Goal: Task Accomplishment & Management: Manage account settings

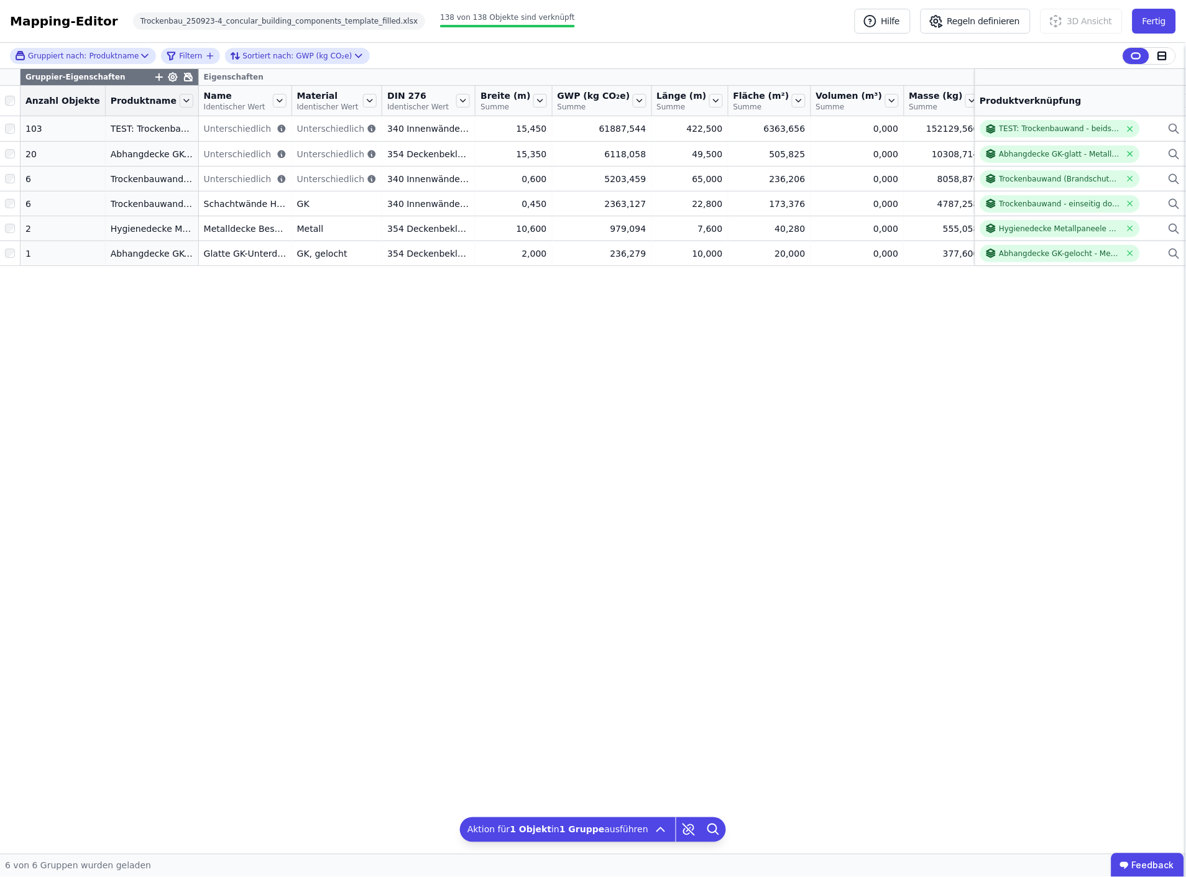
click at [656, 411] on div "Gruppier-Eigenschaften Eigenschaften Anzahl Objekte Produktname Name Identische…" at bounding box center [593, 461] width 1186 height 785
click at [1158, 21] on button "Fertig" at bounding box center [1155, 21] width 44 height 25
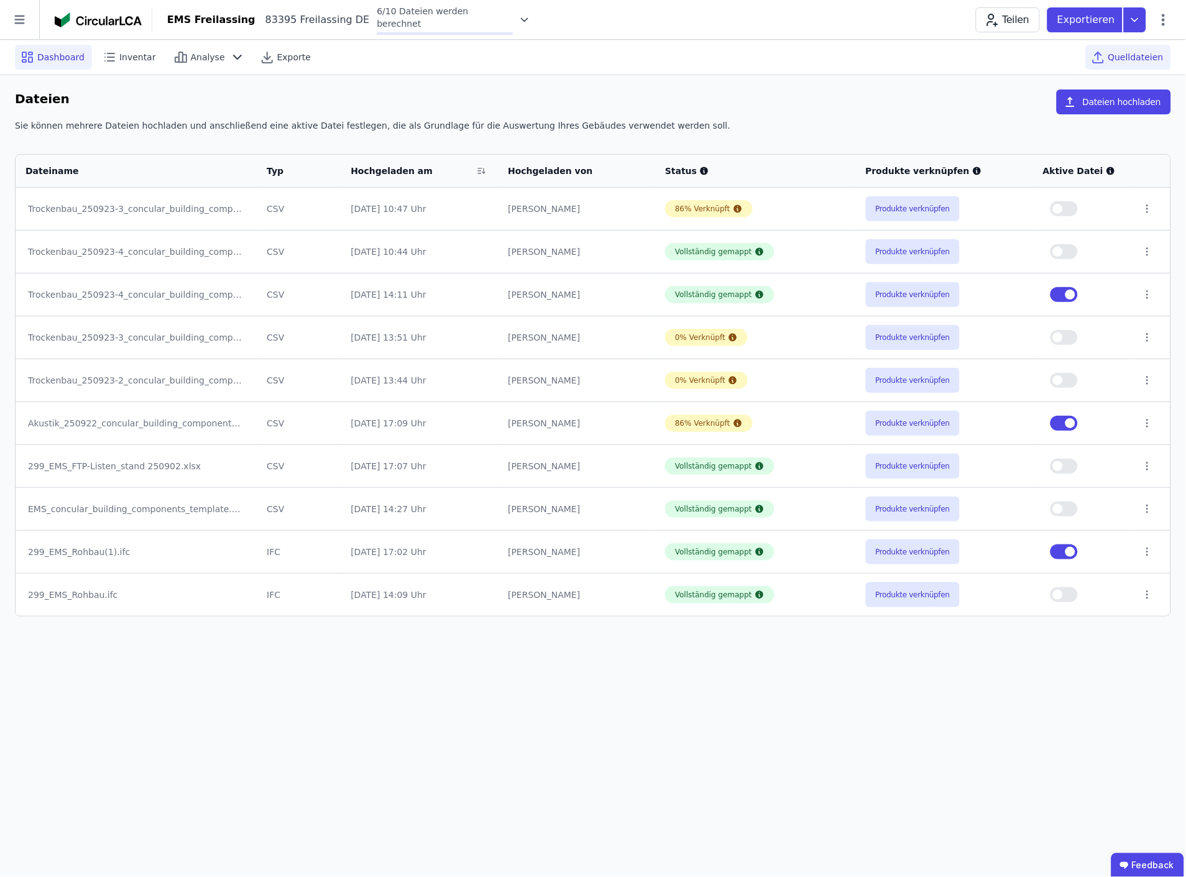
click at [60, 62] on span "Dashboard" at bounding box center [60, 57] width 47 height 12
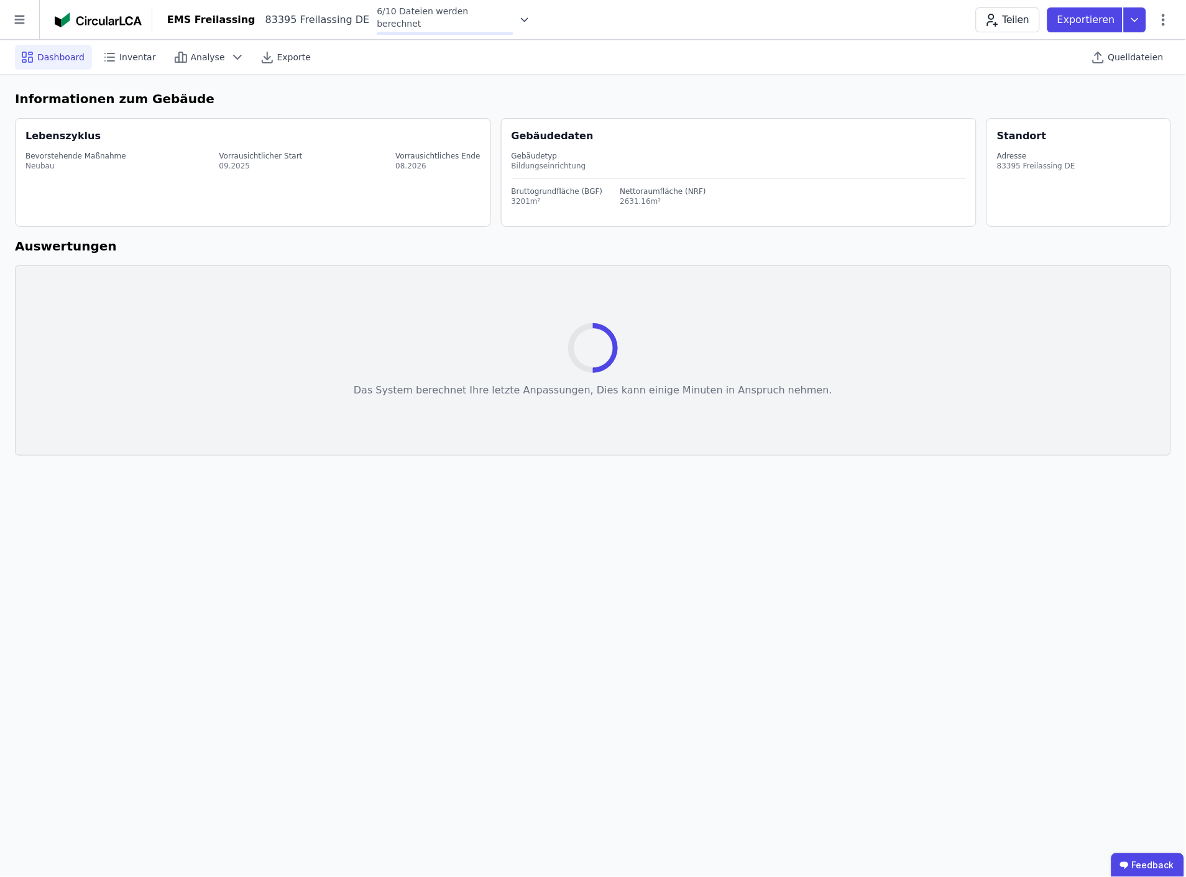
click at [519, 17] on icon at bounding box center [525, 20] width 12 height 12
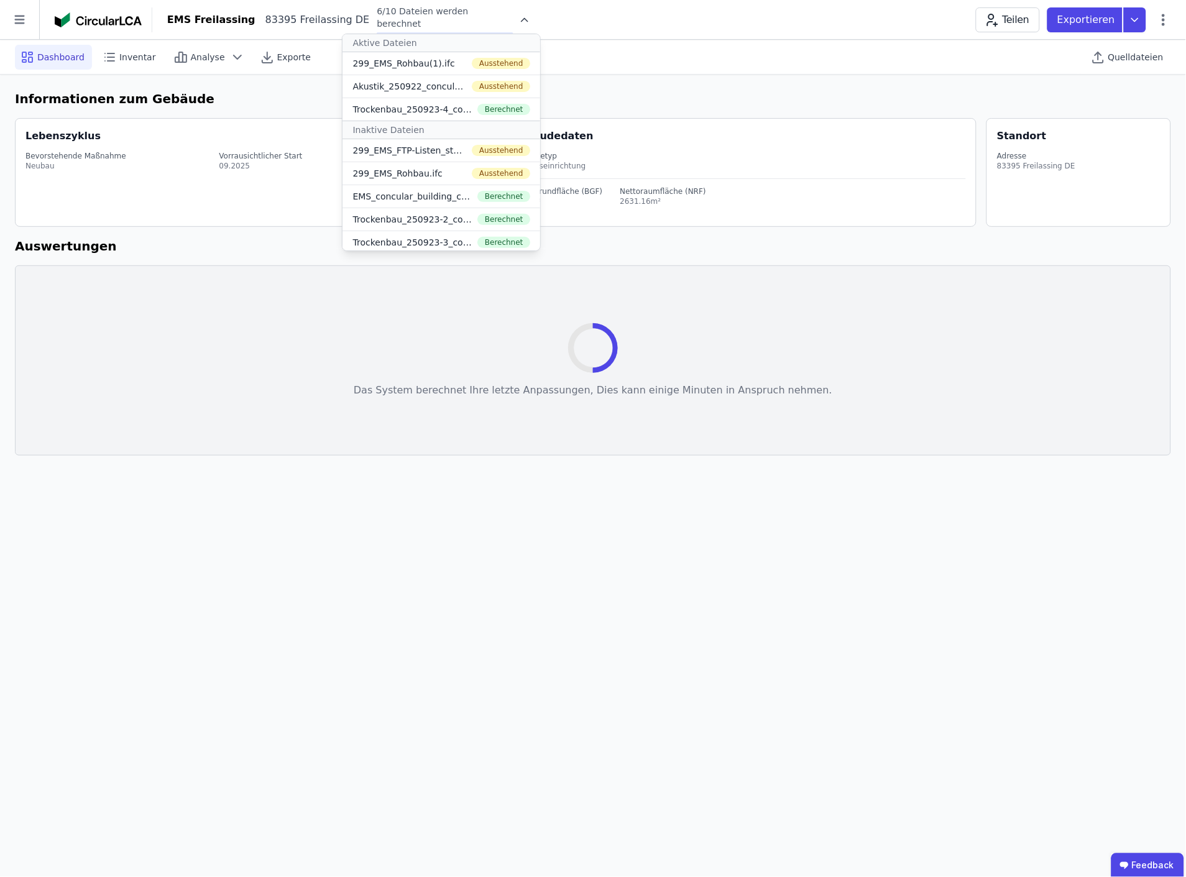
click at [472, 67] on div "Ausstehend" at bounding box center [501, 63] width 59 height 11
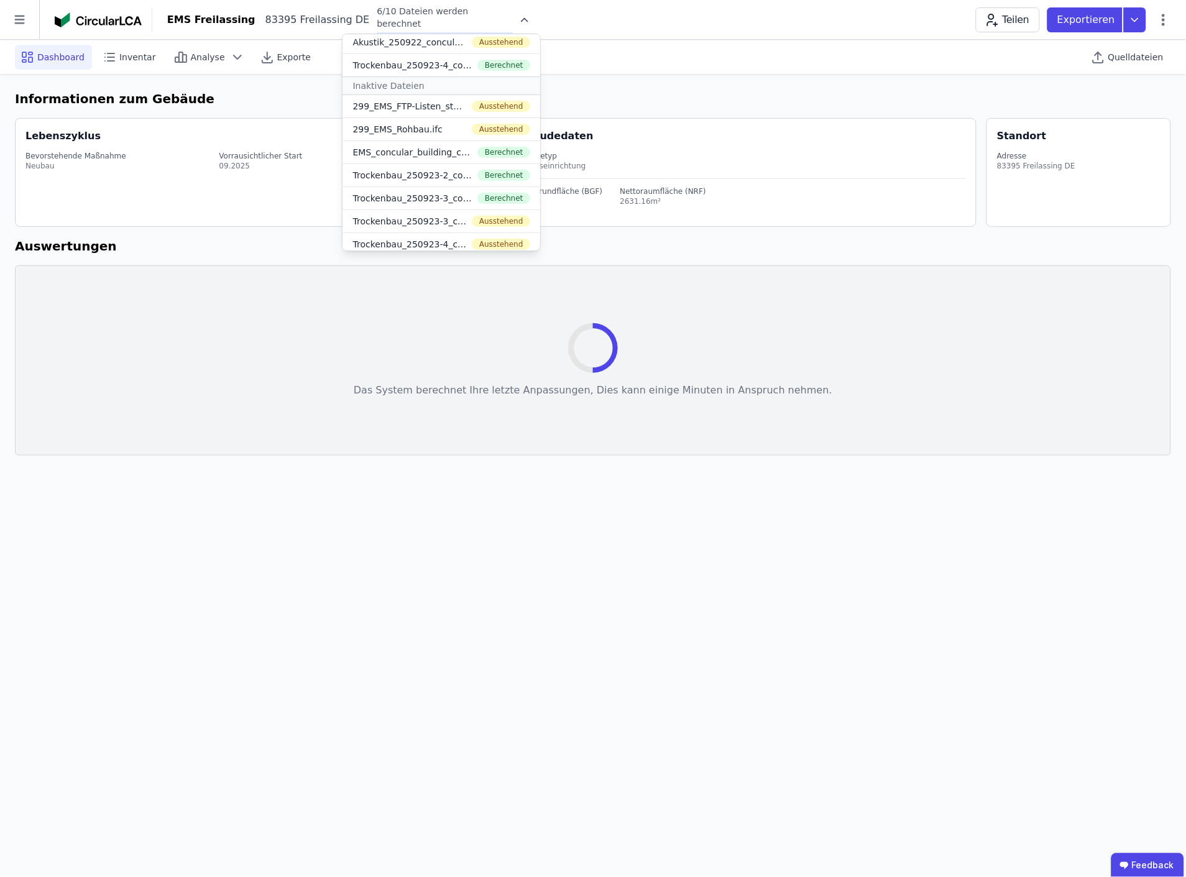
scroll to position [50, 0]
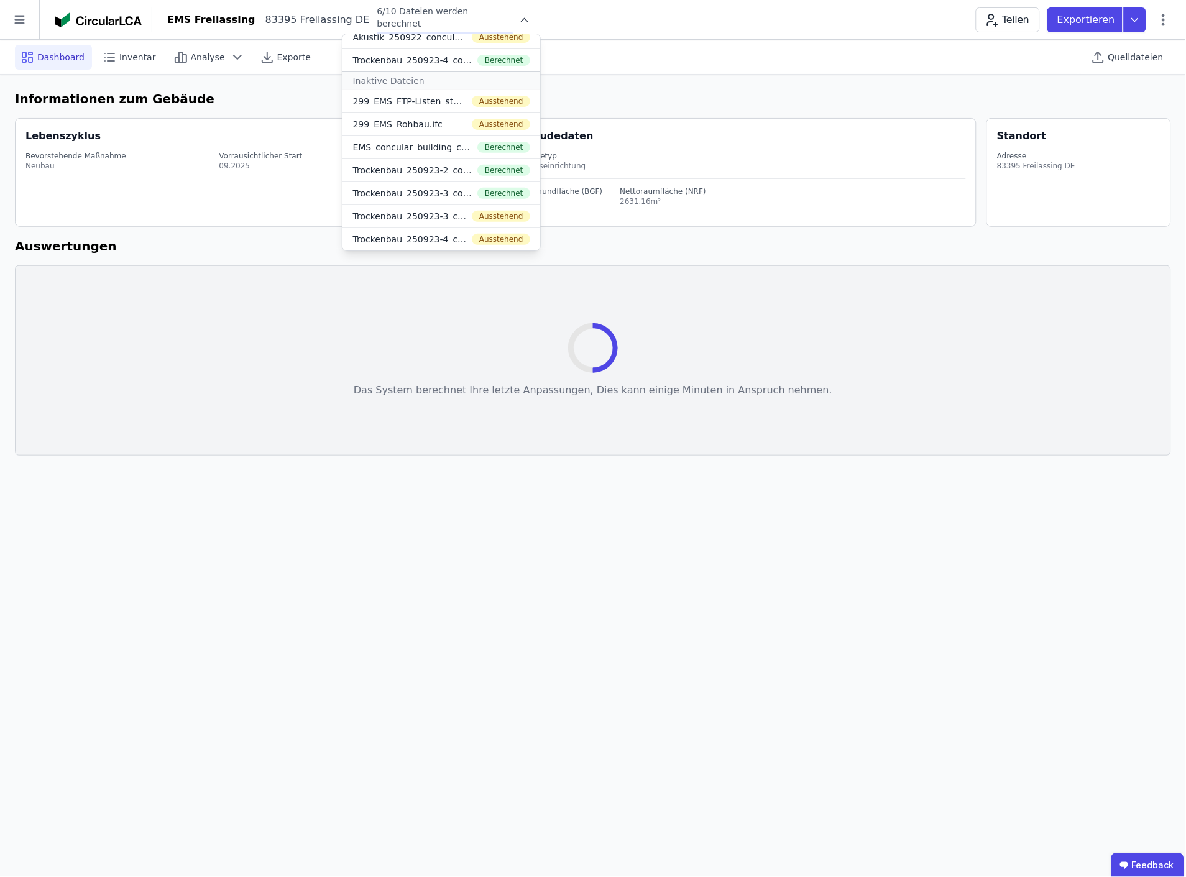
click at [127, 215] on div "Lebenszyklus Bevorstehende Maßnahme Neubau Vorrausichtlicher Start 09.2025 Vorr…" at bounding box center [253, 172] width 476 height 109
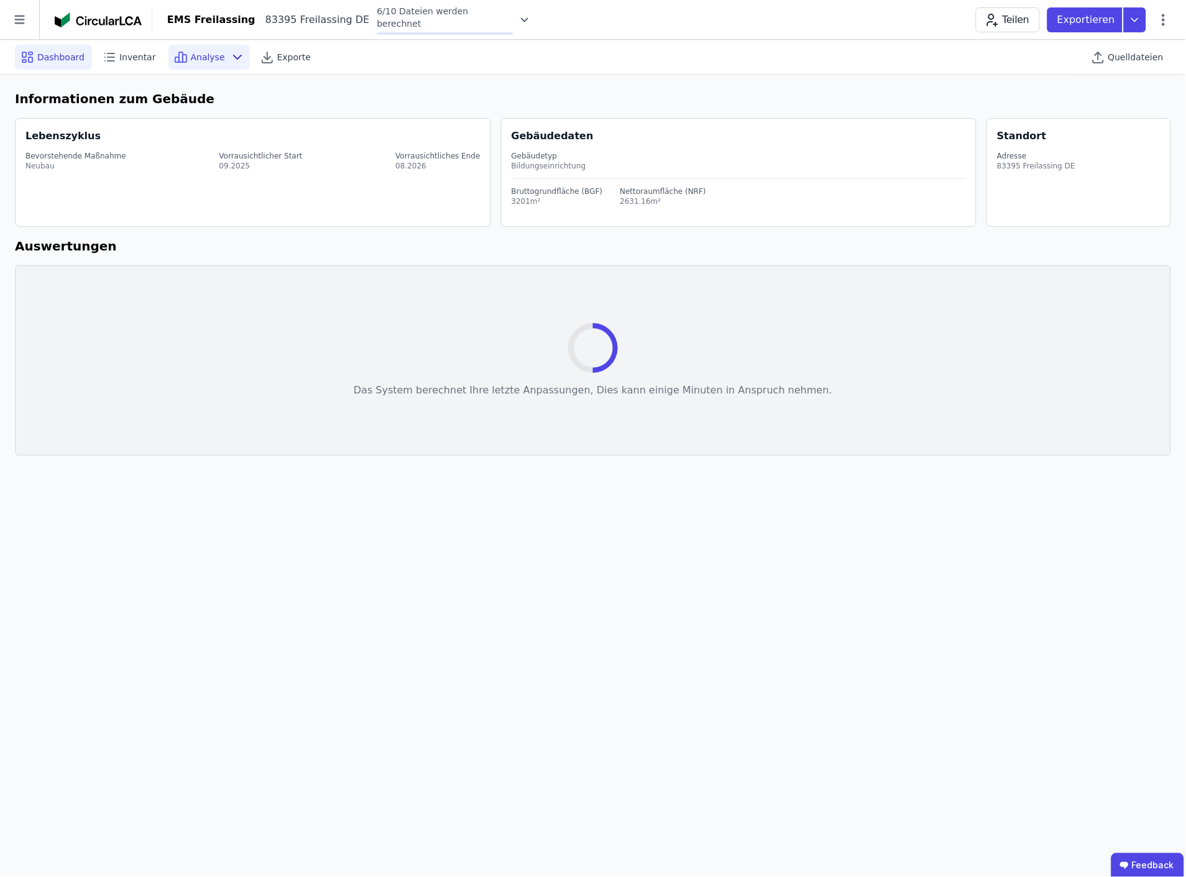
click at [191, 57] on span "Analyse" at bounding box center [208, 57] width 34 height 12
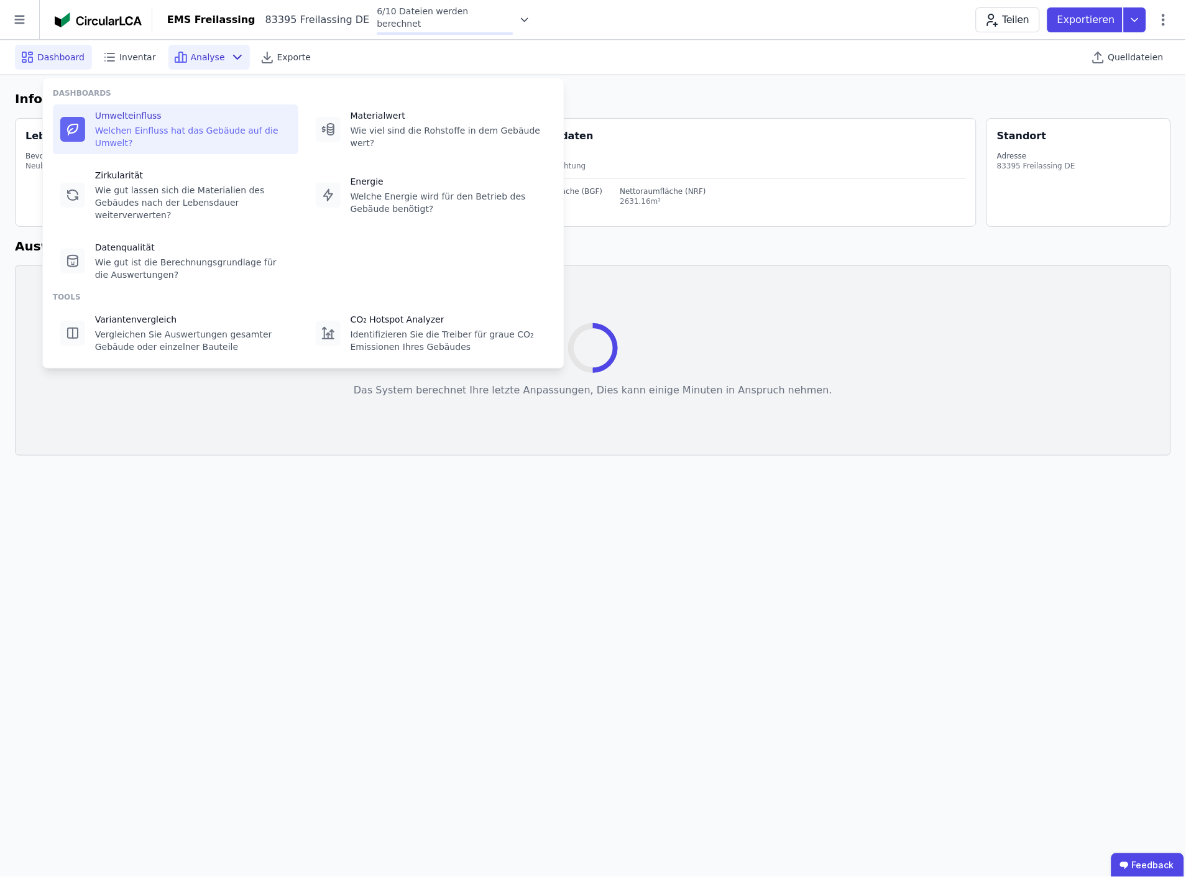
click at [160, 133] on div "Welchen Einfluss hat das Gebäude auf die Umwelt?" at bounding box center [193, 136] width 196 height 25
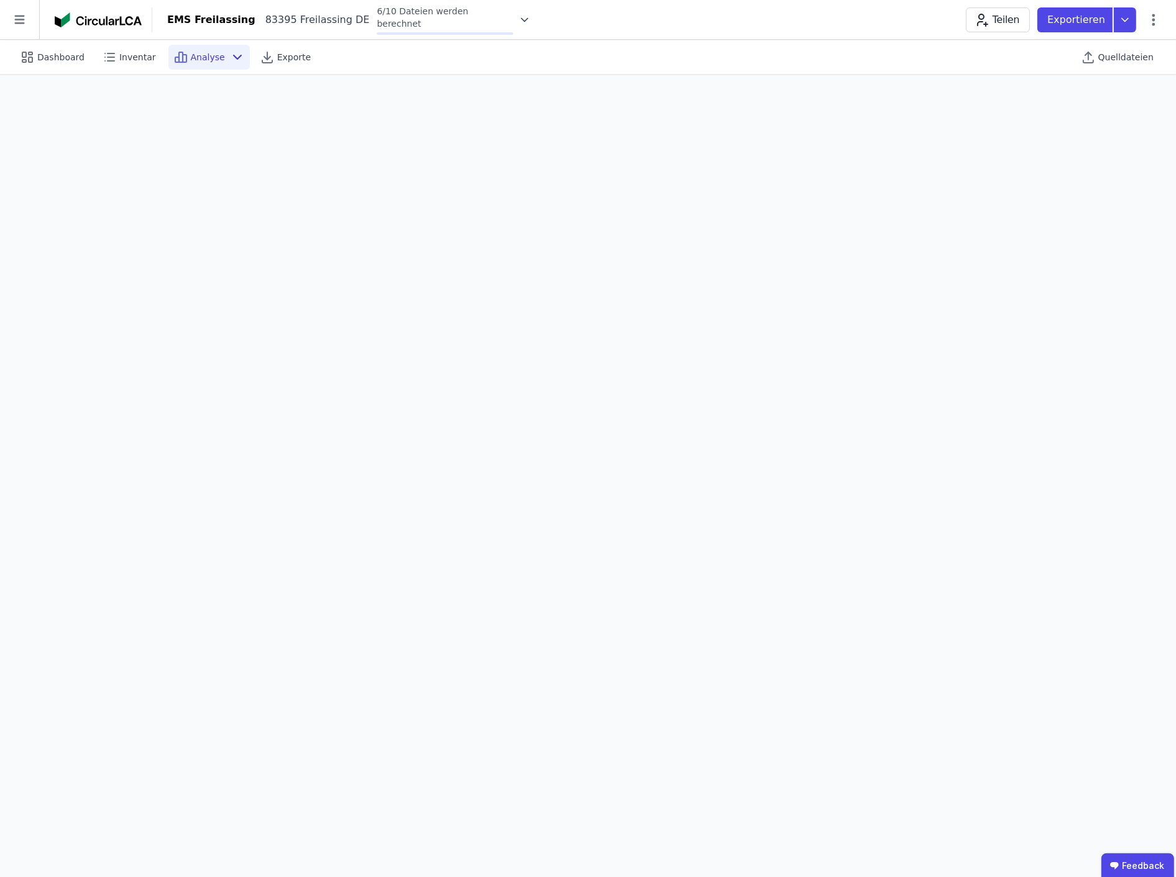
click at [519, 19] on icon at bounding box center [525, 20] width 12 height 12
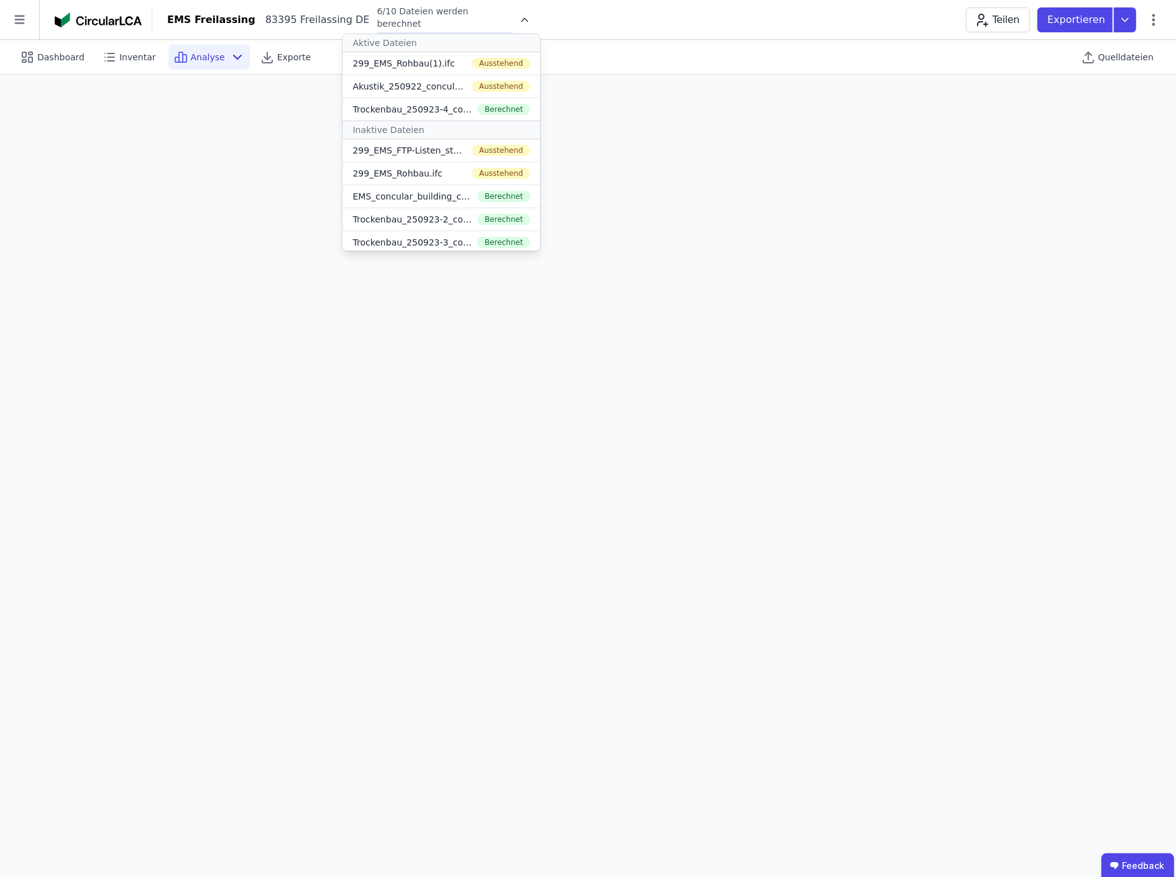
click at [541, 19] on div "EMS Freilassing 83395 Freilassing DE 6/10 Dateien werden berechnet Aktive Datei…" at bounding box center [664, 20] width 1024 height 30
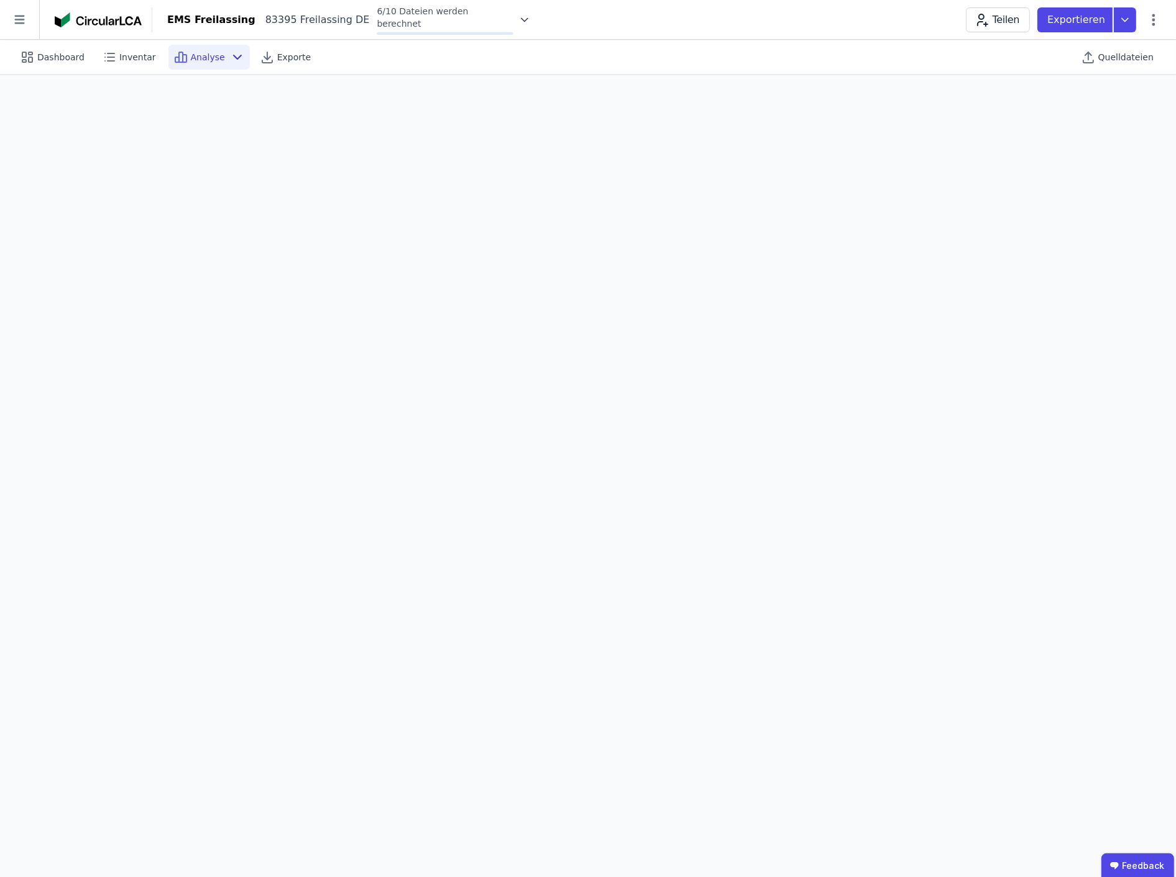
click at [522, 19] on icon at bounding box center [525, 19] width 6 height 3
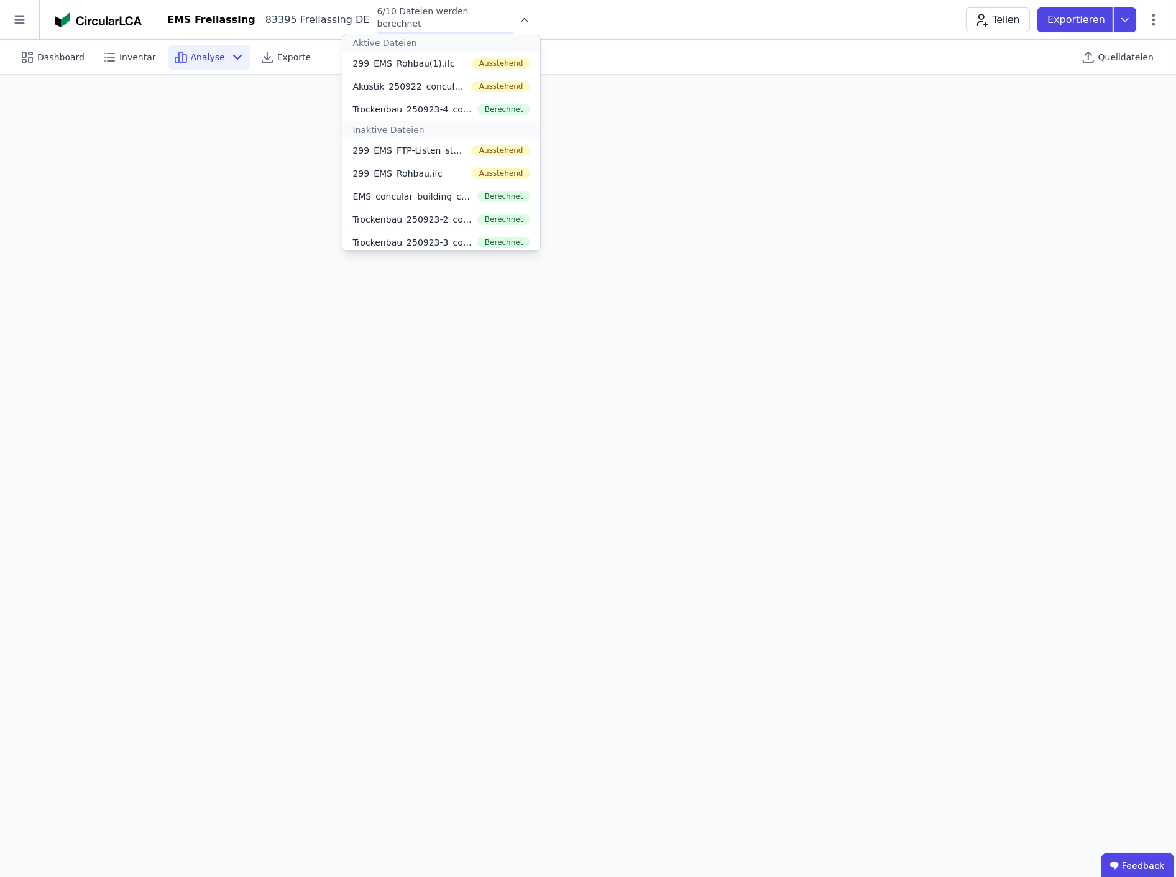
click at [553, 20] on div "EMS Freilassing 83395 Freilassing DE 6/10 Dateien werden berechnet Aktive Datei…" at bounding box center [664, 20] width 1024 height 30
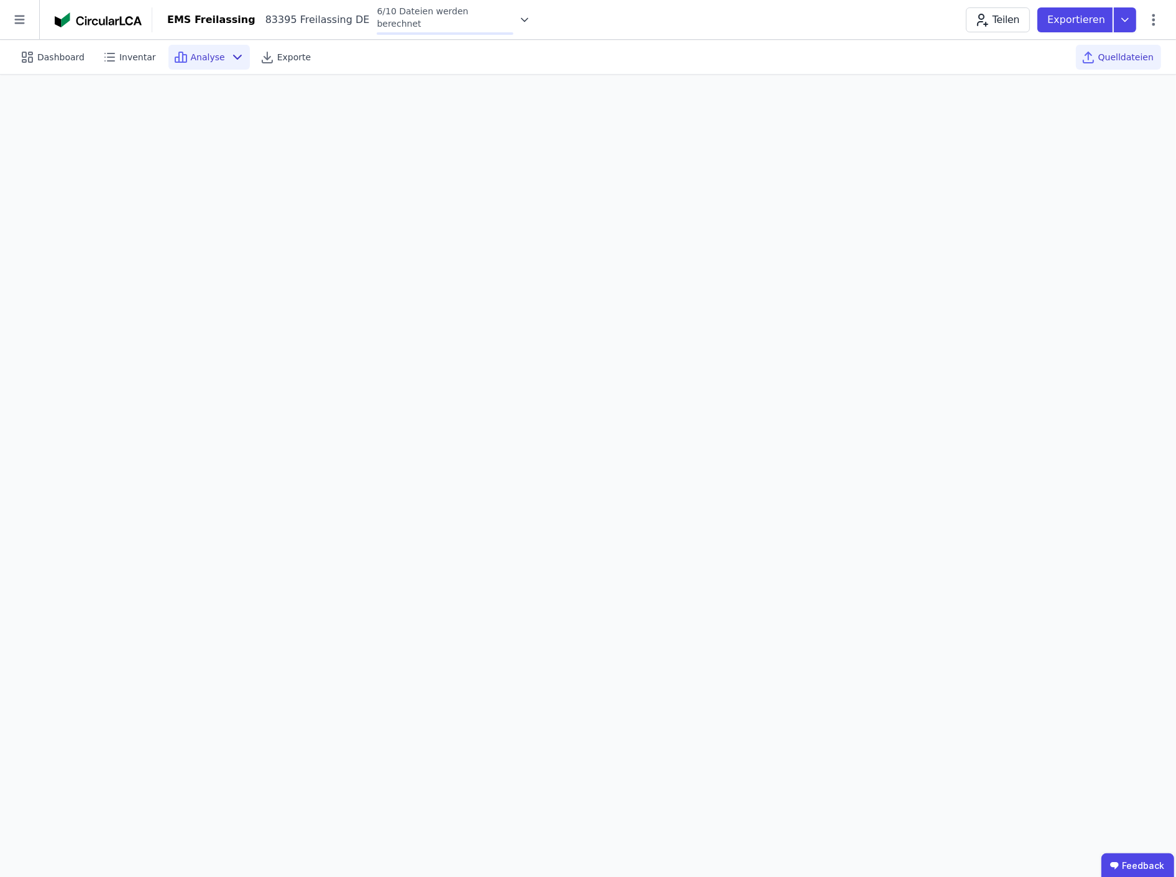
click at [1127, 54] on span "Quelldateien" at bounding box center [1126, 57] width 55 height 12
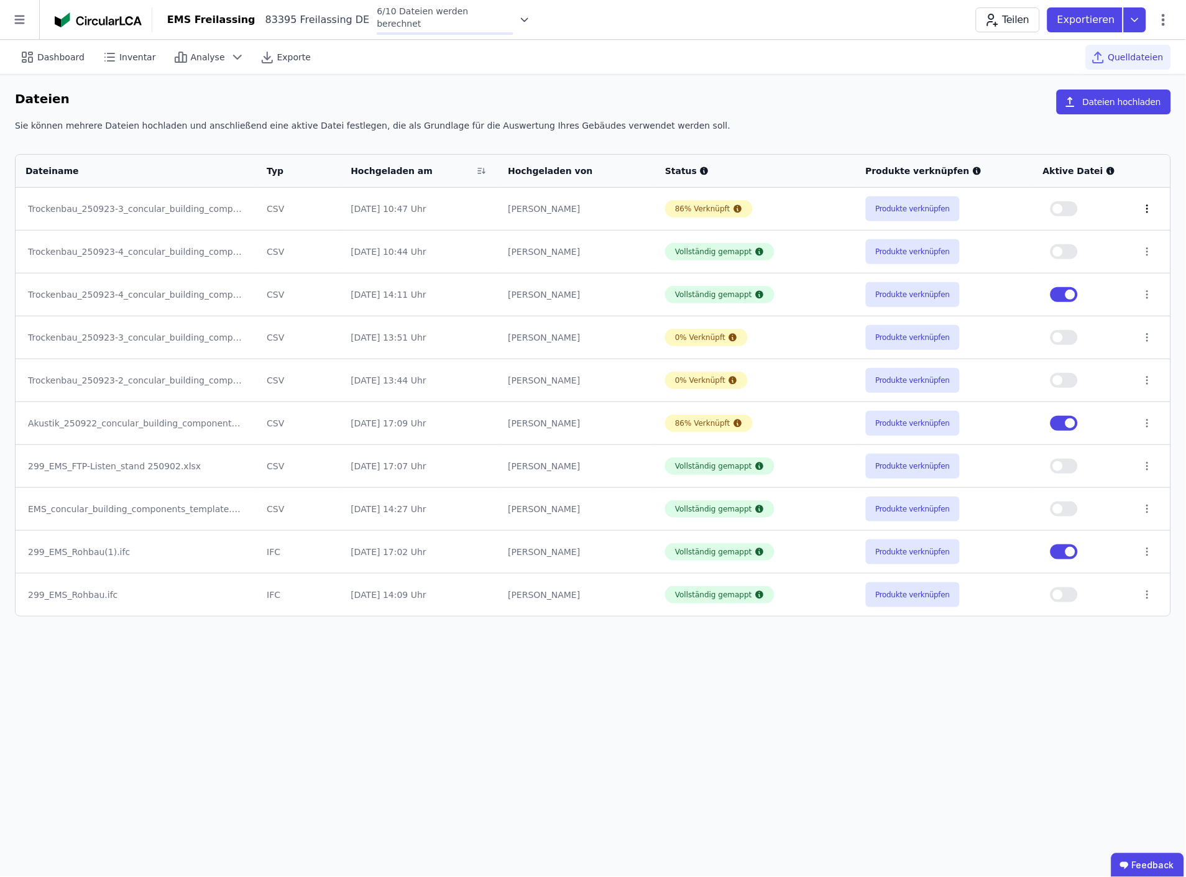
click at [1143, 209] on icon at bounding box center [1147, 208] width 11 height 11
click at [1089, 206] on div "Löschen" at bounding box center [1083, 206] width 124 height 20
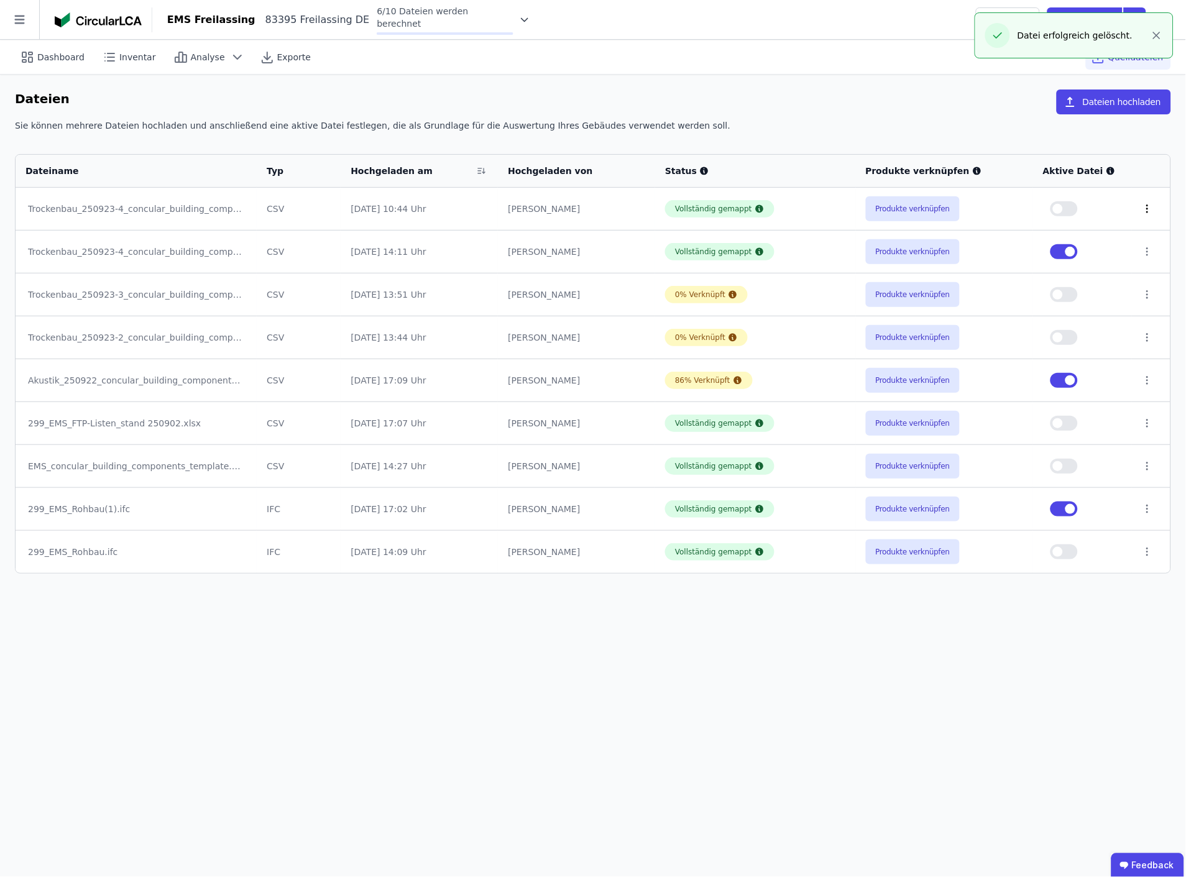
click at [1148, 206] on icon at bounding box center [1147, 208] width 11 height 11
click at [1083, 208] on div "Löschen" at bounding box center [1083, 206] width 124 height 20
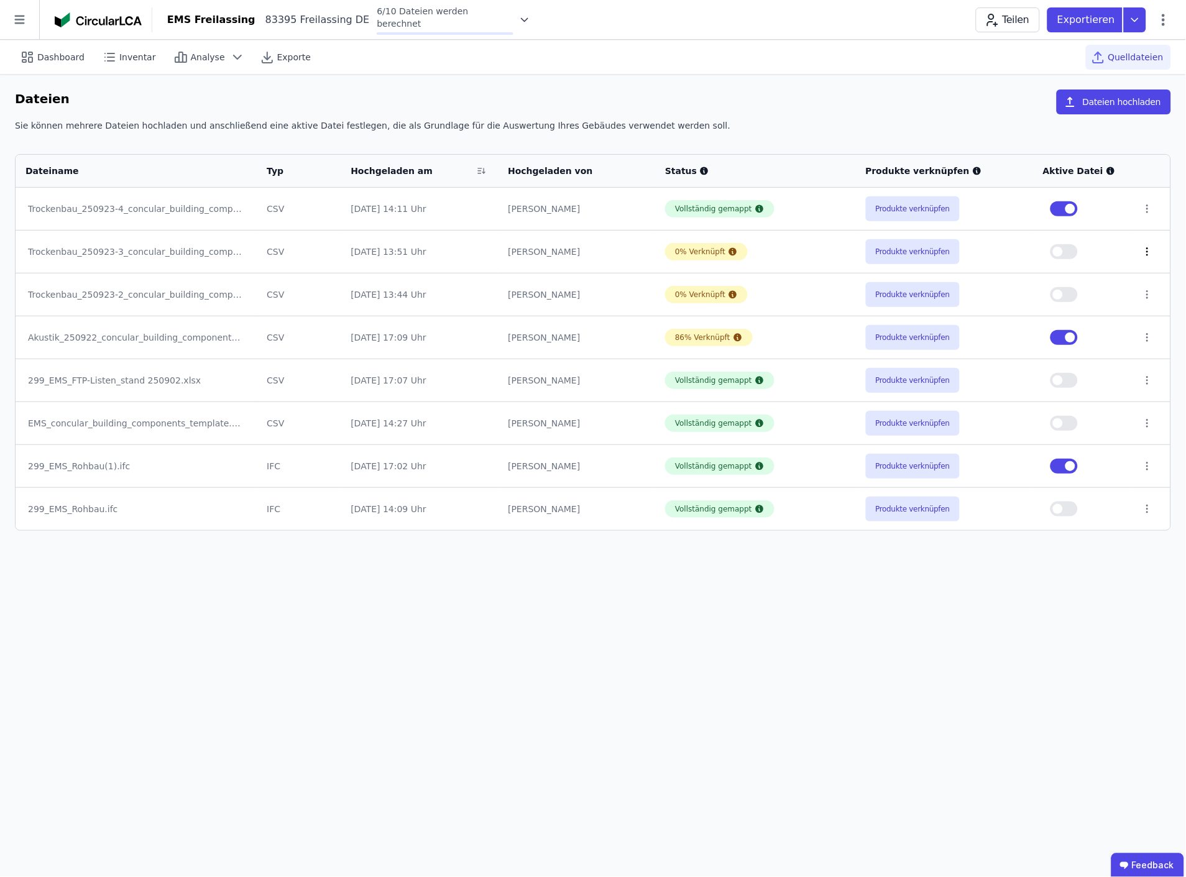
click at [1145, 251] on icon at bounding box center [1147, 251] width 11 height 11
click at [1109, 246] on div "Löschen" at bounding box center [1083, 249] width 124 height 20
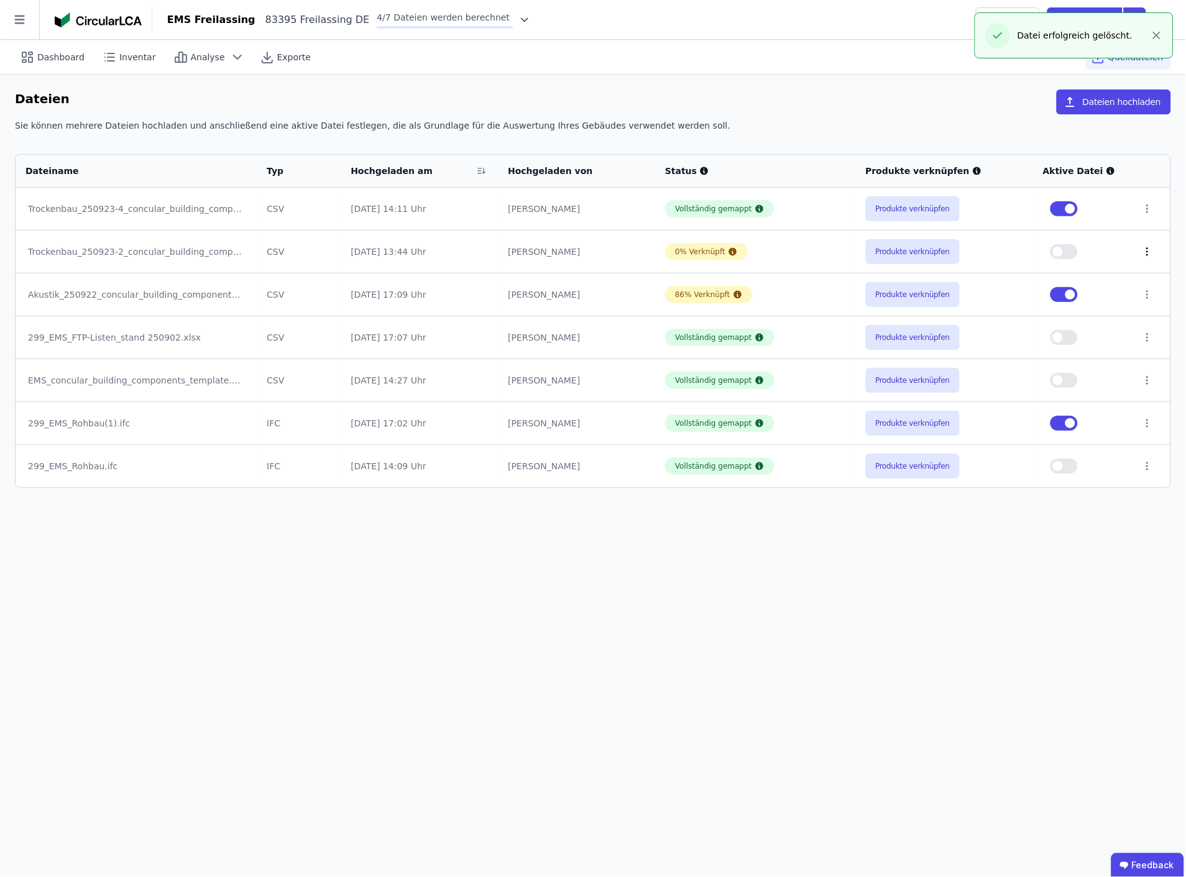
click at [1147, 252] on icon at bounding box center [1147, 251] width 11 height 11
click at [1087, 254] on div "Löschen" at bounding box center [1083, 249] width 124 height 20
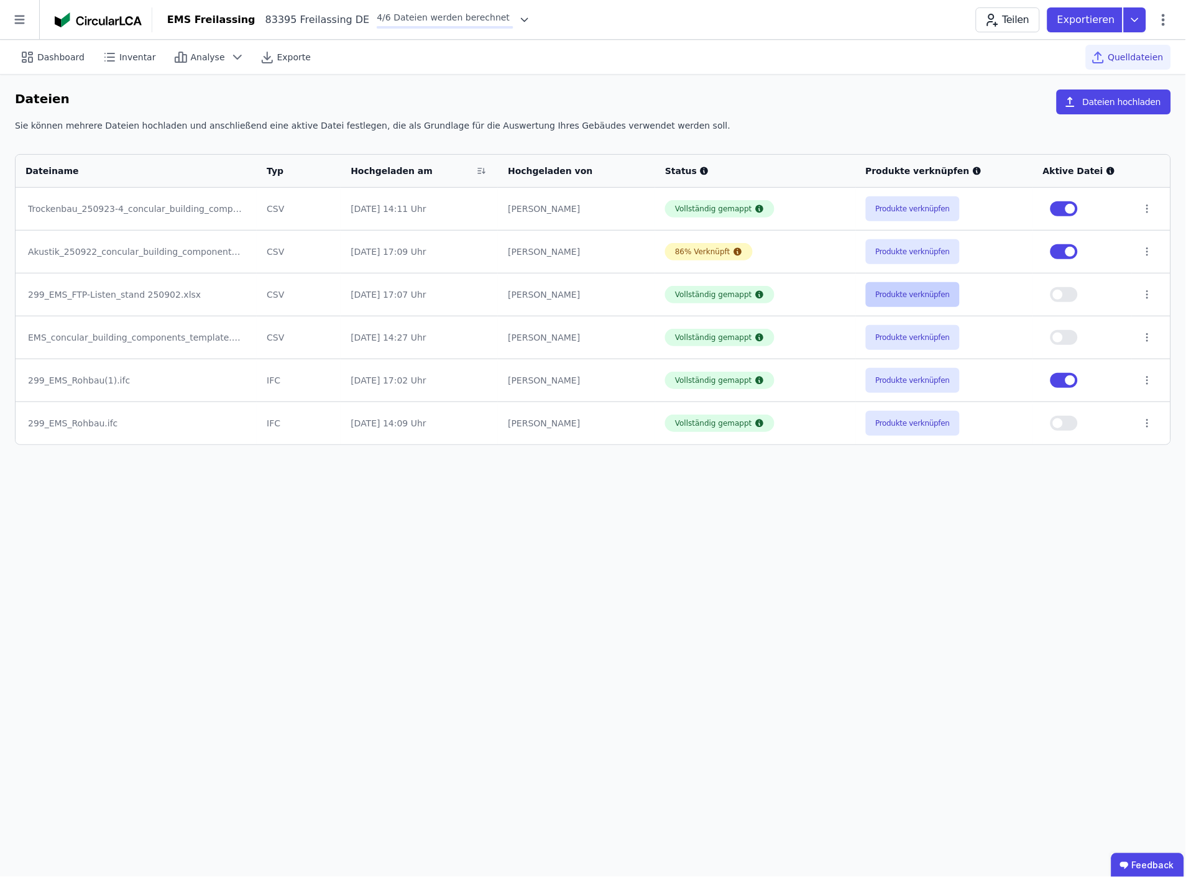
click at [935, 298] on button "Produkte verknüpfen" at bounding box center [913, 294] width 95 height 25
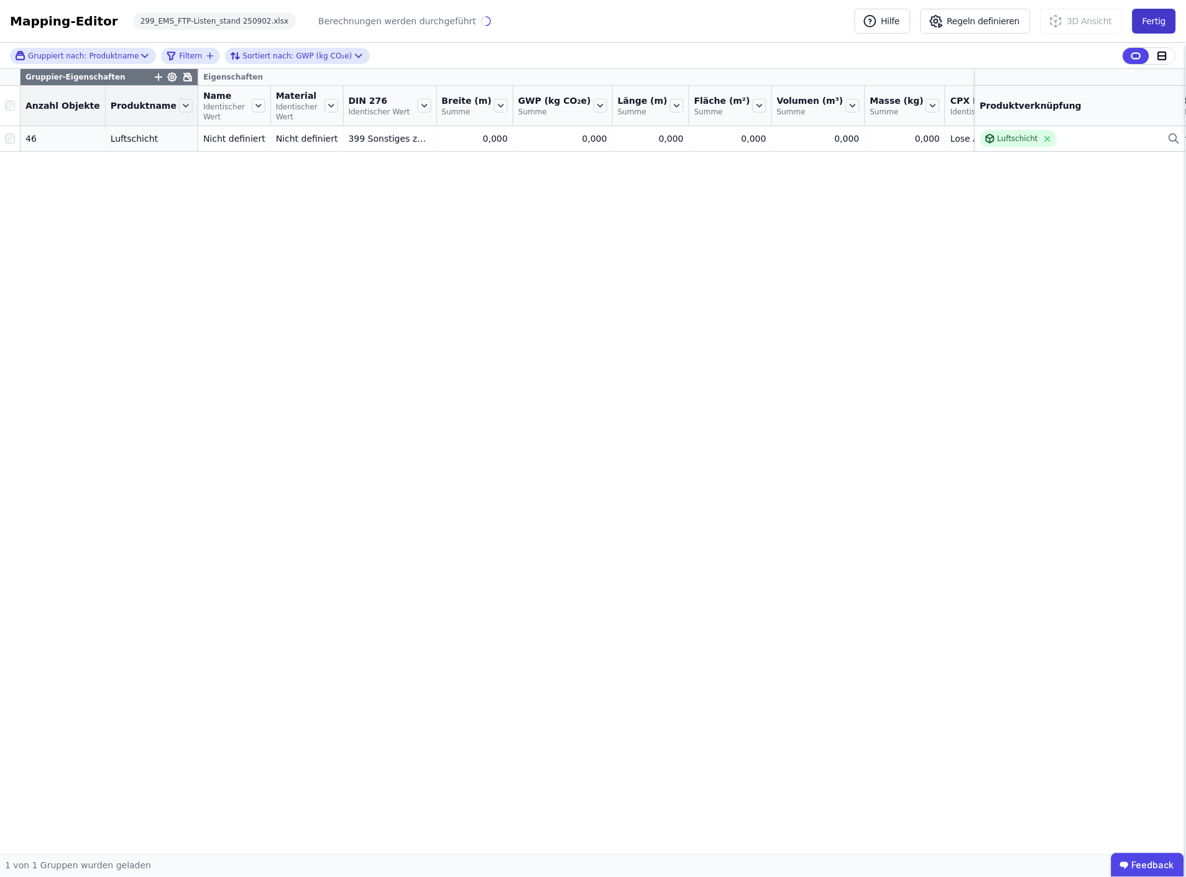
click at [1162, 21] on button "Fertig" at bounding box center [1155, 21] width 44 height 25
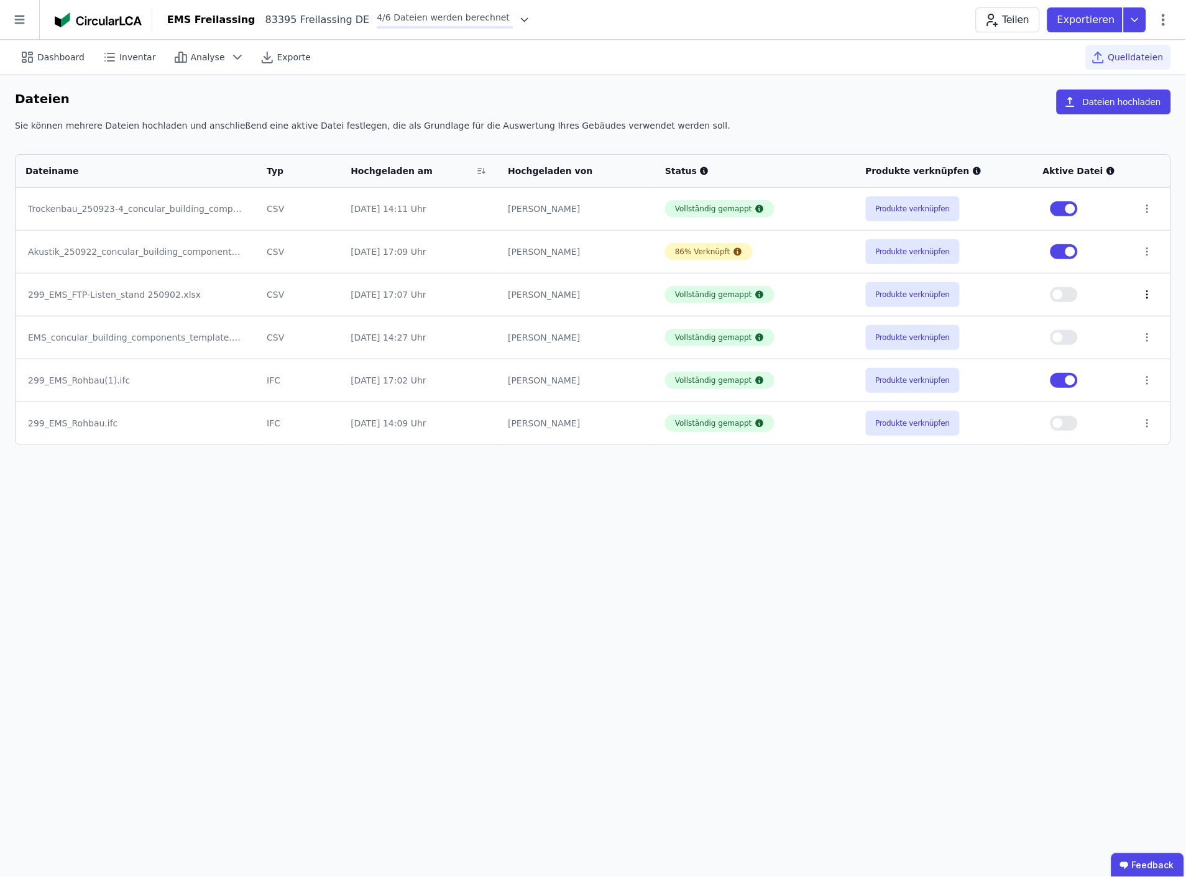
click at [1147, 295] on icon at bounding box center [1147, 294] width 1 height 7
click at [1073, 295] on div "Löschen" at bounding box center [1083, 292] width 124 height 20
click at [519, 14] on icon at bounding box center [525, 20] width 12 height 12
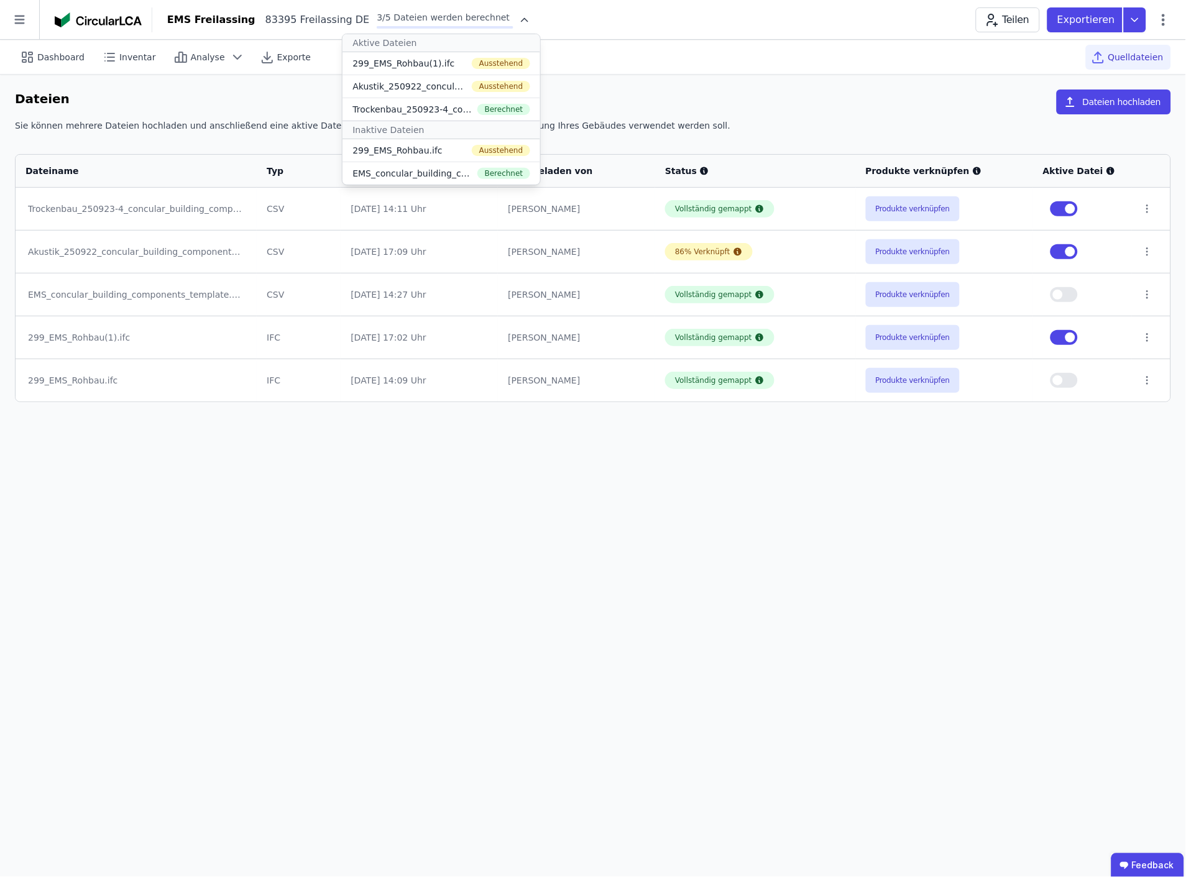
click at [741, 60] on div "Dashboard Inventar Analyse Exporte Quelldateien" at bounding box center [593, 57] width 1157 height 34
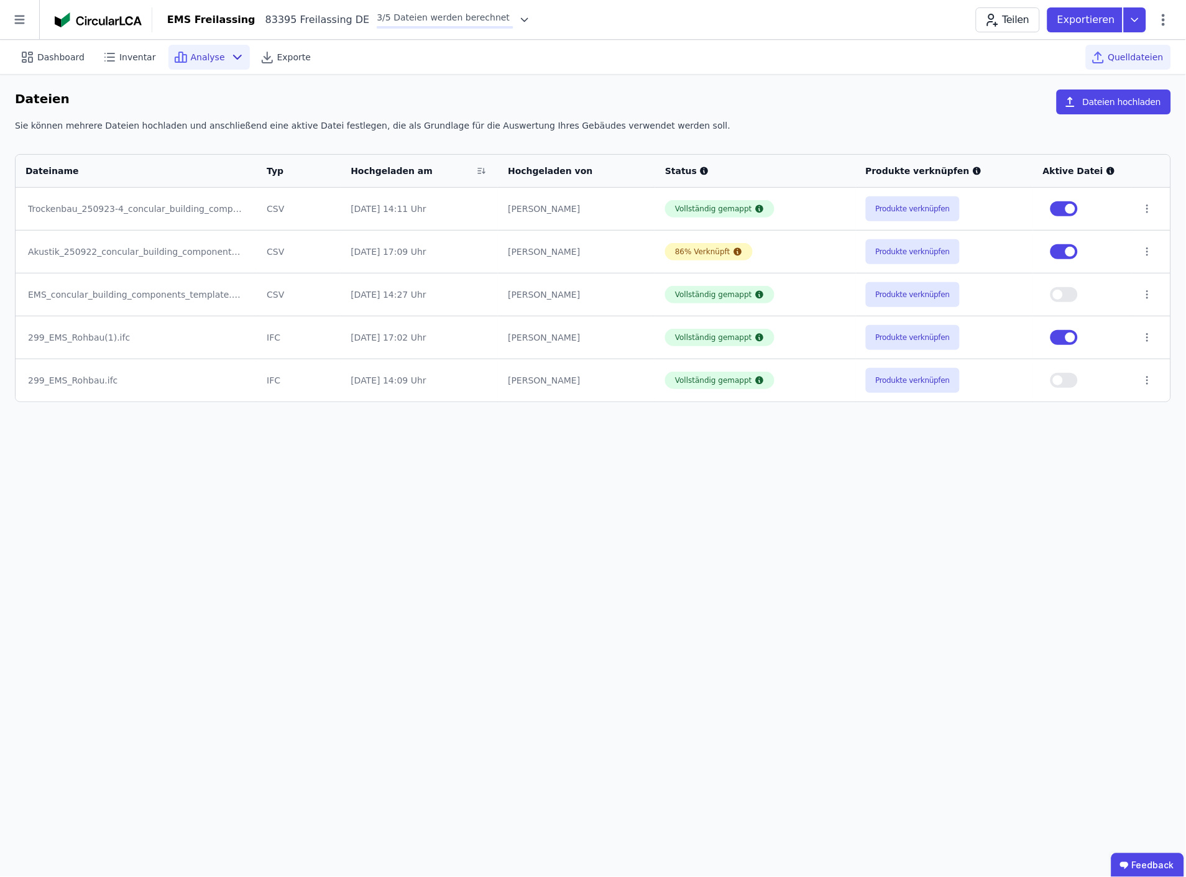
click at [201, 56] on span "Analyse" at bounding box center [208, 57] width 34 height 12
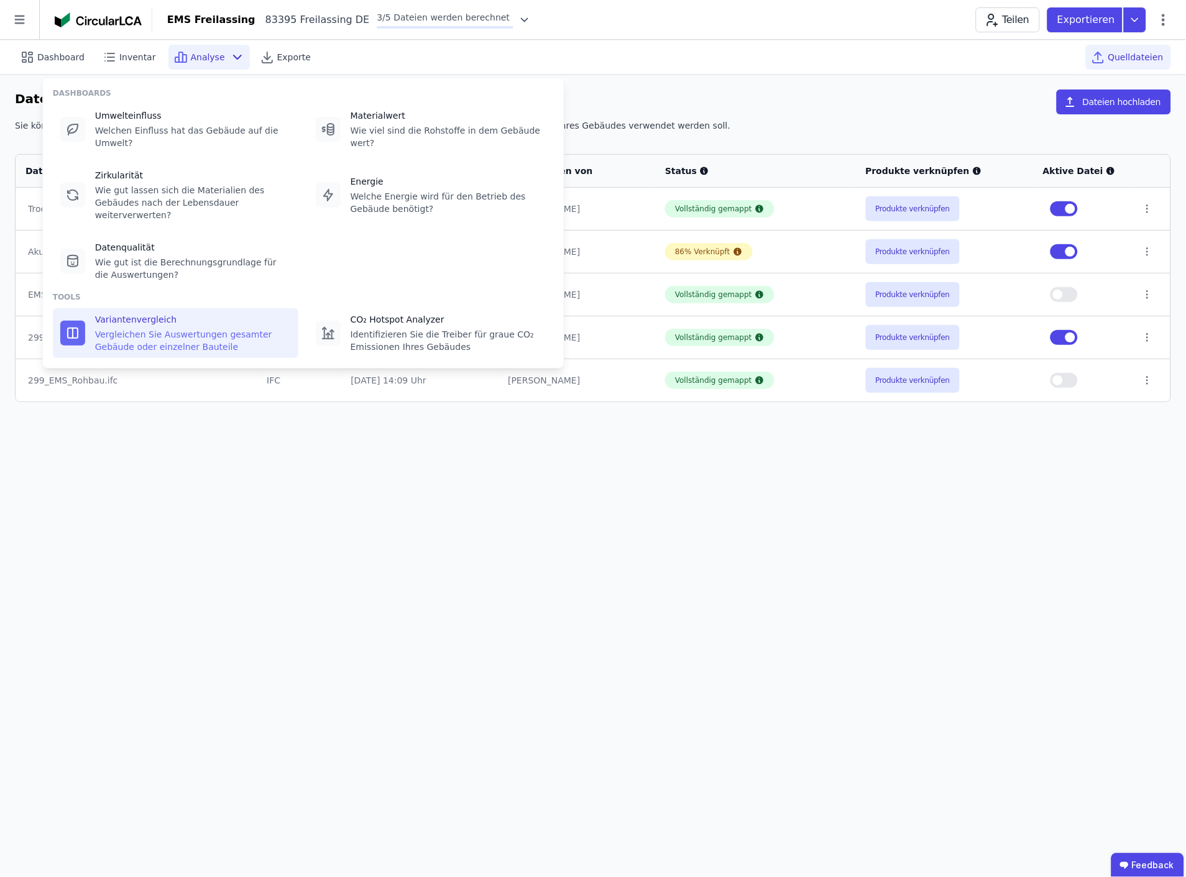
click at [151, 313] on div "Variantenvergleich" at bounding box center [193, 319] width 196 height 12
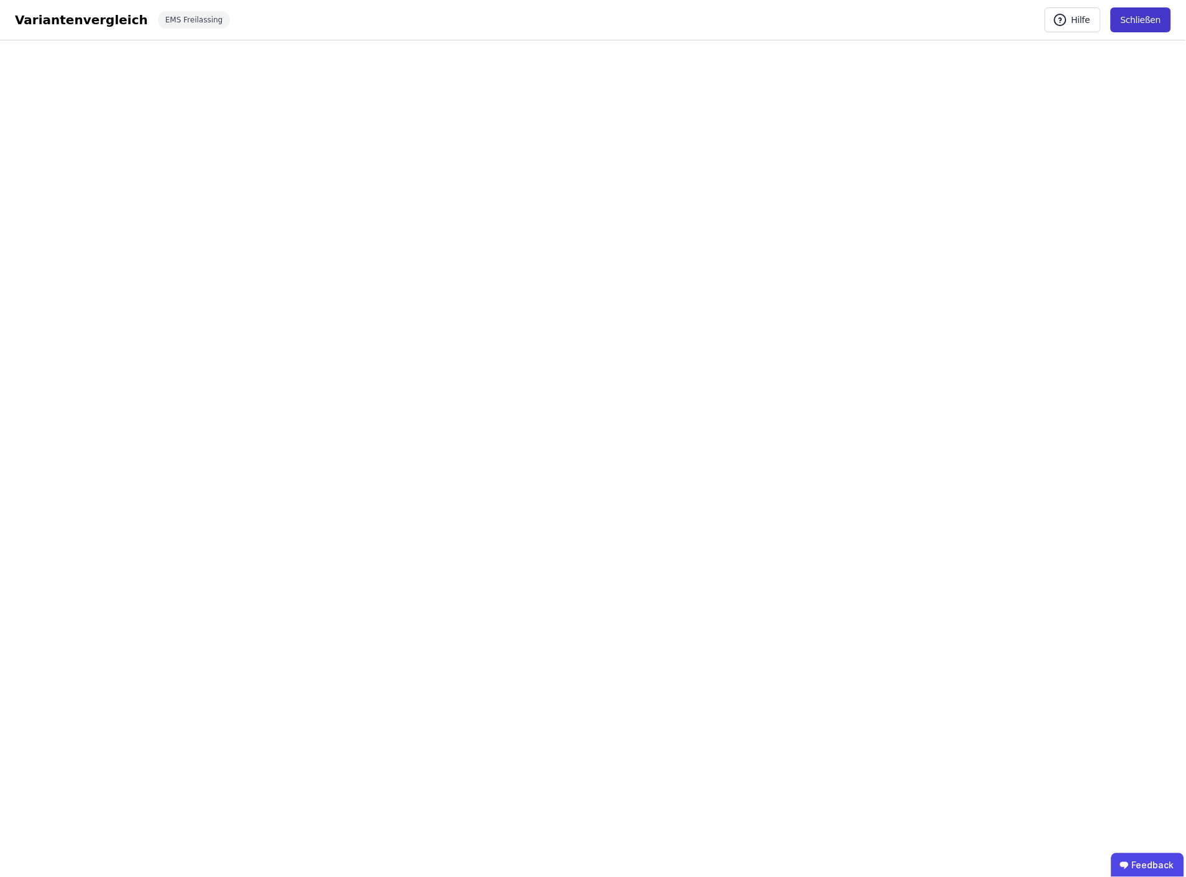
click at [1142, 17] on button "Schließen" at bounding box center [1141, 19] width 60 height 25
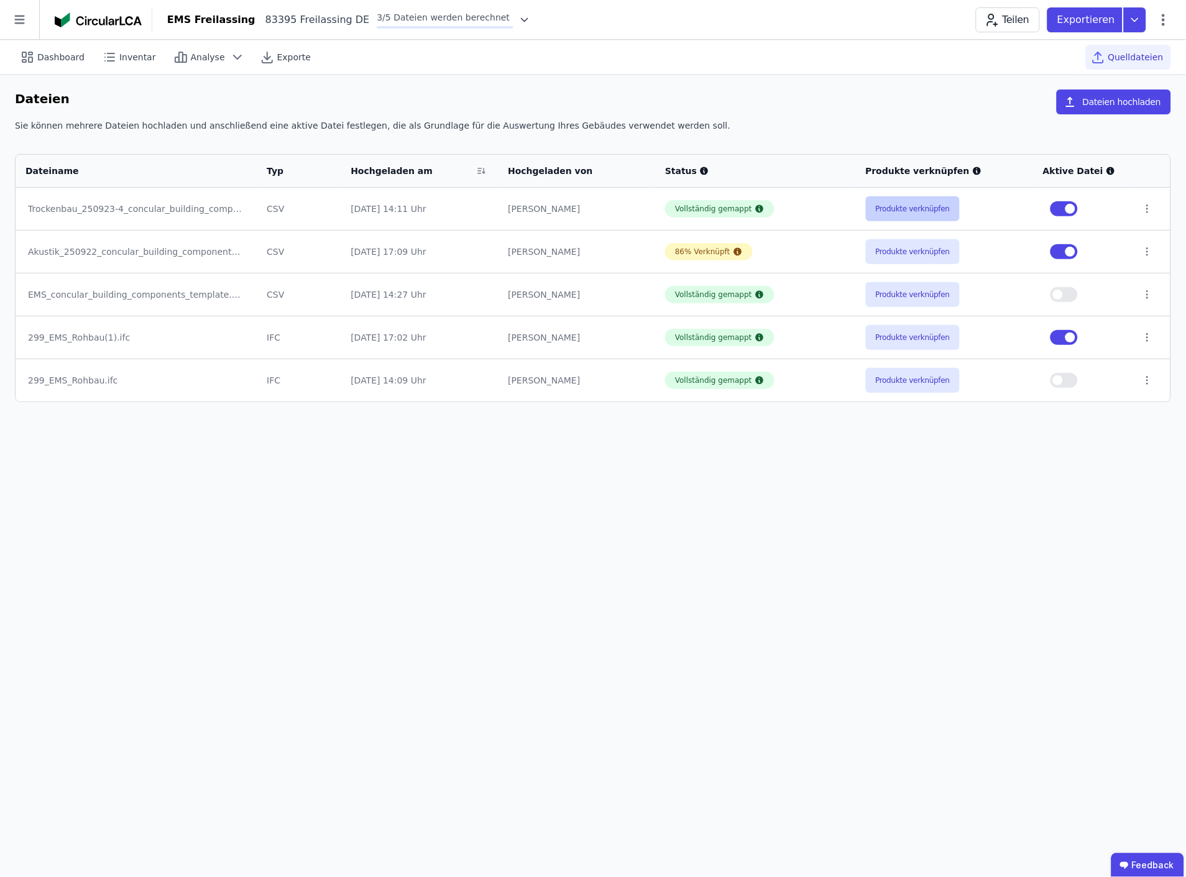
click at [907, 208] on button "Produkte verknüpfen" at bounding box center [913, 208] width 95 height 25
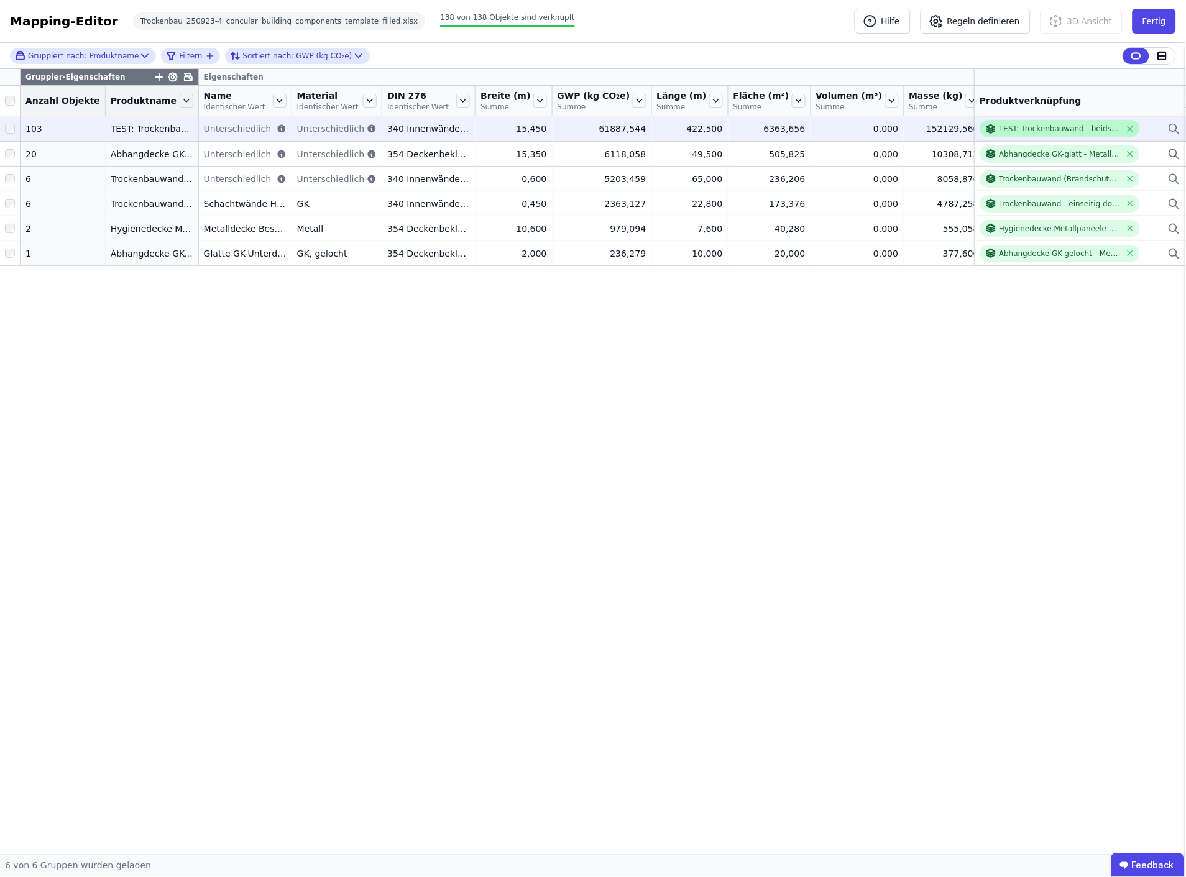
click at [1060, 129] on div "TEST: Trockenbauwand - beidseitig doppelt beplankt - Stahlprofil + Mineralwolle…" at bounding box center [1061, 129] width 122 height 10
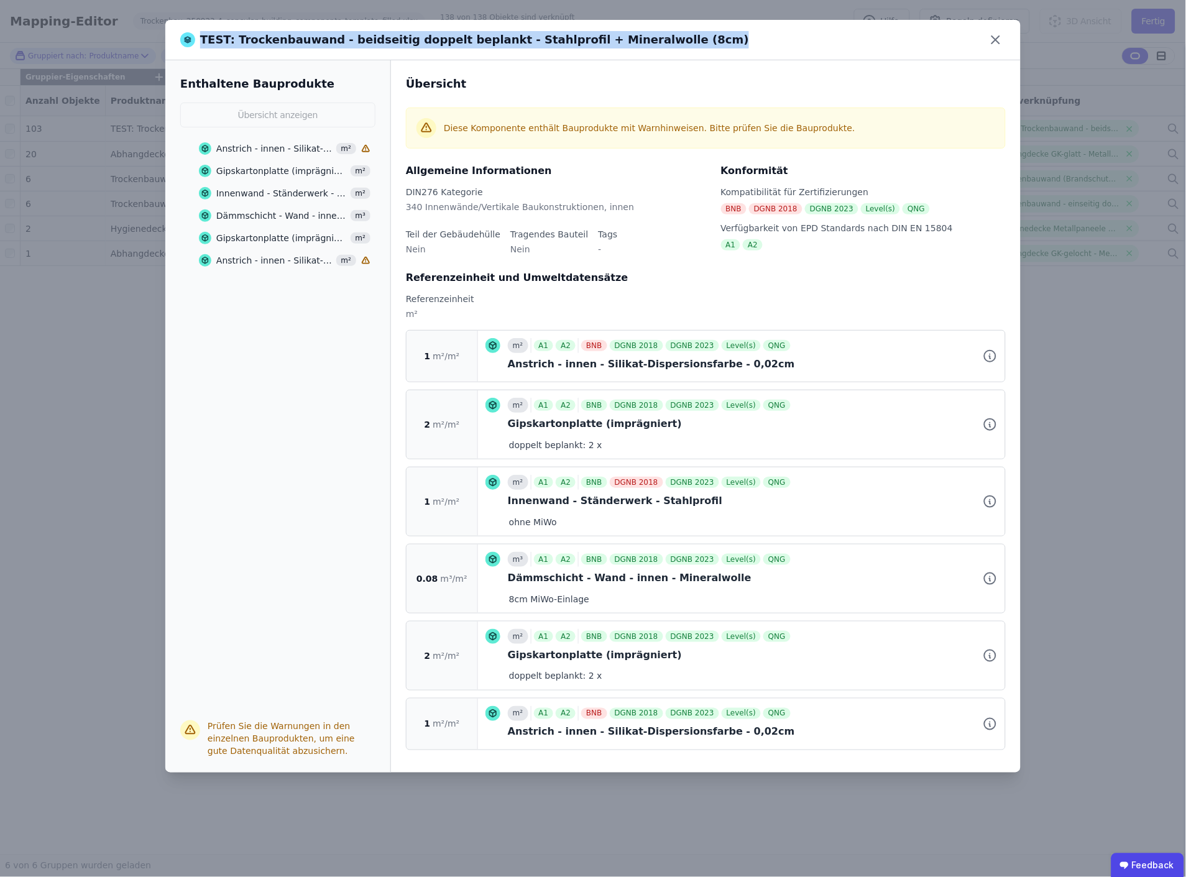
drag, startPoint x: 201, startPoint y: 44, endPoint x: 640, endPoint y: 41, distance: 439.6
click at [640, 41] on div "TEST: Trockenbauwand - beidseitig doppelt beplankt - Stahlprofil + Mineralwolle…" at bounding box center [464, 39] width 569 height 17
copy div "TEST: Trockenbauwand - beidseitig doppelt beplankt - Stahlprofil + Mineralwolle…"
click at [994, 41] on icon at bounding box center [995, 39] width 7 height 7
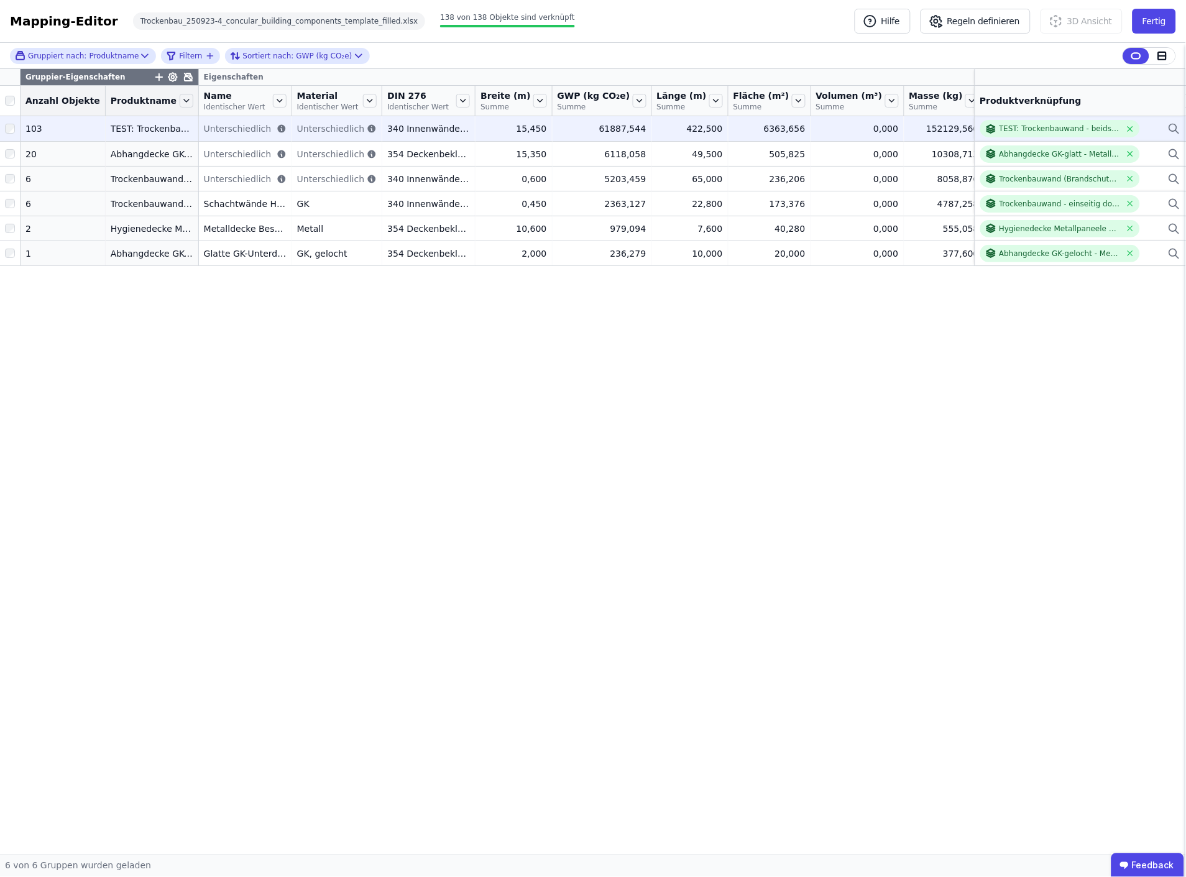
click at [1174, 131] on icon at bounding box center [1174, 128] width 12 height 15
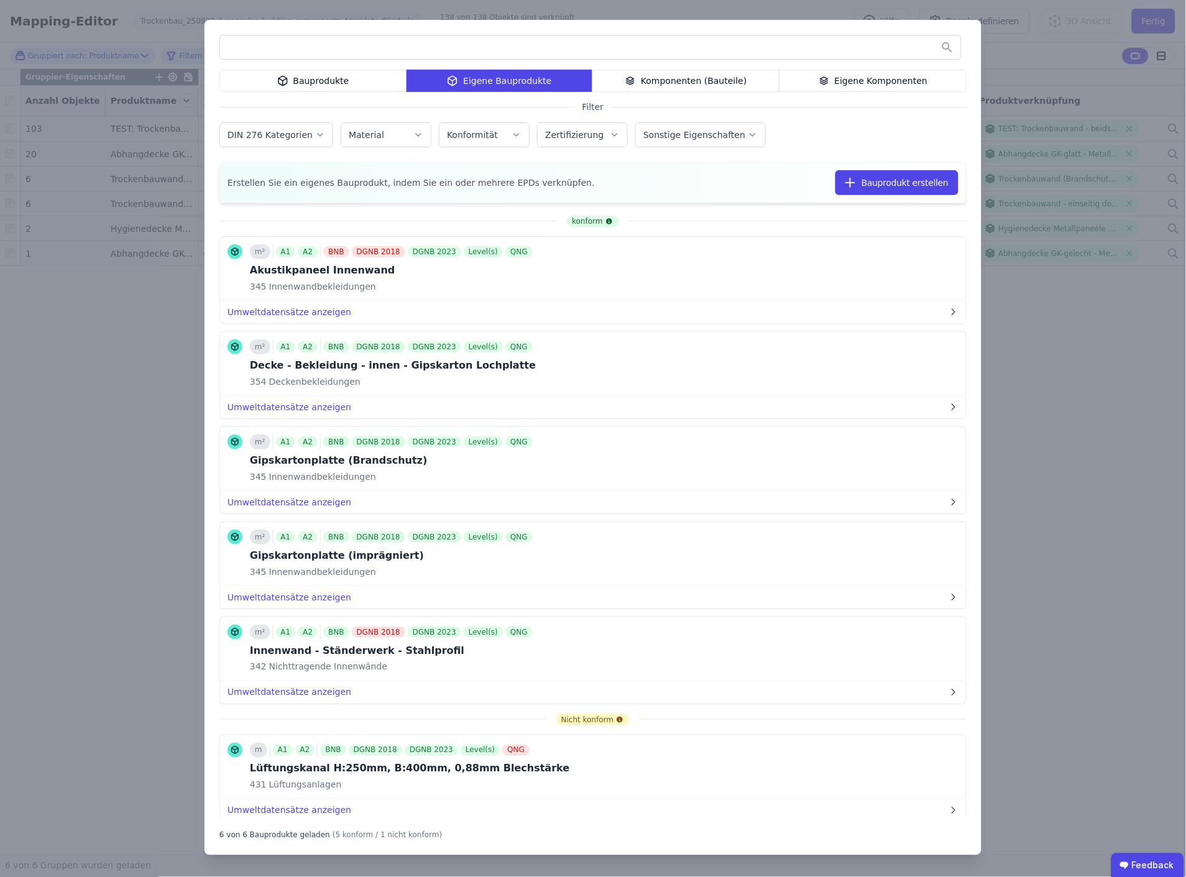
click at [1042, 331] on div "Bauprodukte Eigene Bauprodukte Komponenten (Bauteile) Eigene Komponenten Filter…" at bounding box center [593, 438] width 1186 height 877
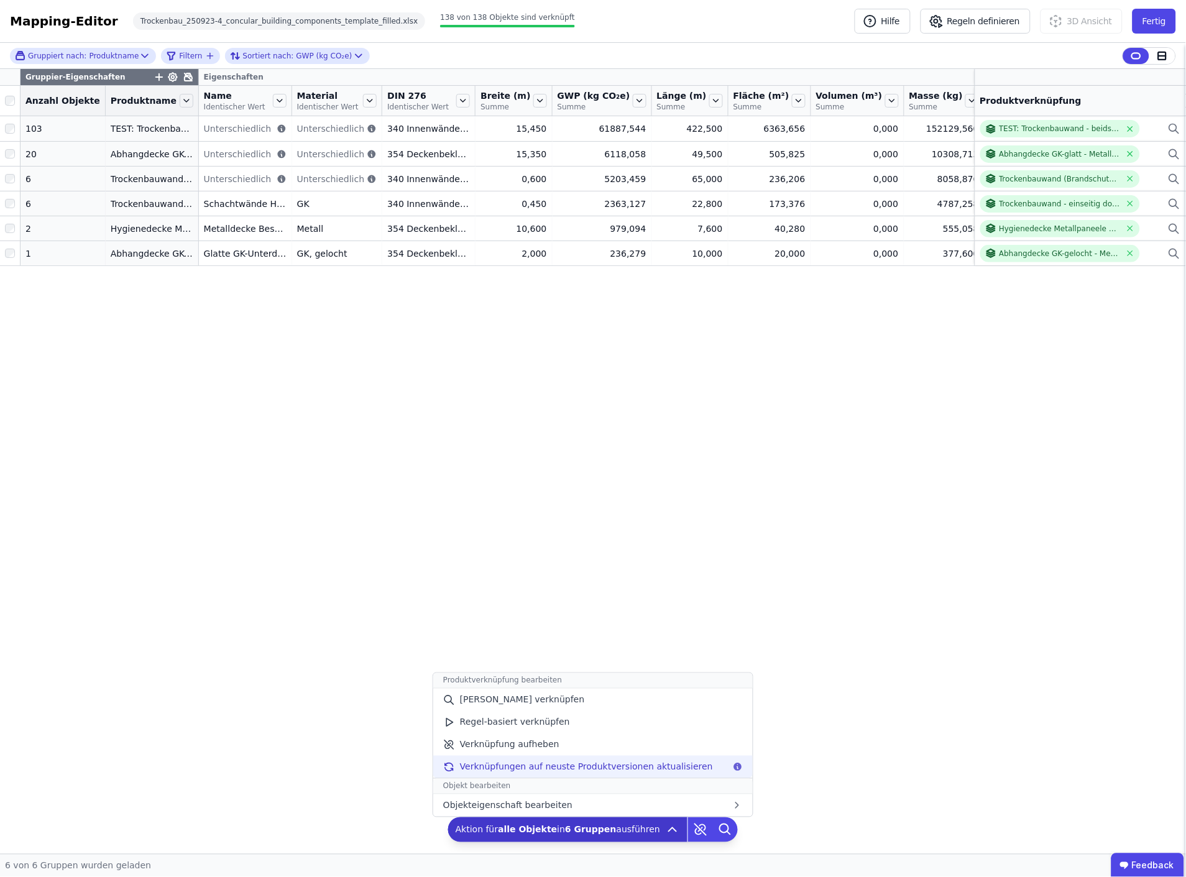
click at [643, 764] on span "Verknüpfungen auf neuste Produktversionen aktualisieren" at bounding box center [586, 767] width 253 height 12
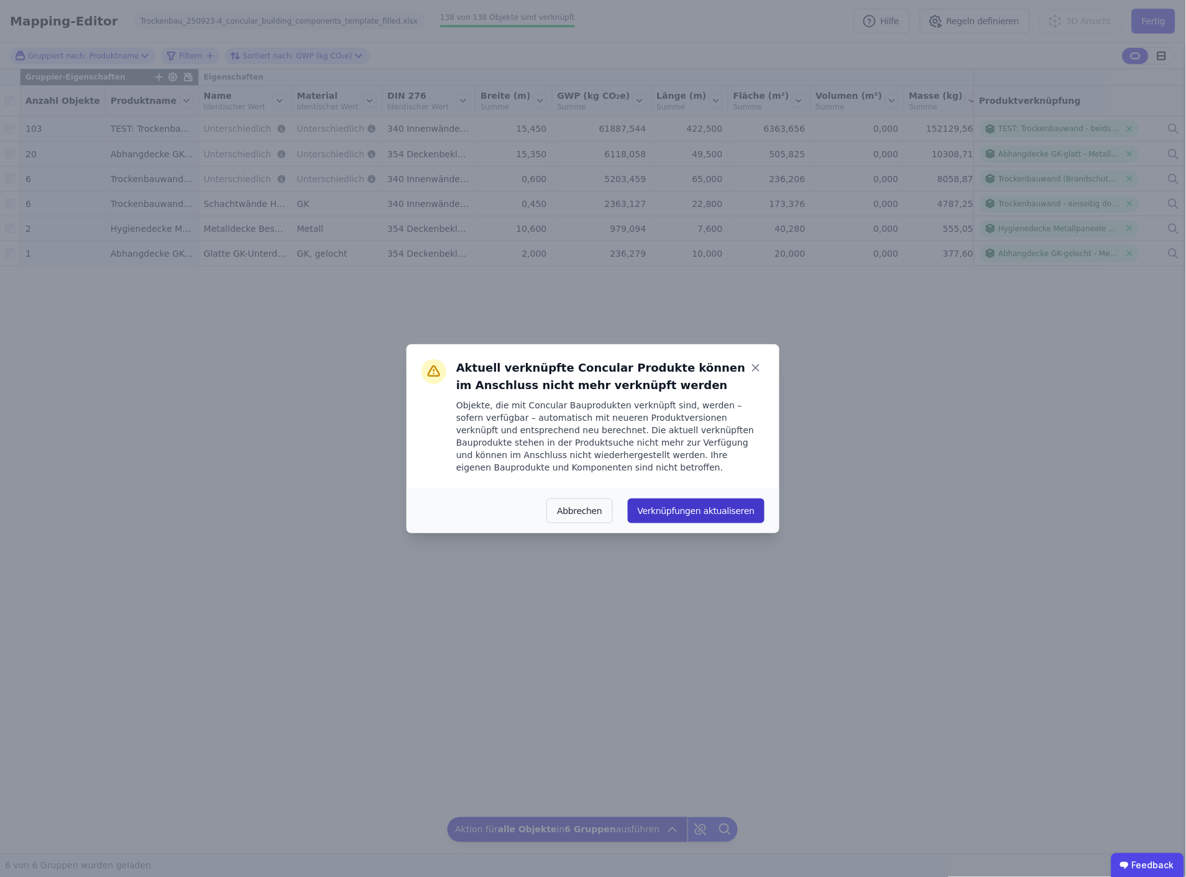
click at [715, 510] on button "Verknüpfungen aktualiseren" at bounding box center [696, 511] width 137 height 25
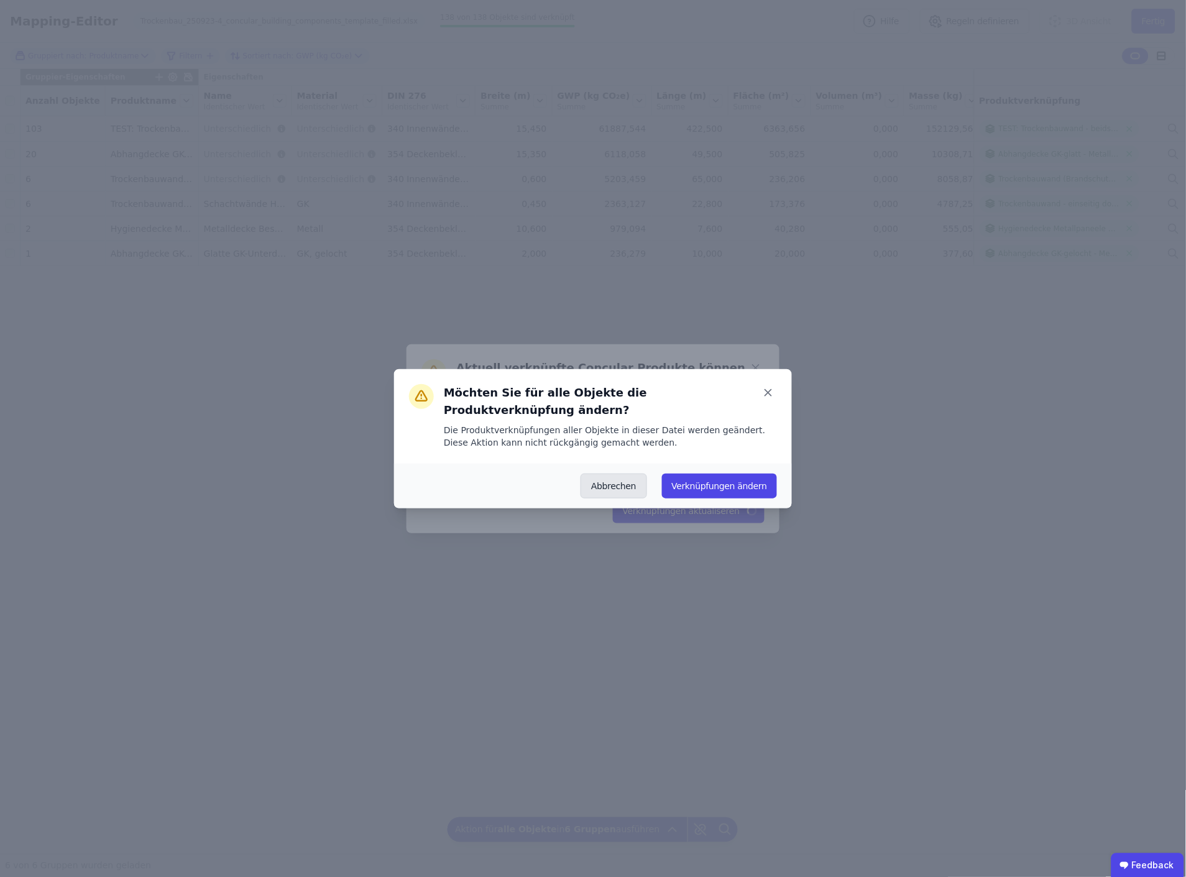
click at [617, 476] on button "Abbrechen" at bounding box center [614, 486] width 66 height 25
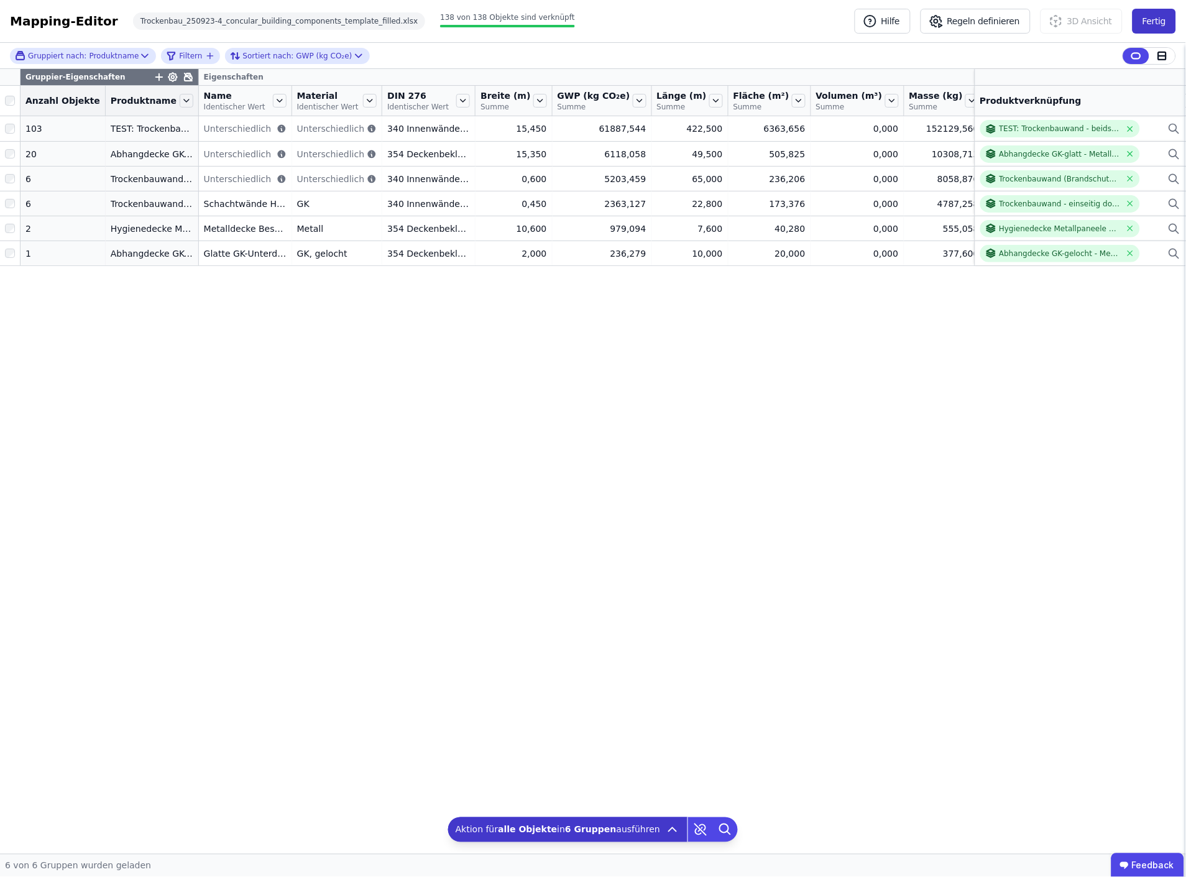
click at [1157, 22] on button "Fertig" at bounding box center [1155, 21] width 44 height 25
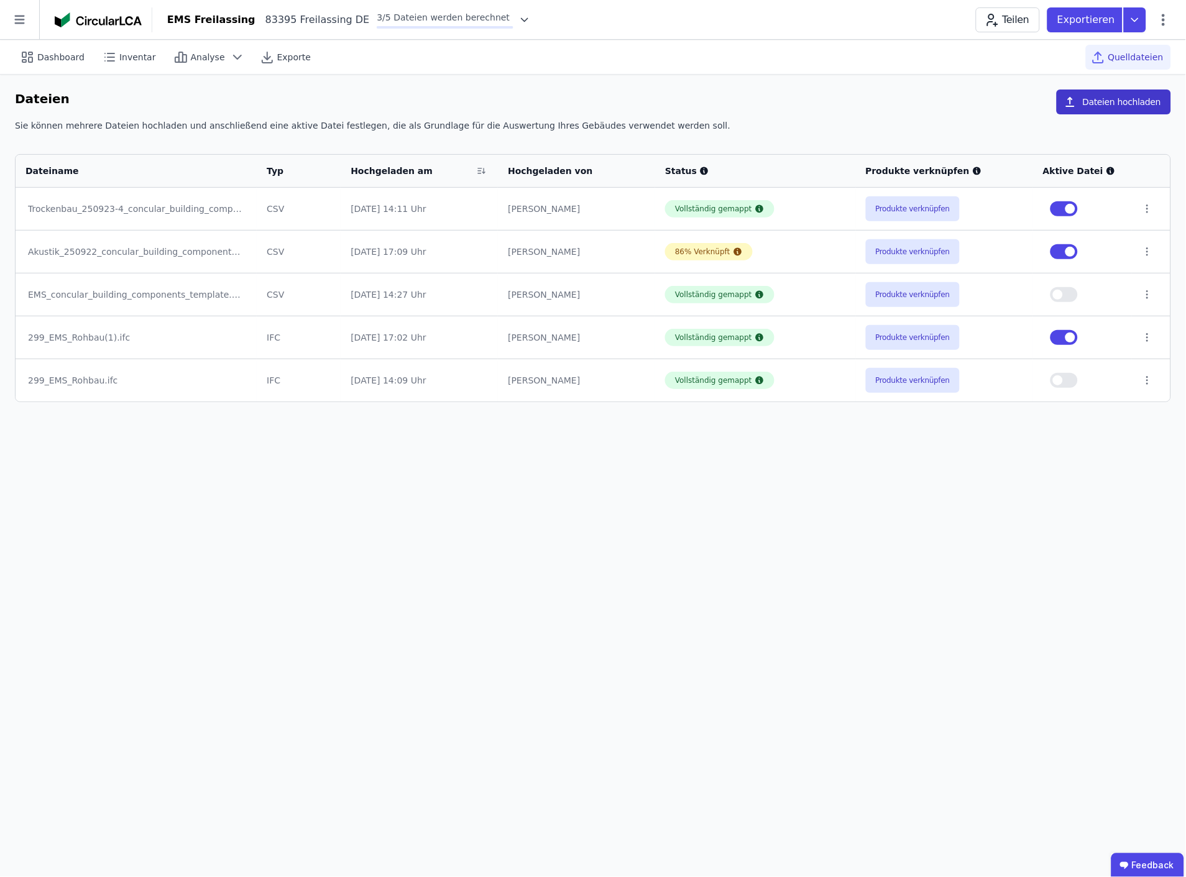
click at [1118, 101] on button "Dateien hochladen" at bounding box center [1114, 102] width 114 height 25
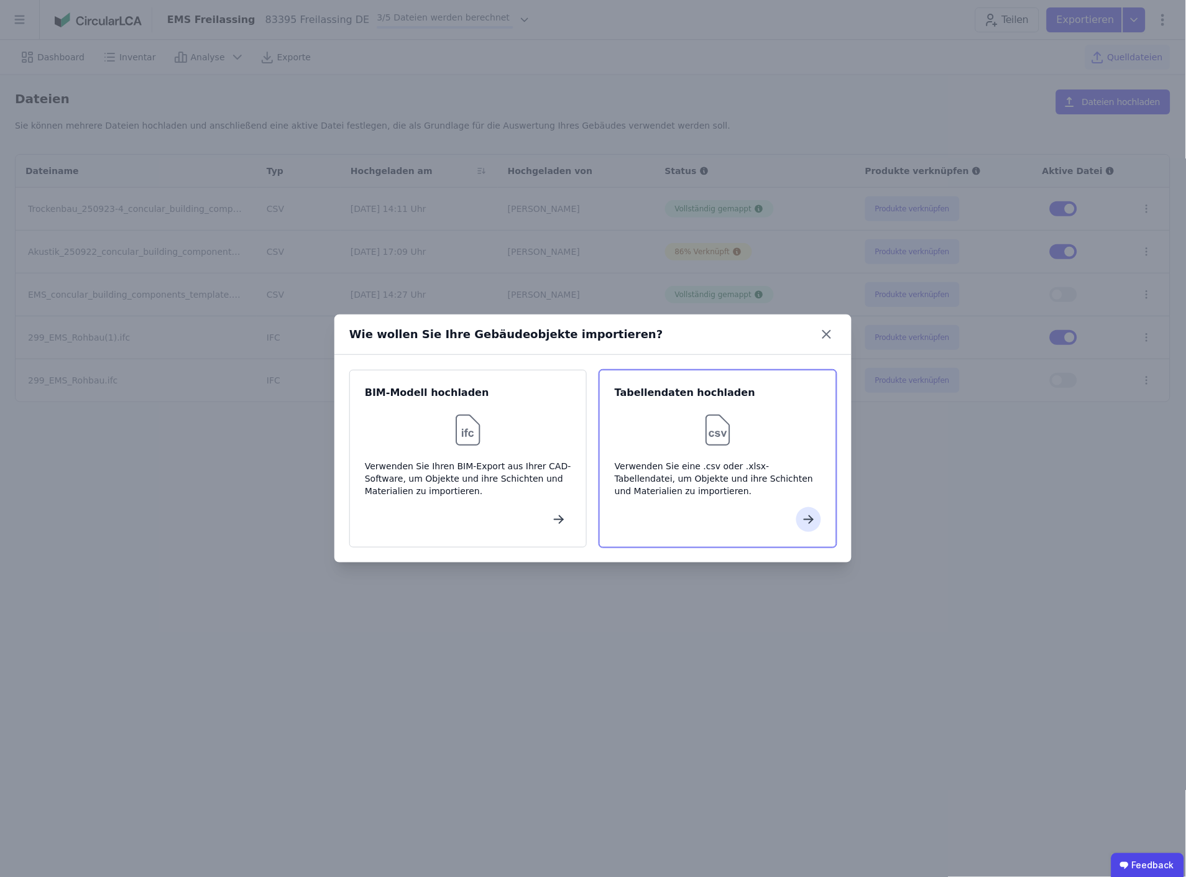
click at [708, 424] on img at bounding box center [718, 430] width 40 height 40
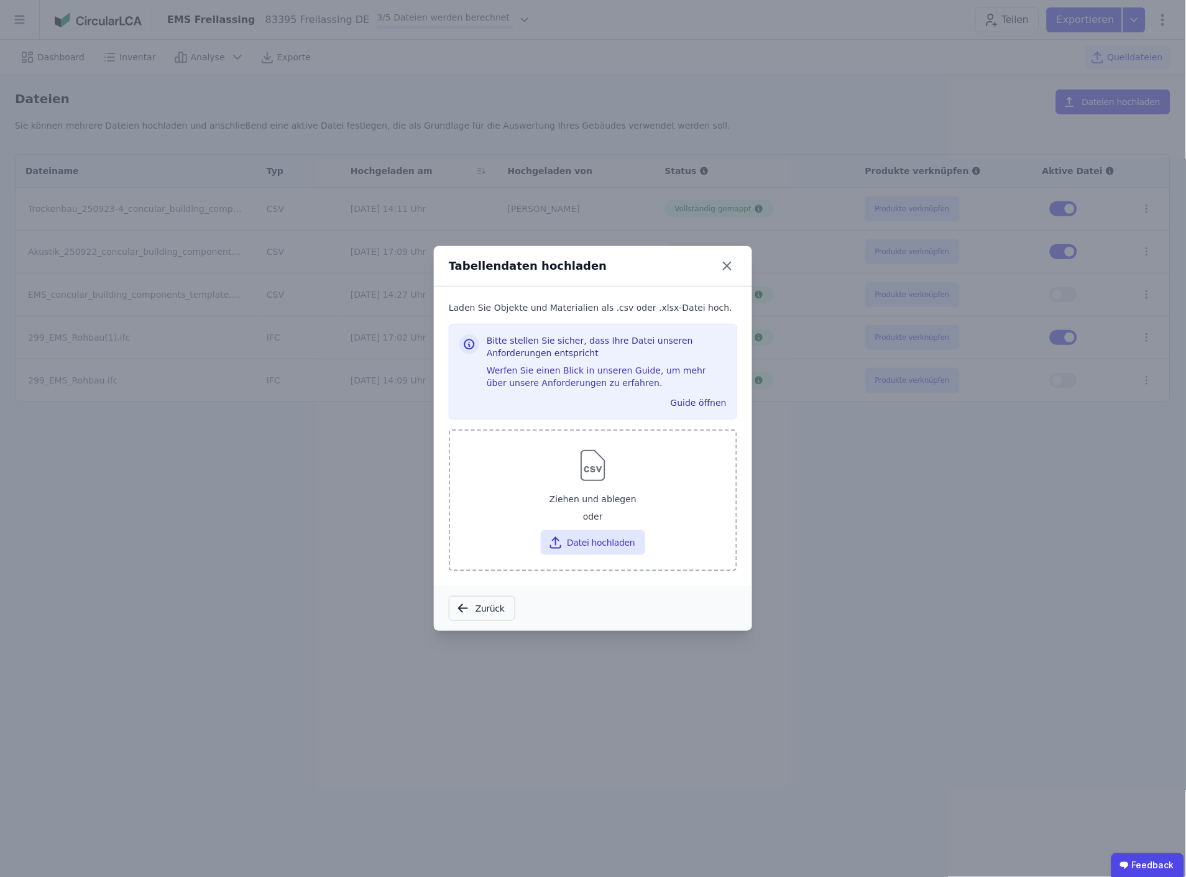
click at [593, 474] on img at bounding box center [593, 466] width 40 height 40
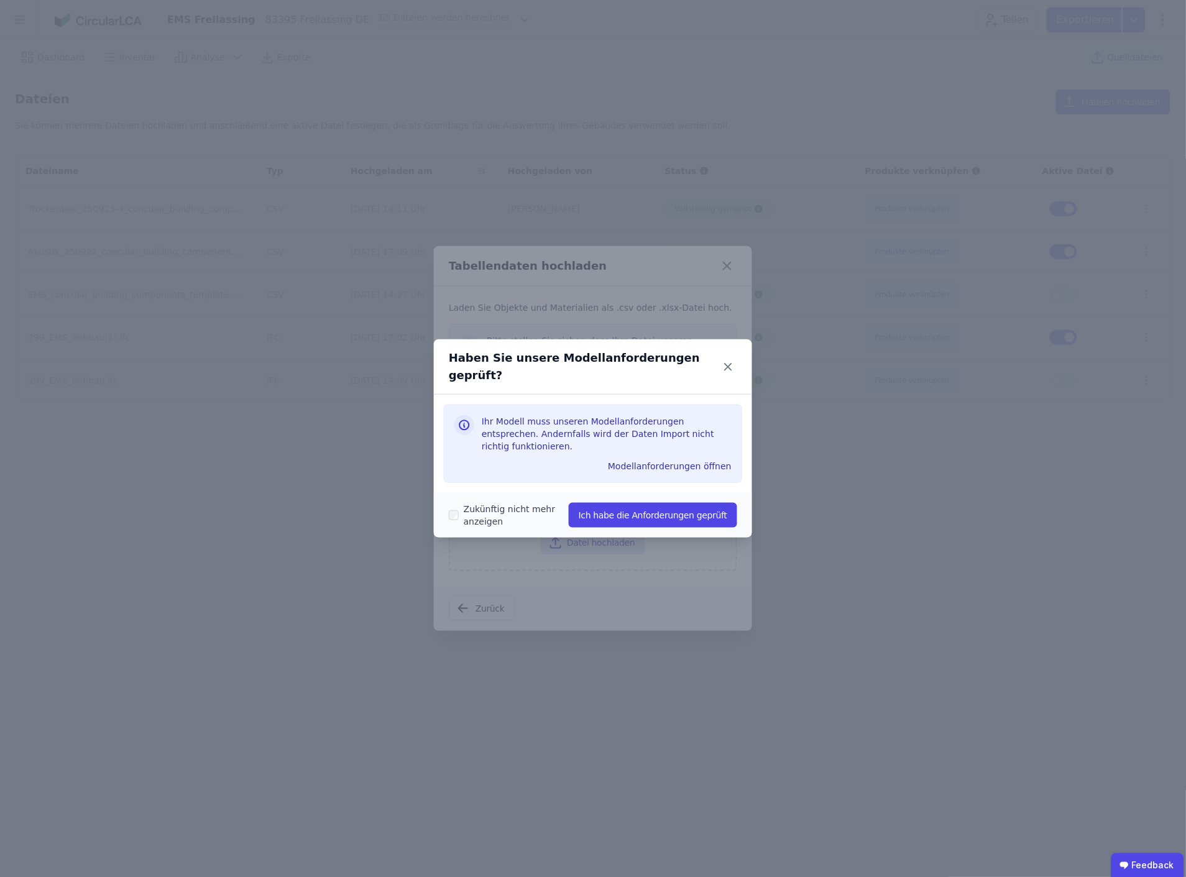
click at [532, 503] on label "Zukünftig nicht mehr anzeigen" at bounding box center [514, 515] width 110 height 25
click at [632, 503] on button "Ich habe die Anforderungen geprüft" at bounding box center [653, 515] width 169 height 25
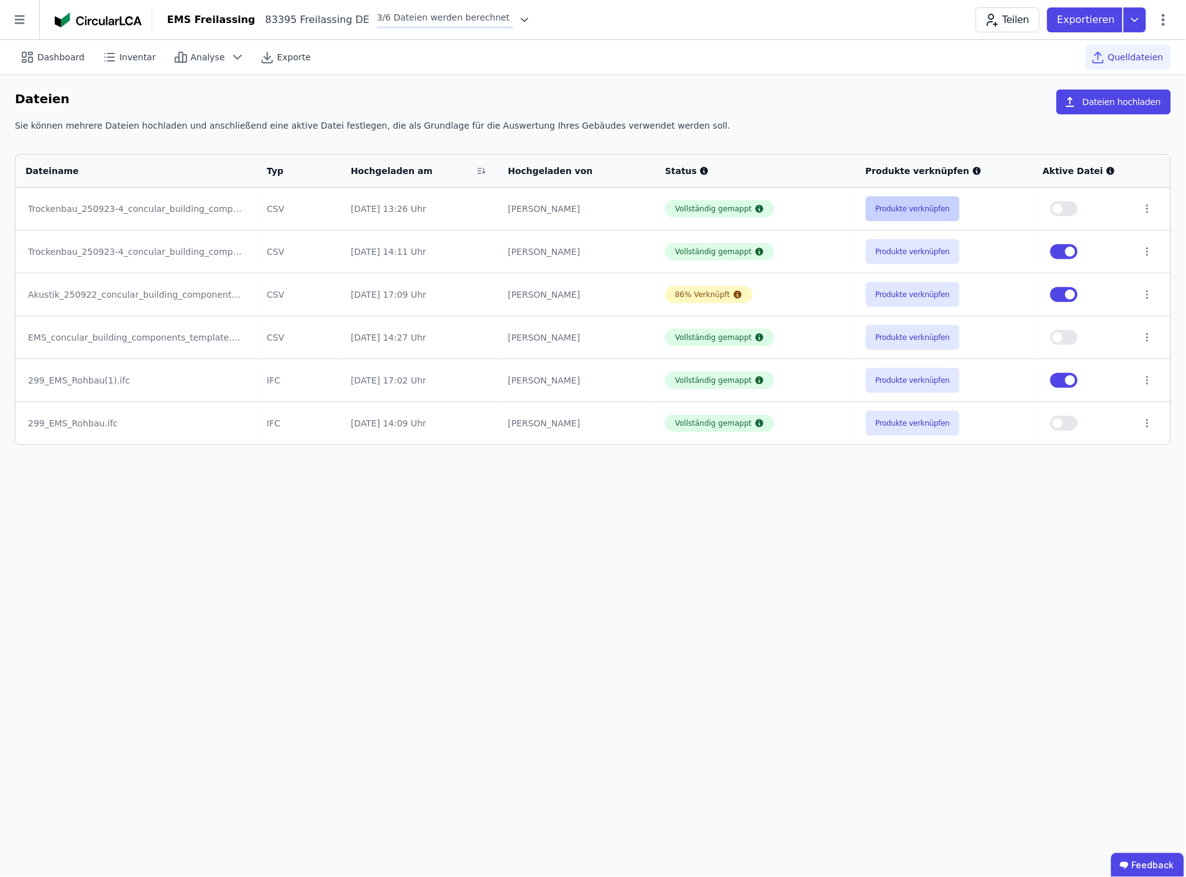
click at [907, 210] on button "Produkte verknüpfen" at bounding box center [913, 208] width 95 height 25
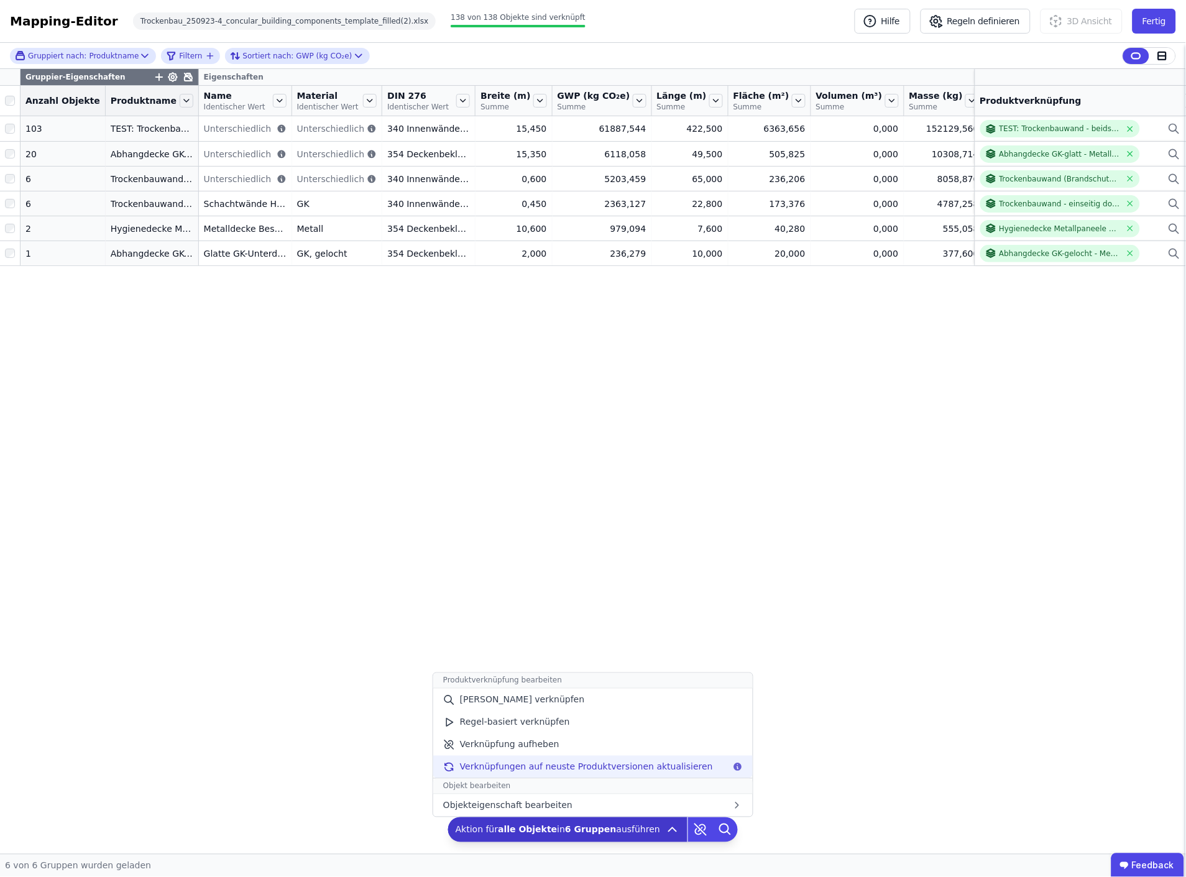
click at [629, 766] on span "Verknüpfungen auf neuste Produktversionen aktualisieren" at bounding box center [586, 767] width 253 height 12
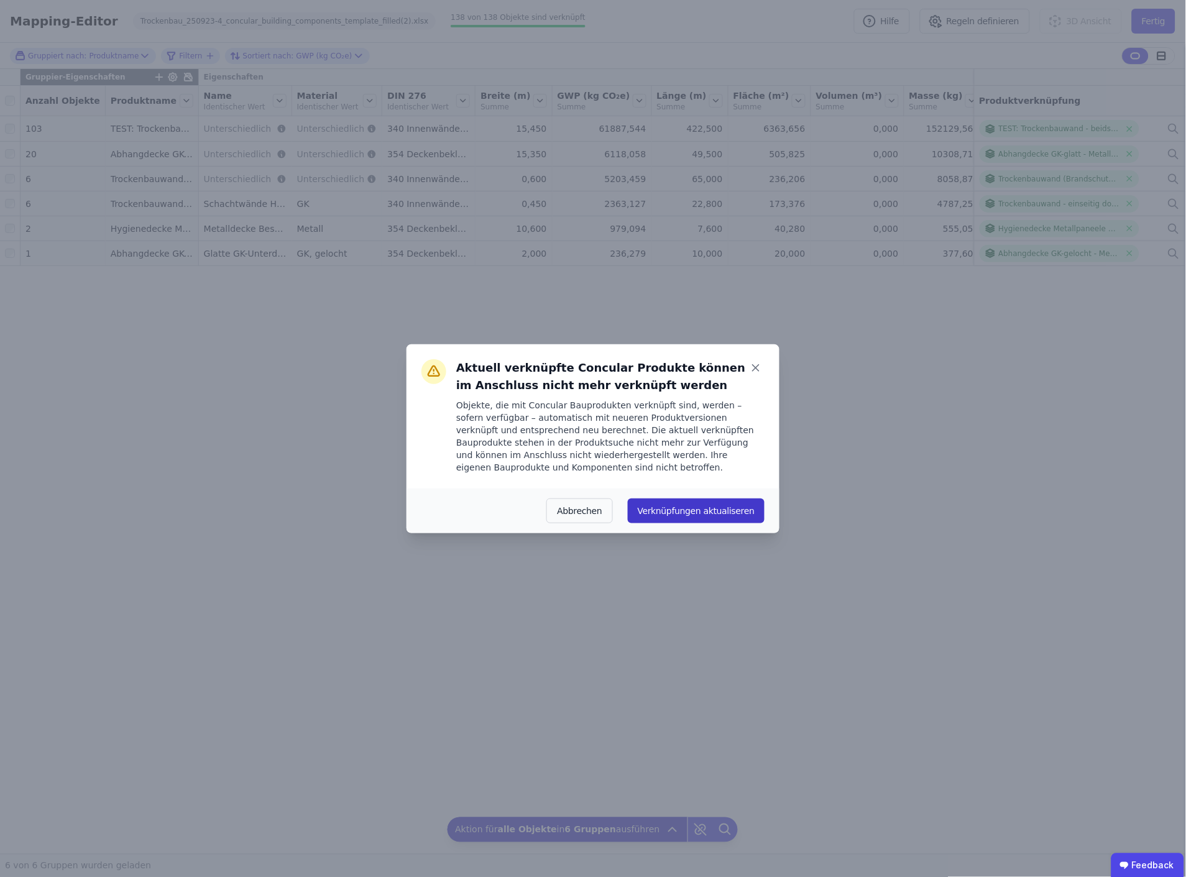
click at [711, 511] on button "Verknüpfungen aktualiseren" at bounding box center [696, 511] width 137 height 25
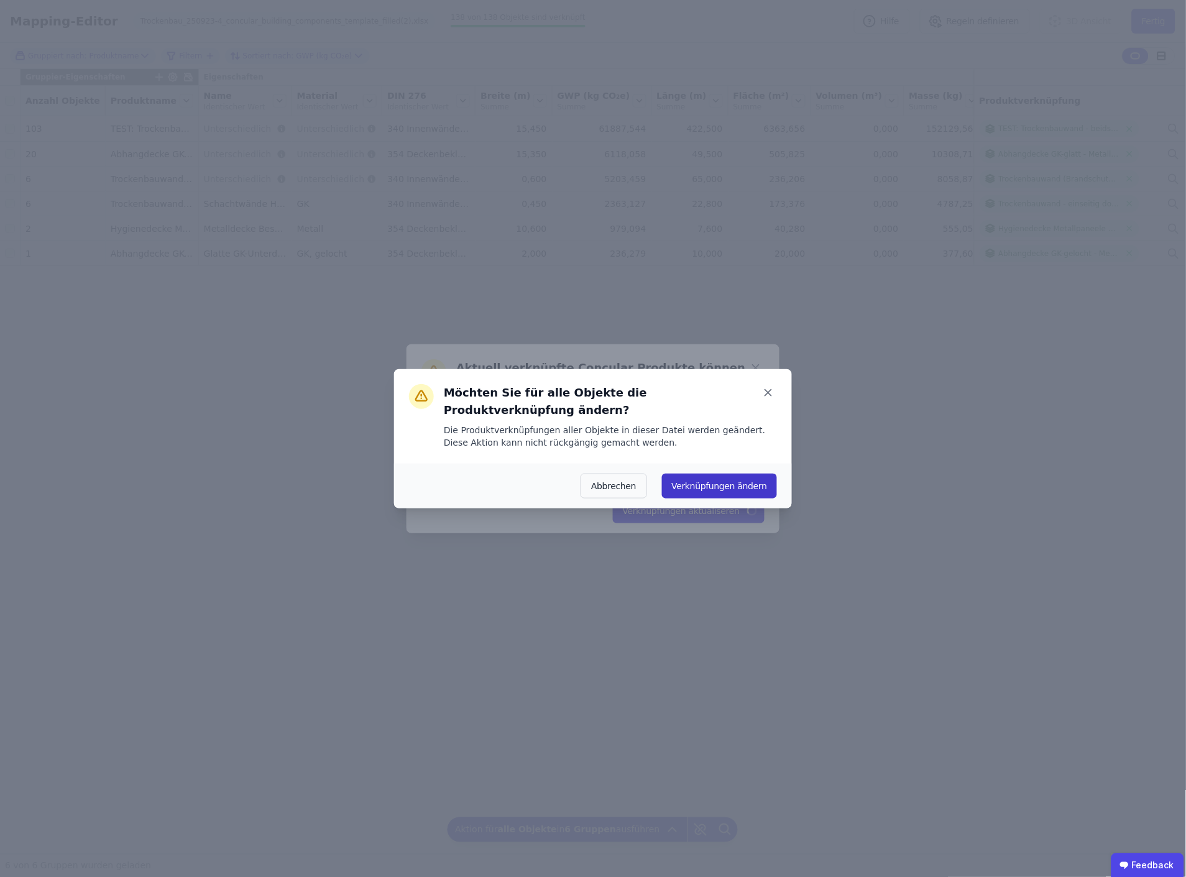
click at [721, 479] on button "Verknüpfungen ändern" at bounding box center [719, 486] width 115 height 25
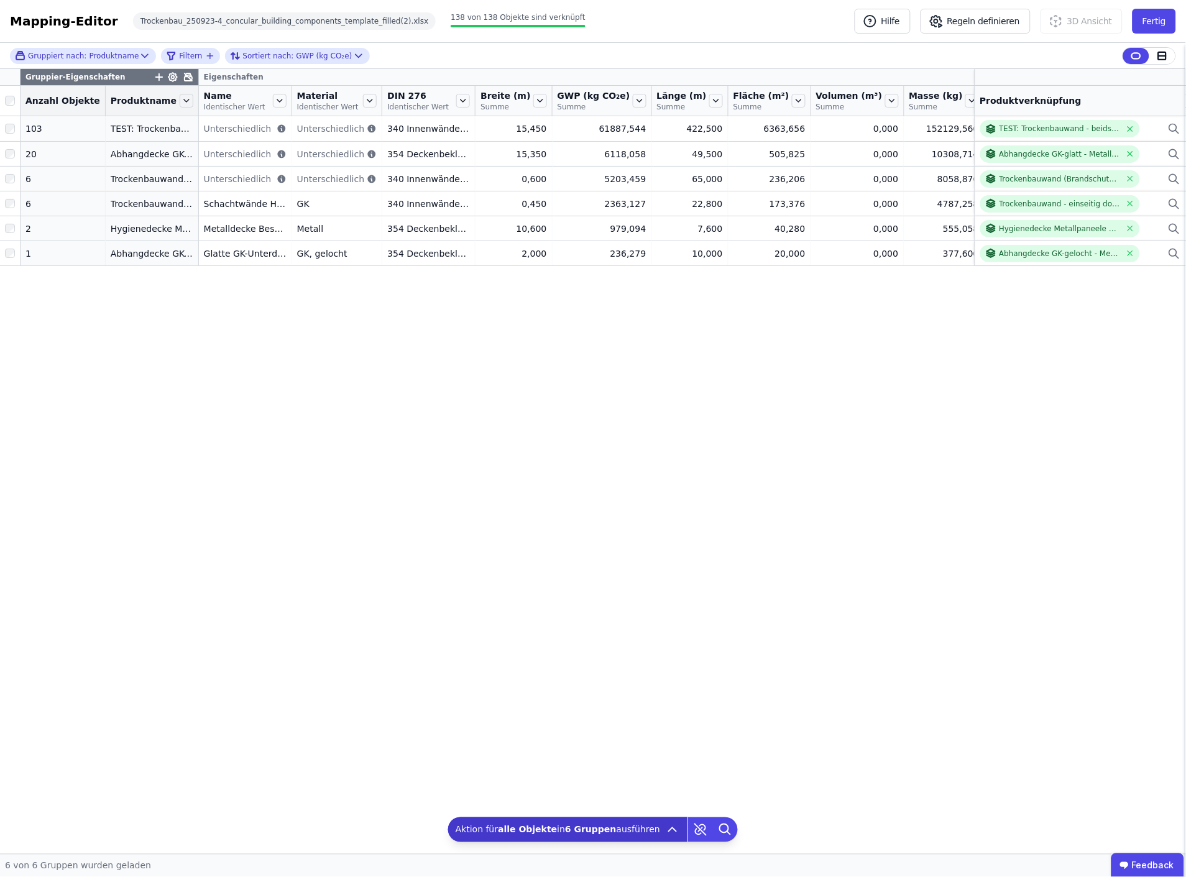
click at [620, 430] on div "Gruppier-Eigenschaften Eigenschaften Anzahl Objekte Produktname Name Identische…" at bounding box center [593, 461] width 1186 height 785
click at [1154, 23] on button "Fertig" at bounding box center [1155, 21] width 44 height 25
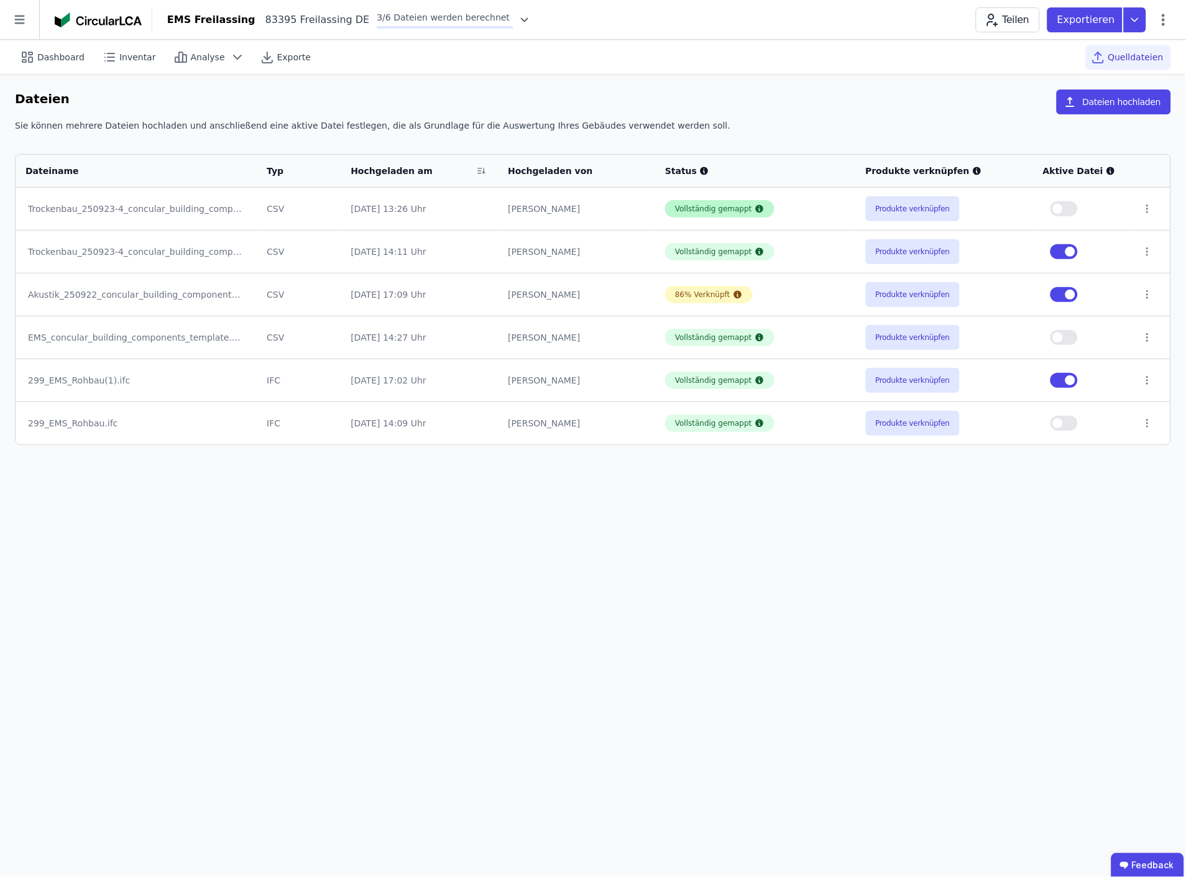
click at [717, 208] on div "Vollständig gemappt" at bounding box center [713, 209] width 77 height 10
click at [889, 208] on button "Produkte verknüpfen" at bounding box center [913, 208] width 95 height 25
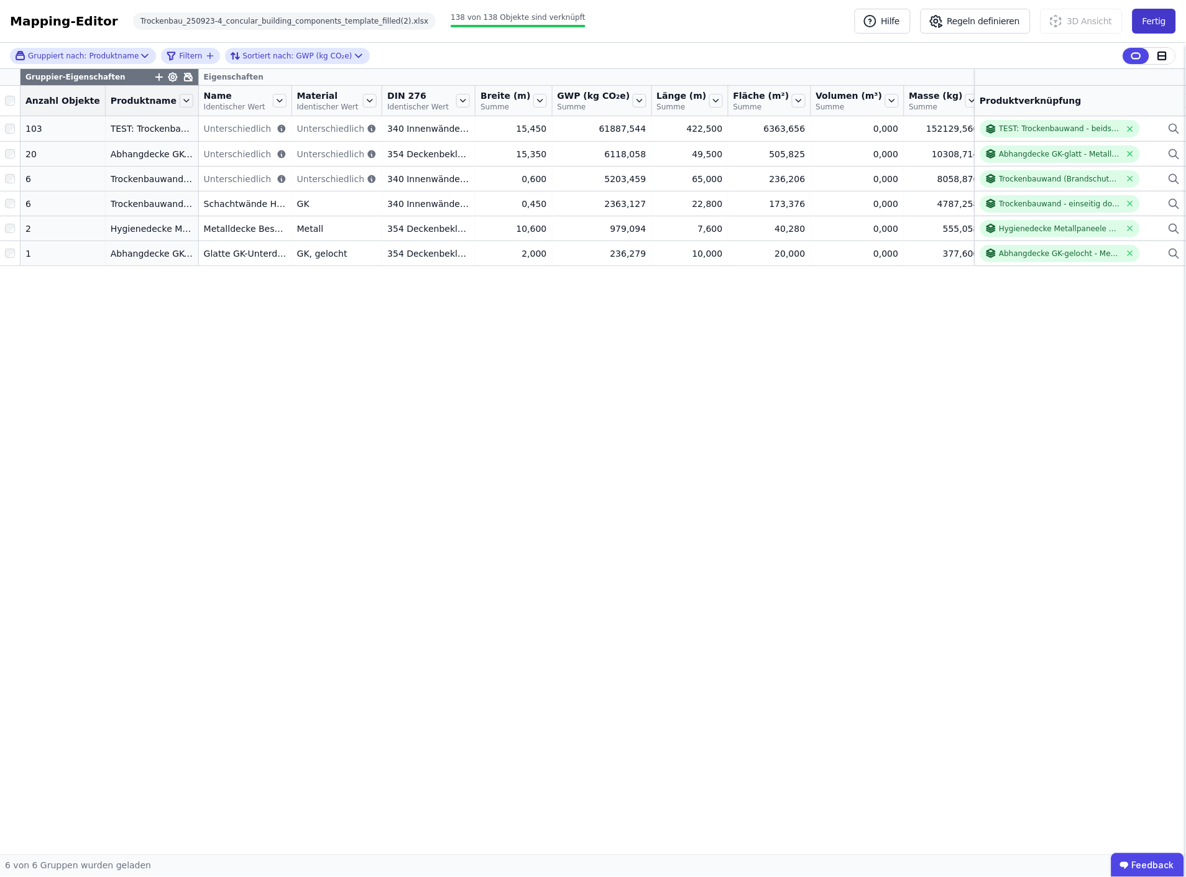
click at [1153, 19] on button "Fertig" at bounding box center [1155, 21] width 44 height 25
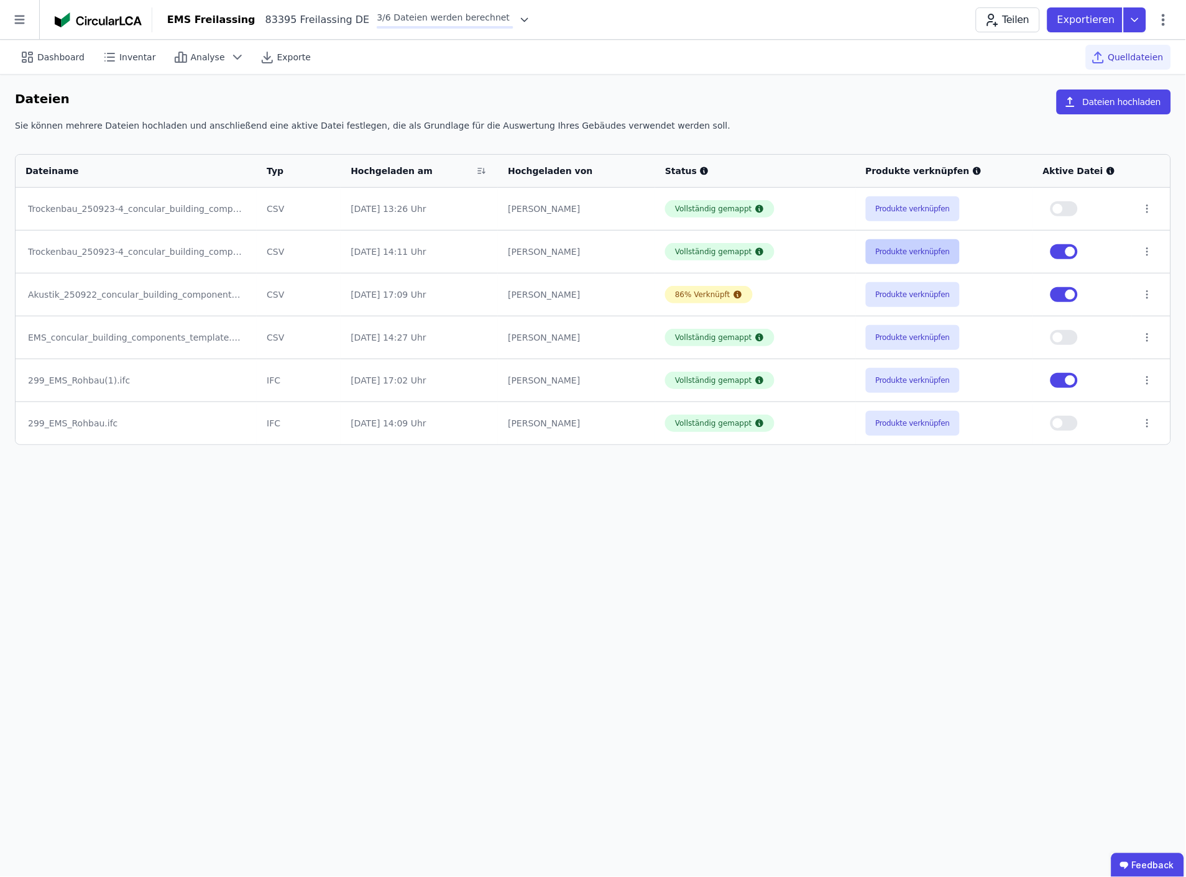
click at [923, 249] on button "Produkte verknüpfen" at bounding box center [913, 251] width 95 height 25
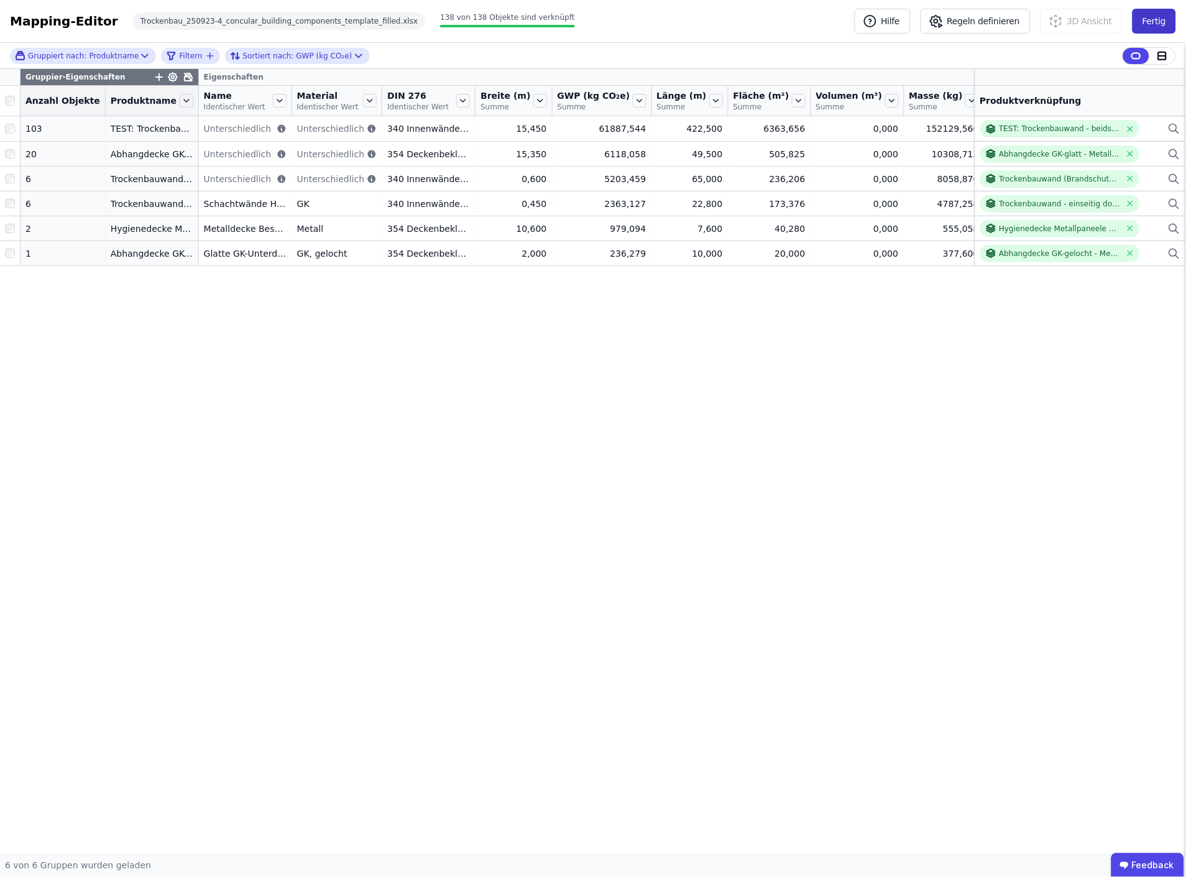
click at [1162, 22] on button "Fertig" at bounding box center [1155, 21] width 44 height 25
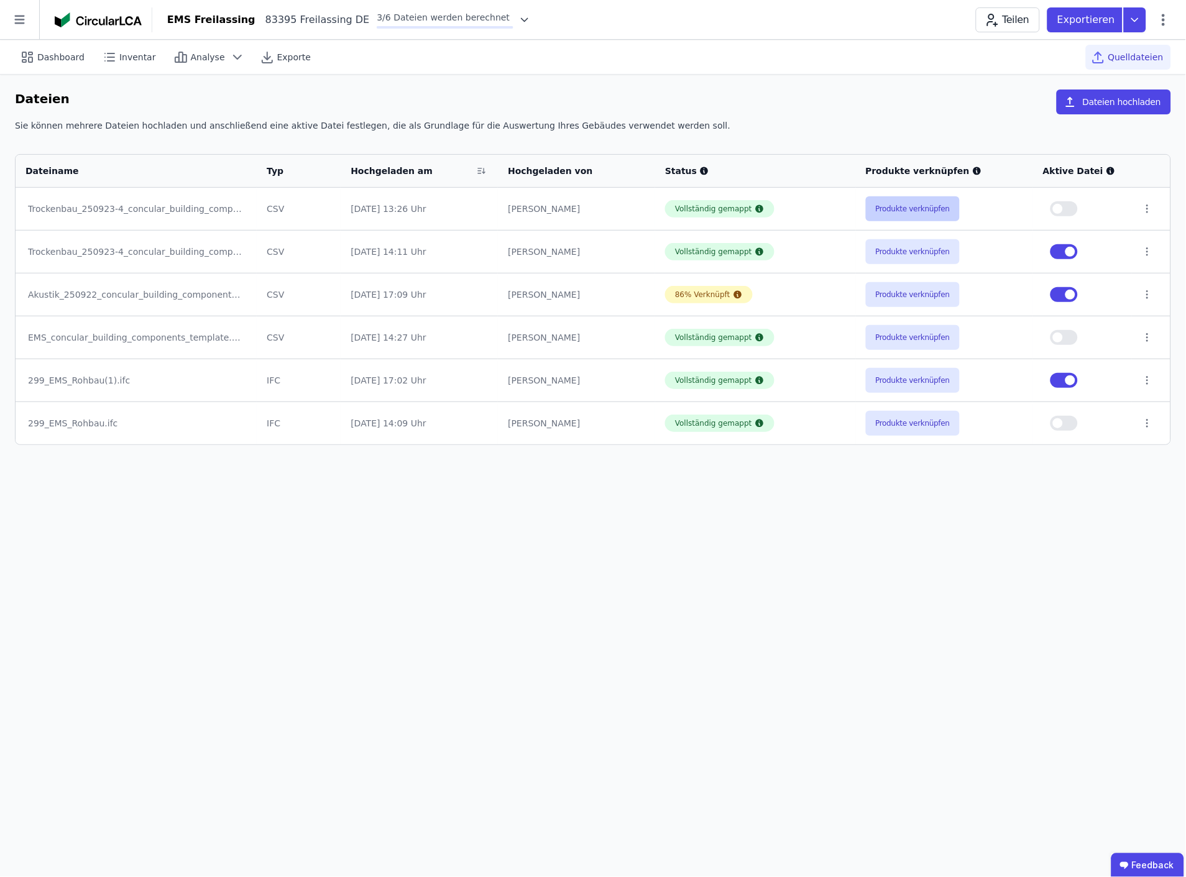
click at [903, 205] on button "Produkte verknüpfen" at bounding box center [913, 208] width 95 height 25
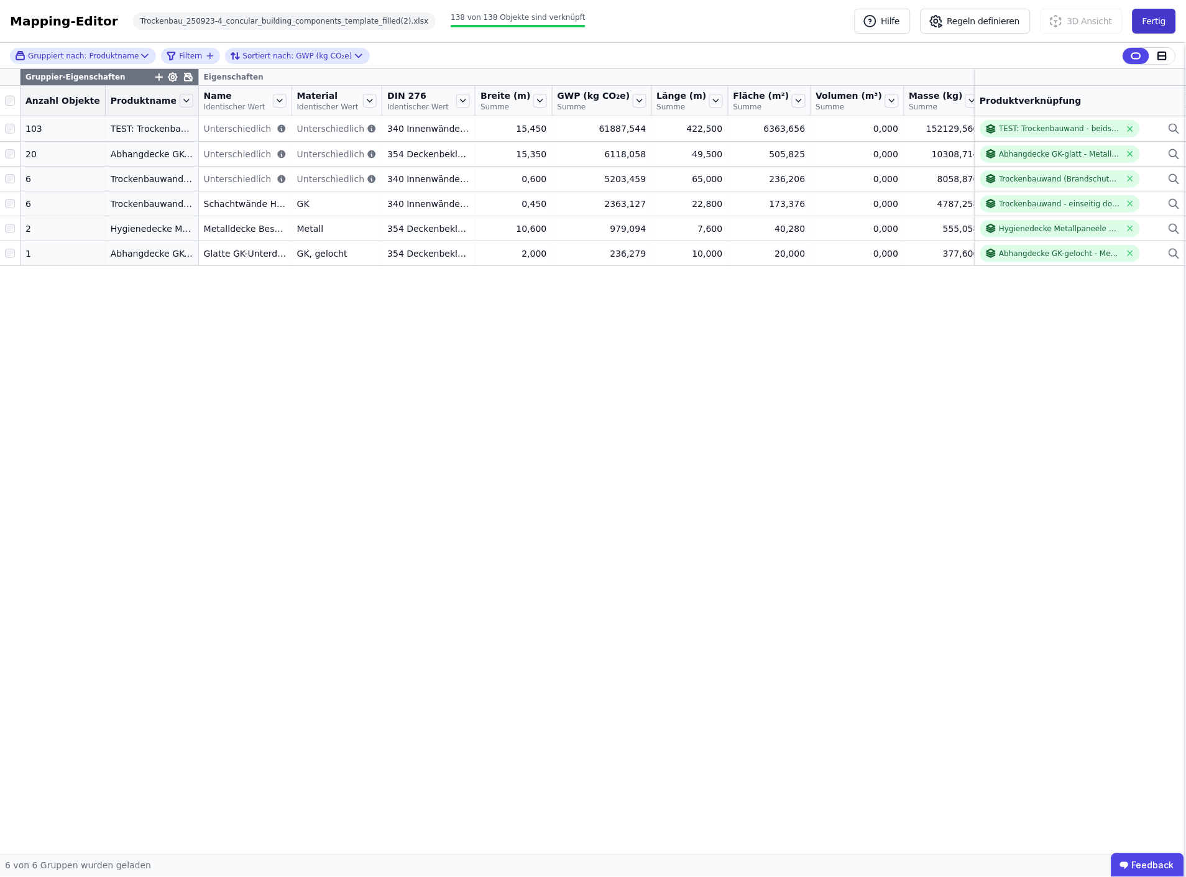
click at [1158, 21] on button "Fertig" at bounding box center [1155, 21] width 44 height 25
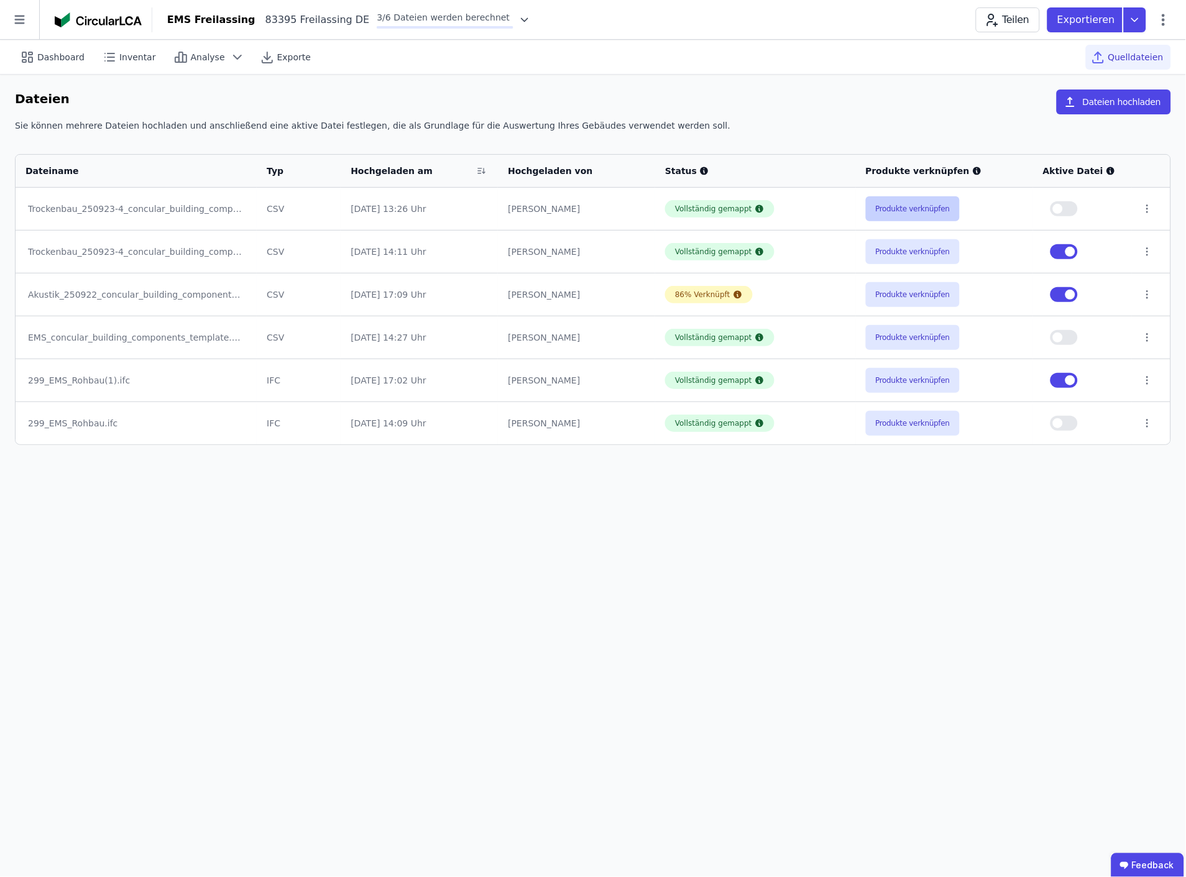
click at [897, 206] on button "Produkte verknüpfen" at bounding box center [913, 208] width 95 height 25
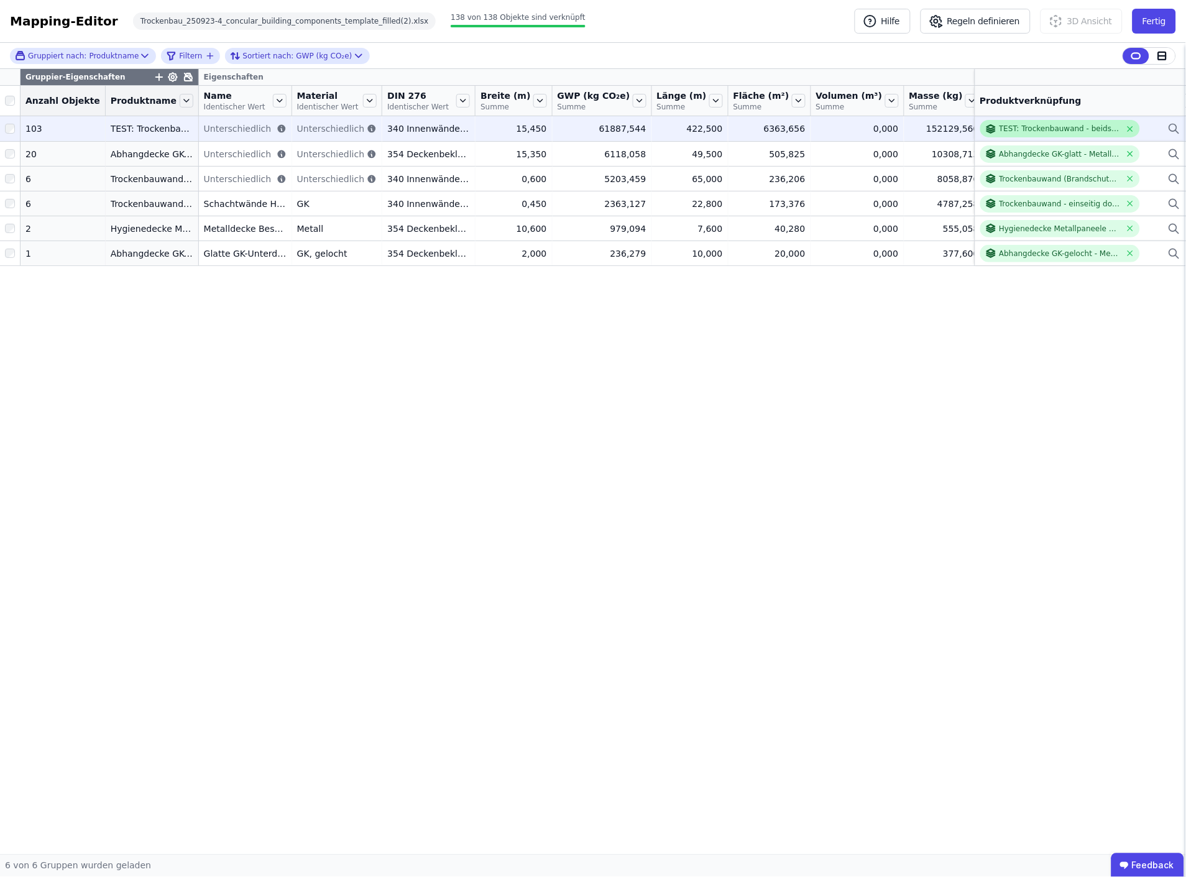
click at [1043, 132] on div "TEST: Trockenbauwand - beidseitig doppelt beplankt - Stahlprofil + Mineralwolle…" at bounding box center [1061, 129] width 122 height 10
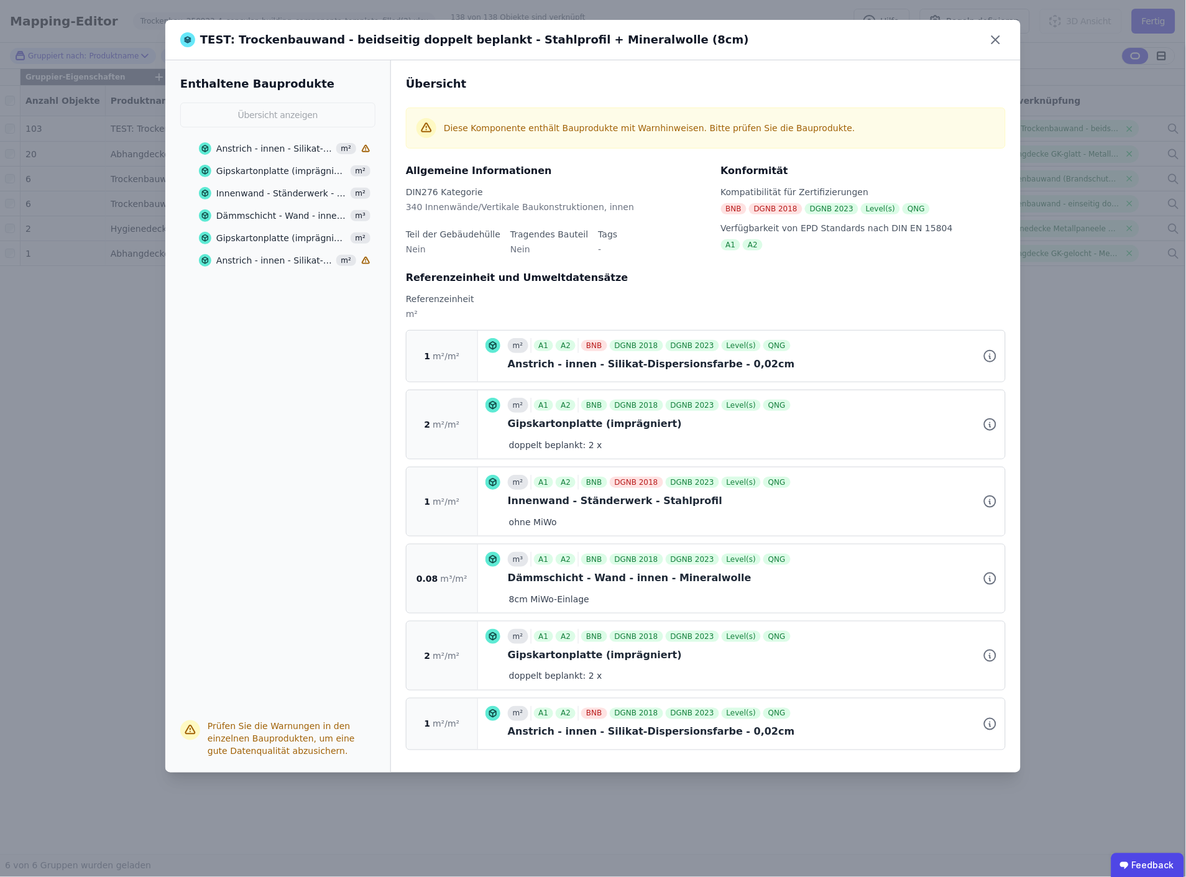
click at [367, 146] on icon at bounding box center [366, 148] width 7 height 6
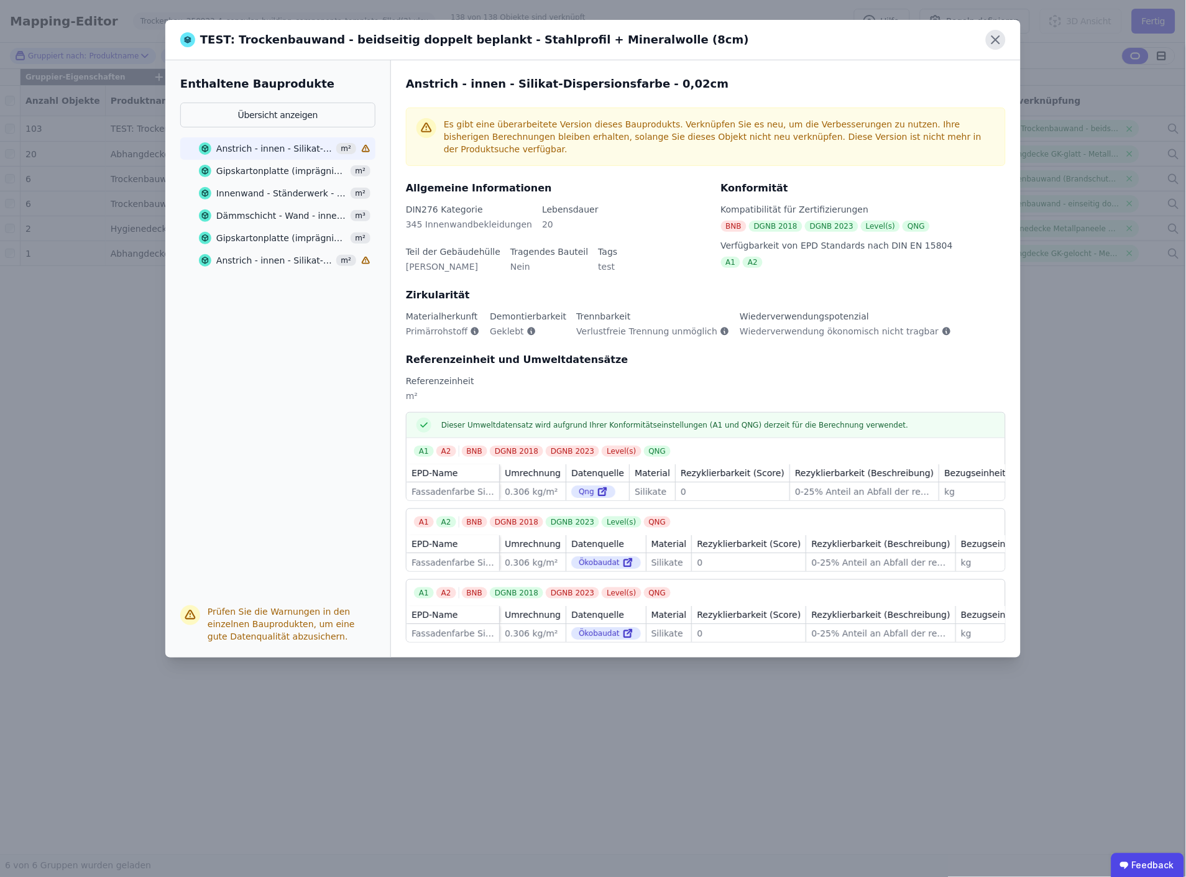
click at [997, 41] on icon at bounding box center [995, 39] width 7 height 7
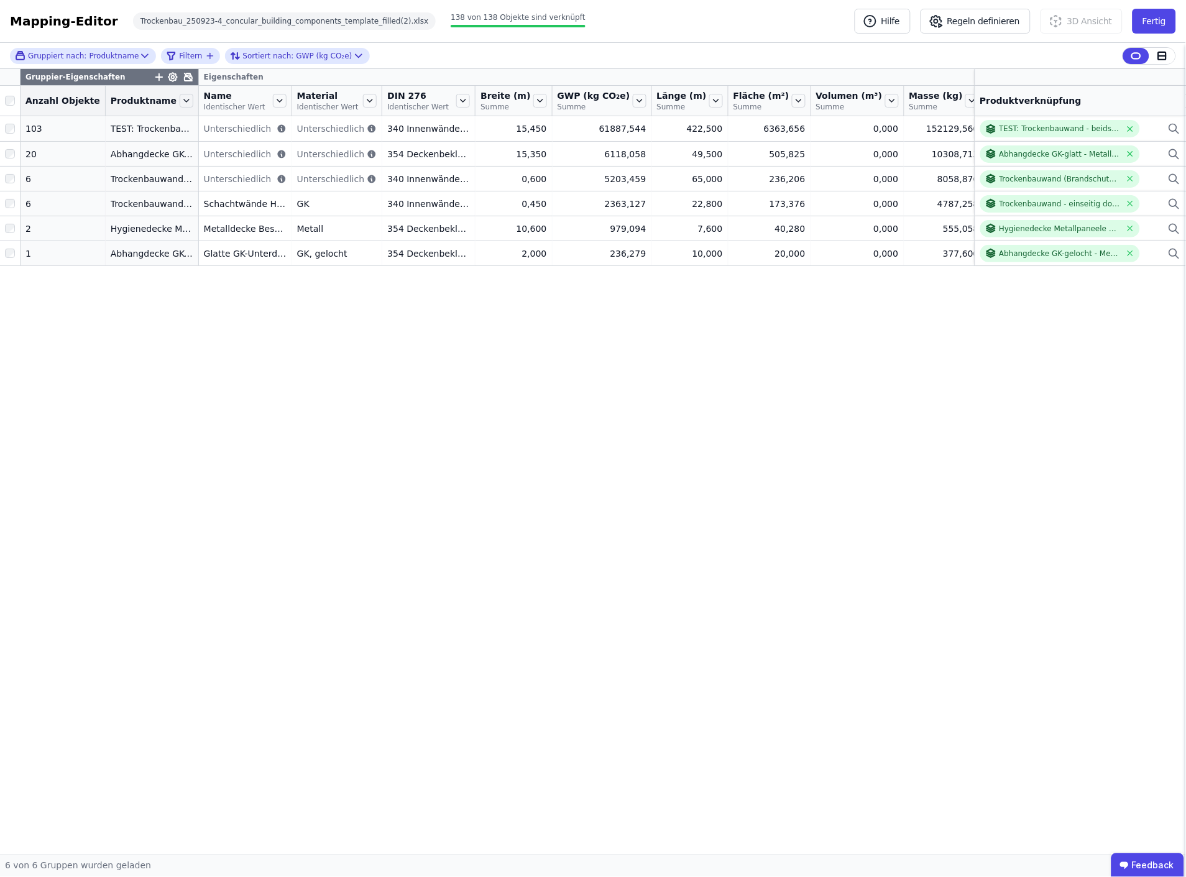
click at [642, 644] on div "Gruppier-Eigenschaften Eigenschaften Anzahl Objekte Produktname Name Identische…" at bounding box center [593, 461] width 1186 height 785
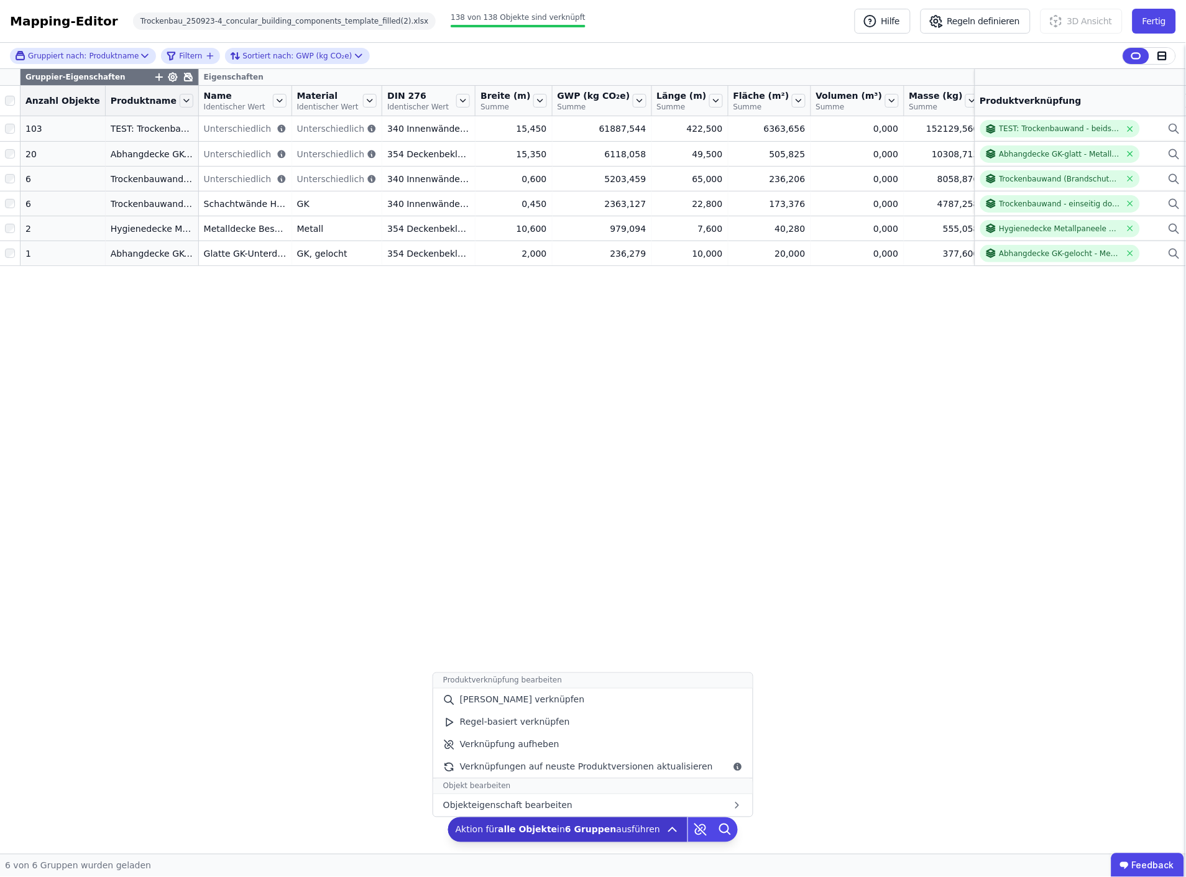
click at [669, 830] on icon at bounding box center [672, 830] width 7 height 4
click at [665, 827] on icon at bounding box center [672, 830] width 15 height 15
drag, startPoint x: 703, startPoint y: 767, endPoint x: 474, endPoint y: 774, distance: 228.9
click at [474, 774] on div "Verknüpfungen auf neuste Produktversionen aktualisieren" at bounding box center [593, 767] width 320 height 22
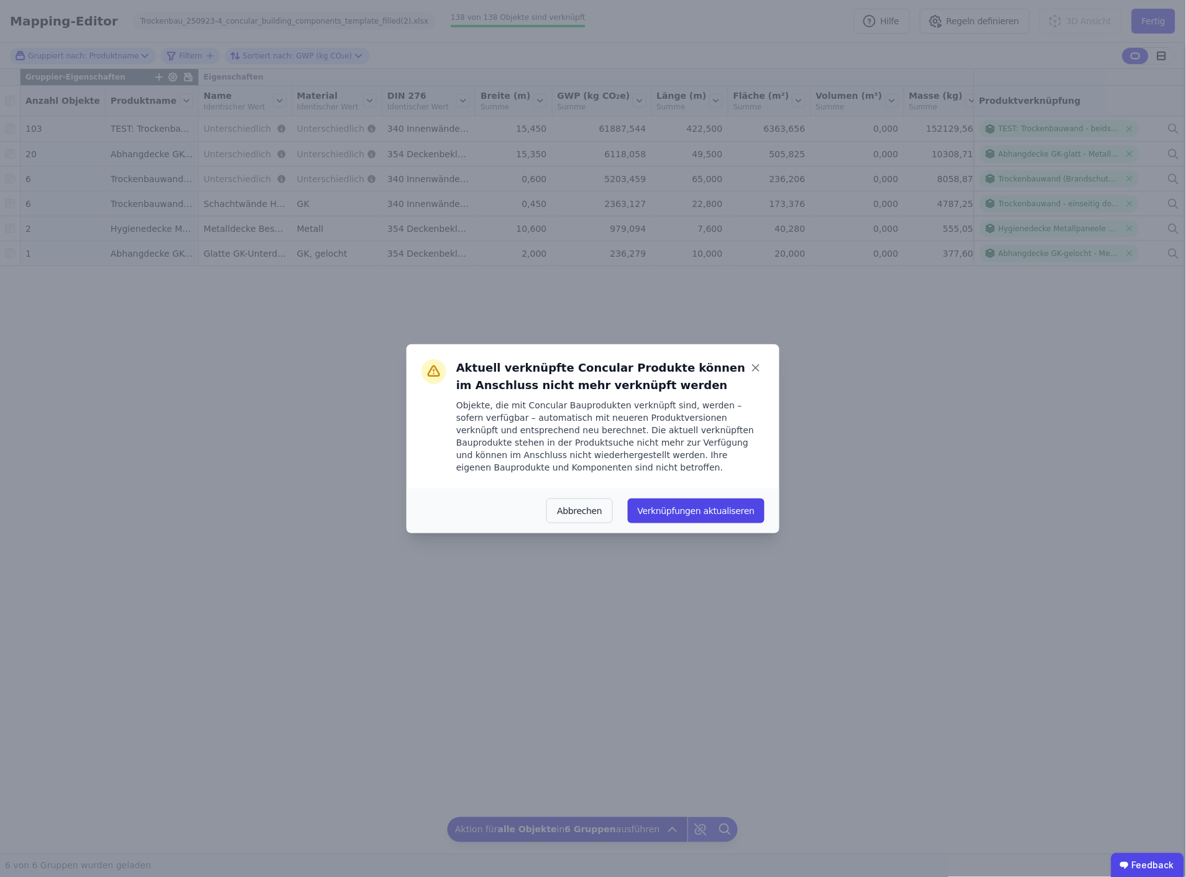
drag, startPoint x: 647, startPoint y: 512, endPoint x: 774, endPoint y: 400, distance: 169.2
click at [780, 413] on div "Aktuell verknüpfte Concular Produkte können im Anschluss nicht mehr verknüpft w…" at bounding box center [593, 438] width 1186 height 877
click at [757, 368] on icon at bounding box center [755, 367] width 17 height 17
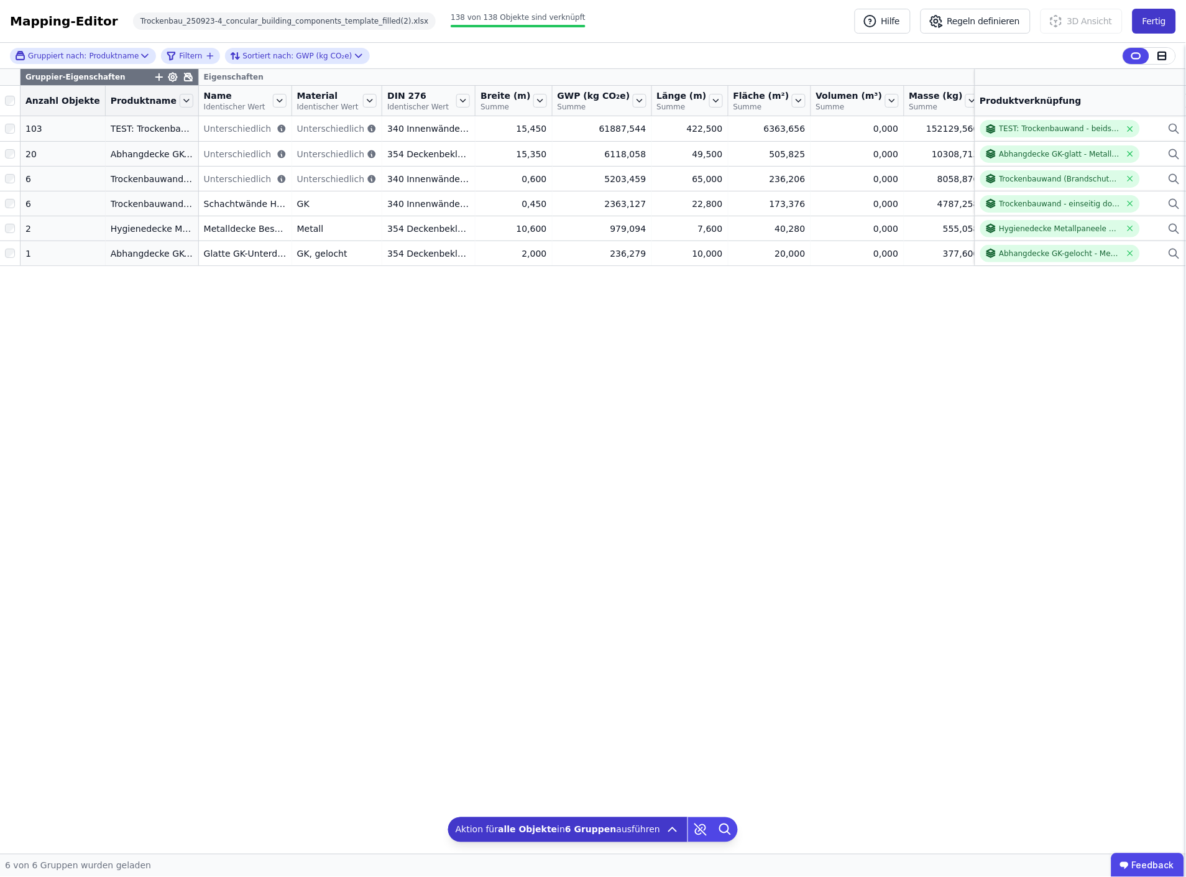
click at [1153, 22] on button "Fertig" at bounding box center [1155, 21] width 44 height 25
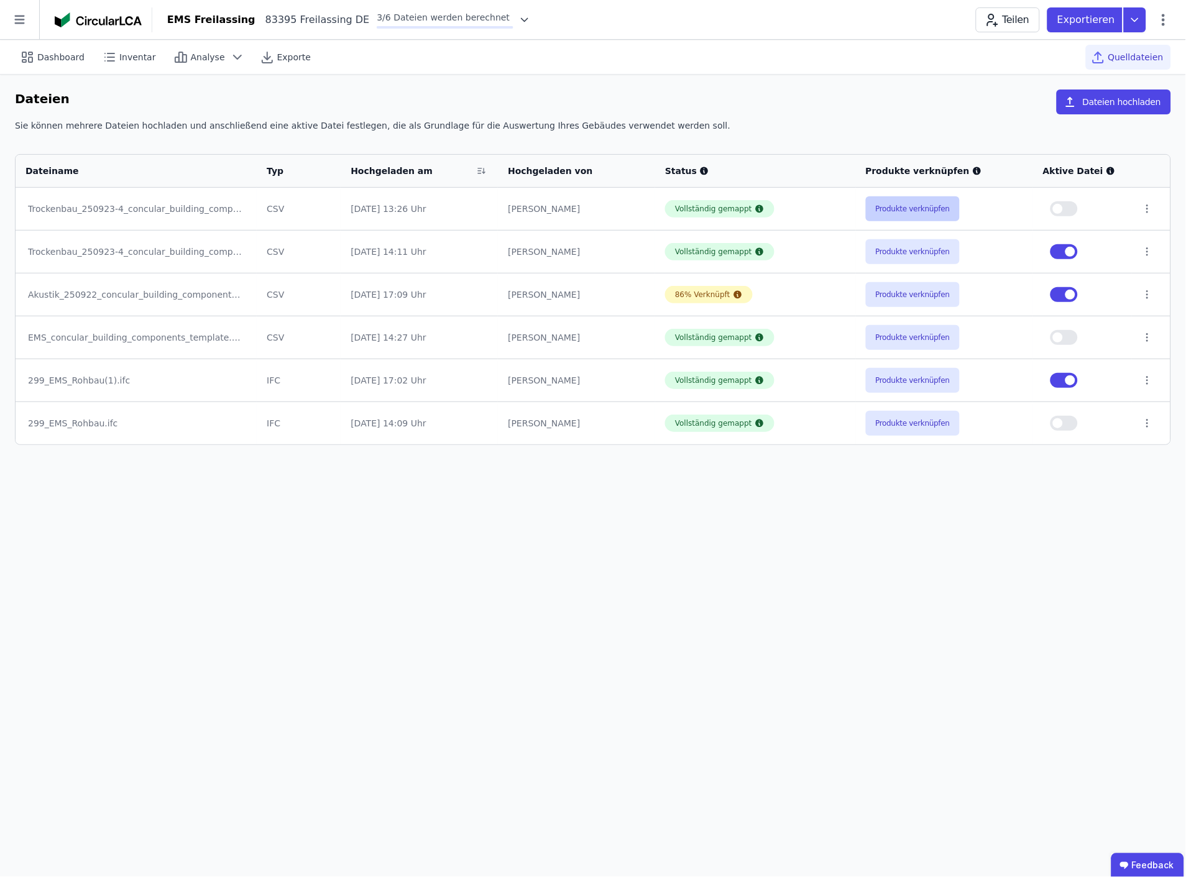
click at [908, 206] on button "Produkte verknüpfen" at bounding box center [913, 208] width 95 height 25
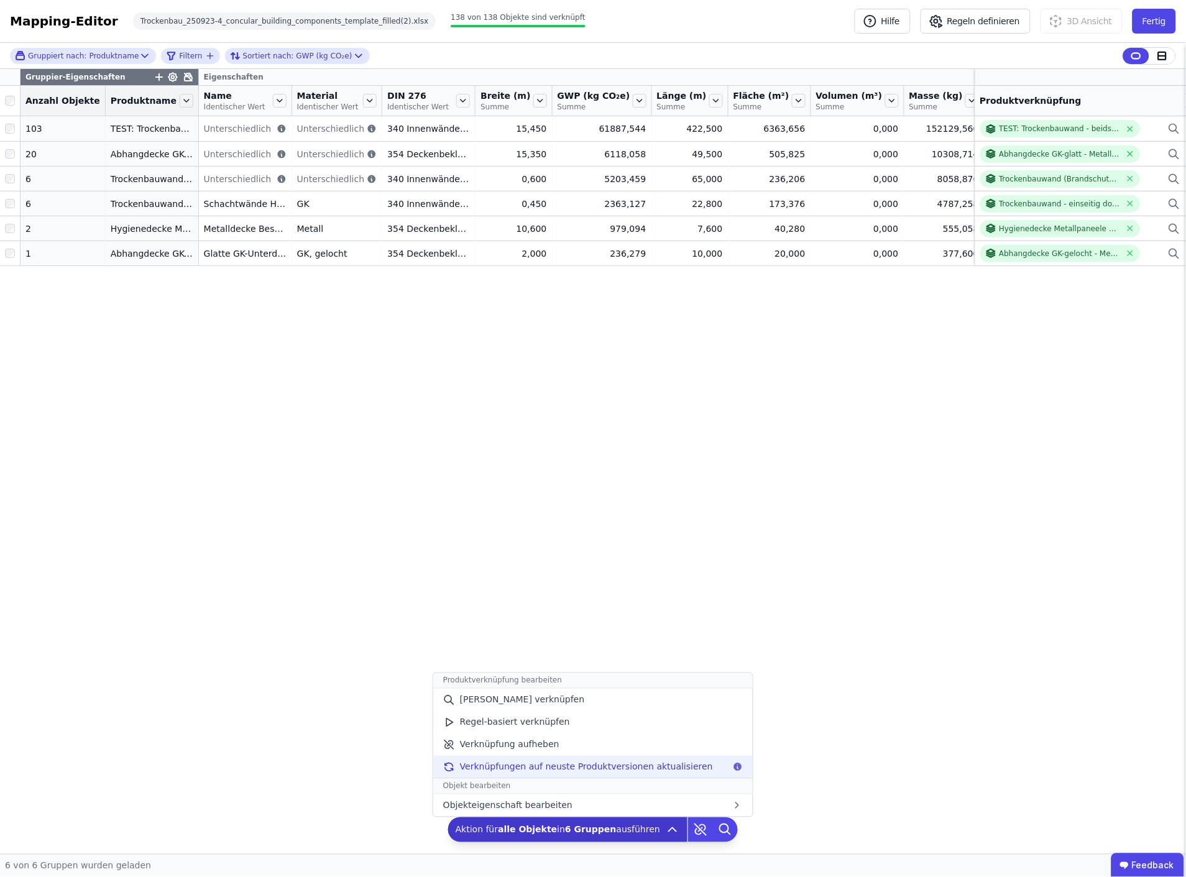
click at [654, 768] on span "Verknüpfungen auf neuste Produktversionen aktualisieren" at bounding box center [586, 767] width 253 height 12
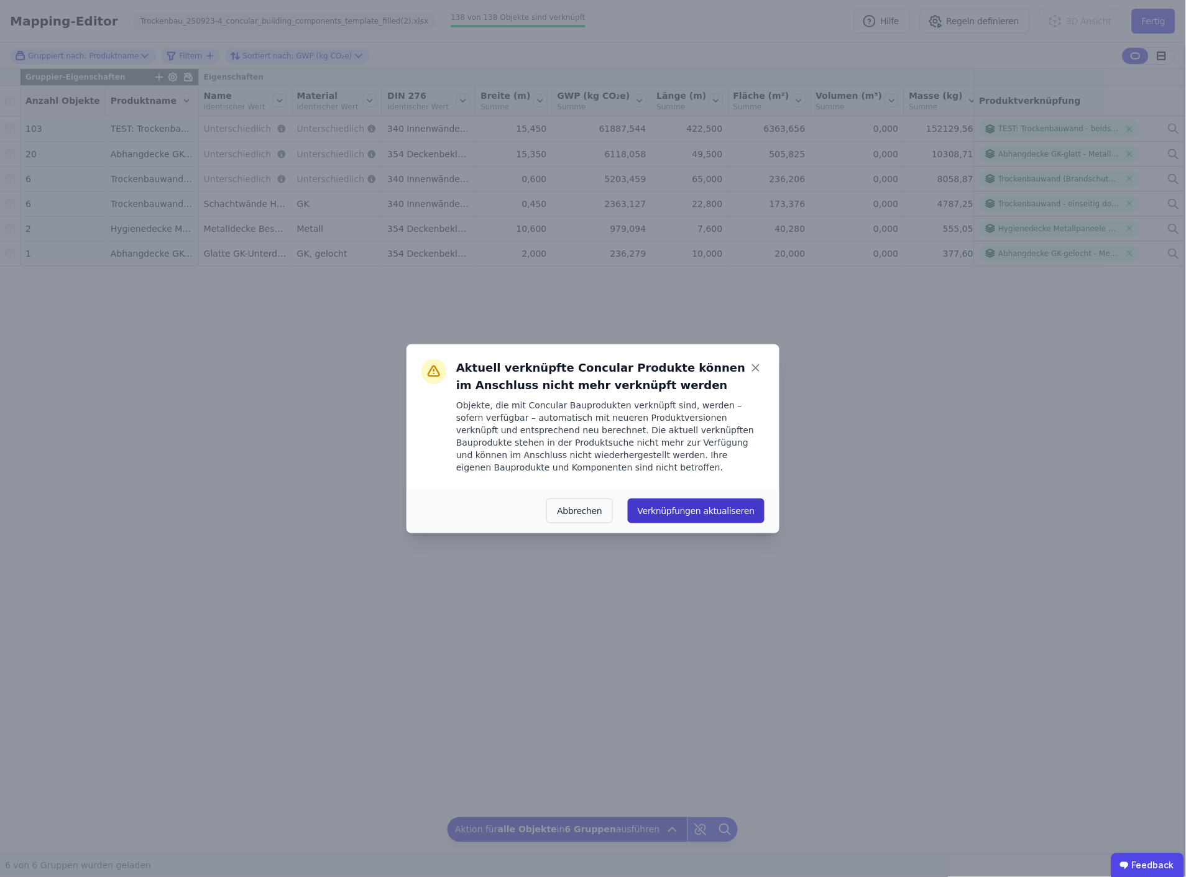
click at [713, 515] on button "Verknüpfungen aktualiseren" at bounding box center [696, 511] width 137 height 25
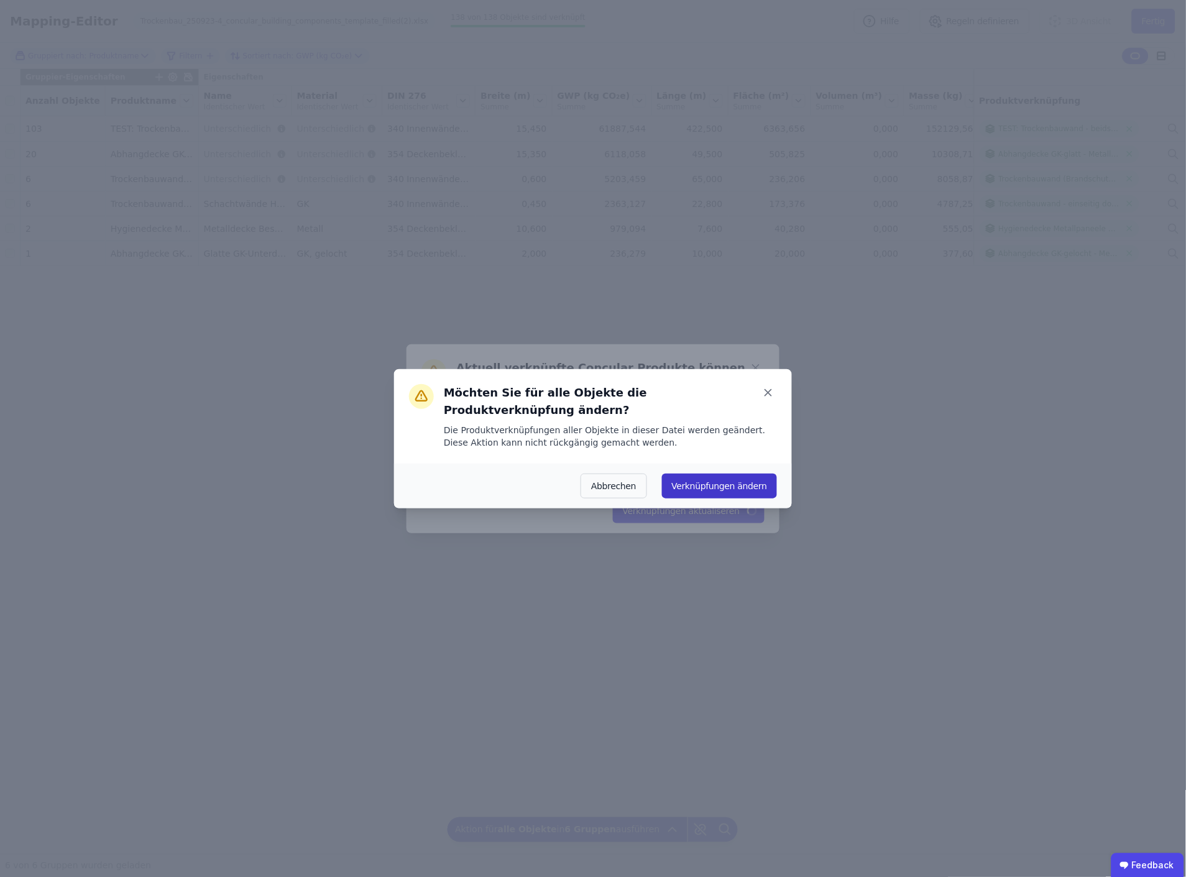
click at [736, 477] on button "Verknüpfungen ändern" at bounding box center [719, 486] width 115 height 25
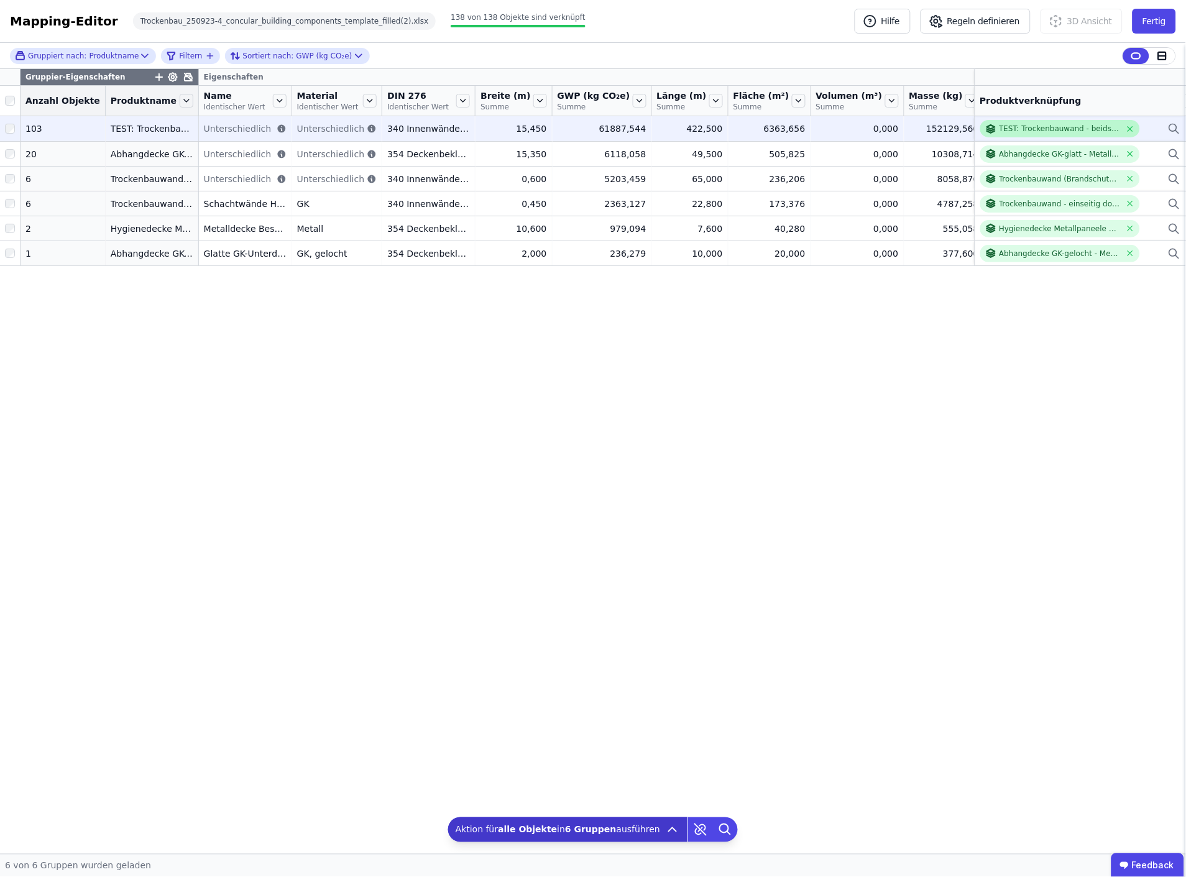
click at [1066, 127] on div "TEST: Trockenbauwand - beidseitig doppelt beplankt - Stahlprofil + Mineralwolle…" at bounding box center [1061, 129] width 122 height 10
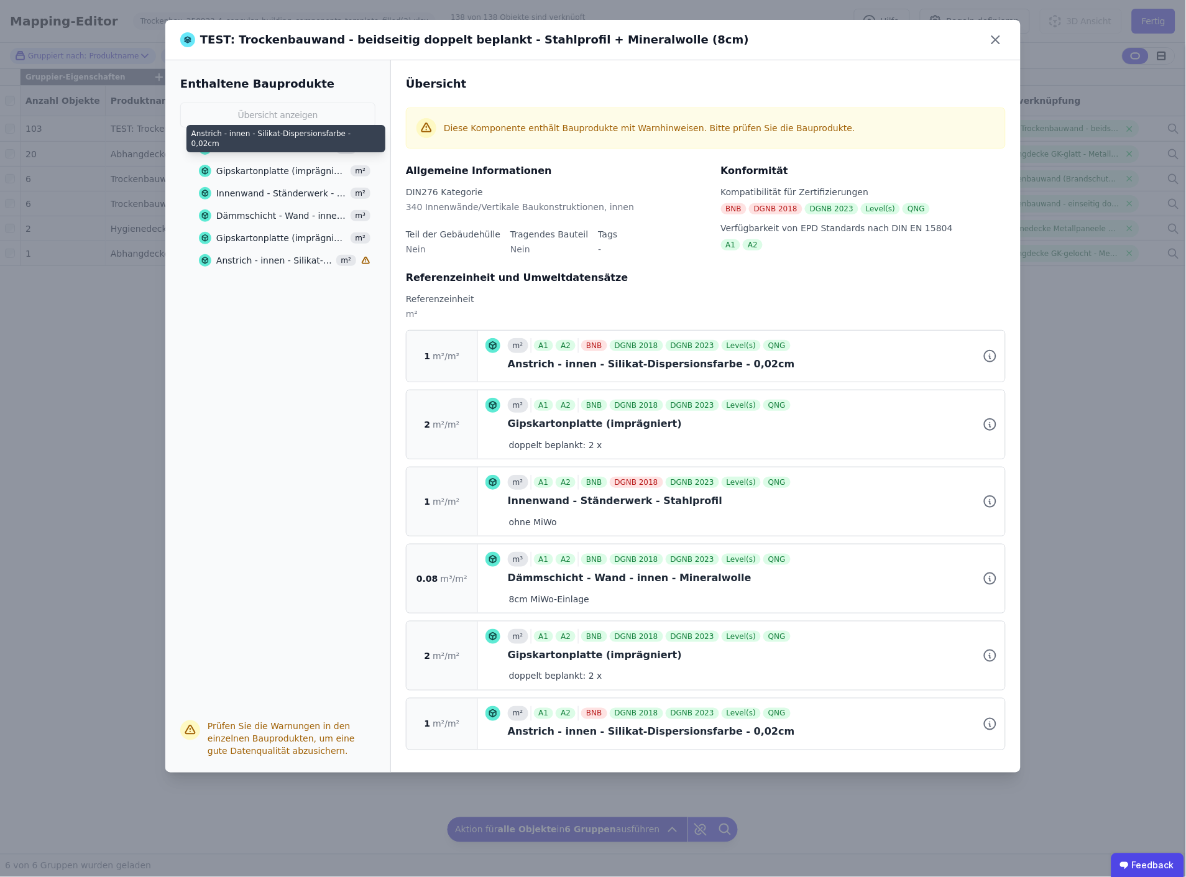
click at [270, 152] on div "Anstrich - innen - Silikat-Dispersionsfarbe - 0,02cm" at bounding box center [274, 148] width 116 height 12
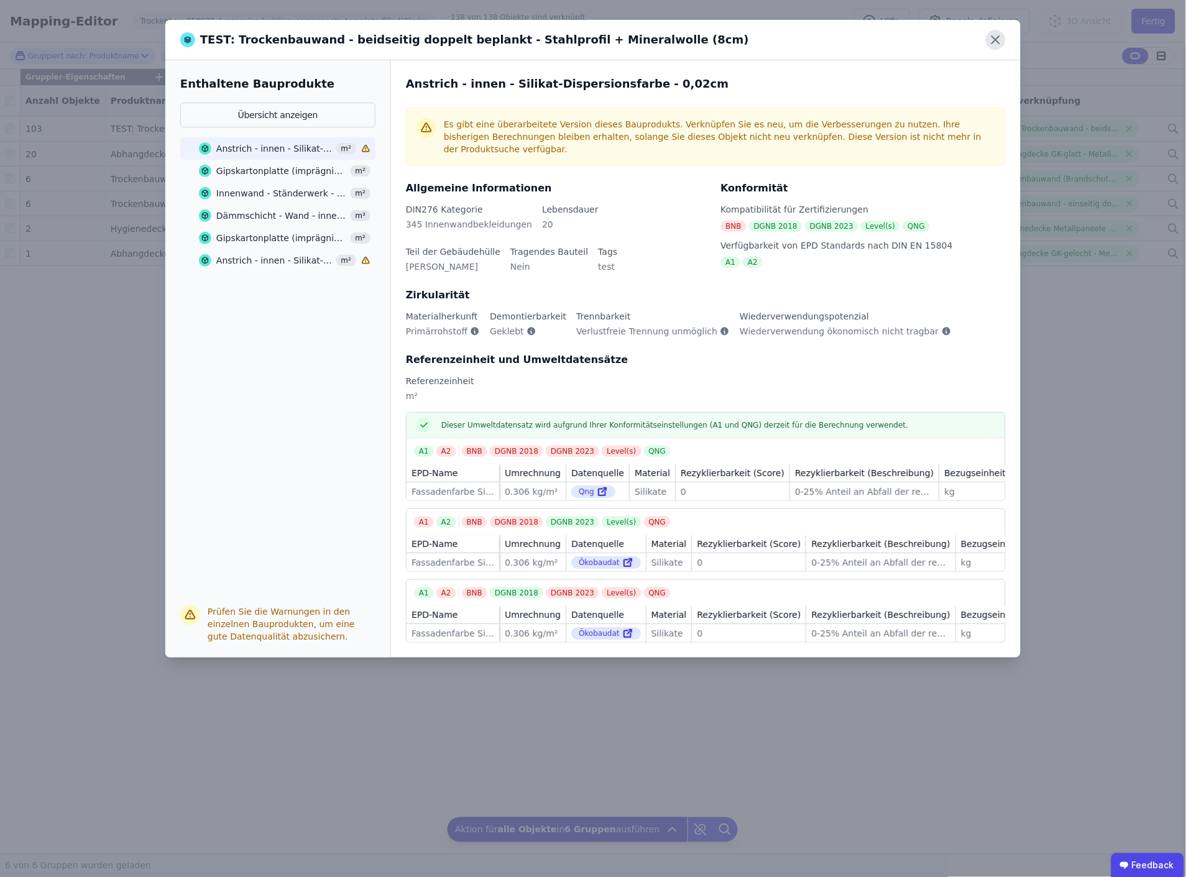
click at [997, 36] on icon at bounding box center [996, 40] width 20 height 20
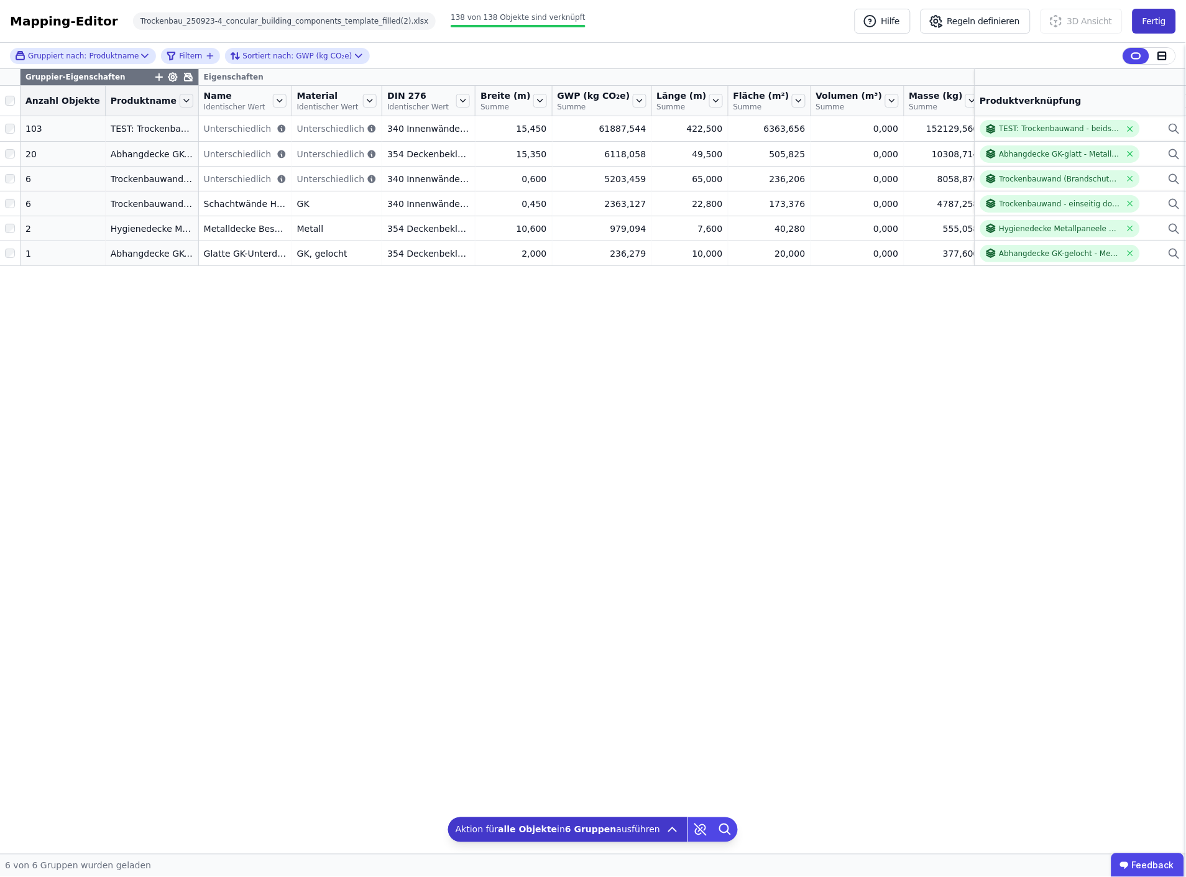
click at [1158, 22] on button "Fertig" at bounding box center [1155, 21] width 44 height 25
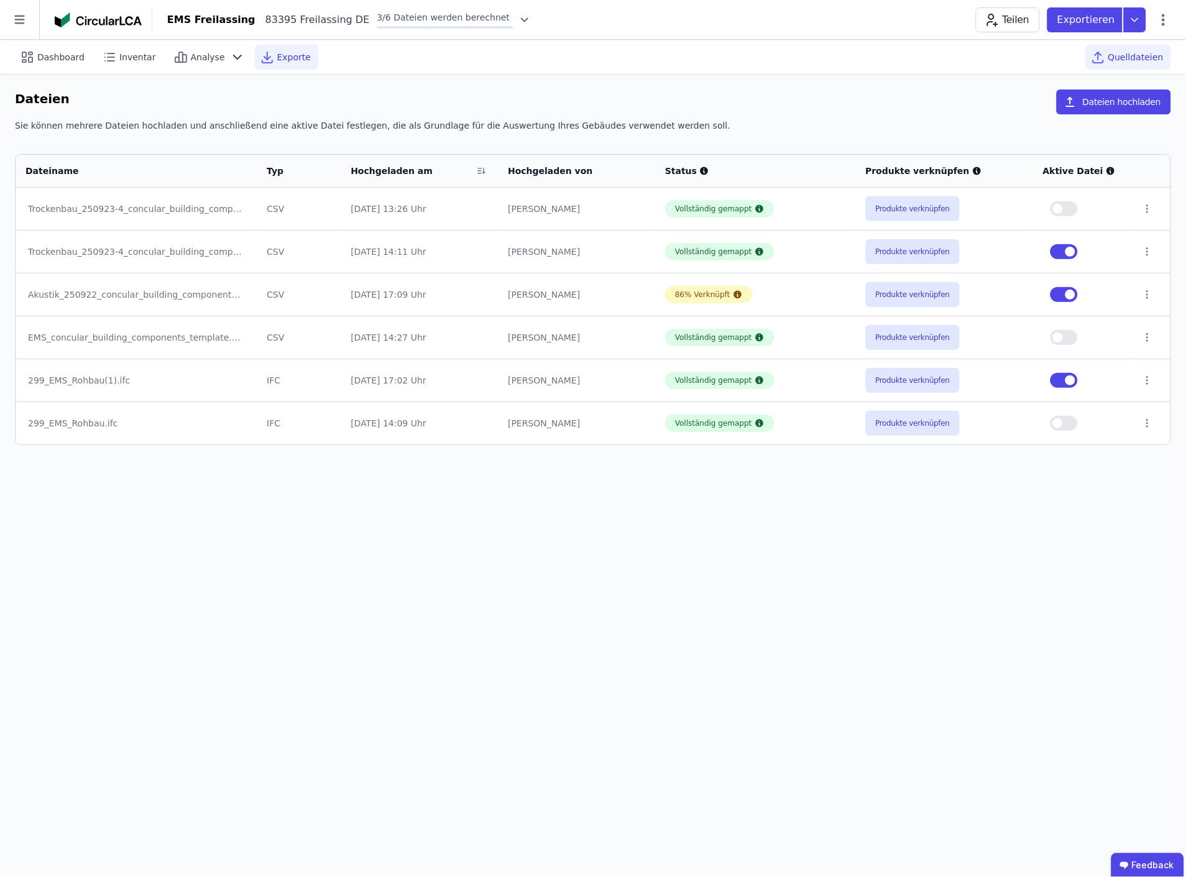
click at [282, 56] on span "Exporte" at bounding box center [294, 57] width 34 height 12
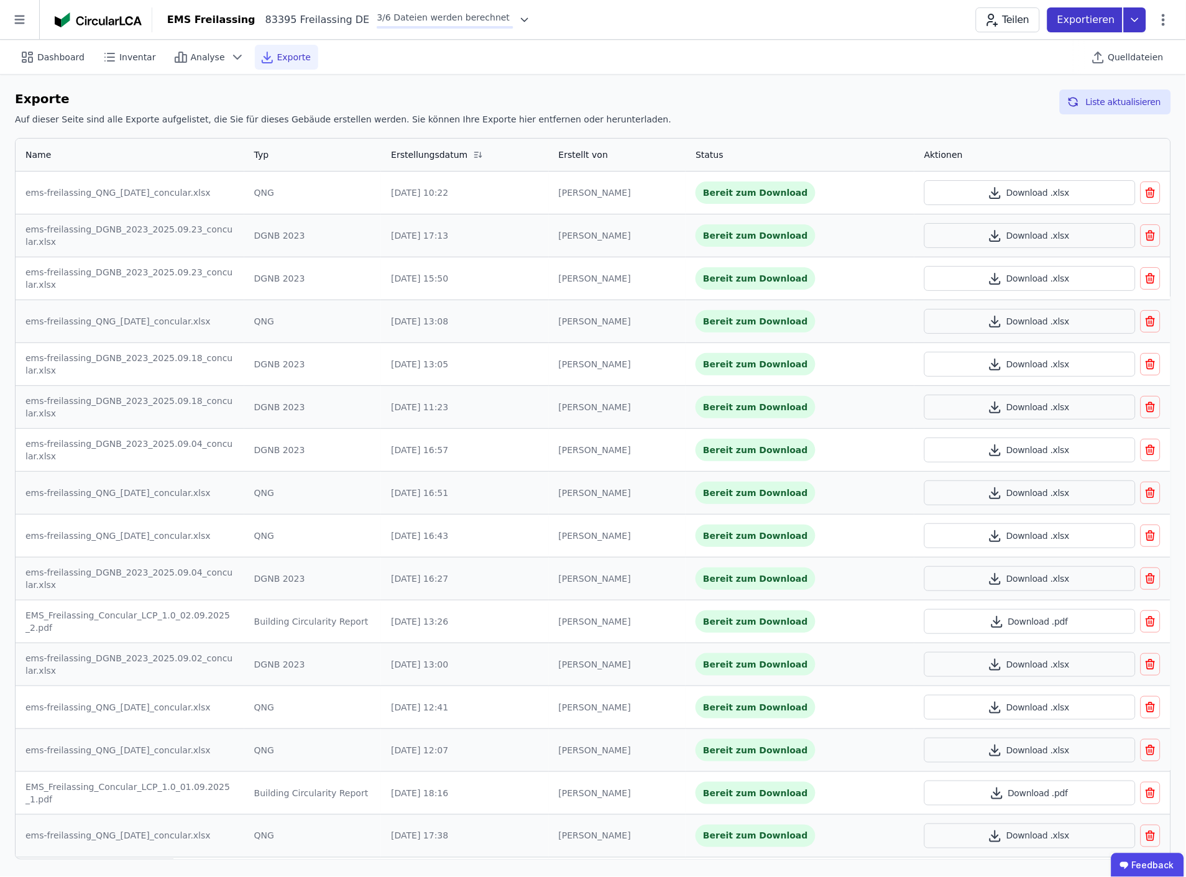
click at [1140, 19] on icon at bounding box center [1135, 19] width 22 height 25
click at [1055, 92] on div "Ökobilanzierung" at bounding box center [1035, 94] width 71 height 12
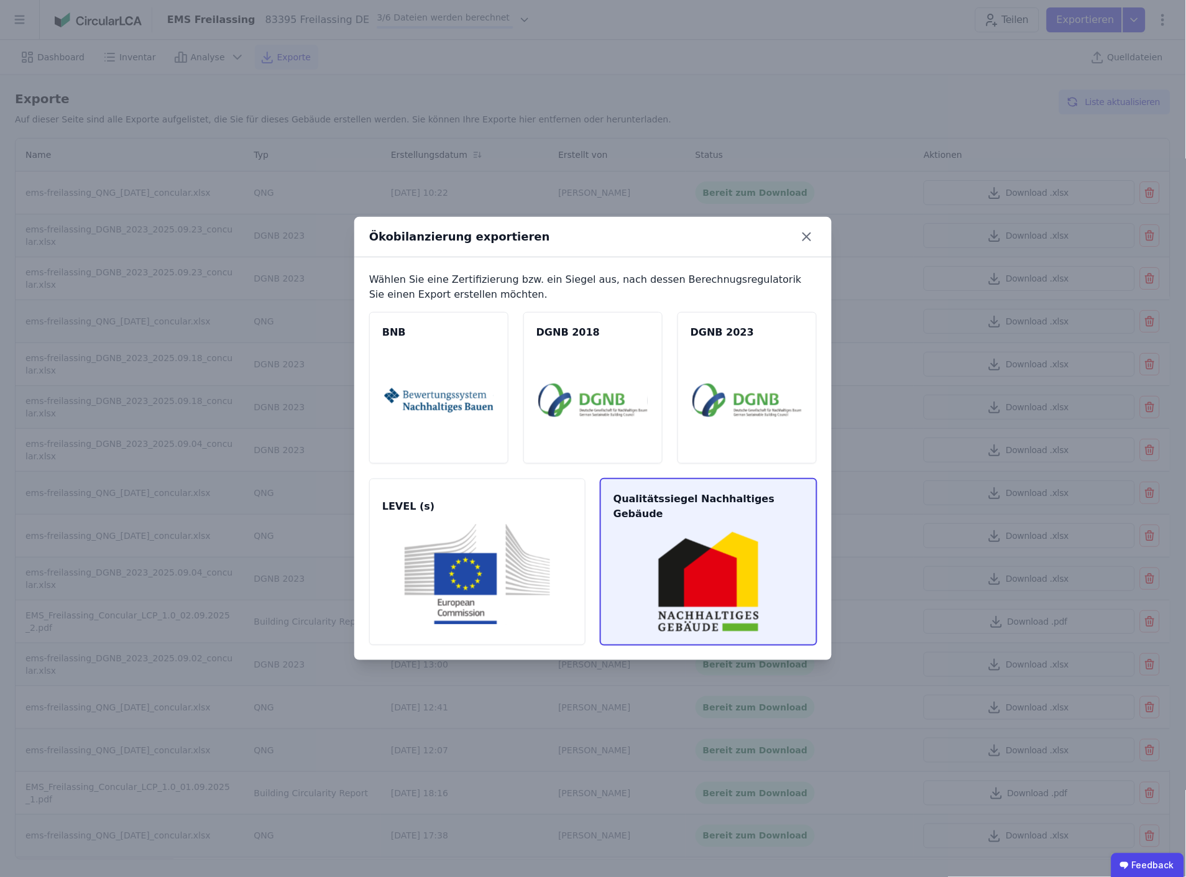
click at [697, 548] on img at bounding box center [709, 582] width 187 height 101
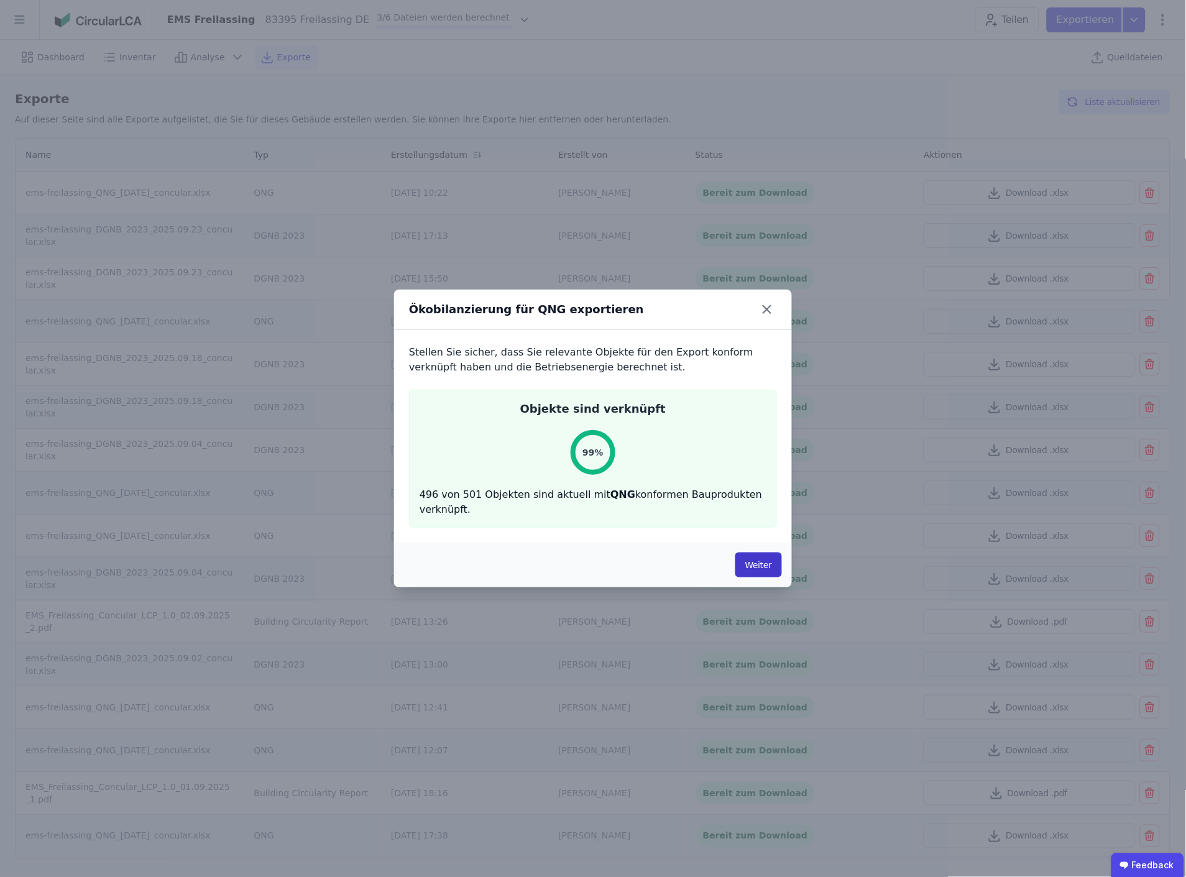
click at [762, 562] on button "Weiter" at bounding box center [759, 565] width 47 height 25
select select "*"
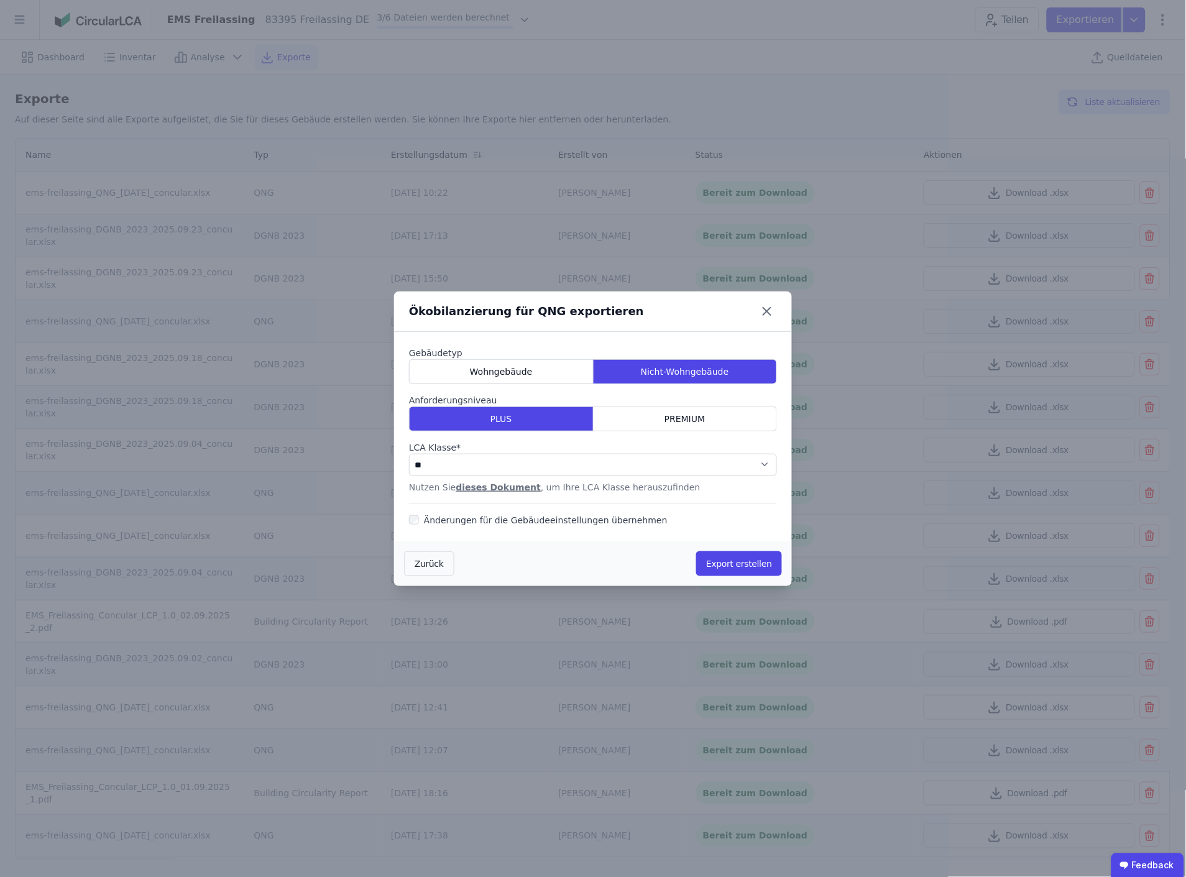
click at [762, 562] on button "Export erstellen" at bounding box center [739, 564] width 86 height 25
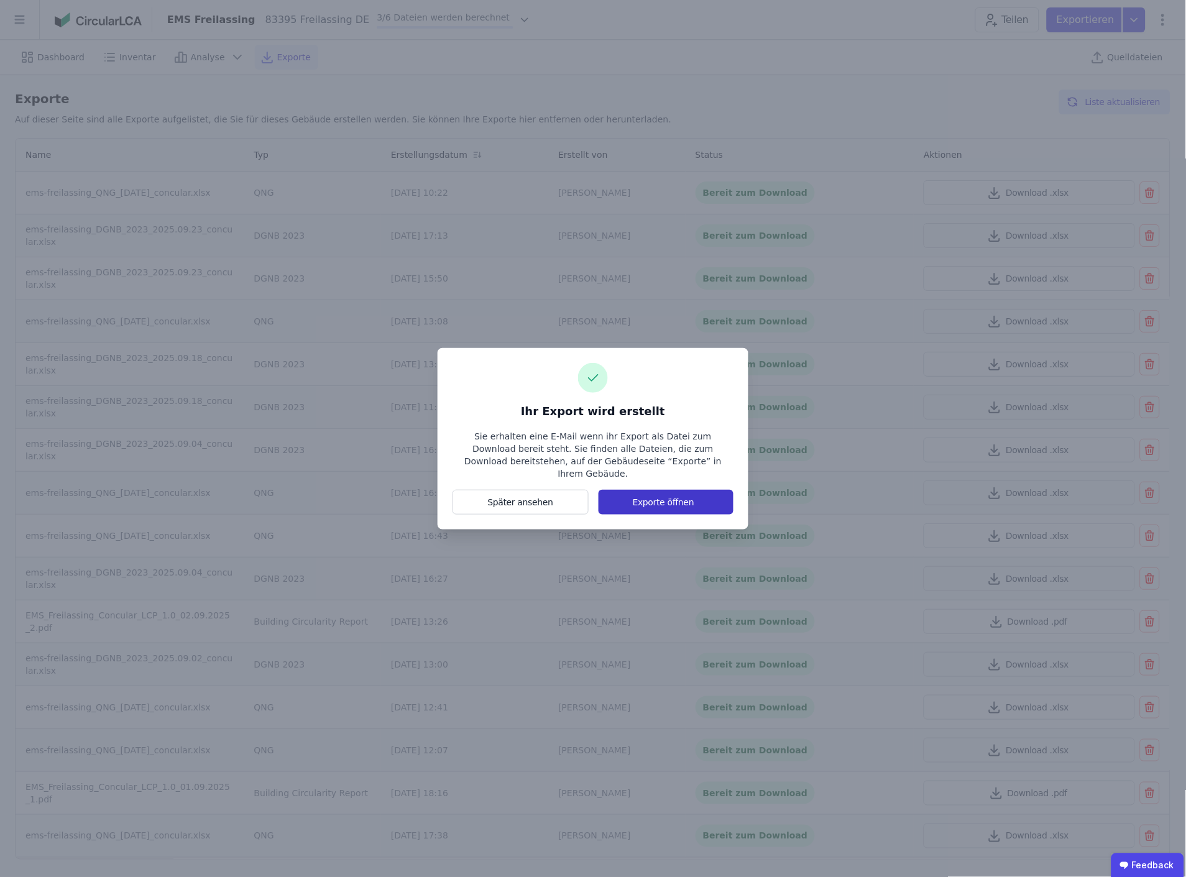
click at [675, 498] on button "Exporte öffnen" at bounding box center [666, 502] width 135 height 25
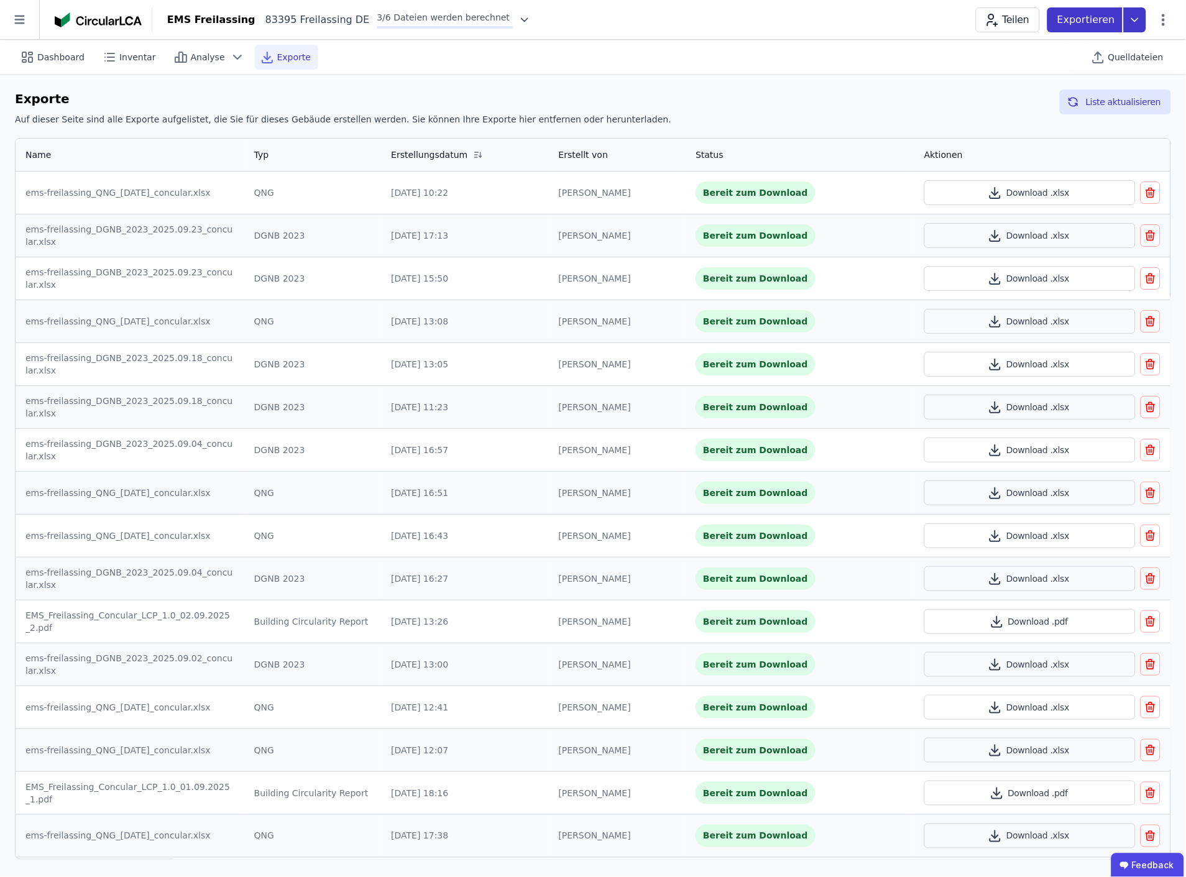
click at [1135, 17] on icon at bounding box center [1135, 19] width 22 height 25
click at [1058, 95] on div "Ökobilanzierung" at bounding box center [1035, 94] width 71 height 12
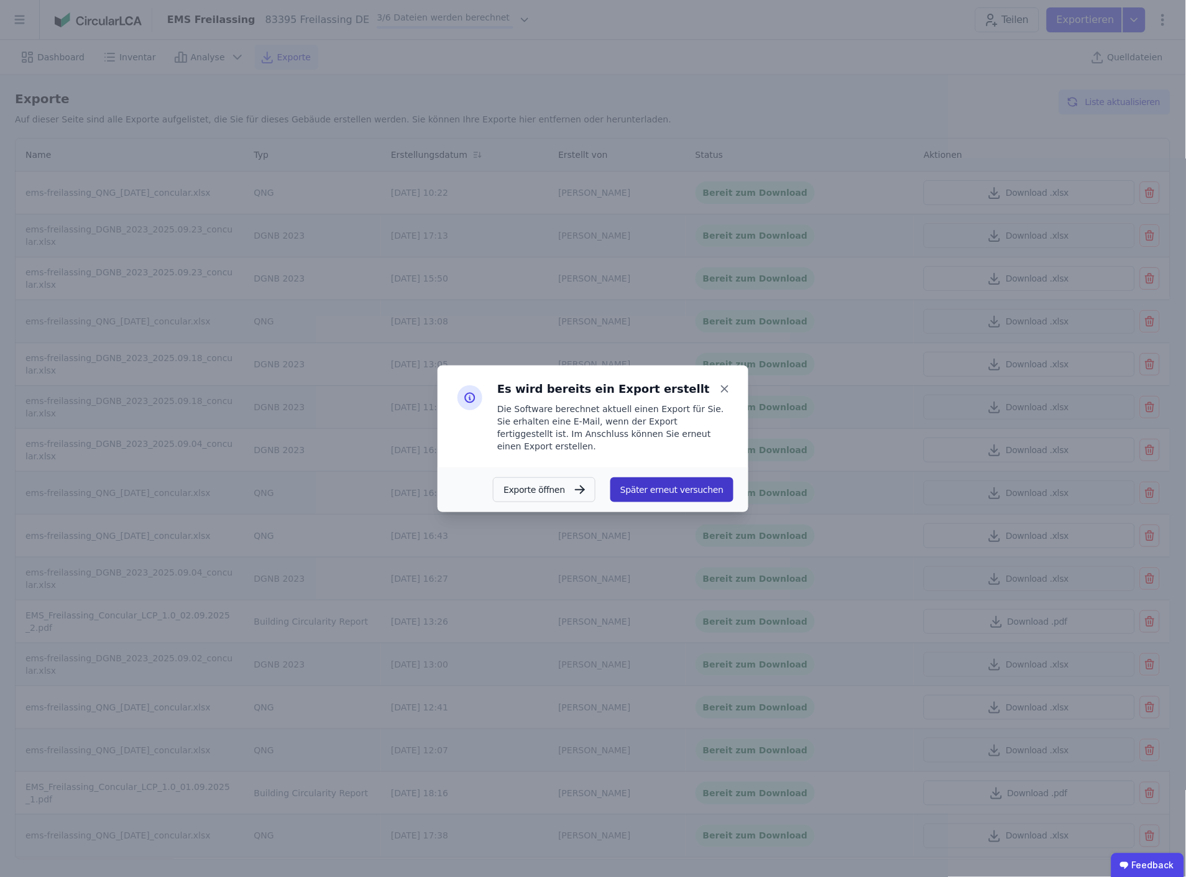
click at [687, 479] on button "Später erneut versuchen" at bounding box center [672, 490] width 123 height 25
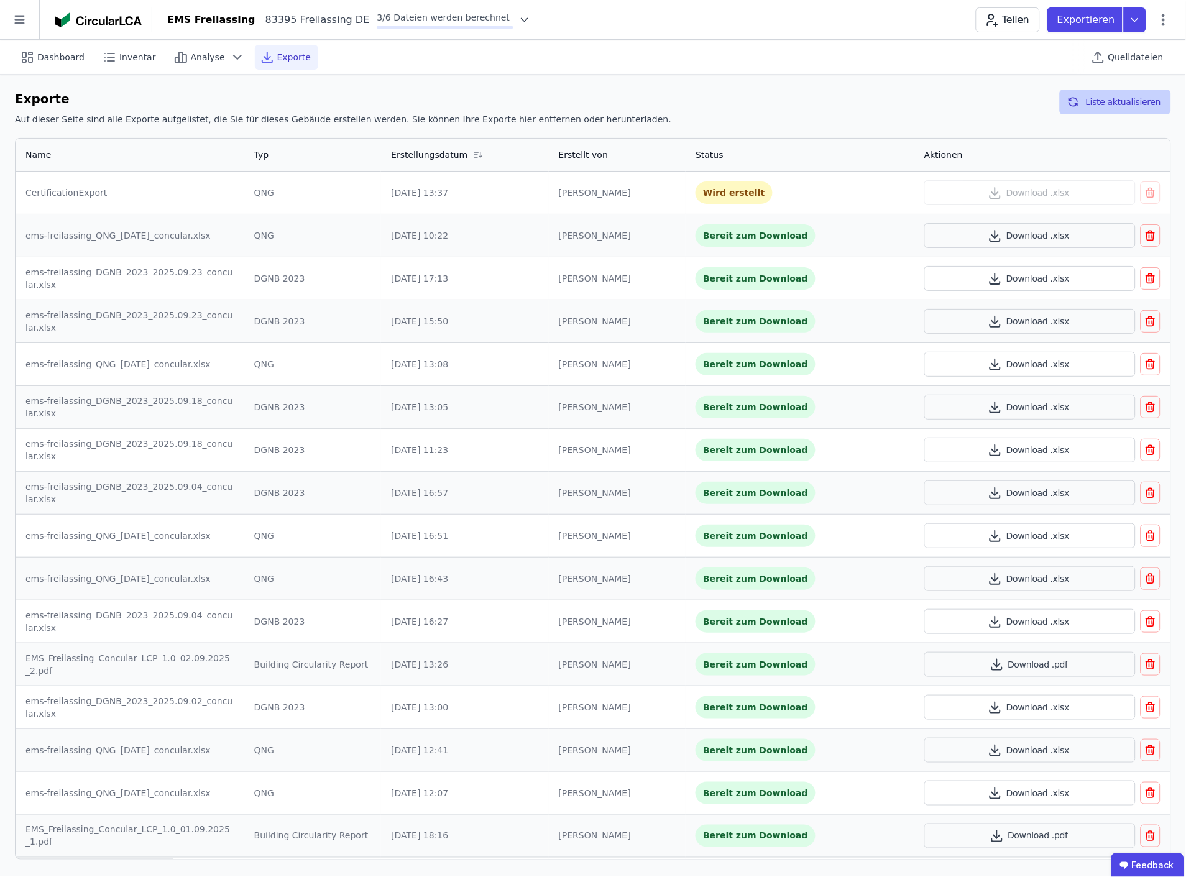
click at [1128, 98] on button "Liste aktualisieren" at bounding box center [1115, 102] width 111 height 25
click at [1138, 16] on icon at bounding box center [1135, 19] width 22 height 25
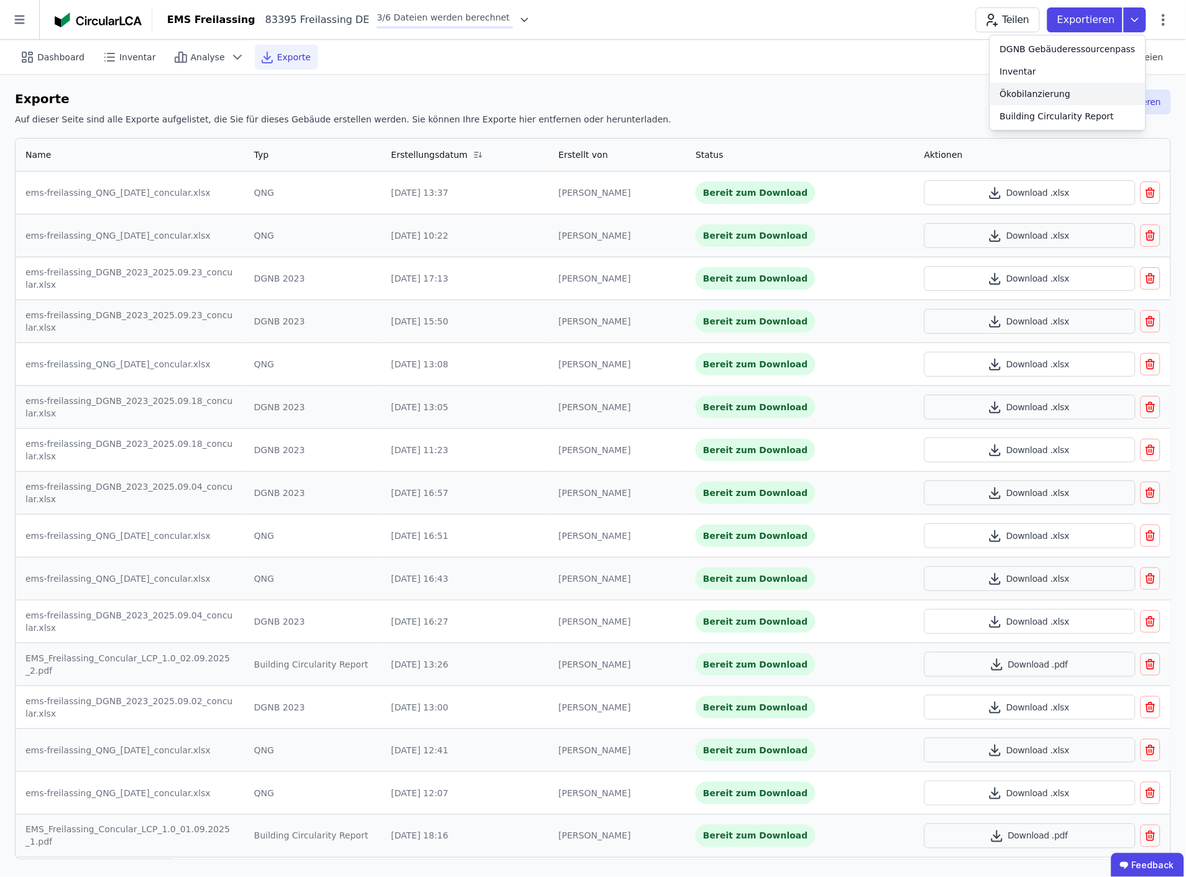
click at [1046, 91] on div "Ökobilanzierung" at bounding box center [1035, 94] width 71 height 12
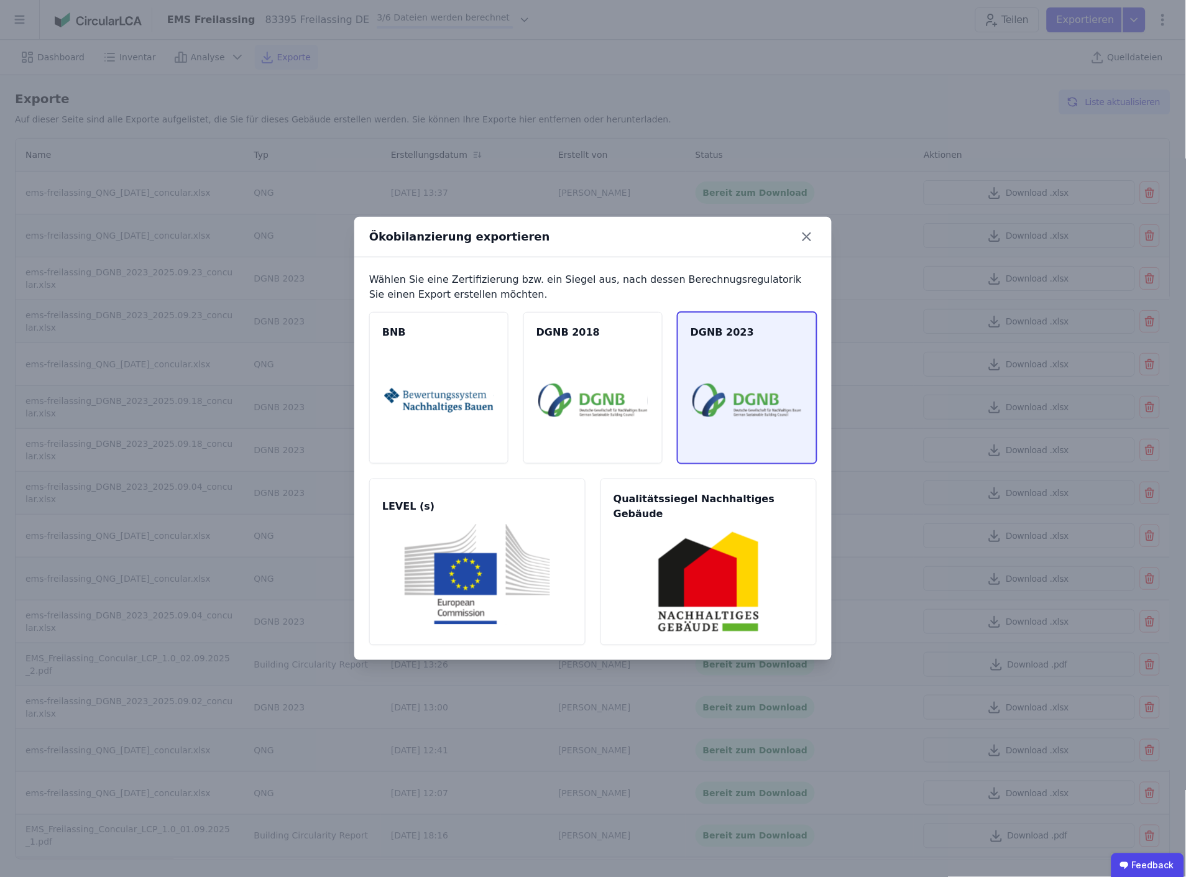
click at [756, 399] on img at bounding box center [747, 400] width 109 height 101
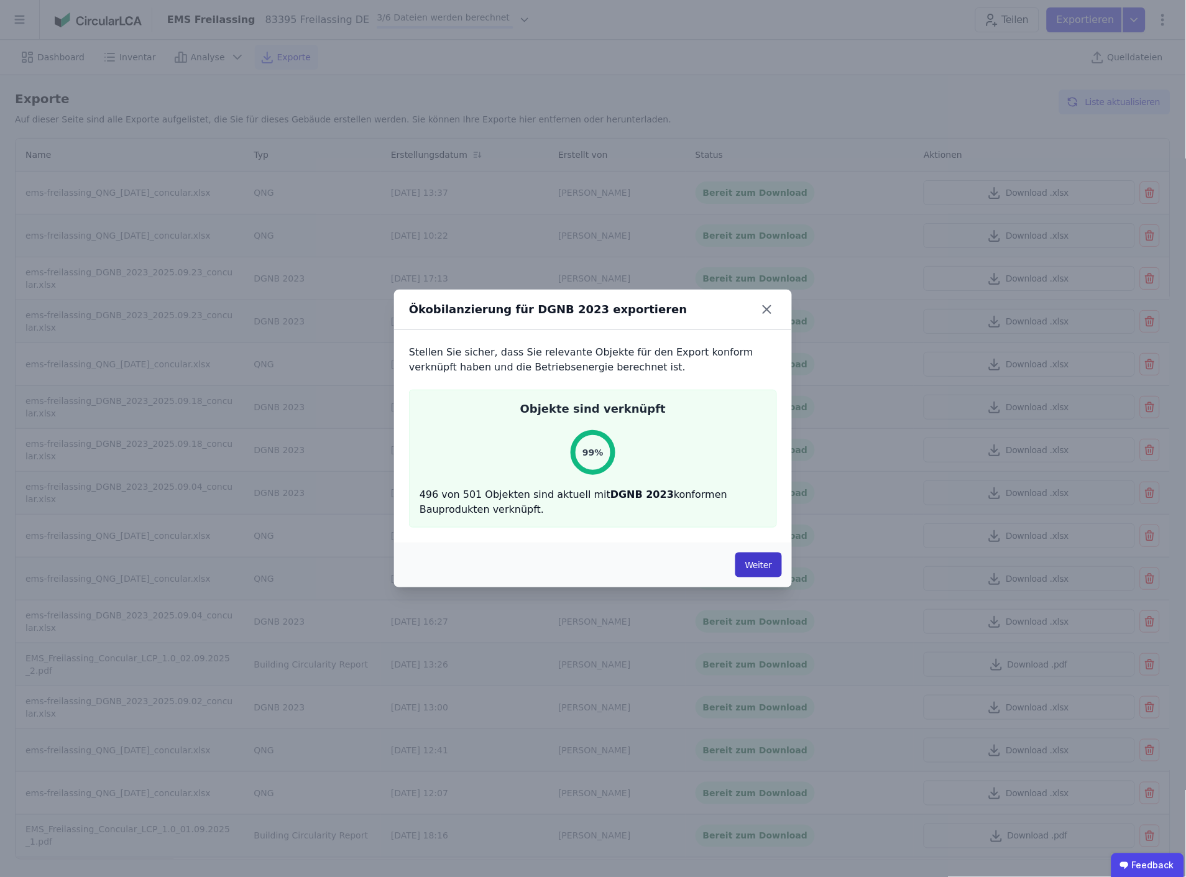
click at [762, 565] on button "Weiter" at bounding box center [759, 565] width 47 height 25
select select "*"
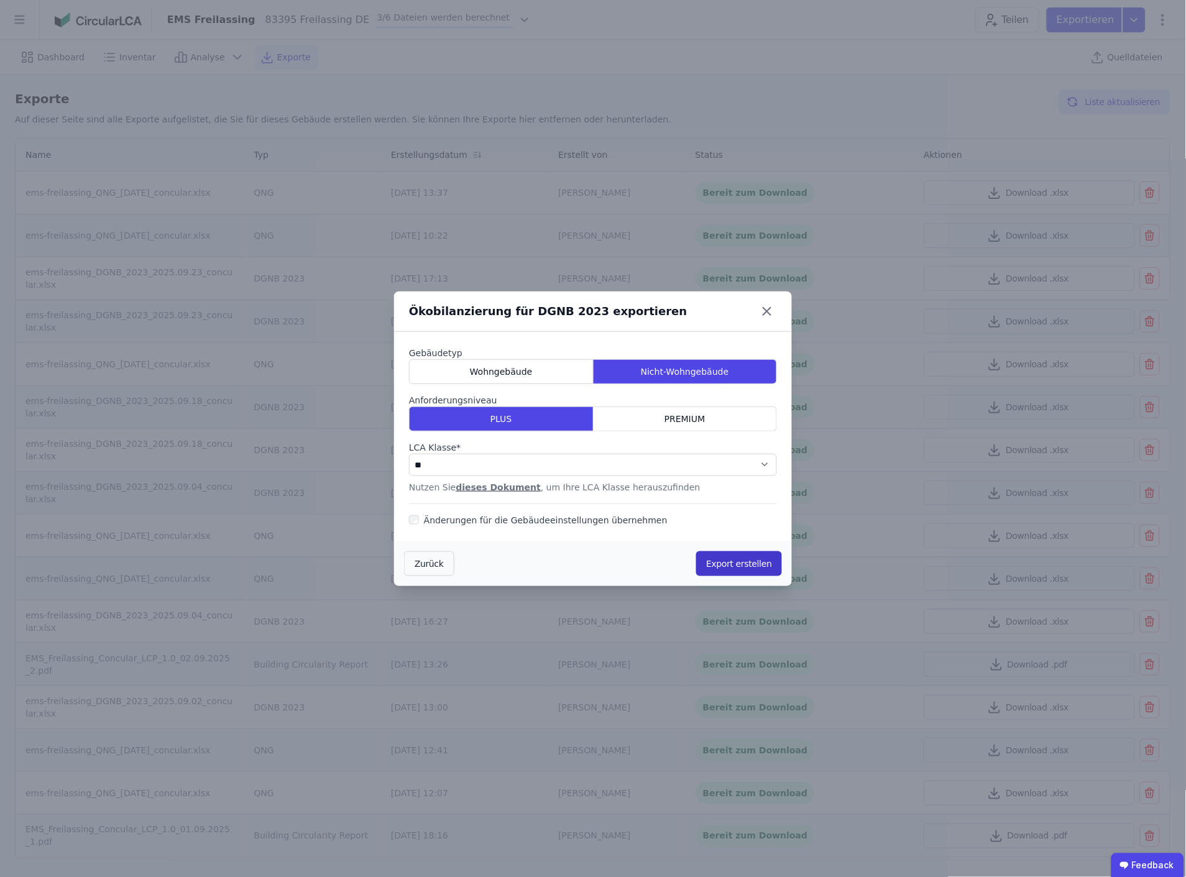
click at [743, 561] on button "Export erstellen" at bounding box center [739, 564] width 86 height 25
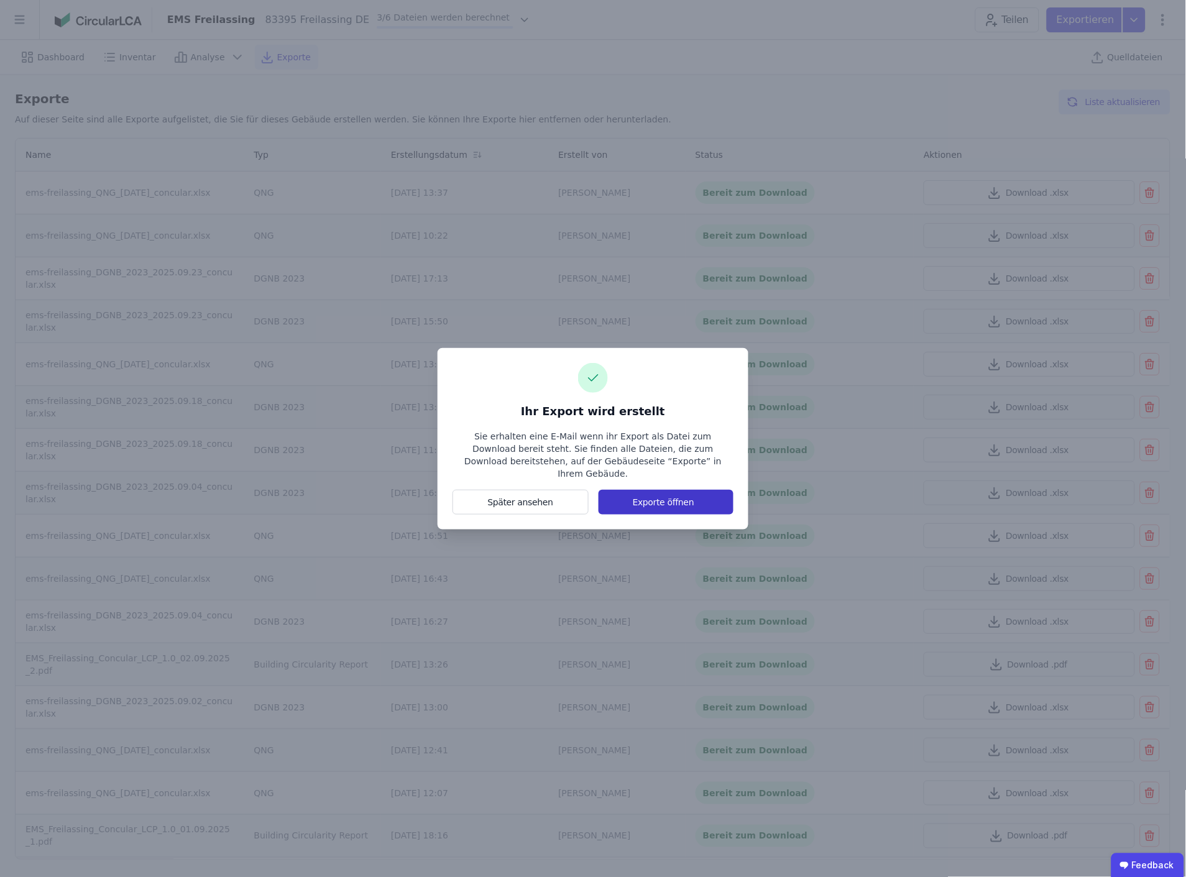
click at [664, 499] on button "Exporte öffnen" at bounding box center [666, 502] width 135 height 25
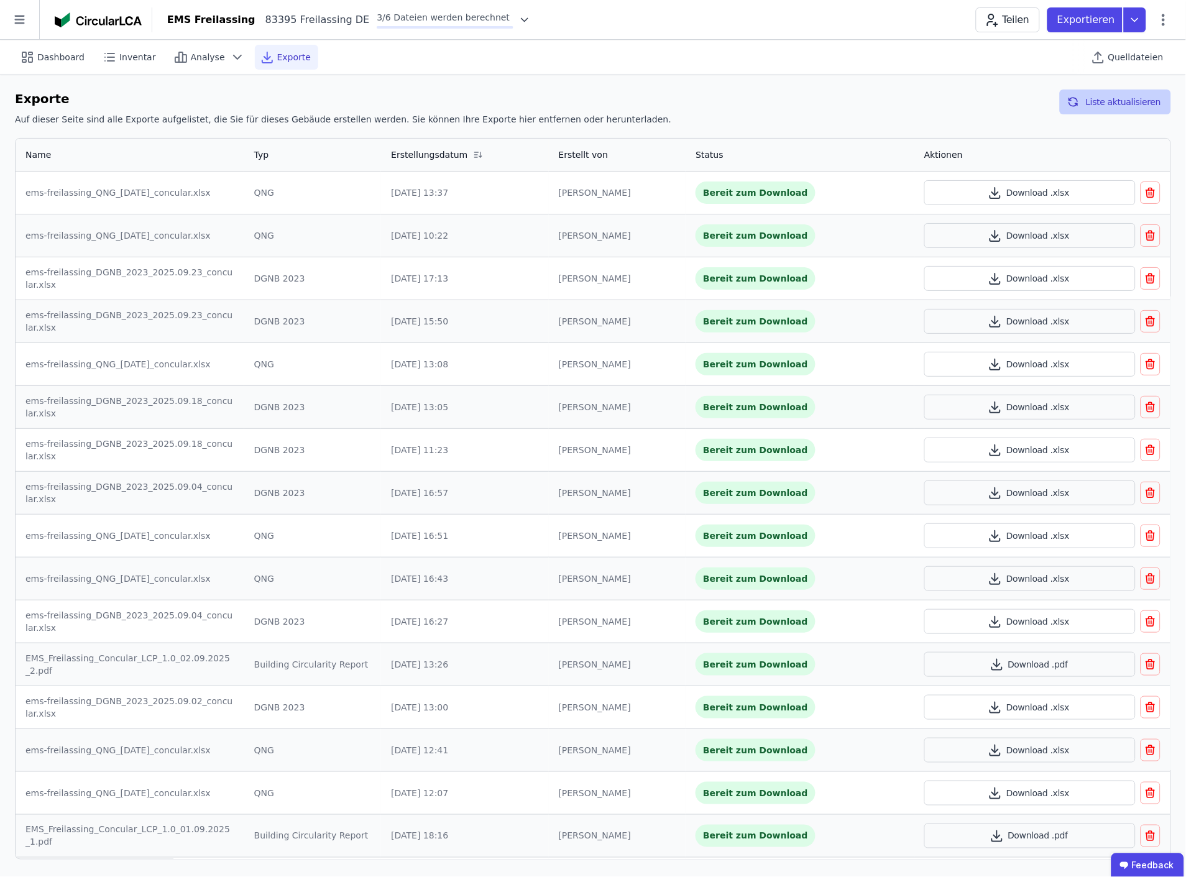
click at [1116, 104] on button "Liste aktualisieren" at bounding box center [1115, 102] width 111 height 25
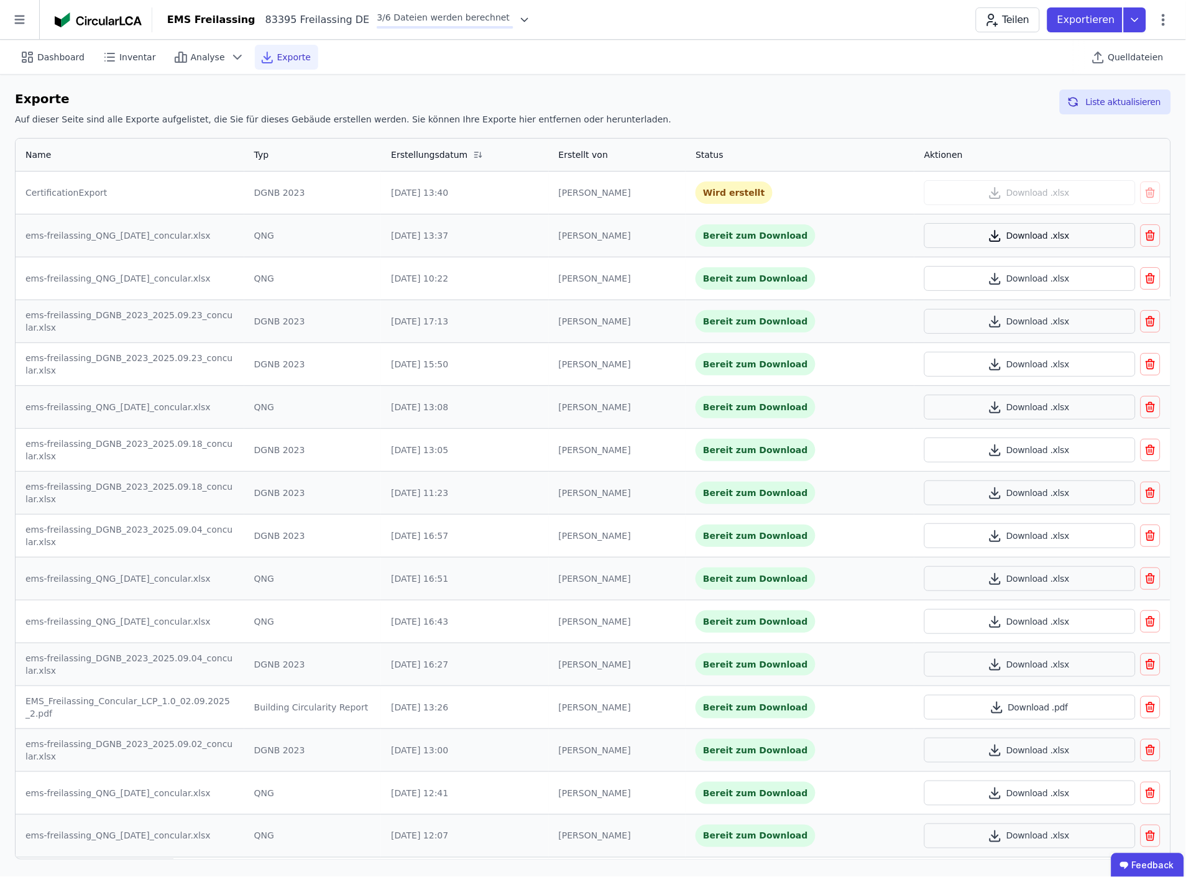
click at [1028, 233] on button "Download .xlsx" at bounding box center [1030, 235] width 211 height 25
click at [1118, 102] on button "Liste aktualisieren" at bounding box center [1115, 102] width 111 height 25
click at [1117, 101] on button "Liste aktualisieren" at bounding box center [1115, 102] width 111 height 25
click at [1142, 104] on button "Liste aktualisieren" at bounding box center [1115, 102] width 111 height 25
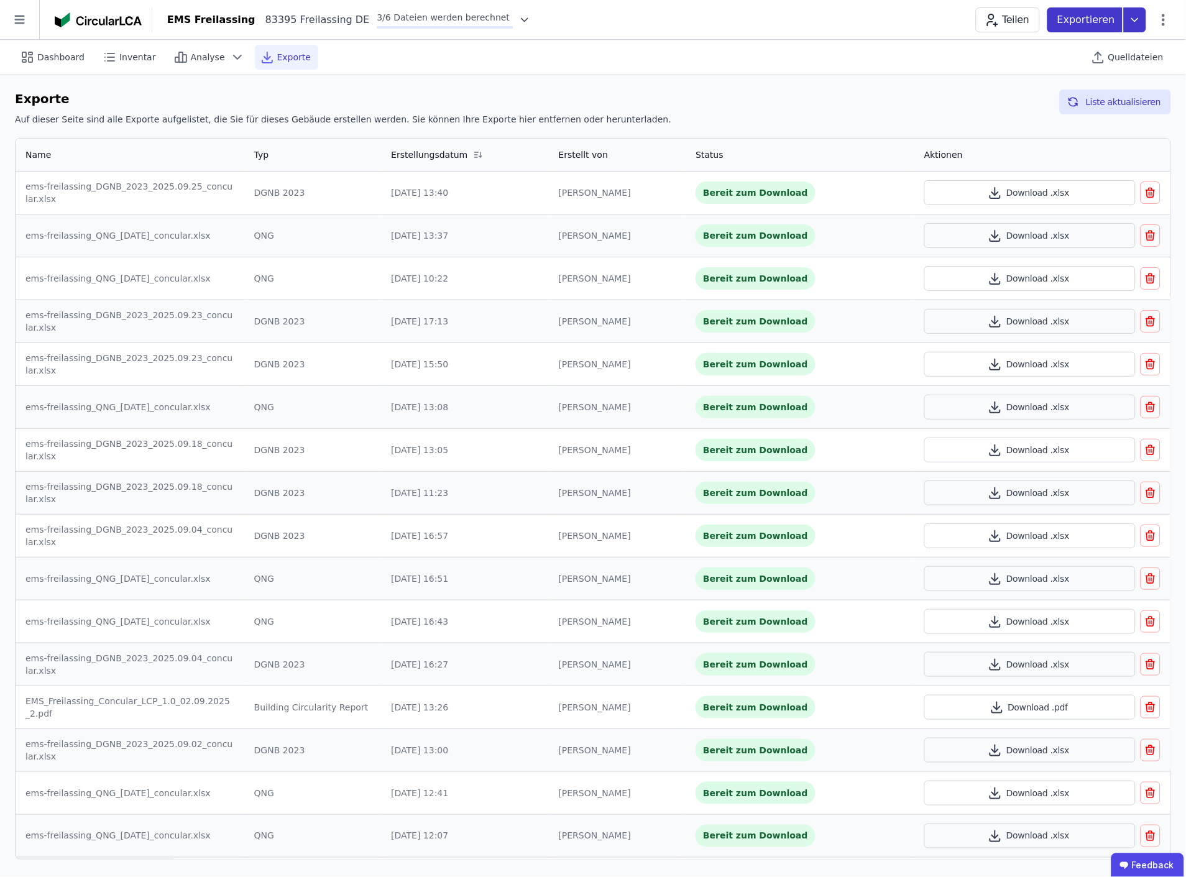
click at [1140, 20] on icon at bounding box center [1135, 19] width 22 height 25
click at [1037, 68] on div "Inventar" at bounding box center [1018, 71] width 37 height 12
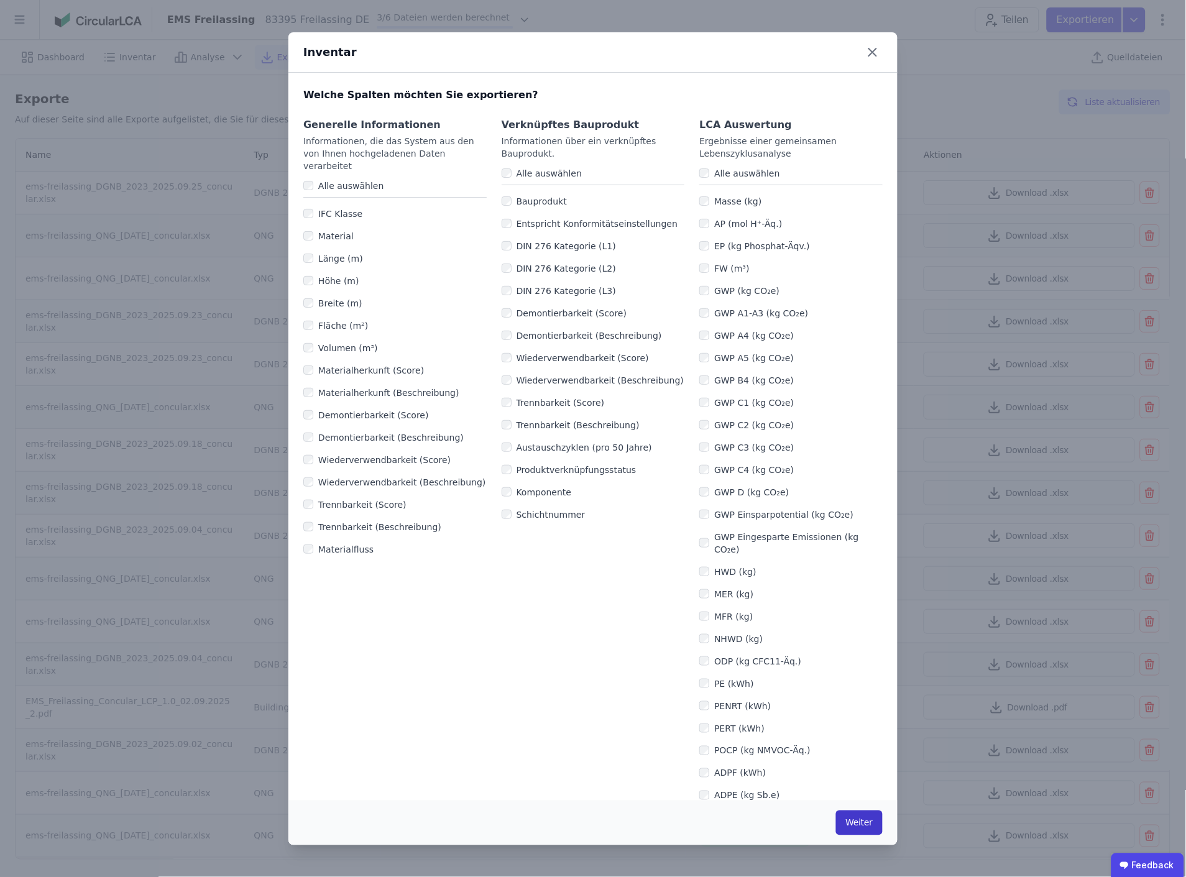
click at [859, 825] on button "Weiter" at bounding box center [859, 823] width 47 height 25
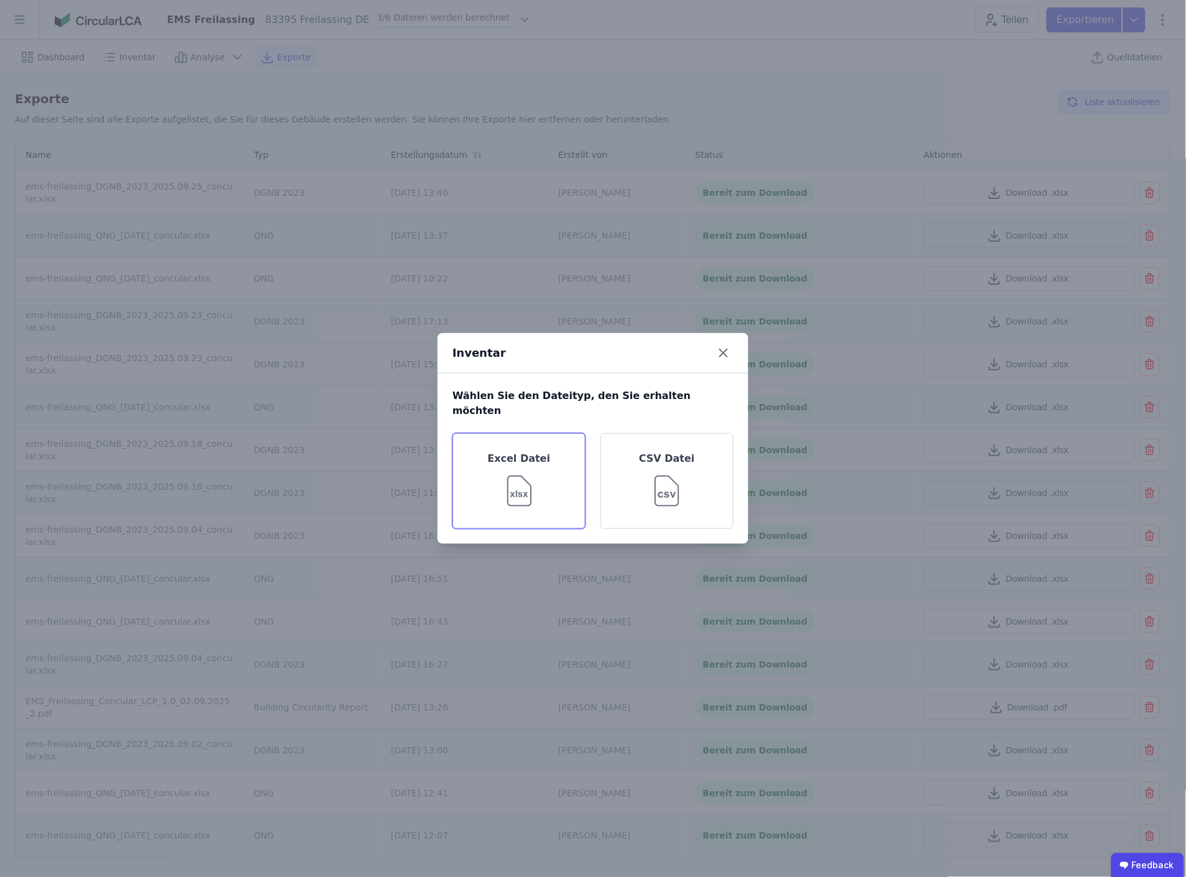
click at [532, 480] on img at bounding box center [519, 488] width 40 height 45
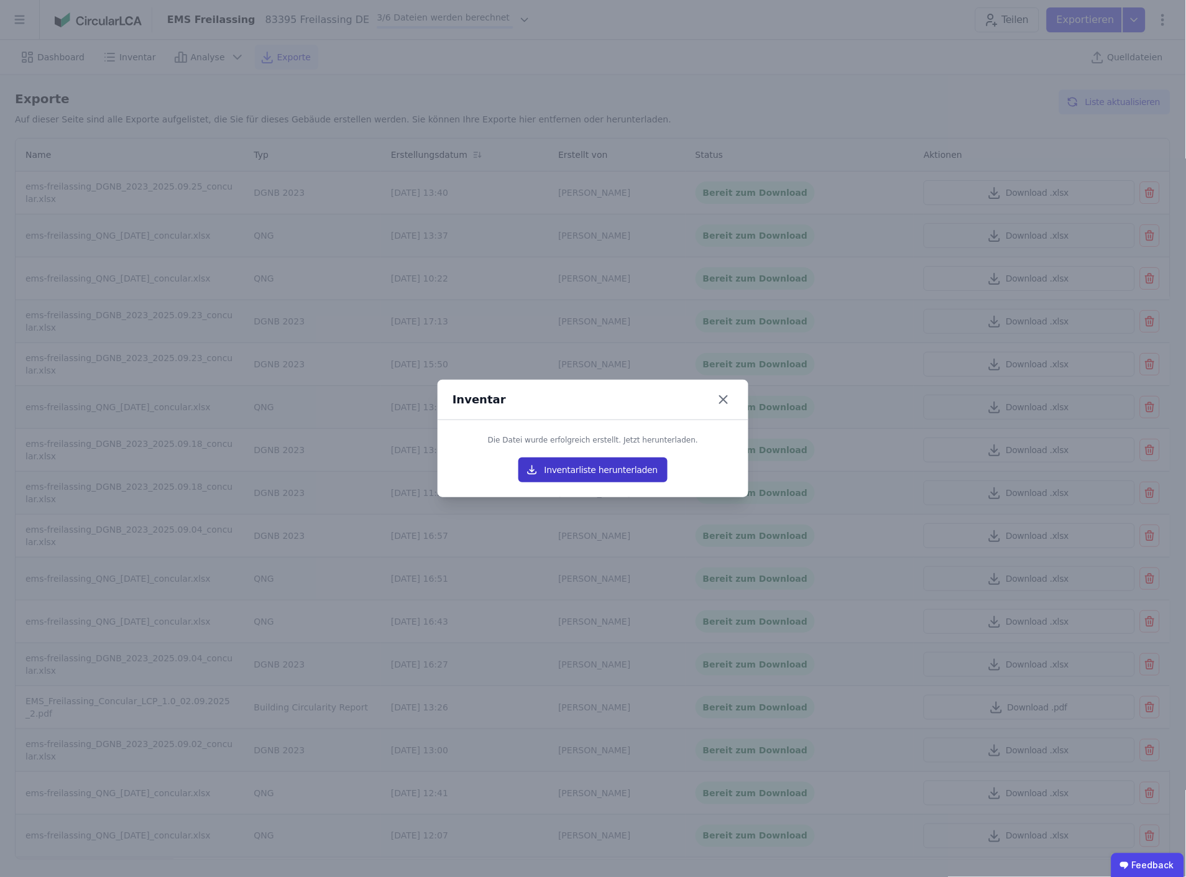
click at [607, 468] on button "Inventarliste herunterladen" at bounding box center [593, 470] width 149 height 25
click at [728, 399] on icon at bounding box center [724, 400] width 20 height 20
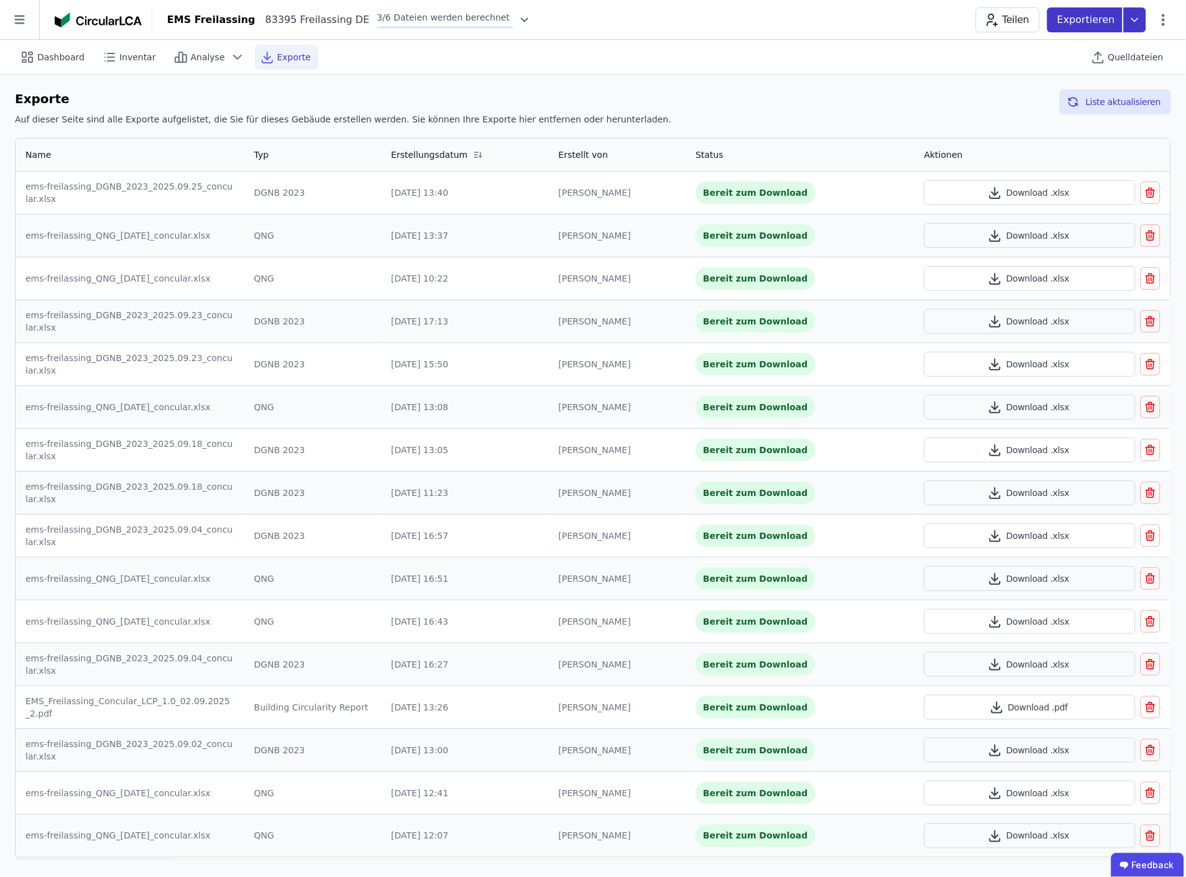
click at [1132, 25] on icon at bounding box center [1135, 19] width 22 height 25
click at [1083, 46] on div "DGNB Gebäuderessourcenpass" at bounding box center [1068, 49] width 136 height 12
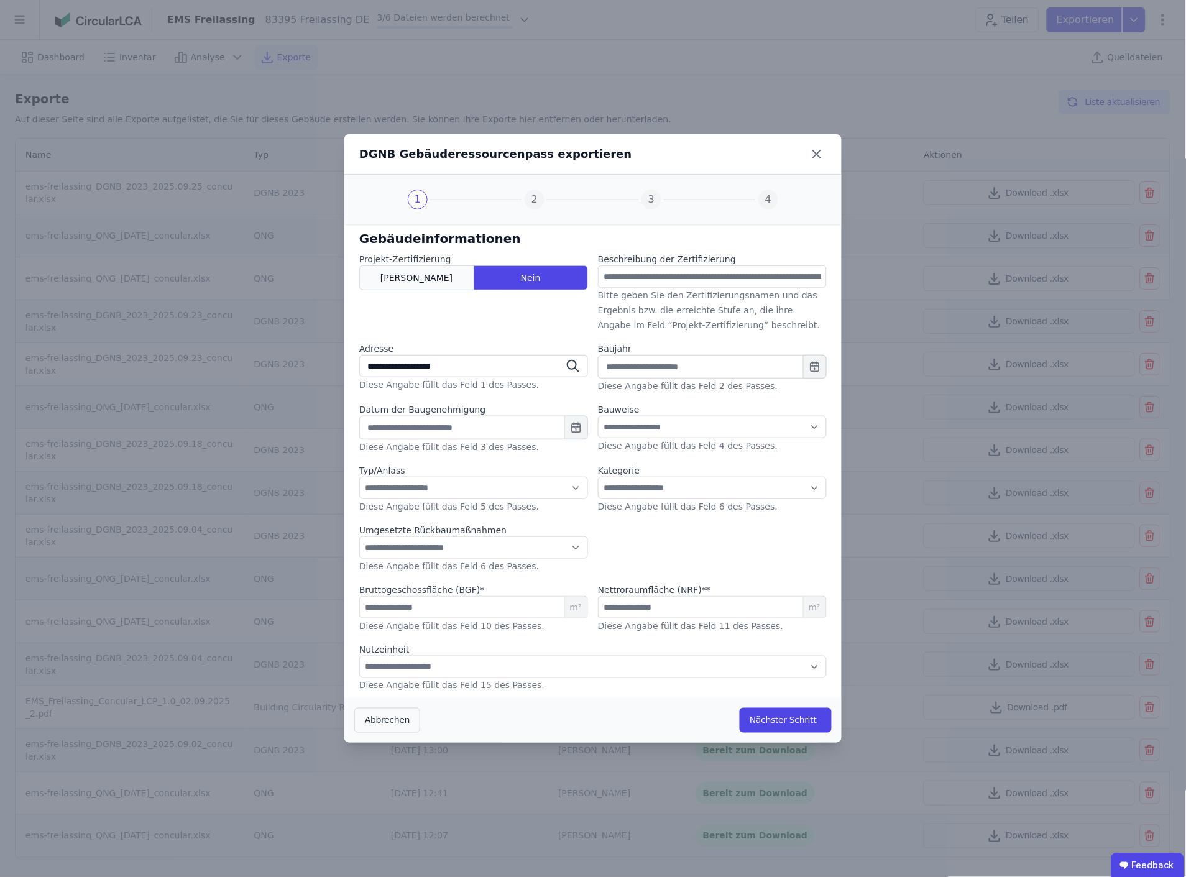
click at [422, 279] on div "Ja" at bounding box center [416, 278] width 115 height 25
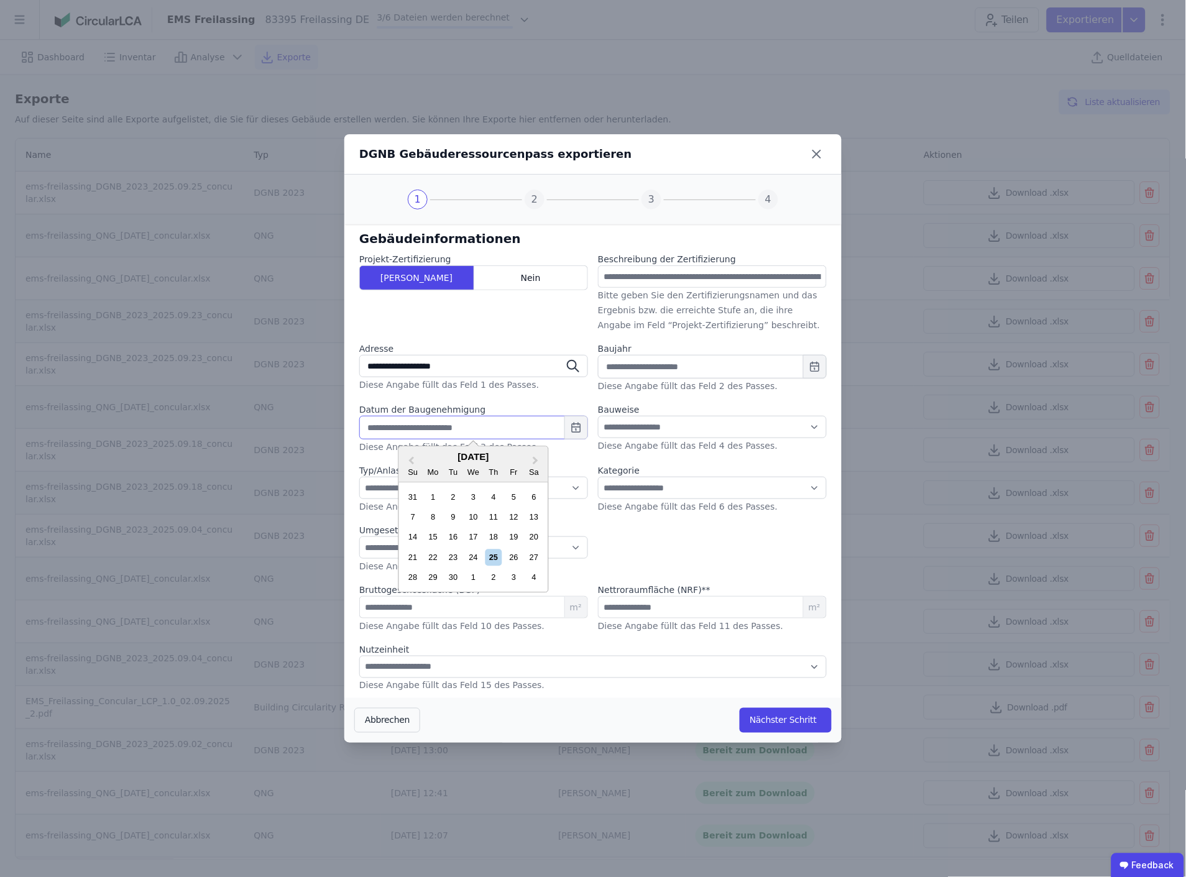
click at [523, 429] on input "text" at bounding box center [473, 428] width 229 height 24
click at [494, 553] on div "25" at bounding box center [494, 558] width 17 height 17
type input "**********"
click at [458, 488] on select "**********" at bounding box center [473, 488] width 229 height 22
select select "*"
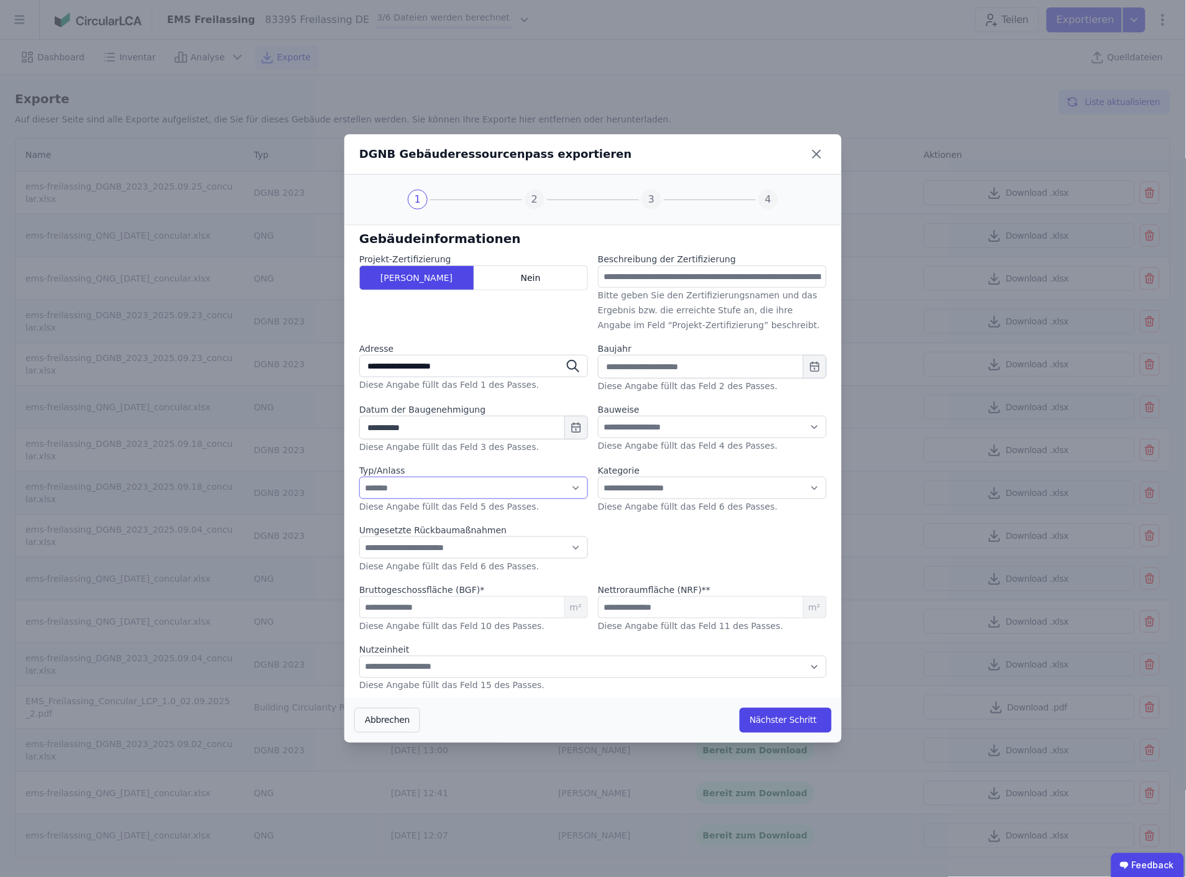
click at [359, 477] on select "**********" at bounding box center [473, 488] width 229 height 22
click at [455, 548] on select "**********" at bounding box center [473, 548] width 229 height 22
click at [359, 537] on select "**********" at bounding box center [473, 548] width 229 height 22
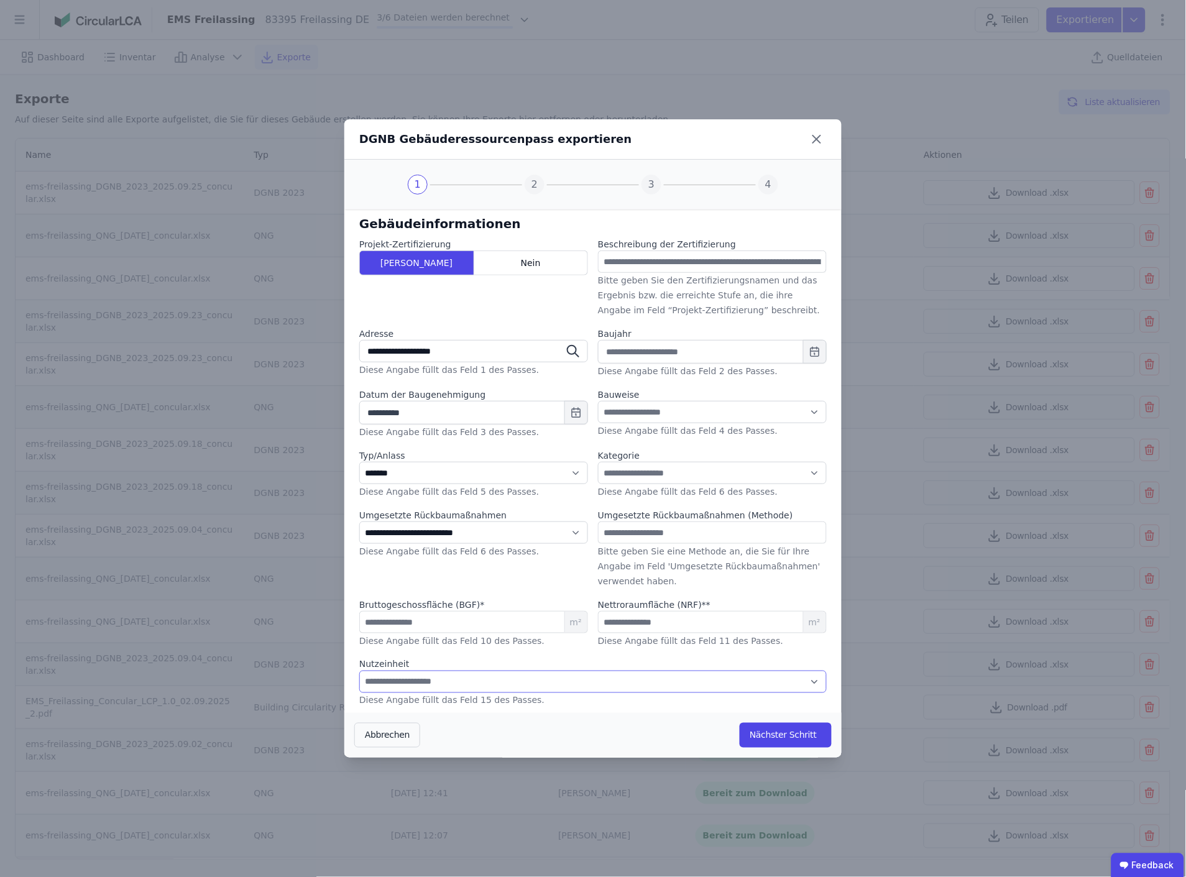
click at [457, 683] on select "**********" at bounding box center [593, 682] width 468 height 22
click at [468, 682] on select "**********" at bounding box center [593, 682] width 468 height 22
click at [574, 532] on select "**********" at bounding box center [473, 533] width 229 height 22
click at [359, 537] on select "**********" at bounding box center [473, 533] width 229 height 22
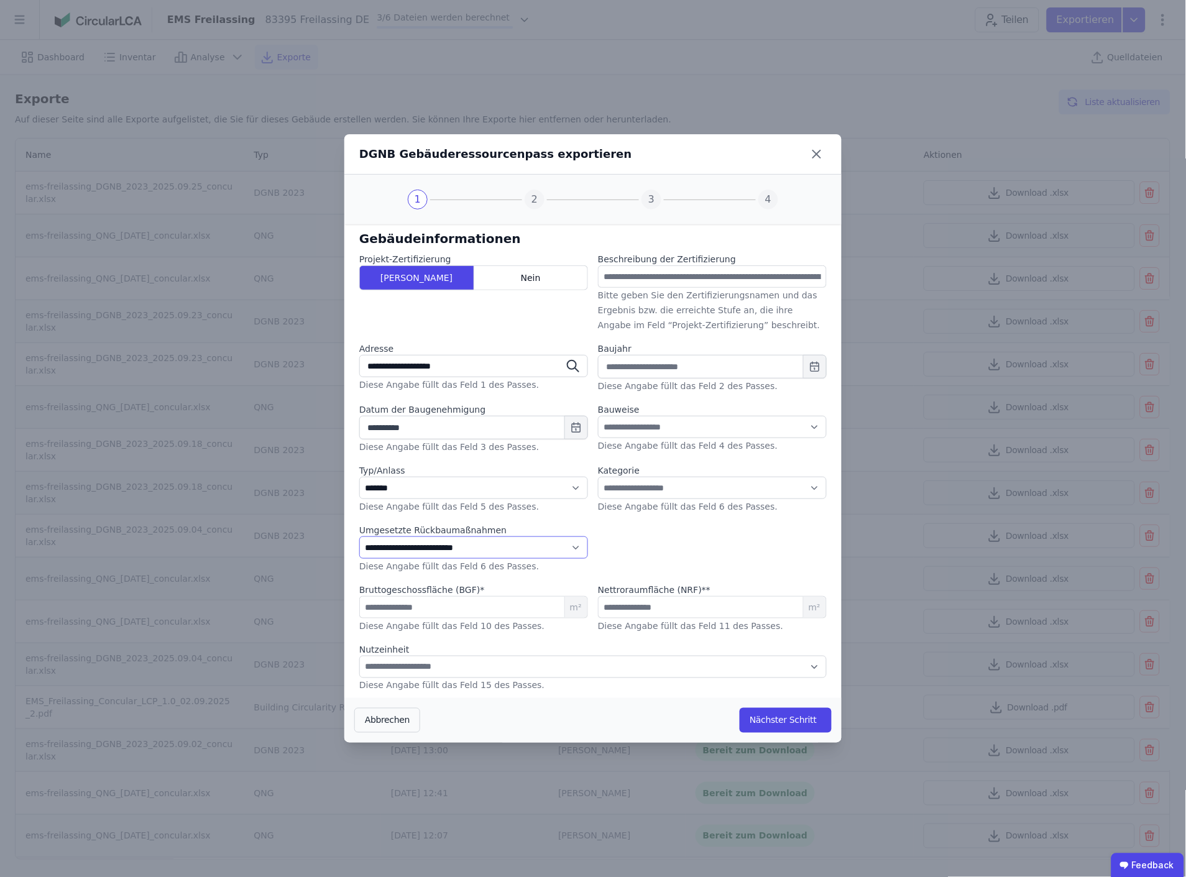
click at [505, 548] on select "**********" at bounding box center [473, 548] width 229 height 22
select select "*"
click at [359, 537] on select "**********" at bounding box center [473, 548] width 229 height 22
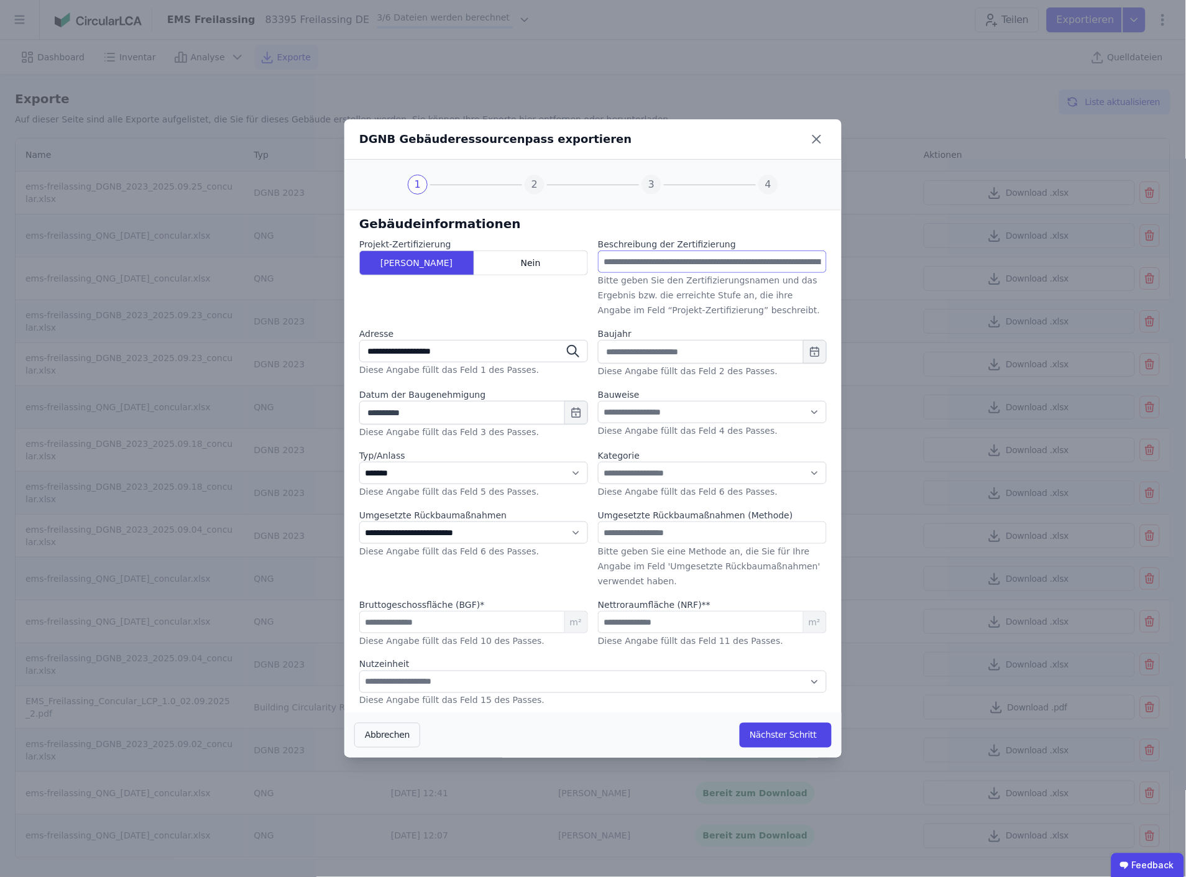
click at [697, 258] on input "text" at bounding box center [712, 262] width 229 height 22
type input "**********"
click at [709, 351] on input "text" at bounding box center [712, 352] width 229 height 24
click at [721, 445] on div "2026" at bounding box center [720, 449] width 40 height 9
type input "****"
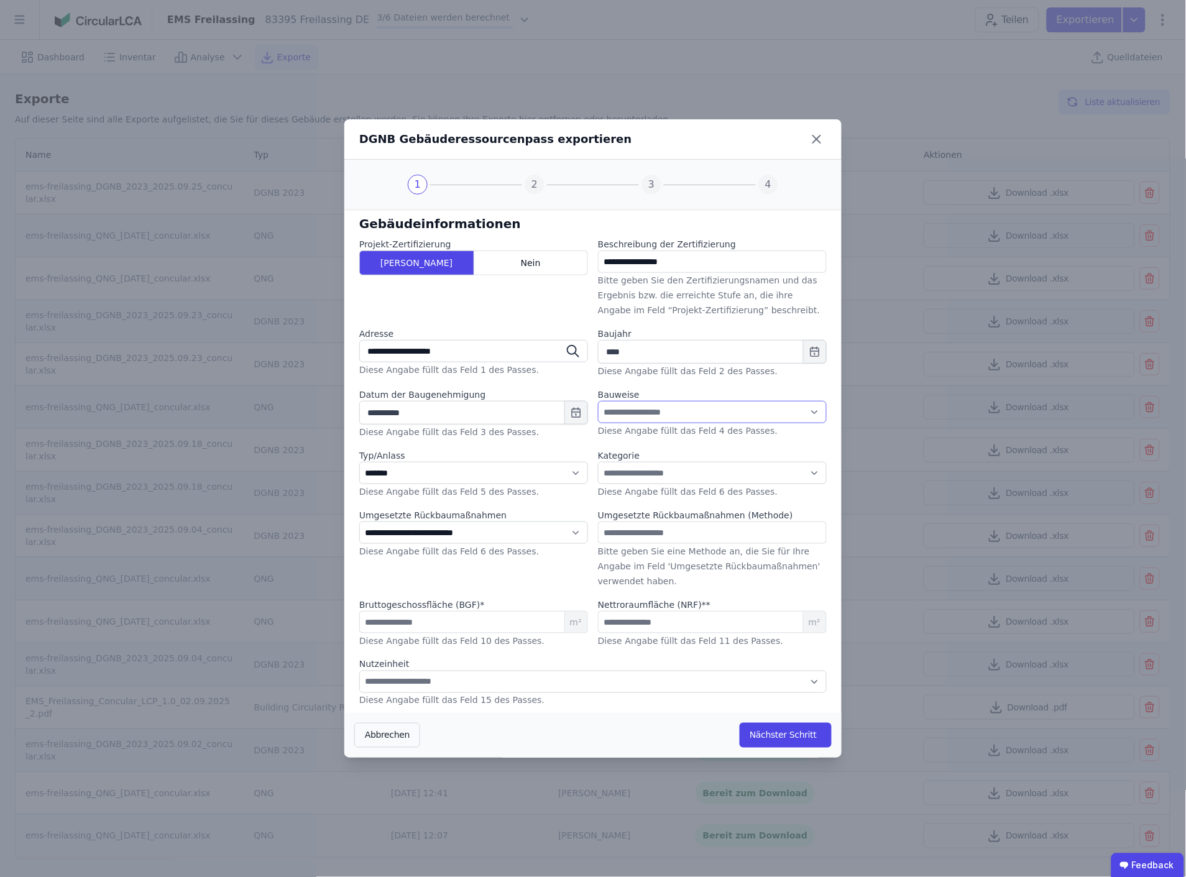
click at [682, 411] on select "**********" at bounding box center [712, 412] width 229 height 22
select select "*"
click at [598, 401] on select "**********" at bounding box center [712, 412] width 229 height 22
click at [669, 471] on select "**********" at bounding box center [712, 473] width 229 height 22
select select "**"
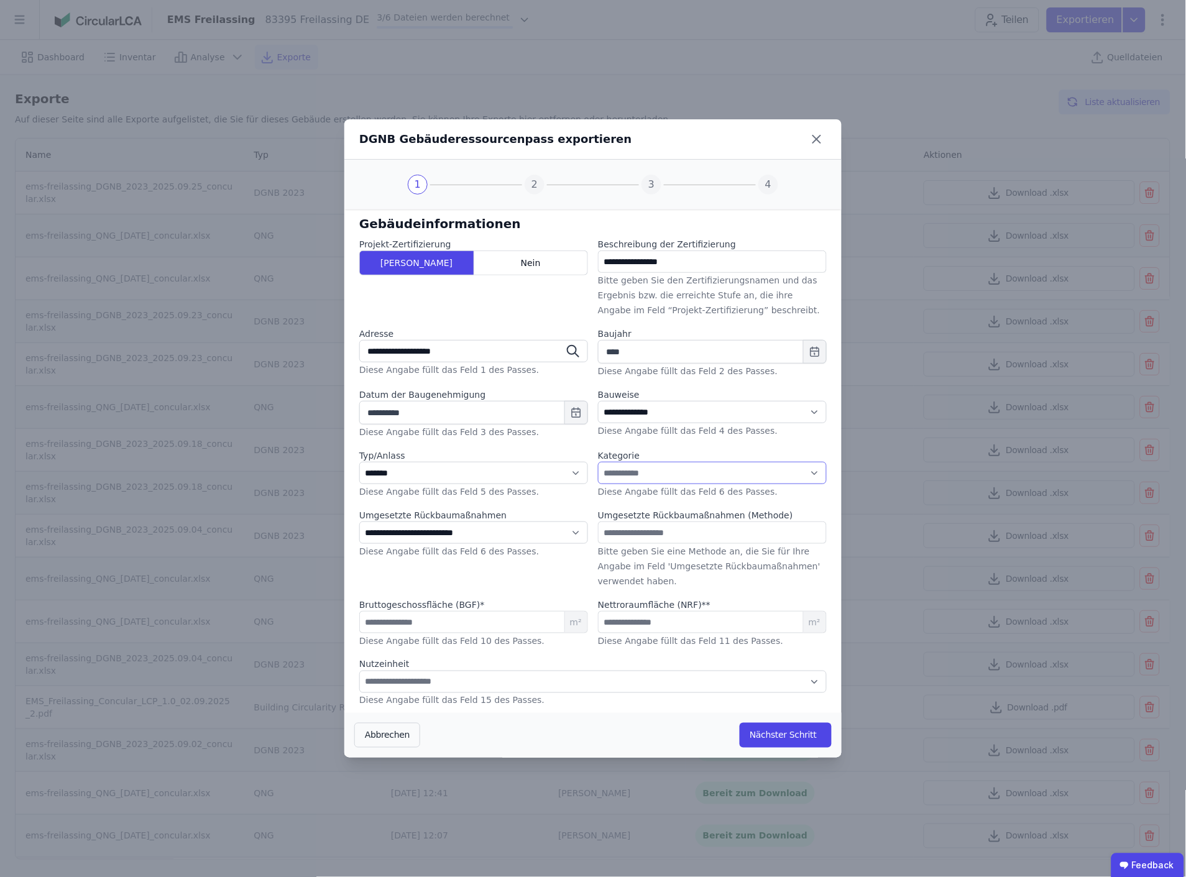
click at [598, 462] on select "**********" at bounding box center [712, 473] width 229 height 22
click at [664, 533] on input "text" at bounding box center [712, 533] width 229 height 22
type input "**********"
click at [787, 736] on button "Nächster Schritt" at bounding box center [786, 735] width 92 height 25
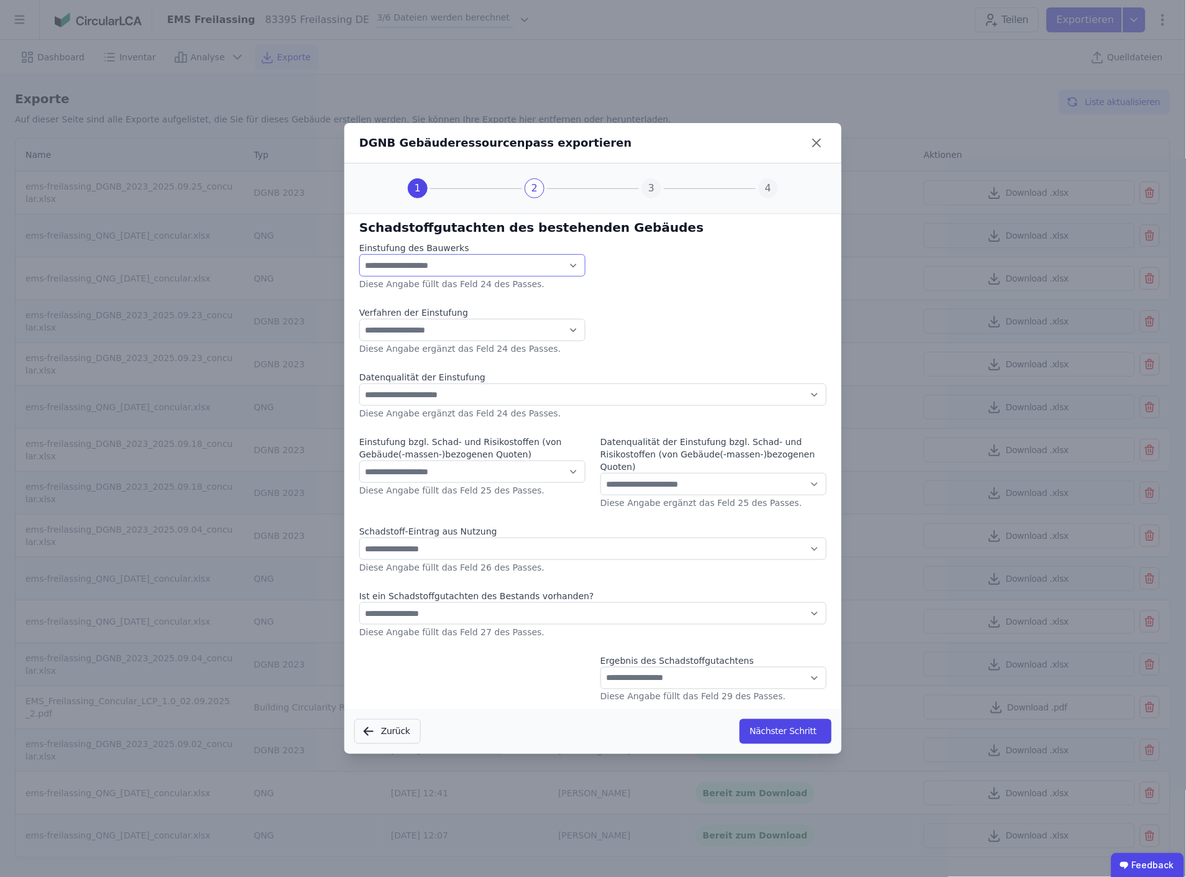
click at [507, 269] on select "**********" at bounding box center [472, 265] width 226 height 22
select select "*"
click at [359, 261] on select "**********" at bounding box center [472, 265] width 226 height 22
click at [504, 337] on select "**********" at bounding box center [472, 330] width 226 height 22
select select "*"
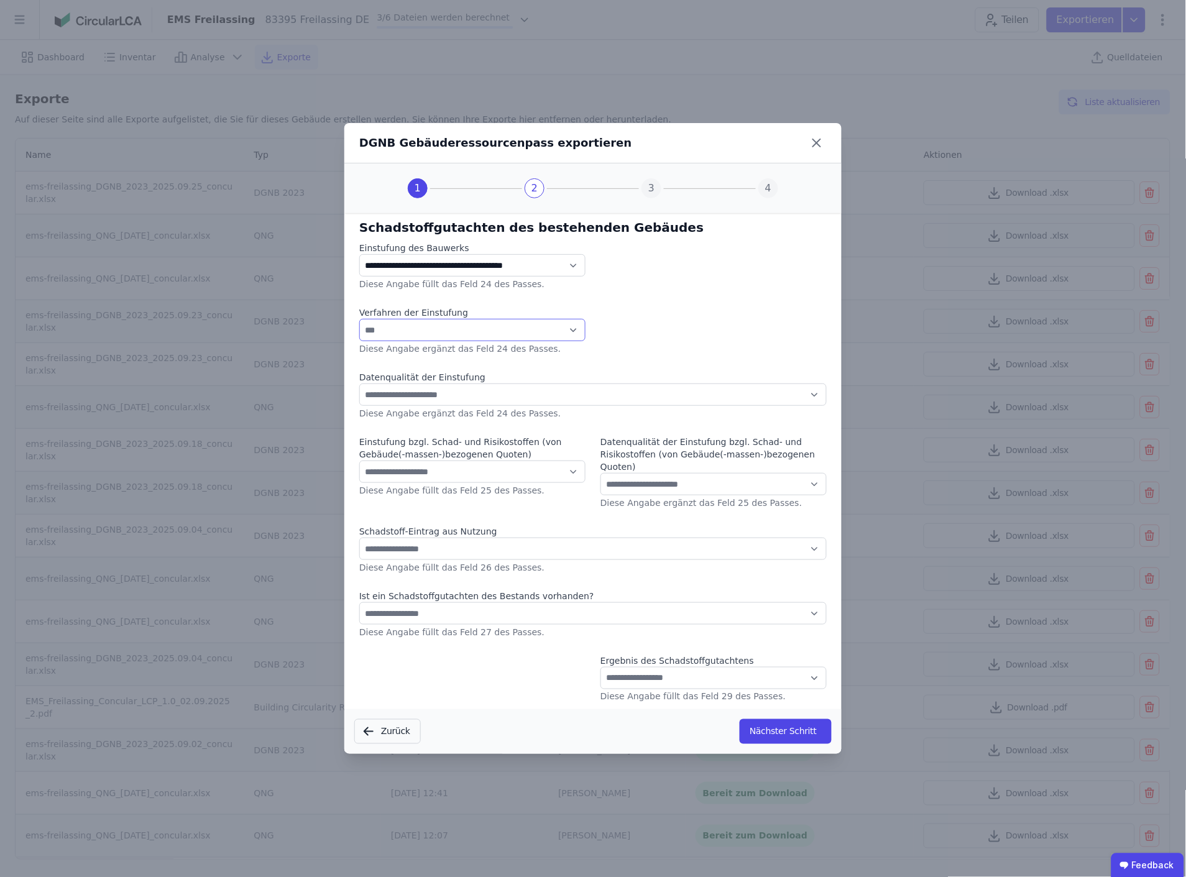
click at [359, 325] on select "**********" at bounding box center [472, 330] width 226 height 22
click at [440, 404] on select "**********" at bounding box center [593, 395] width 468 height 22
select select "*"
click at [359, 390] on select "**********" at bounding box center [593, 395] width 468 height 22
click at [451, 476] on select "**********" at bounding box center [472, 472] width 226 height 22
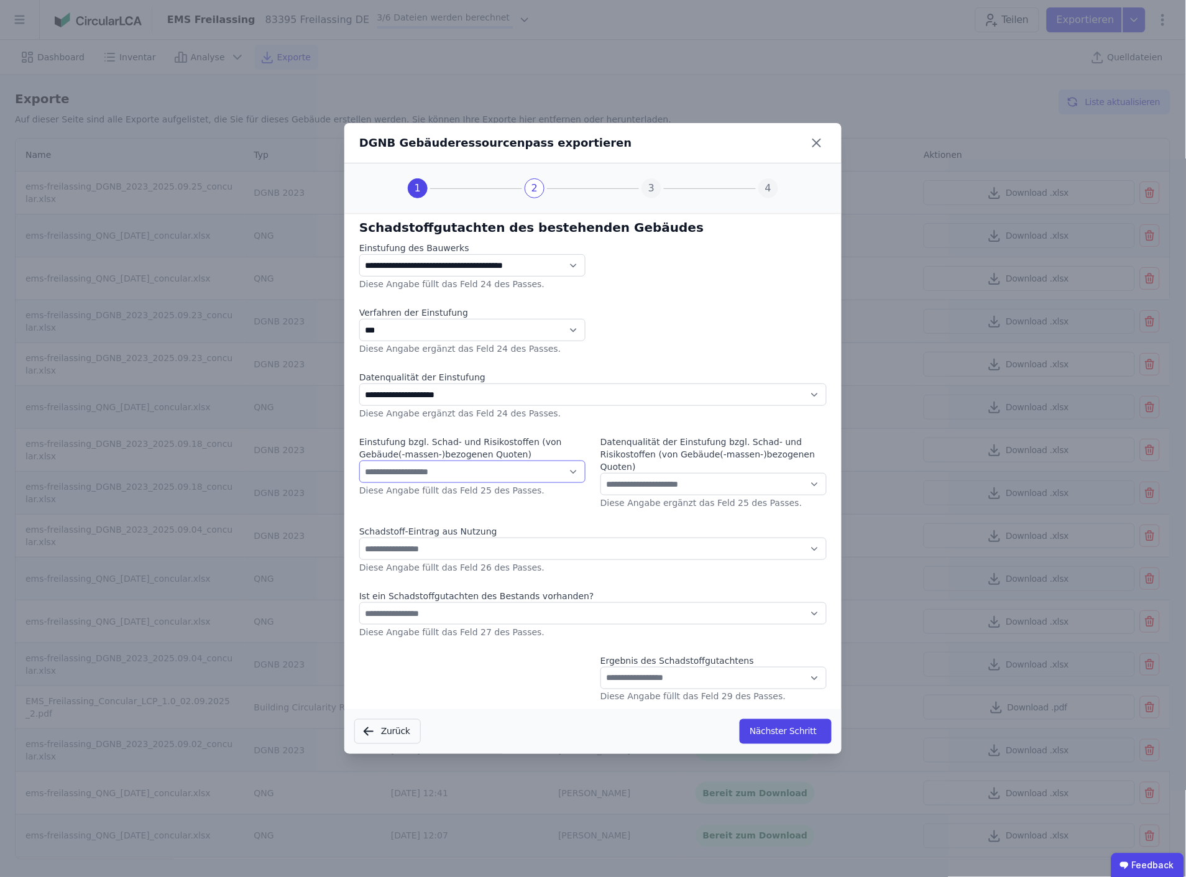
select select "*"
click at [359, 467] on select "**********" at bounding box center [472, 472] width 226 height 22
click at [660, 480] on select "**********" at bounding box center [714, 484] width 226 height 22
select select "*"
click at [601, 473] on select "**********" at bounding box center [714, 484] width 226 height 22
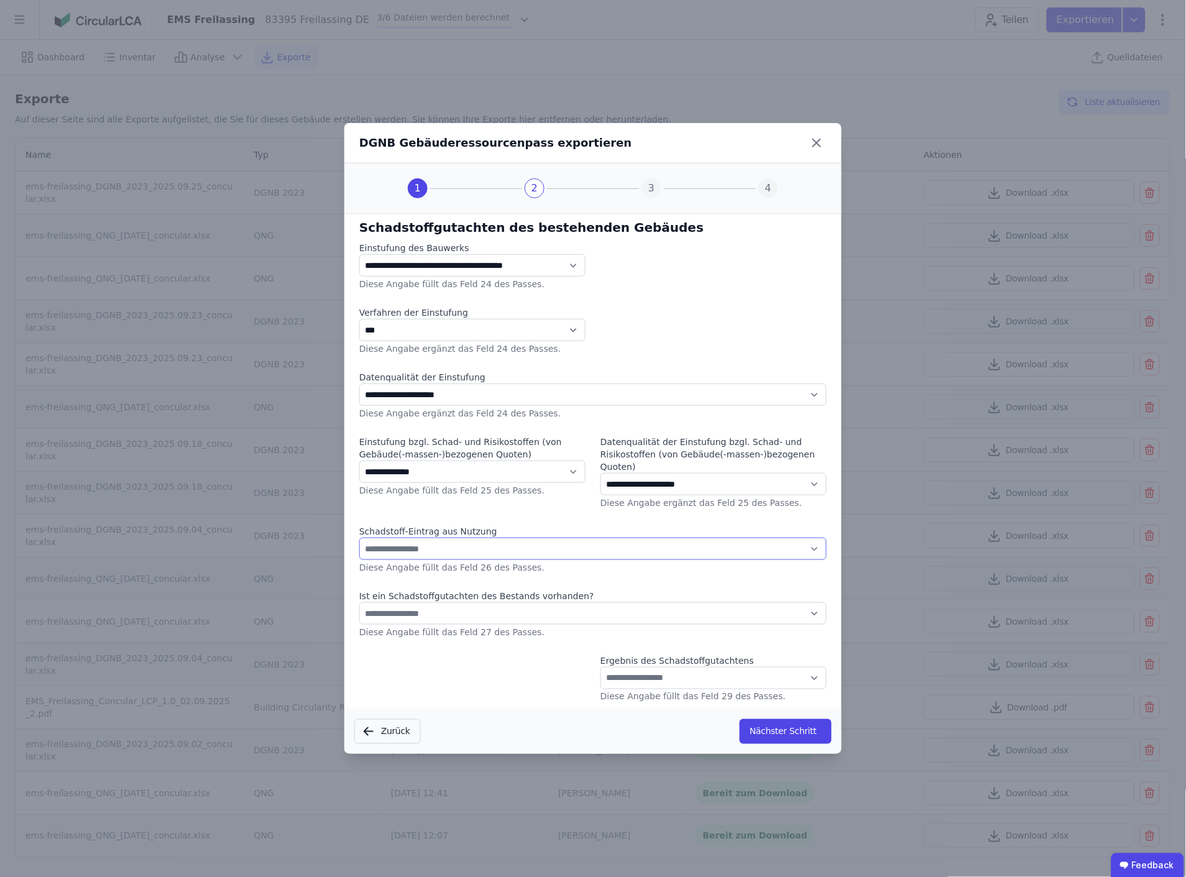
click at [428, 543] on select "**********" at bounding box center [593, 549] width 468 height 22
select select "*"
click at [359, 538] on select "**********" at bounding box center [593, 549] width 468 height 22
click at [493, 610] on select "**********" at bounding box center [593, 614] width 468 height 22
select select "*"
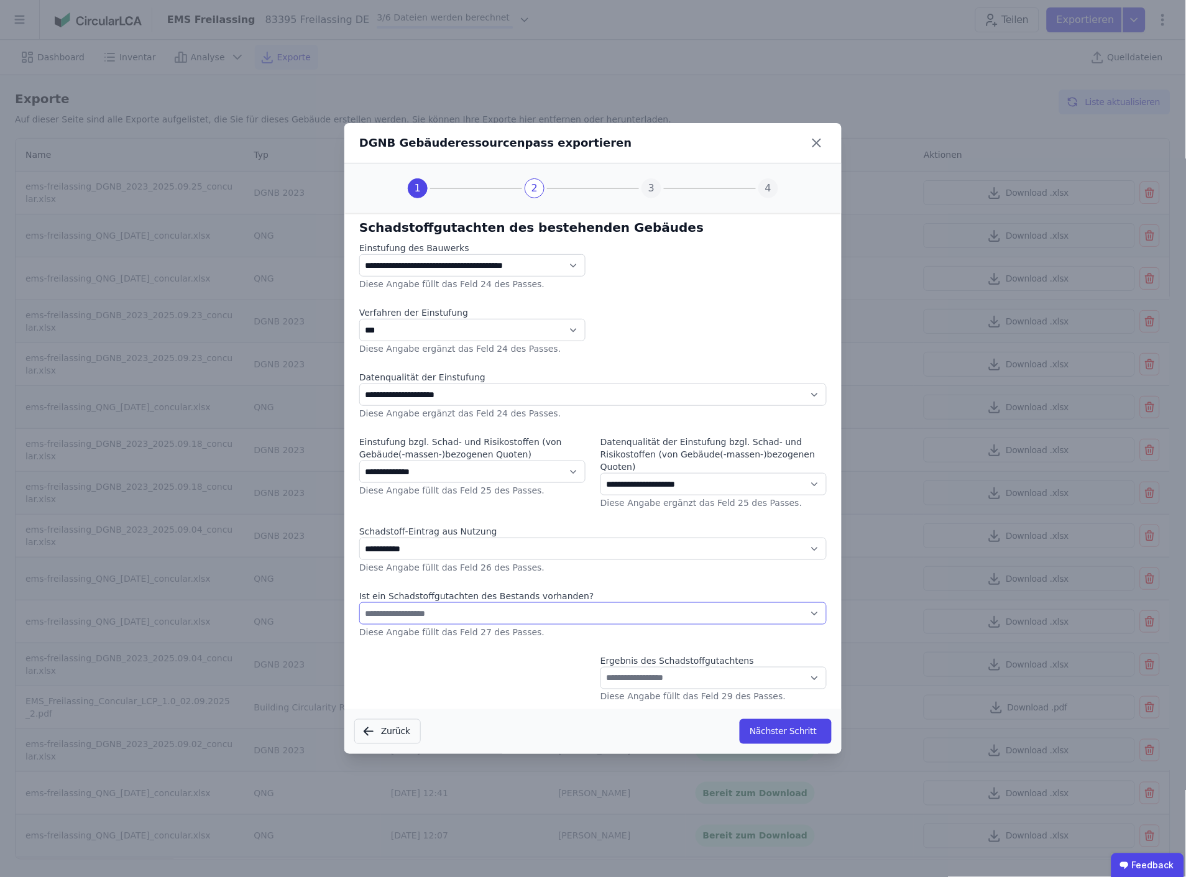
click at [359, 603] on select "**********" at bounding box center [593, 614] width 468 height 22
click at [711, 672] on select "**********" at bounding box center [714, 678] width 226 height 22
select select "*"
click at [601, 667] on select "**********" at bounding box center [714, 678] width 226 height 22
click at [772, 728] on button "Nächster Schritt" at bounding box center [786, 731] width 92 height 25
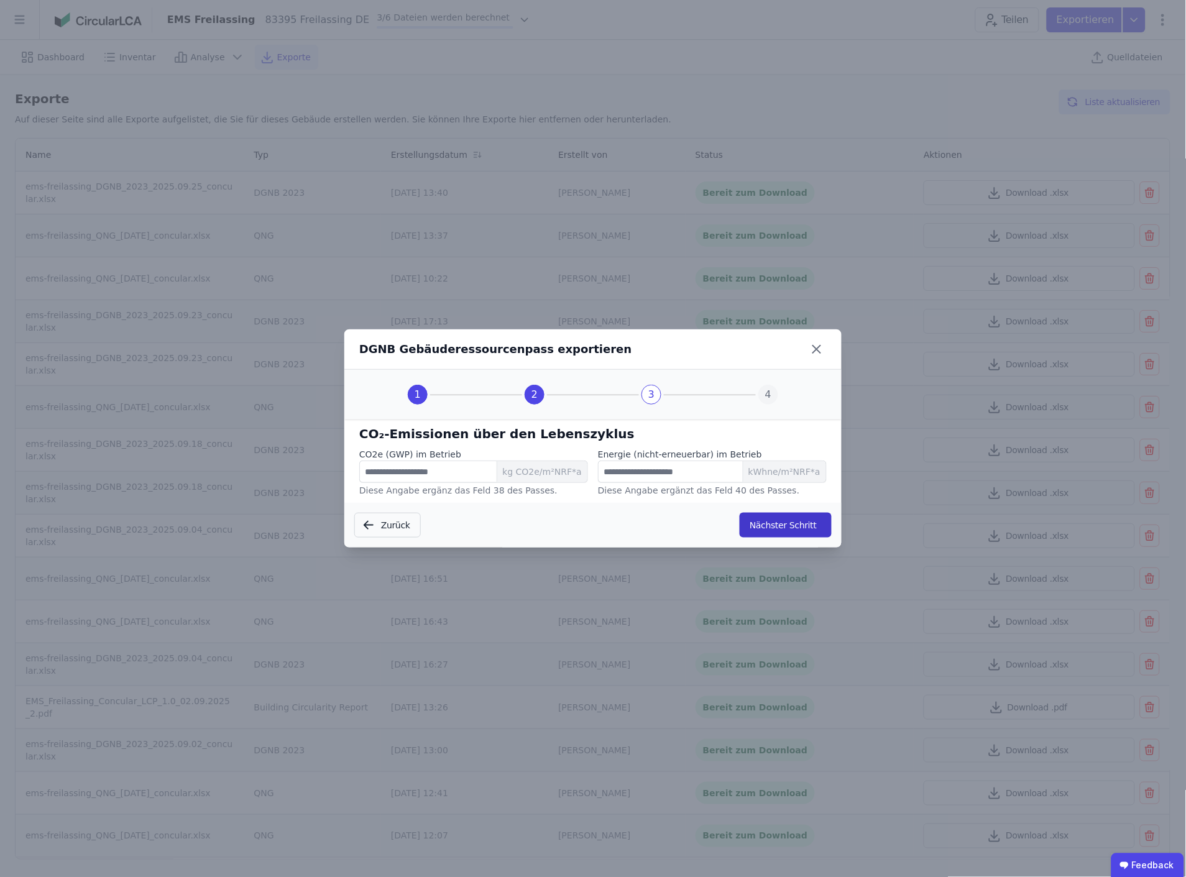
click at [776, 527] on button "Nächster Schritt" at bounding box center [786, 525] width 92 height 25
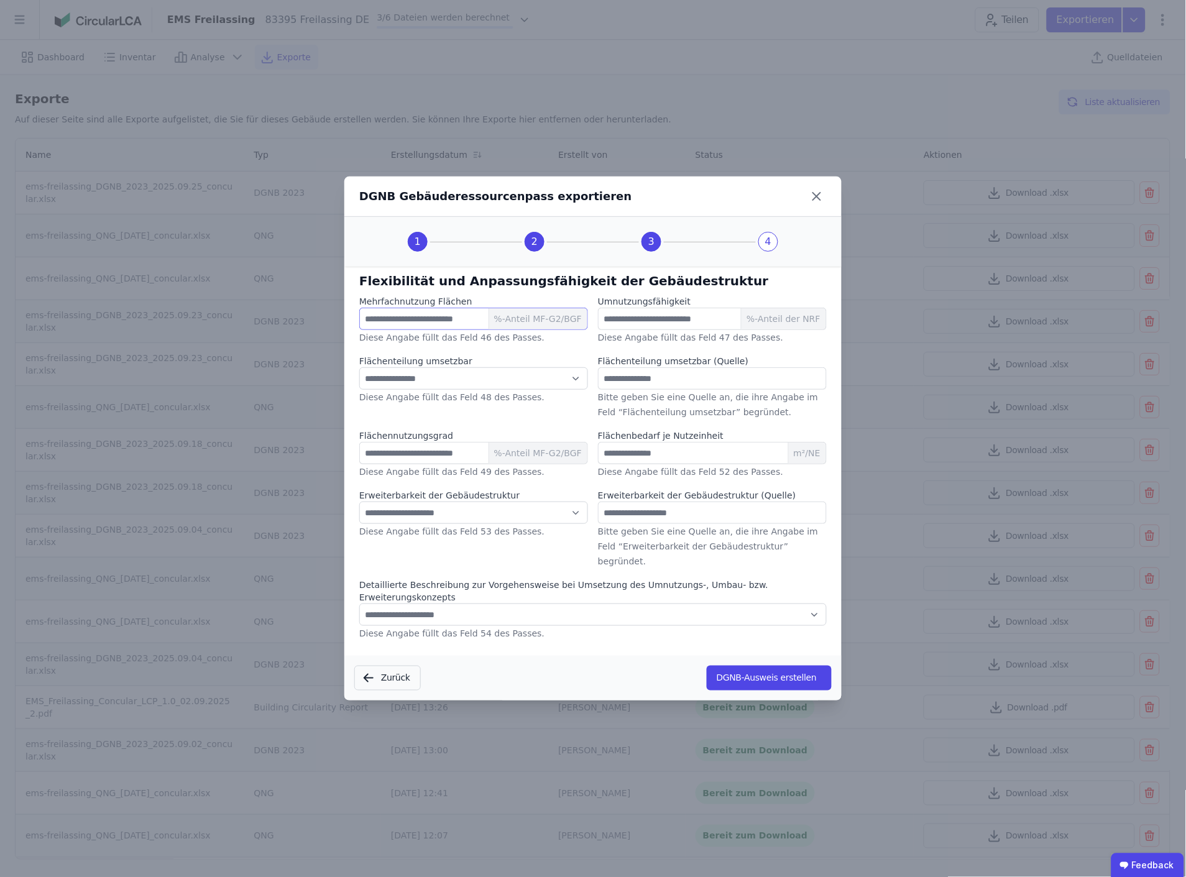
click at [432, 330] on input "number" at bounding box center [473, 319] width 229 height 22
type input "**"
click at [443, 387] on select "**********" at bounding box center [473, 378] width 229 height 22
select select "*"
click at [359, 381] on select "**********" at bounding box center [473, 378] width 229 height 22
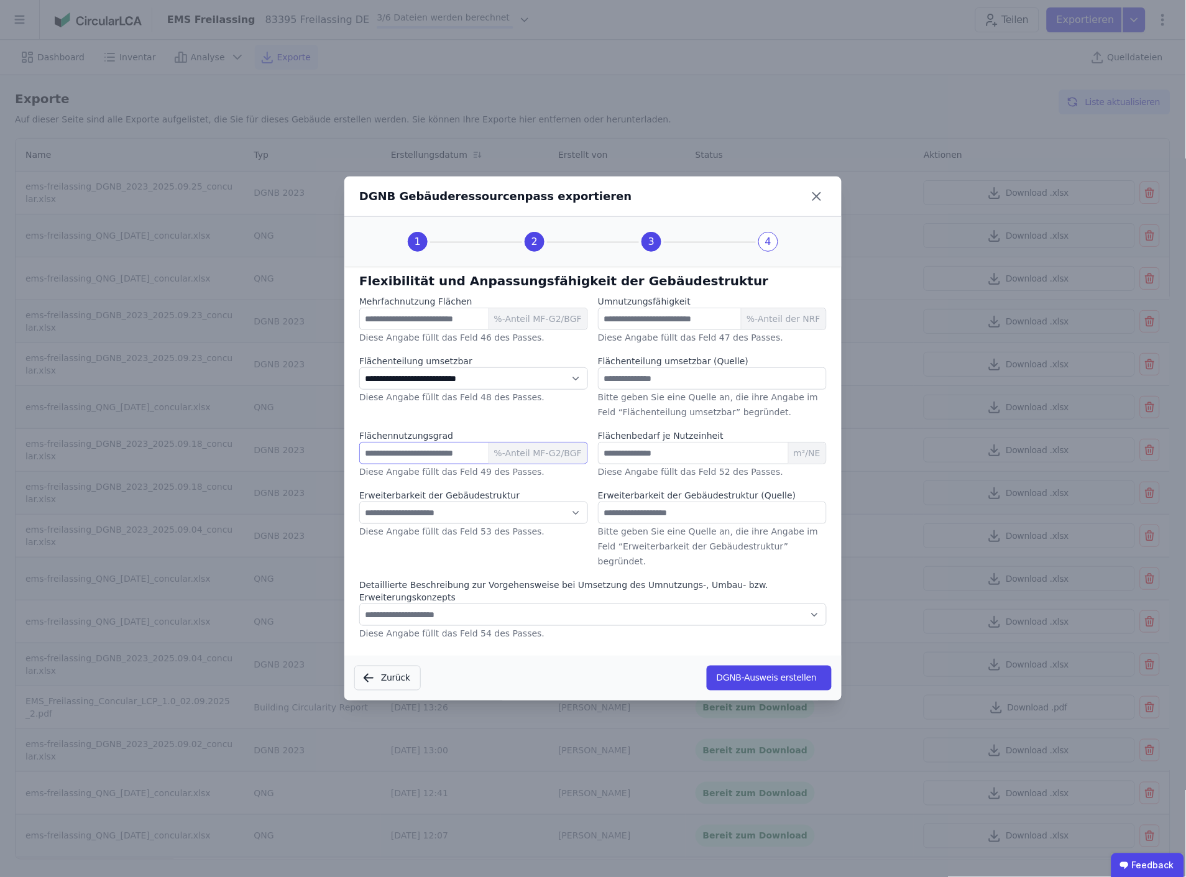
click at [427, 464] on input "number" at bounding box center [473, 453] width 229 height 22
type input "**"
click at [431, 524] on select "**********" at bounding box center [473, 513] width 229 height 22
select select "*"
click at [359, 515] on select "**********" at bounding box center [473, 513] width 229 height 22
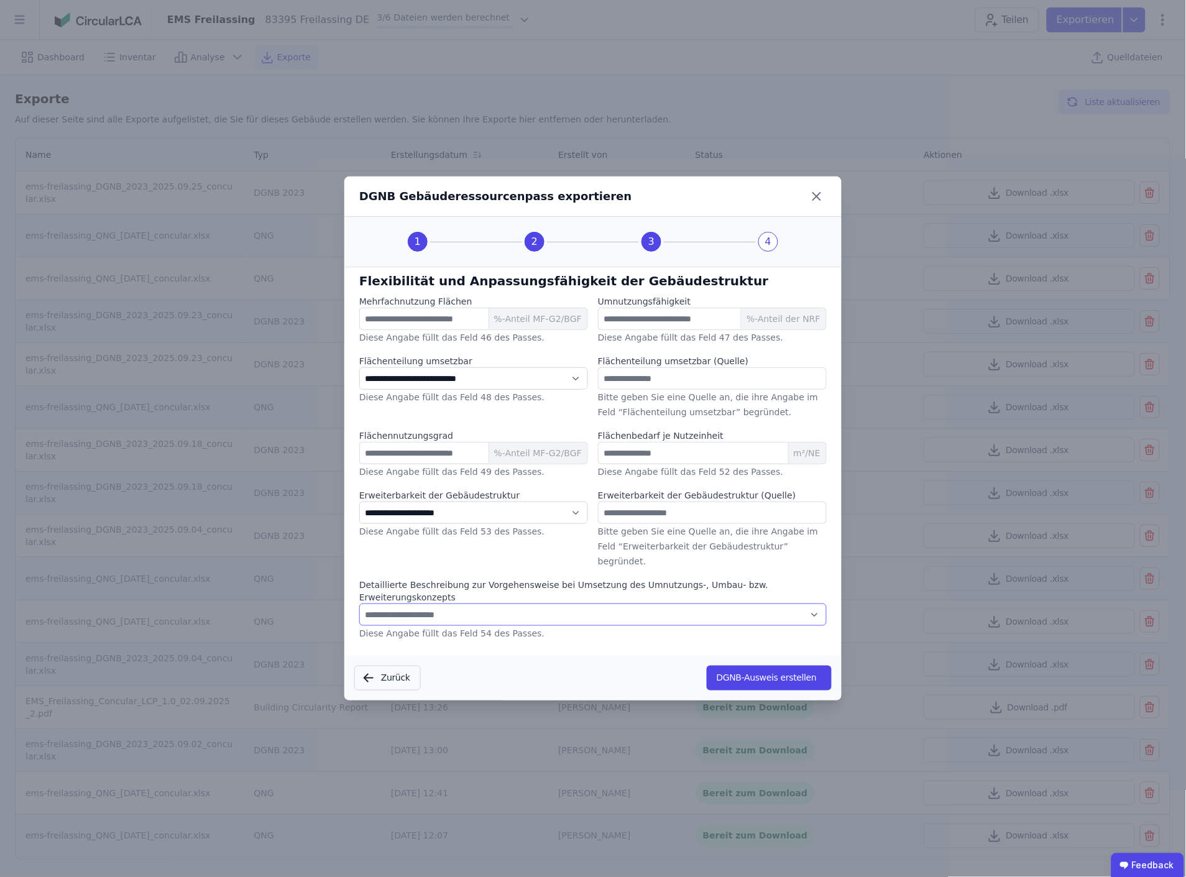
click at [494, 604] on select "**********" at bounding box center [593, 615] width 468 height 22
click at [359, 604] on select "**********" at bounding box center [593, 615] width 468 height 22
click at [500, 604] on select "**********" at bounding box center [593, 615] width 468 height 22
select select "*"
click at [359, 604] on select "**********" at bounding box center [593, 615] width 468 height 22
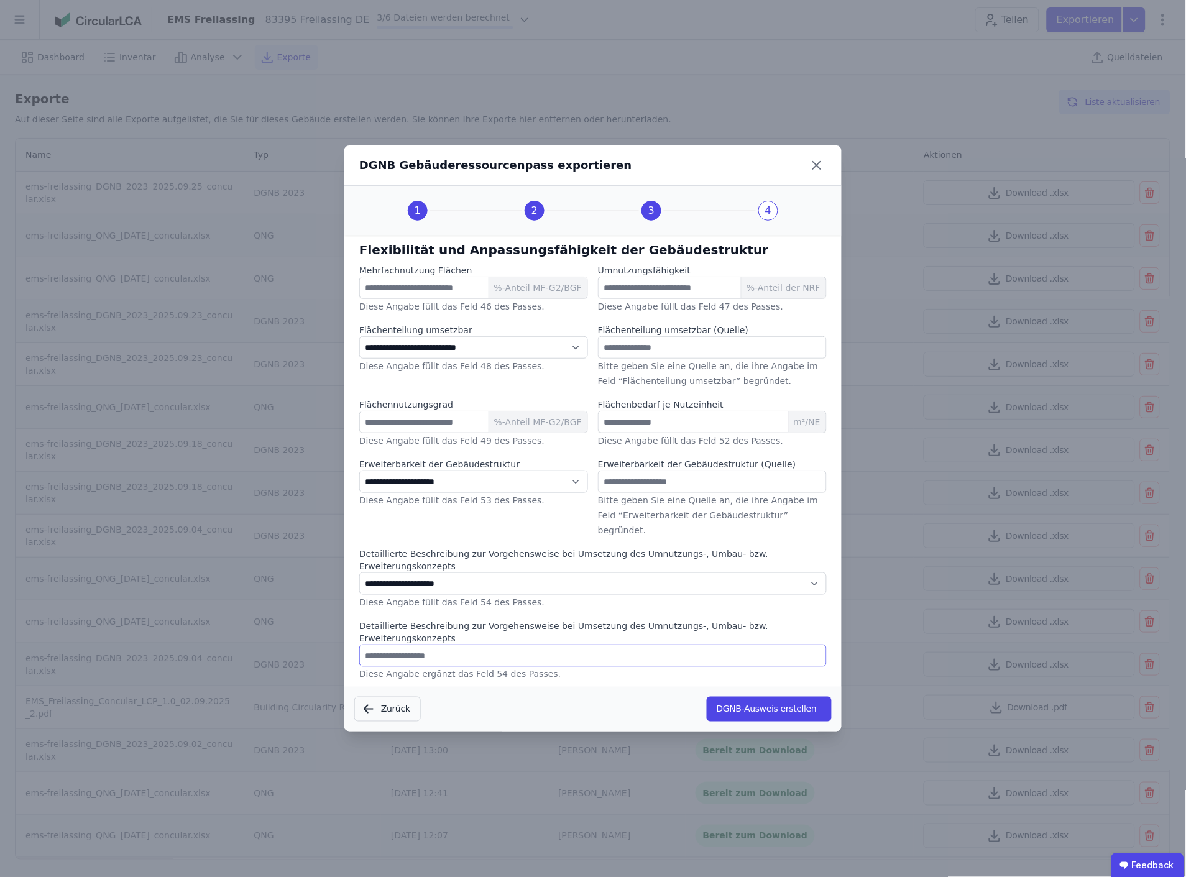
click at [524, 645] on input "text" at bounding box center [593, 656] width 468 height 22
click at [611, 620] on label "Detaillierte Beschreibung zur Vorgehensweise bei Umsetzung des Umnutzungs-, Umb…" at bounding box center [593, 632] width 468 height 25
drag, startPoint x: 611, startPoint y: 616, endPoint x: 805, endPoint y: 617, distance: 194.0
click at [805, 620] on label "Detaillierte Beschreibung zur Vorgehensweise bei Umsetzung des Umnutzungs-, Umb…" at bounding box center [593, 632] width 468 height 25
copy label "Umnutzungs-, Umbau- bzw. Erweiterungskonzepts"
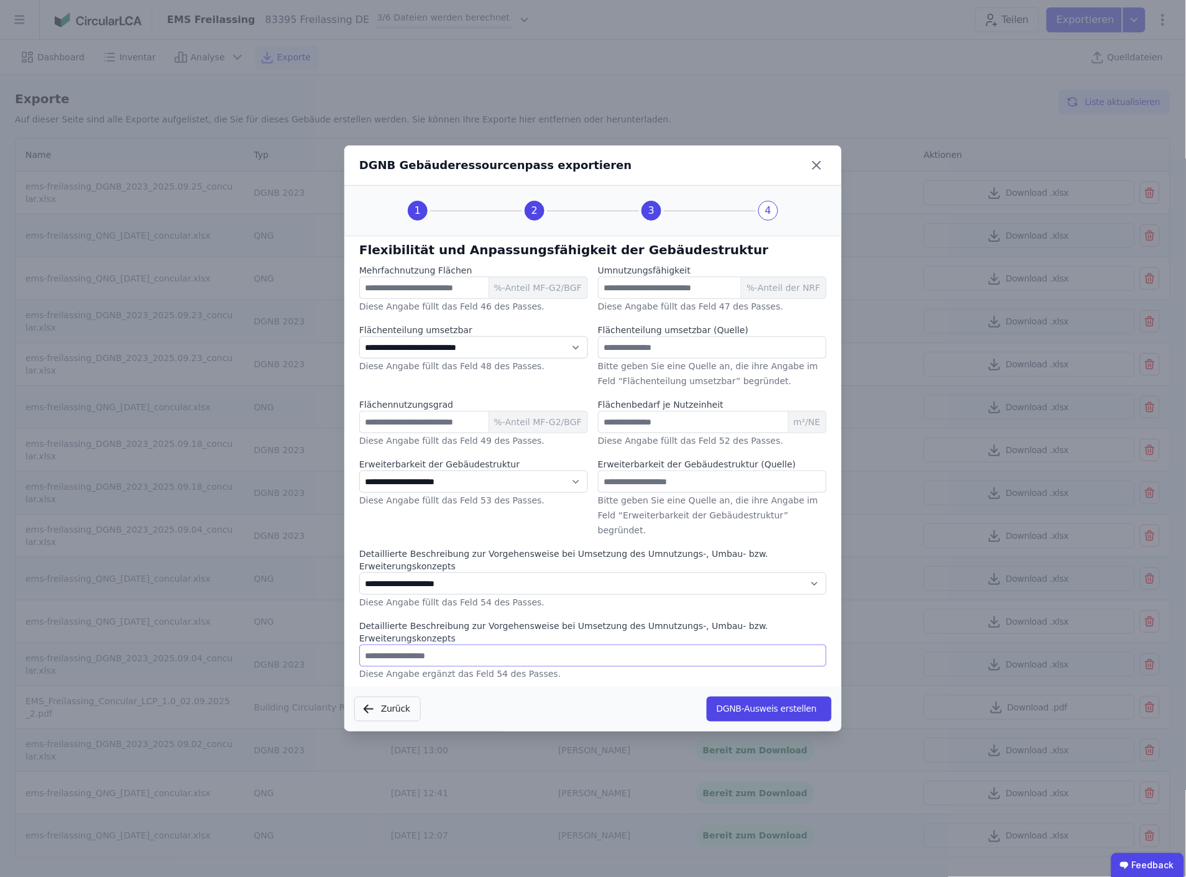
click at [427, 645] on input "text" at bounding box center [593, 656] width 468 height 22
paste input "**********"
type input "**********"
click at [697, 299] on input "number" at bounding box center [712, 288] width 229 height 22
drag, startPoint x: 383, startPoint y: 308, endPoint x: 354, endPoint y: 307, distance: 28.6
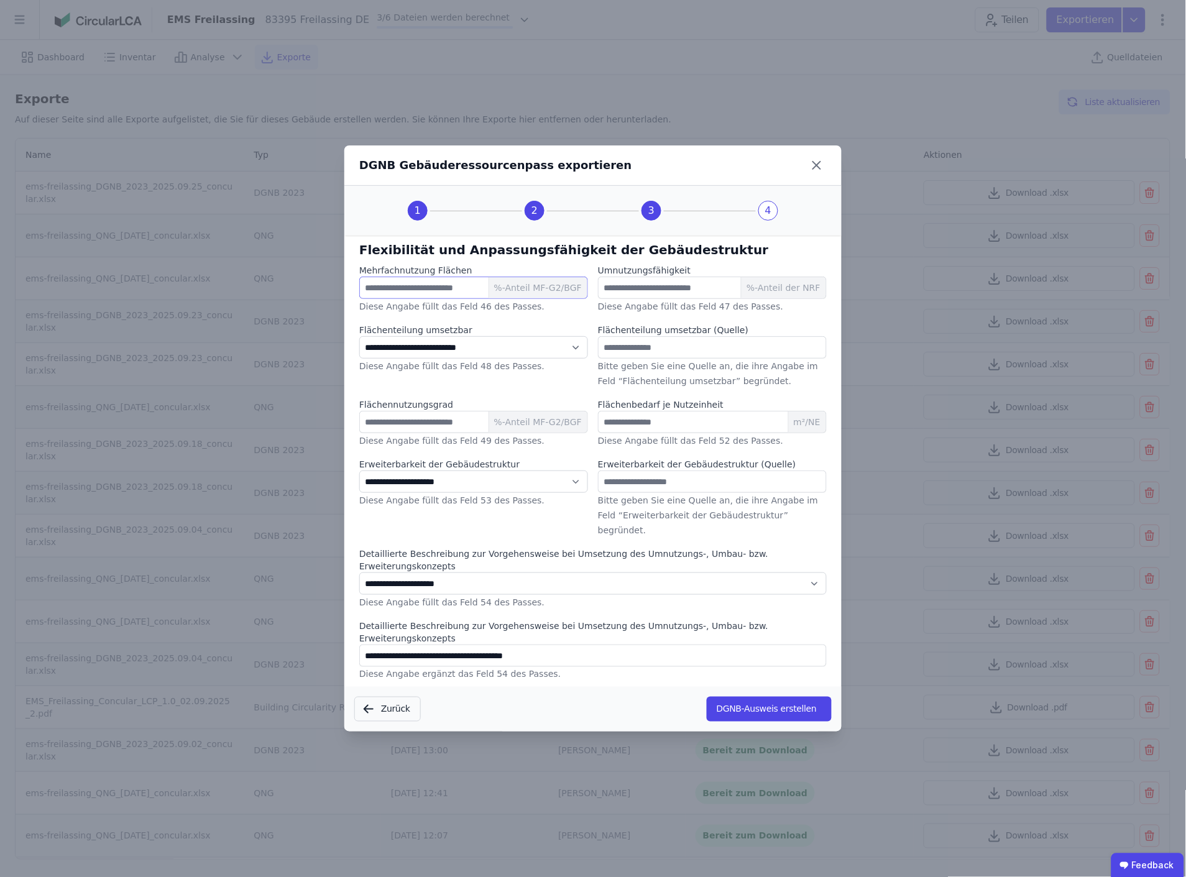
click at [354, 307] on div "**********" at bounding box center [592, 459] width 497 height 446
type input "**"
click at [680, 359] on input "text" at bounding box center [712, 347] width 229 height 22
type input "**********"
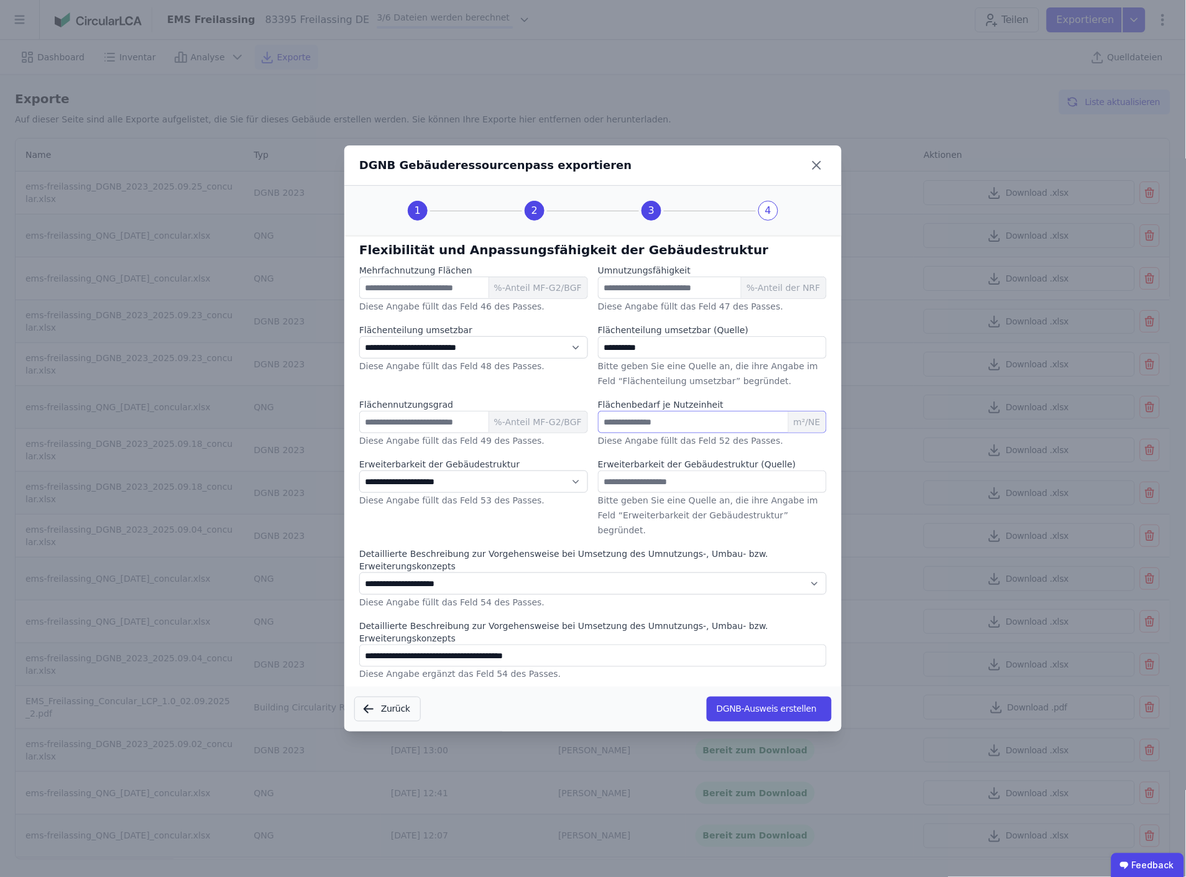
click at [673, 433] on input "number" at bounding box center [712, 422] width 229 height 22
type input "***"
click at [698, 493] on input "text" at bounding box center [712, 482] width 229 height 22
type input "**********"
click at [750, 697] on button "DGNB-Ausweis erstellen" at bounding box center [769, 709] width 125 height 25
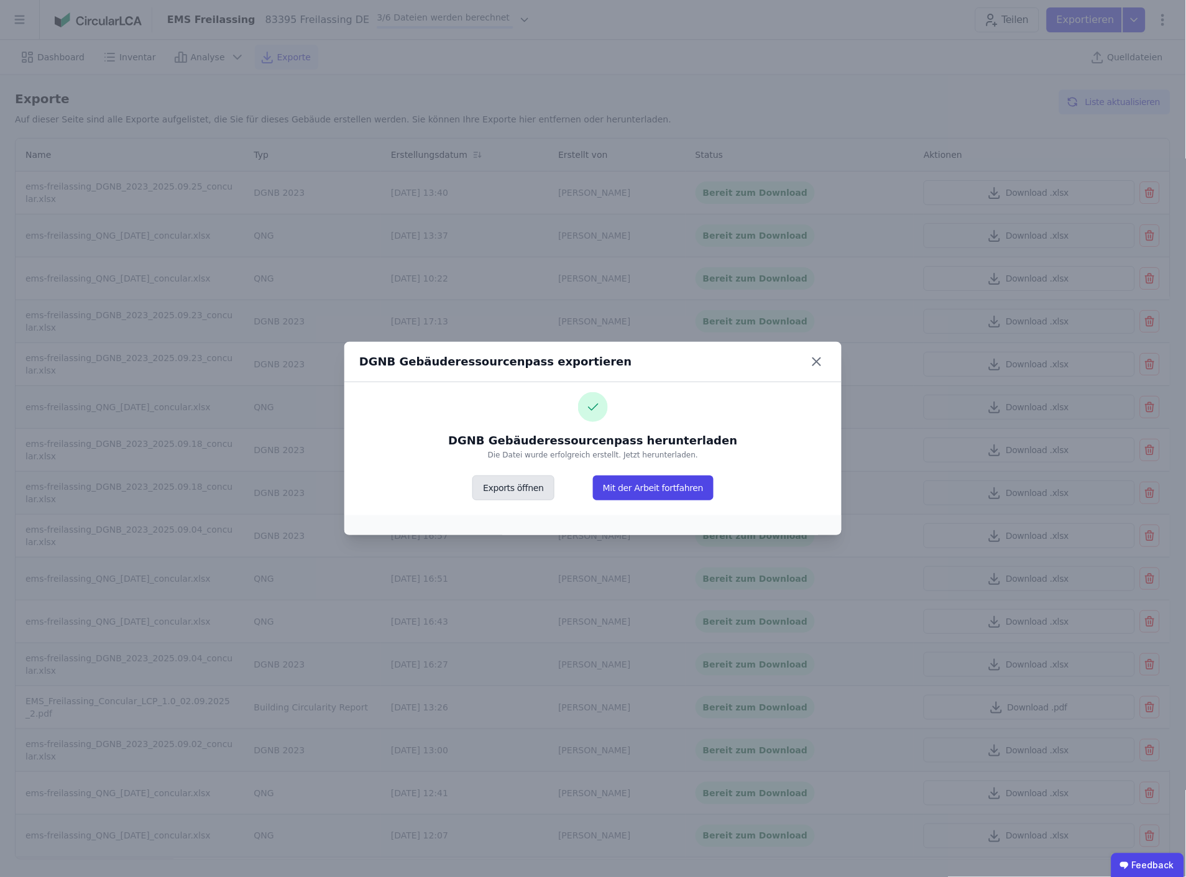
click at [527, 486] on button "Exports öffnen" at bounding box center [513, 488] width 81 height 25
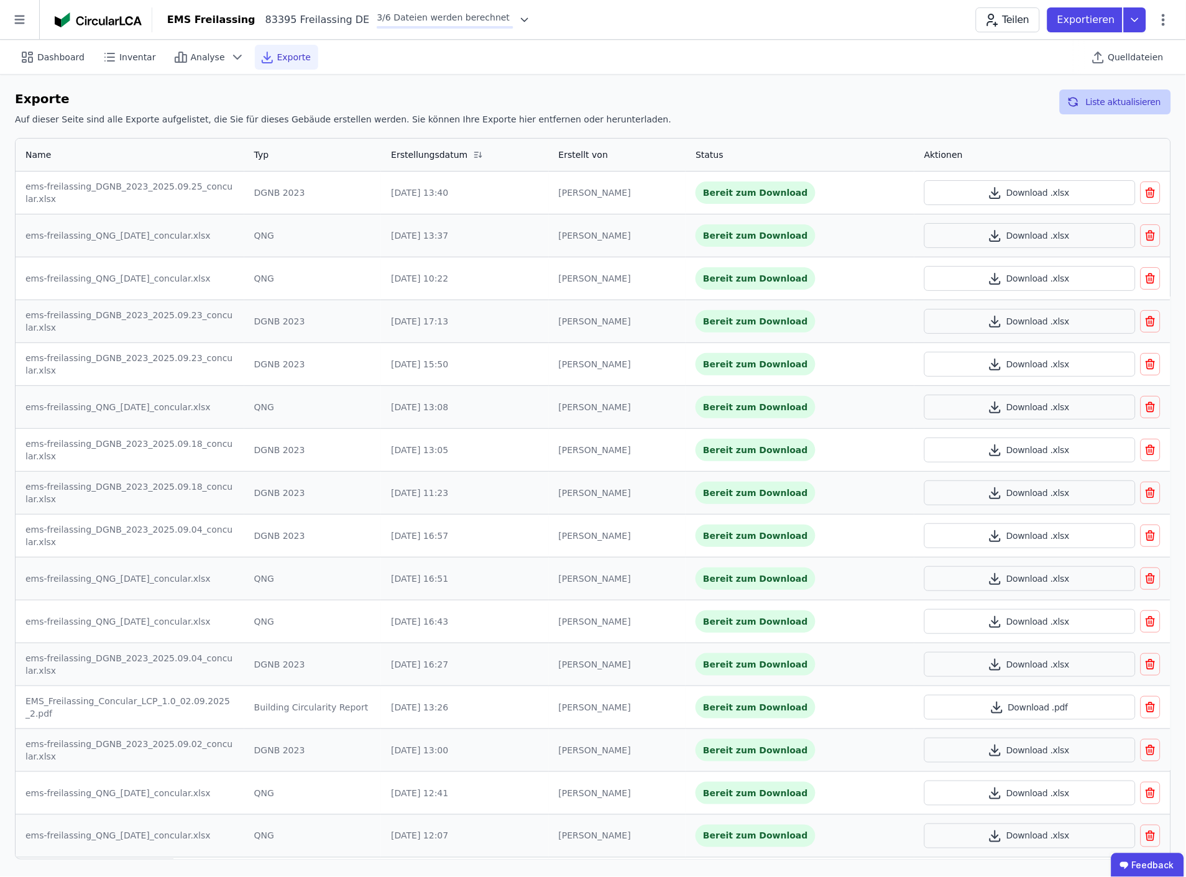
click at [1125, 98] on button "Liste aktualisieren" at bounding box center [1115, 102] width 111 height 25
click at [1121, 100] on button "Liste aktualisieren" at bounding box center [1115, 102] width 111 height 25
click at [1133, 22] on icon at bounding box center [1135, 19] width 22 height 25
click at [1071, 53] on div "DGNB Gebäuderessourcenpass" at bounding box center [1068, 49] width 136 height 12
select select "*"
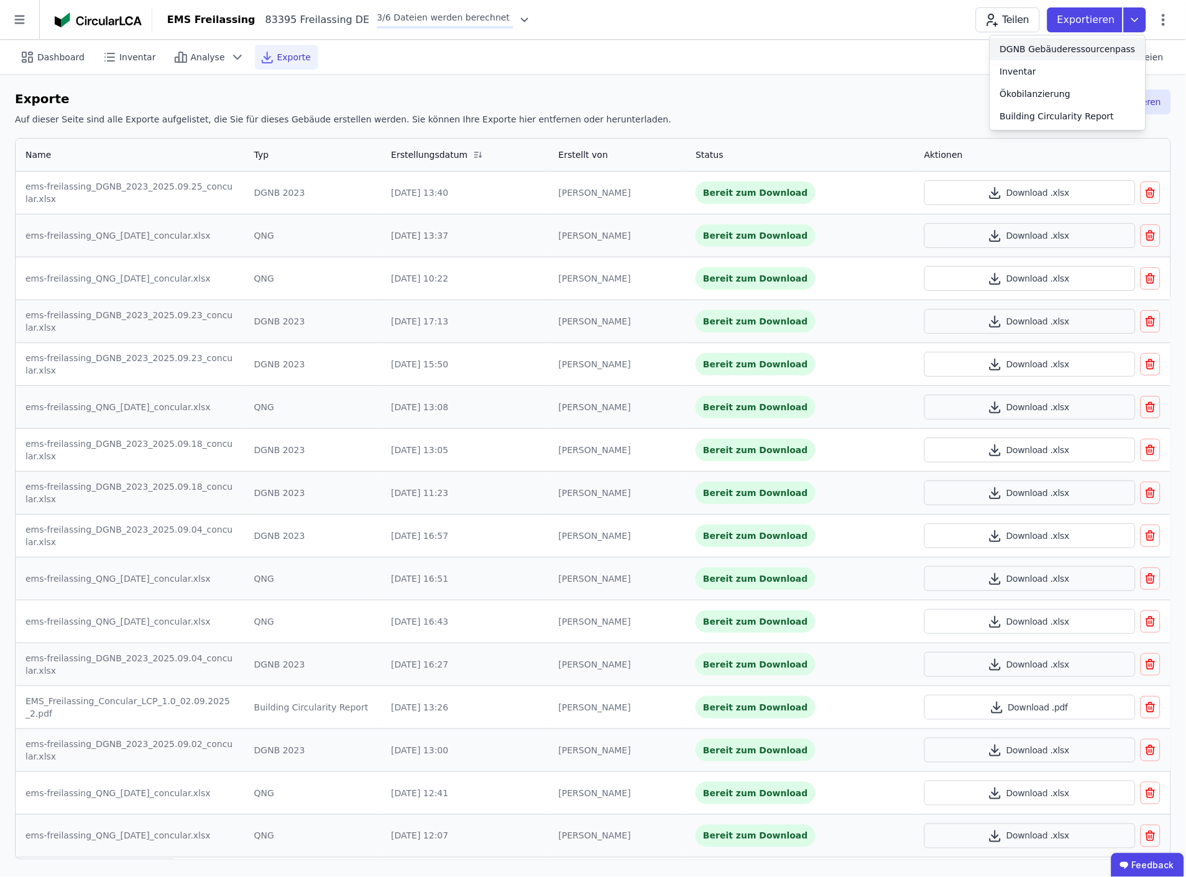
select select "*"
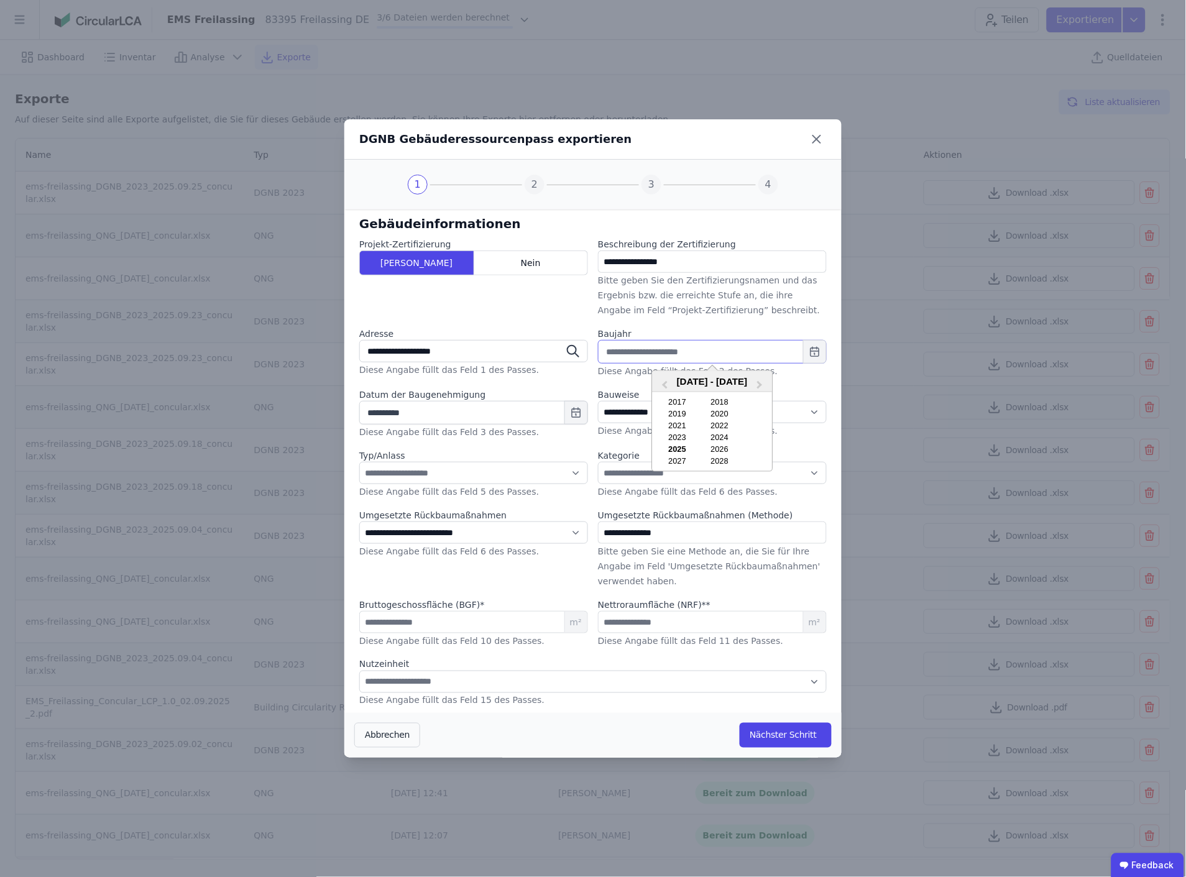
click at [698, 351] on input "text" at bounding box center [712, 352] width 229 height 24
click at [719, 445] on div "2026" at bounding box center [720, 449] width 40 height 9
type input "****"
click at [793, 739] on button "Nächster Schritt" at bounding box center [786, 735] width 92 height 25
select select "*"
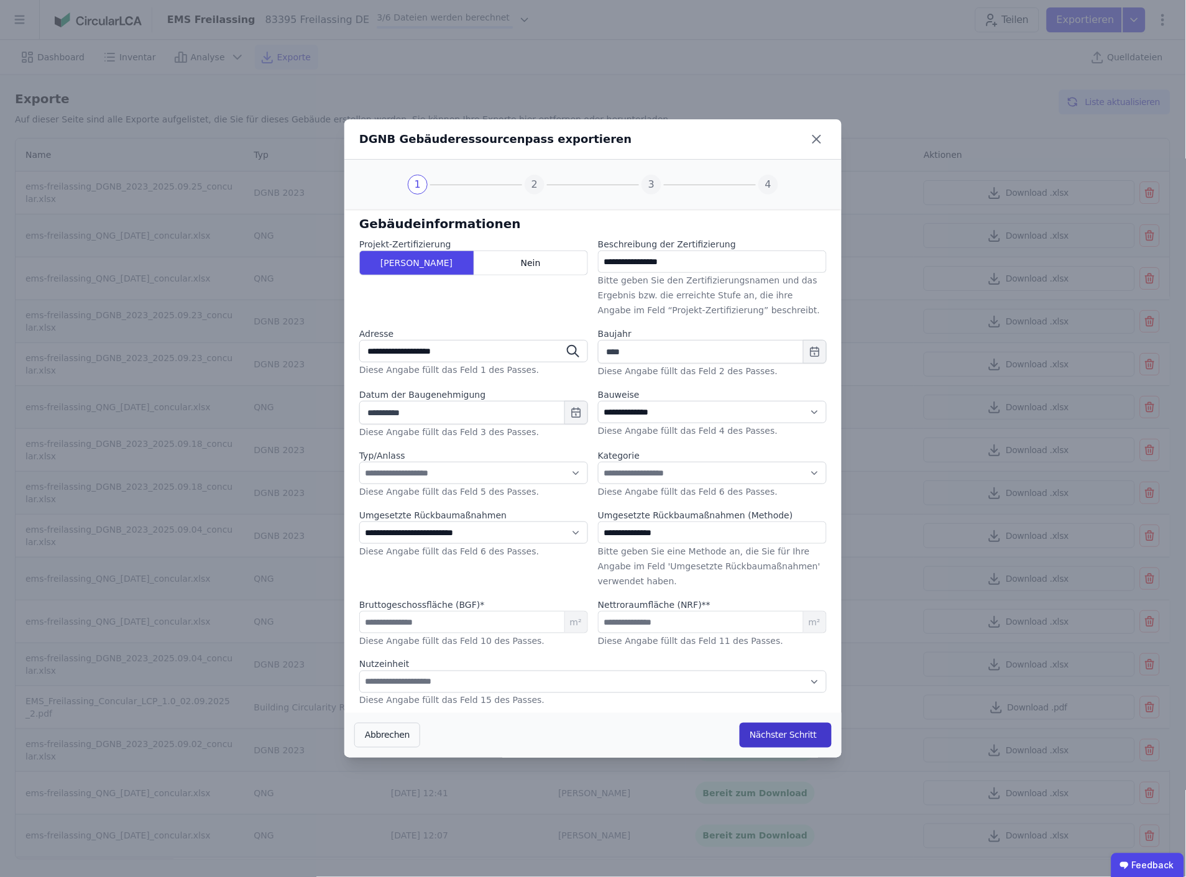
select select "*"
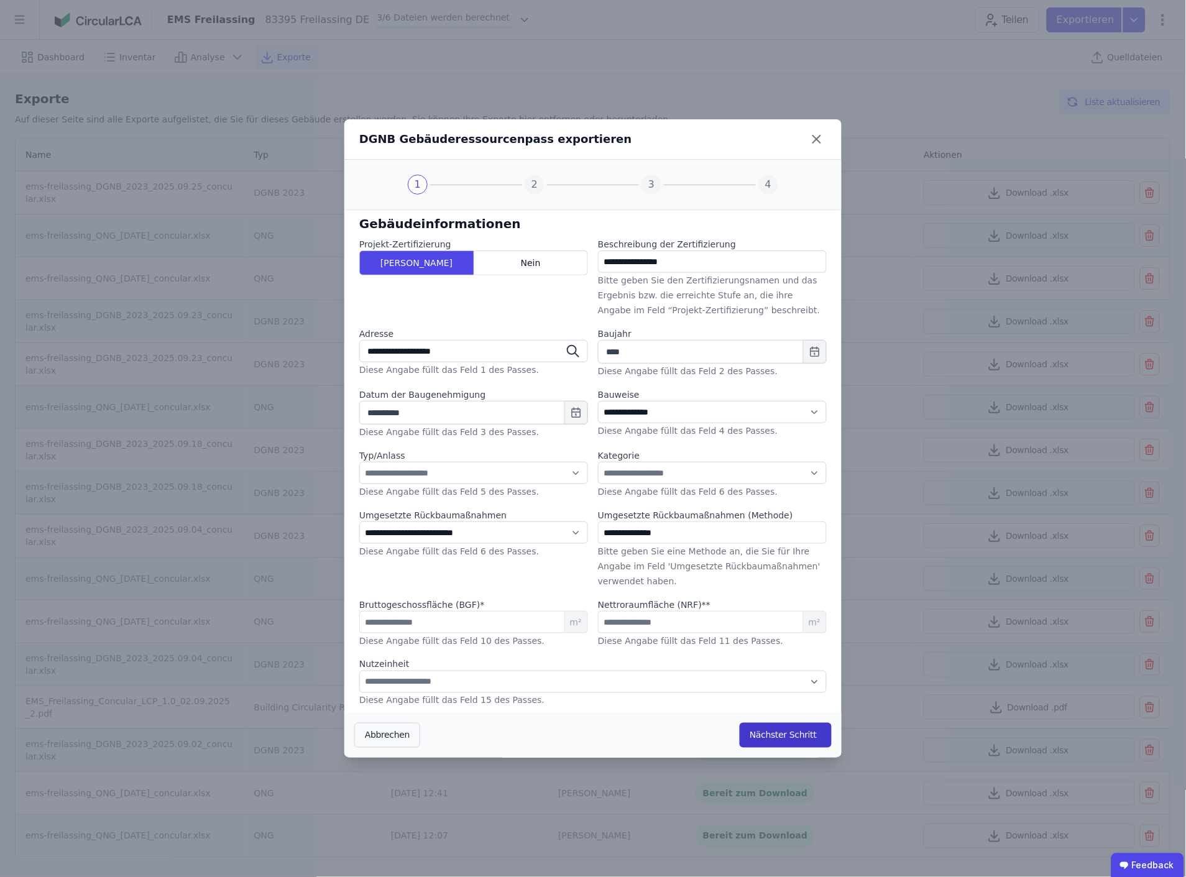
select select "*"
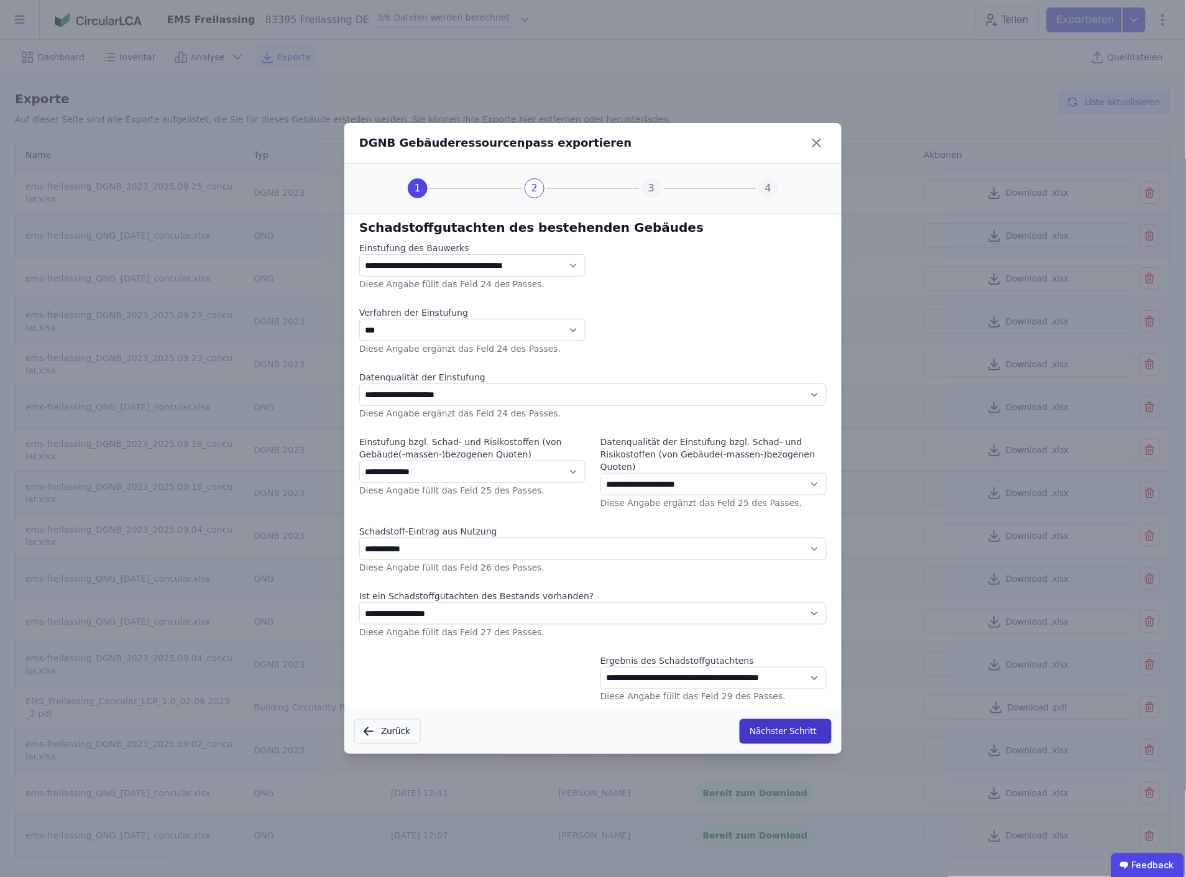
click at [791, 728] on button "Nächster Schritt" at bounding box center [786, 731] width 92 height 25
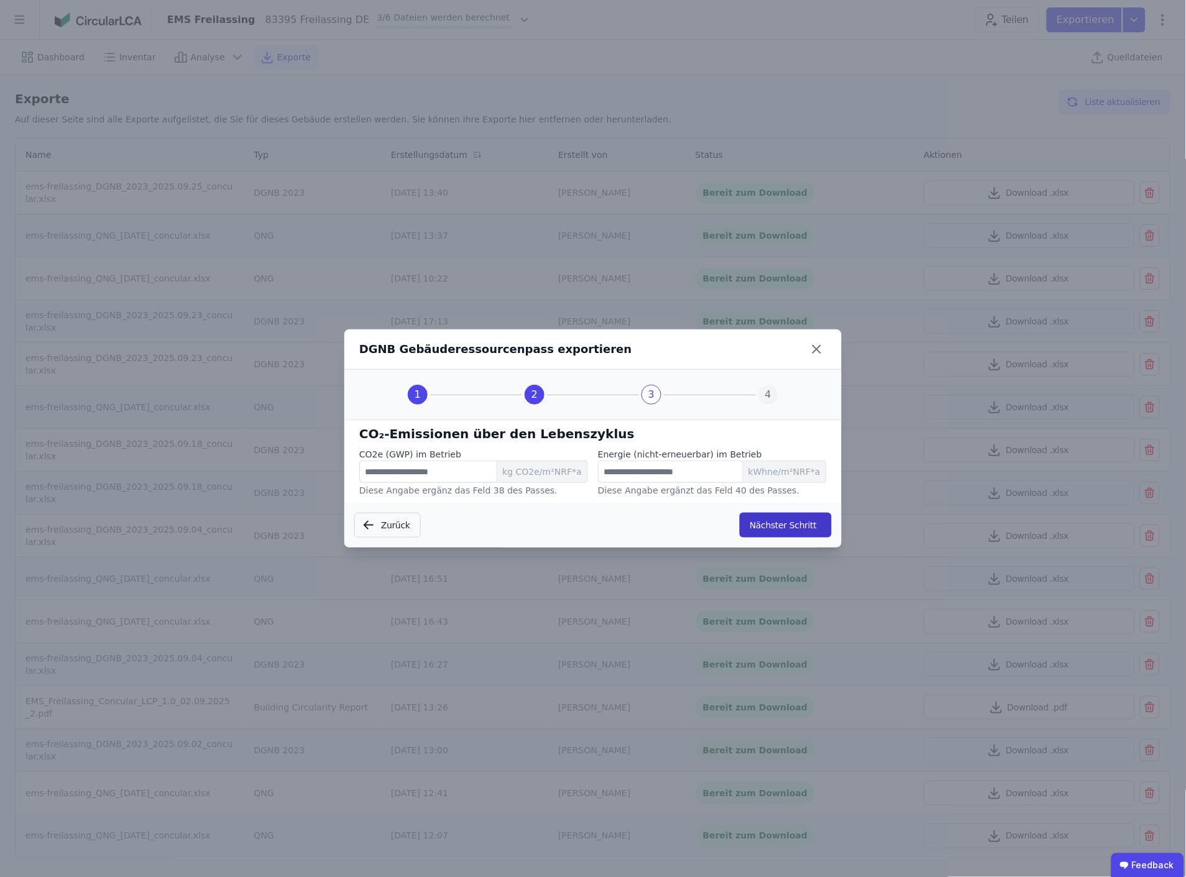
click at [788, 520] on button "Nächster Schritt" at bounding box center [786, 525] width 92 height 25
select select "*"
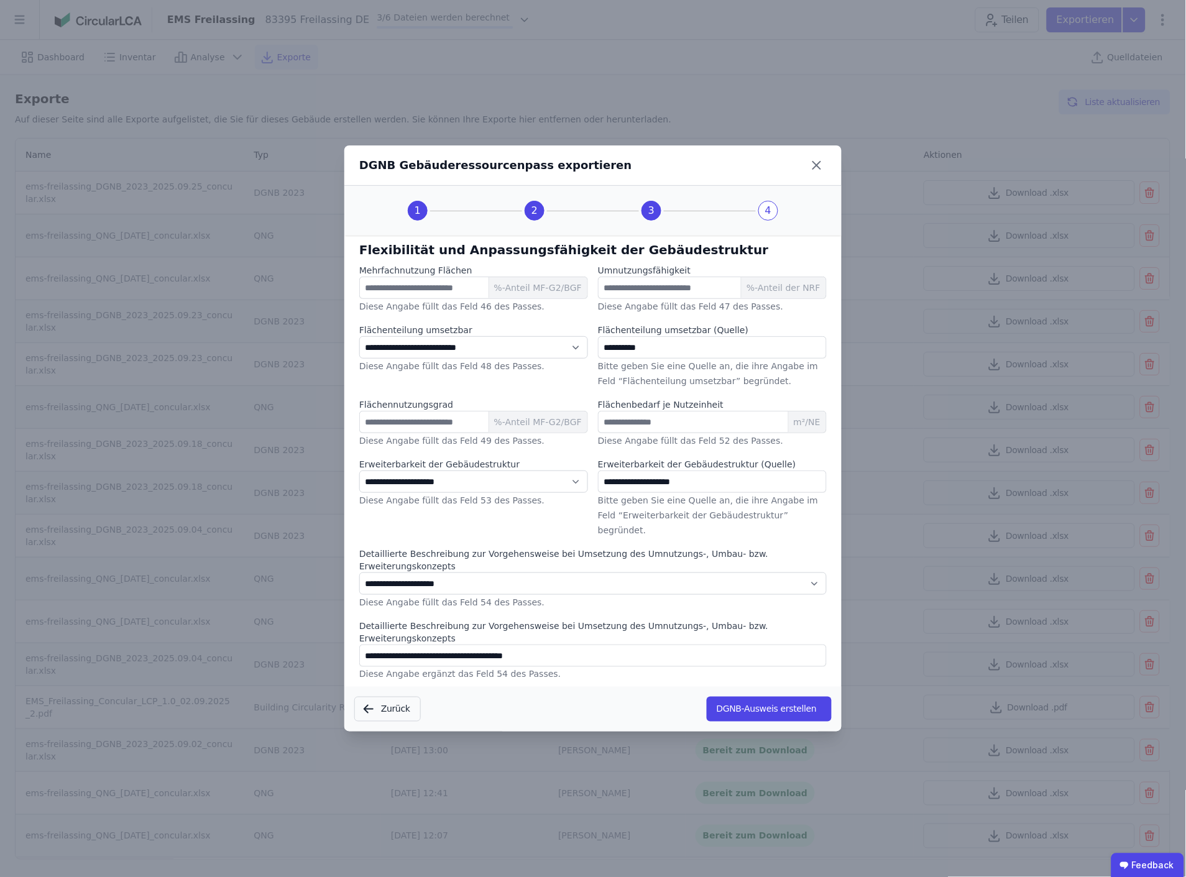
click at [775, 697] on button "DGNB-Ausweis erstellen" at bounding box center [769, 709] width 125 height 25
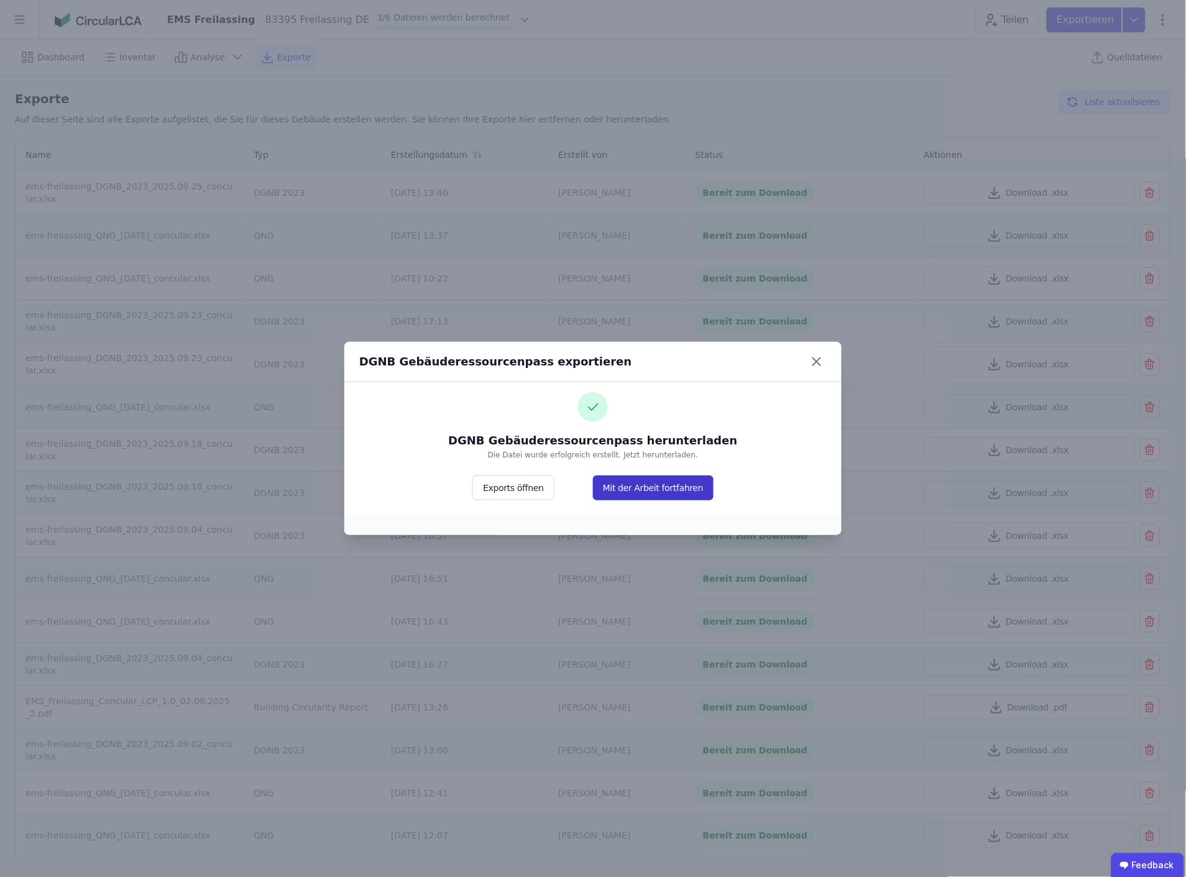
click at [644, 484] on button "Mit der Arbeit fortfahren" at bounding box center [653, 488] width 121 height 25
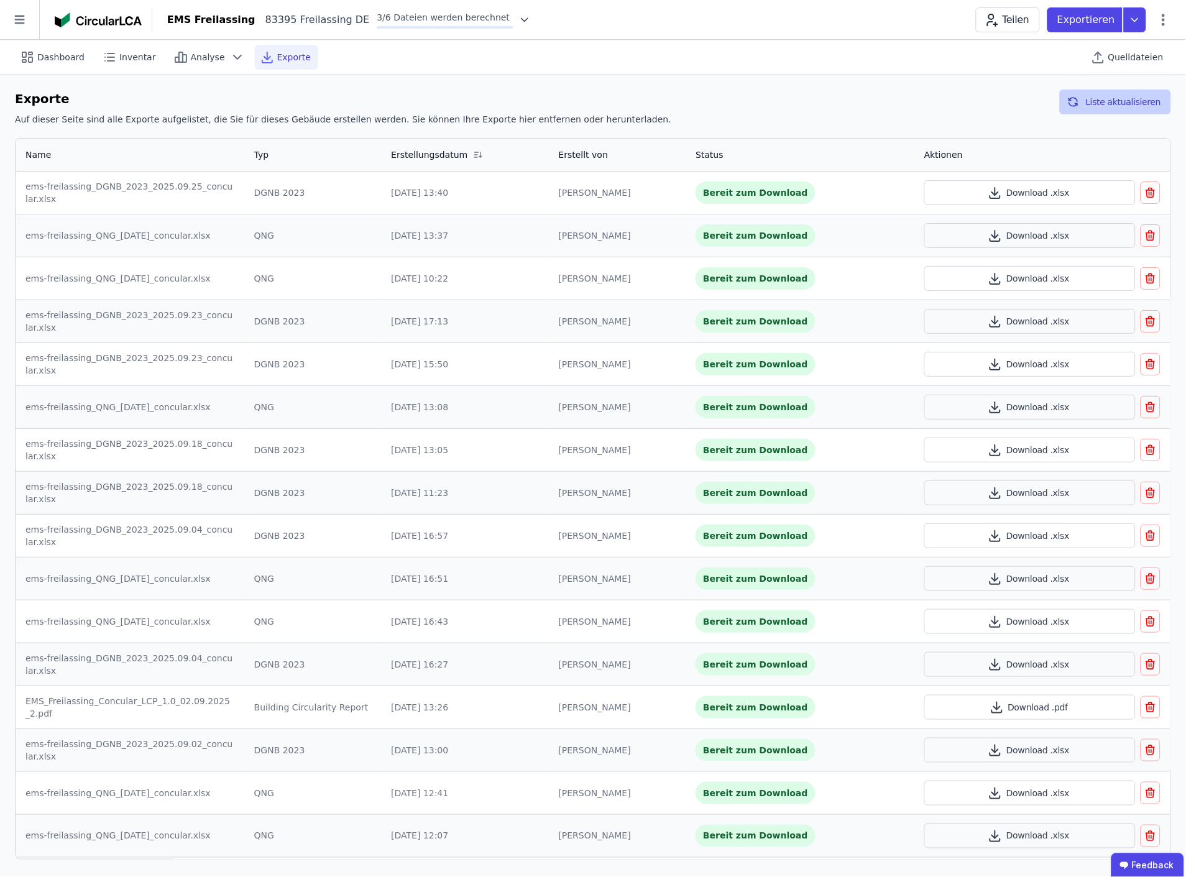
click at [1122, 104] on button "Liste aktualisieren" at bounding box center [1115, 102] width 111 height 25
click at [1137, 20] on icon at bounding box center [1135, 19] width 6 height 3
click at [1089, 112] on div "Building Circularity Report" at bounding box center [1057, 116] width 114 height 12
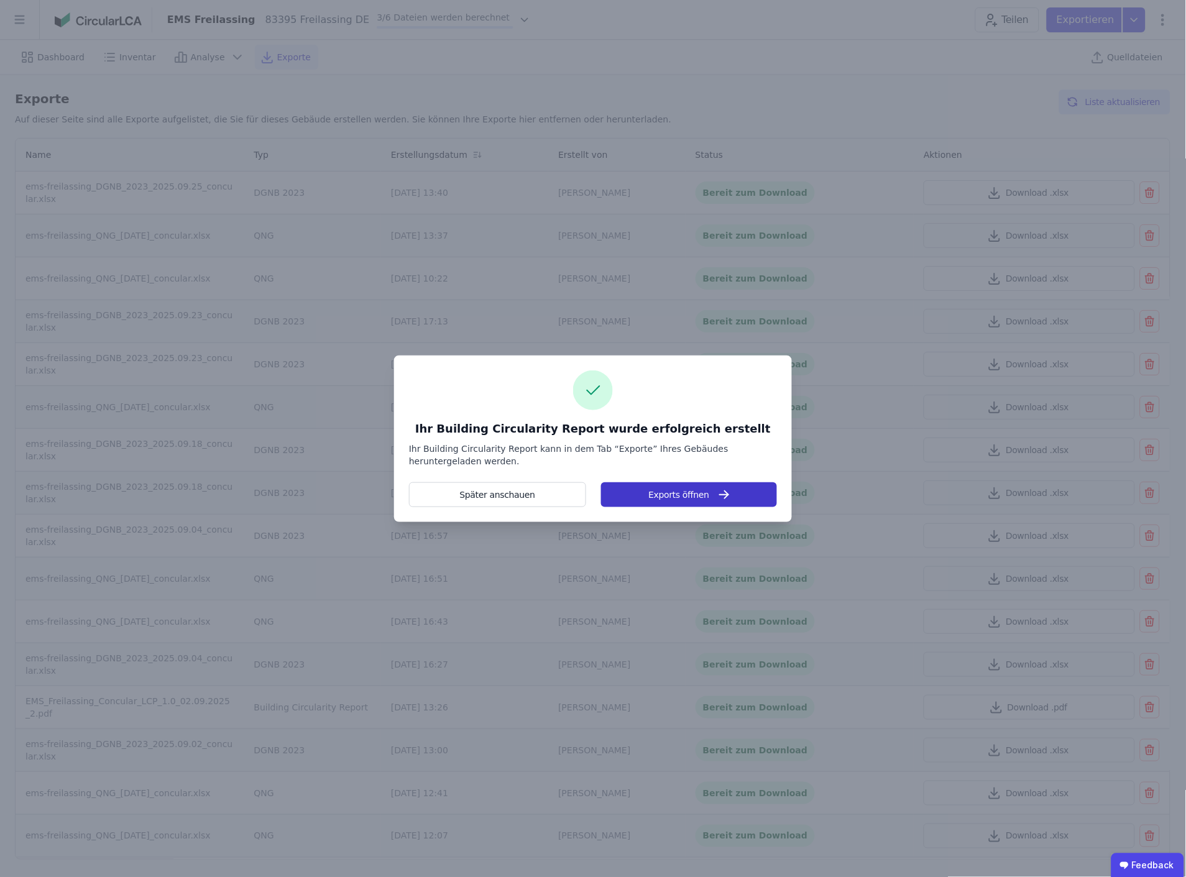
click at [654, 498] on button "Exports öffnen" at bounding box center [689, 495] width 176 height 25
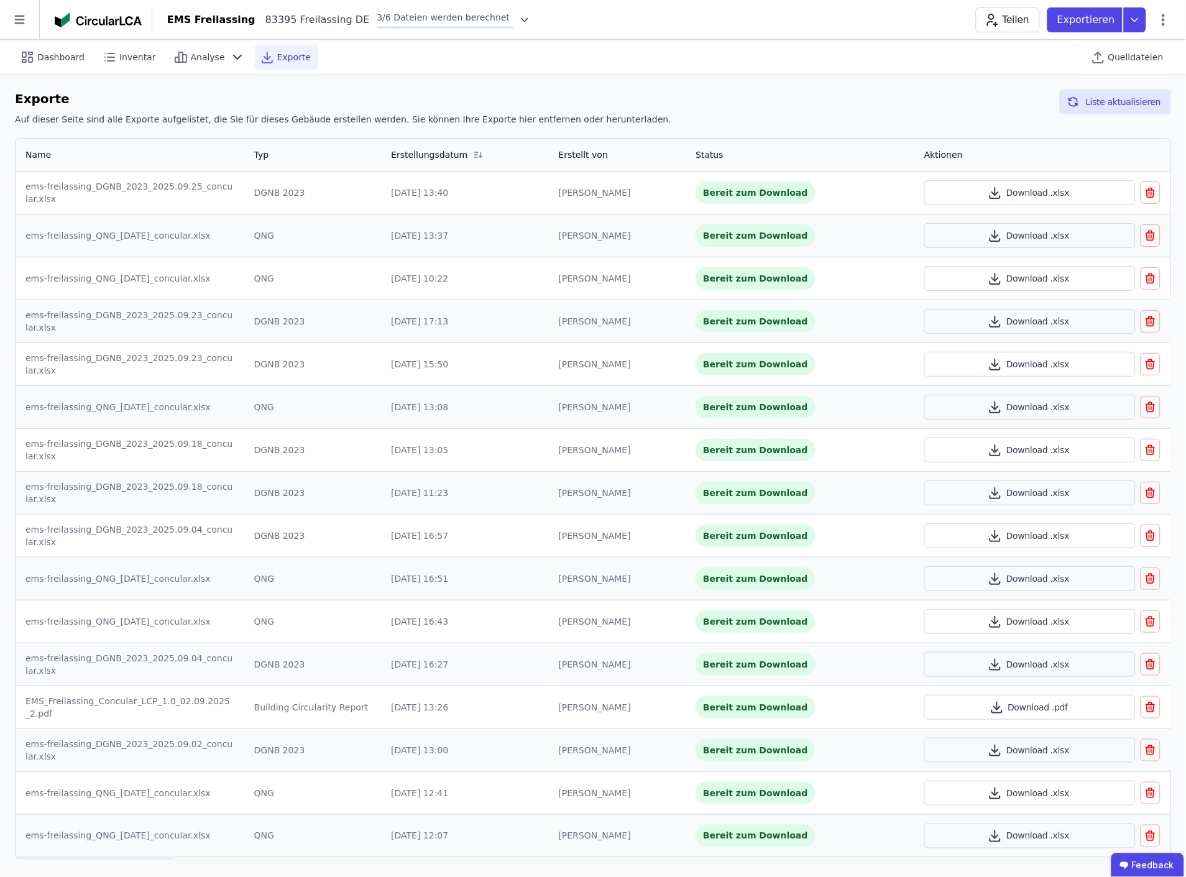
click at [290, 52] on span "Exporte" at bounding box center [294, 57] width 34 height 12
click at [31, 56] on icon at bounding box center [27, 57] width 15 height 15
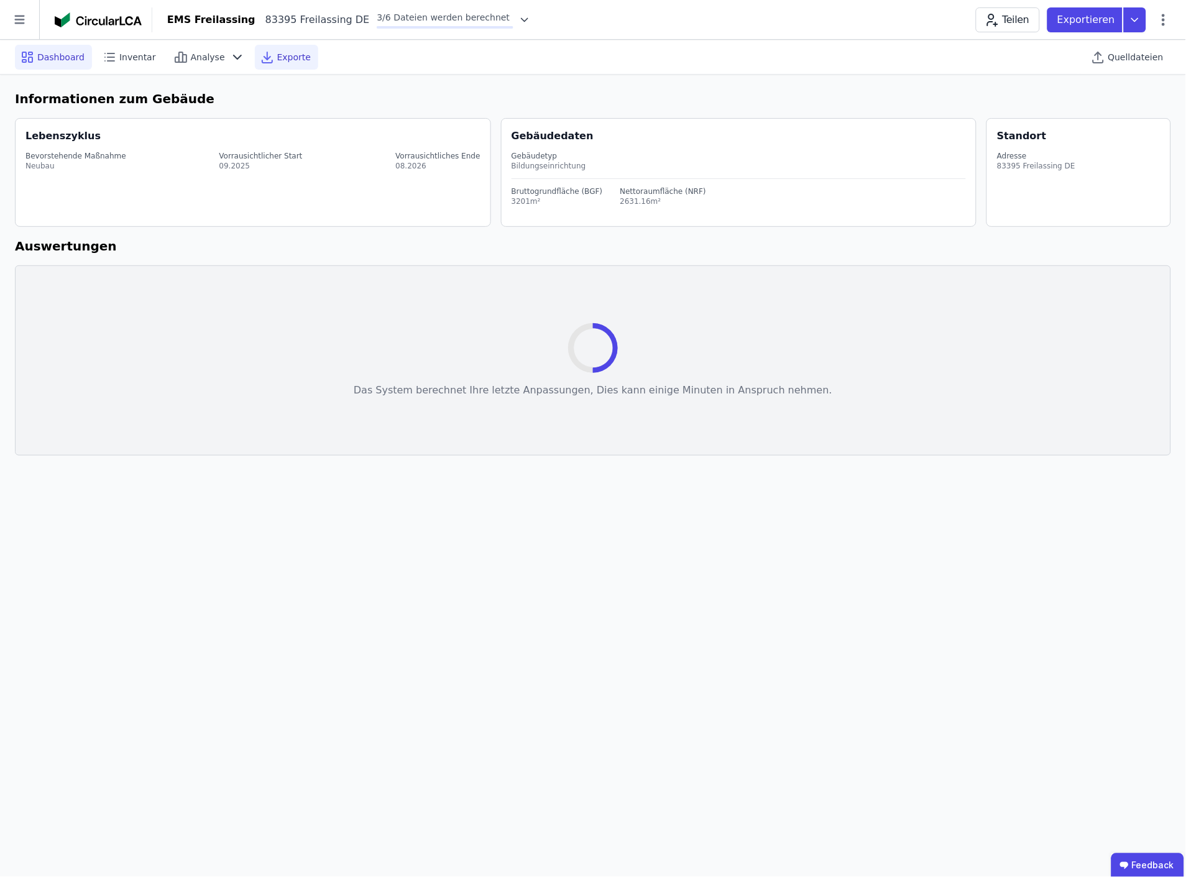
click at [282, 56] on span "Exporte" at bounding box center [294, 57] width 34 height 12
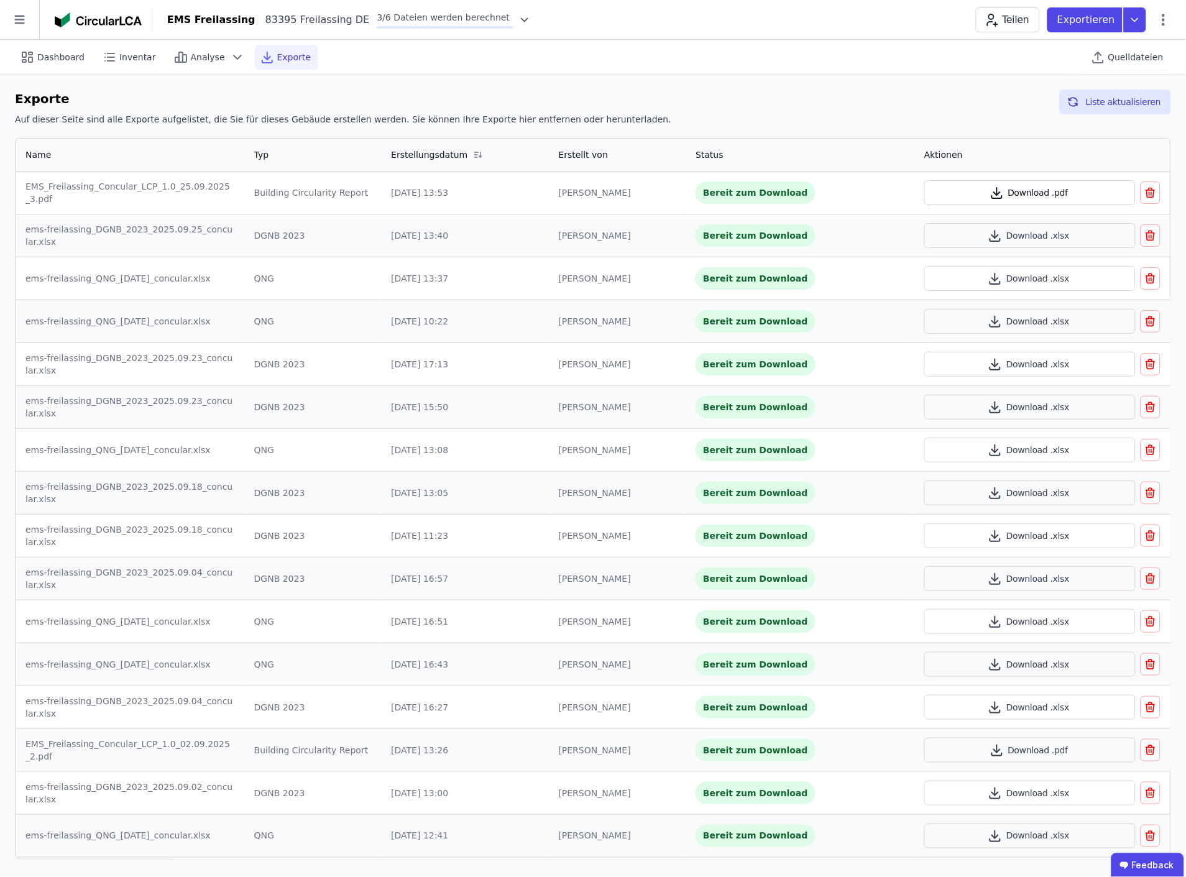
click at [1026, 189] on button "Download .pdf" at bounding box center [1030, 192] width 211 height 25
click at [1021, 234] on button "Download .xlsx" at bounding box center [1030, 235] width 211 height 25
click at [1014, 279] on button "Download .xlsx" at bounding box center [1030, 278] width 211 height 25
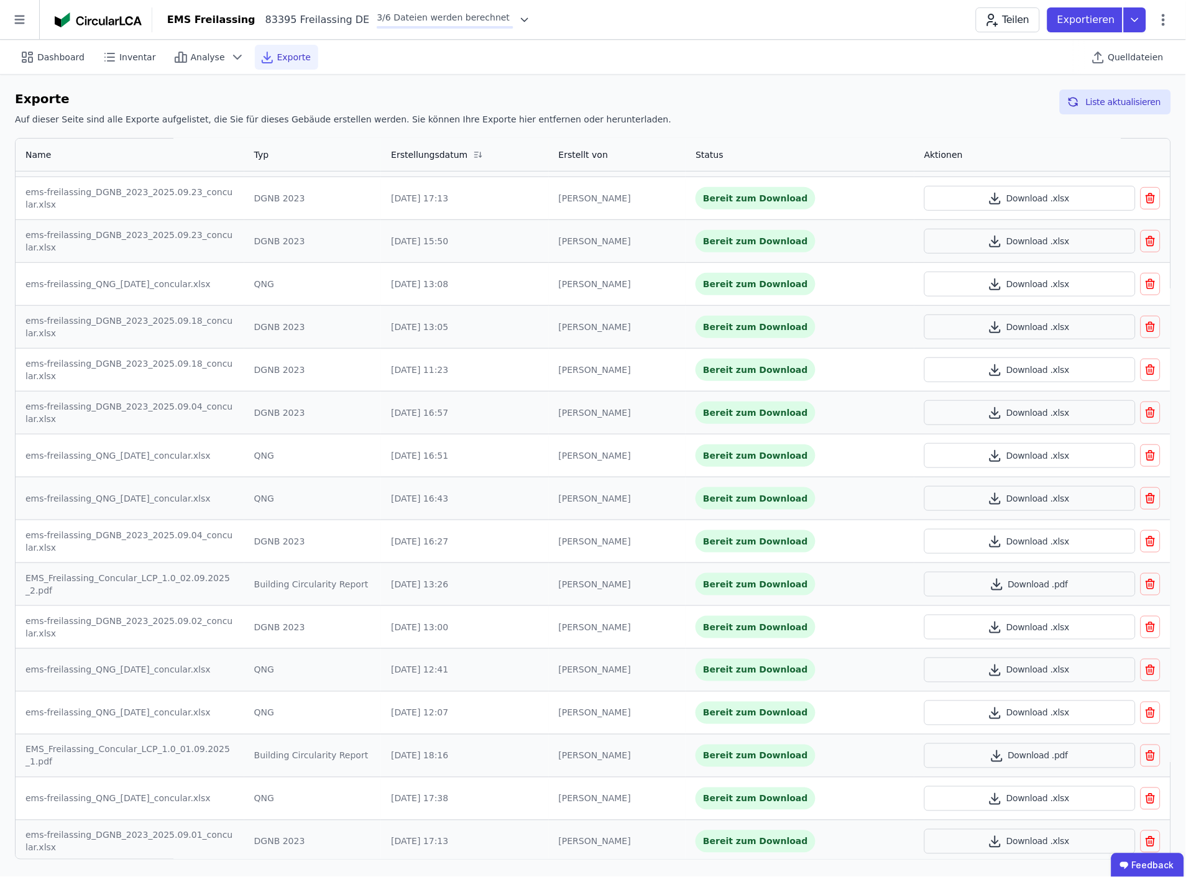
scroll to position [213, 0]
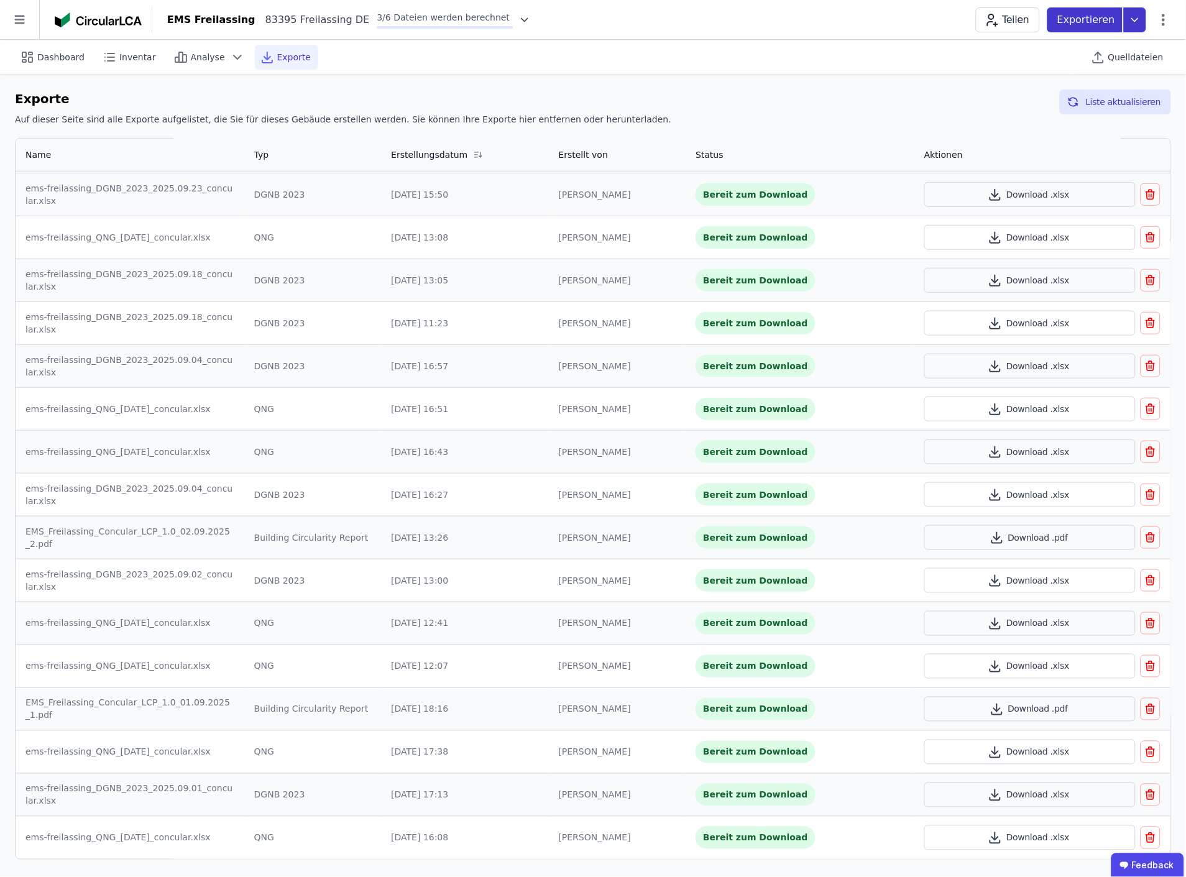
click at [1135, 19] on icon at bounding box center [1135, 19] width 22 height 25
click at [1076, 44] on div "DGNB Gebäuderessourcenpass" at bounding box center [1068, 49] width 136 height 12
select select "*"
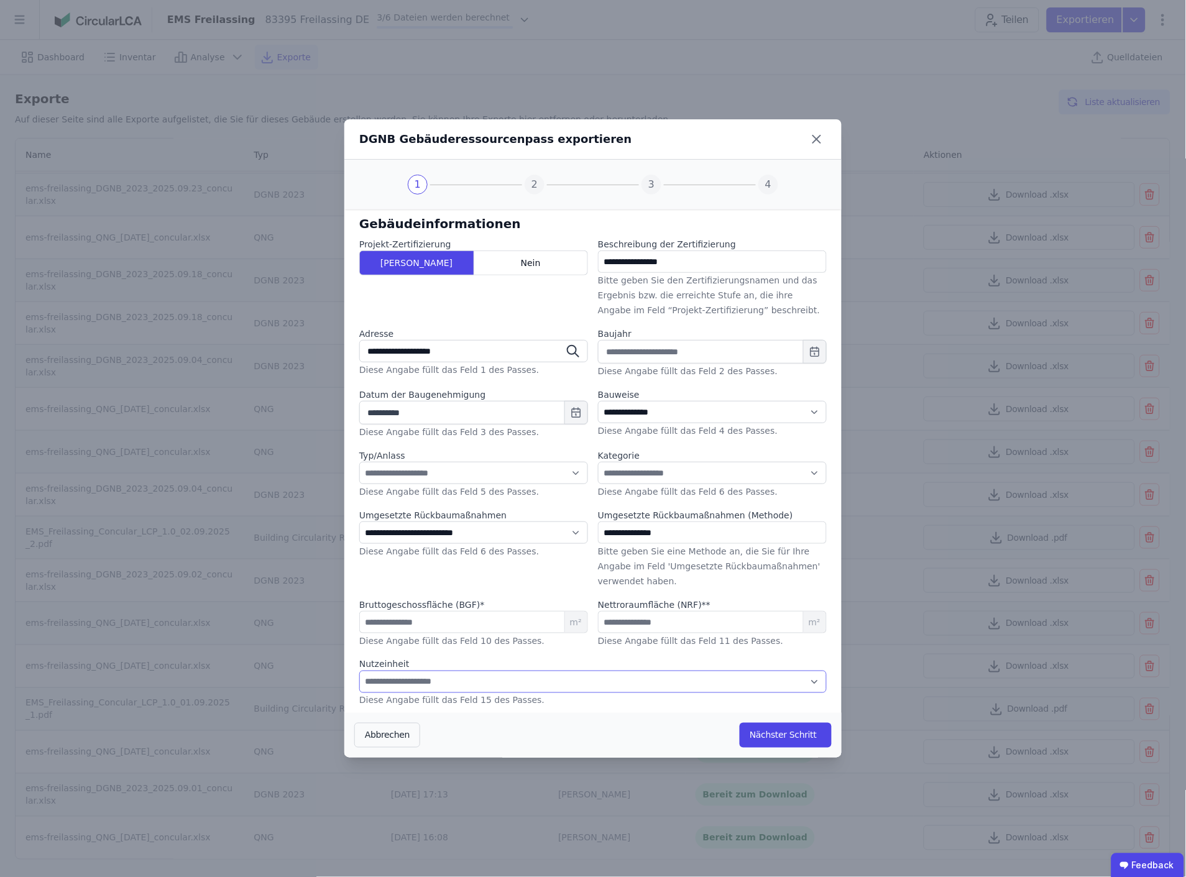
click at [450, 685] on select "**********" at bounding box center [593, 682] width 468 height 22
select select "*"
click at [359, 671] on select "**********" at bounding box center [593, 682] width 468 height 22
click at [792, 732] on button "Nächster Schritt" at bounding box center [786, 735] width 92 height 25
select select "*"
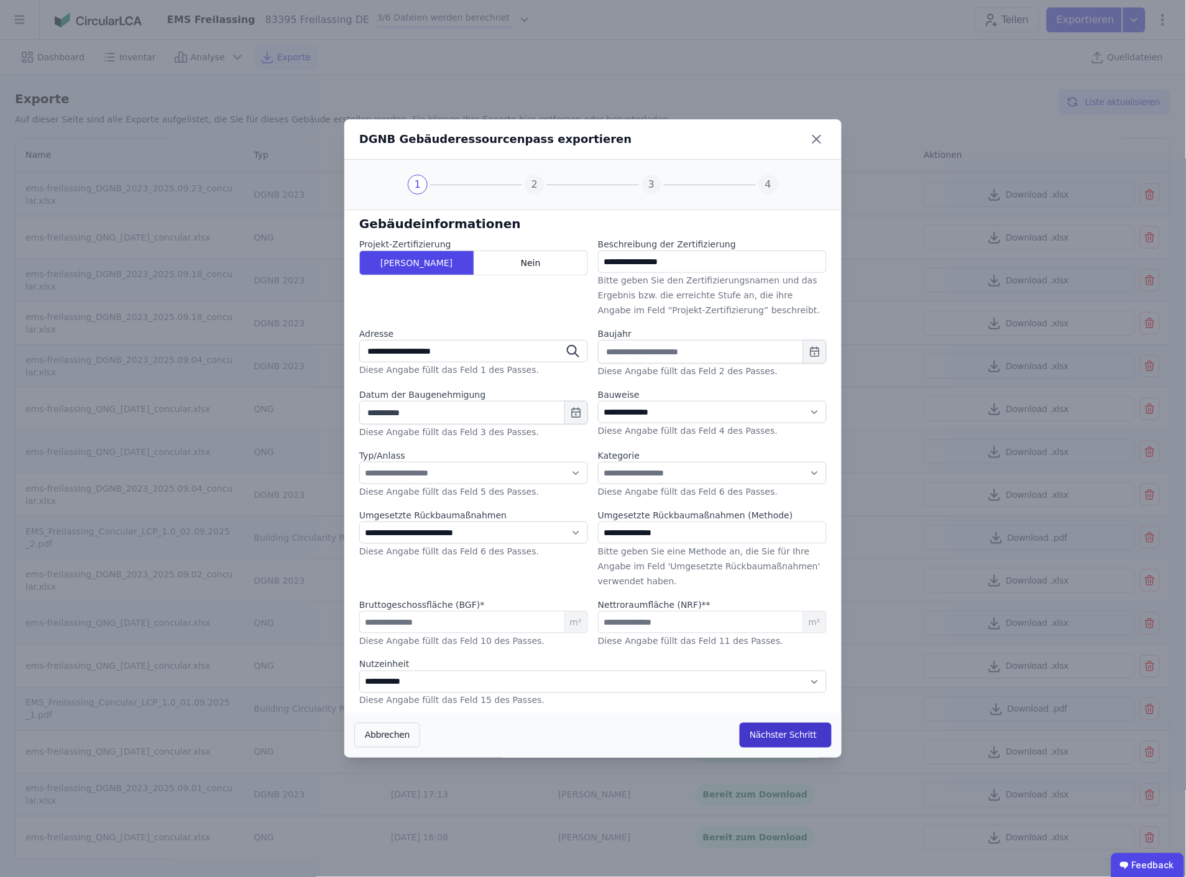
select select "*"
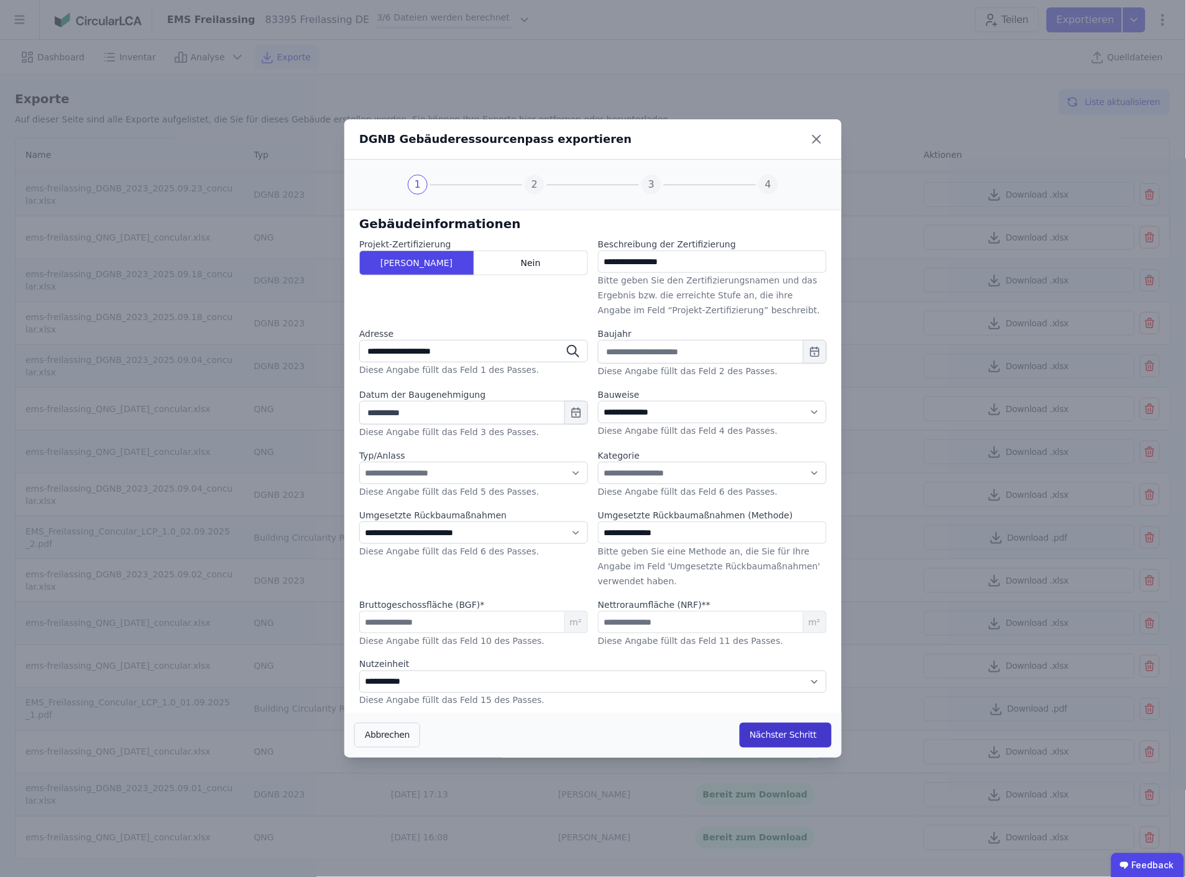
select select "*"
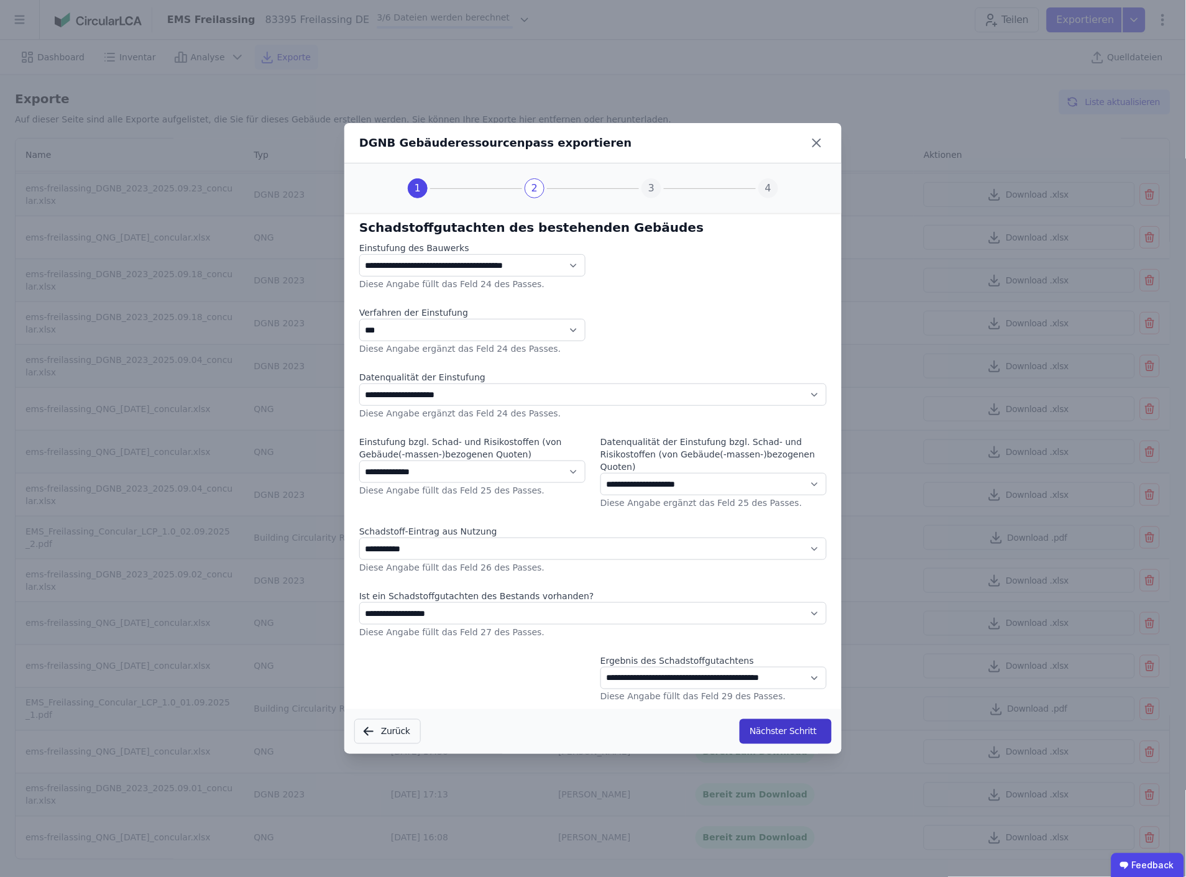
click at [792, 729] on button "Nächster Schritt" at bounding box center [786, 731] width 92 height 25
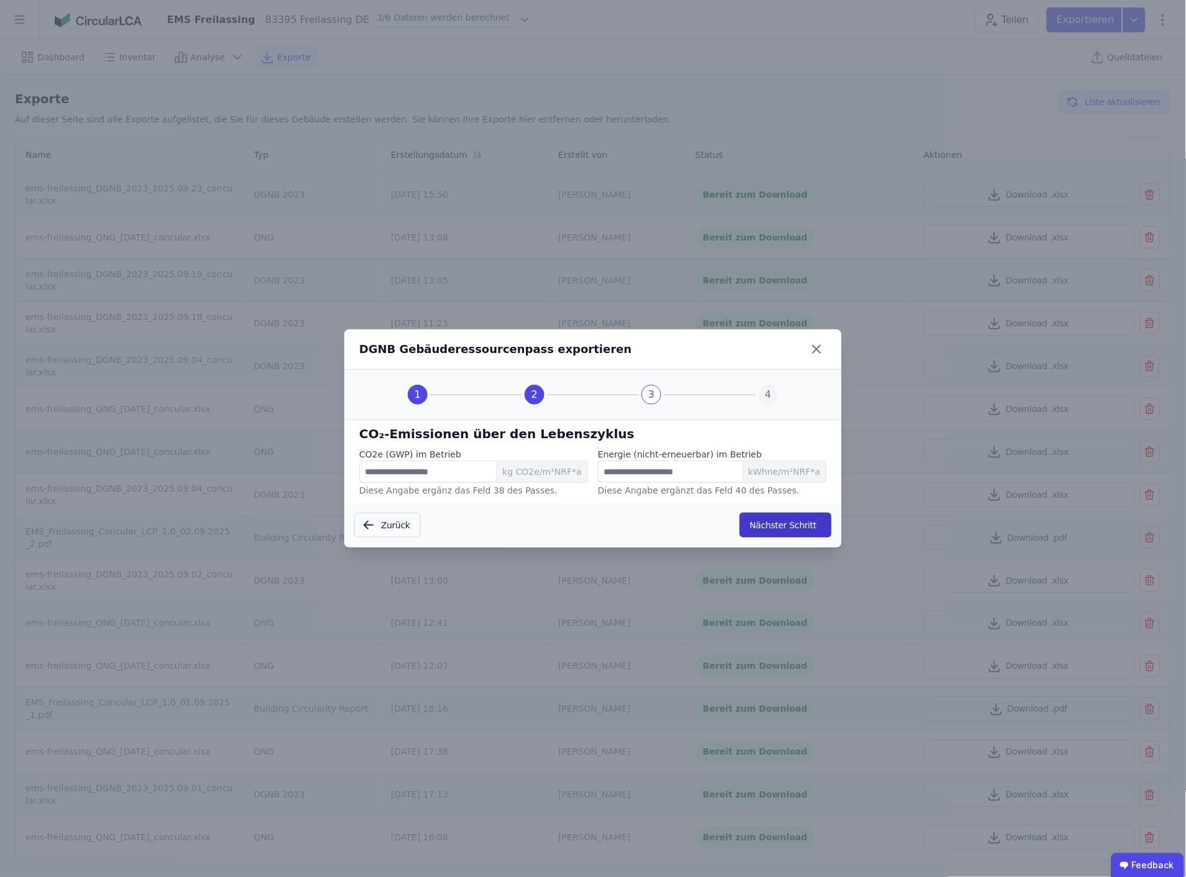
click at [802, 524] on button "Nächster Schritt" at bounding box center [786, 525] width 92 height 25
select select "*"
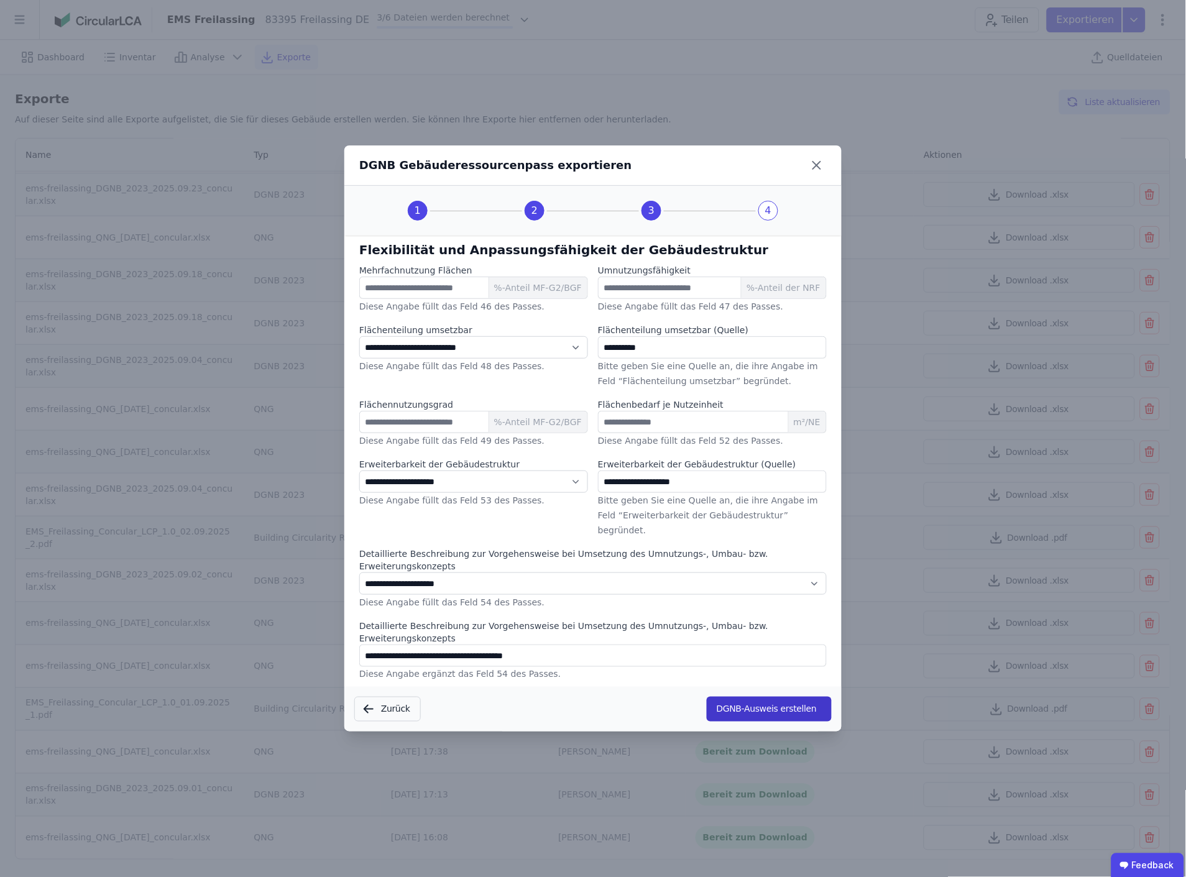
click at [780, 697] on button "DGNB-Ausweis erstellen" at bounding box center [769, 709] width 125 height 25
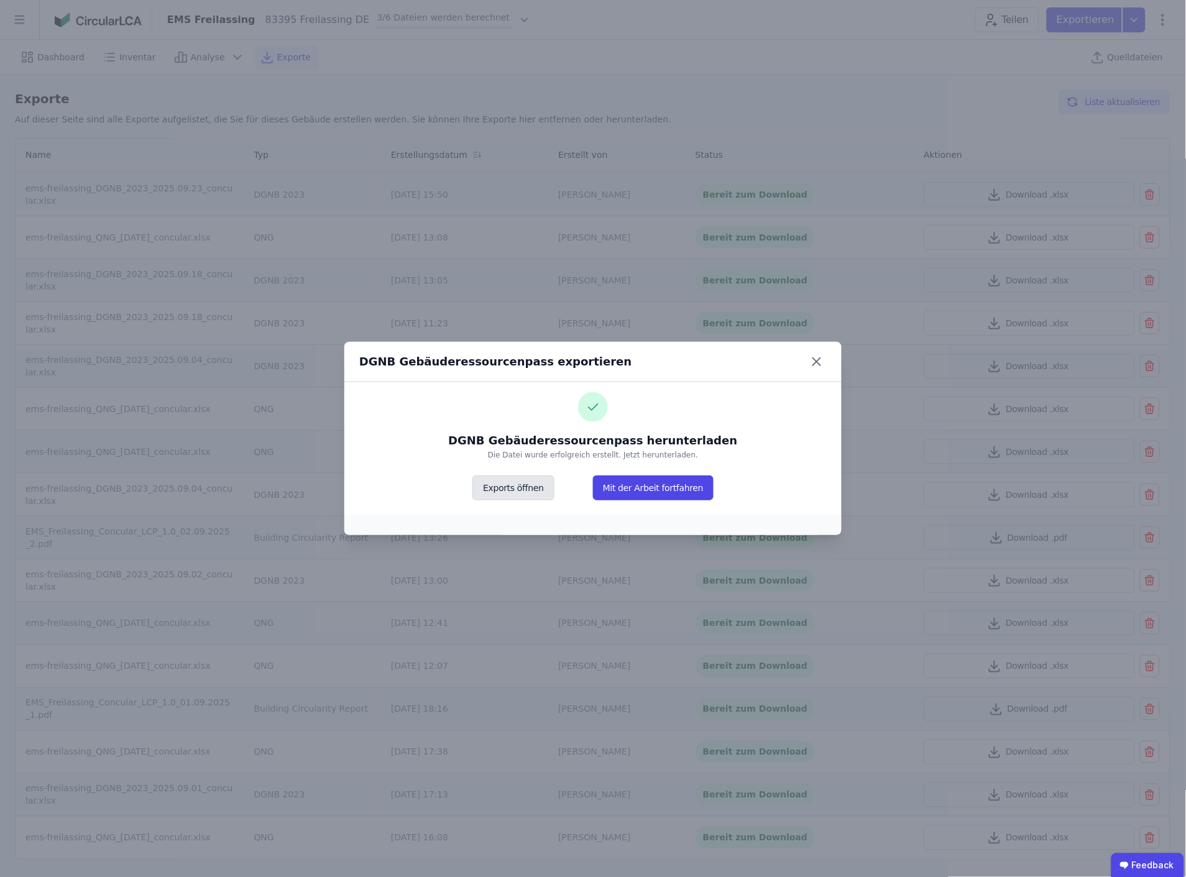
click at [527, 483] on button "Exports öffnen" at bounding box center [513, 488] width 81 height 25
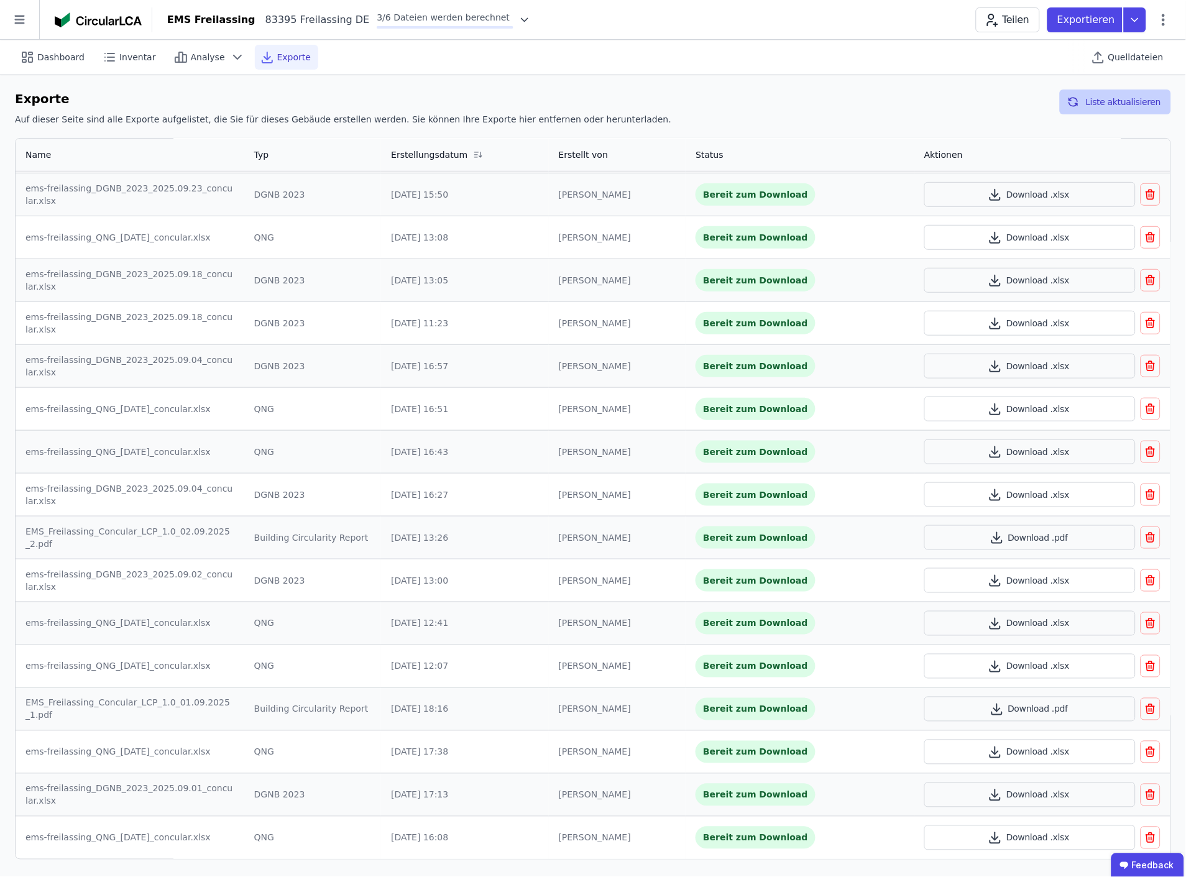
click at [1123, 101] on button "Liste aktualisieren" at bounding box center [1115, 102] width 111 height 25
click at [45, 61] on span "Dashboard" at bounding box center [60, 57] width 47 height 12
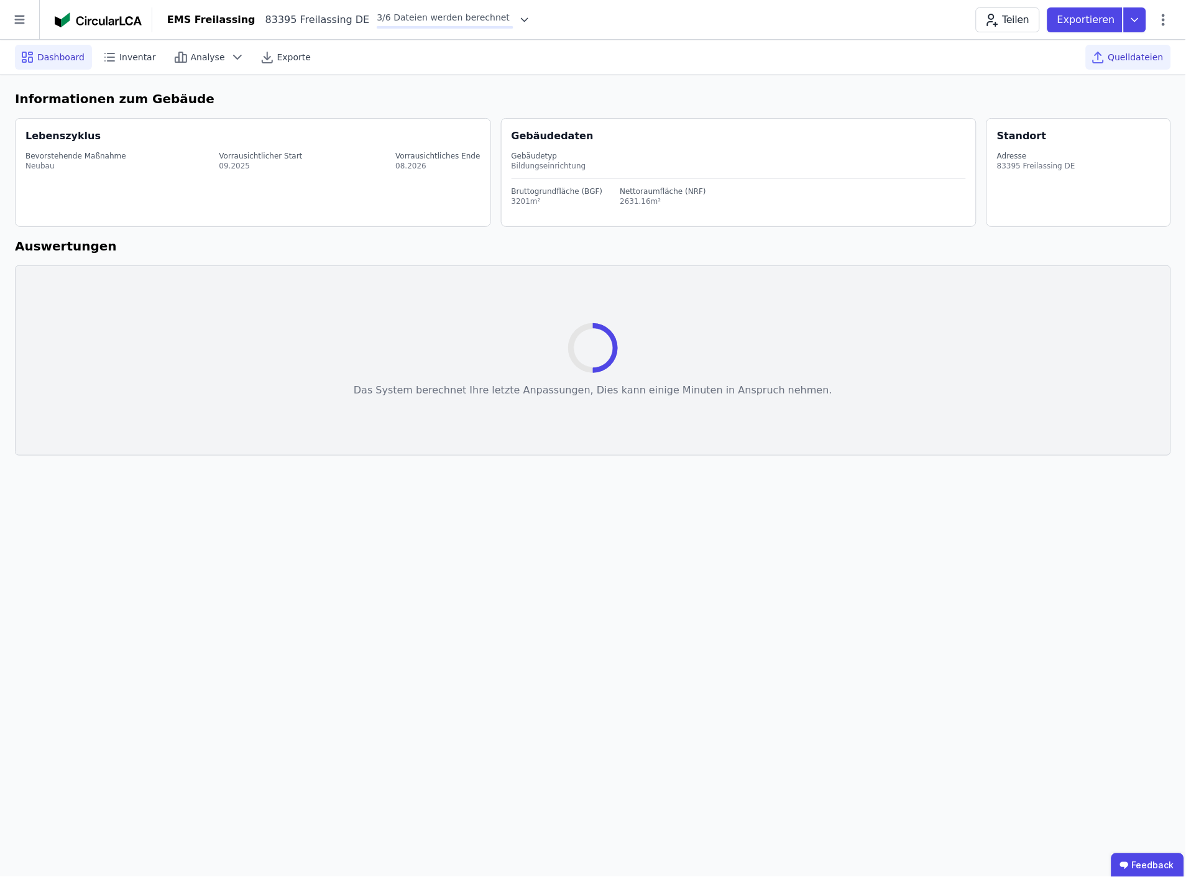
click at [1161, 56] on span "Quelldateien" at bounding box center [1136, 57] width 55 height 12
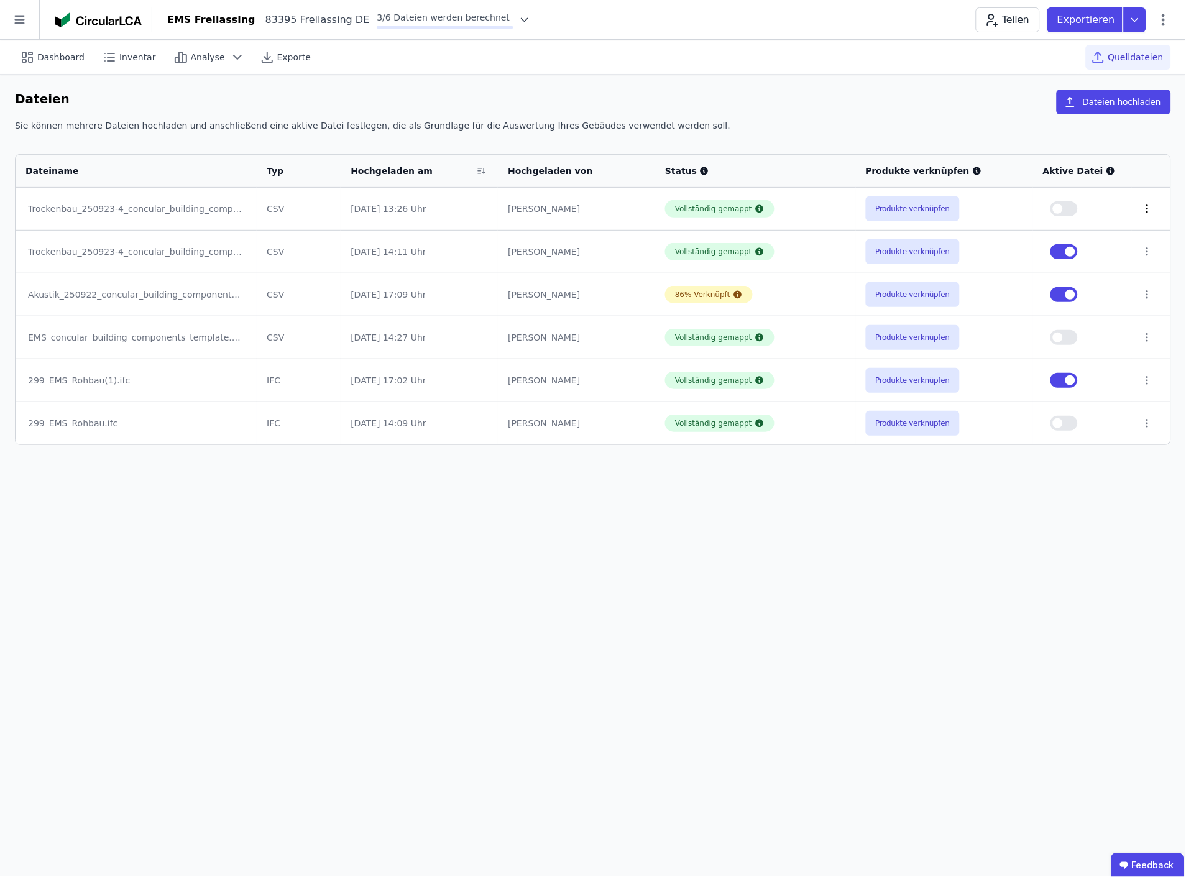
click at [1143, 208] on icon at bounding box center [1147, 208] width 11 height 11
click at [1099, 203] on div "Löschen" at bounding box center [1083, 206] width 124 height 20
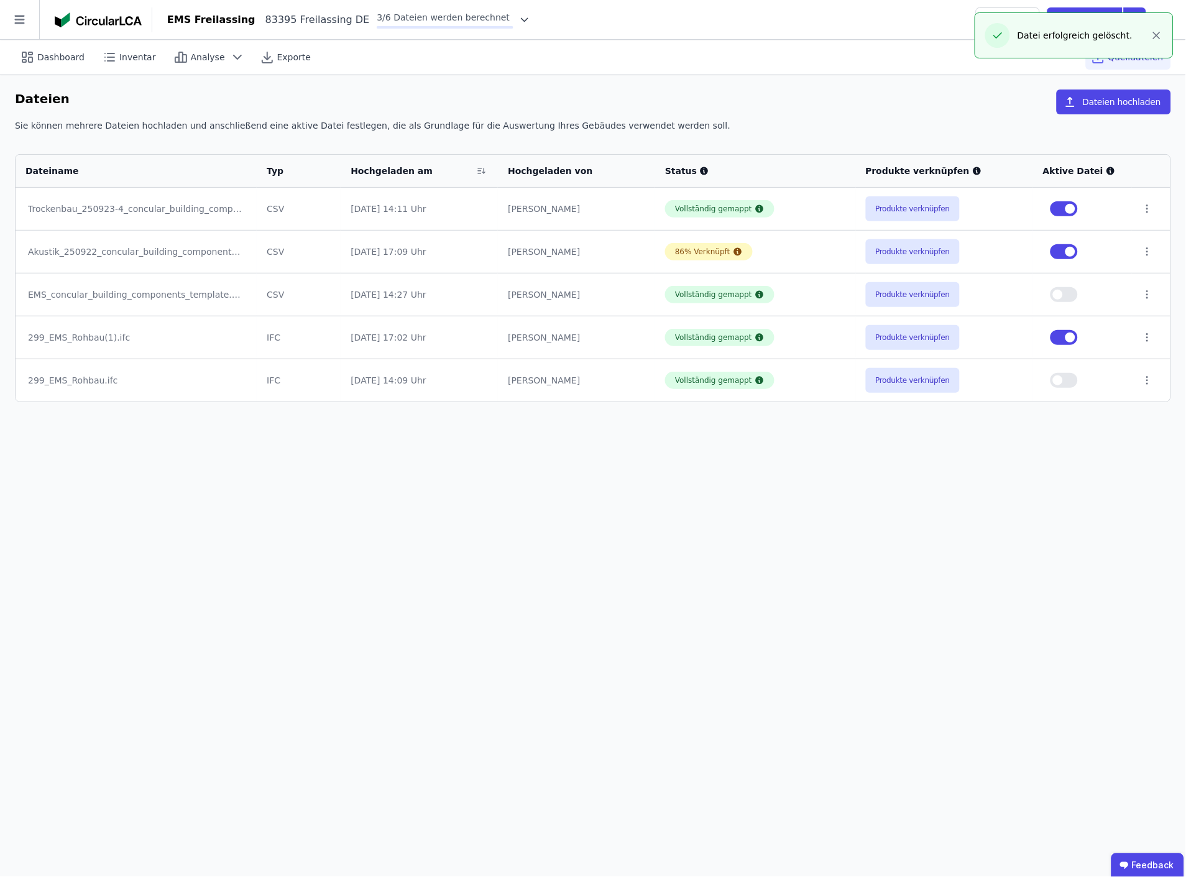
click at [854, 114] on div "Dateien Dateien hochladen" at bounding box center [593, 105] width 1157 height 30
click at [519, 19] on icon at bounding box center [525, 20] width 12 height 12
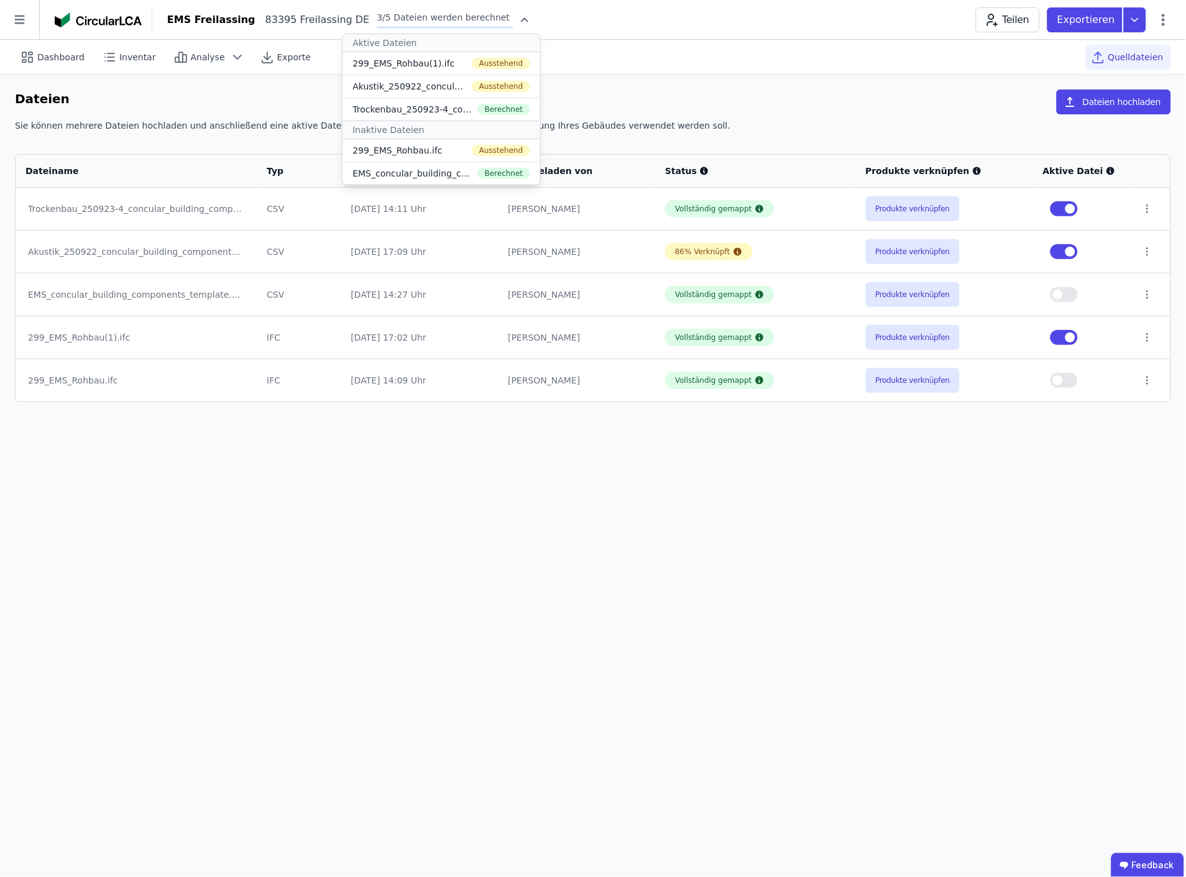
click at [609, 53] on div "Dashboard Inventar Analyse Exporte Quelldateien" at bounding box center [593, 57] width 1157 height 34
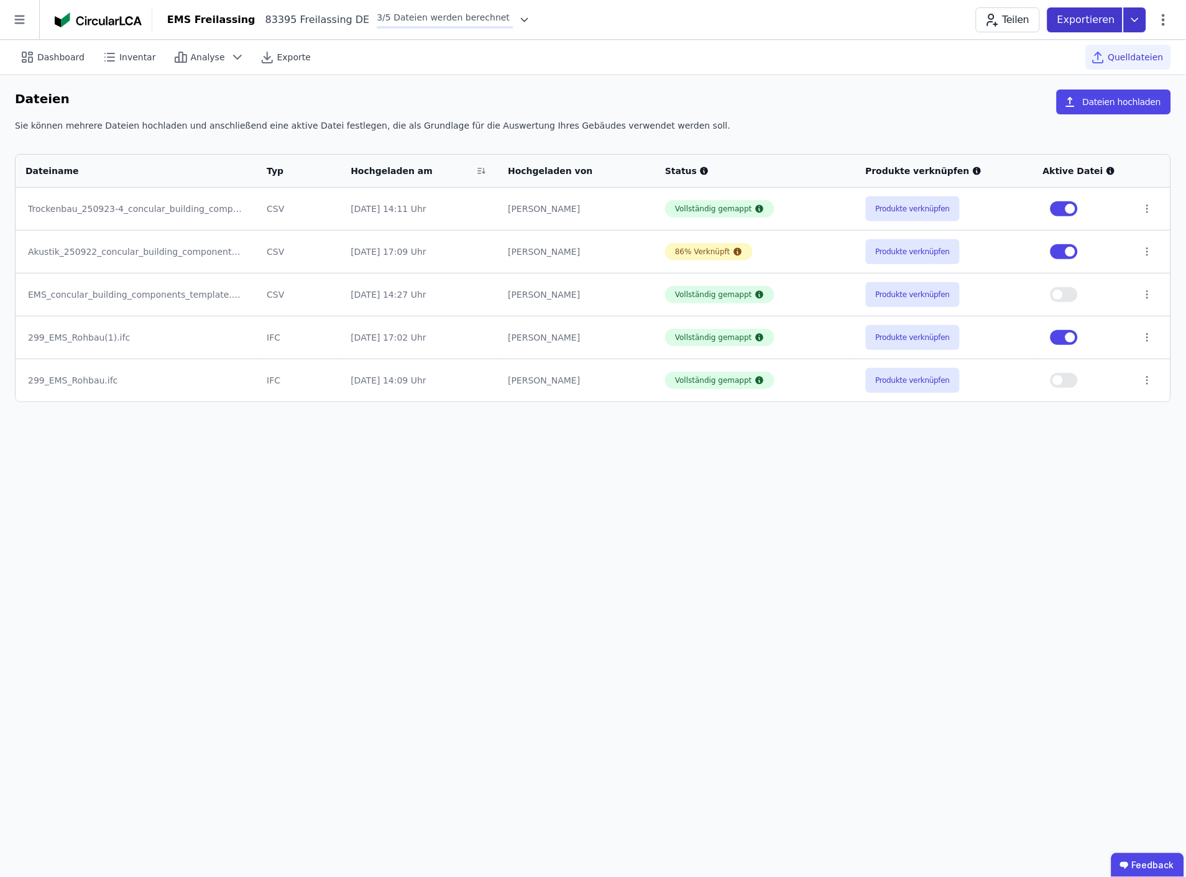
click at [1140, 19] on icon at bounding box center [1135, 19] width 22 height 25
click at [1079, 47] on div "DGNB Gebäuderessourcenpass" at bounding box center [1068, 49] width 136 height 12
select select "*"
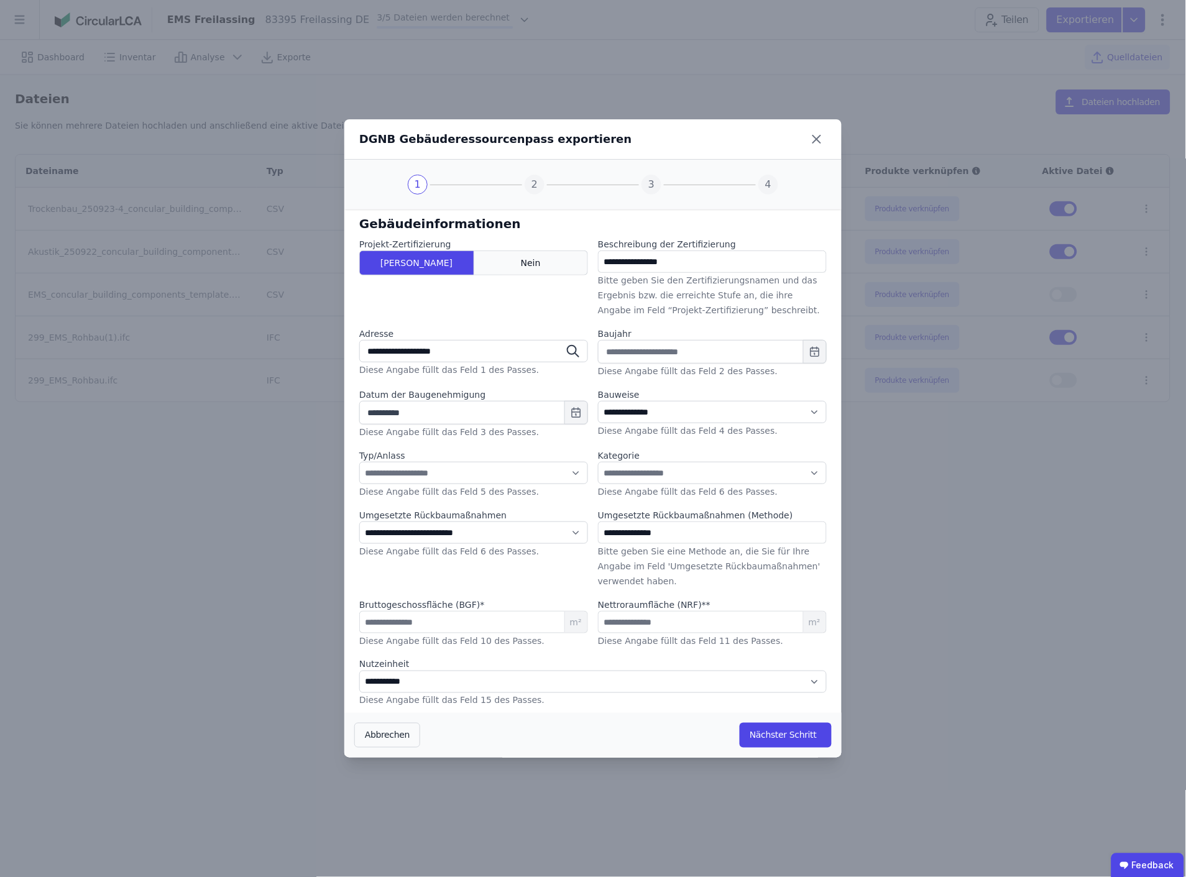
click at [516, 263] on div "Nein" at bounding box center [531, 263] width 114 height 25
click at [713, 468] on select "**********" at bounding box center [712, 473] width 229 height 22
select select "**"
click at [598, 462] on select "**********" at bounding box center [712, 473] width 229 height 22
click at [502, 473] on select "**********" at bounding box center [473, 473] width 229 height 22
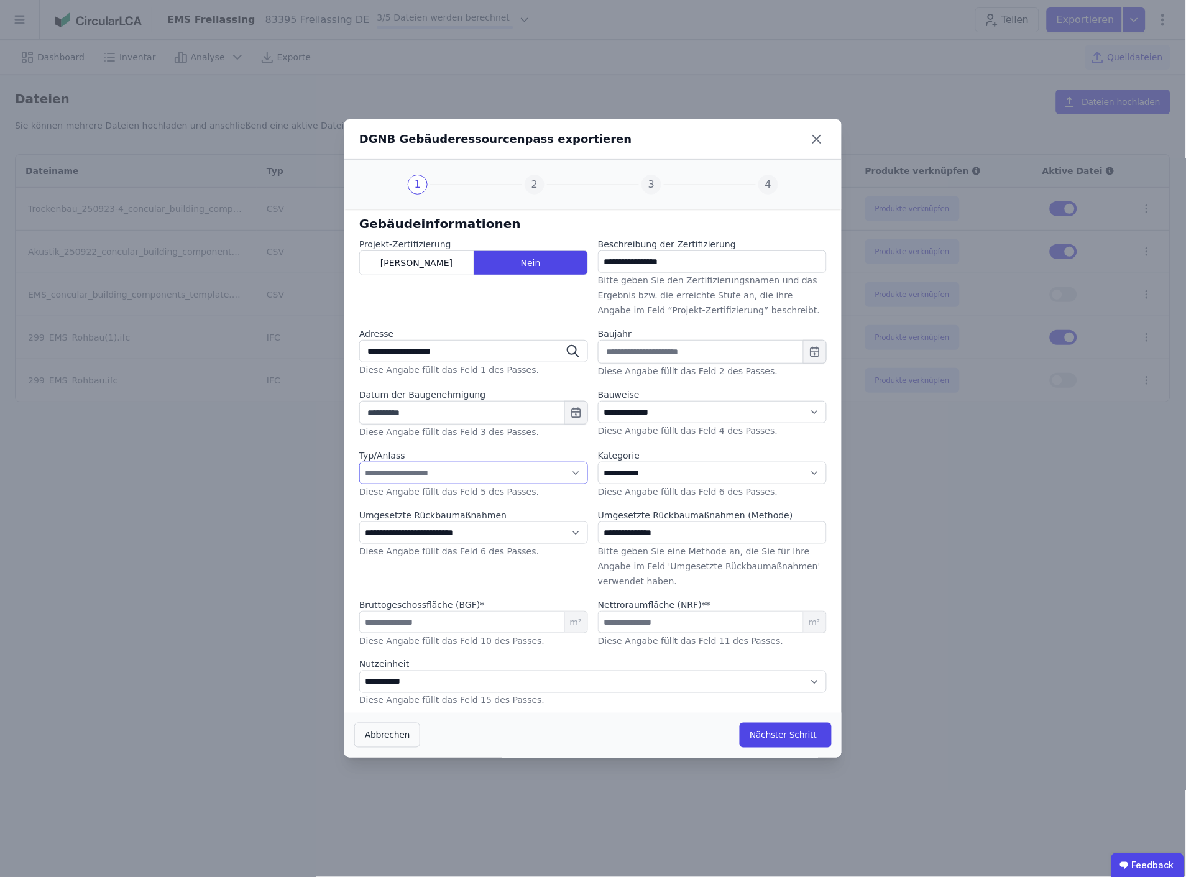
select select "*"
click at [359, 462] on select "**********" at bounding box center [473, 473] width 229 height 22
click at [717, 353] on input "text" at bounding box center [712, 352] width 229 height 24
click at [718, 445] on div "2026" at bounding box center [720, 449] width 40 height 9
type input "****"
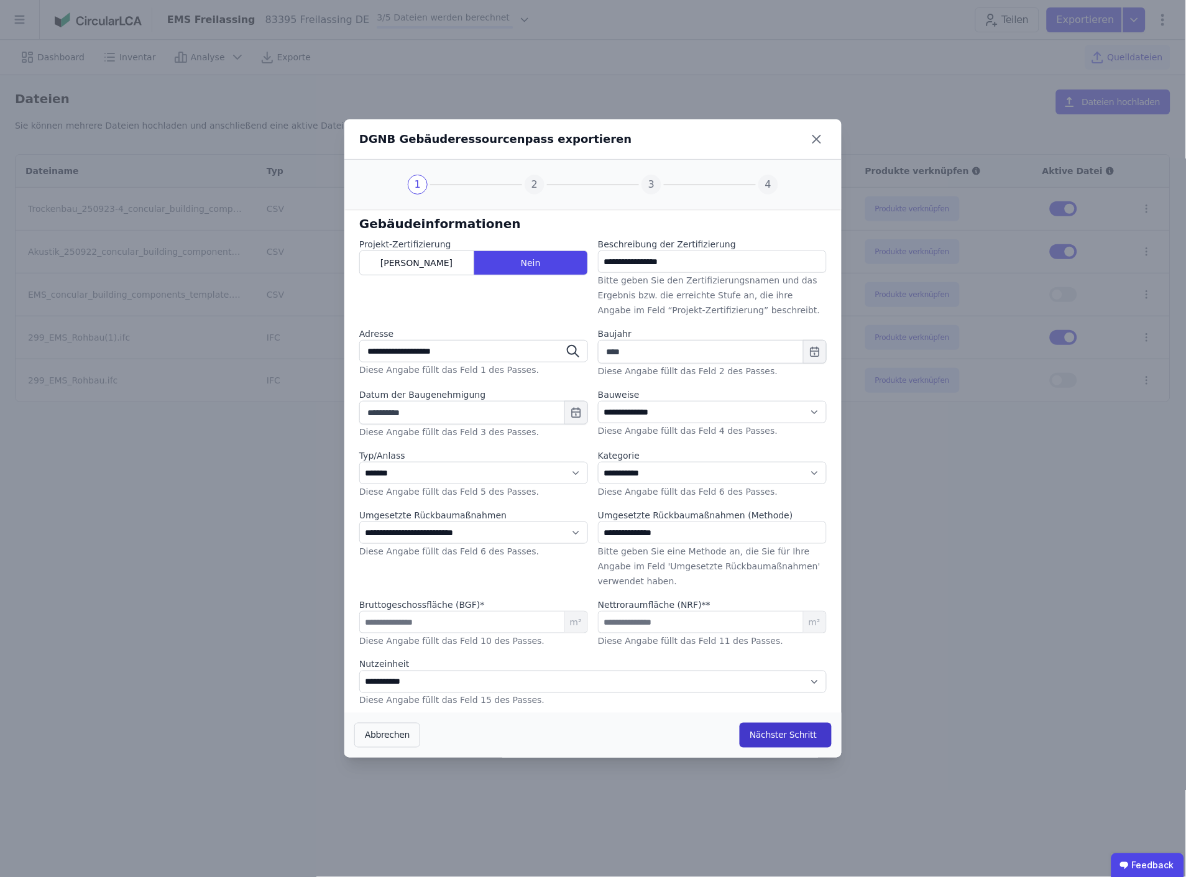
click at [787, 736] on button "Nächster Schritt" at bounding box center [786, 735] width 92 height 25
select select "*"
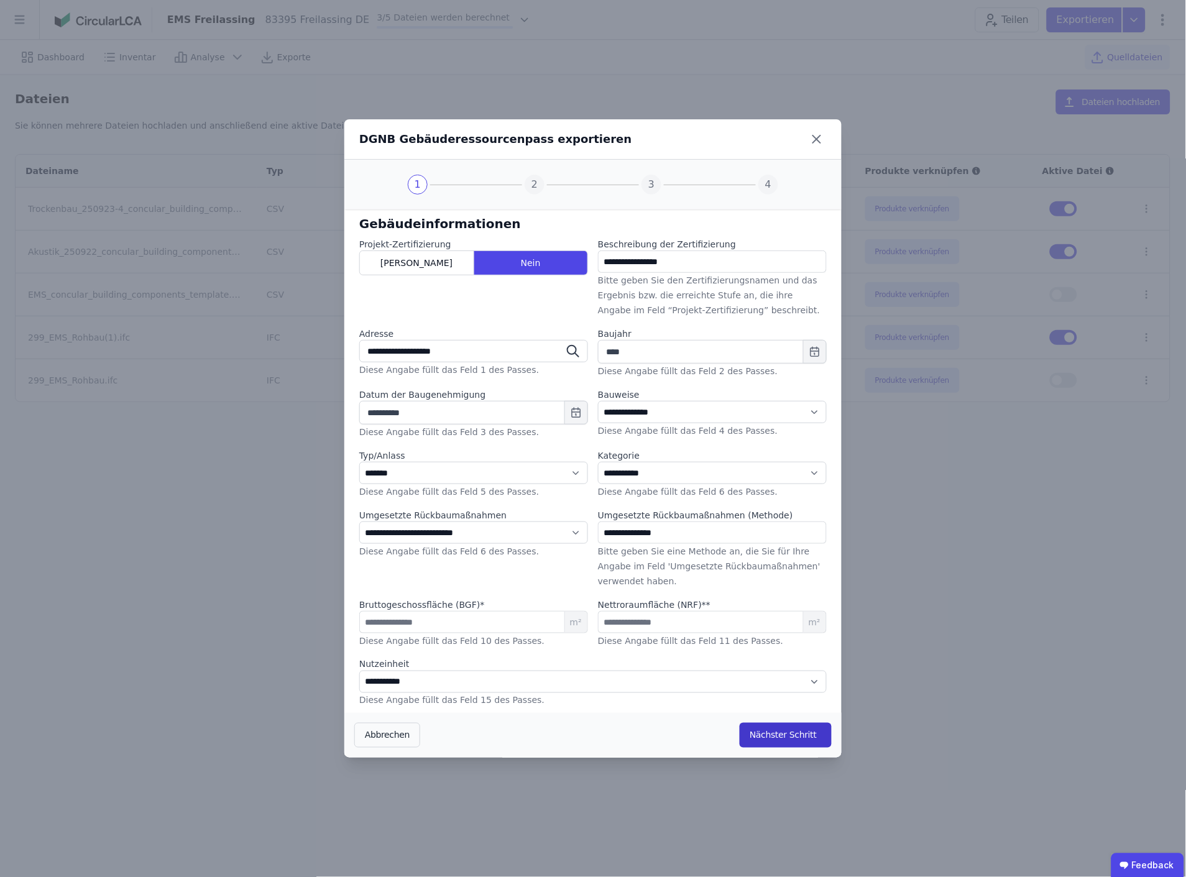
select select "*"
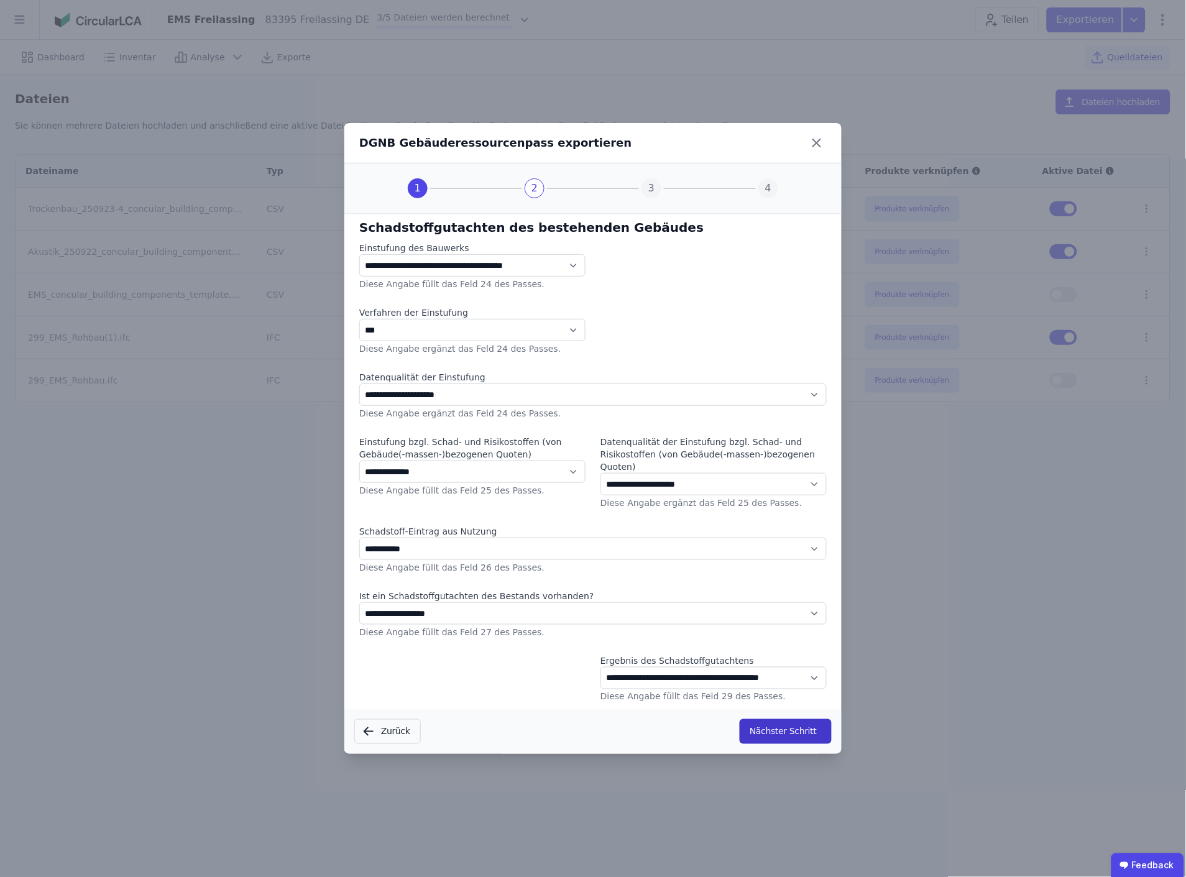
click at [790, 734] on button "Nächster Schritt" at bounding box center [786, 731] width 92 height 25
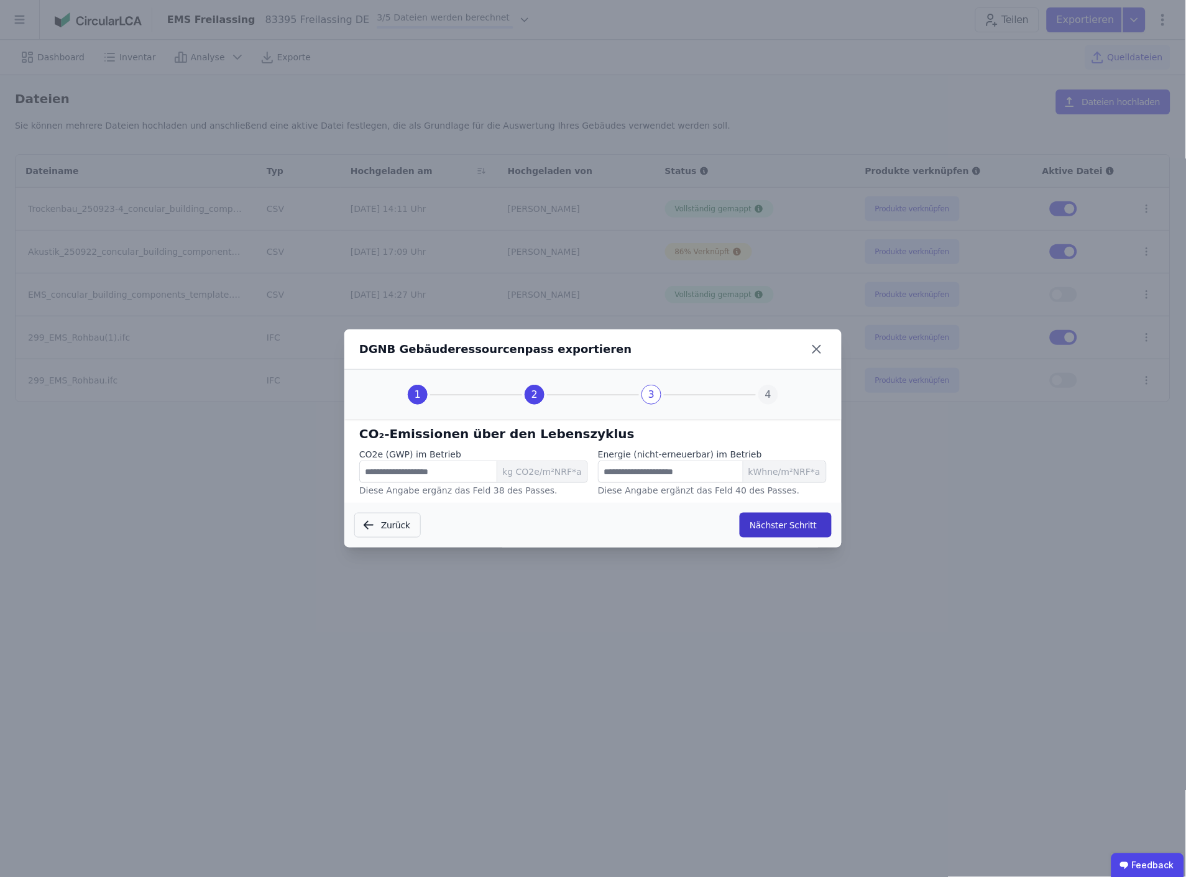
click at [792, 527] on button "Nächster Schritt" at bounding box center [786, 525] width 92 height 25
select select "*"
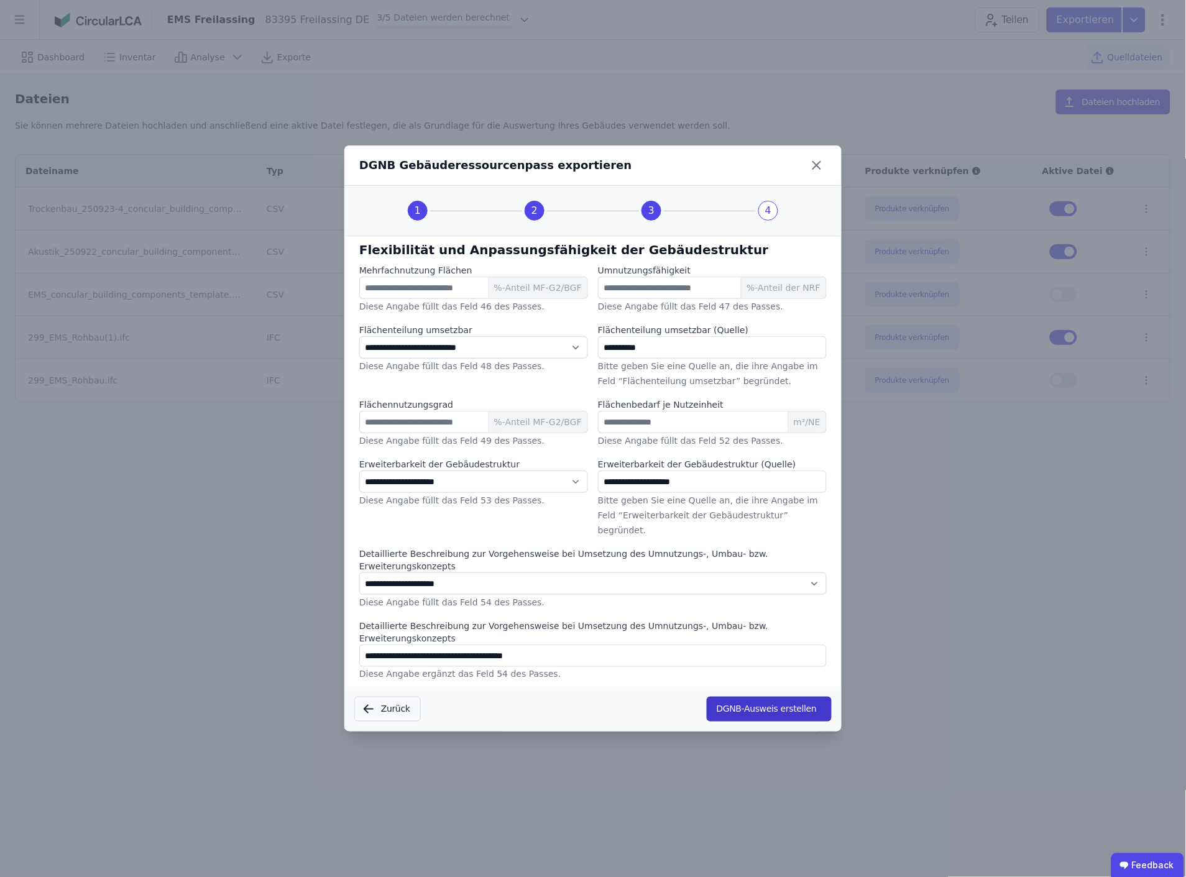
click at [774, 697] on button "DGNB-Ausweis erstellen" at bounding box center [769, 709] width 125 height 25
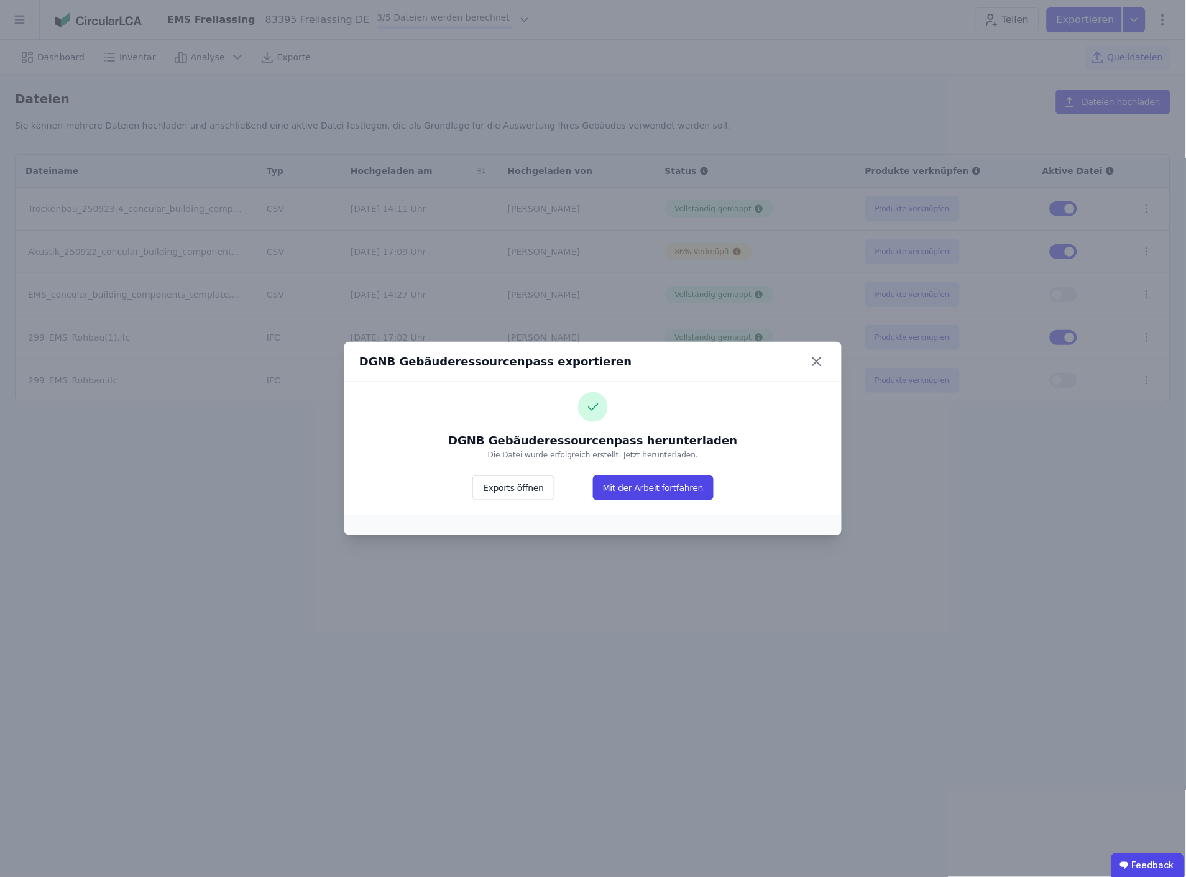
click at [632, 443] on label "DGNB Gebäuderessourcenpass herunterladen" at bounding box center [592, 440] width 289 height 17
click at [604, 394] on img at bounding box center [593, 407] width 30 height 30
click at [586, 455] on label "Die Datei wurde erfolgreich erstellt. Jetzt herunterladen." at bounding box center [593, 463] width 210 height 26
click at [584, 437] on label "DGNB Gebäuderessourcenpass herunterladen" at bounding box center [592, 440] width 289 height 17
click at [598, 395] on img at bounding box center [593, 407] width 30 height 30
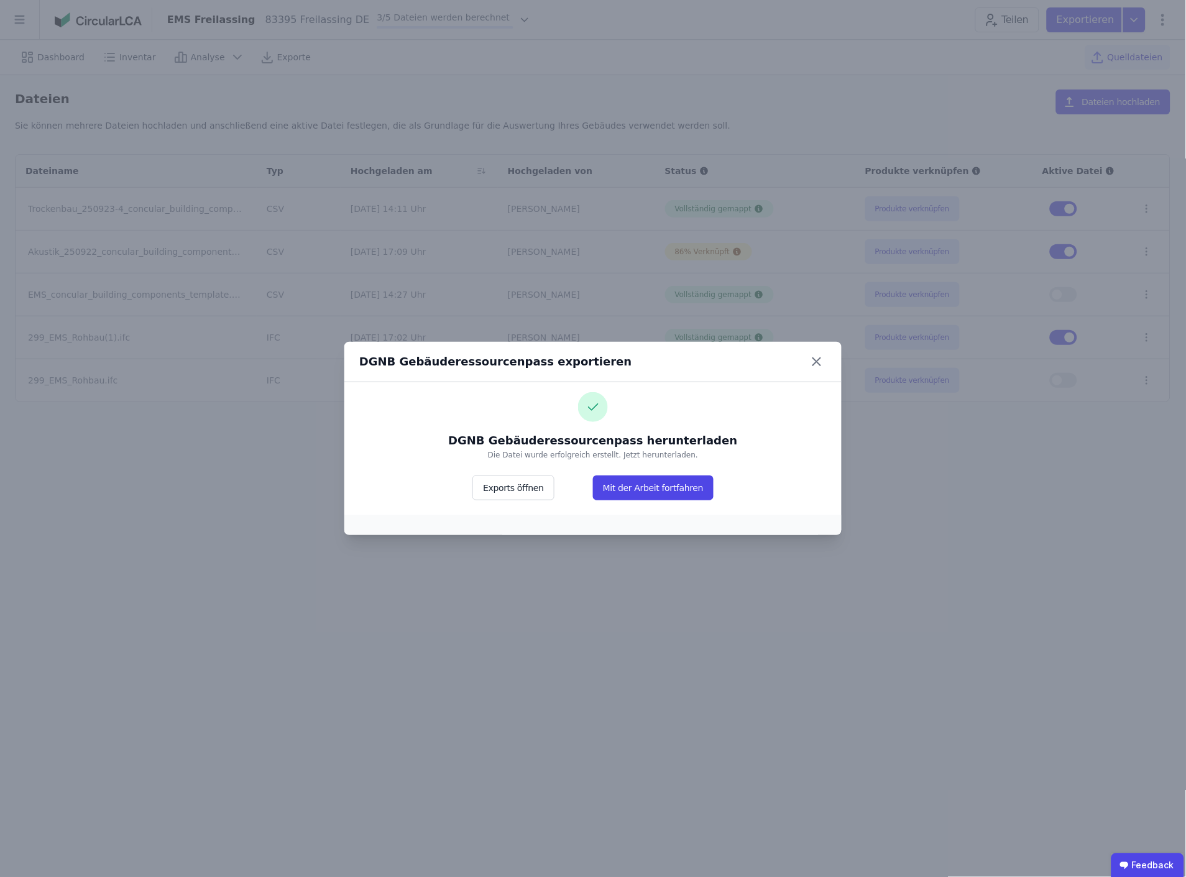
click at [586, 413] on img at bounding box center [593, 407] width 30 height 30
click at [552, 454] on label "Die Datei wurde erfolgreich erstellt. Jetzt herunterladen." at bounding box center [593, 463] width 210 height 26
drag, startPoint x: 532, startPoint y: 461, endPoint x: 527, endPoint y: 458, distance: 6.4
click at [529, 460] on label "Die Datei wurde erfolgreich erstellt. Jetzt herunterladen." at bounding box center [593, 463] width 210 height 26
click at [510, 436] on label "DGNB Gebäuderessourcenpass herunterladen" at bounding box center [592, 440] width 289 height 17
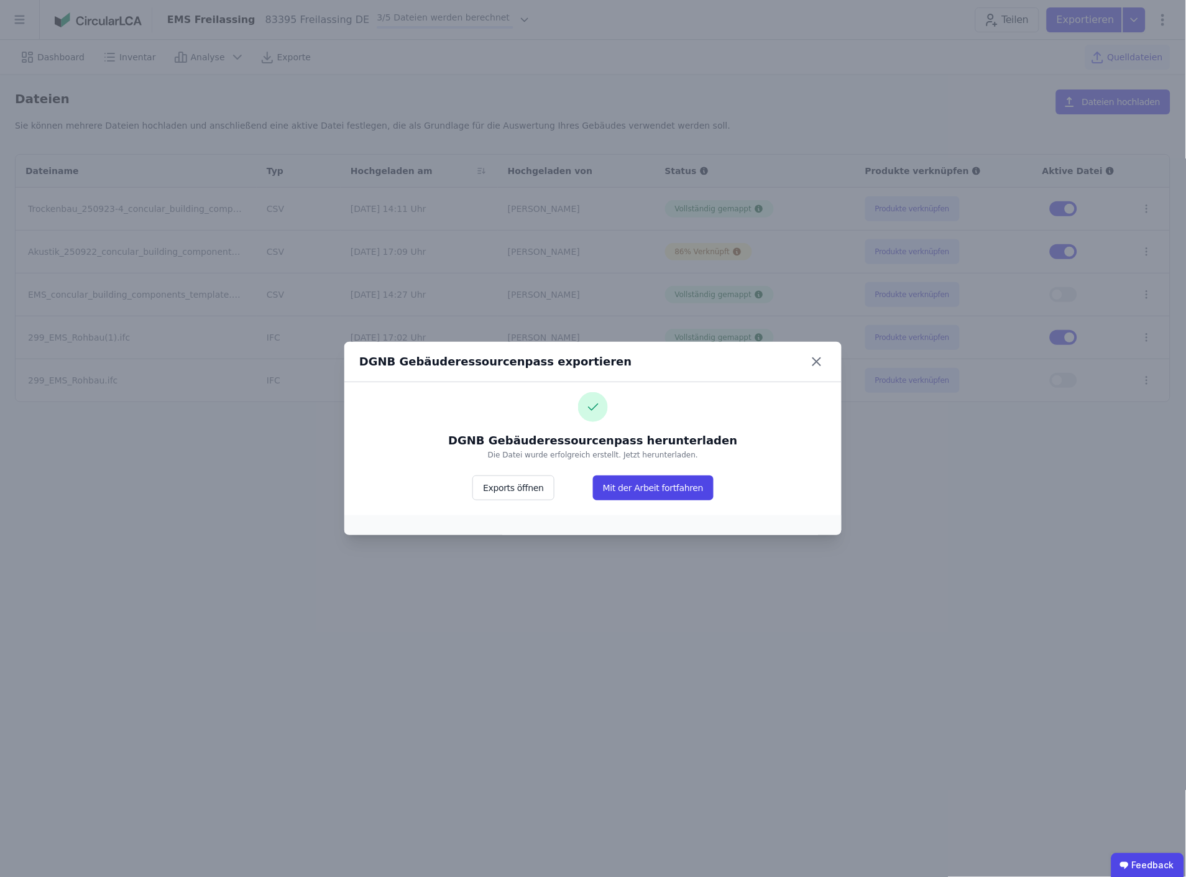
click at [594, 401] on img at bounding box center [593, 407] width 30 height 30
click at [582, 423] on div "DGNB Gebäuderessourcenpass herunterladen" at bounding box center [593, 420] width 382 height 57
click at [518, 487] on button "Exports öffnen" at bounding box center [513, 488] width 81 height 25
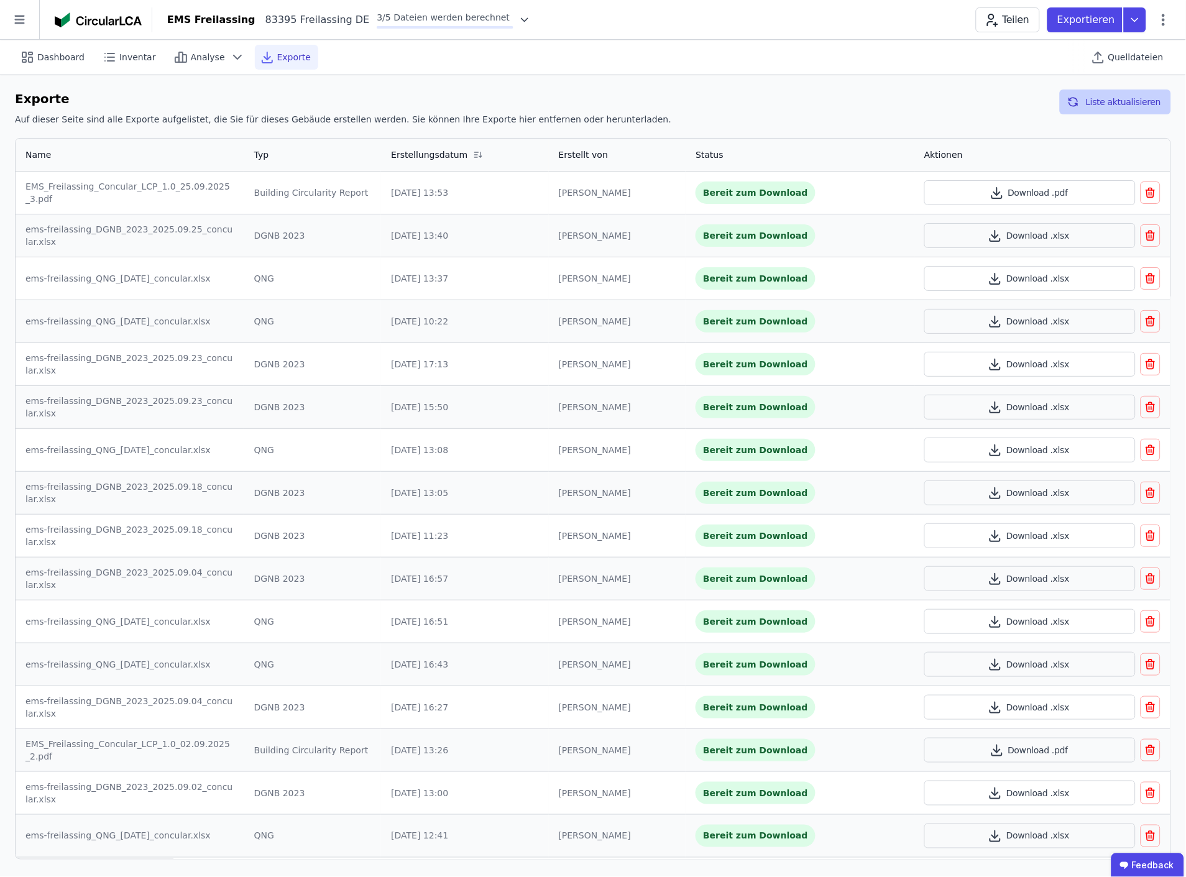
click at [1117, 108] on button "Liste aktualisieren" at bounding box center [1115, 102] width 111 height 25
click at [1146, 52] on span "Quelldateien" at bounding box center [1136, 57] width 55 height 12
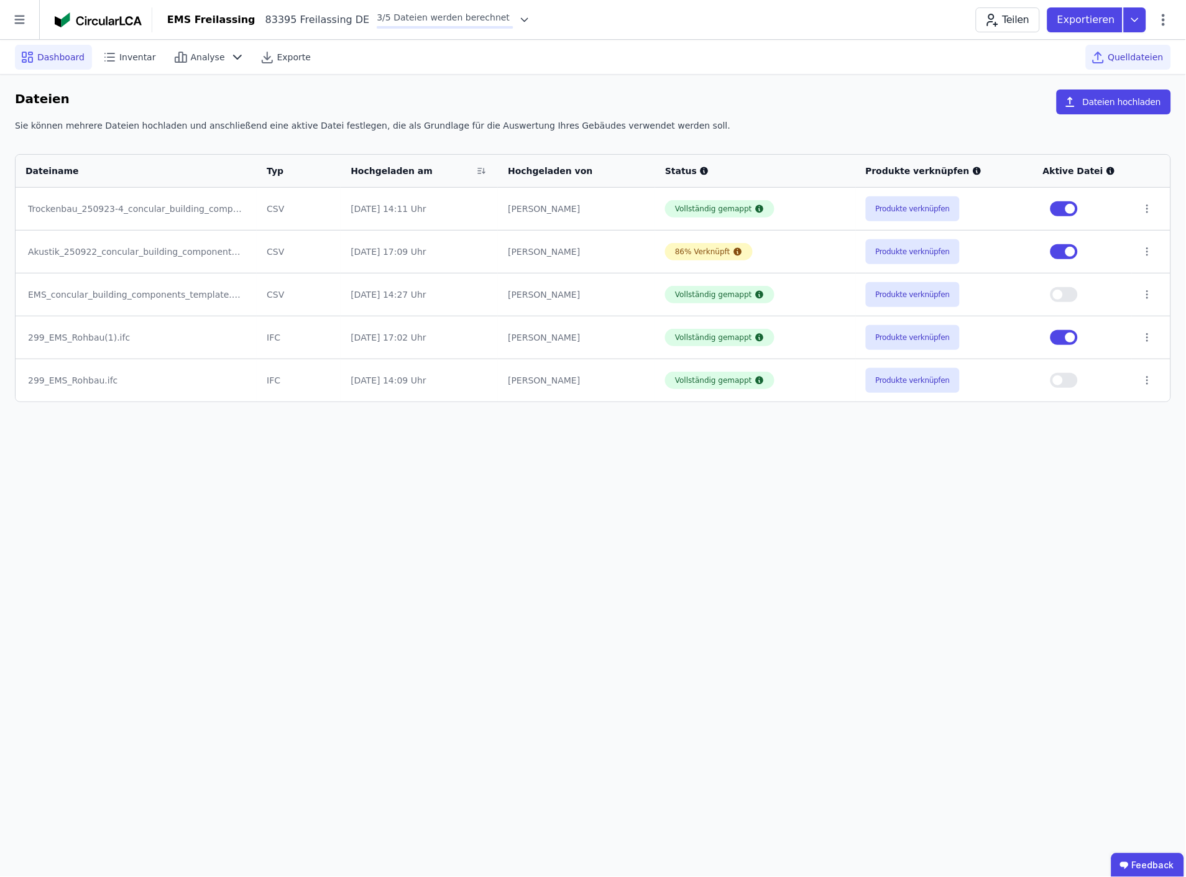
click at [44, 53] on span "Dashboard" at bounding box center [60, 57] width 47 height 12
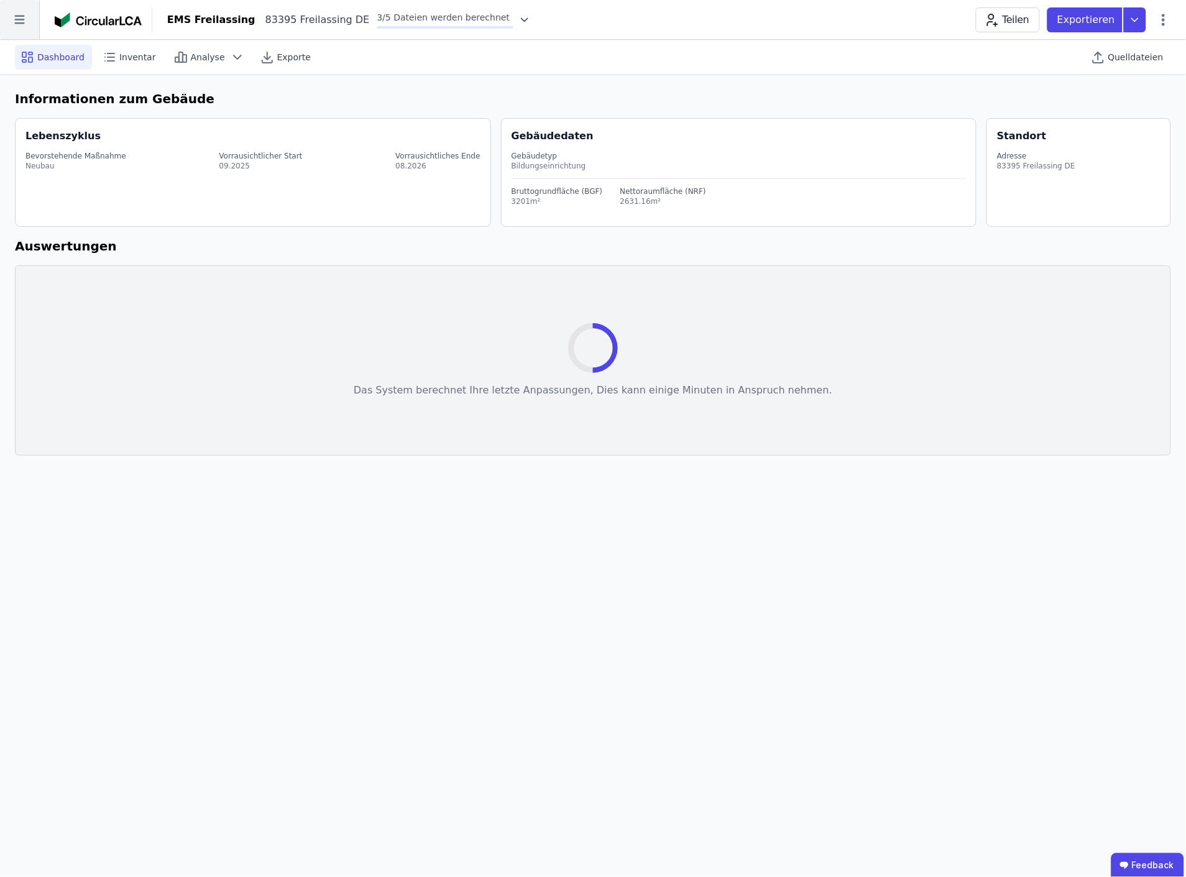
click at [22, 20] on icon at bounding box center [19, 20] width 10 height 9
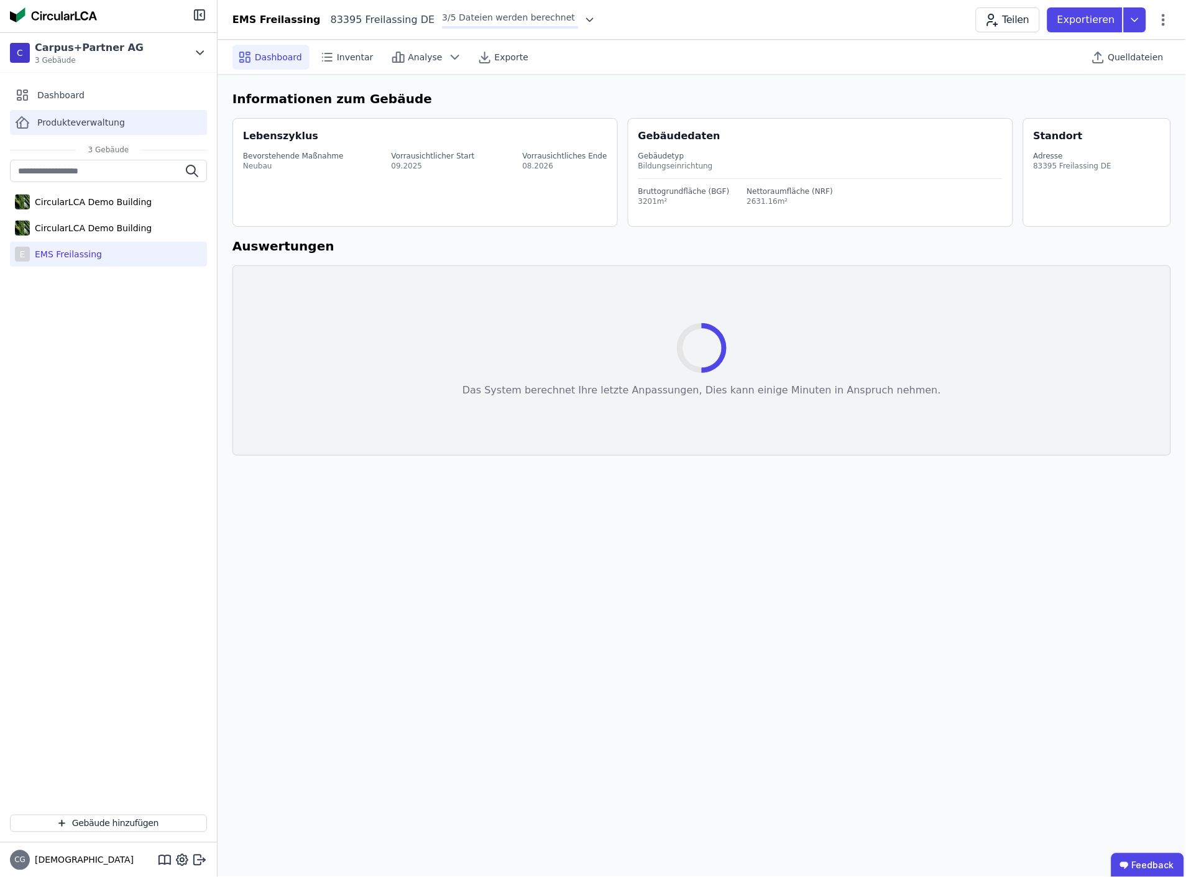
click at [56, 125] on span "Produkteverwaltung" at bounding box center [81, 122] width 88 height 12
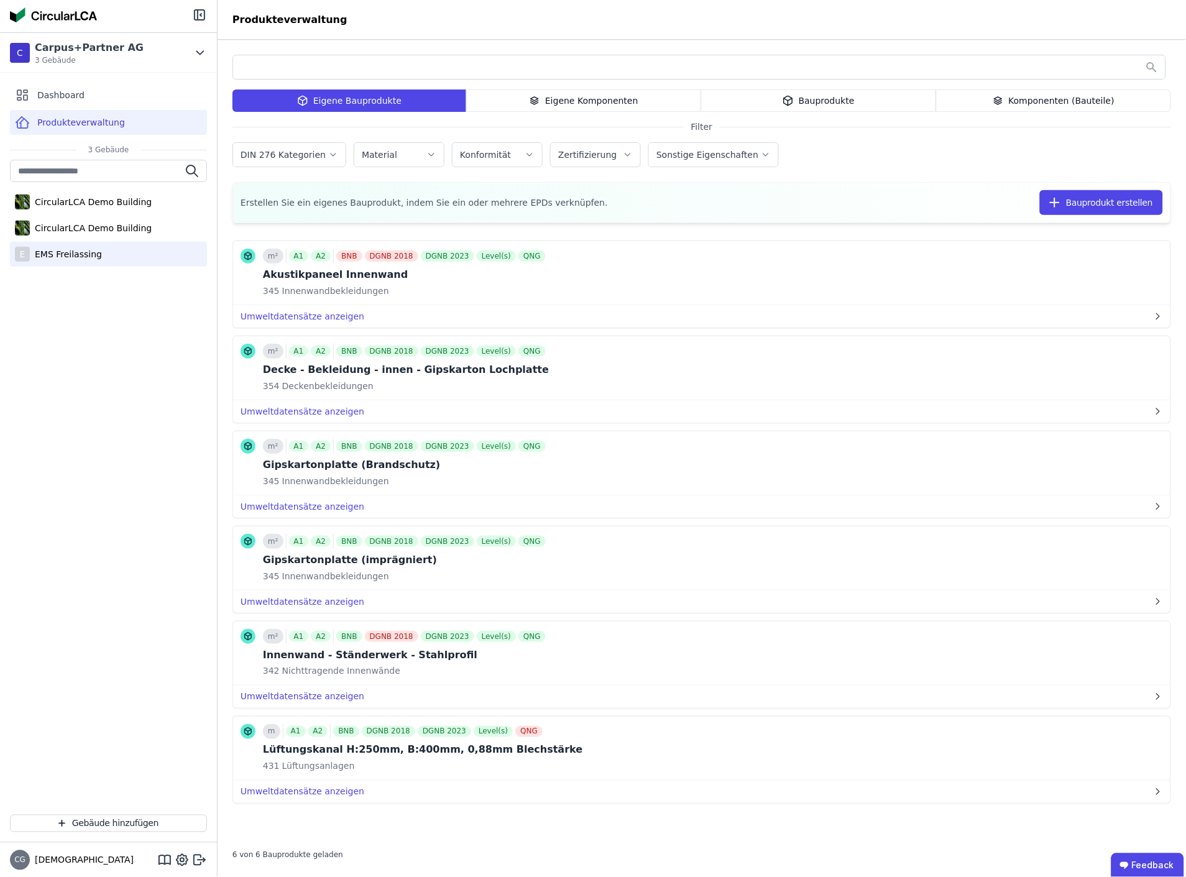
click at [62, 251] on div "EMS Freilassing" at bounding box center [66, 254] width 72 height 12
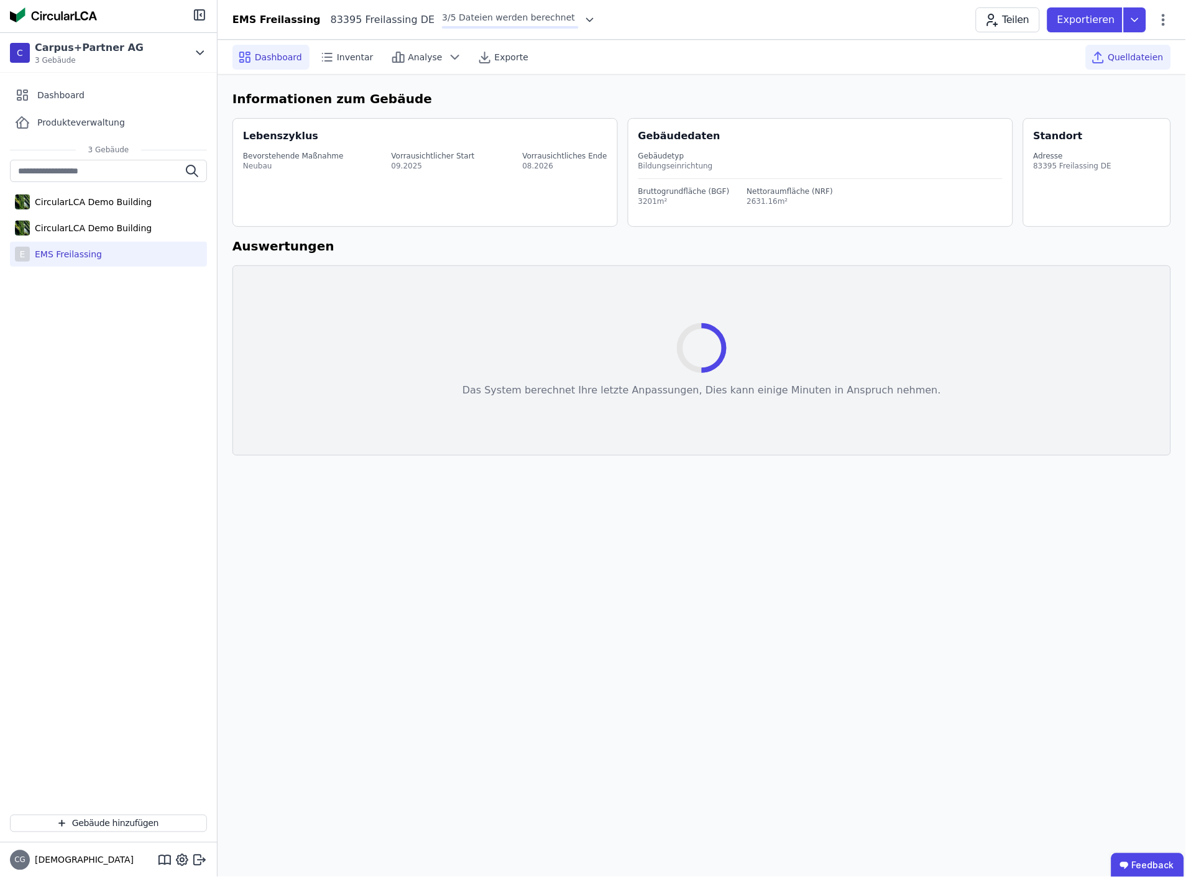
click at [1135, 53] on span "Quelldateien" at bounding box center [1136, 57] width 55 height 12
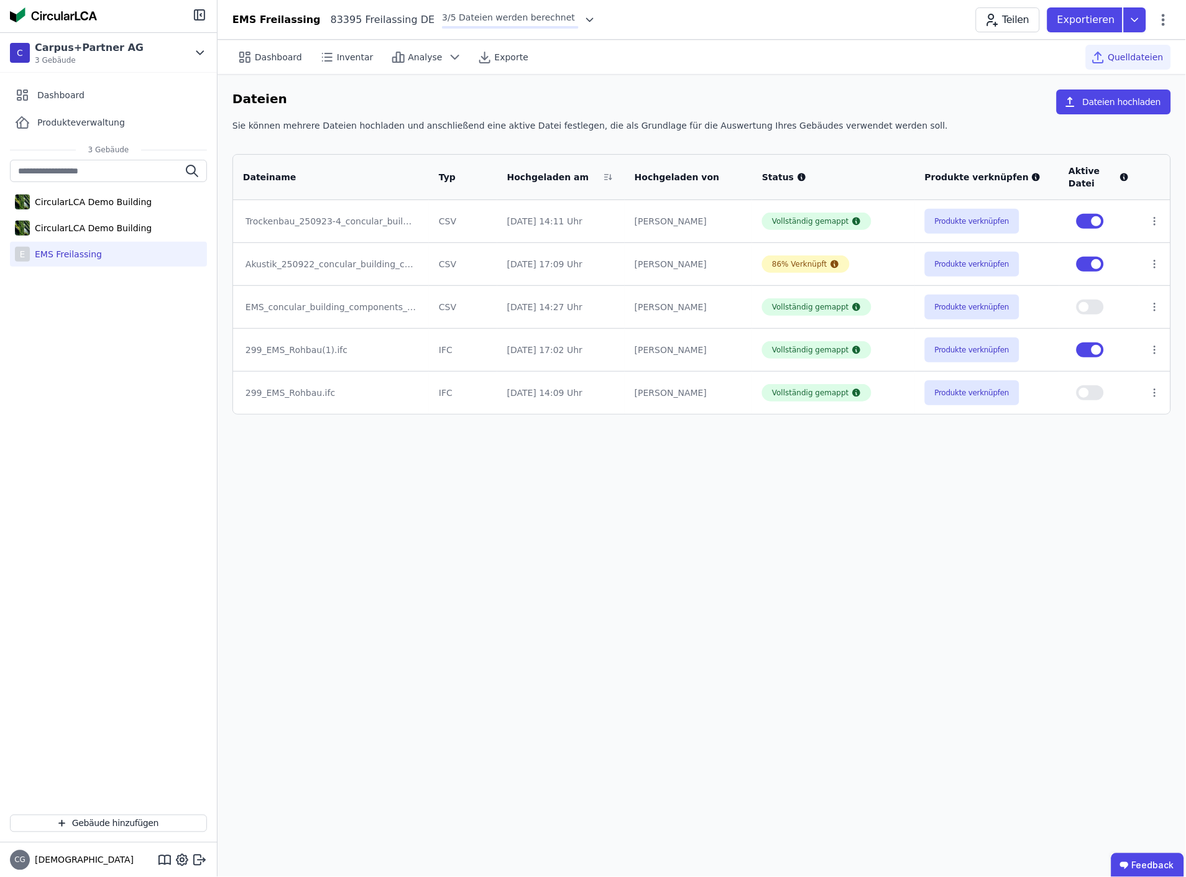
click at [349, 542] on div "Dashboard Inventar Analyse Exporte Quelldateien Dateien Dateien hochladen Sie k…" at bounding box center [702, 459] width 969 height 838
click at [959, 218] on button "Produkte verknüpfen" at bounding box center [972, 221] width 95 height 25
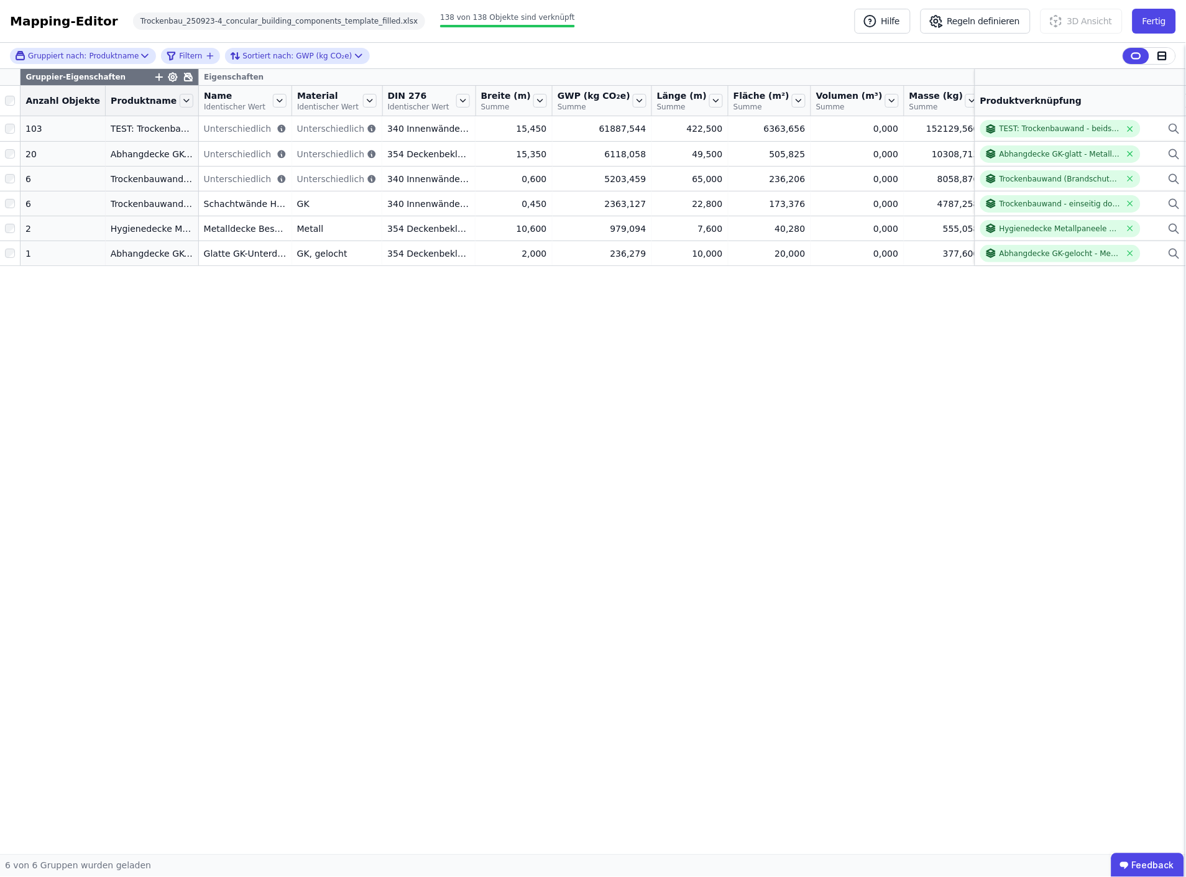
click at [185, 75] on icon at bounding box center [188, 76] width 7 height 7
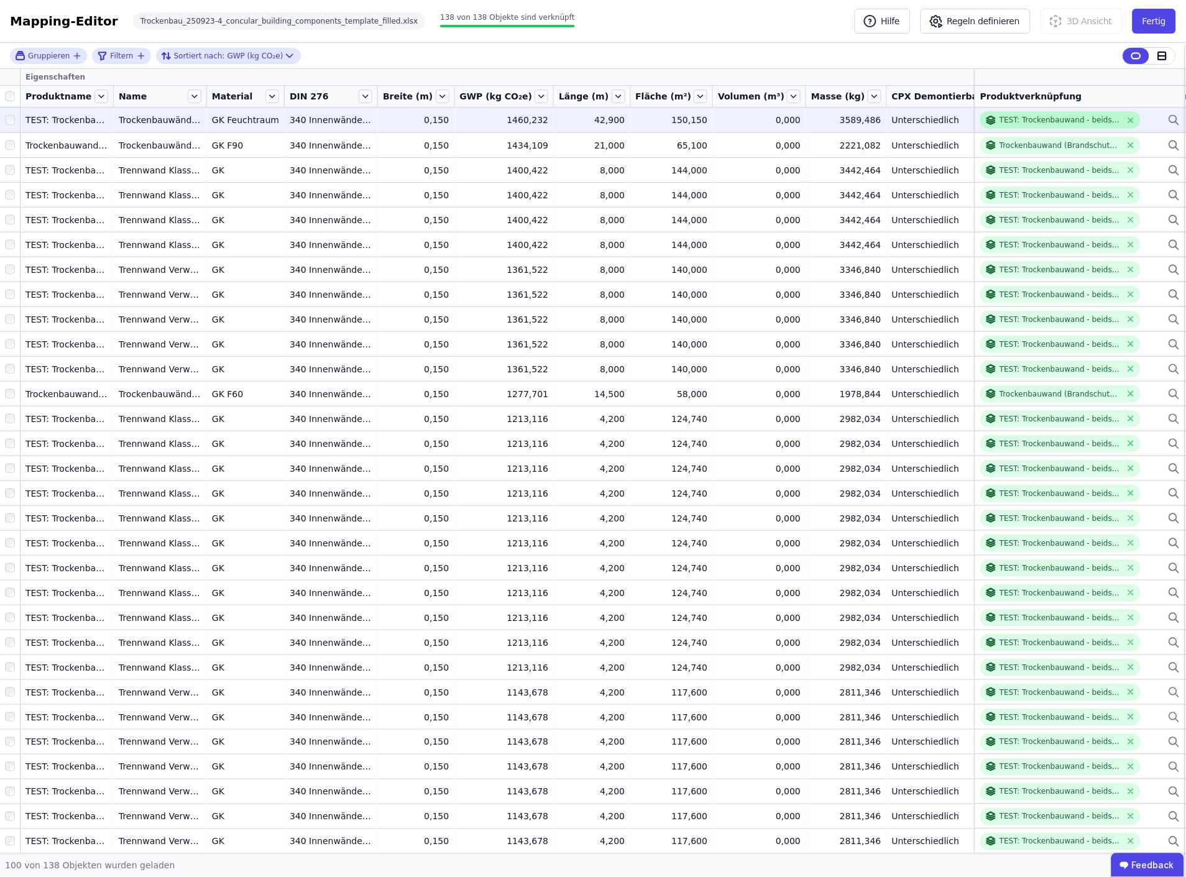
click at [1042, 118] on div "TEST: Trockenbauwand - beidseitig doppelt beplankt - Stahlprofil + Mineralwolle…" at bounding box center [1061, 120] width 122 height 10
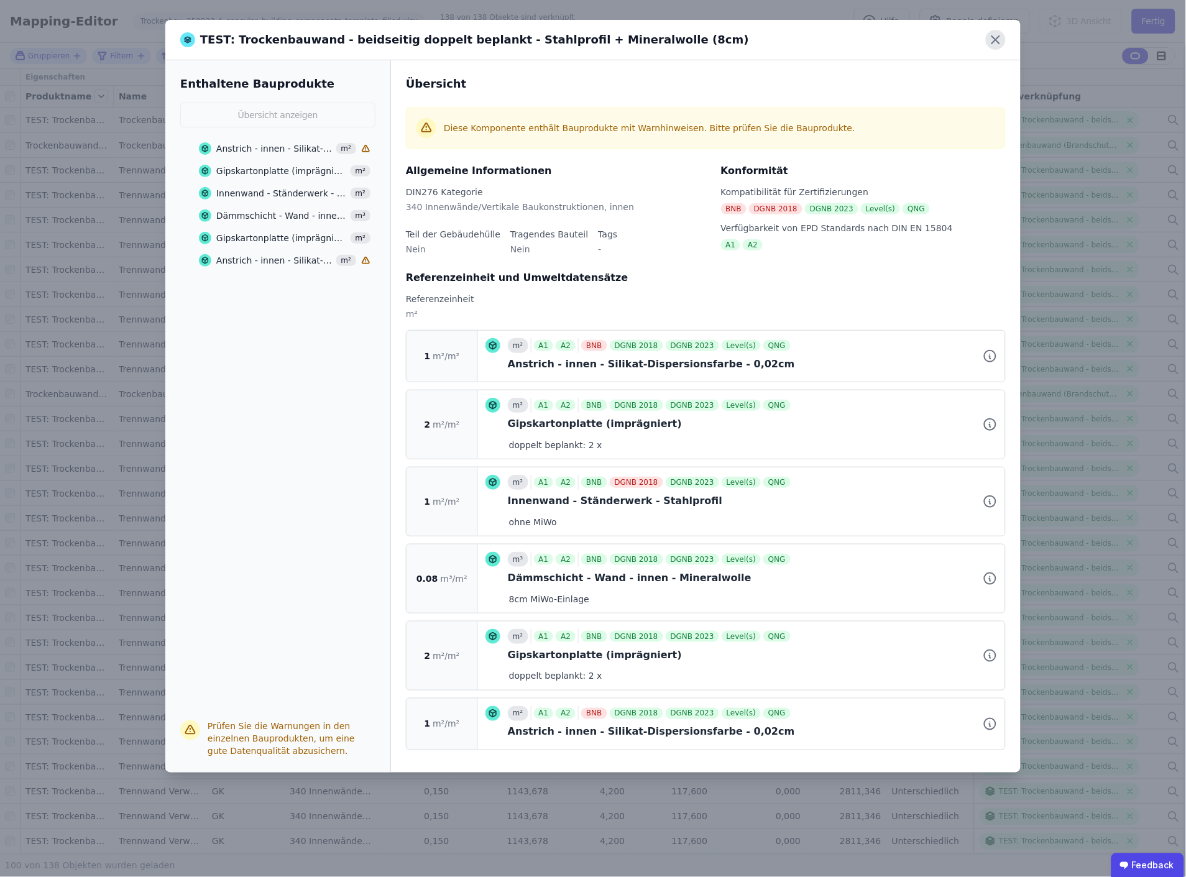
click at [996, 44] on icon at bounding box center [996, 40] width 20 height 20
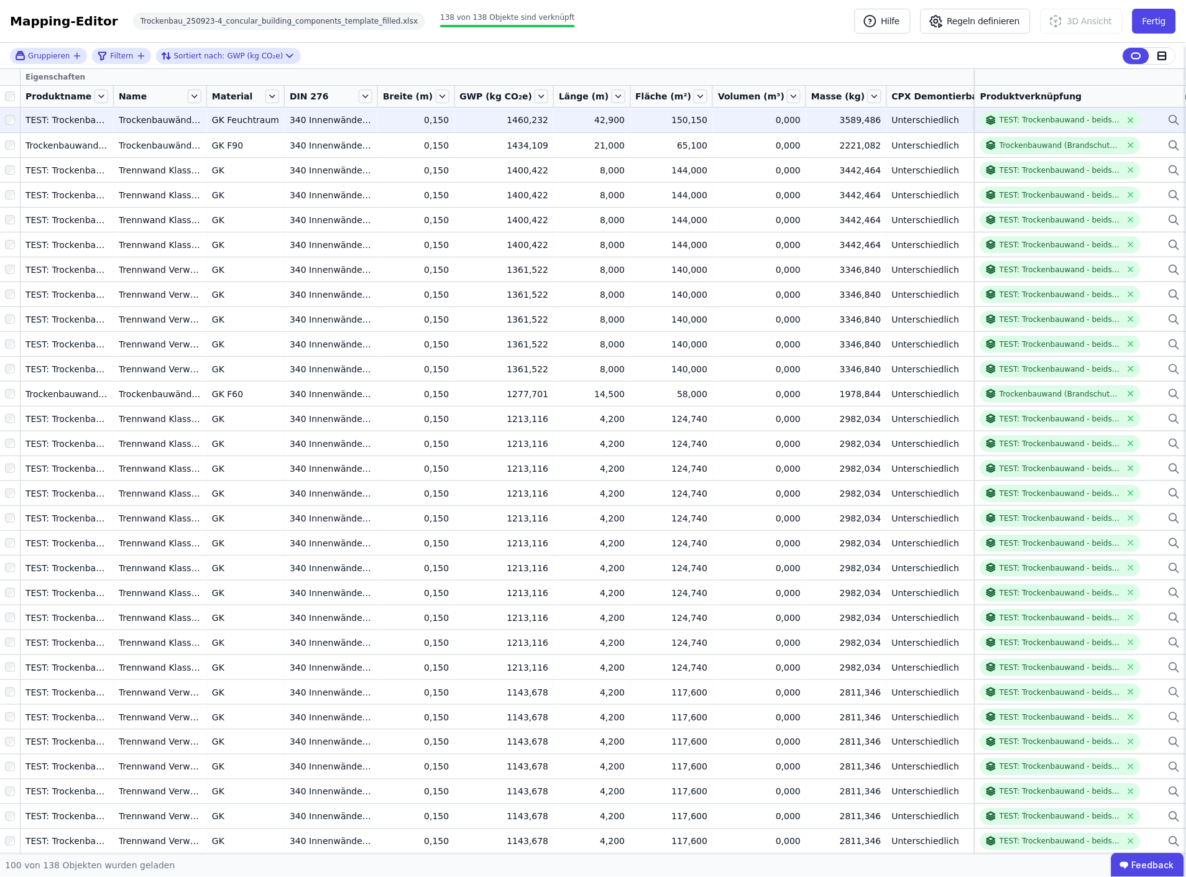
click at [1168, 120] on icon at bounding box center [1174, 120] width 12 height 15
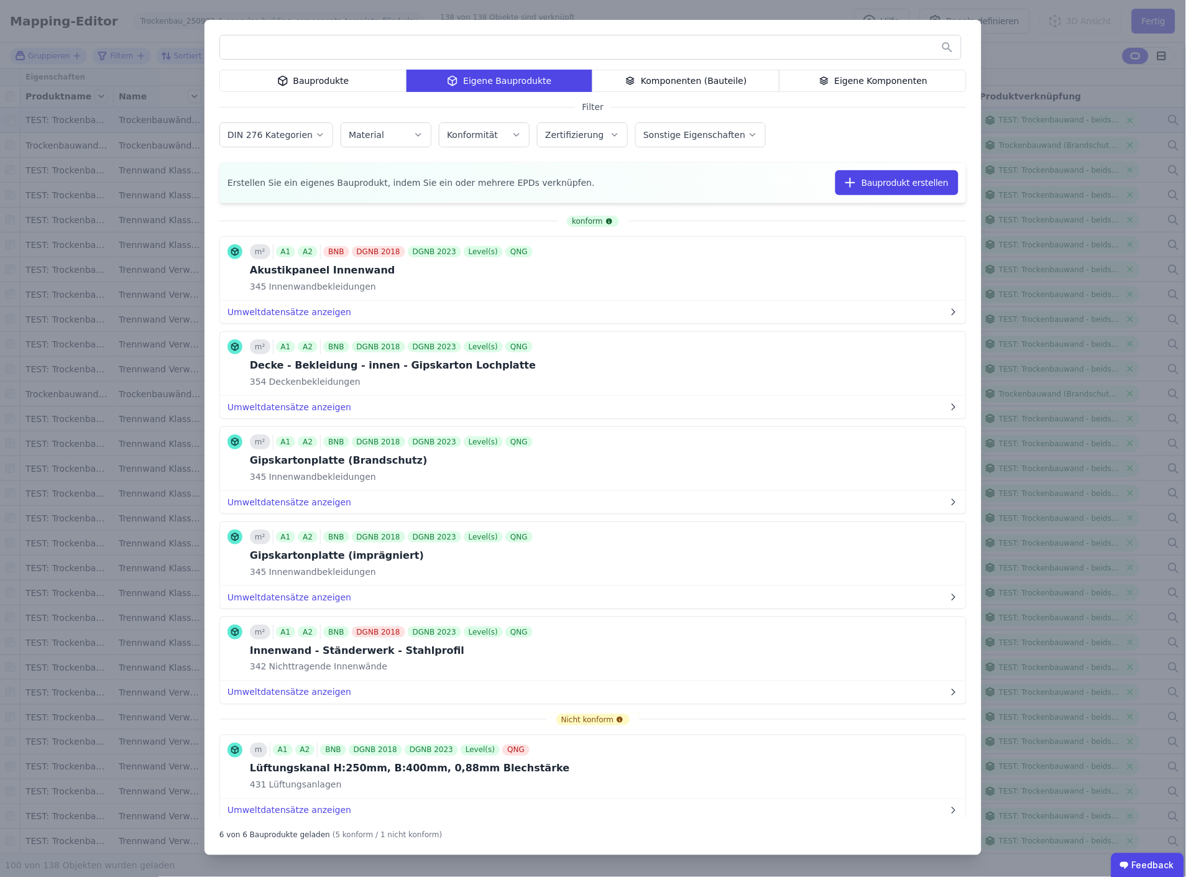
click at [859, 79] on div "Eigene Komponenten" at bounding box center [873, 81] width 187 height 22
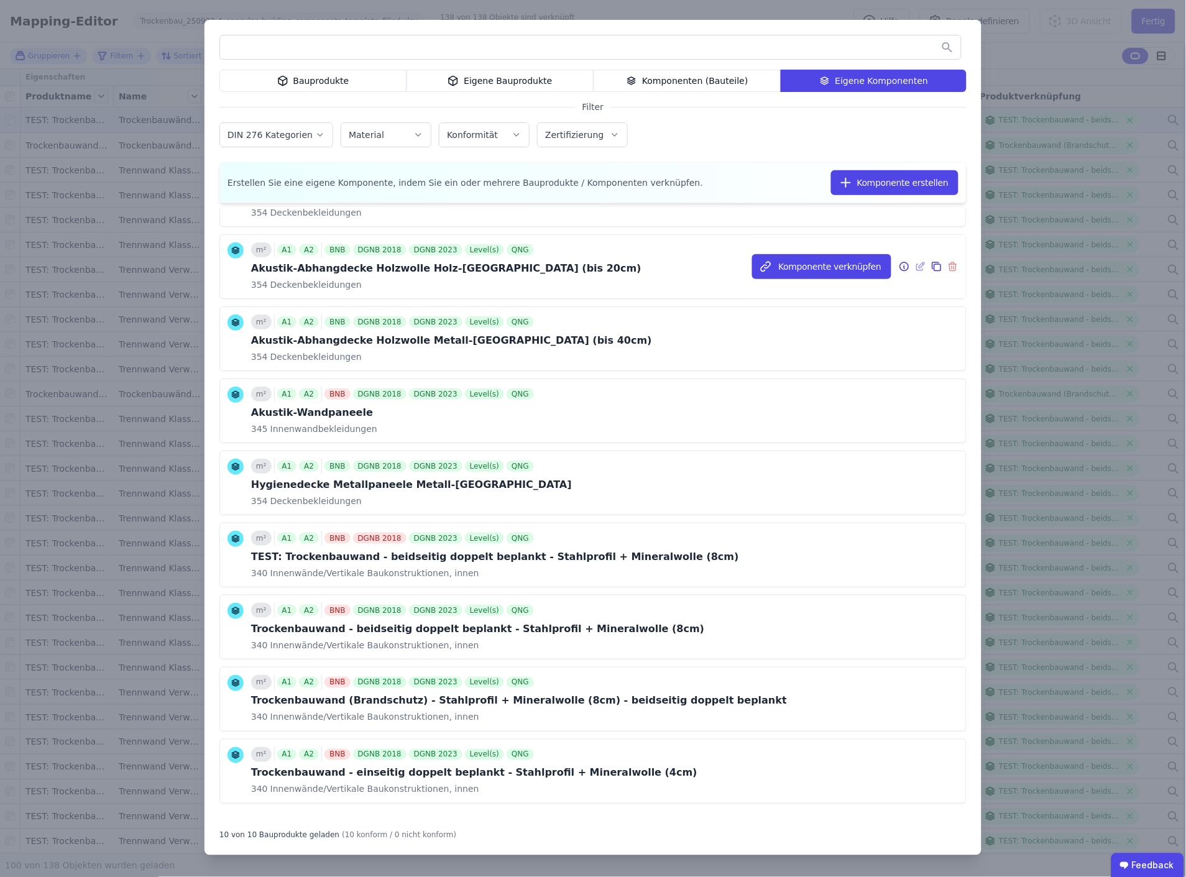
scroll to position [150, 0]
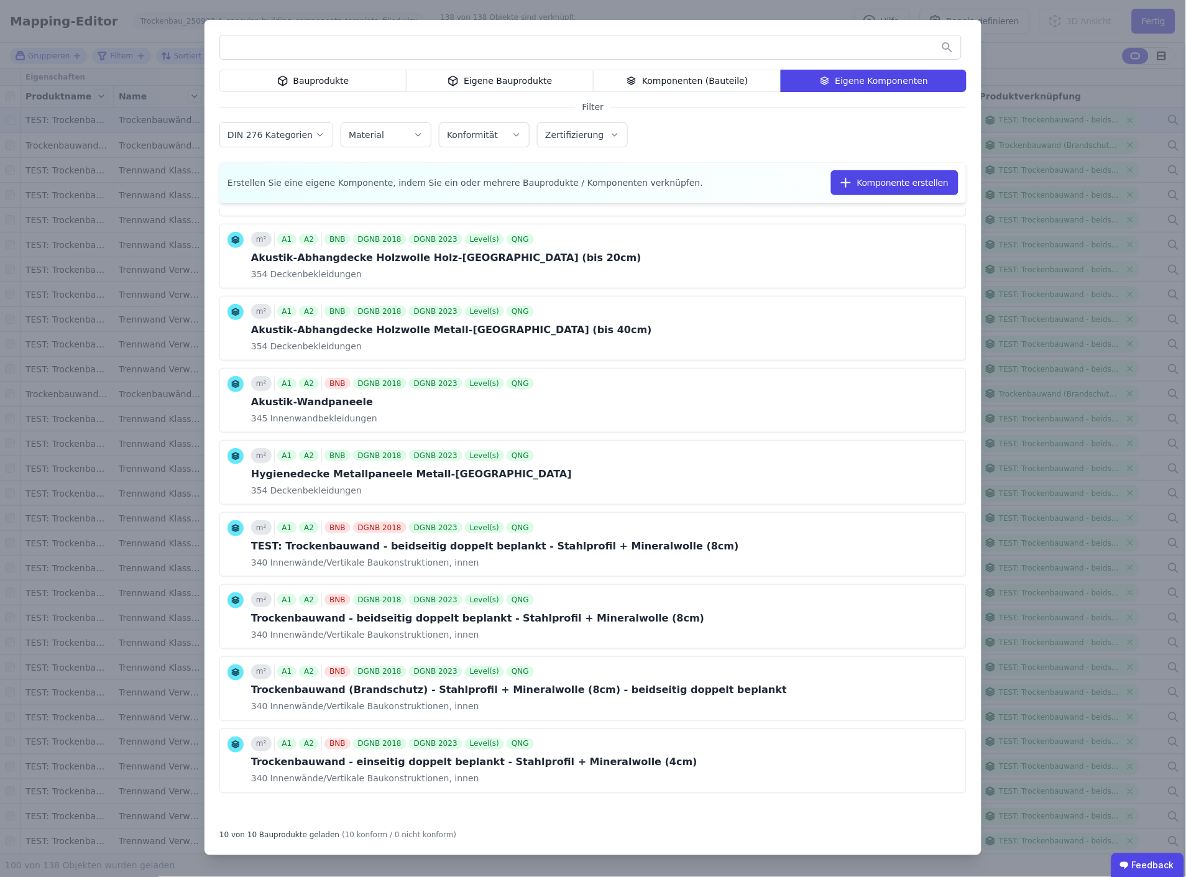
click at [689, 76] on div "Komponenten (Bauteile)" at bounding box center [687, 81] width 187 height 22
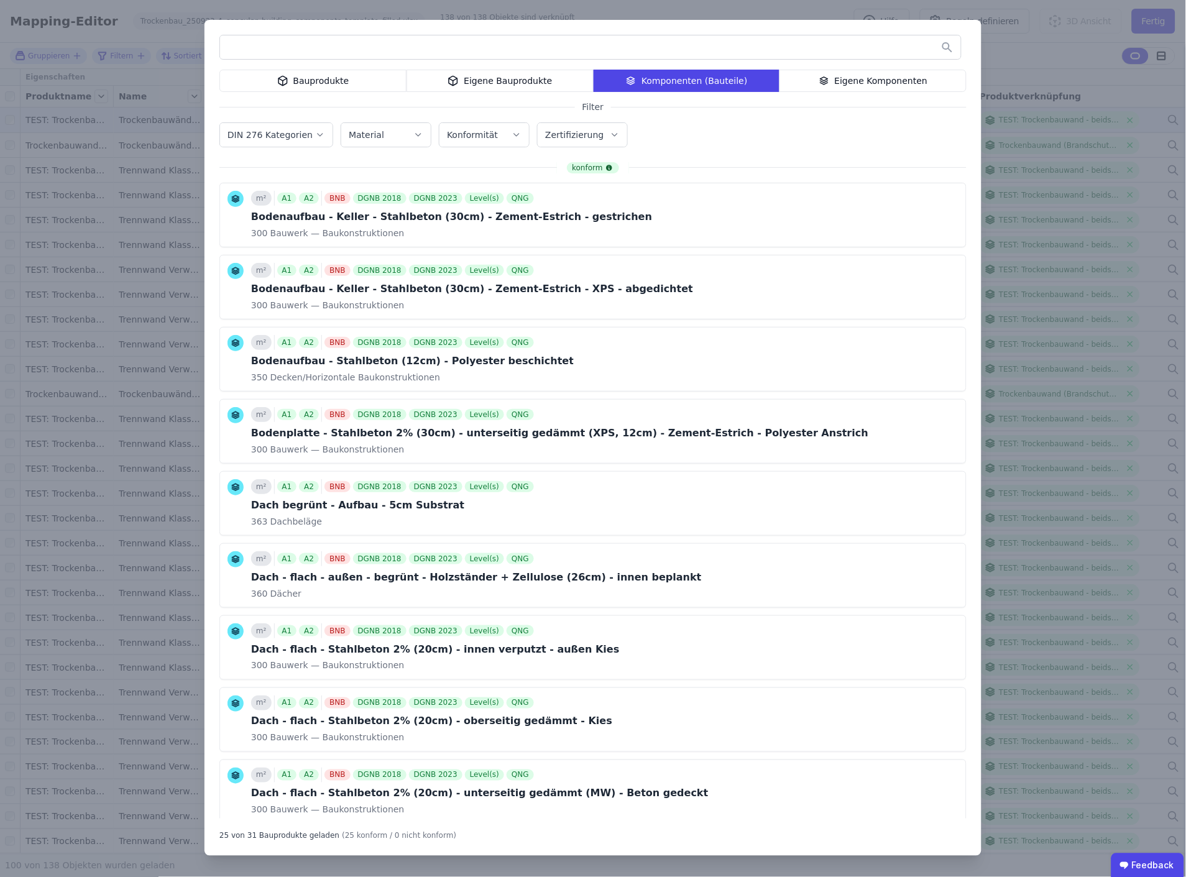
click at [885, 79] on div "Eigene Komponenten" at bounding box center [873, 81] width 187 height 22
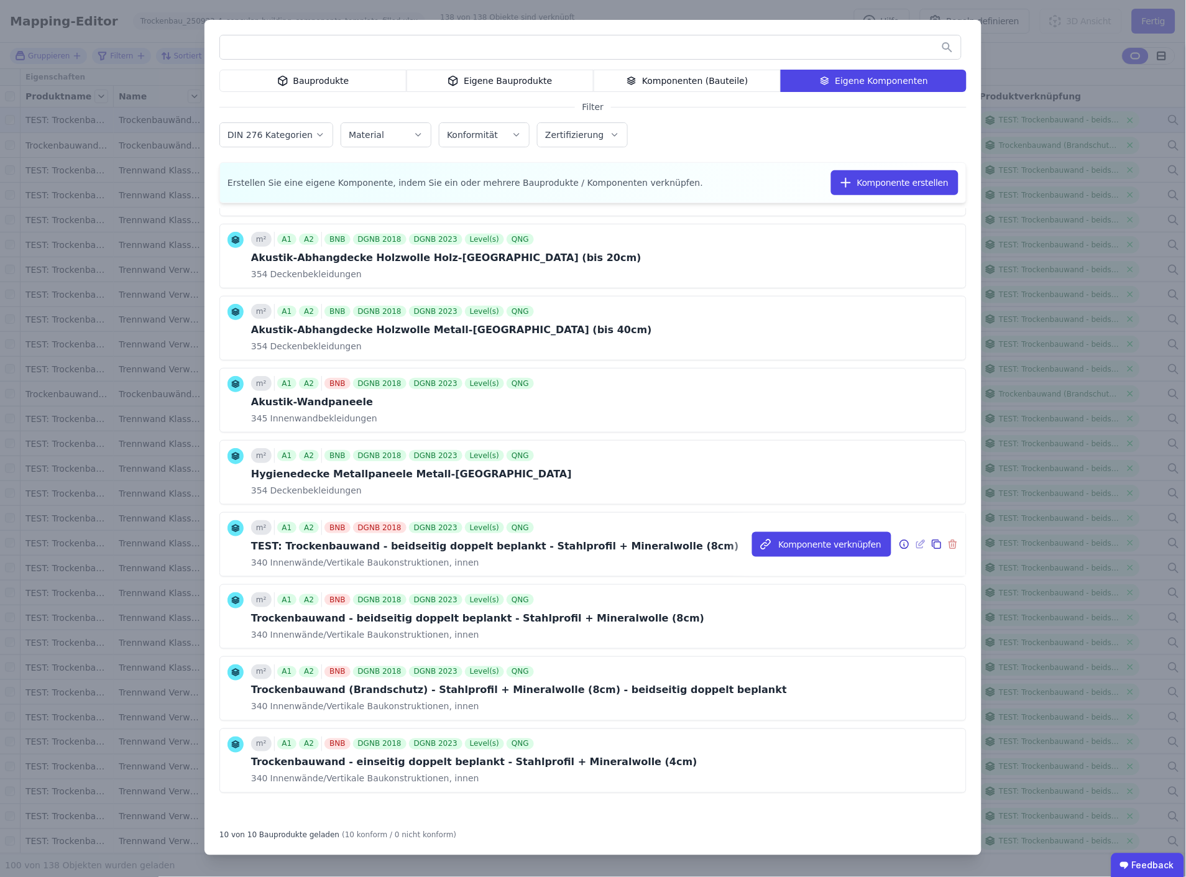
click at [412, 546] on div "TEST: Trockenbauwand - beidseitig doppelt beplankt - Stahlprofil + Mineralwolle…" at bounding box center [495, 546] width 488 height 15
click at [899, 543] on icon at bounding box center [904, 544] width 11 height 15
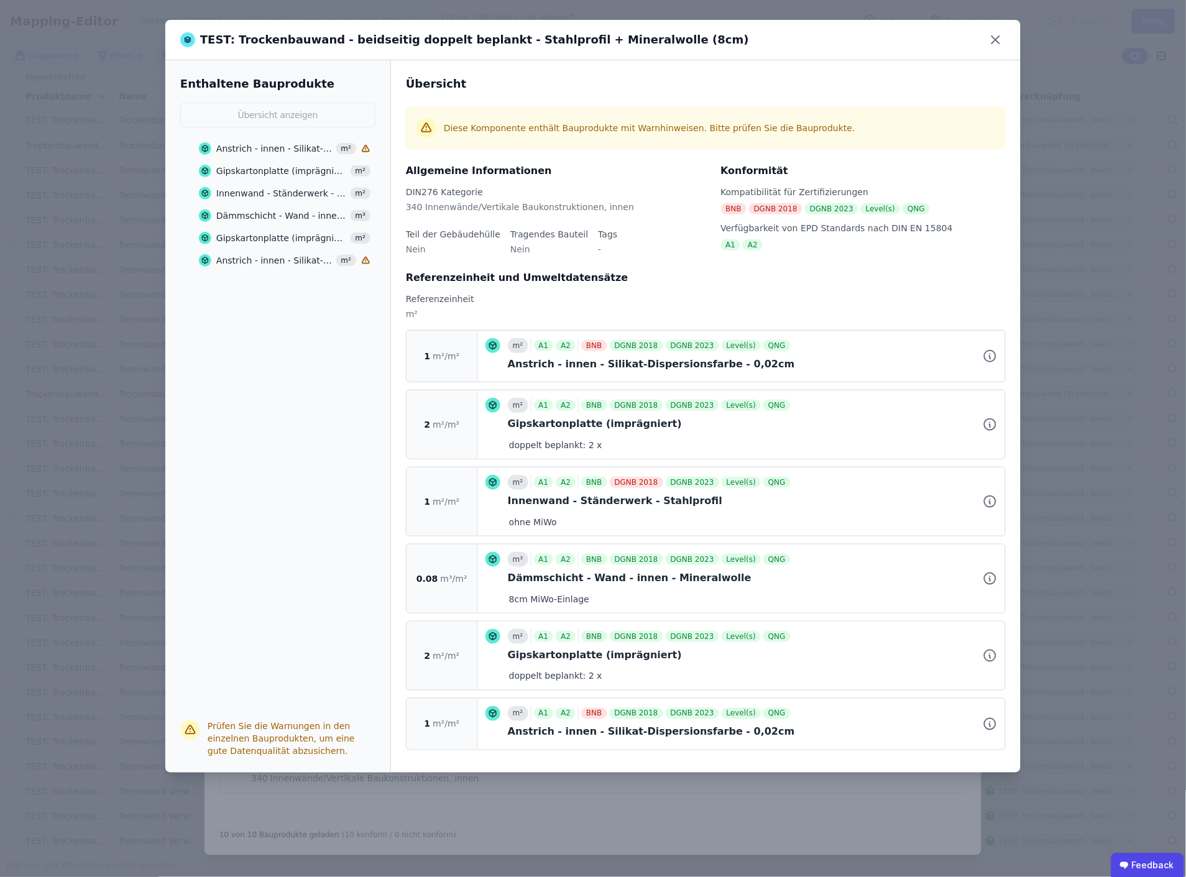
click at [266, 170] on div "Gipskartonplatte (imprägniert)" at bounding box center [281, 171] width 131 height 12
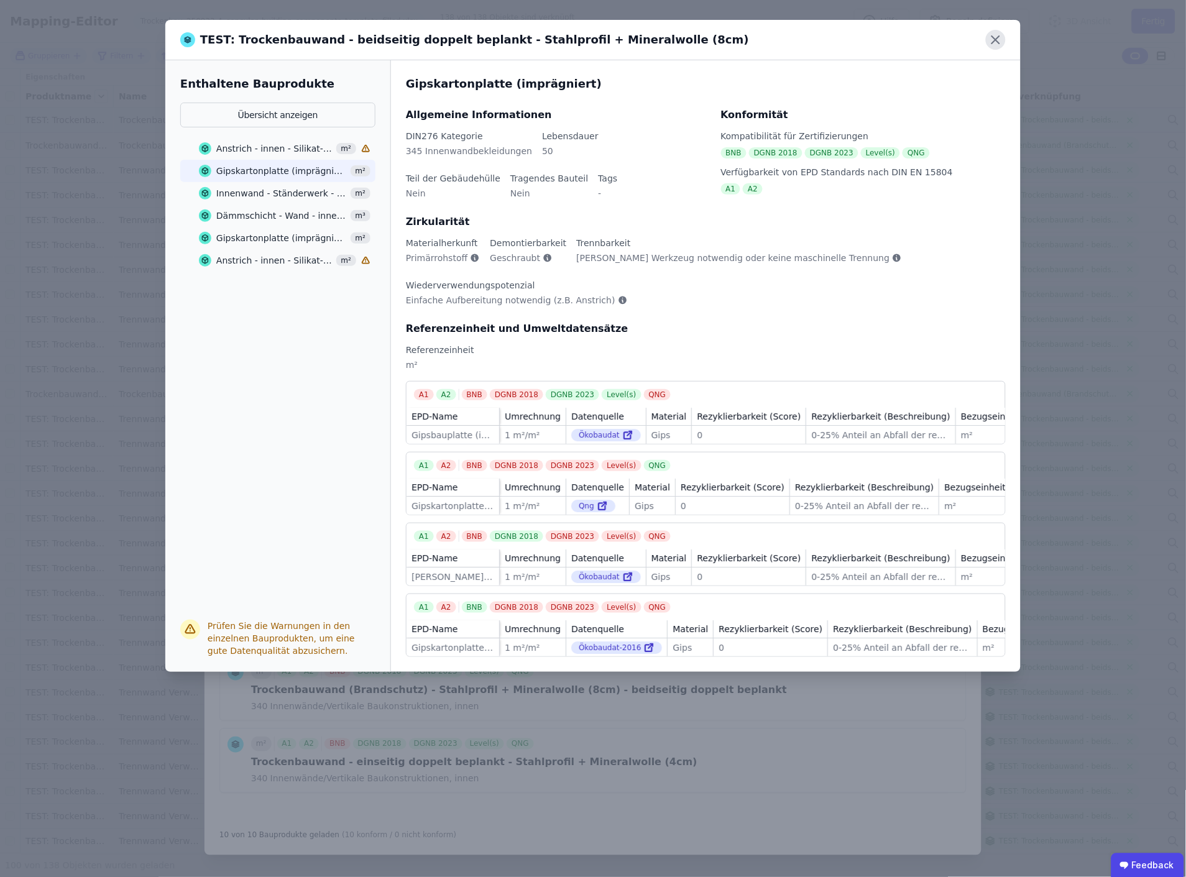
click at [998, 35] on icon at bounding box center [996, 40] width 20 height 20
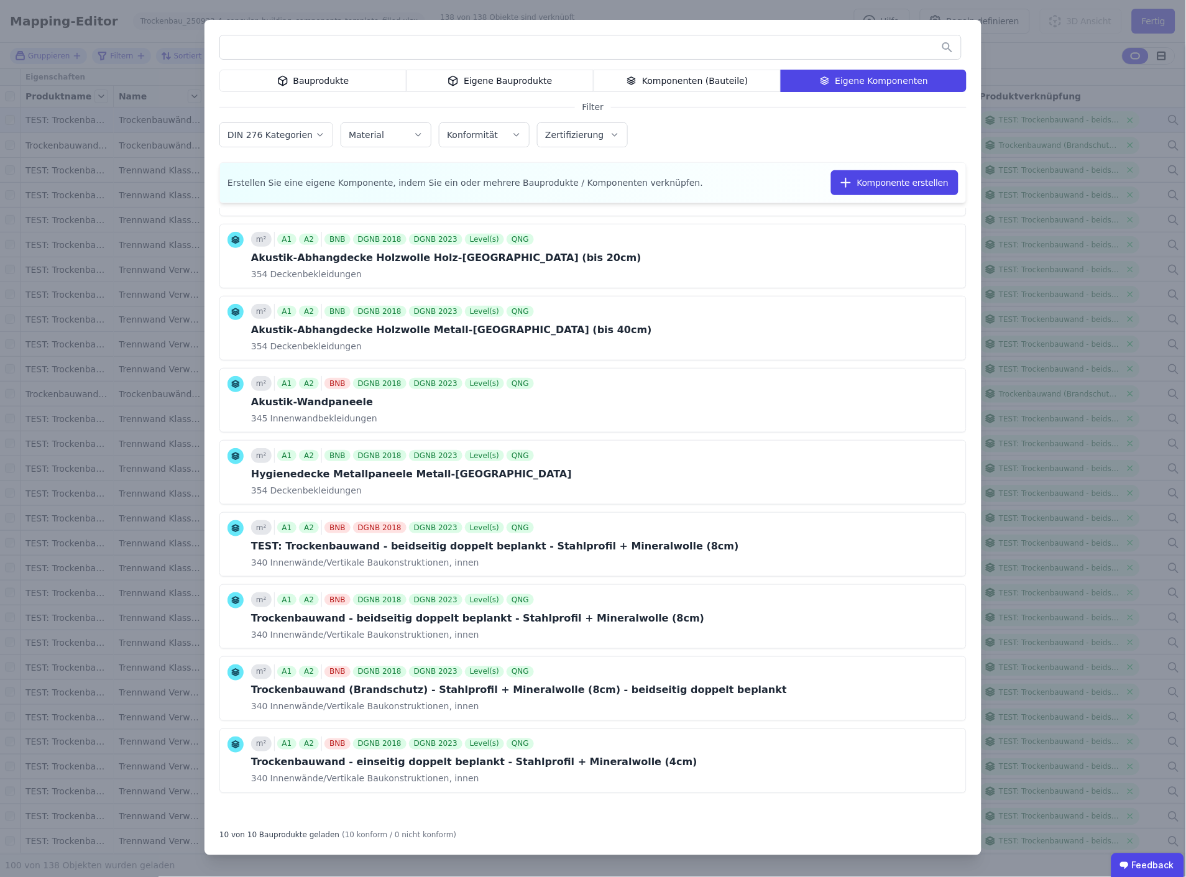
click at [1009, 75] on div "Bauprodukte Eigene Bauprodukte Komponenten (Bauteile) Eigene Komponenten Filter…" at bounding box center [593, 438] width 1186 height 877
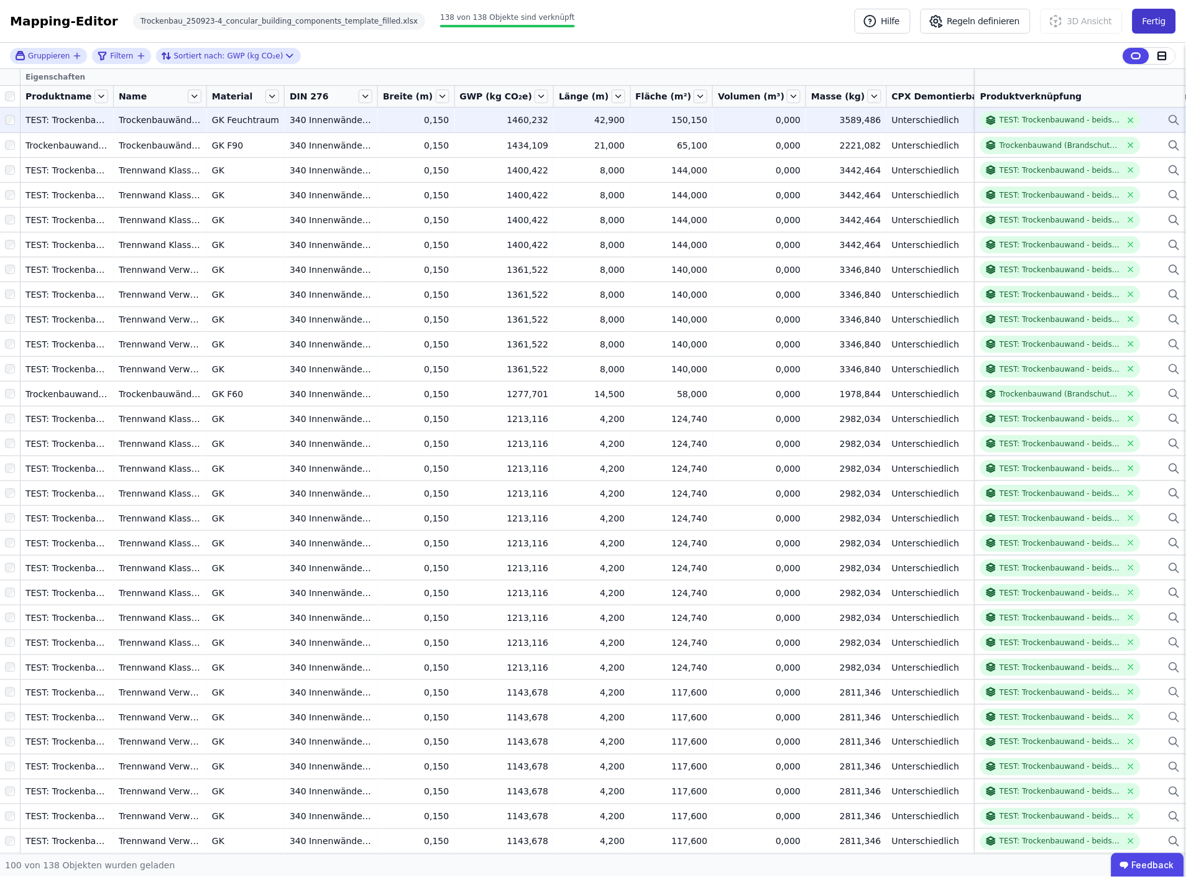
click at [1153, 21] on button "Fertig" at bounding box center [1155, 21] width 44 height 25
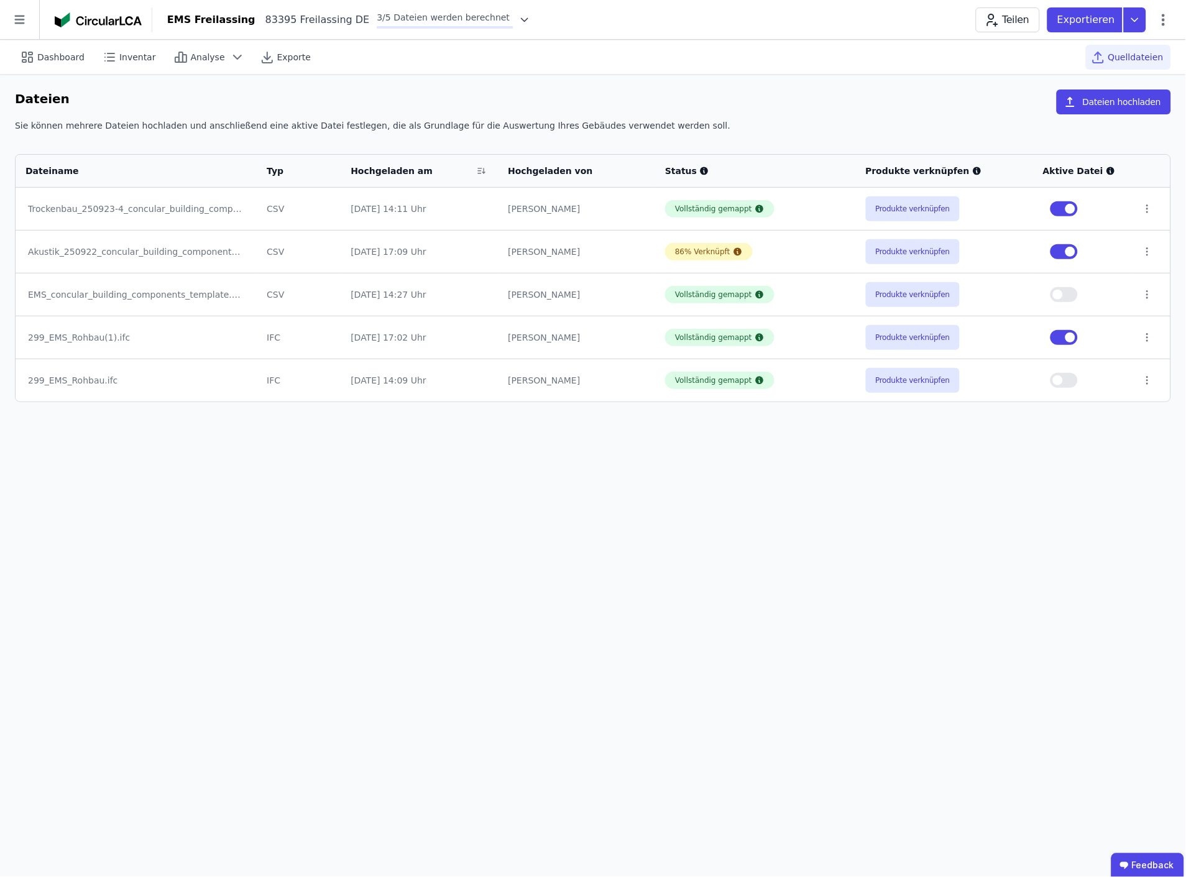
click at [519, 17] on icon at bounding box center [525, 20] width 12 height 12
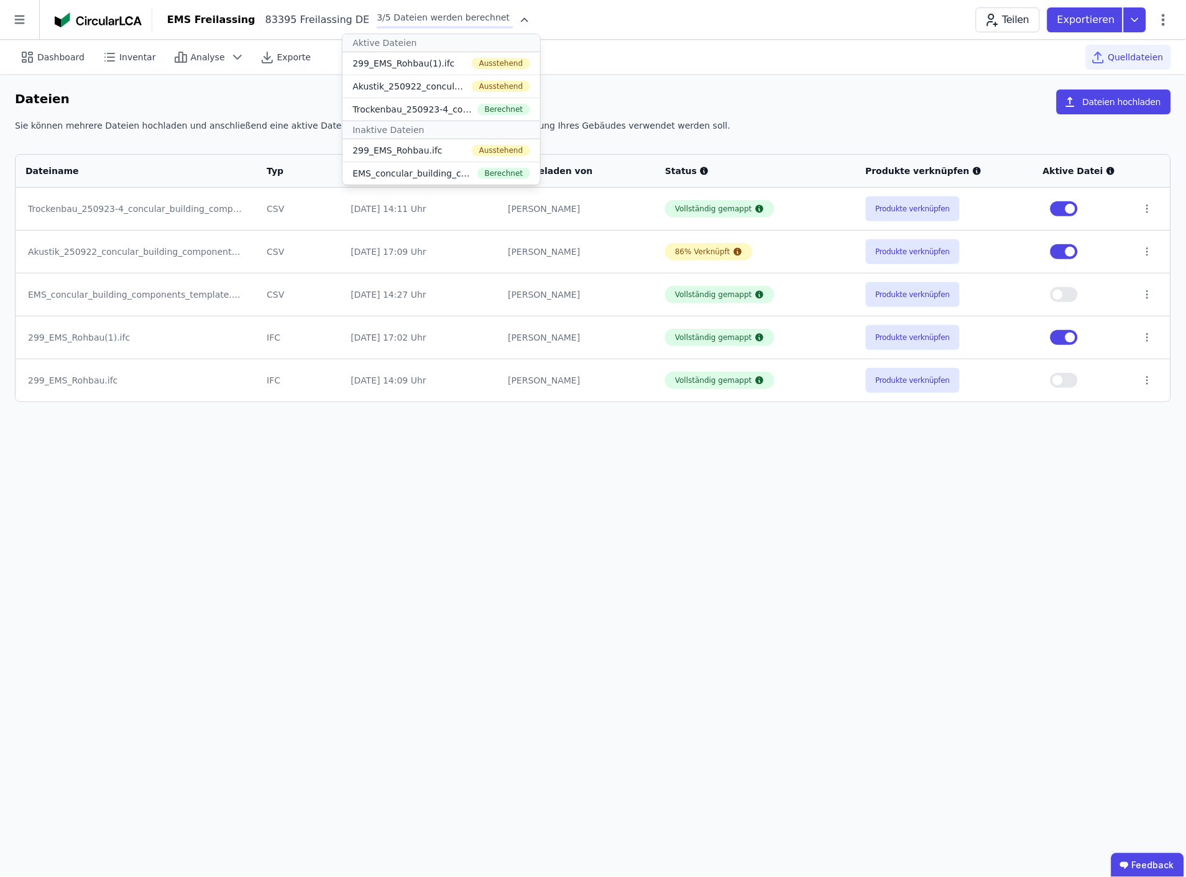
click at [519, 17] on icon at bounding box center [525, 20] width 12 height 12
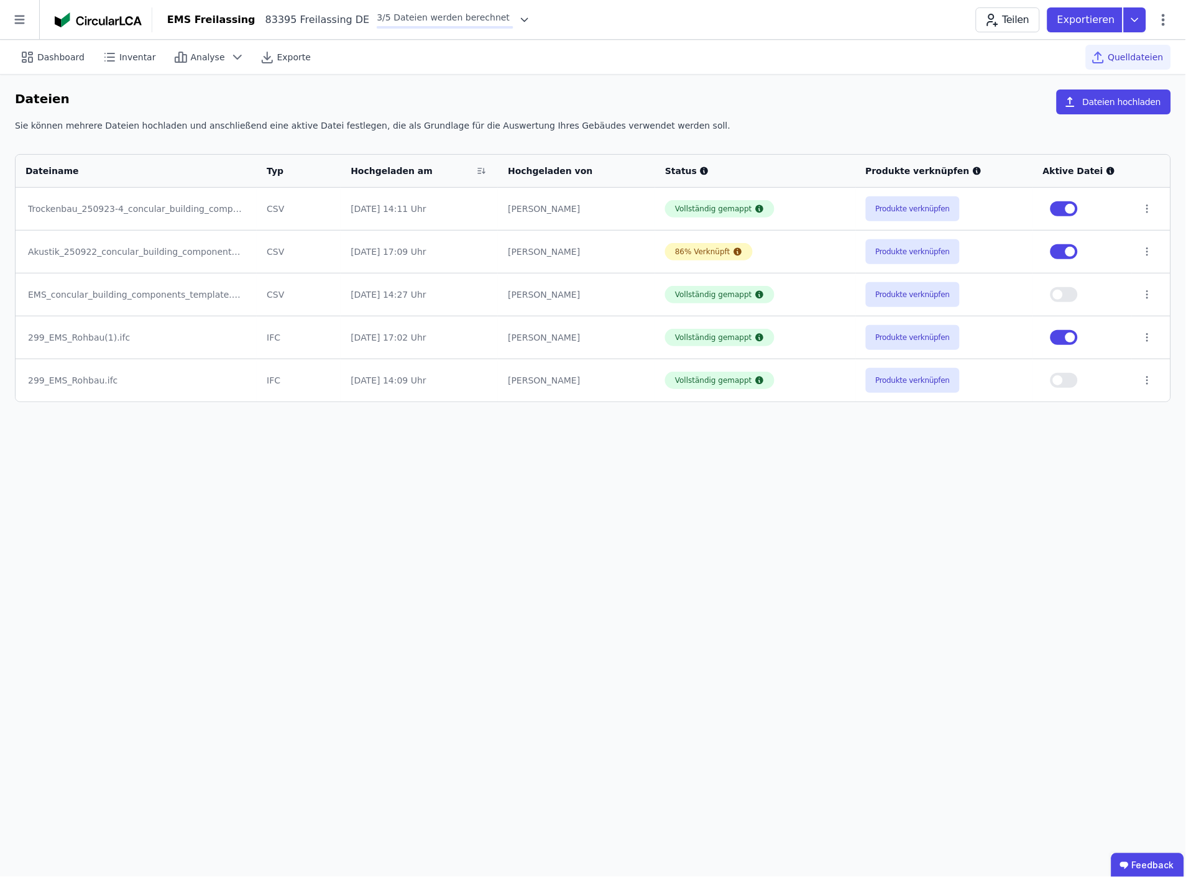
click at [778, 637] on div "Dashboard Inventar Analyse Exporte Quelldateien Dateien Dateien hochladen Sie k…" at bounding box center [593, 459] width 1186 height 838
click at [918, 208] on button "Produkte verknüpfen" at bounding box center [913, 208] width 95 height 25
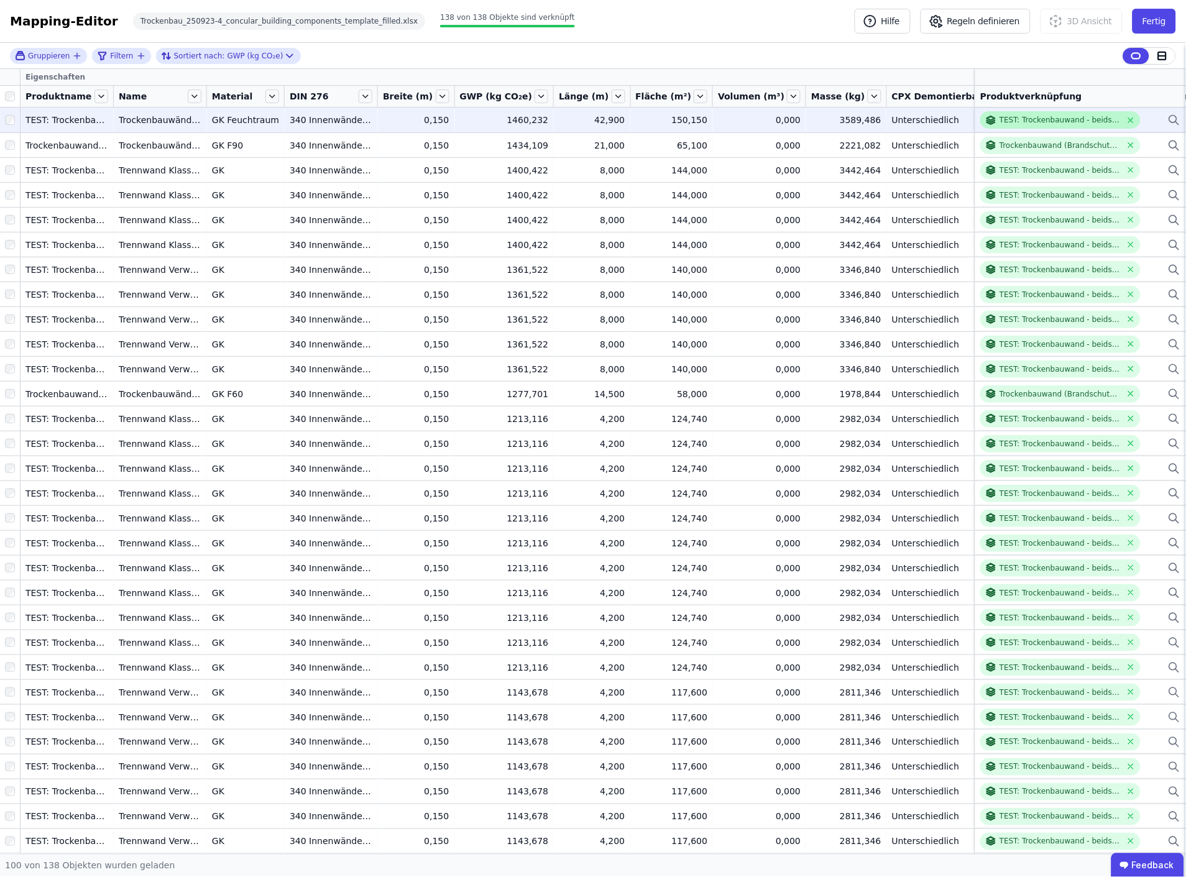
click at [1040, 117] on div "TEST: Trockenbauwand - beidseitig doppelt beplankt - Stahlprofil + Mineralwolle…" at bounding box center [1061, 120] width 122 height 10
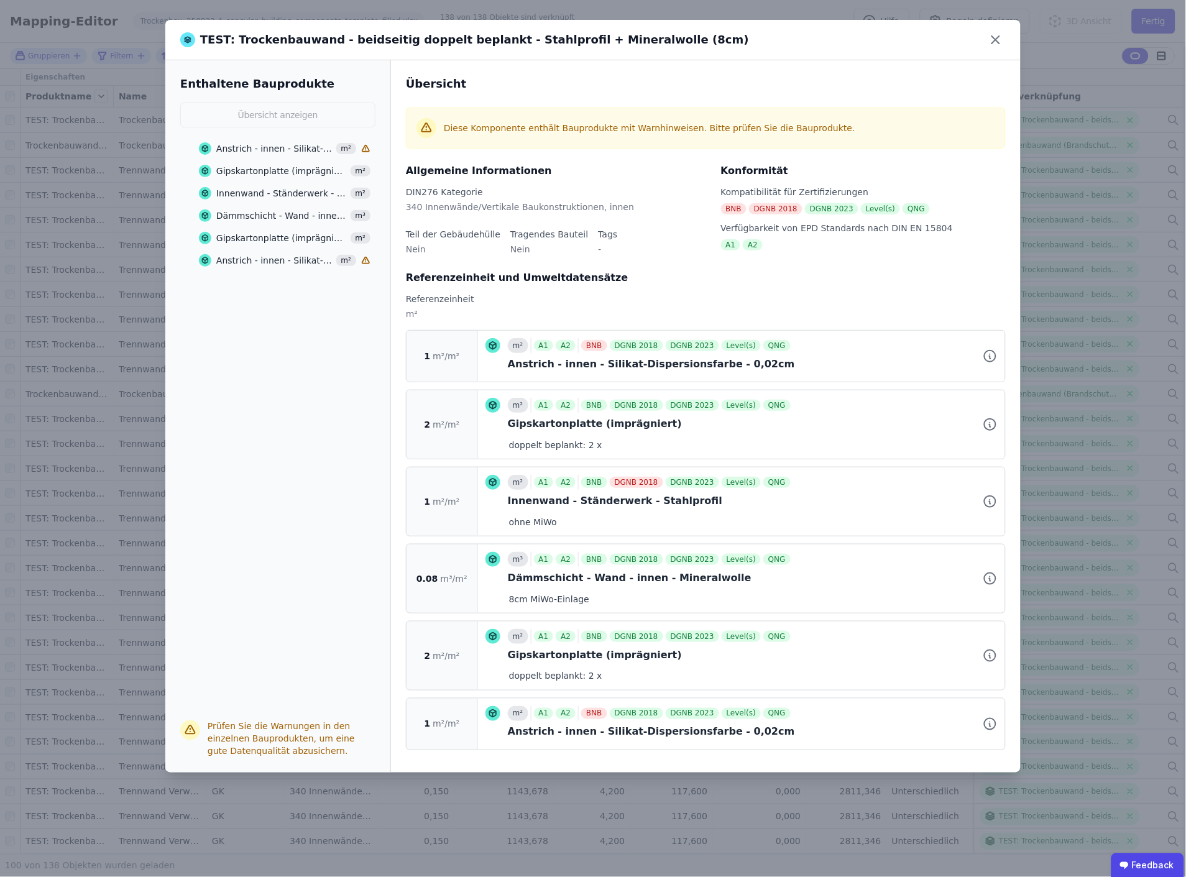
click at [257, 166] on div "Gipskartonplatte (imprägniert)" at bounding box center [281, 171] width 131 height 12
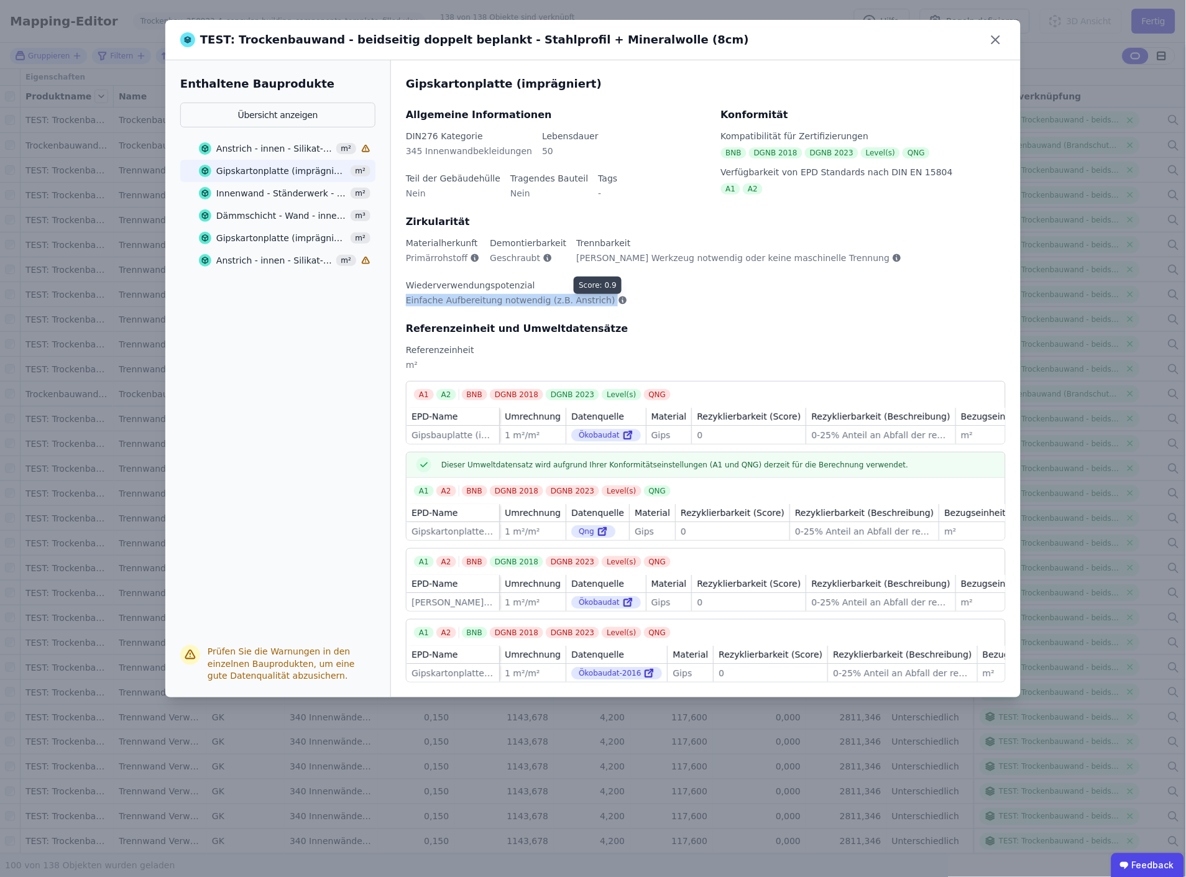
drag, startPoint x: 405, startPoint y: 300, endPoint x: 598, endPoint y: 302, distance: 192.8
click at [598, 302] on div "Gipskartonplatte (imprägniert) Allgemeine Informationen DIN276 Kategorie 345 In…" at bounding box center [706, 378] width 630 height 637
click at [428, 257] on span "Primärrohstoff" at bounding box center [437, 258] width 62 height 12
click at [506, 260] on span "Geschraubt" at bounding box center [515, 258] width 50 height 12
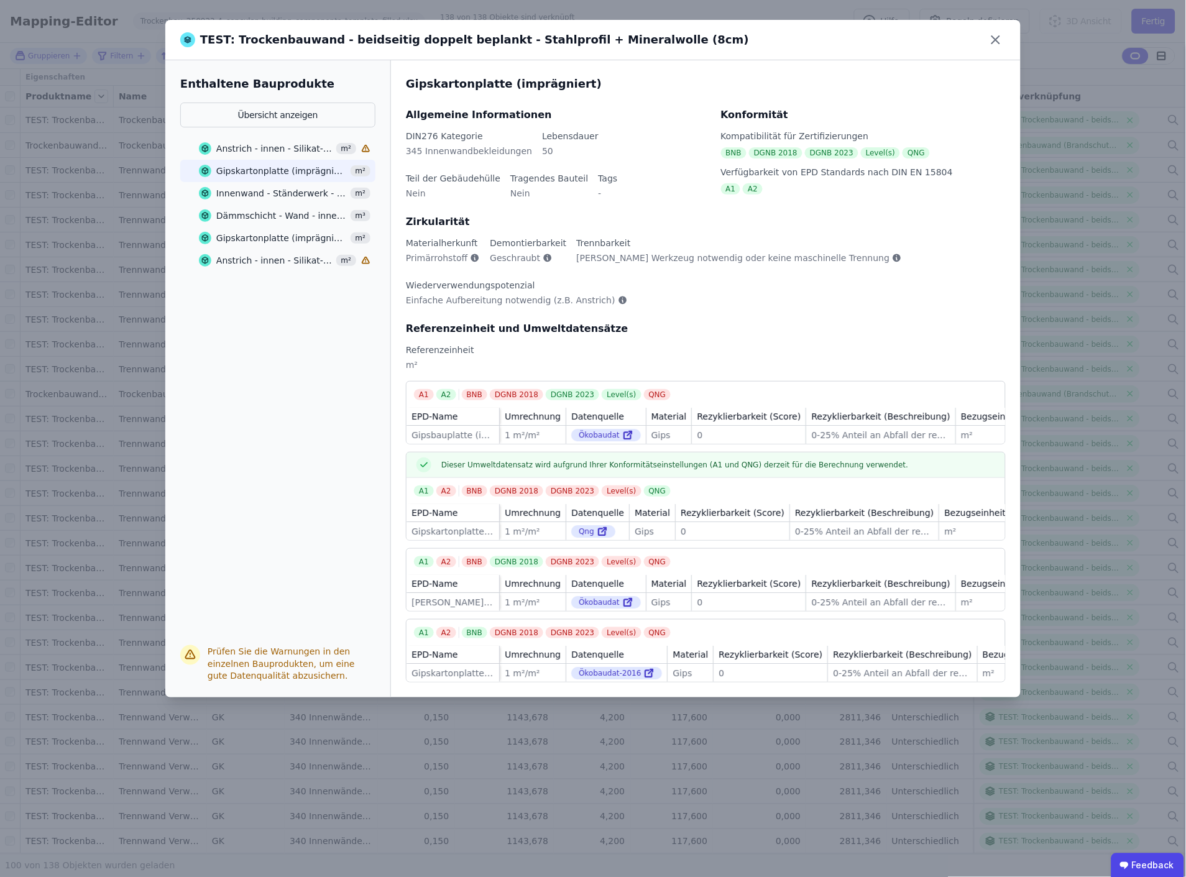
click at [506, 260] on span "Geschraubt" at bounding box center [515, 258] width 50 height 12
click at [998, 37] on icon at bounding box center [995, 39] width 7 height 7
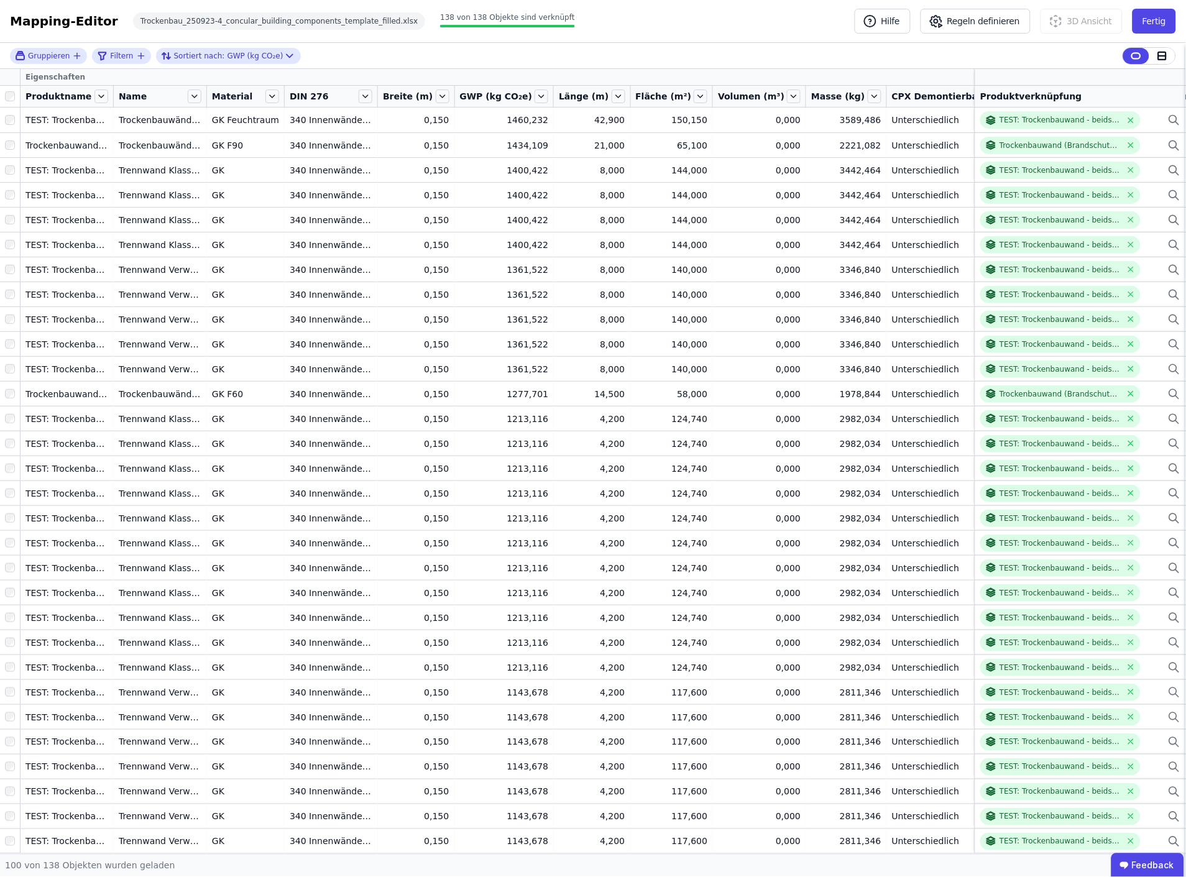
click at [724, 22] on div "Mapping-Editor Hilfe Regeln definieren 3D Ansicht Fertig Trockenbau_250923-4_co…" at bounding box center [593, 21] width 1186 height 43
click at [1164, 17] on button "Fertig" at bounding box center [1155, 21] width 44 height 25
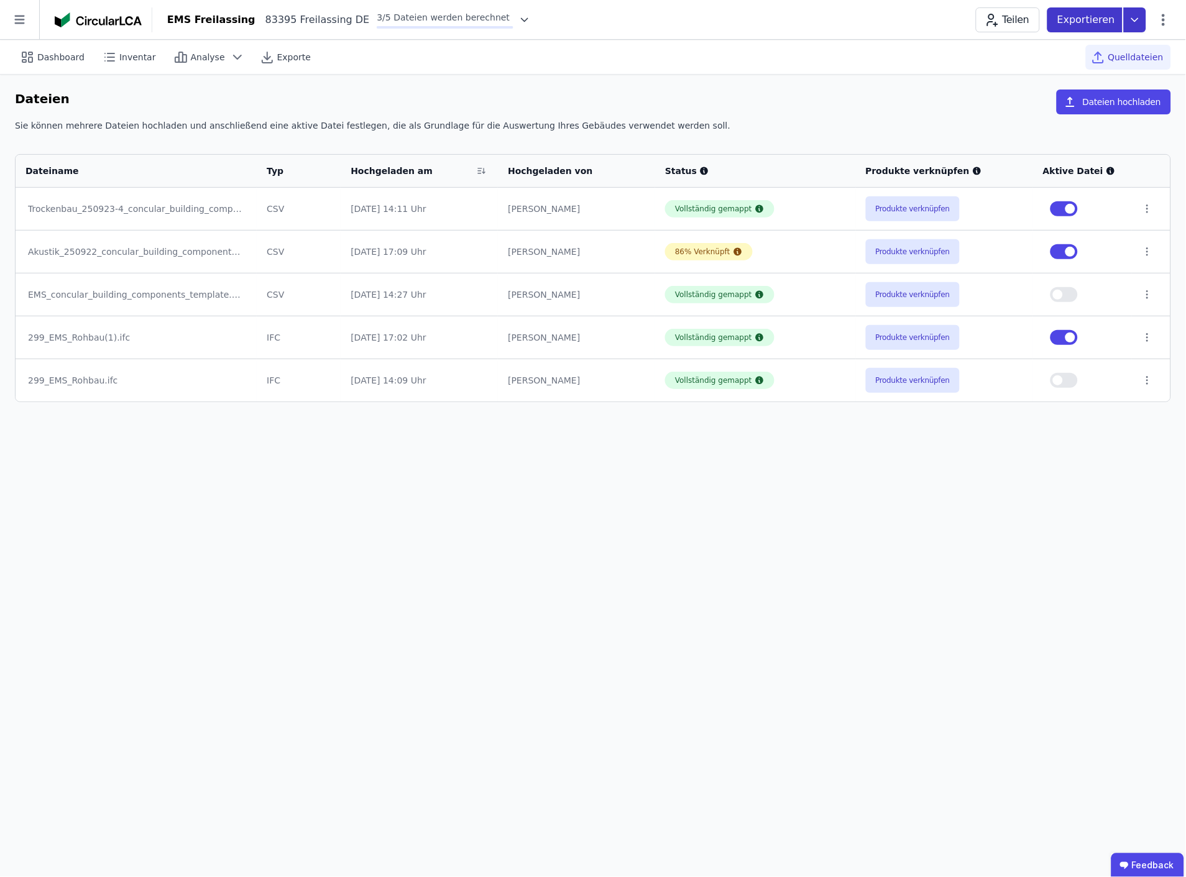
click at [1132, 18] on icon at bounding box center [1135, 19] width 6 height 3
click at [1086, 47] on div "DGNB Gebäuderessourcenpass" at bounding box center [1068, 49] width 136 height 12
select select "*"
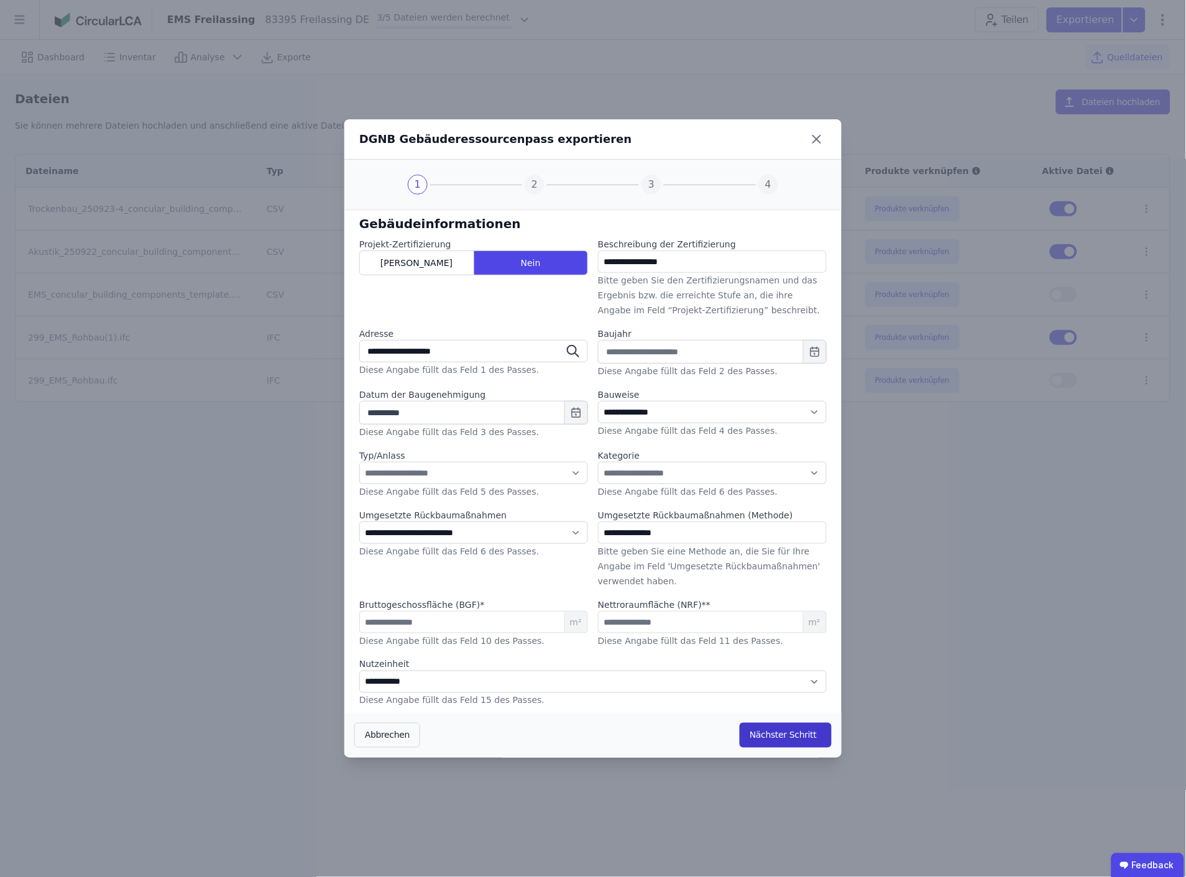
click at [780, 732] on button "Nächster Schritt" at bounding box center [786, 735] width 92 height 25
select select "*"
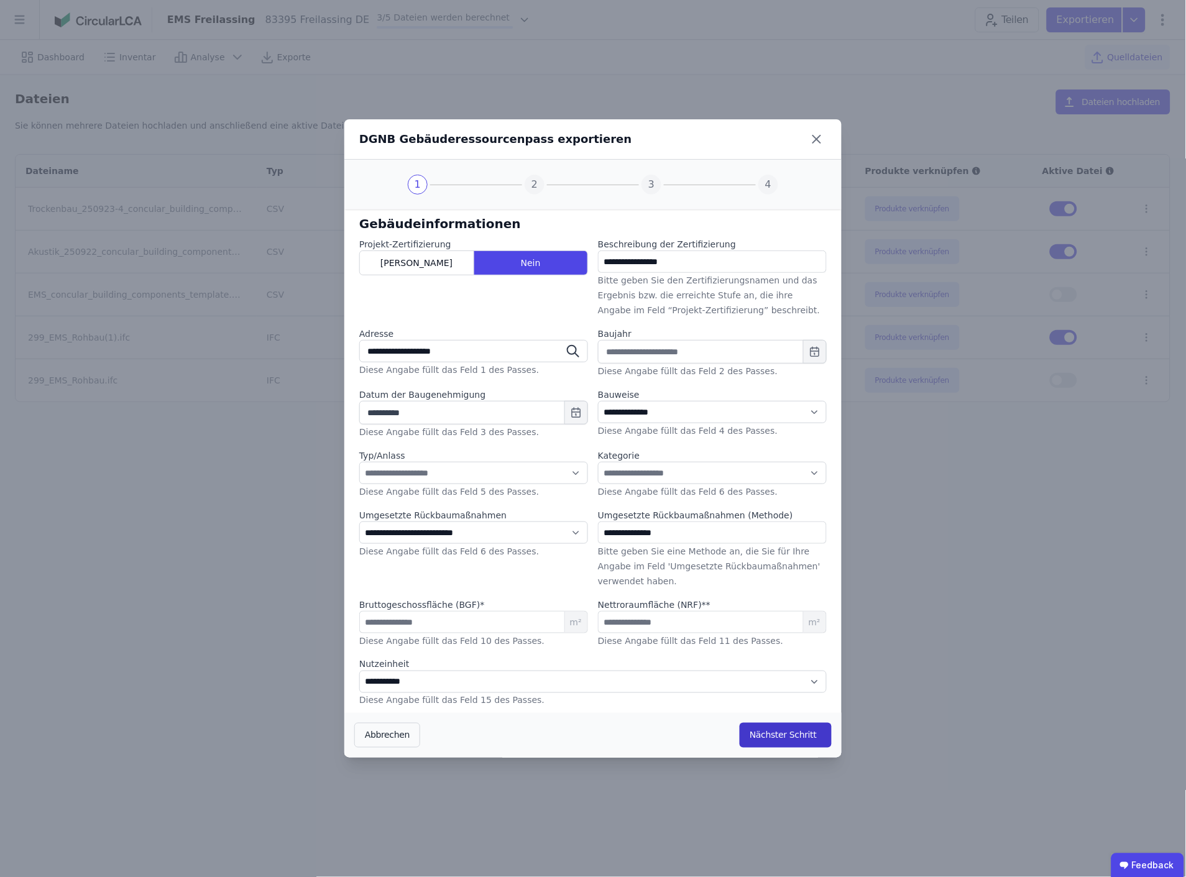
select select "*"
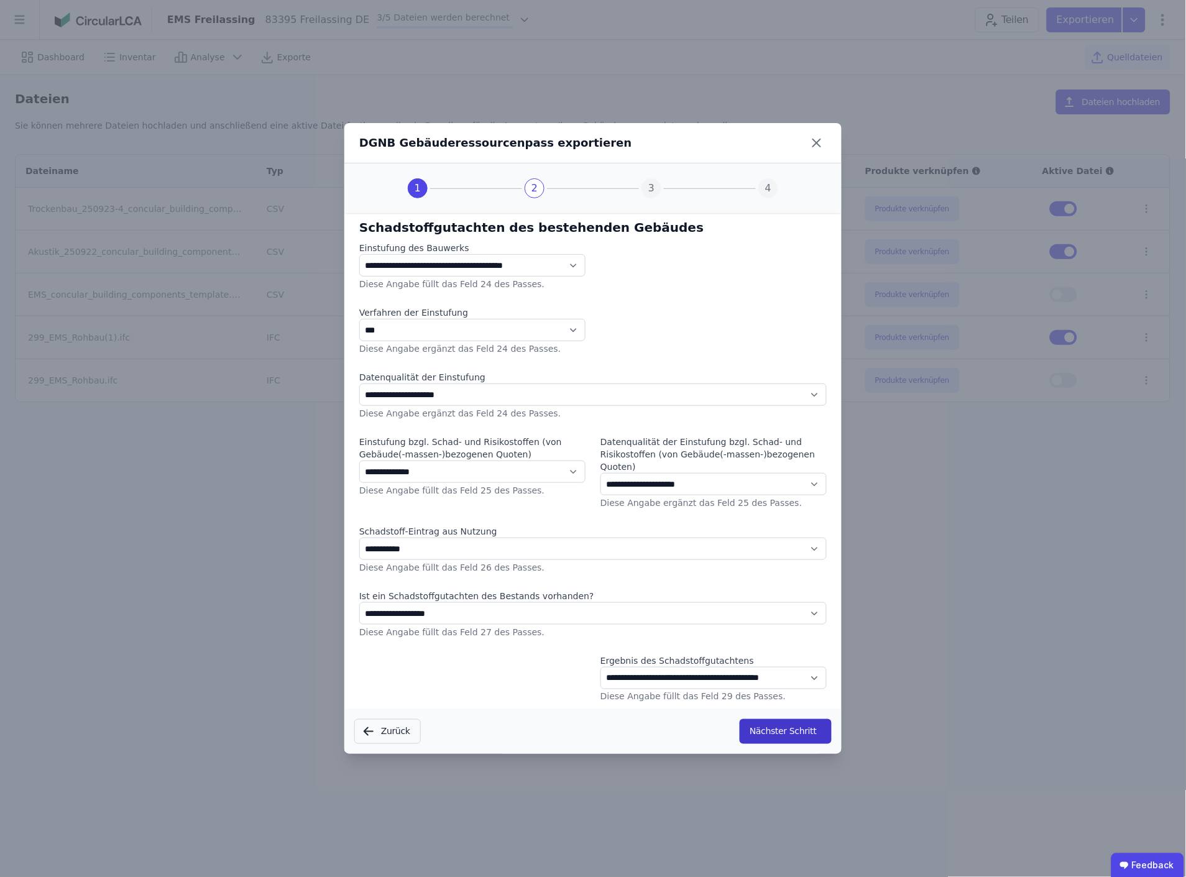
click at [786, 729] on button "Nächster Schritt" at bounding box center [786, 731] width 92 height 25
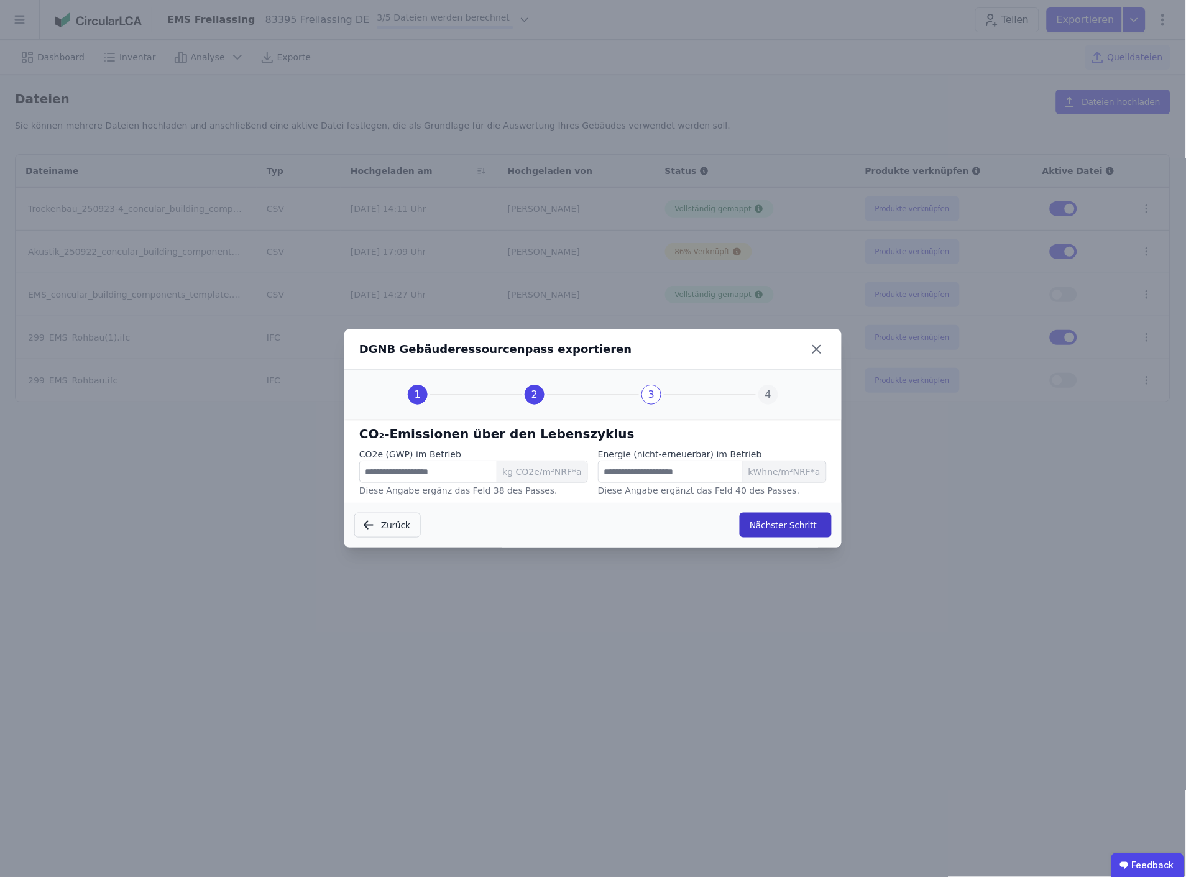
click at [793, 527] on button "Nächster Schritt" at bounding box center [786, 525] width 92 height 25
select select "*"
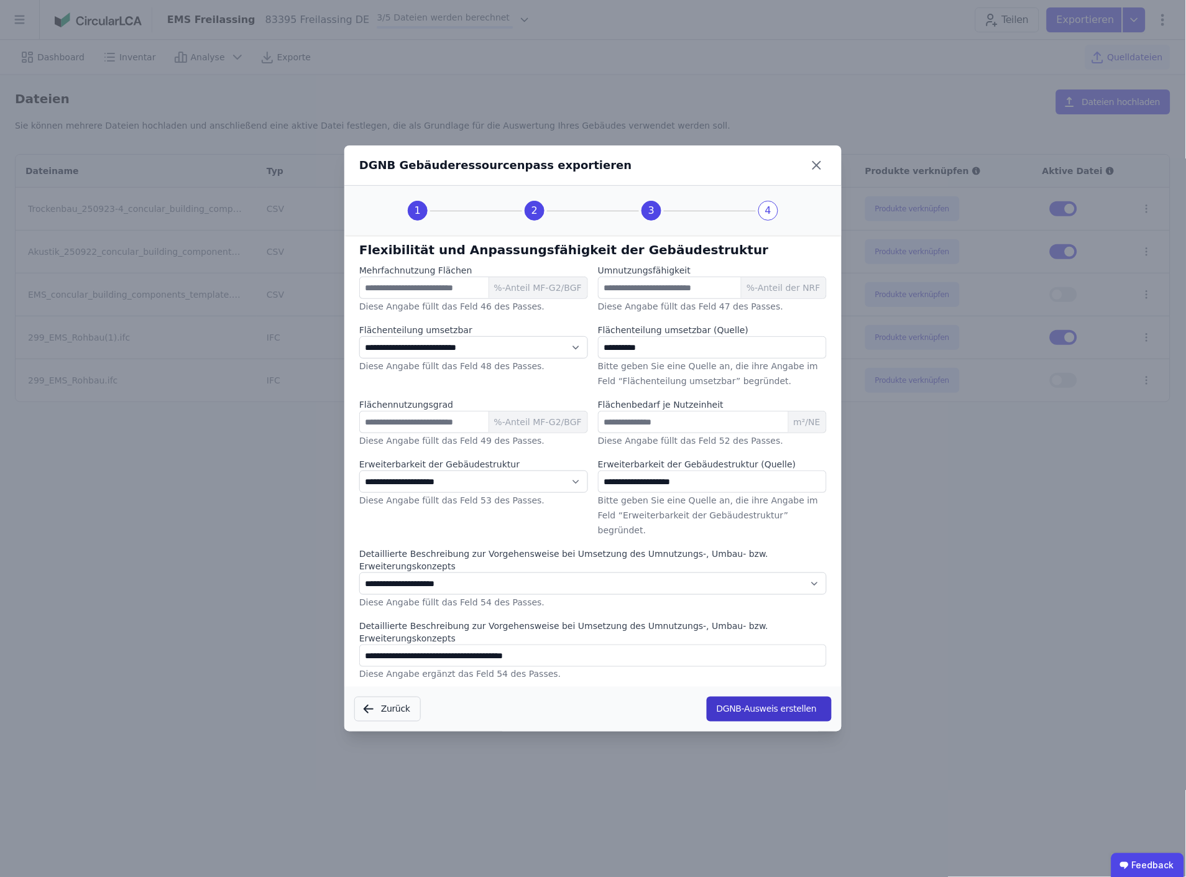
click at [760, 697] on button "DGNB-Ausweis erstellen" at bounding box center [769, 709] width 125 height 25
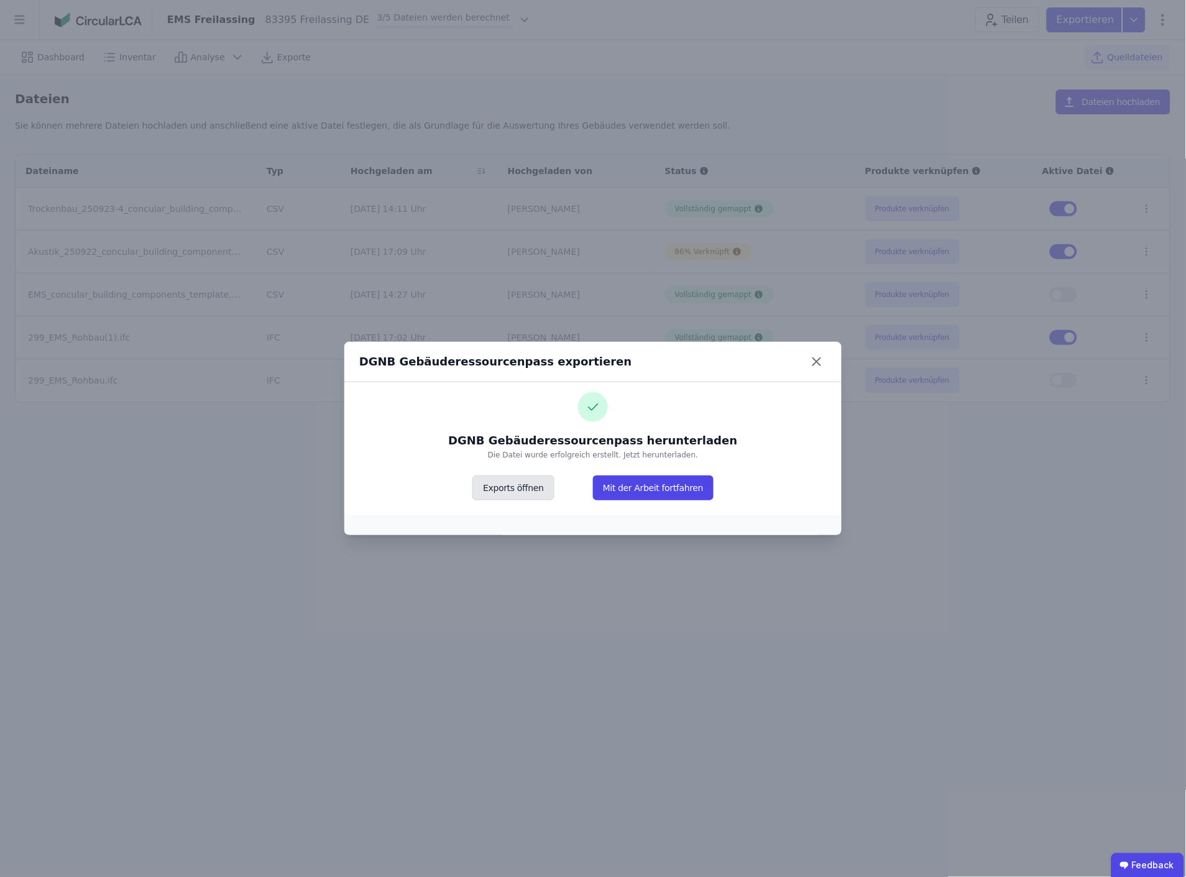
click at [520, 487] on button "Exports öffnen" at bounding box center [513, 488] width 81 height 25
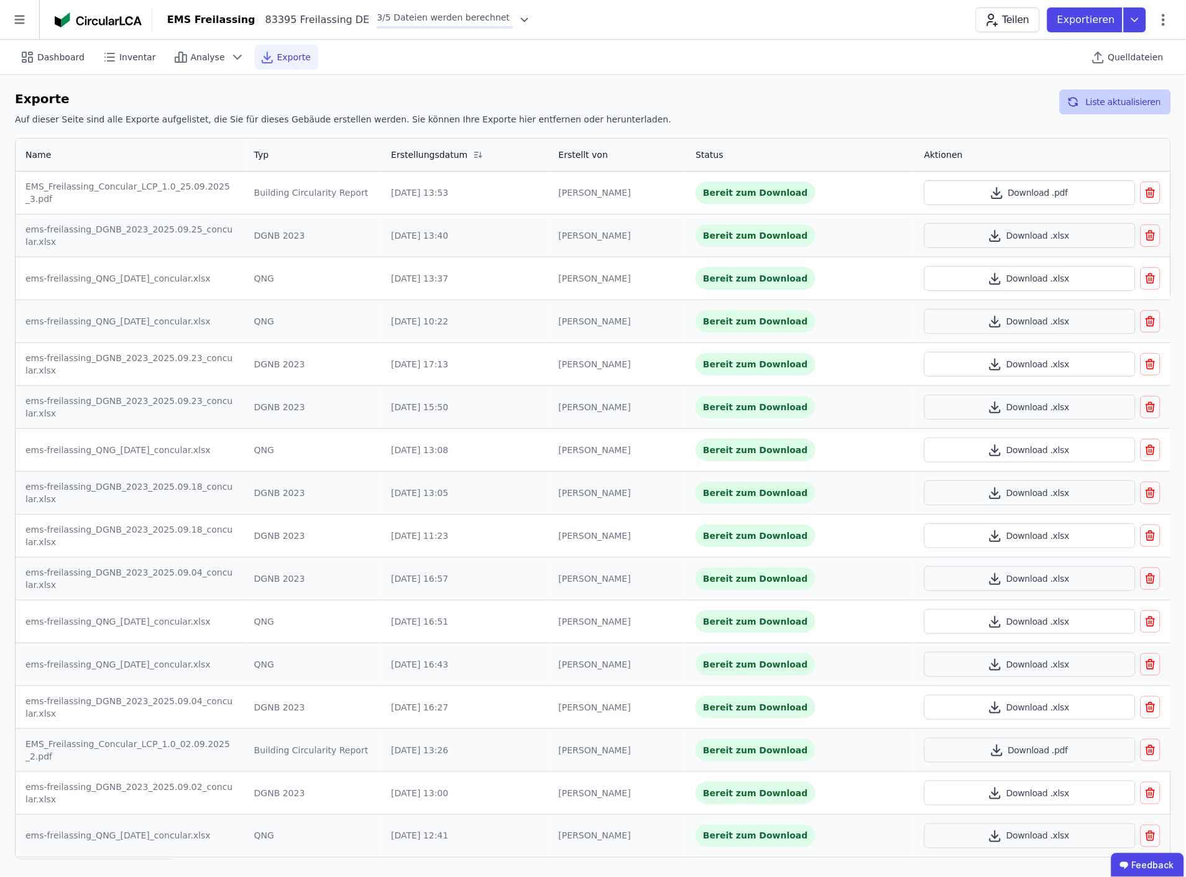
click at [1122, 103] on button "Liste aktualisieren" at bounding box center [1115, 102] width 111 height 25
click at [1134, 54] on span "Quelldateien" at bounding box center [1136, 57] width 55 height 12
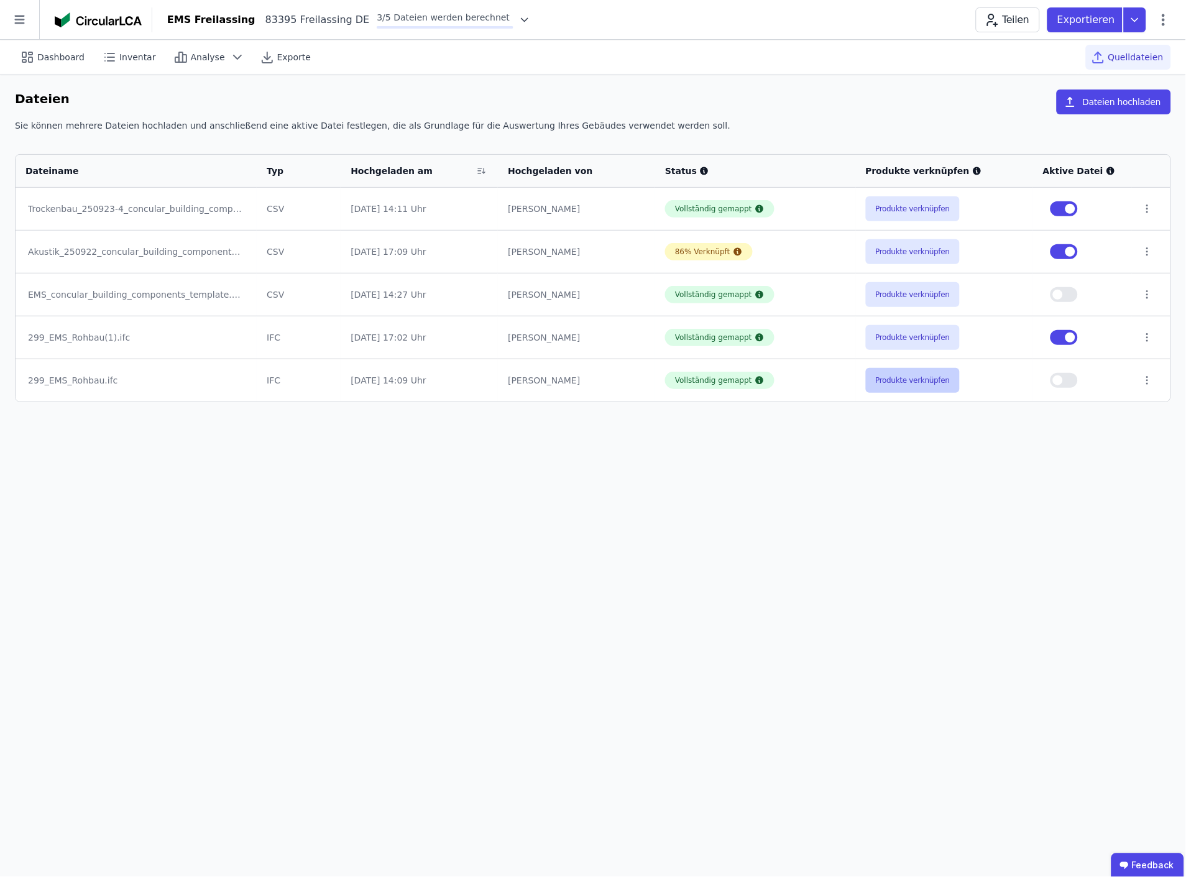
click at [900, 376] on button "Produkte verknüpfen" at bounding box center [913, 380] width 95 height 25
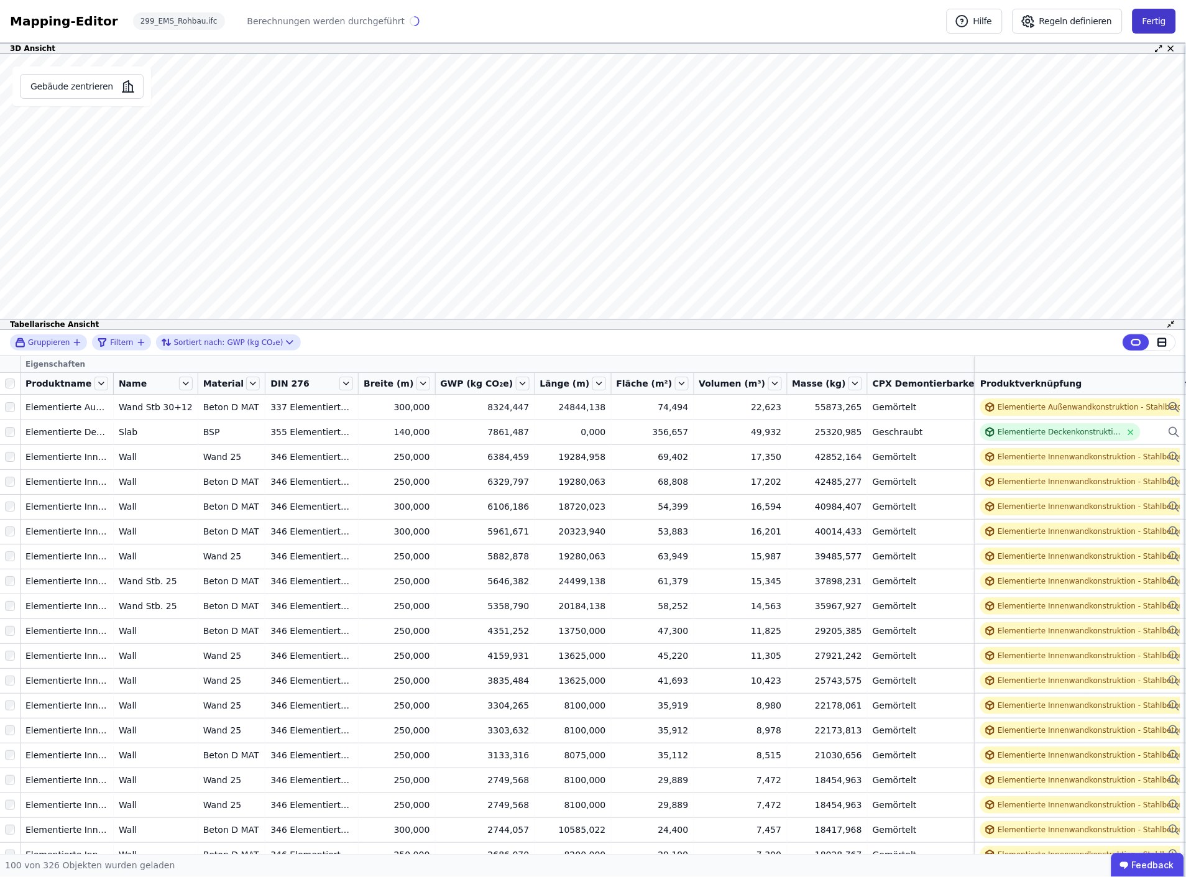
click at [1153, 21] on button "Fertig" at bounding box center [1155, 21] width 44 height 25
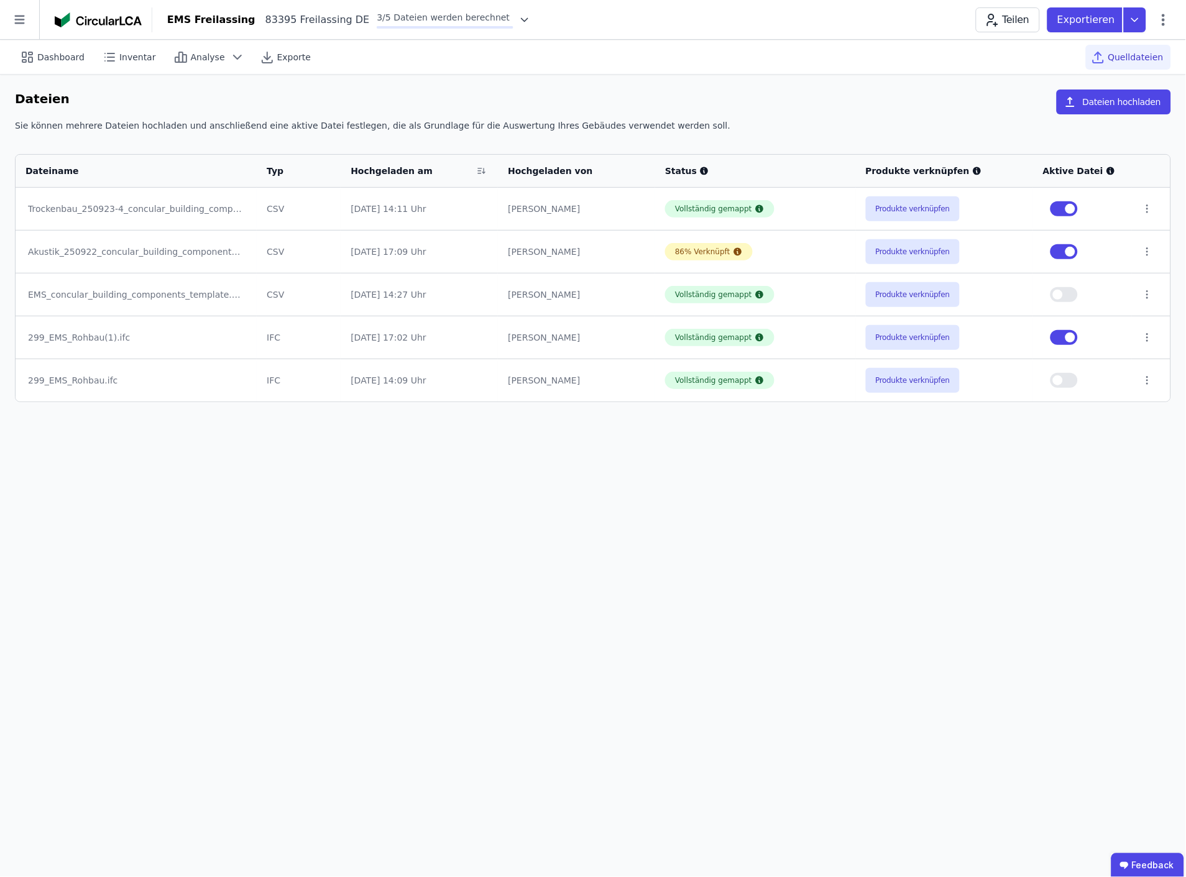
click at [568, 98] on div "Dateien Dateien hochladen" at bounding box center [593, 105] width 1157 height 30
click at [923, 257] on button "Produkte verknüpfen" at bounding box center [913, 251] width 95 height 25
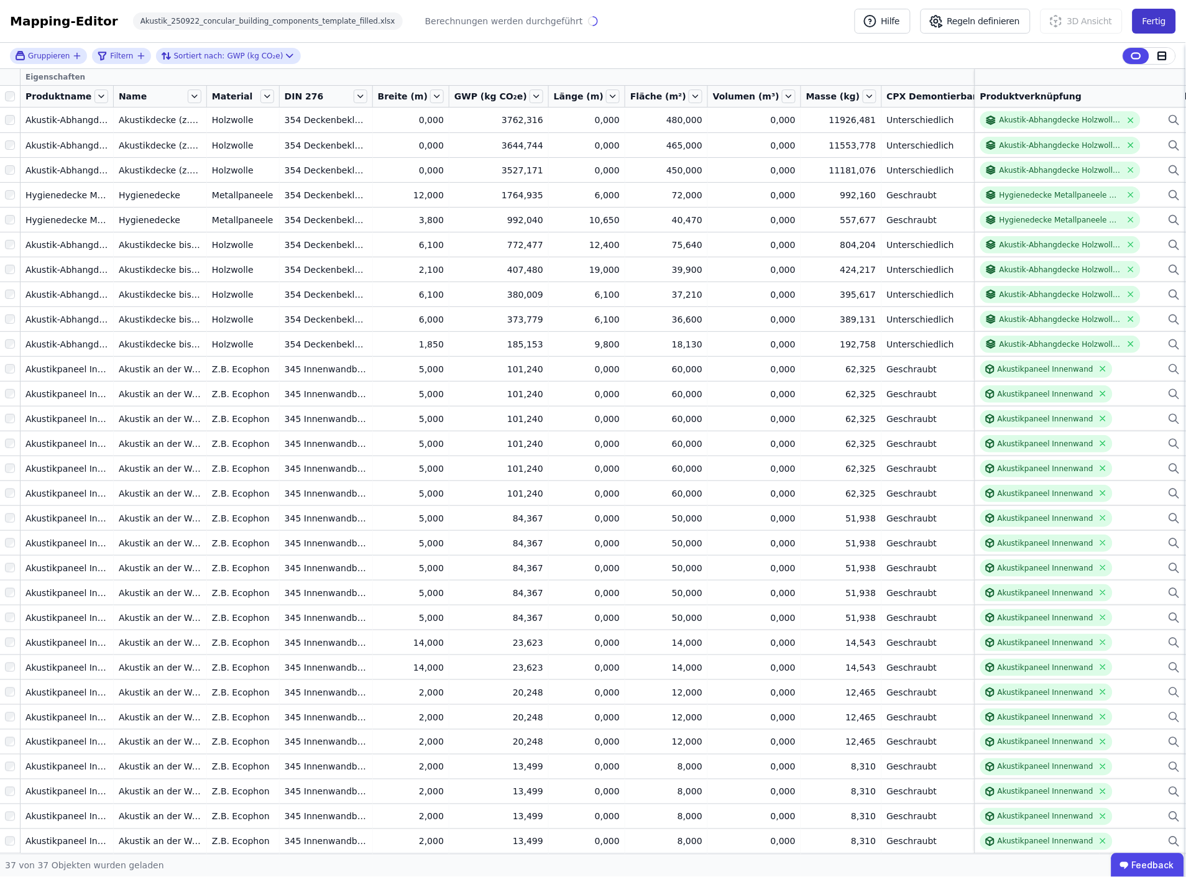
click at [1157, 23] on button "Fertig" at bounding box center [1155, 21] width 44 height 25
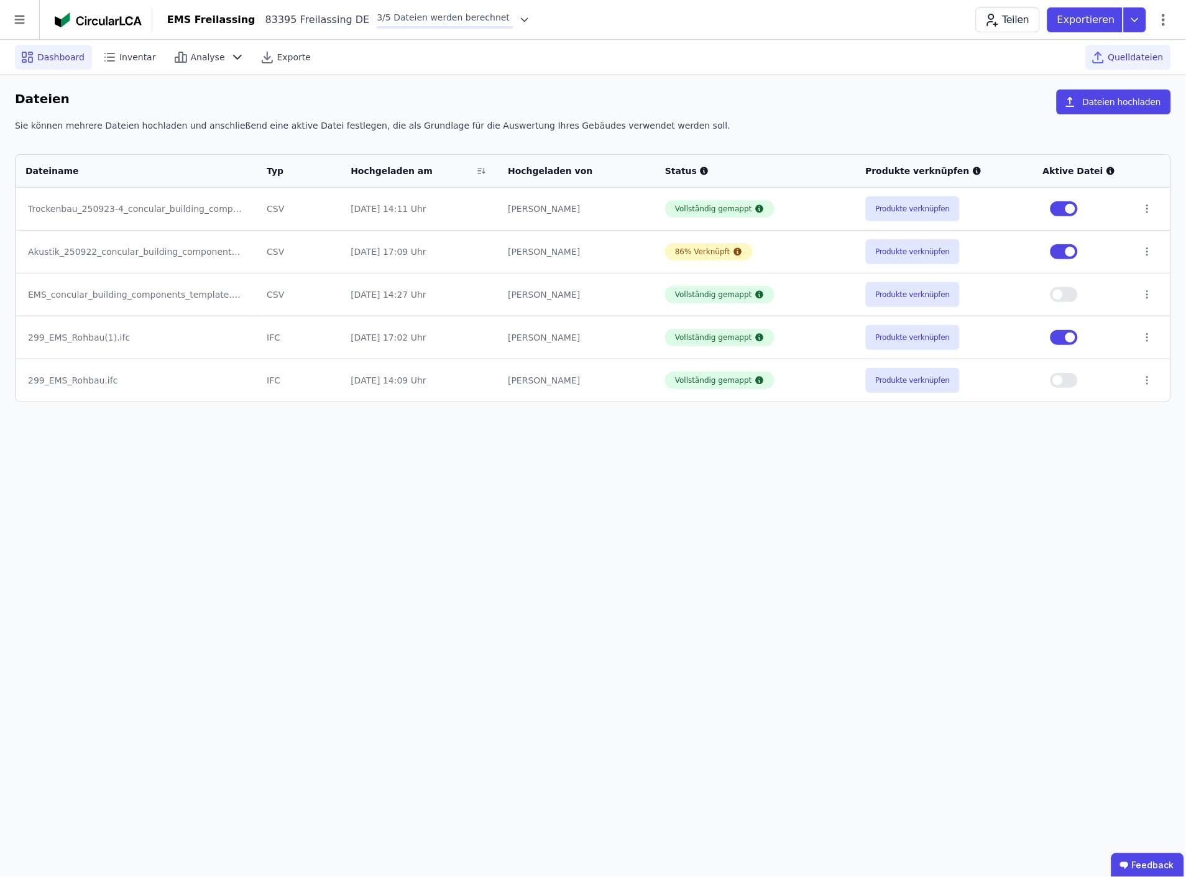
click at [66, 58] on span "Dashboard" at bounding box center [60, 57] width 47 height 12
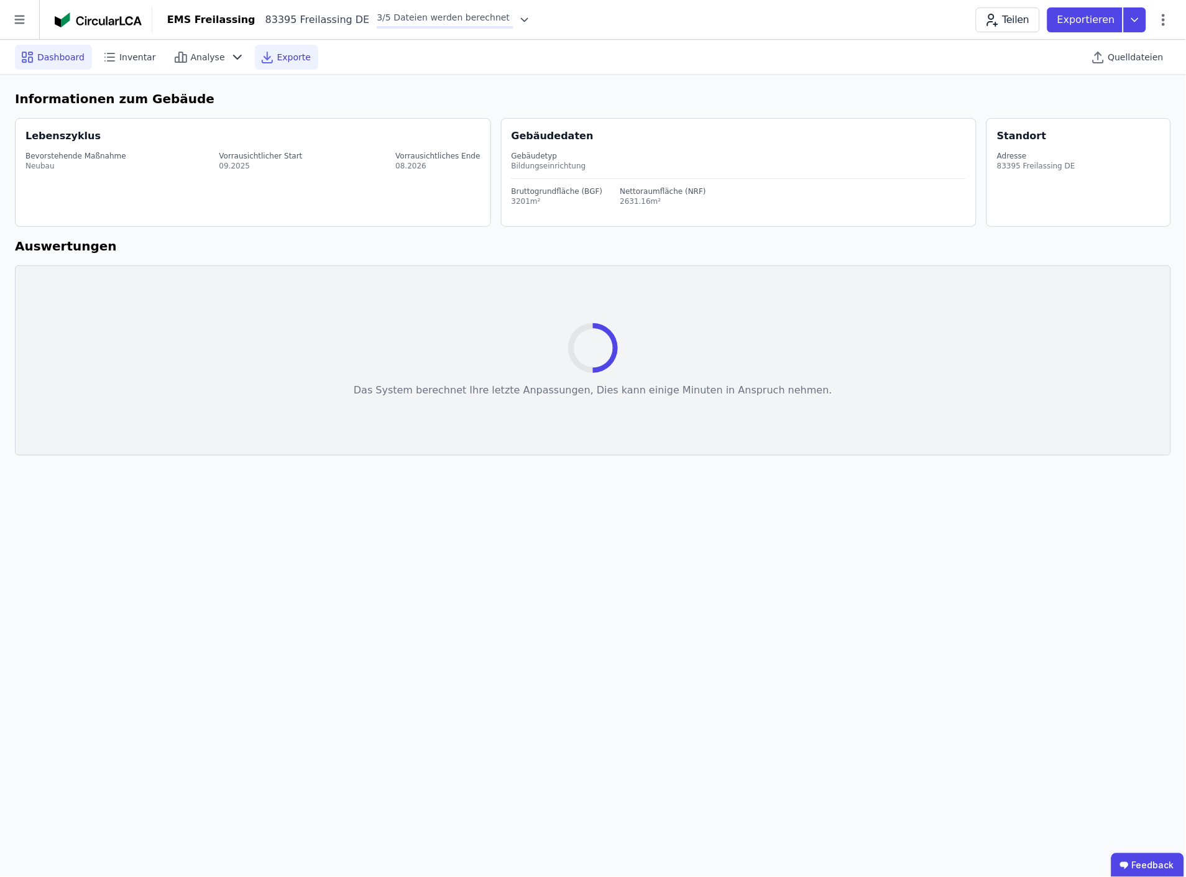
click at [277, 57] on span "Exporte" at bounding box center [294, 57] width 34 height 12
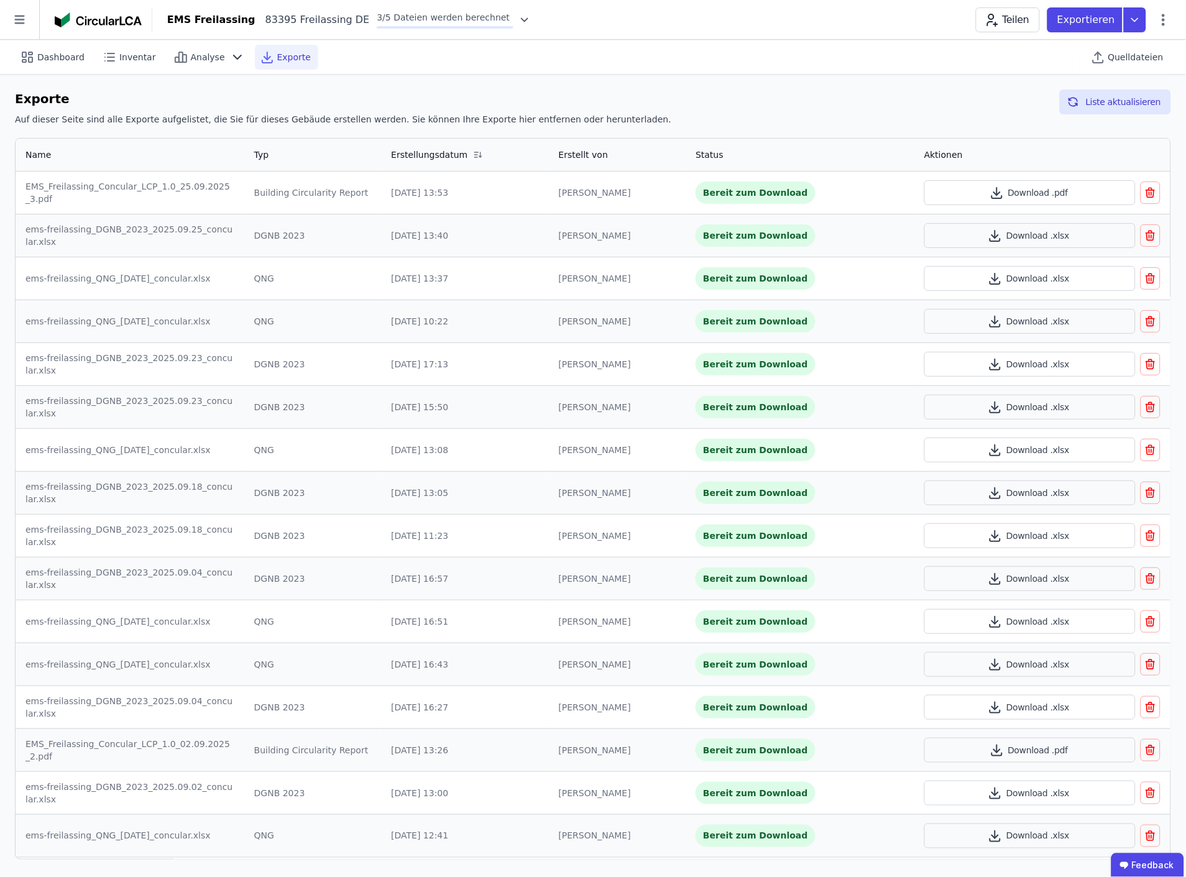
click at [372, 52] on div "Dashboard Inventar Analyse Exporte" at bounding box center [216, 57] width 403 height 25
click at [234, 56] on icon at bounding box center [237, 57] width 7 height 4
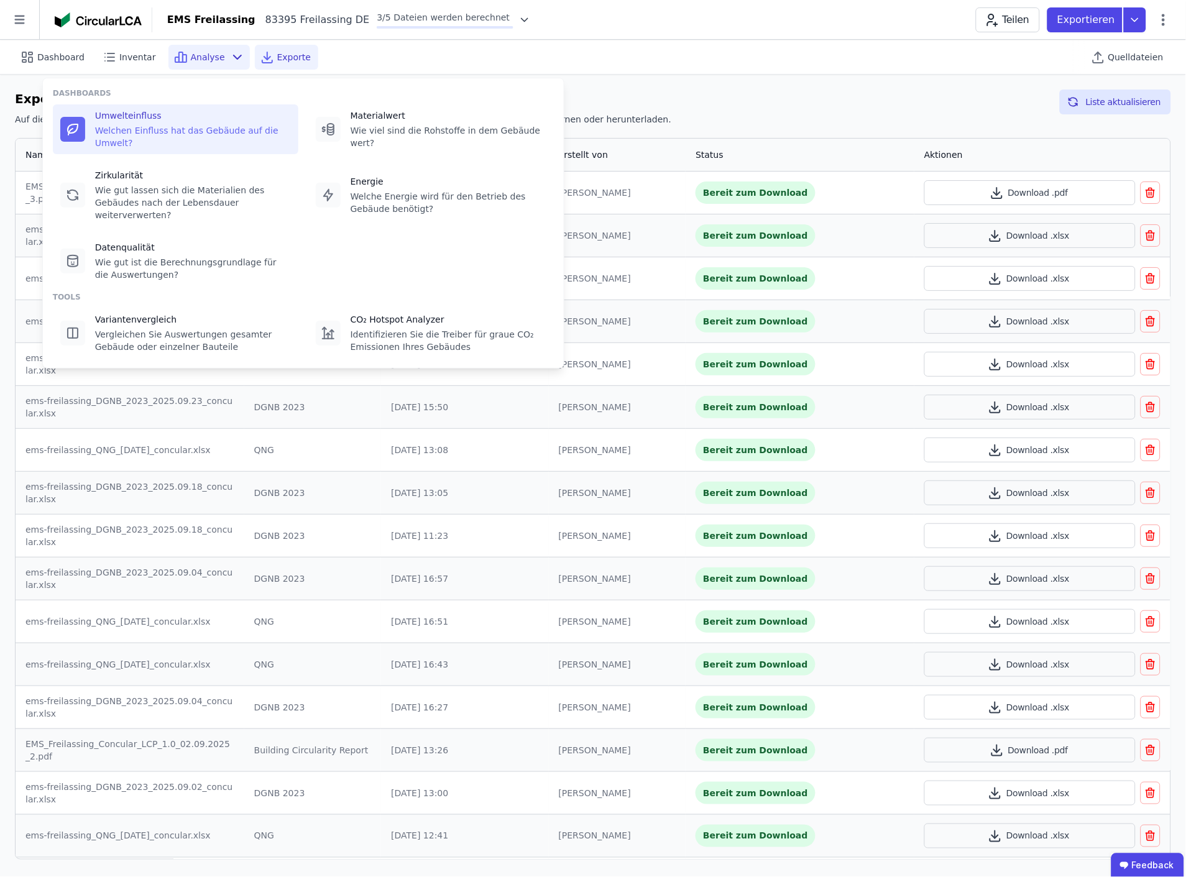
click at [172, 122] on div "Umwelteinfluss Welchen Einfluss hat das Gebäude auf die Umwelt?" at bounding box center [193, 129] width 196 height 40
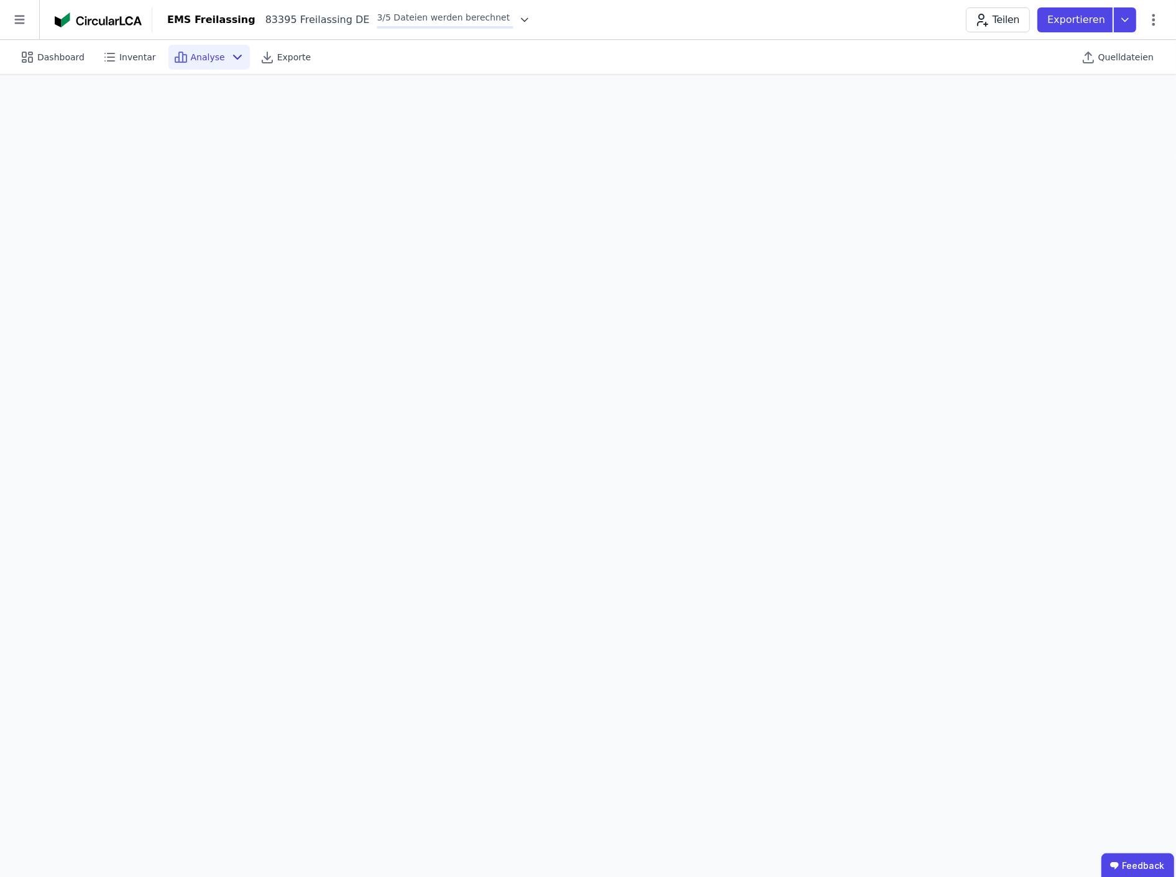
click at [206, 58] on span "Analyse" at bounding box center [208, 57] width 34 height 12
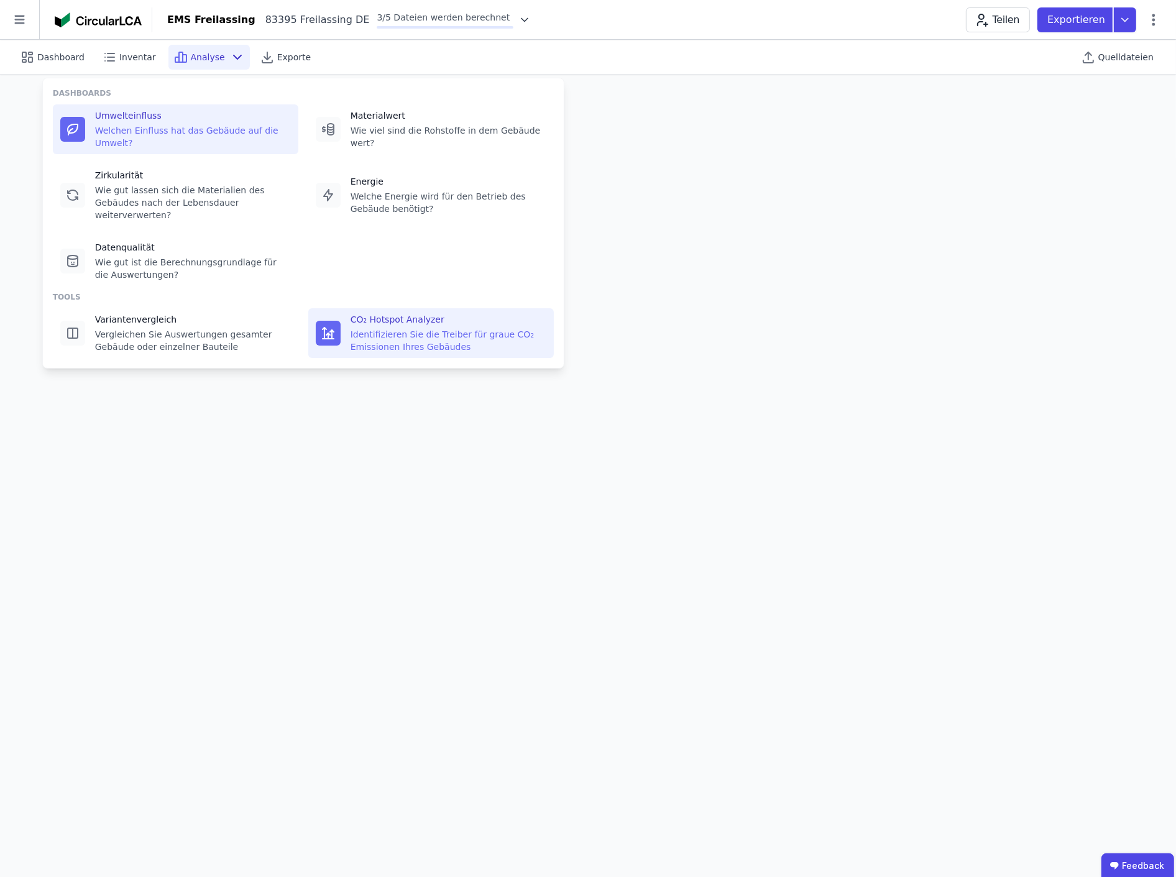
click at [382, 328] on div "Identifizieren Sie die Treiber für graue CO₂ Emissionen Ihres Gebäudes" at bounding box center [449, 340] width 196 height 25
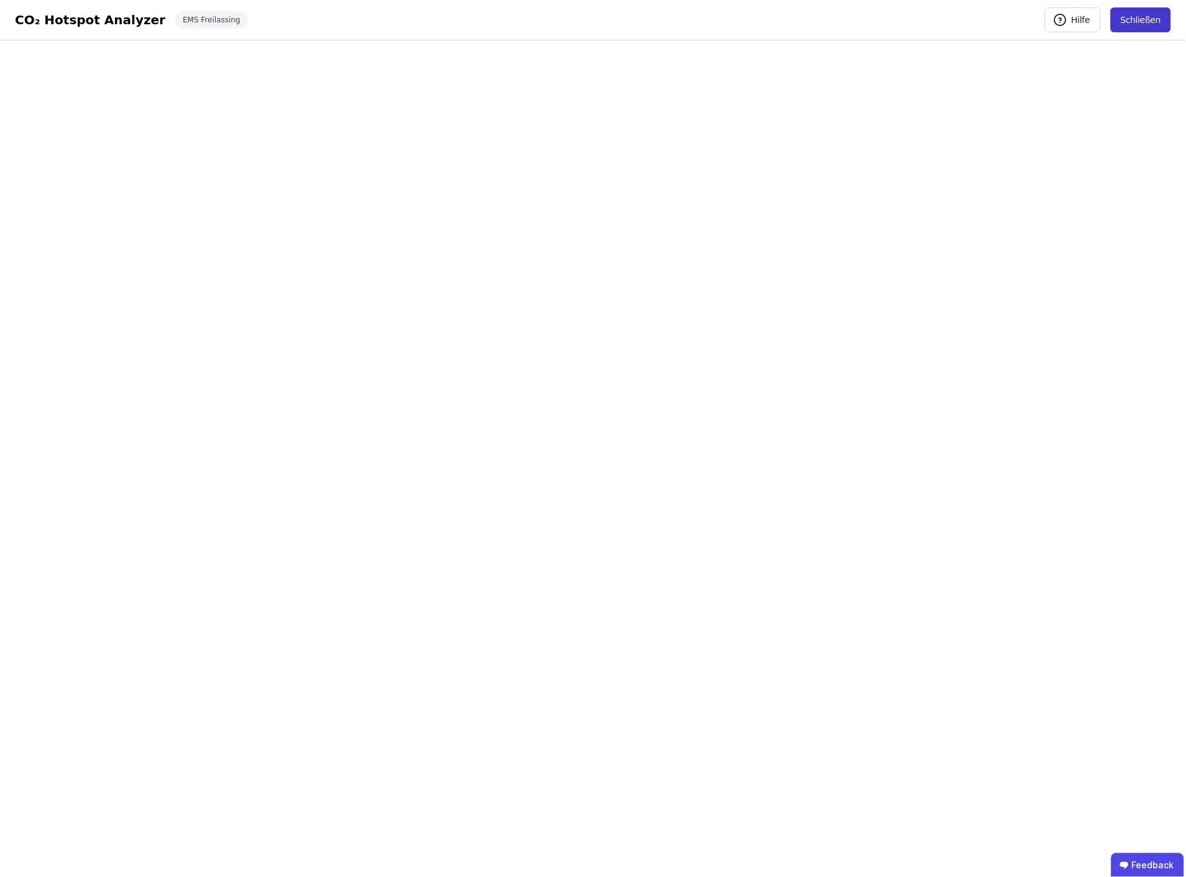
click at [1148, 16] on button "Schließen" at bounding box center [1141, 19] width 60 height 25
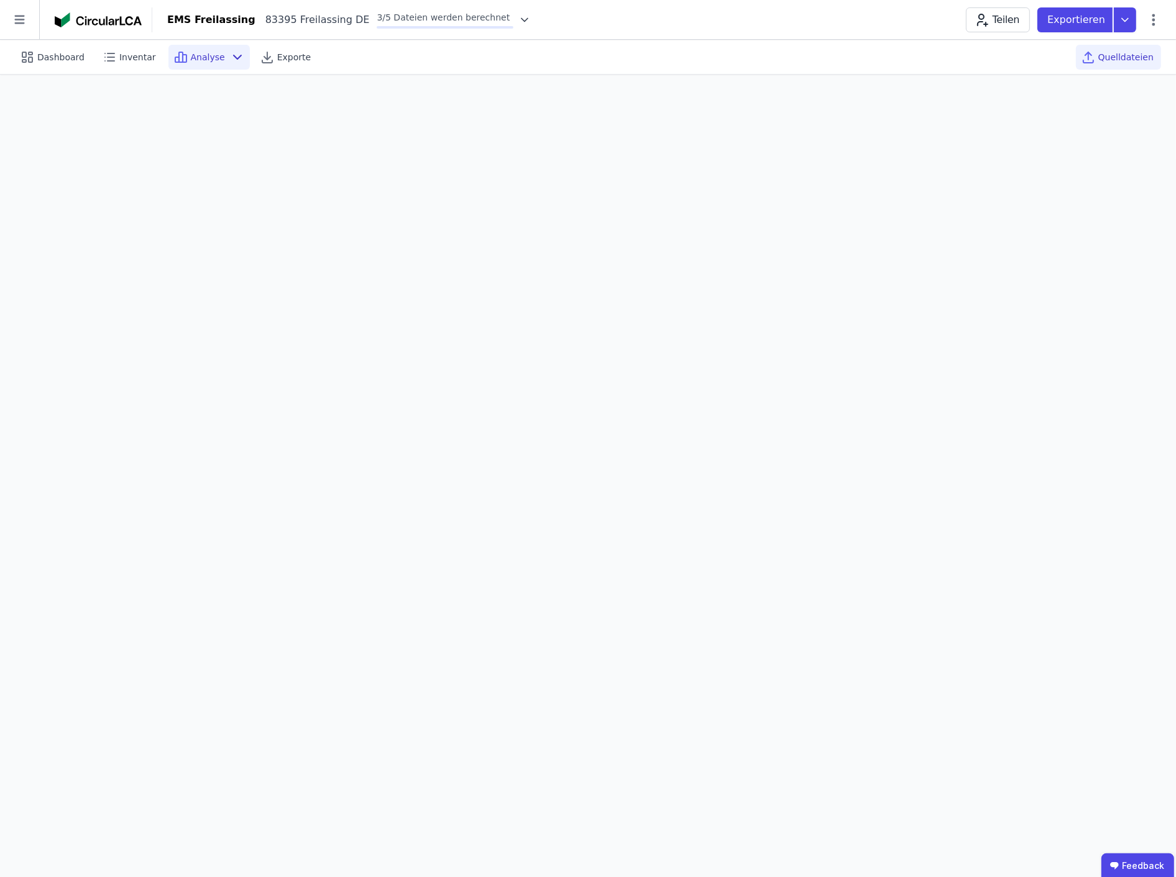
click at [1117, 57] on span "Quelldateien" at bounding box center [1126, 57] width 55 height 12
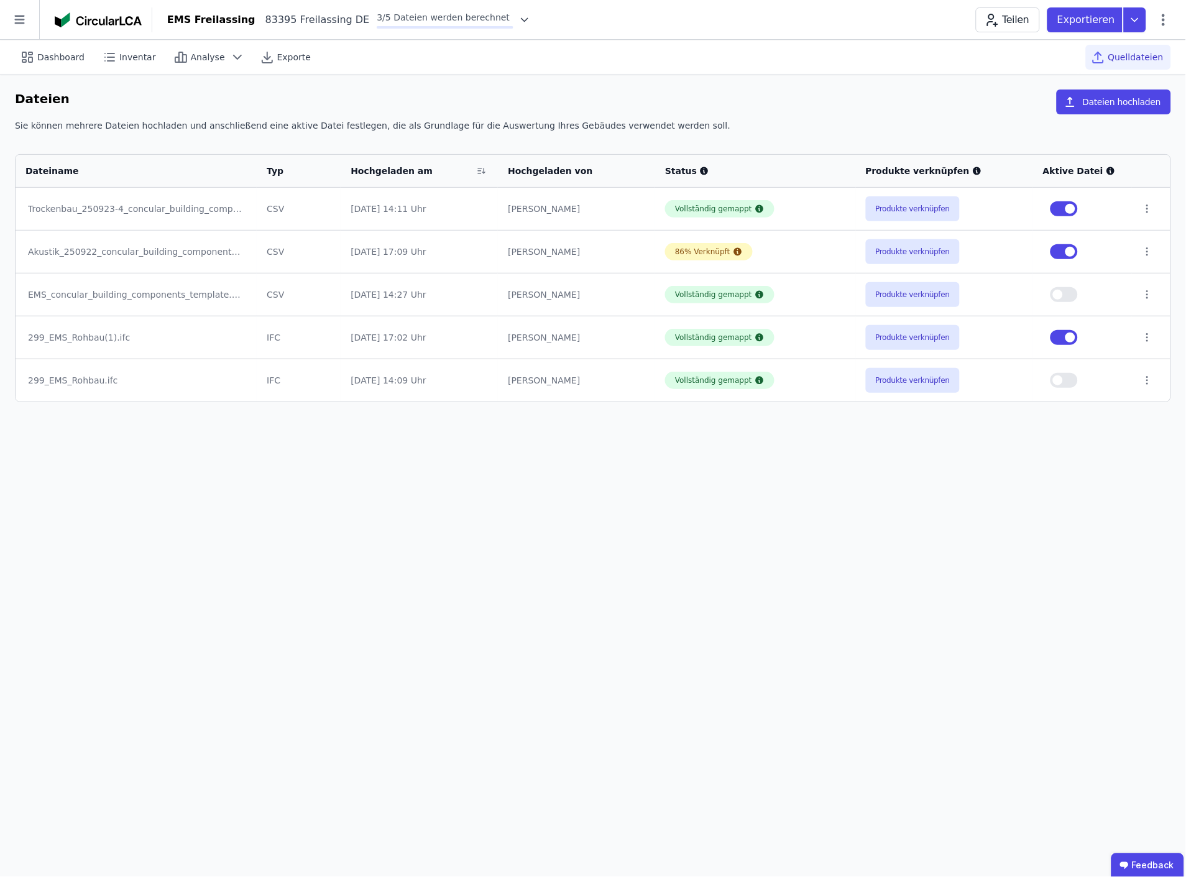
click at [1076, 377] on button "button" at bounding box center [1064, 380] width 27 height 15
click at [1061, 339] on button "button" at bounding box center [1064, 337] width 27 height 15
click at [905, 377] on button "Produkte verknüpfen" at bounding box center [913, 380] width 95 height 25
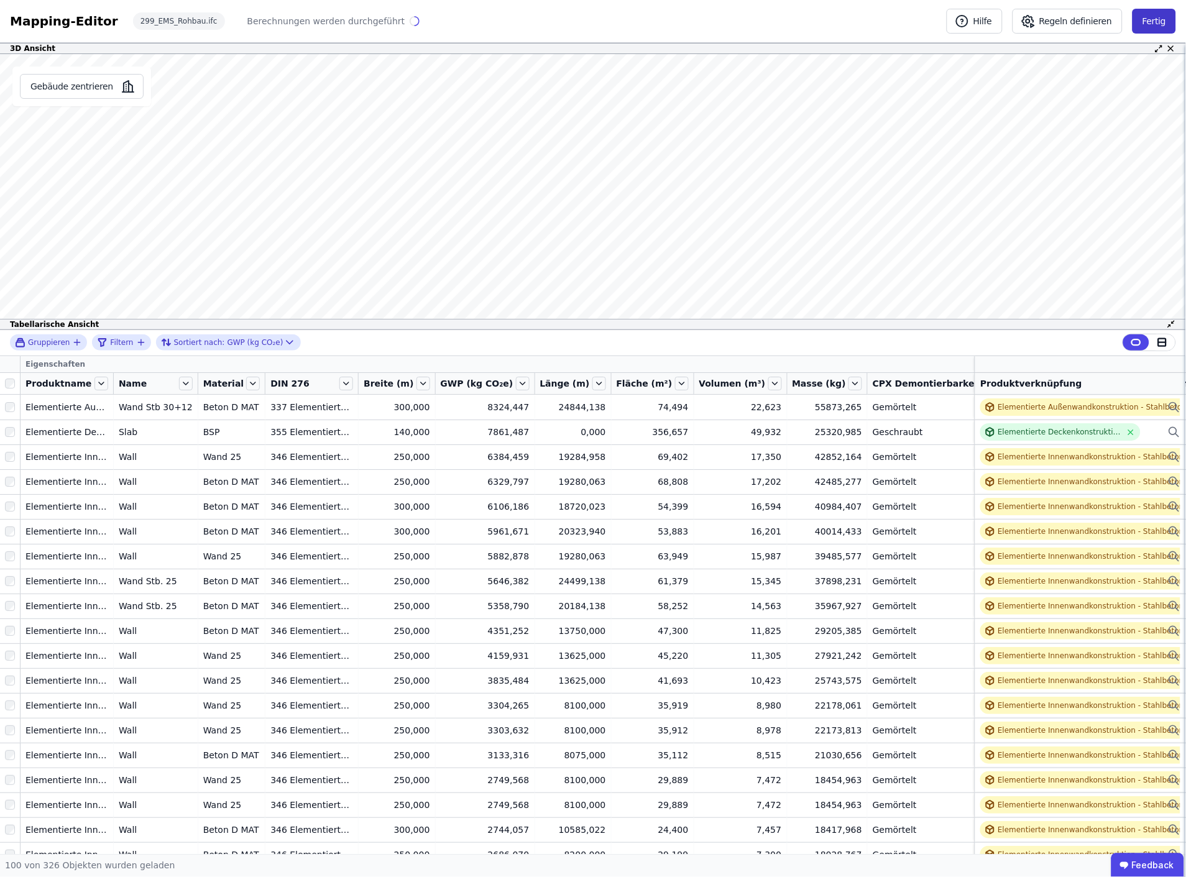
click at [1155, 21] on button "Fertig" at bounding box center [1155, 21] width 44 height 25
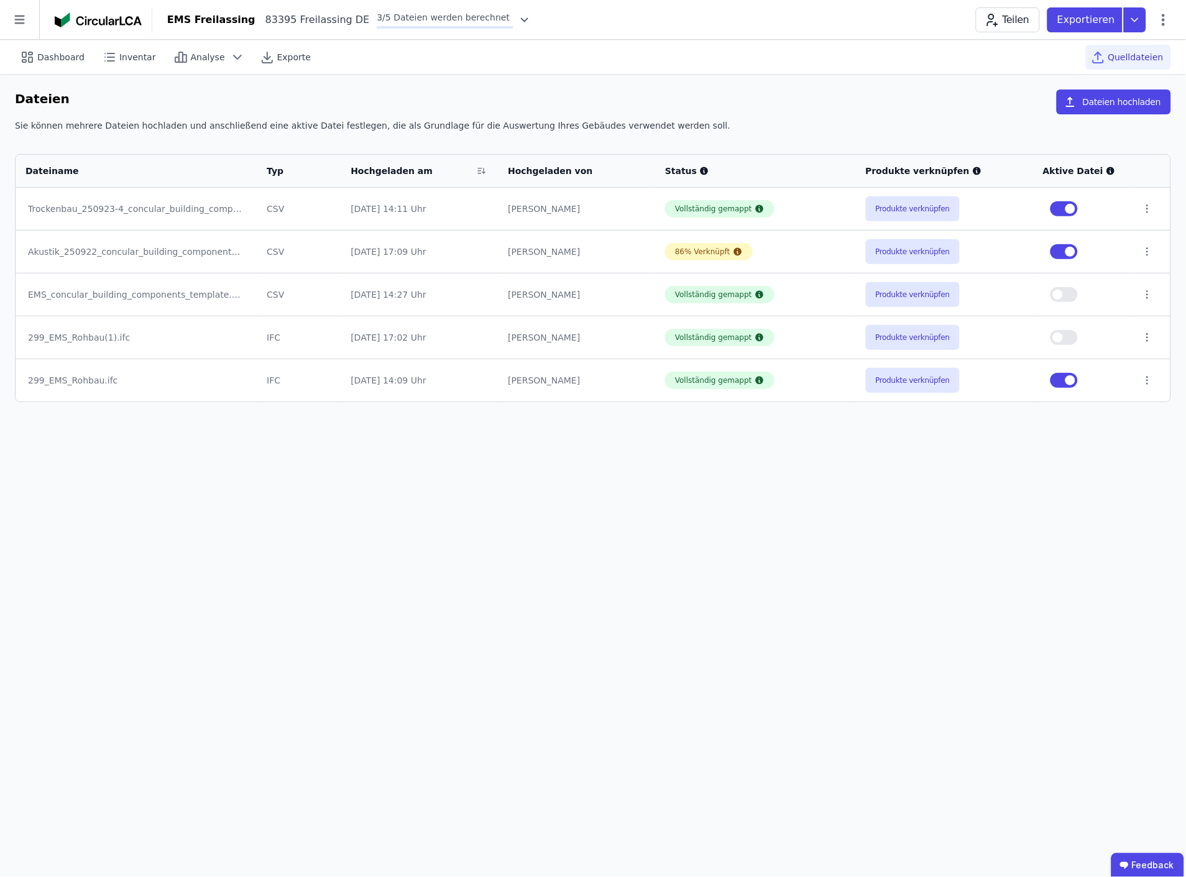
click at [820, 494] on div "Dashboard Inventar Analyse Exporte Quelldateien Dateien Dateien hochladen Sie k…" at bounding box center [593, 459] width 1186 height 838
click at [613, 616] on div "Dashboard Inventar Analyse Exporte Quelldateien Dateien Dateien hochladen Sie k…" at bounding box center [593, 459] width 1186 height 838
click at [57, 57] on span "Dashboard" at bounding box center [60, 57] width 47 height 12
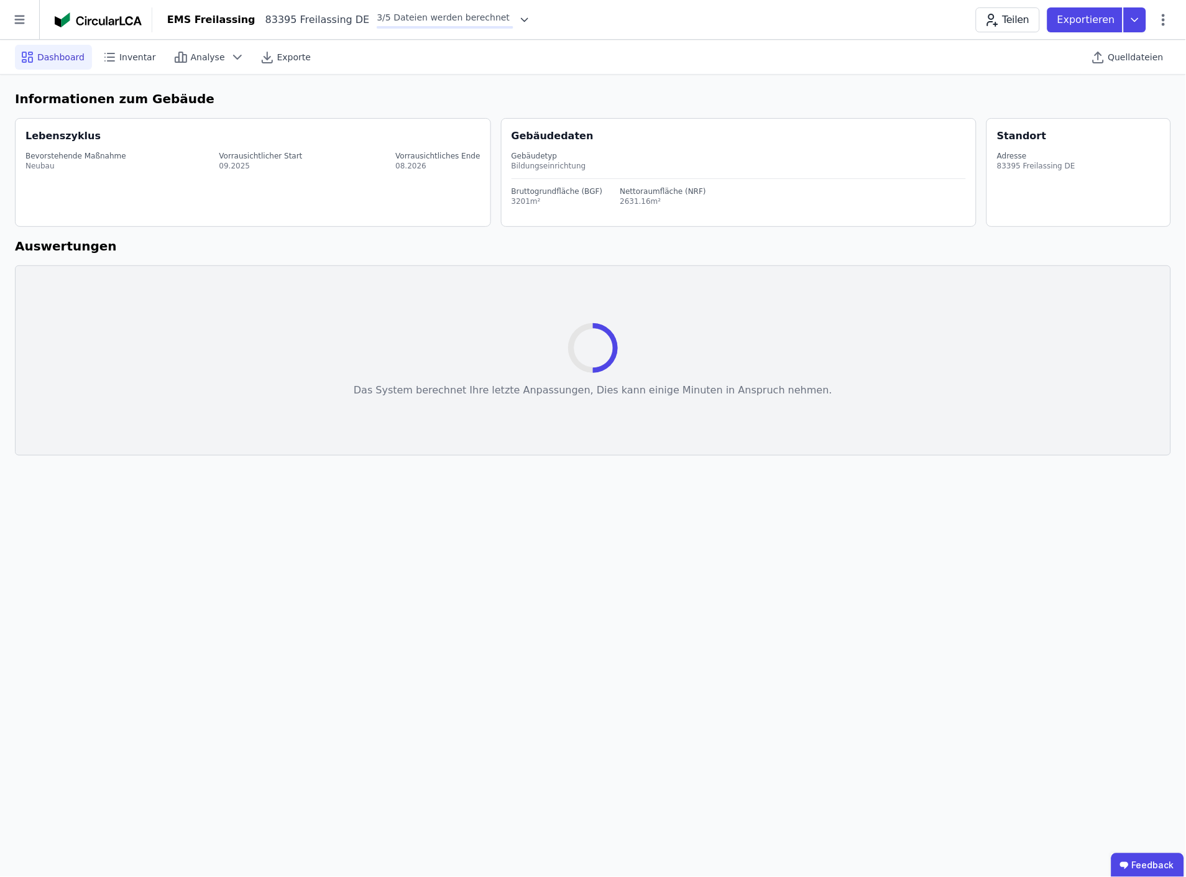
click at [312, 98] on h6 "Informationen zum Gebäude" at bounding box center [593, 99] width 1157 height 19
click at [24, 16] on icon at bounding box center [19, 20] width 10 height 9
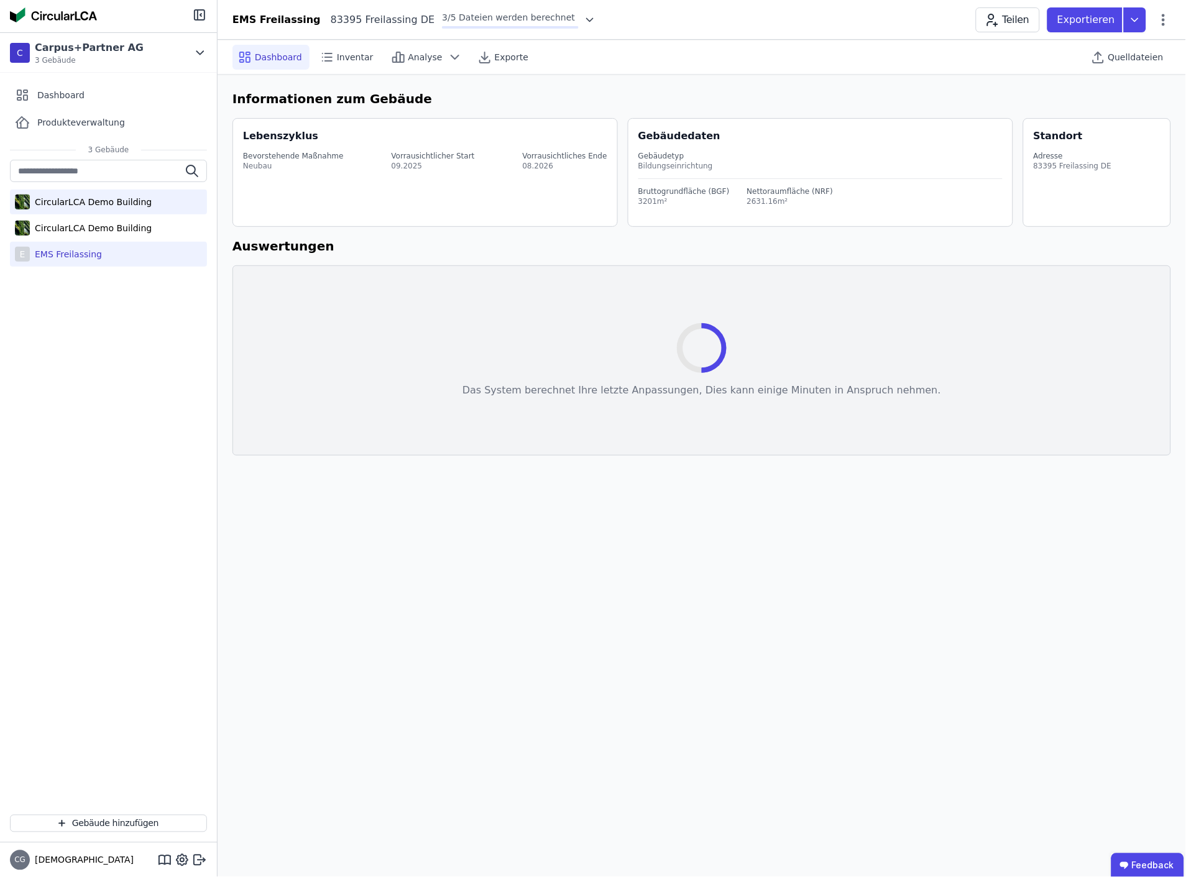
click at [96, 202] on div "CircularLCA Demo Building" at bounding box center [91, 202] width 122 height 12
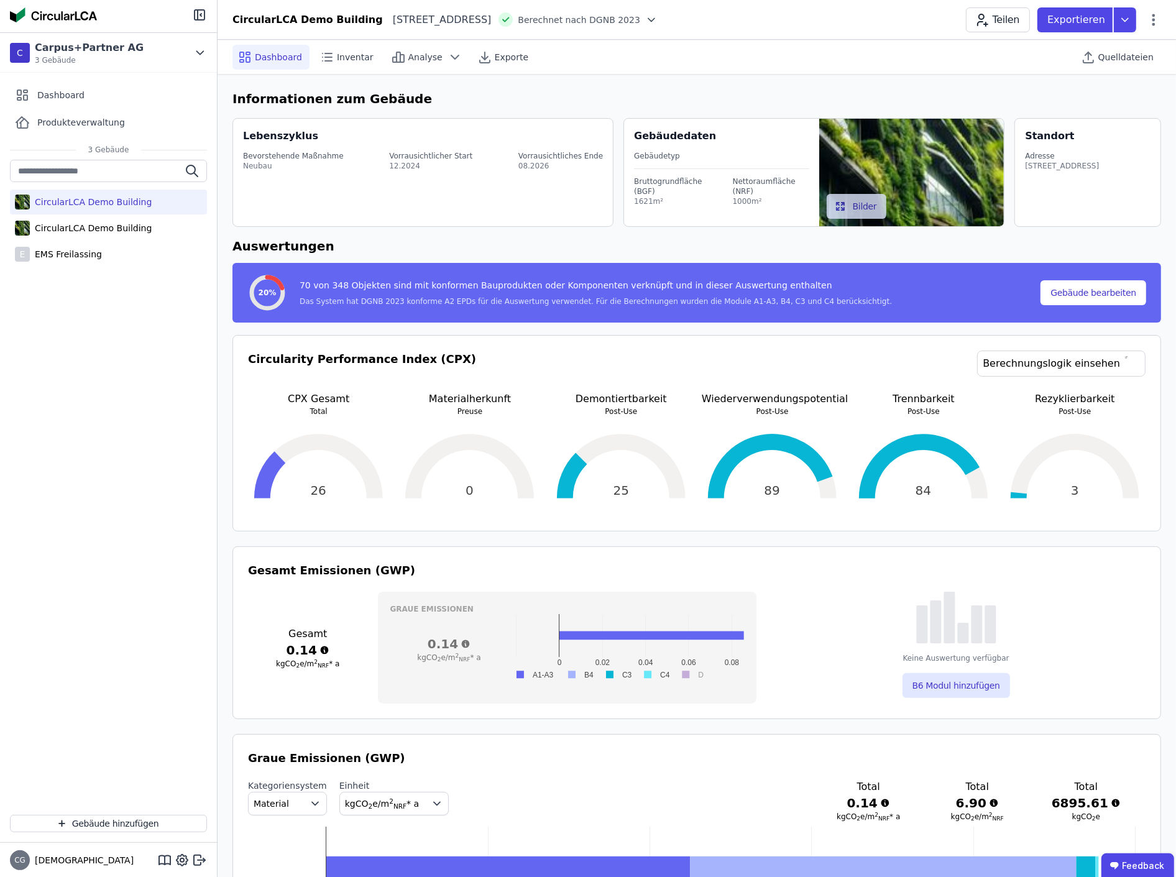
click at [95, 201] on div "CircularLCA Demo Building" at bounding box center [91, 202] width 122 height 12
click at [1132, 55] on span "Quelldateien" at bounding box center [1126, 57] width 55 height 12
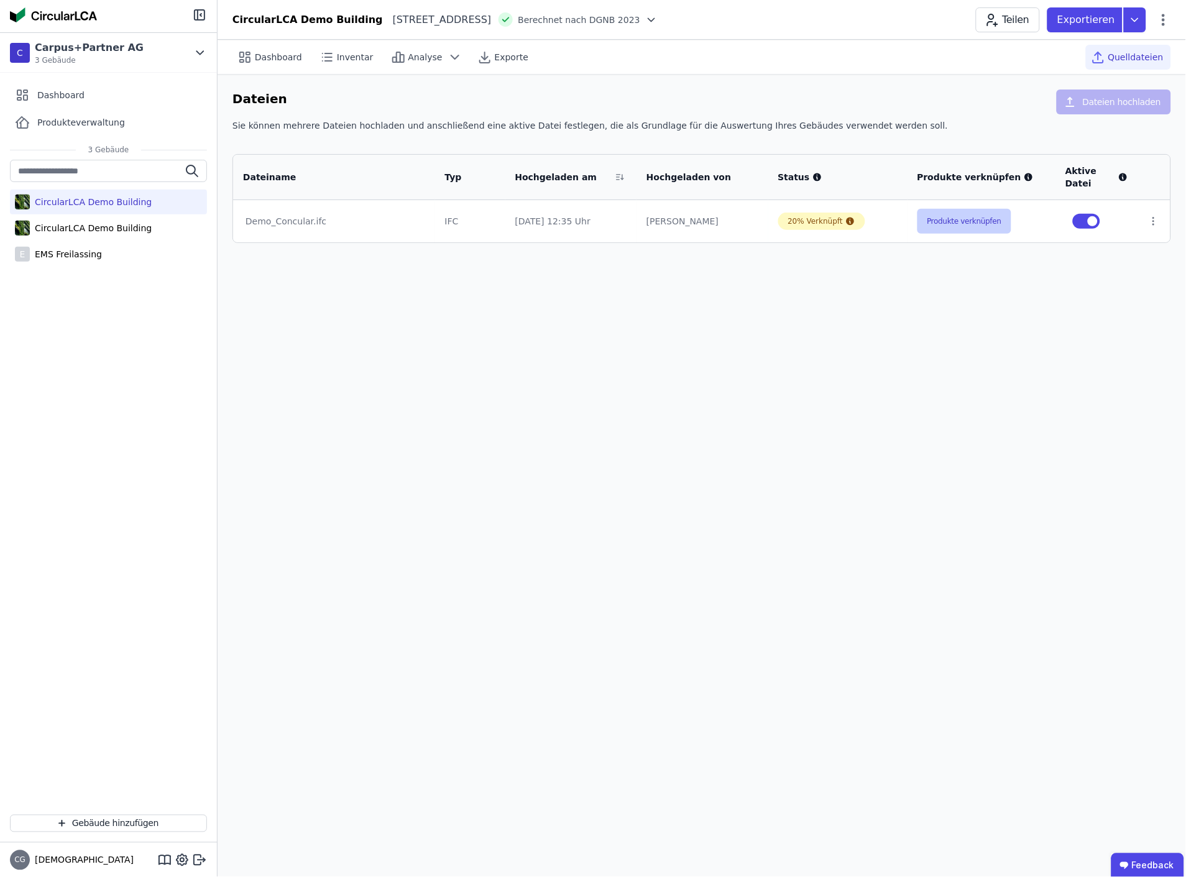
click at [971, 218] on button "Produkte verknüpfen" at bounding box center [965, 221] width 95 height 25
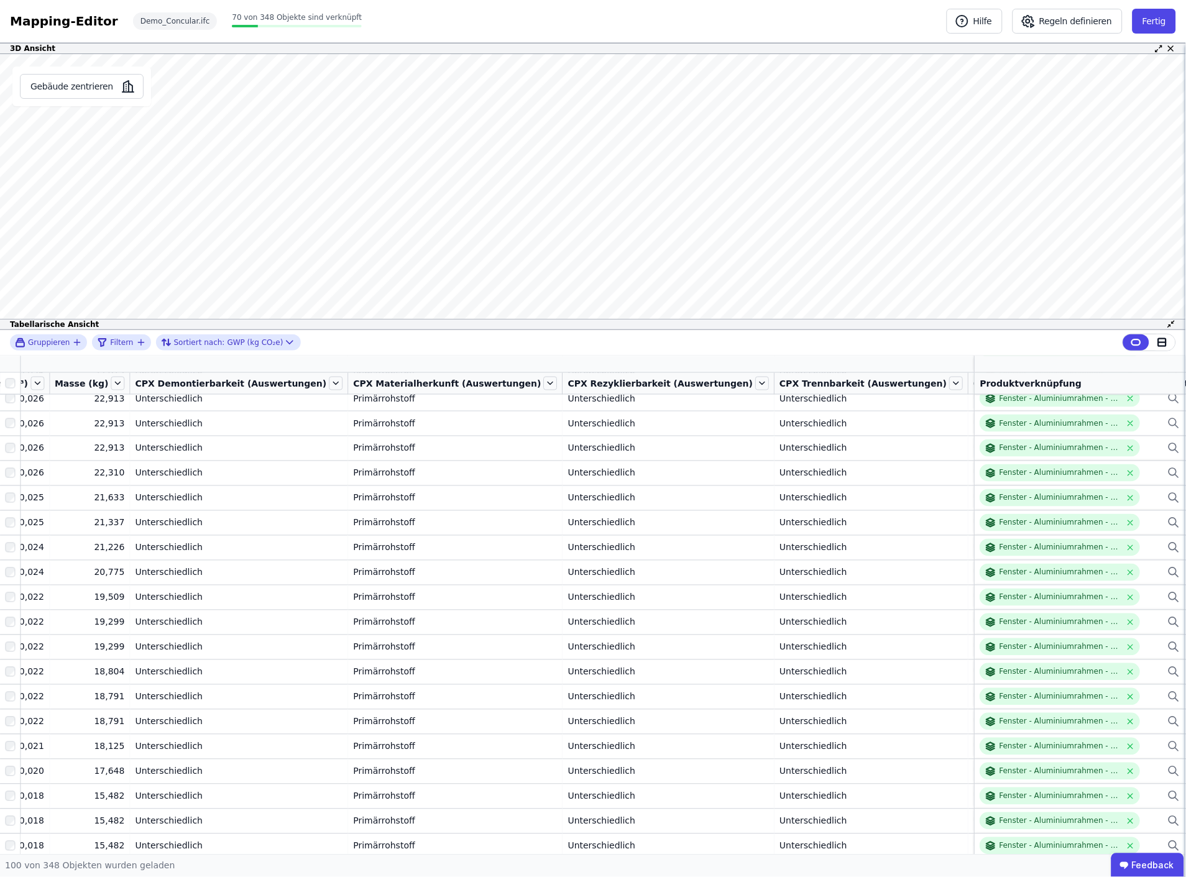
scroll to position [0, 754]
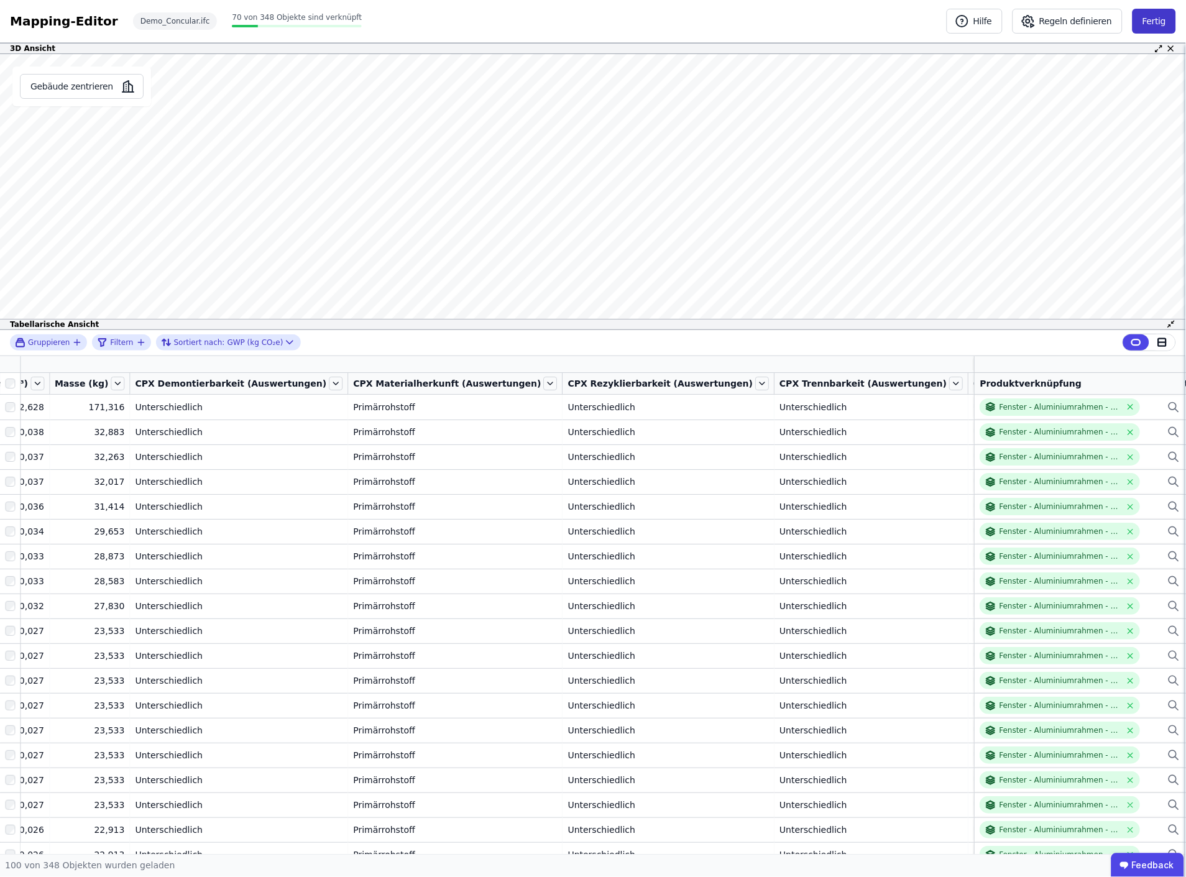
click at [1154, 20] on button "Fertig" at bounding box center [1155, 21] width 44 height 25
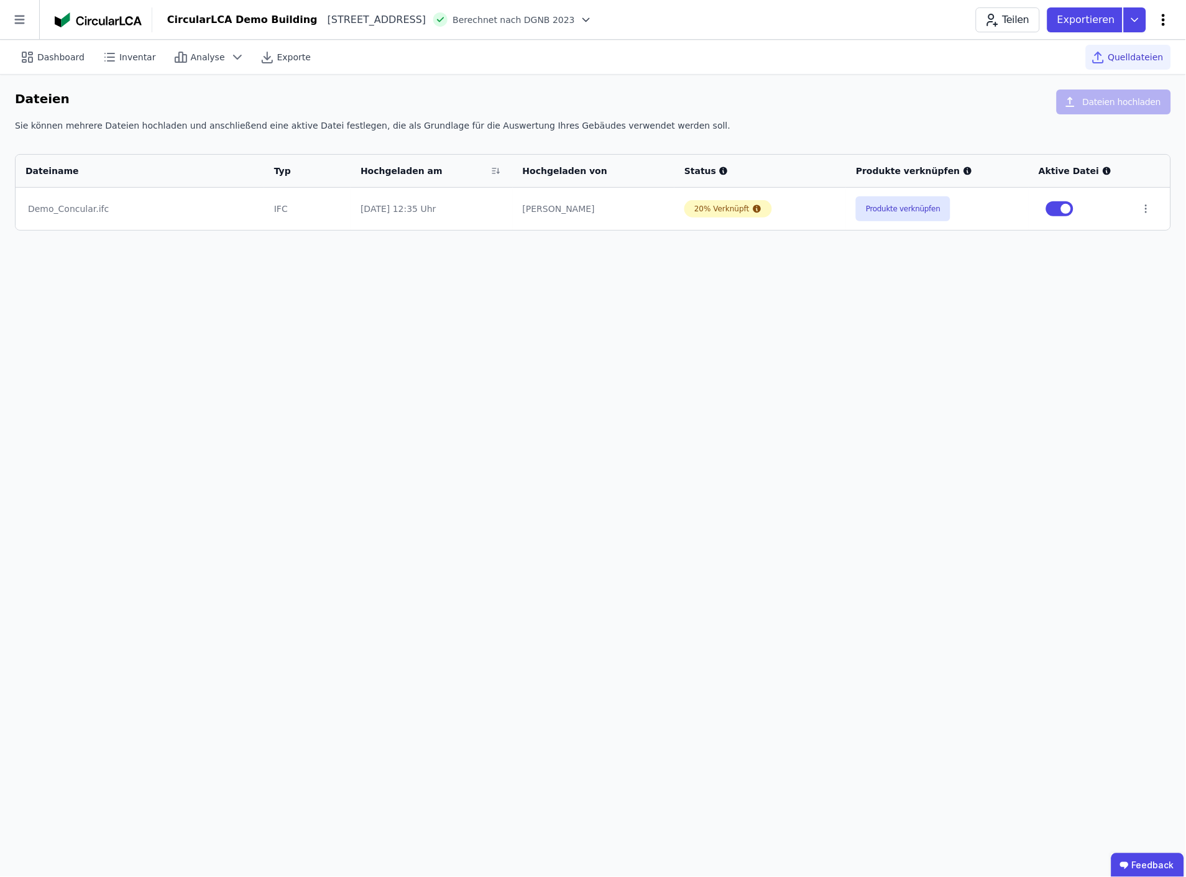
click at [1166, 17] on icon at bounding box center [1164, 19] width 15 height 15
click at [1108, 94] on span "Energie im Betrieb (B6)" at bounding box center [1111, 100] width 100 height 25
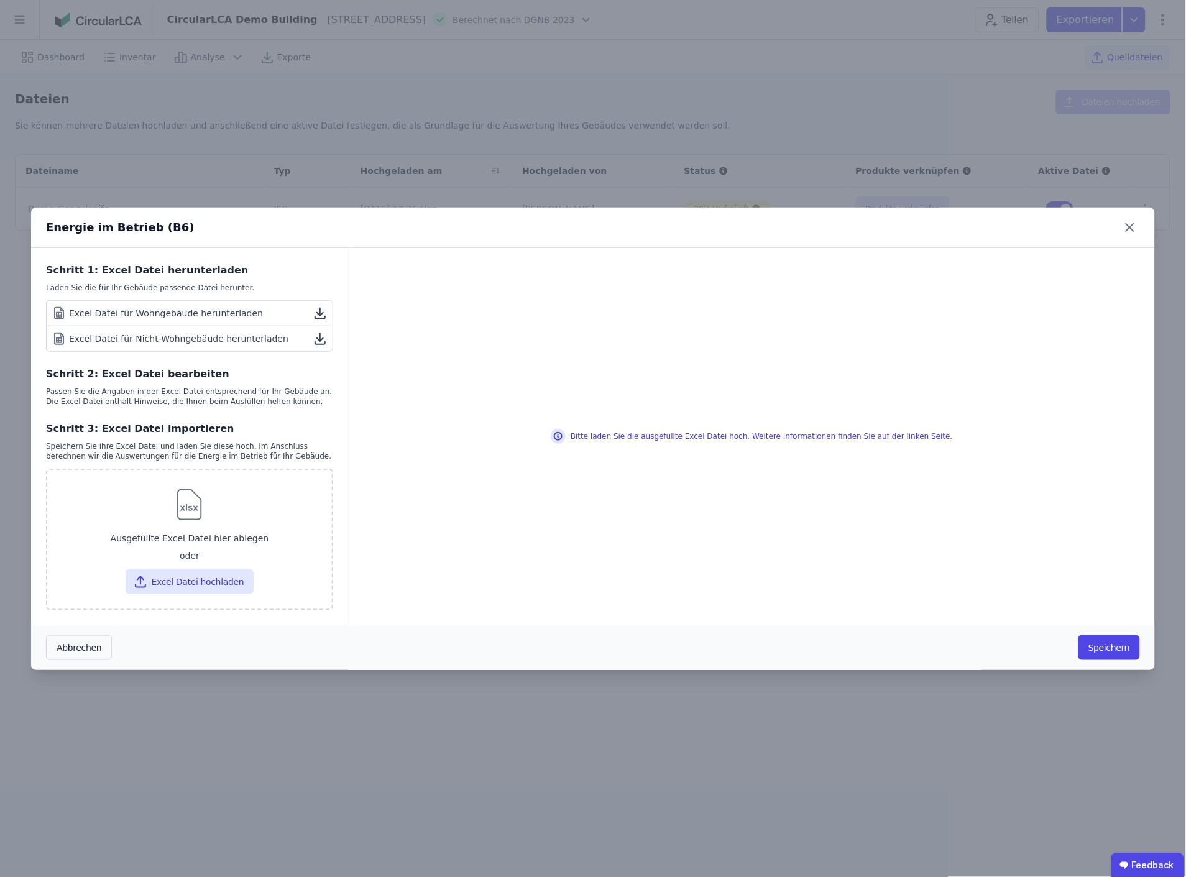
click at [318, 342] on icon at bounding box center [320, 338] width 15 height 15
click at [1134, 225] on icon at bounding box center [1130, 227] width 7 height 7
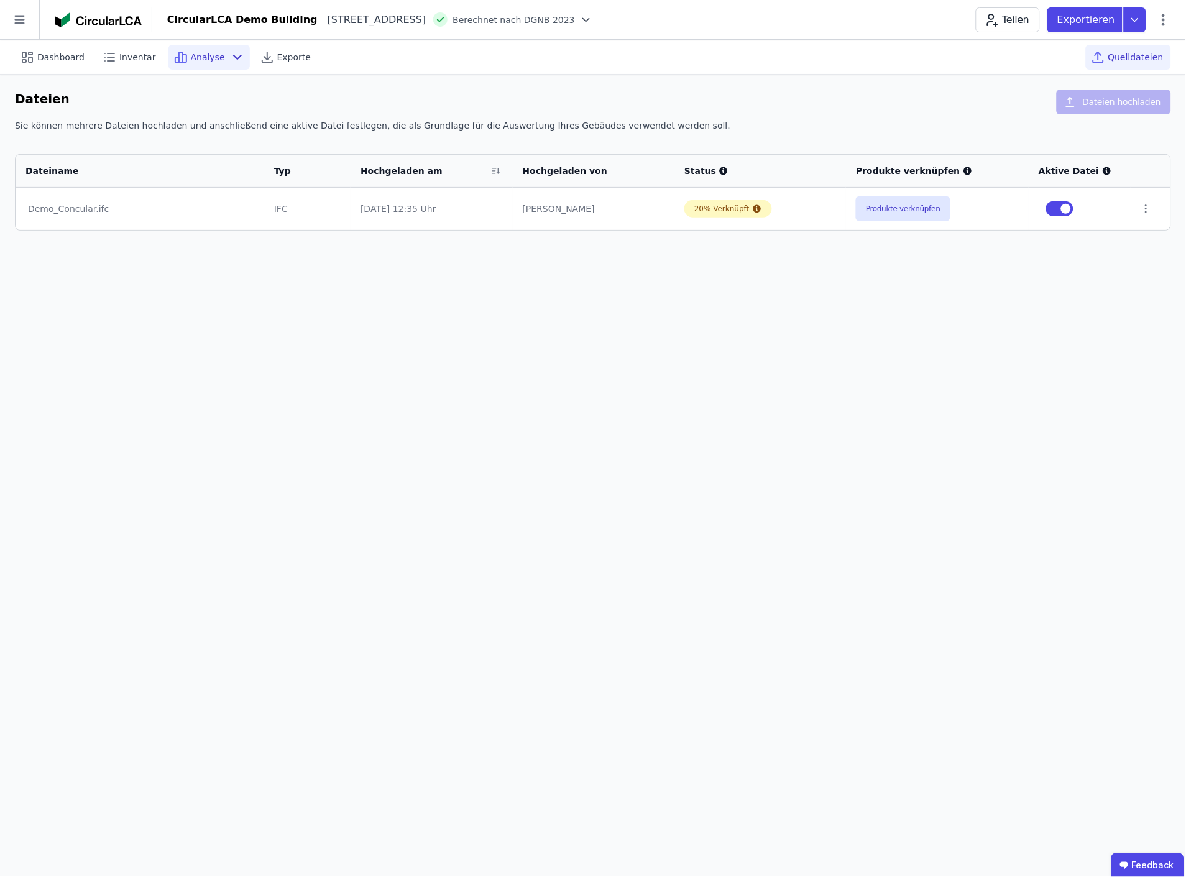
click at [201, 57] on span "Analyse" at bounding box center [208, 57] width 34 height 12
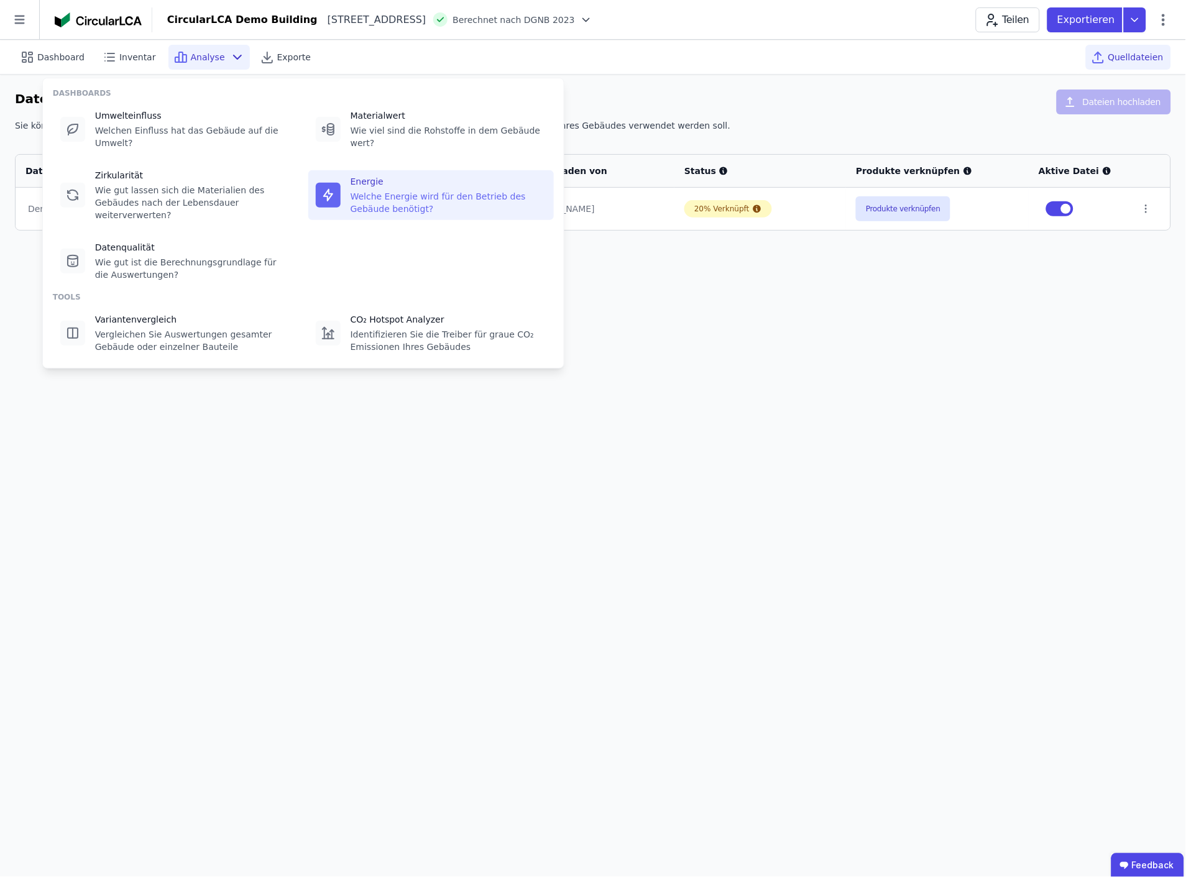
click at [377, 190] on div "Welche Energie wird für den Betrieb des Gebäude benötigt?" at bounding box center [449, 202] width 196 height 25
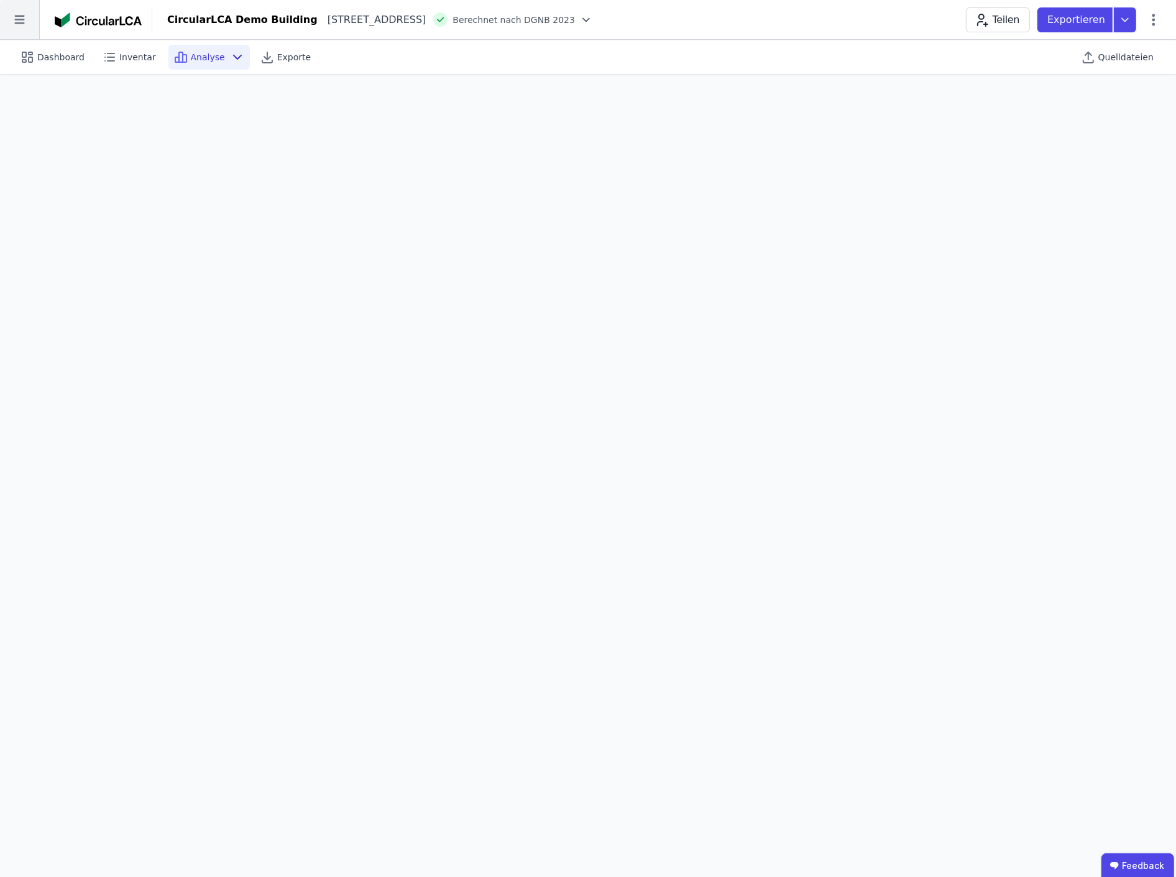
click at [17, 26] on icon at bounding box center [19, 19] width 39 height 39
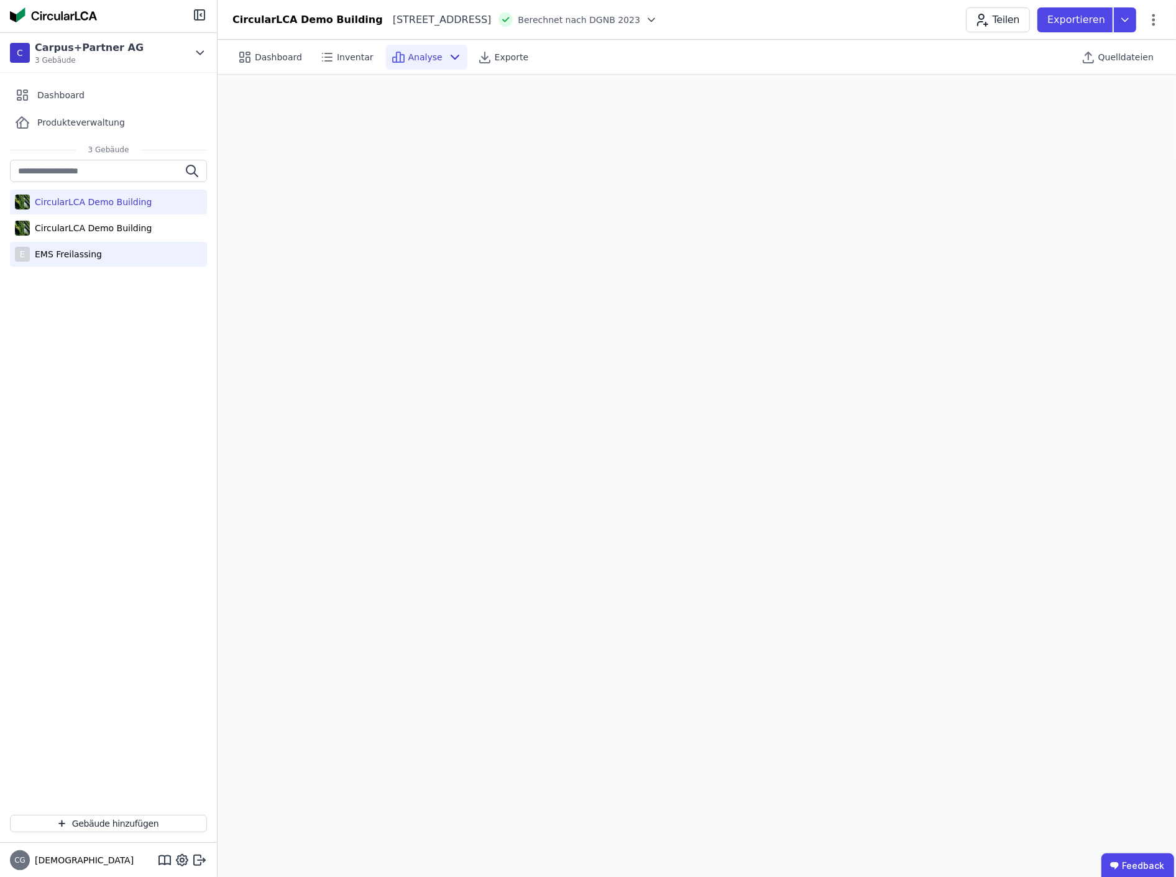
click at [51, 252] on div "EMS Freilassing" at bounding box center [66, 254] width 72 height 12
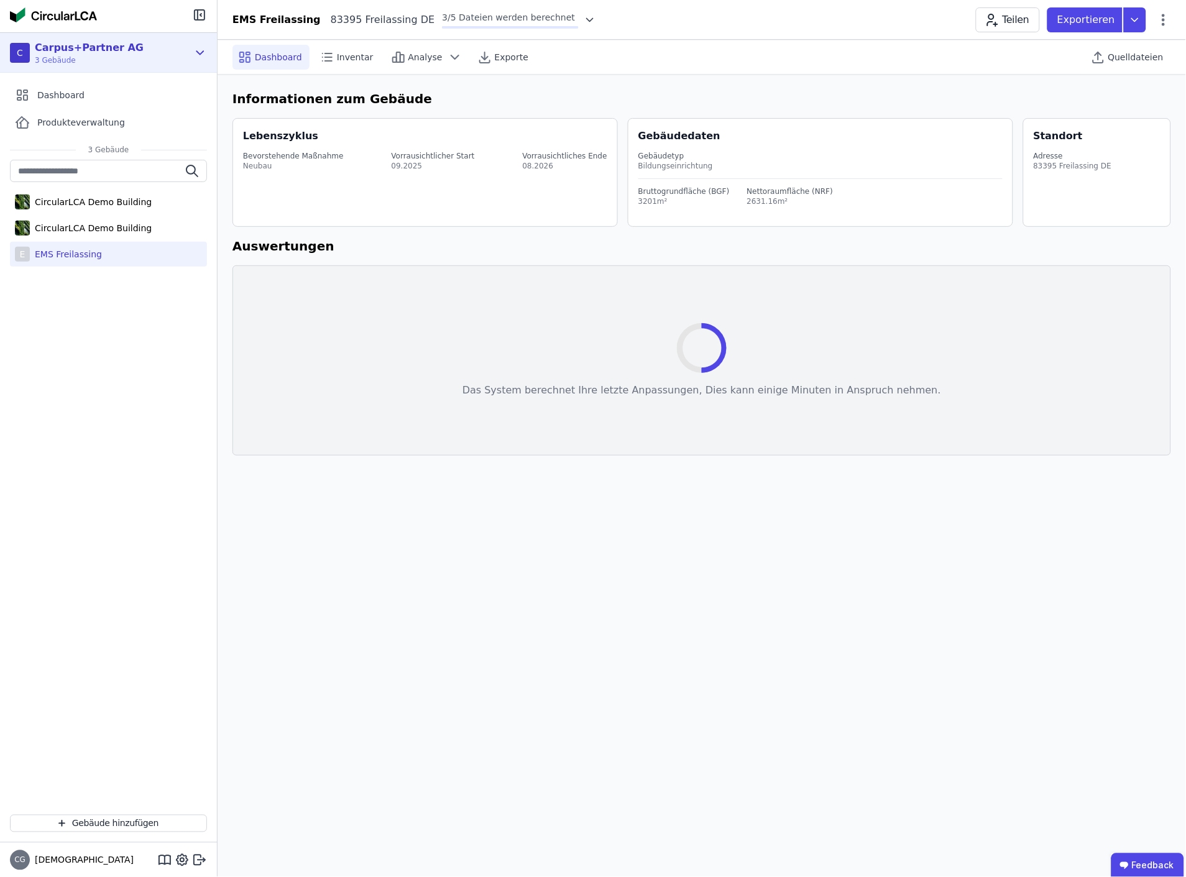
click at [201, 51] on icon at bounding box center [200, 52] width 14 height 15
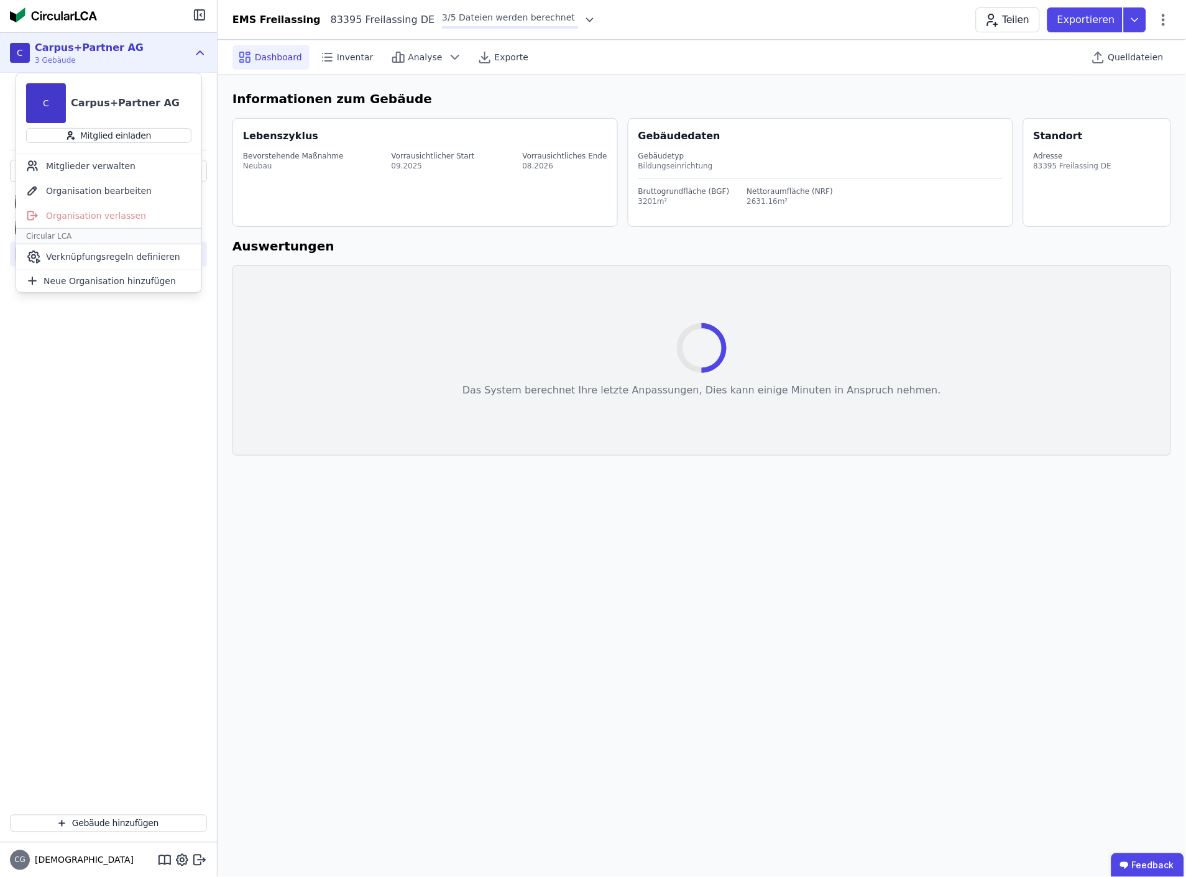
click at [584, 19] on icon at bounding box center [590, 20] width 12 height 12
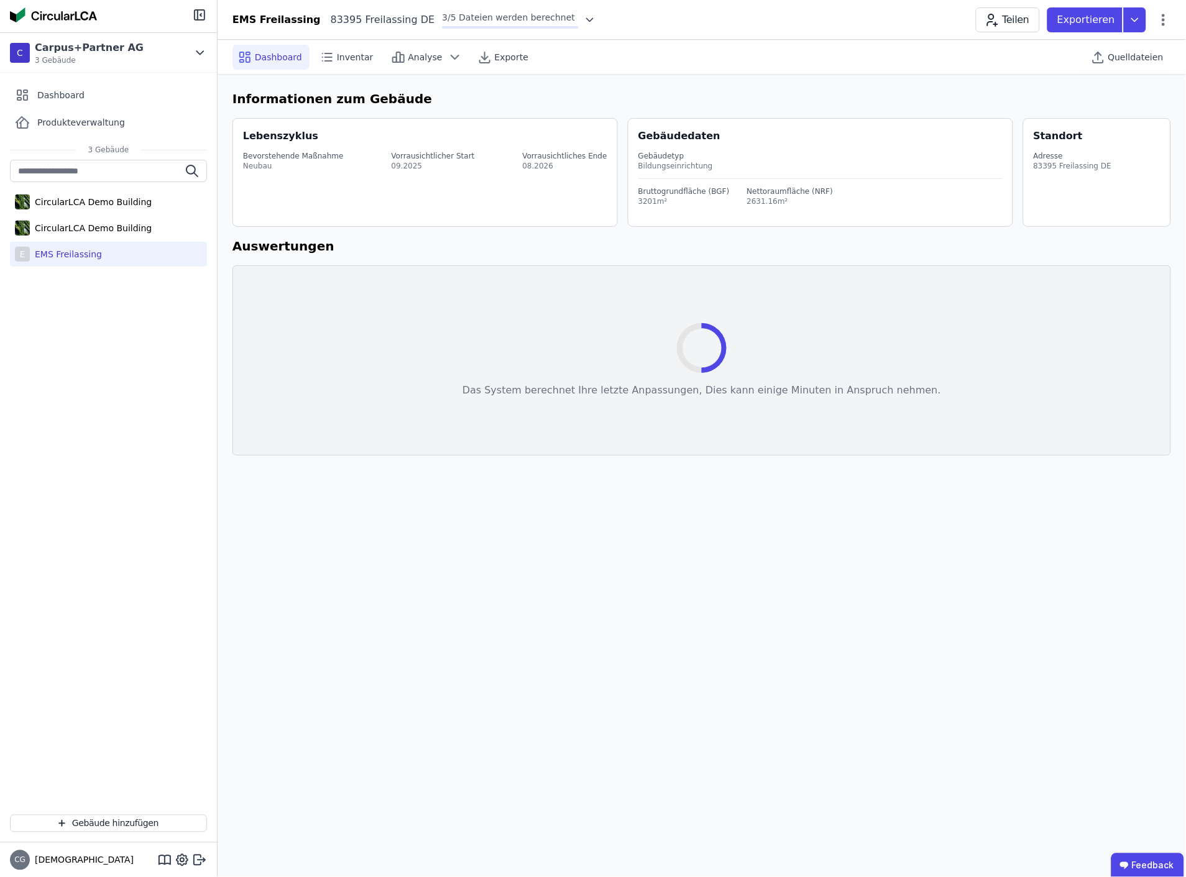
click at [584, 16] on icon at bounding box center [590, 20] width 12 height 12
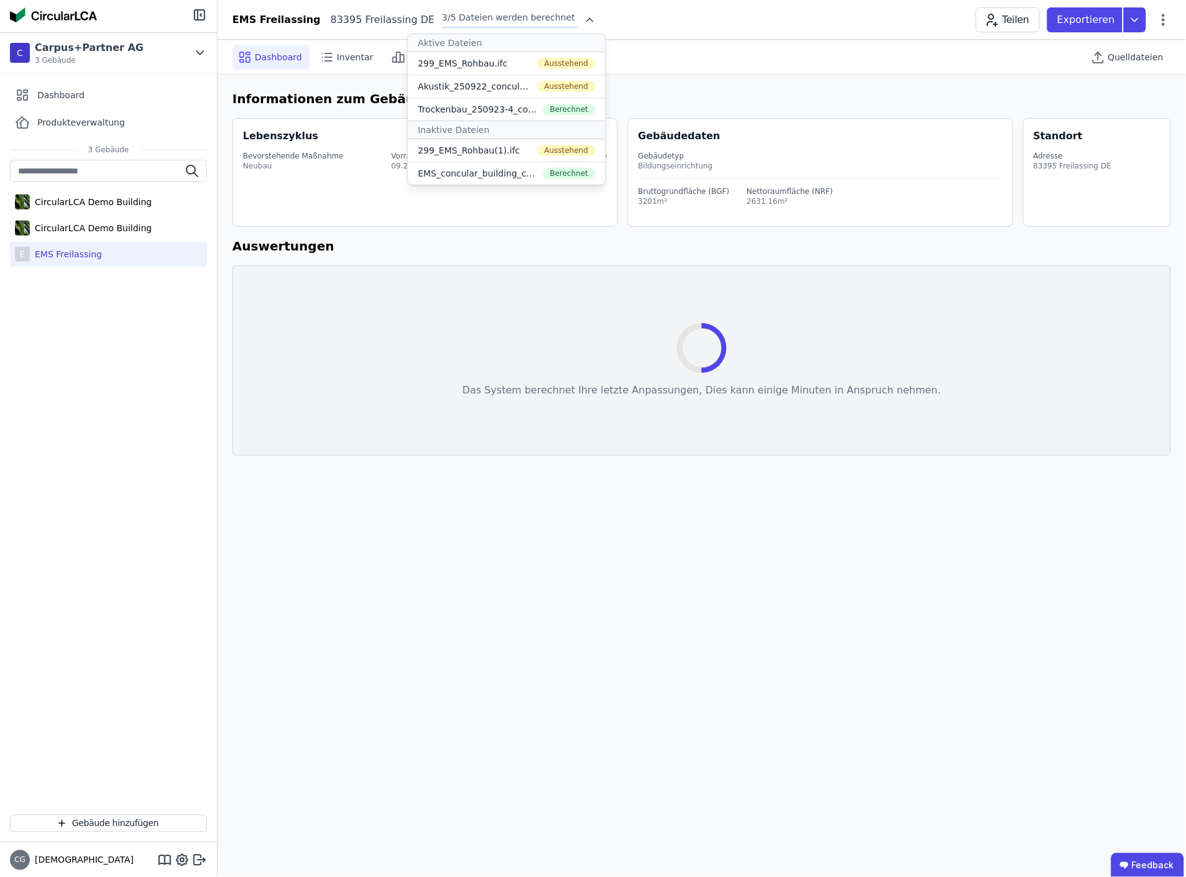
click at [58, 257] on div "EMS Freilassing" at bounding box center [66, 254] width 72 height 12
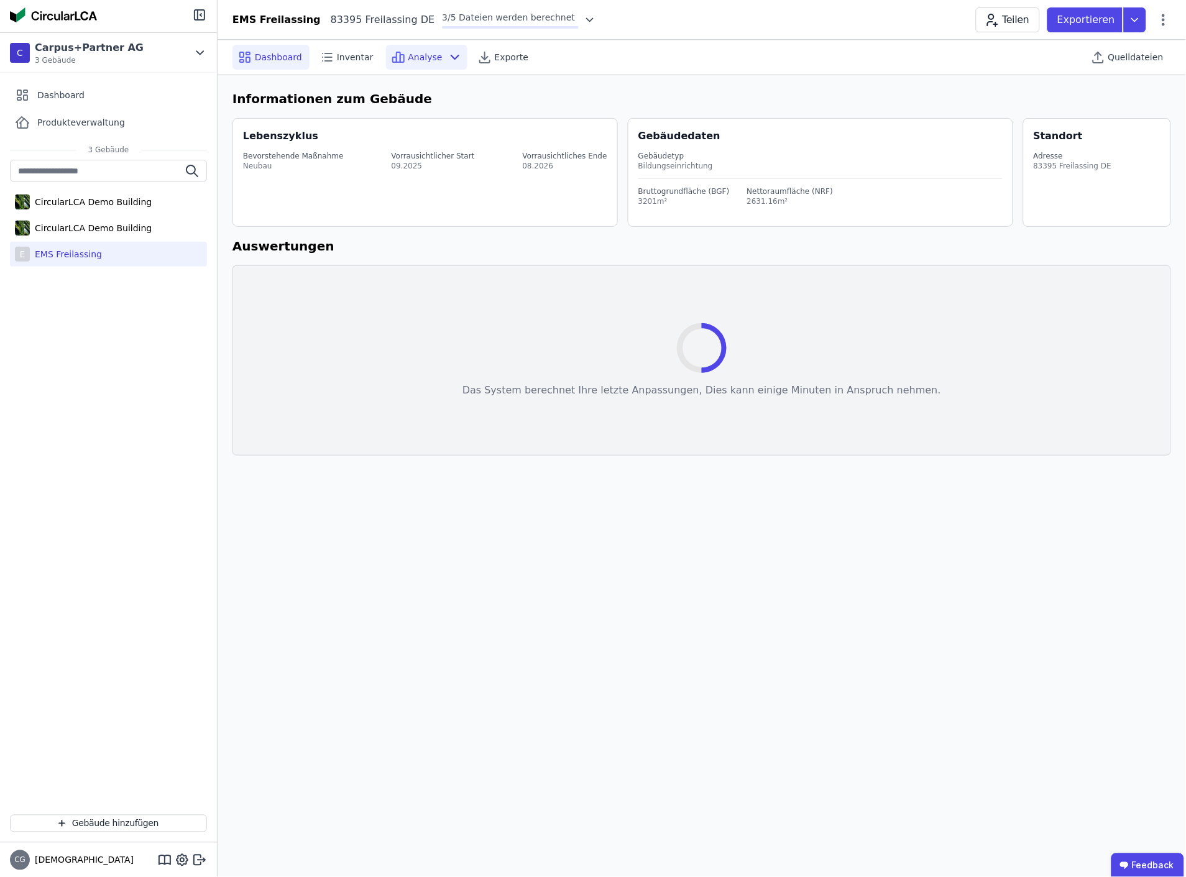
click at [421, 58] on span "Analyse" at bounding box center [426, 57] width 34 height 12
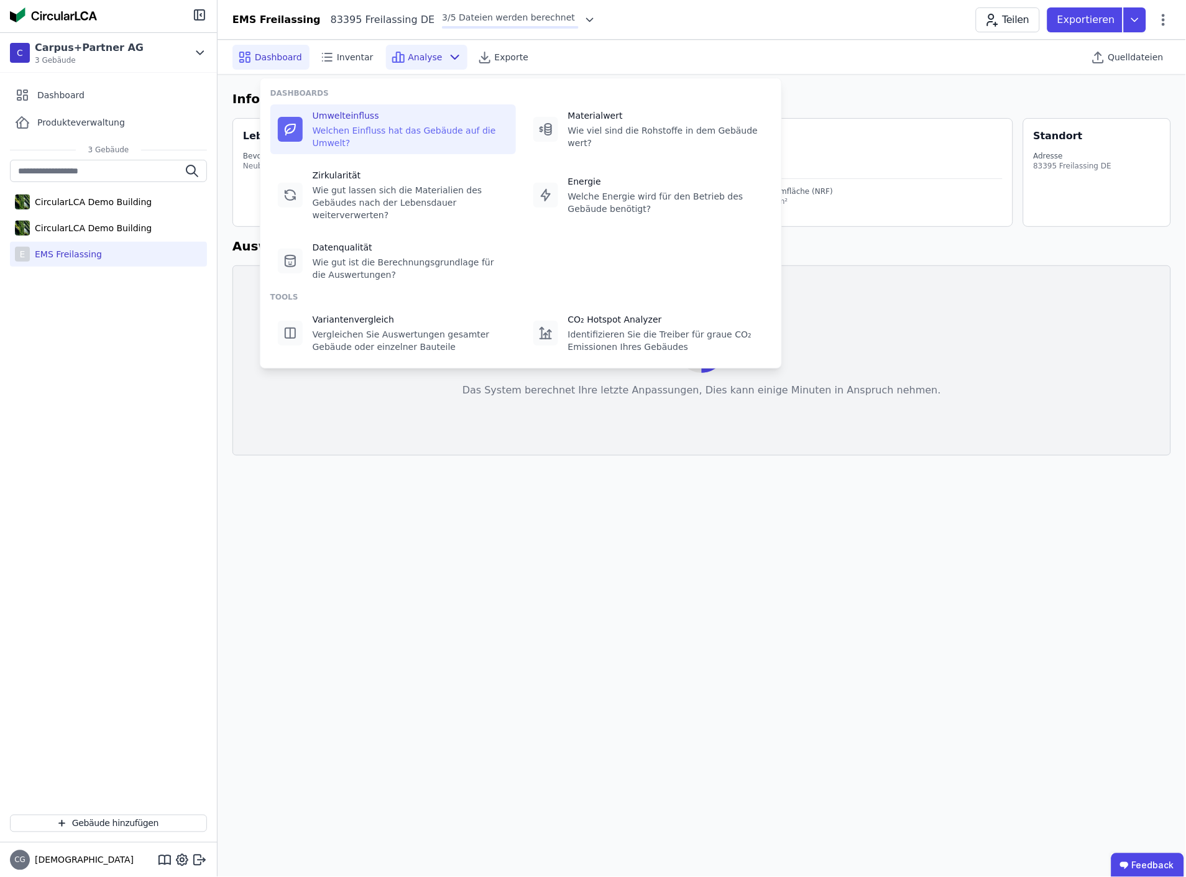
click at [359, 119] on div "Umwelteinfluss" at bounding box center [411, 115] width 196 height 12
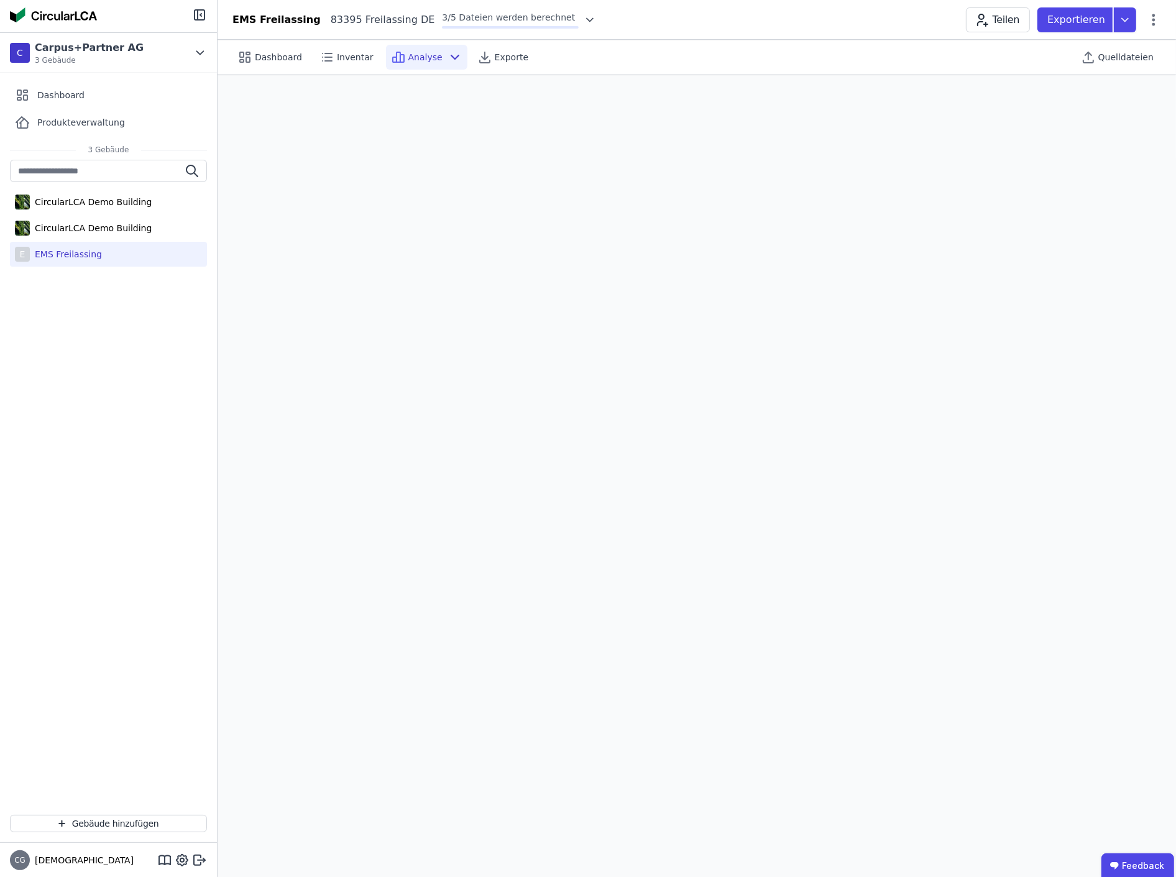
click at [587, 18] on icon at bounding box center [590, 19] width 6 height 3
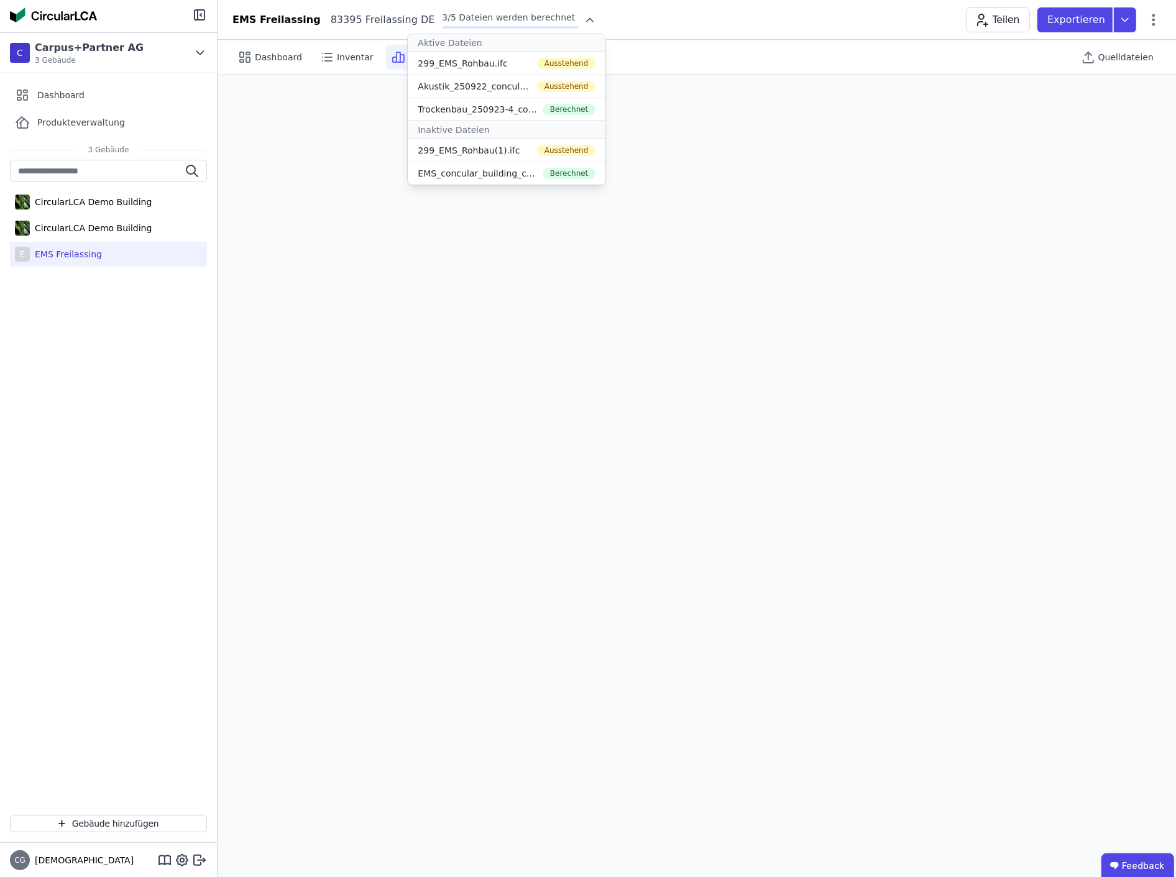
click at [607, 53] on div "Dashboard Inventar Analyse Exporte" at bounding box center [434, 57] width 403 height 25
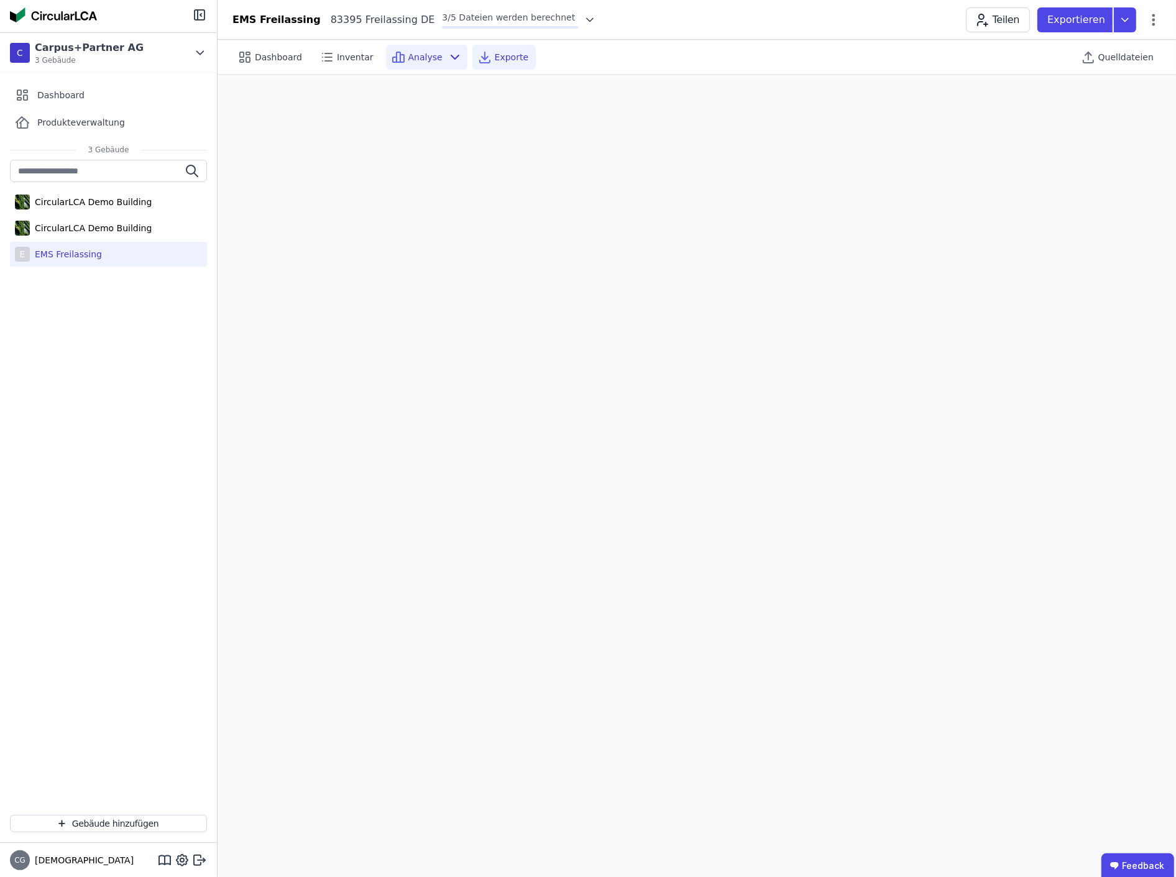
click at [495, 53] on span "Exporte" at bounding box center [512, 57] width 34 height 12
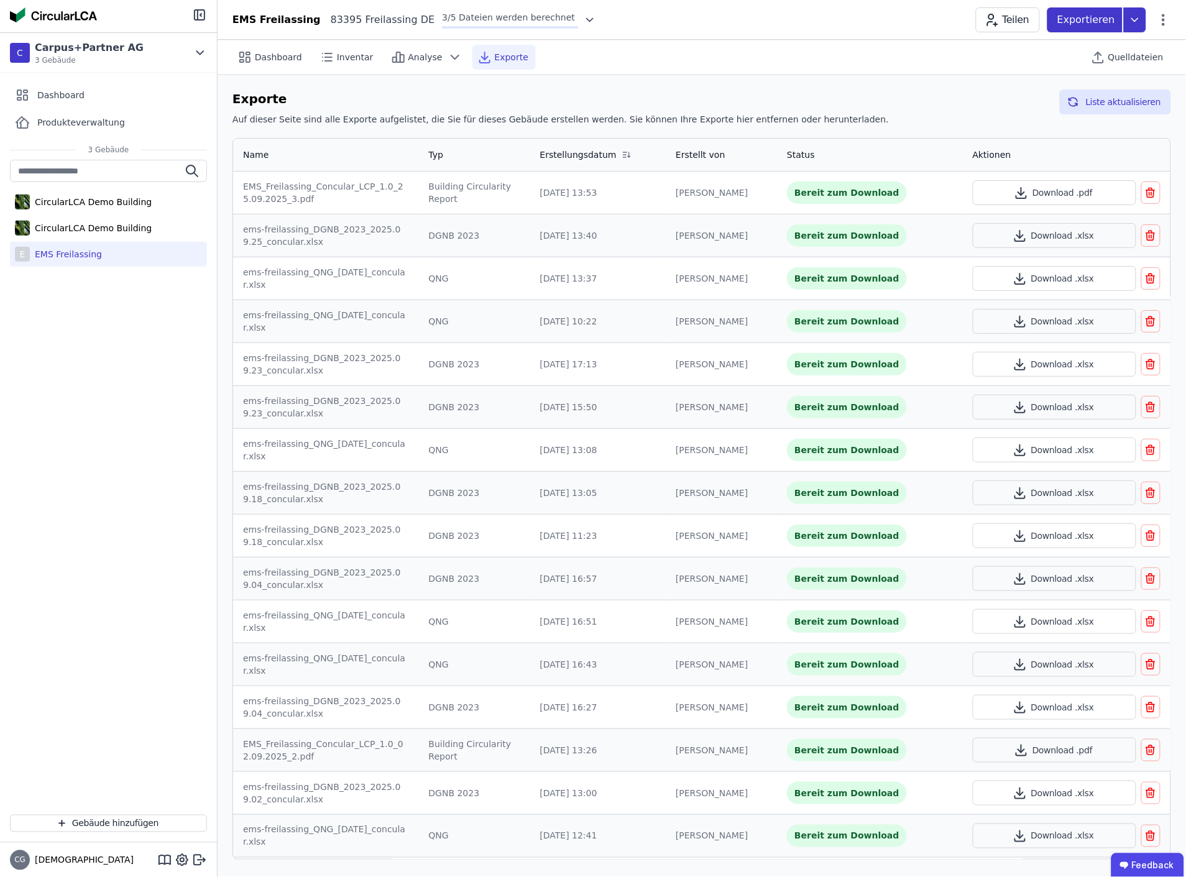
click at [1135, 19] on icon at bounding box center [1135, 19] width 22 height 25
click at [1091, 47] on div "DGNB Gebäuderessourcenpass" at bounding box center [1068, 49] width 136 height 12
select select "*"
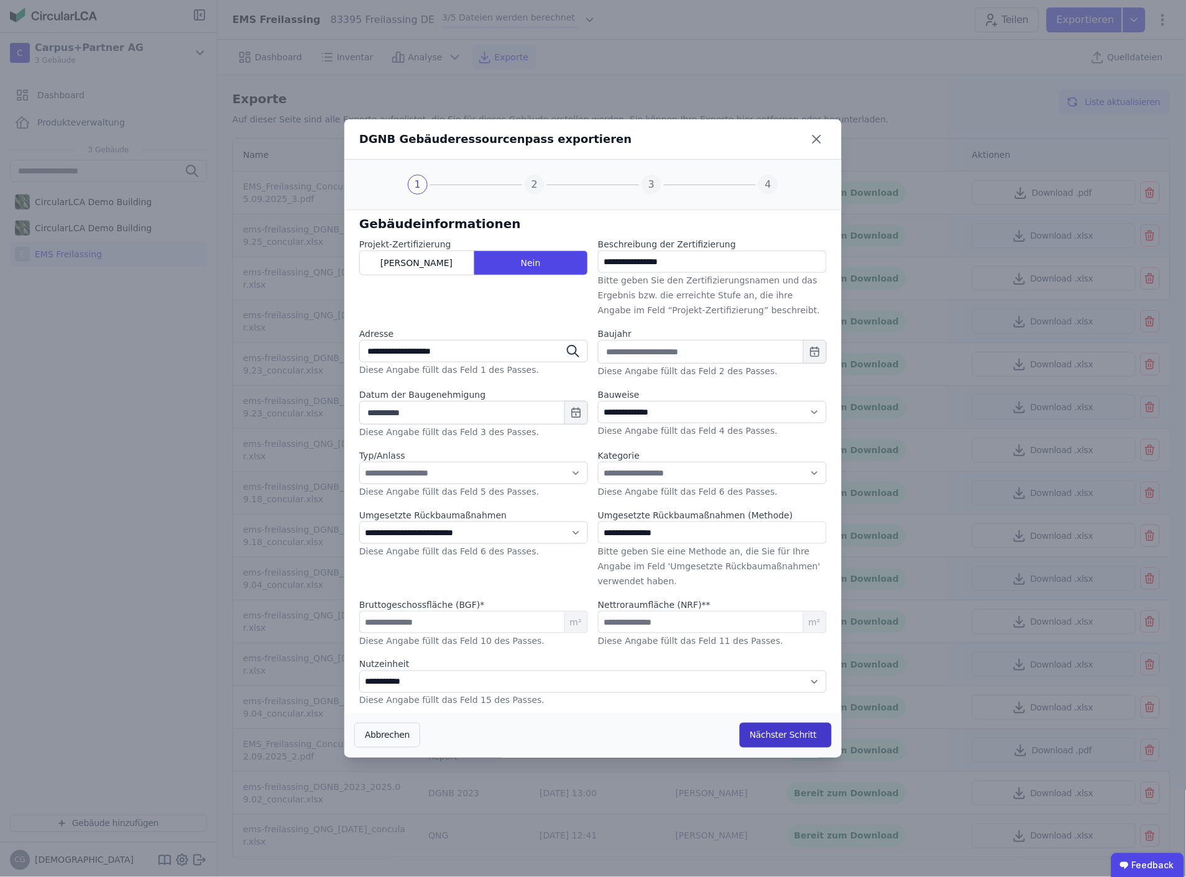
click at [775, 734] on button "Nächster Schritt" at bounding box center [786, 735] width 92 height 25
select select "*"
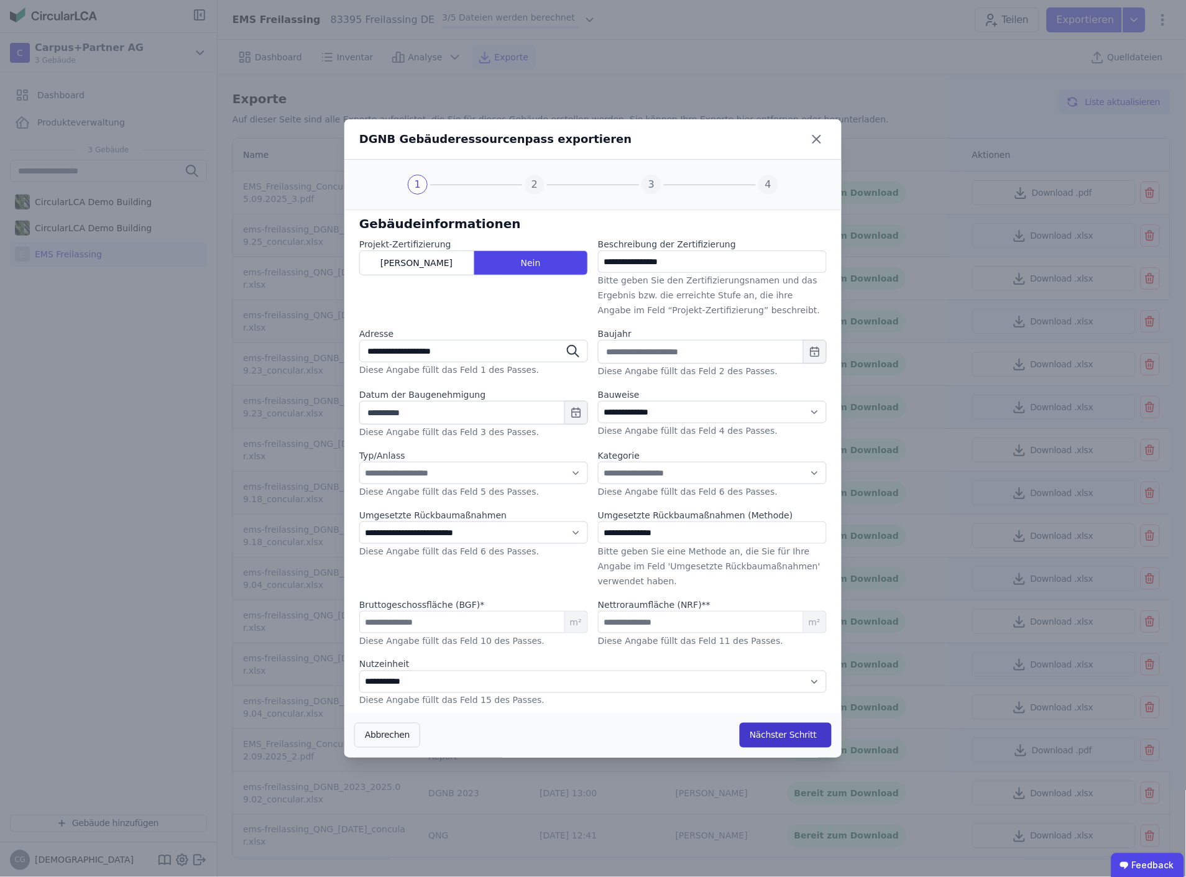
select select "*"
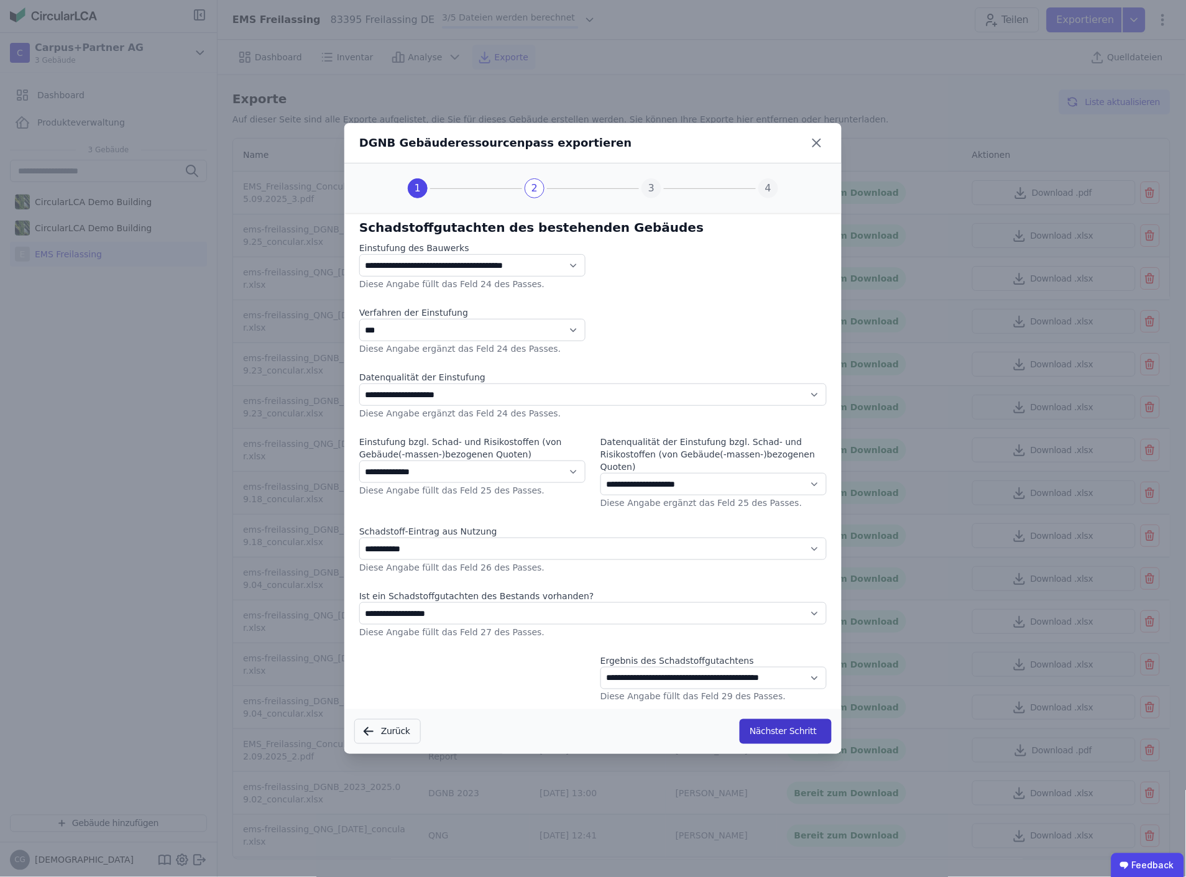
click at [775, 734] on button "Nächster Schritt" at bounding box center [786, 731] width 92 height 25
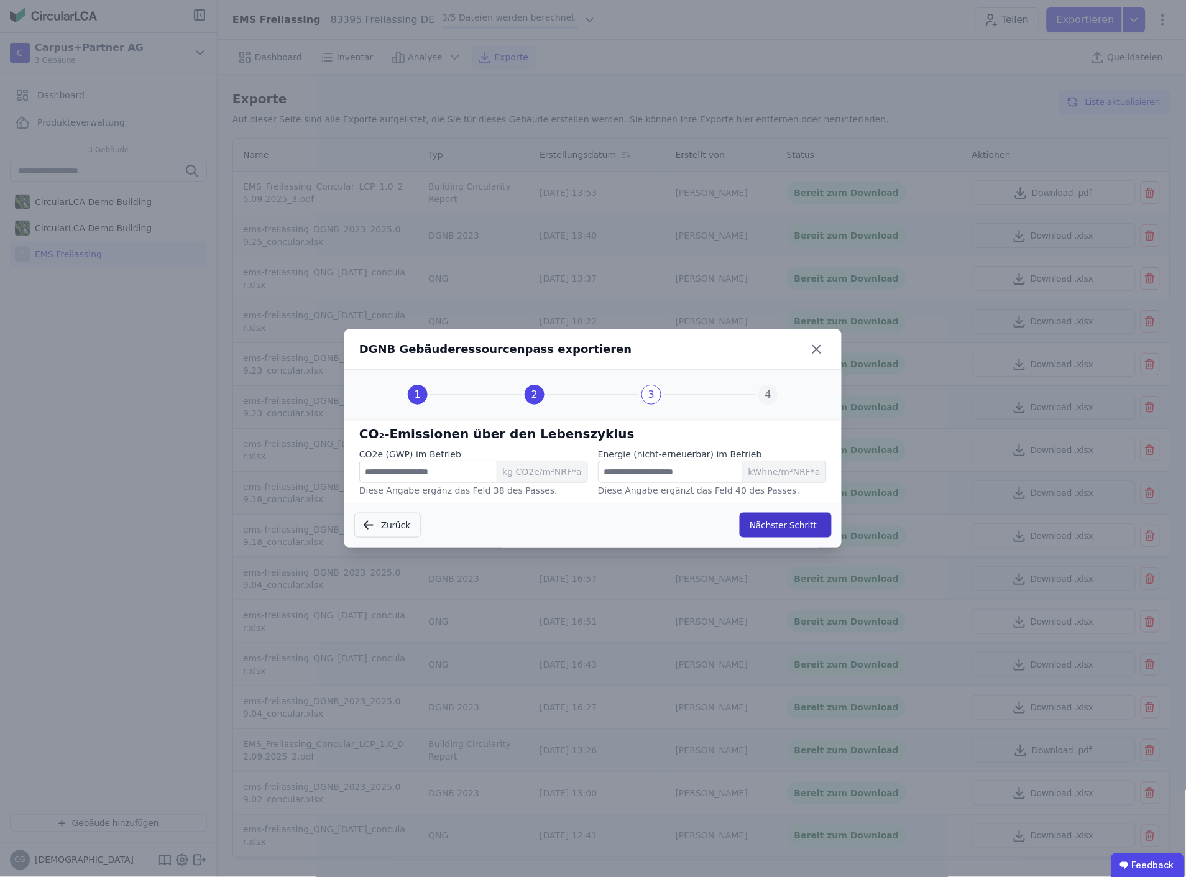
click at [793, 532] on button "Nächster Schritt" at bounding box center [786, 525] width 92 height 25
select select "*"
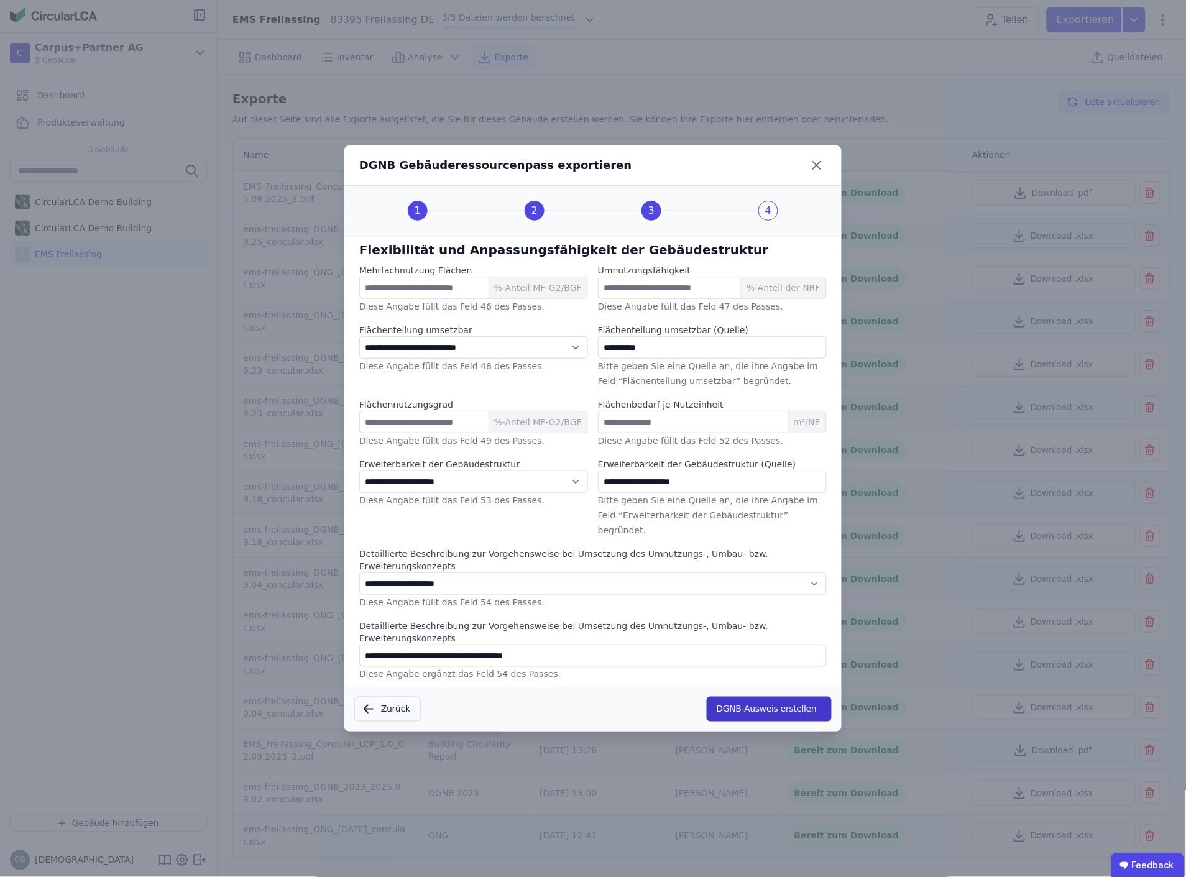
click at [777, 697] on button "DGNB-Ausweis erstellen" at bounding box center [769, 709] width 125 height 25
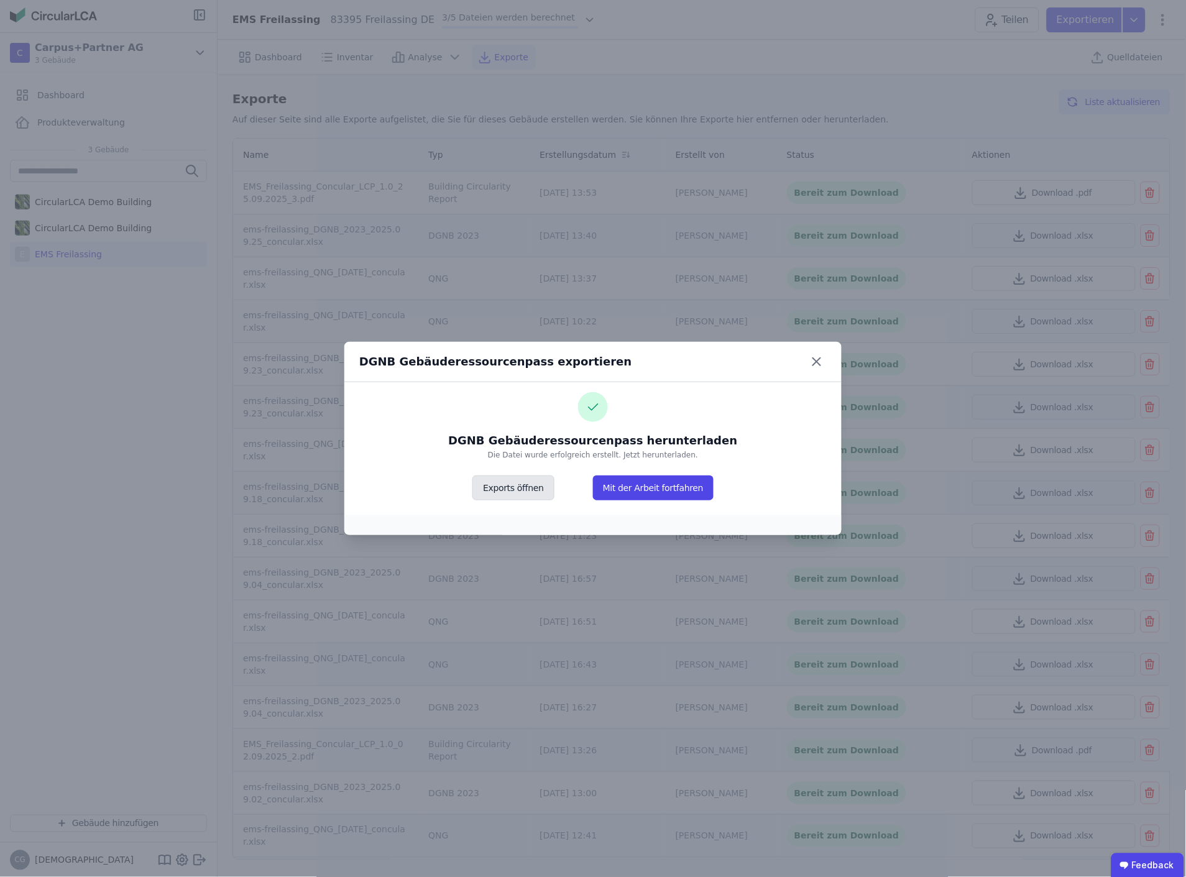
click at [534, 491] on button "Exports öffnen" at bounding box center [513, 488] width 81 height 25
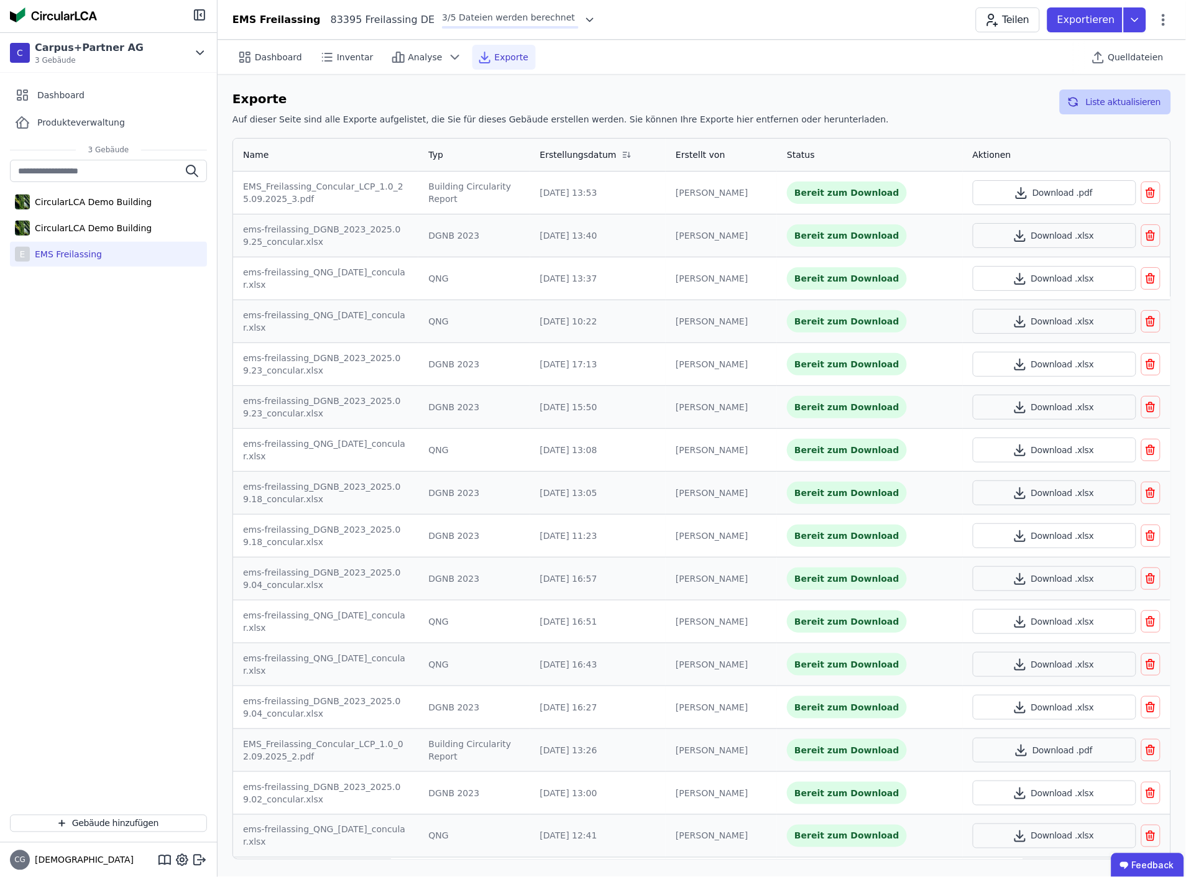
click at [1122, 103] on button "Liste aktualisieren" at bounding box center [1115, 102] width 111 height 25
click at [1135, 23] on icon at bounding box center [1135, 19] width 22 height 25
click at [1068, 67] on div "Inventar" at bounding box center [1068, 71] width 155 height 22
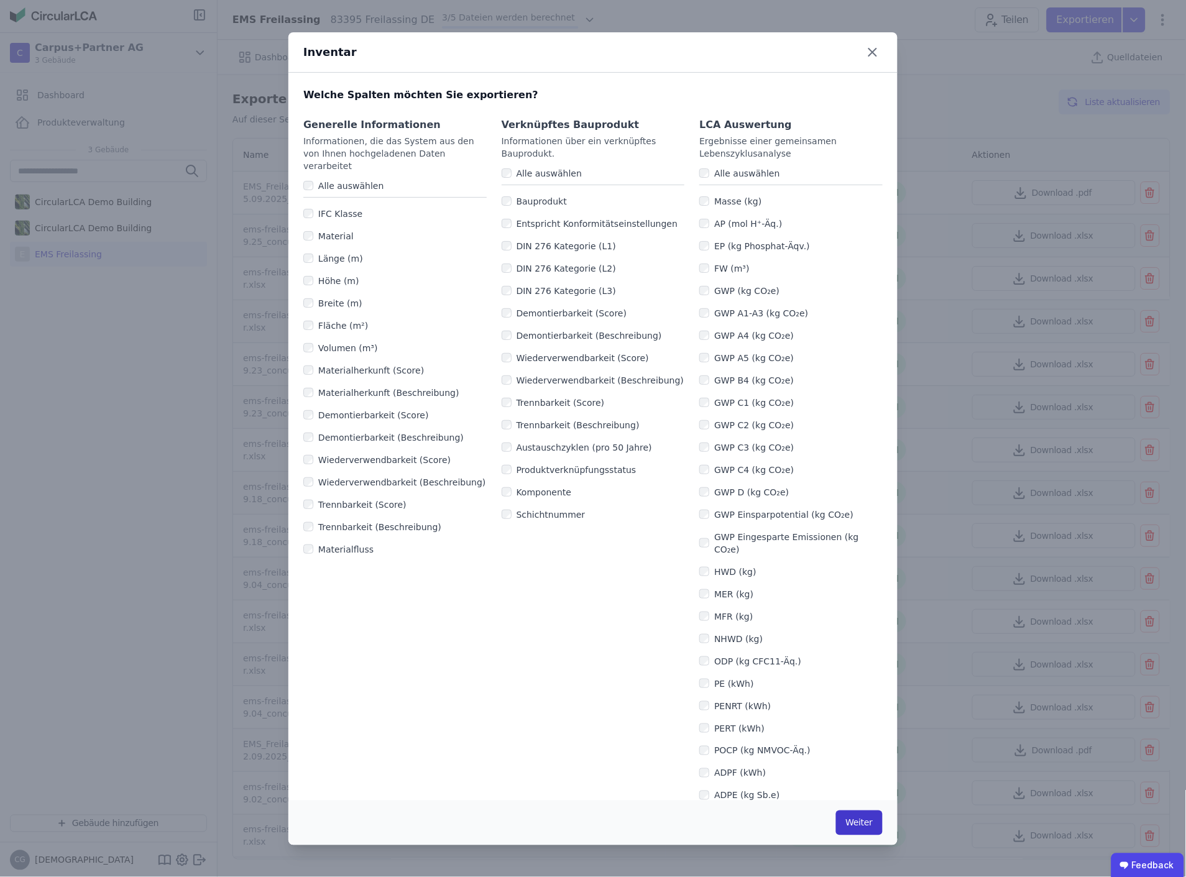
click at [859, 819] on button "Weiter" at bounding box center [859, 823] width 47 height 25
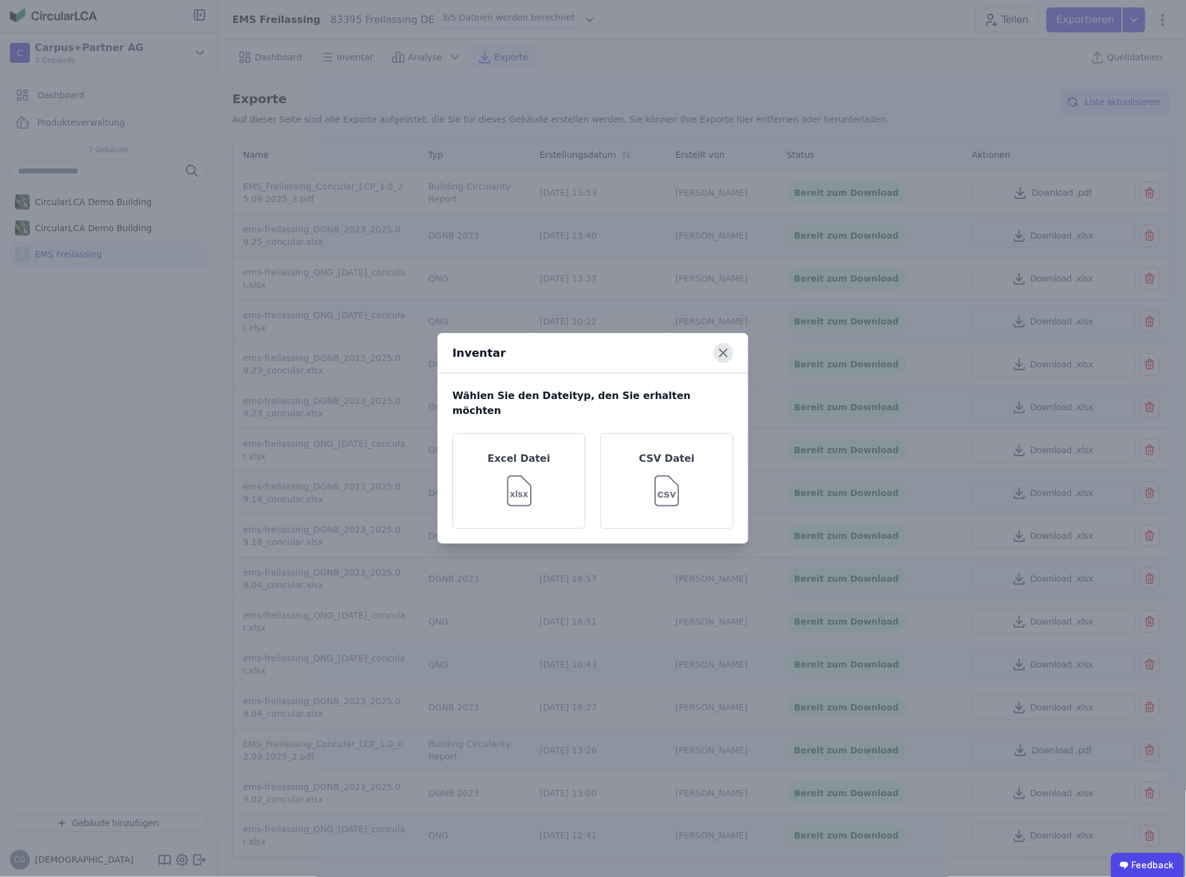
click at [722, 357] on icon at bounding box center [724, 353] width 20 height 20
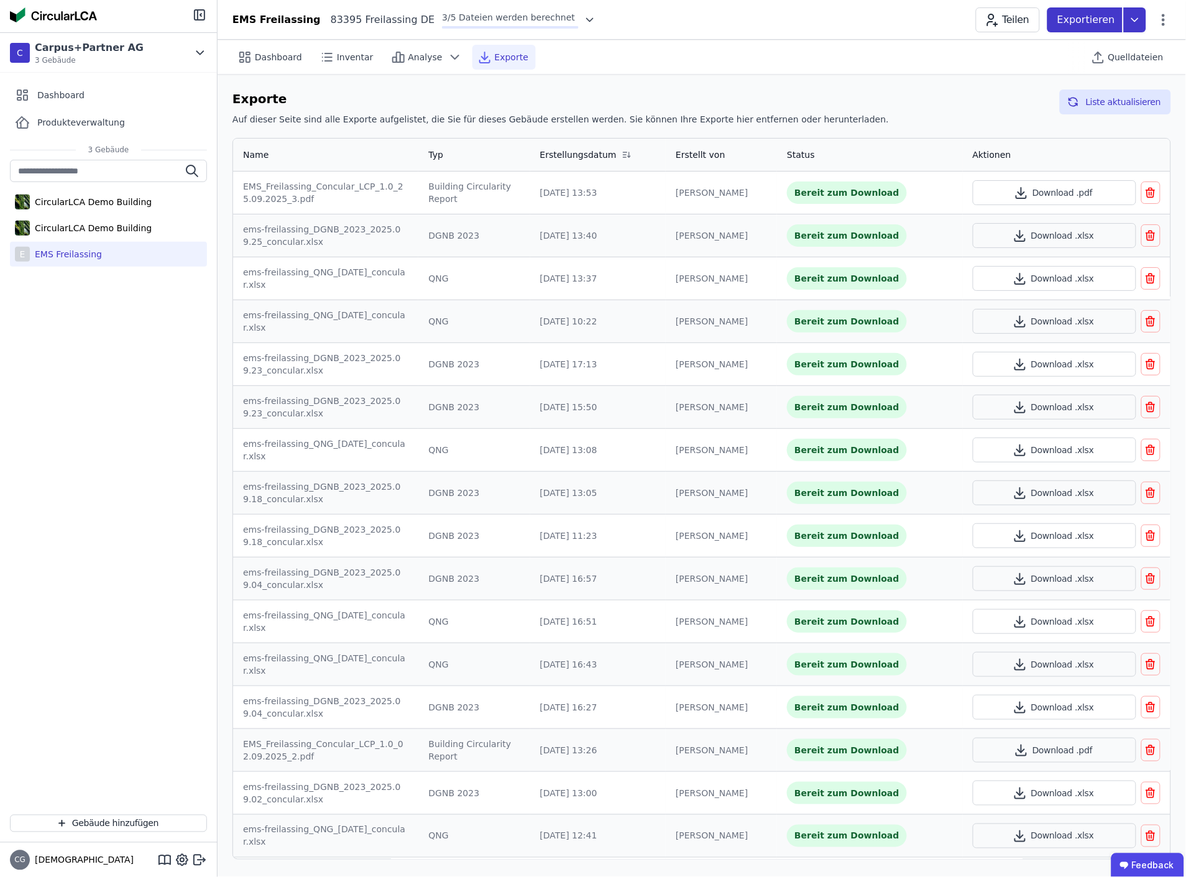
click at [1135, 15] on icon at bounding box center [1135, 19] width 22 height 25
click at [849, 63] on div "Dashboard Inventar Analyse Exporte Quelldateien" at bounding box center [702, 57] width 939 height 34
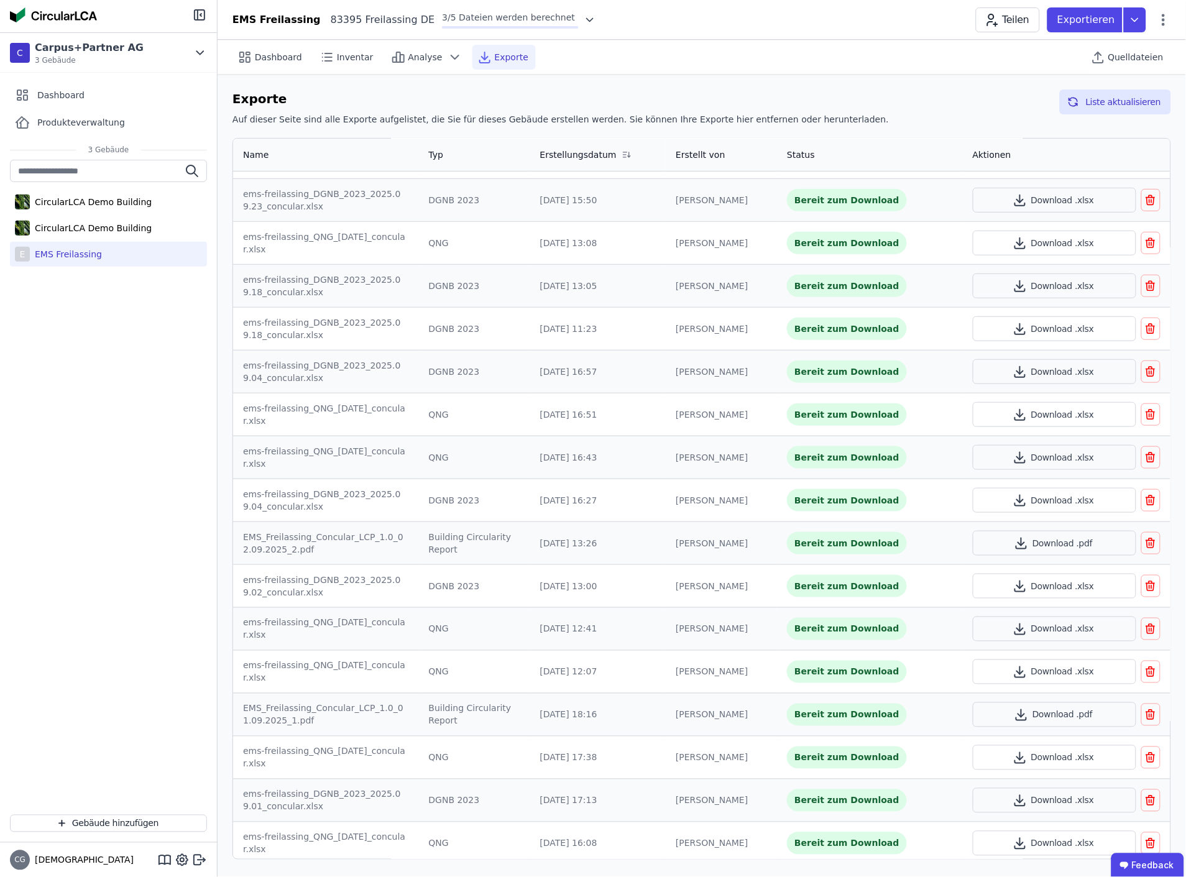
scroll to position [213, 0]
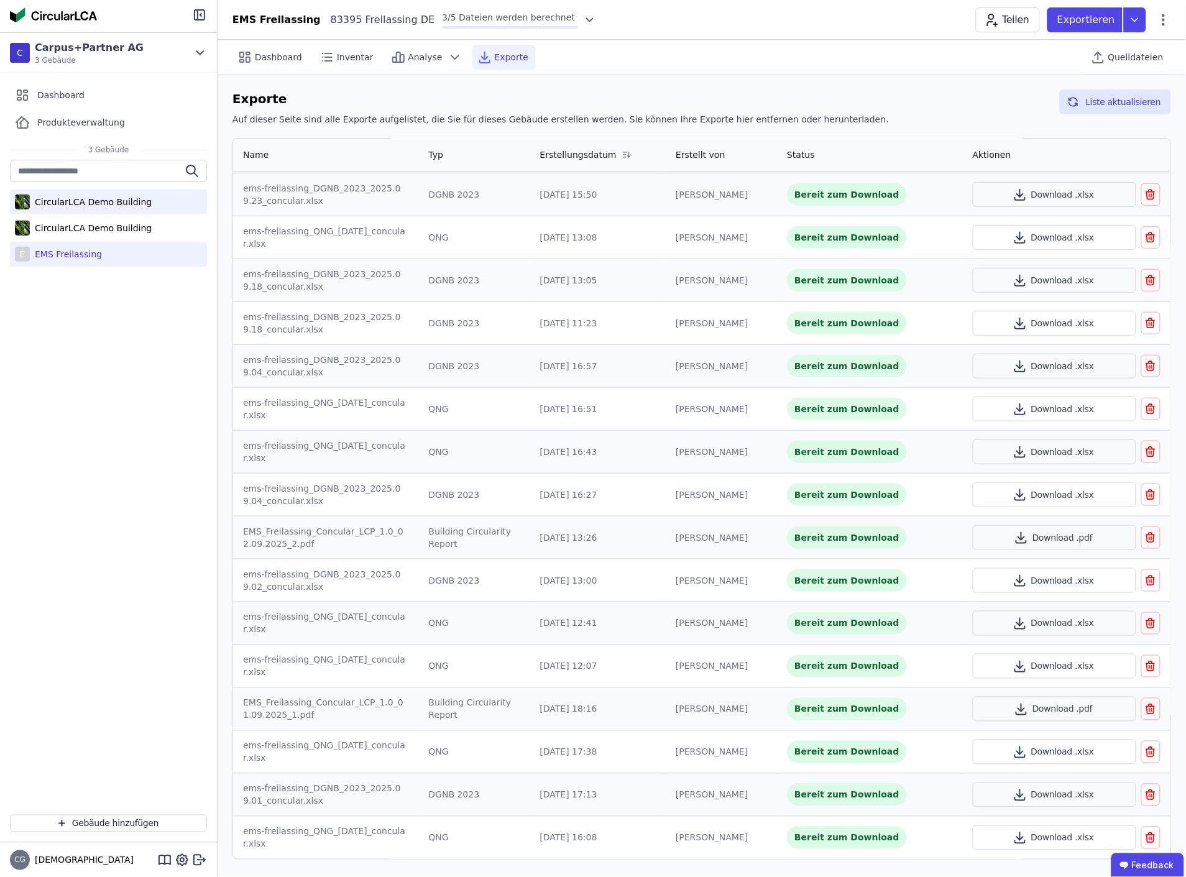
click at [90, 203] on div "CircularLCA Demo Building" at bounding box center [91, 202] width 122 height 12
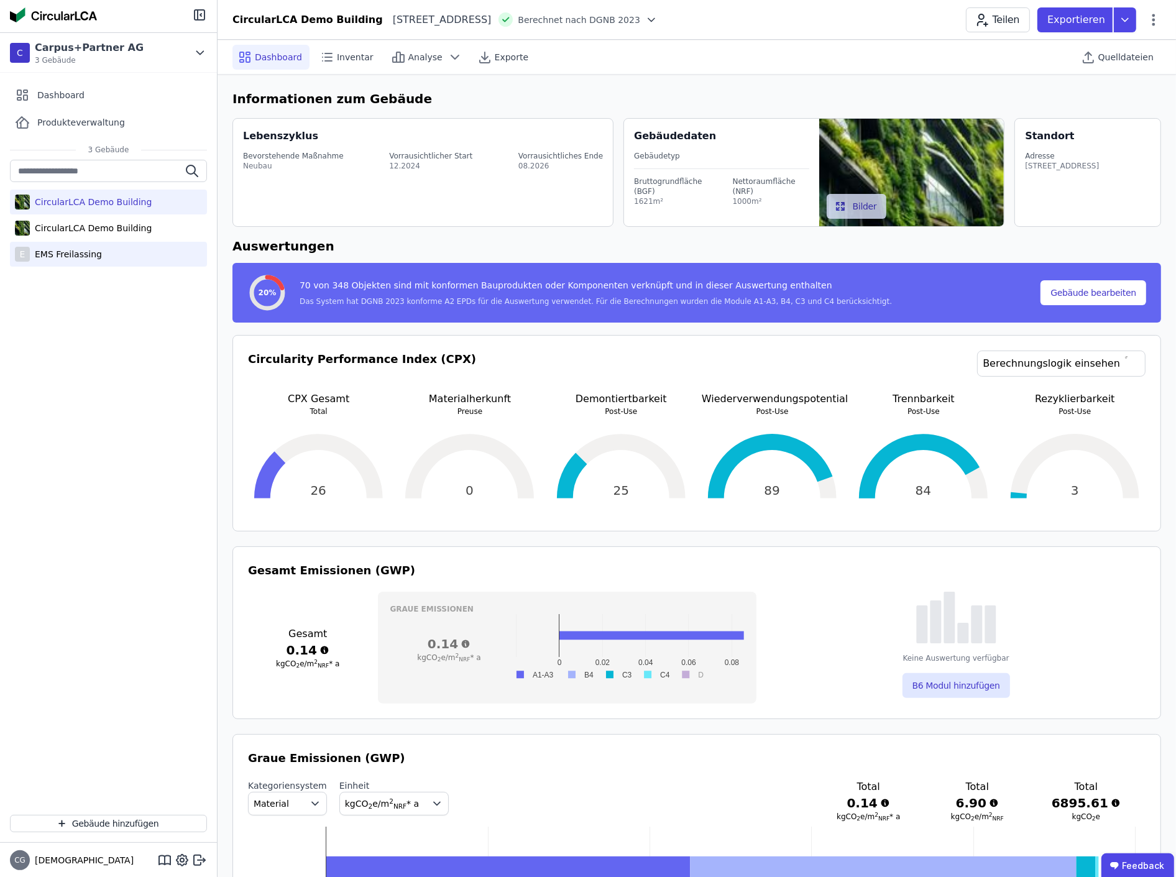
click at [70, 256] on div "EMS Freilassing" at bounding box center [66, 254] width 72 height 12
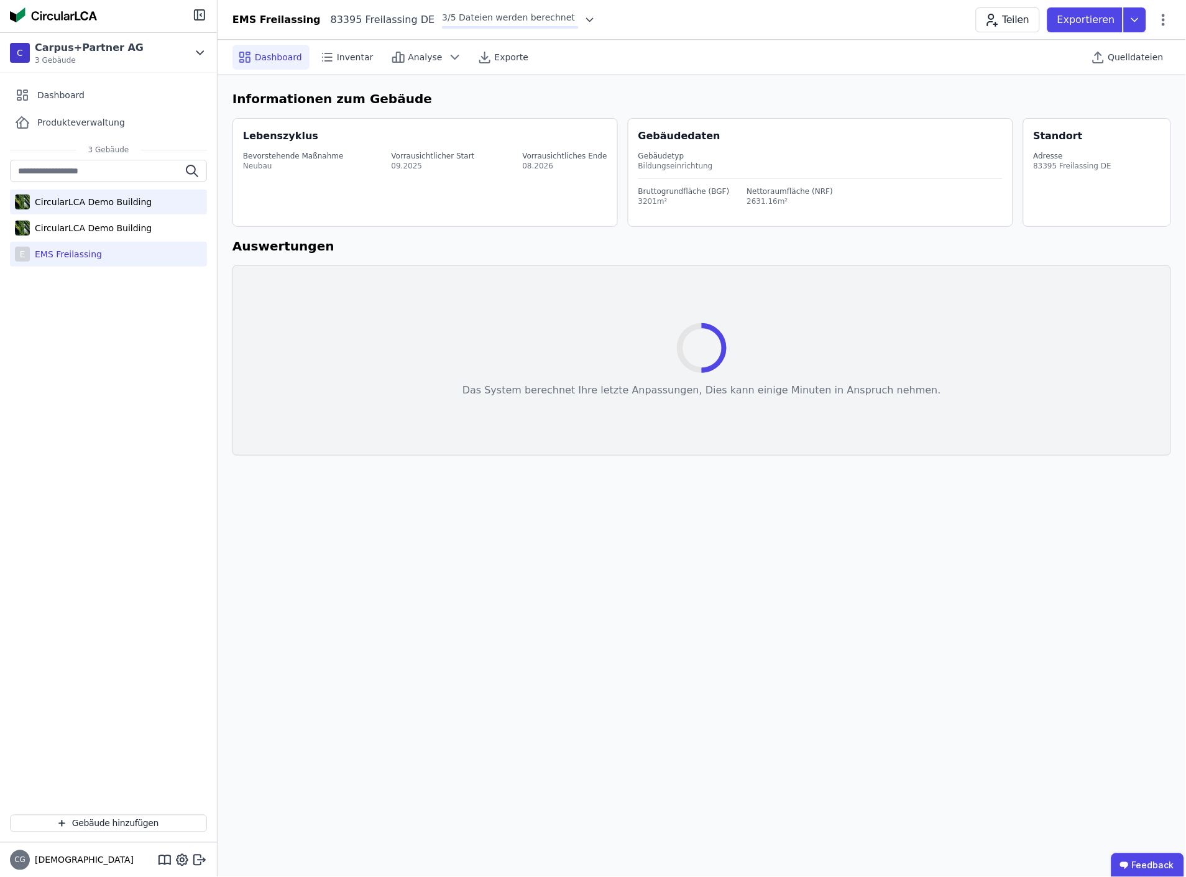
click at [82, 202] on div "CircularLCA Demo Building" at bounding box center [91, 202] width 122 height 12
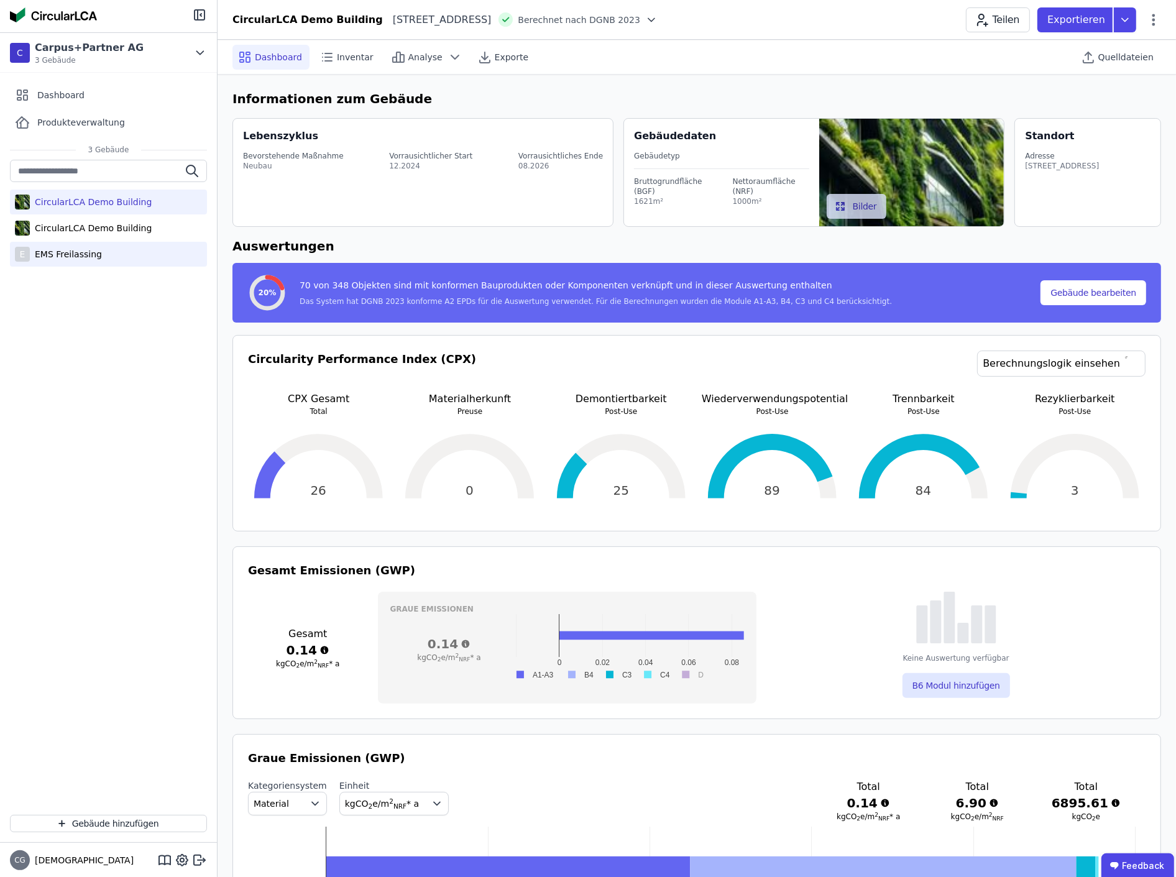
click at [66, 255] on div "EMS Freilassing" at bounding box center [66, 254] width 72 height 12
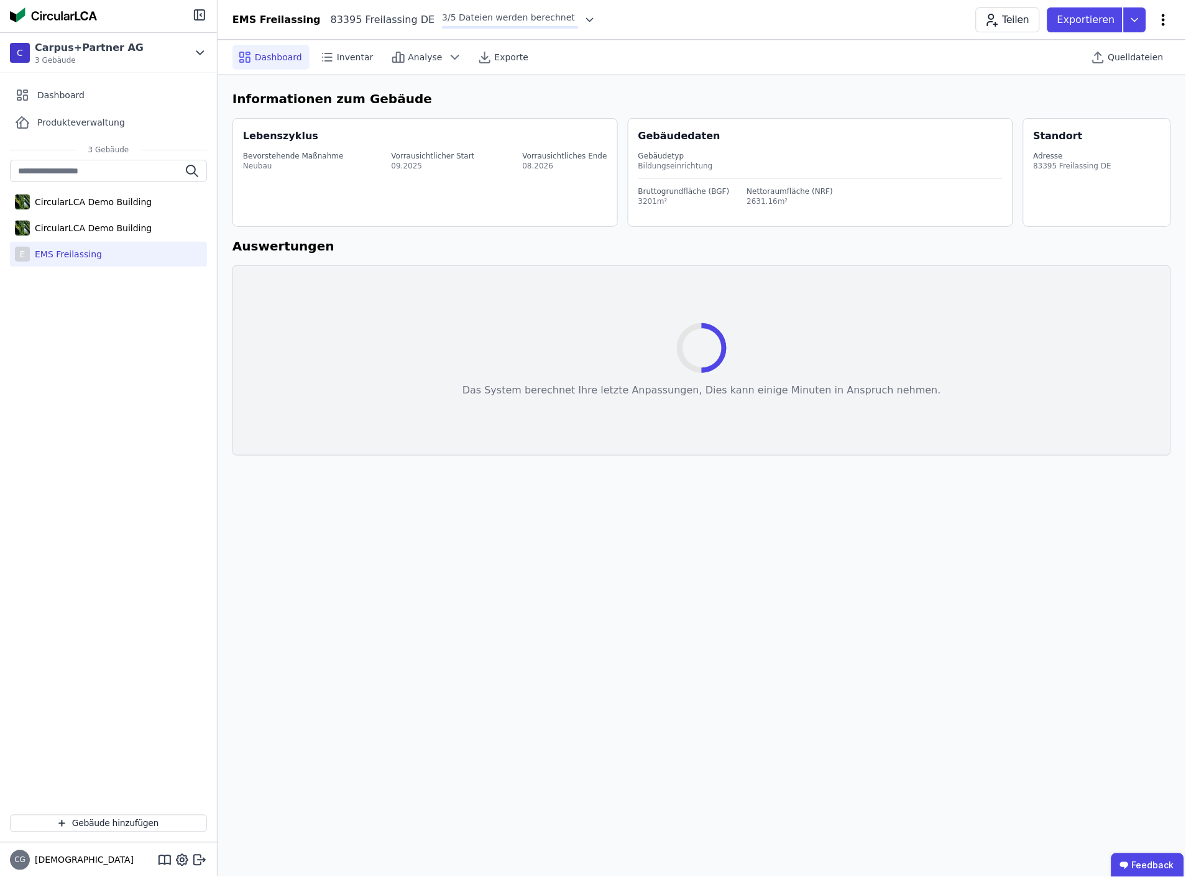
click at [1165, 20] on icon at bounding box center [1164, 20] width 3 height 12
click at [92, 400] on div "CircularLCA Demo Building CircularLCA Demo Building E EMS Freilassing" at bounding box center [108, 482] width 217 height 645
click at [88, 205] on div "CircularLCA Demo Building" at bounding box center [91, 202] width 122 height 12
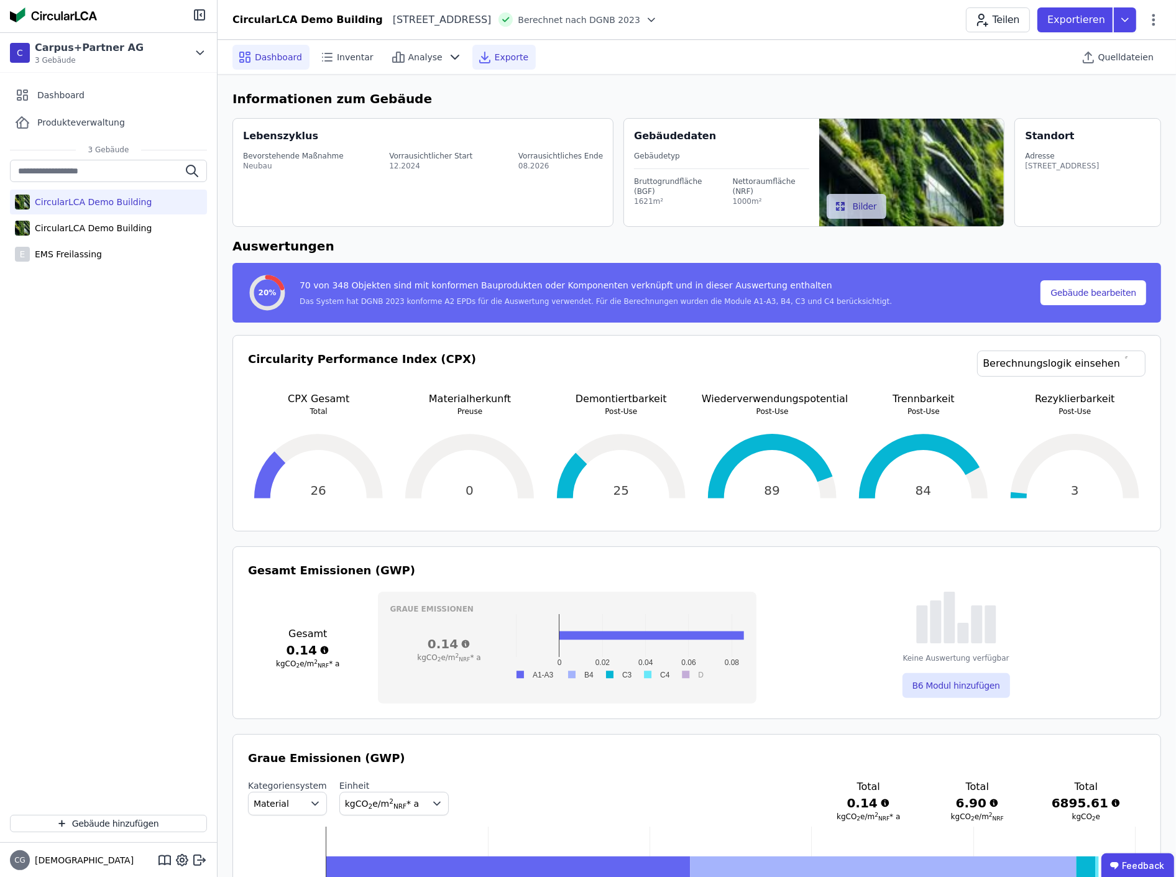
click at [495, 54] on span "Exporte" at bounding box center [512, 57] width 34 height 12
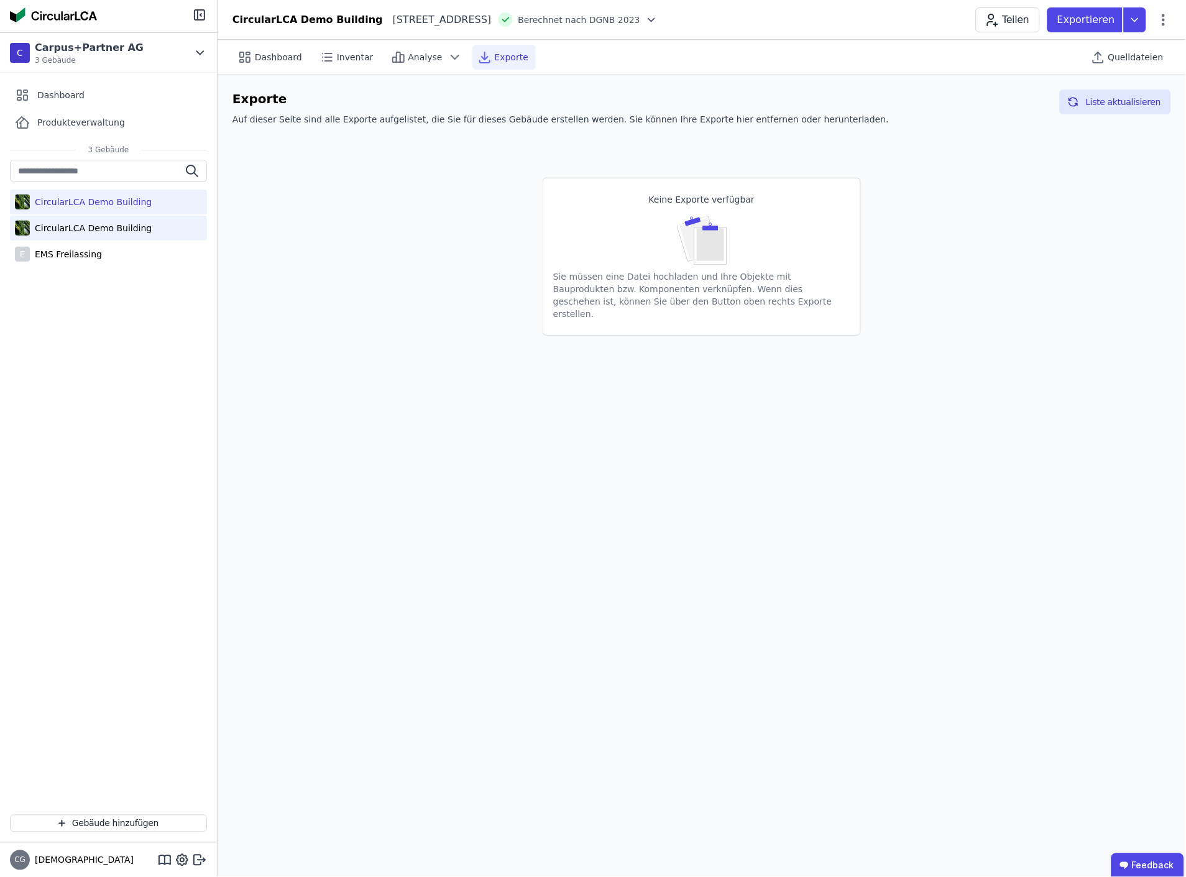
click at [94, 224] on div "CircularLCA Demo Building" at bounding box center [91, 228] width 122 height 12
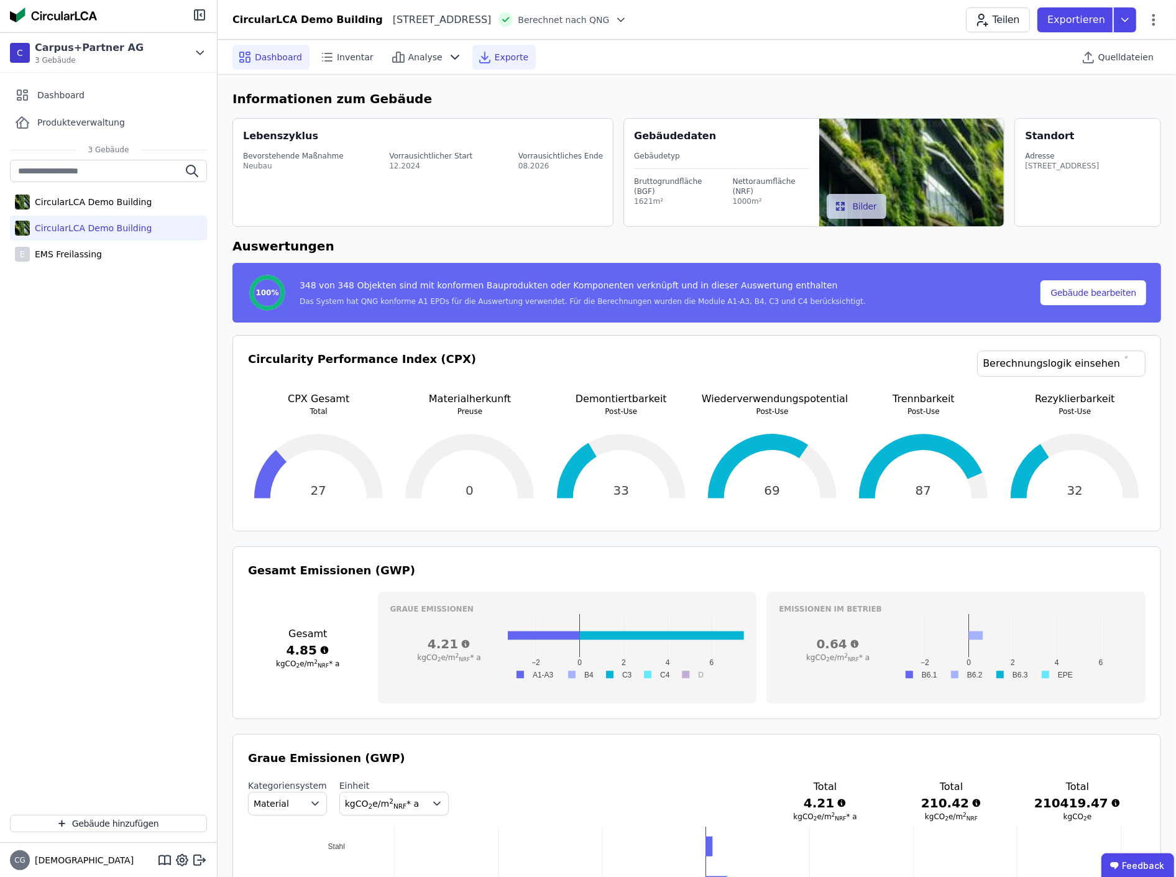
click at [505, 60] on span "Exporte" at bounding box center [512, 57] width 34 height 12
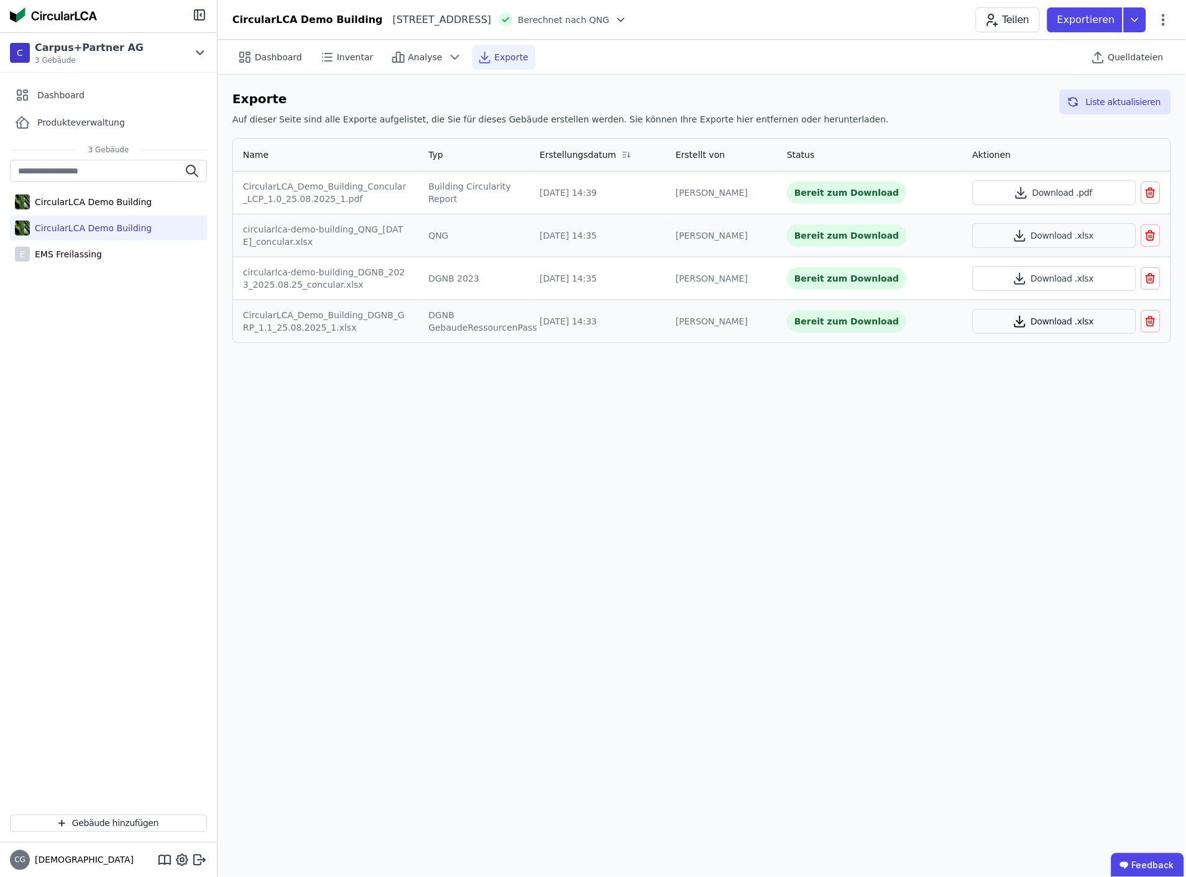
click at [1054, 320] on button "Download .xlsx" at bounding box center [1055, 321] width 164 height 25
click at [98, 348] on div "CircularLCA Demo Building CircularLCA Demo Building E EMS Freilassing" at bounding box center [108, 482] width 217 height 645
click at [127, 818] on button "Gebäude hinzufügen" at bounding box center [108, 823] width 197 height 17
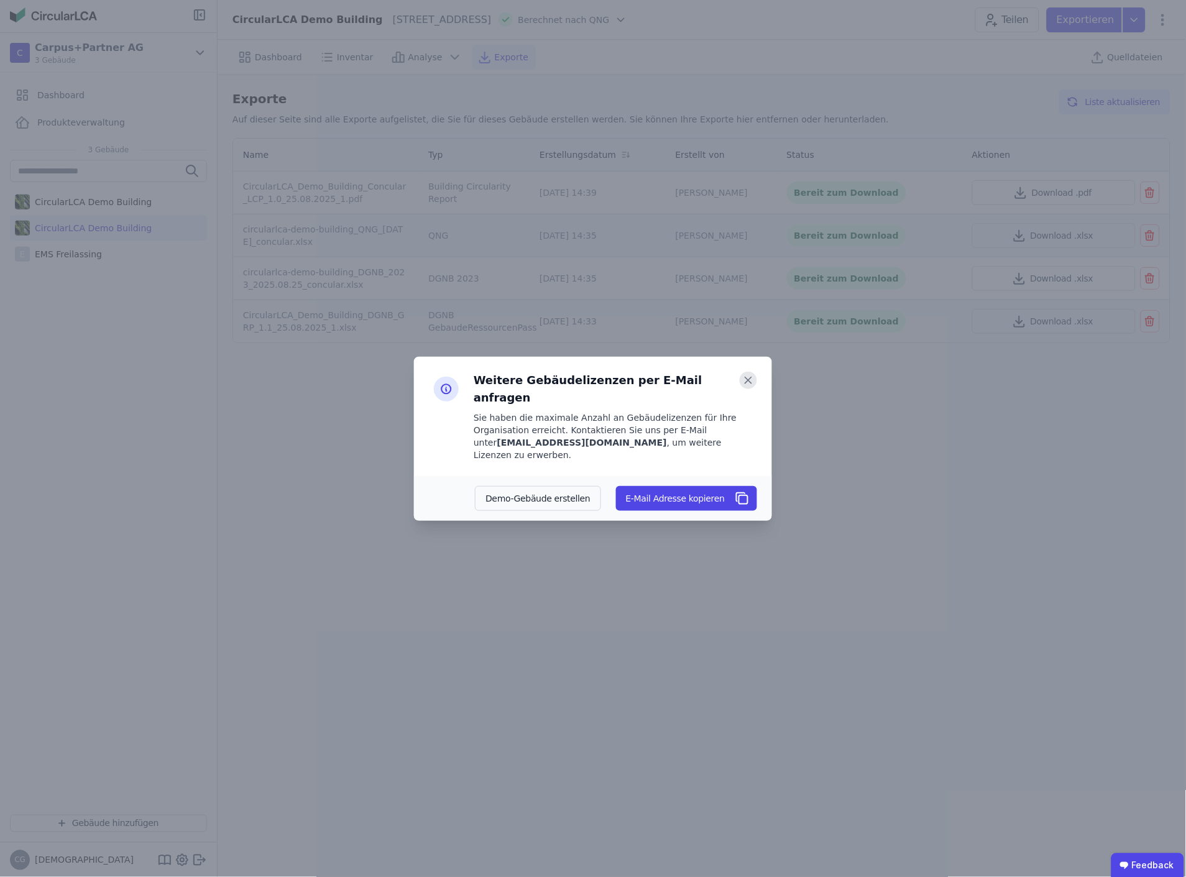
drag, startPoint x: 751, startPoint y: 395, endPoint x: 742, endPoint y: 394, distance: 8.2
click at [750, 389] on icon at bounding box center [748, 380] width 17 height 17
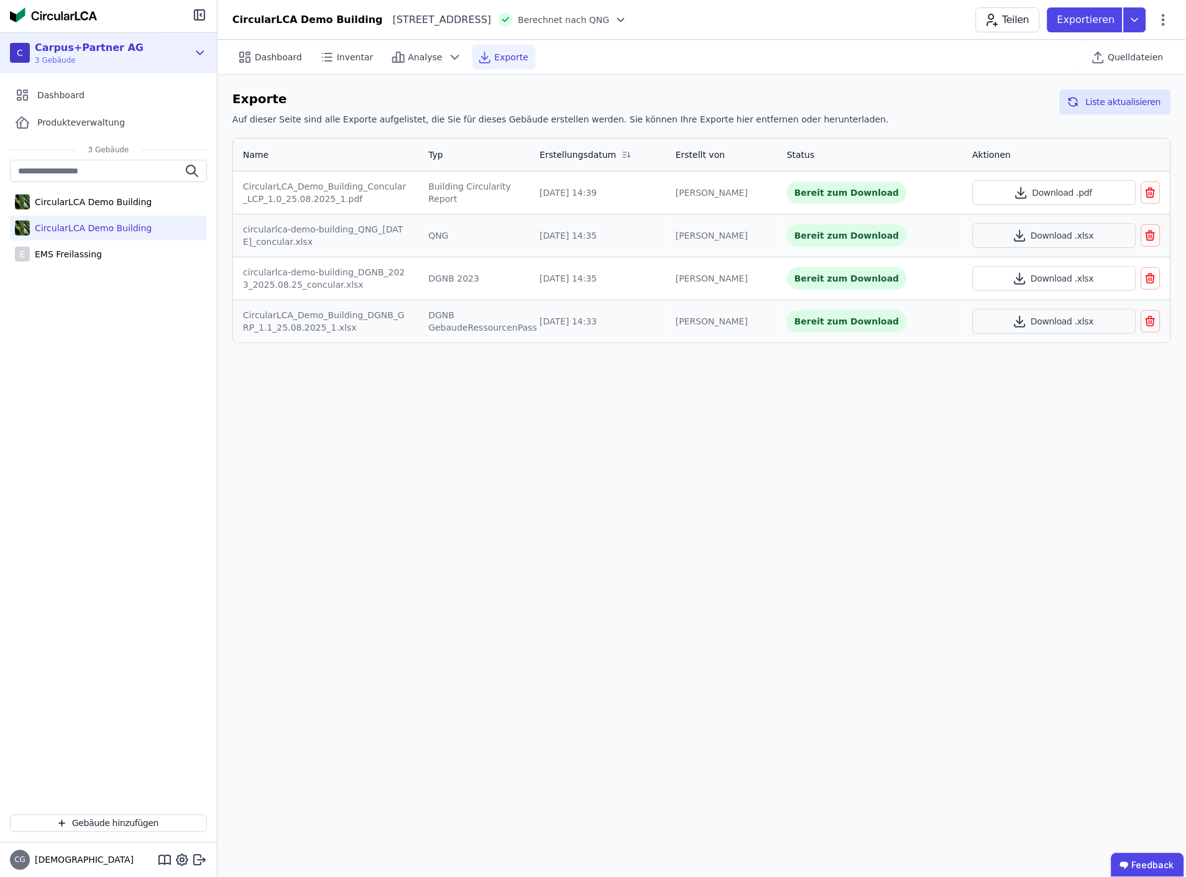
click at [199, 52] on icon at bounding box center [200, 52] width 14 height 15
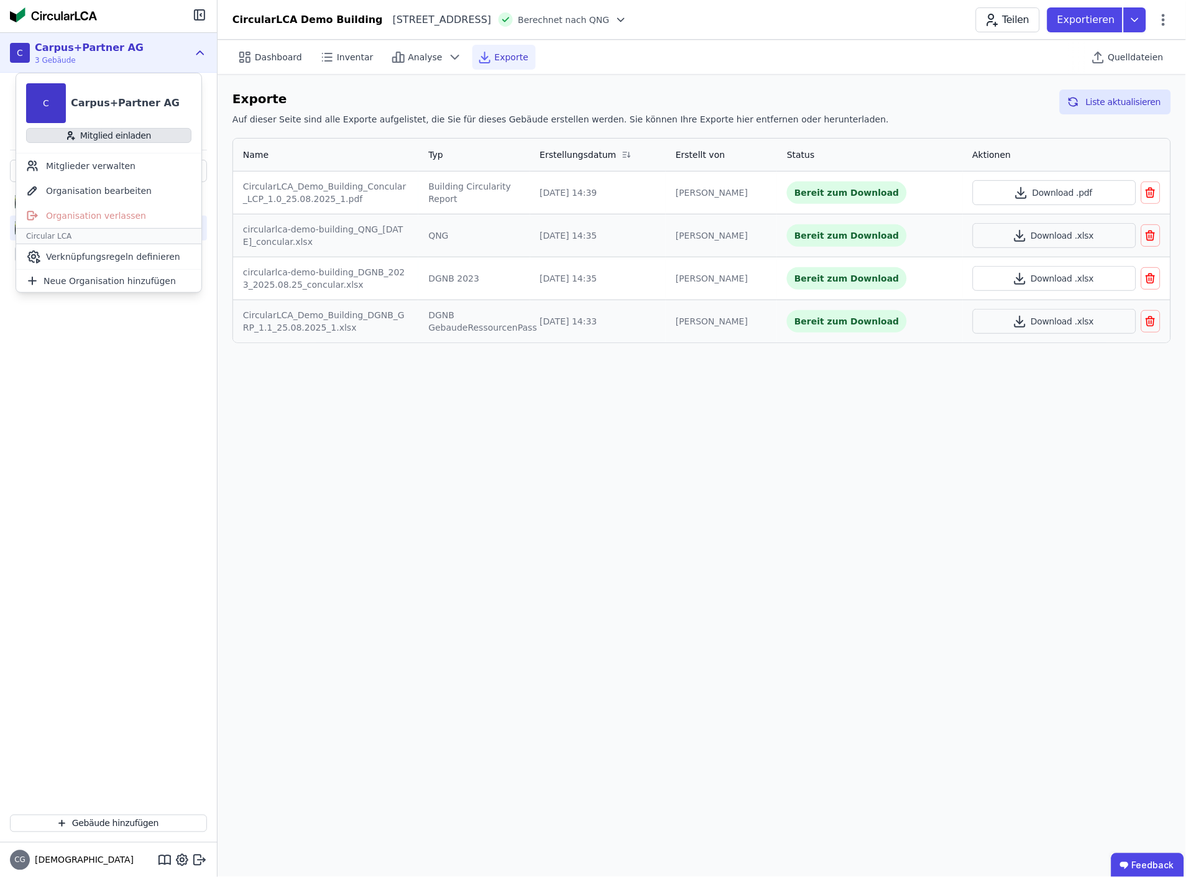
click at [122, 136] on button "Mitglied einladen" at bounding box center [108, 135] width 165 height 15
select select "*"
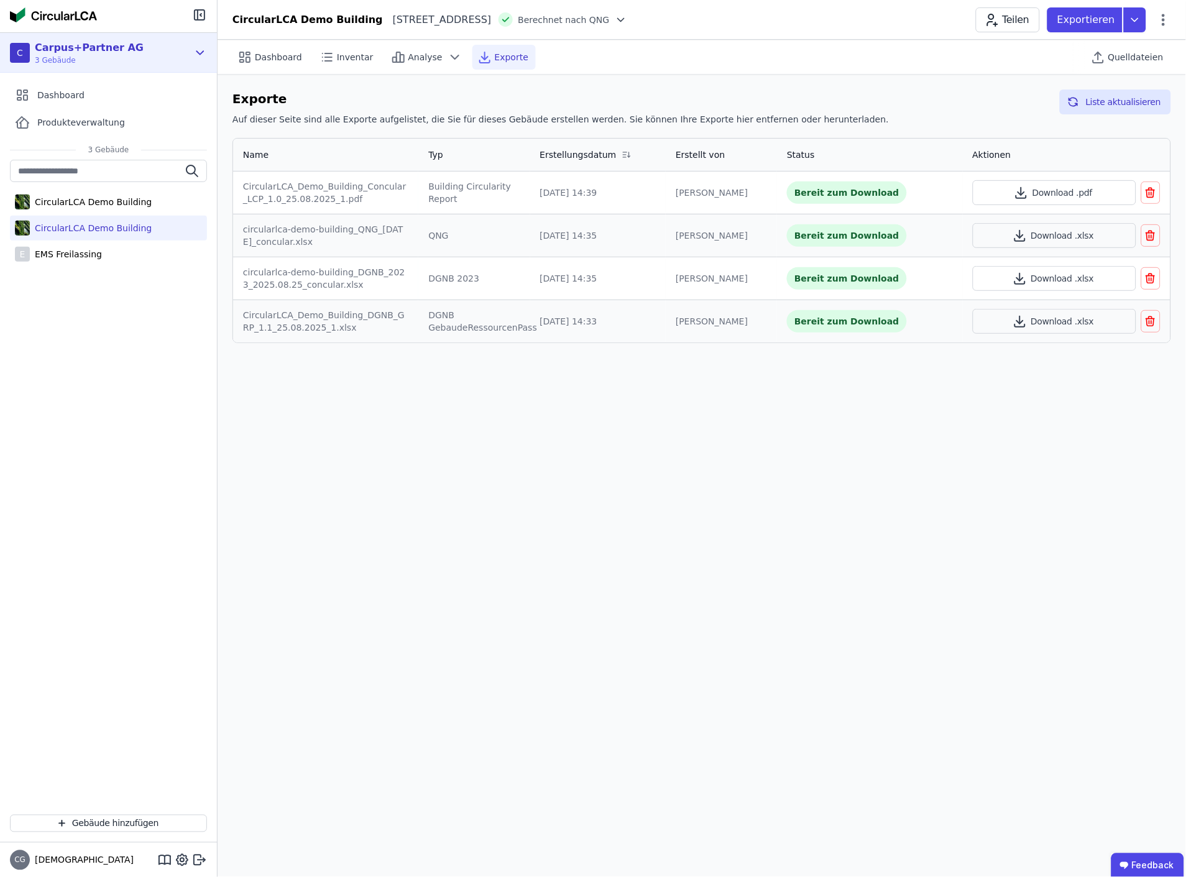
click at [144, 52] on div "C Carpus+Partner AG 3 Gebäude" at bounding box center [99, 52] width 178 height 25
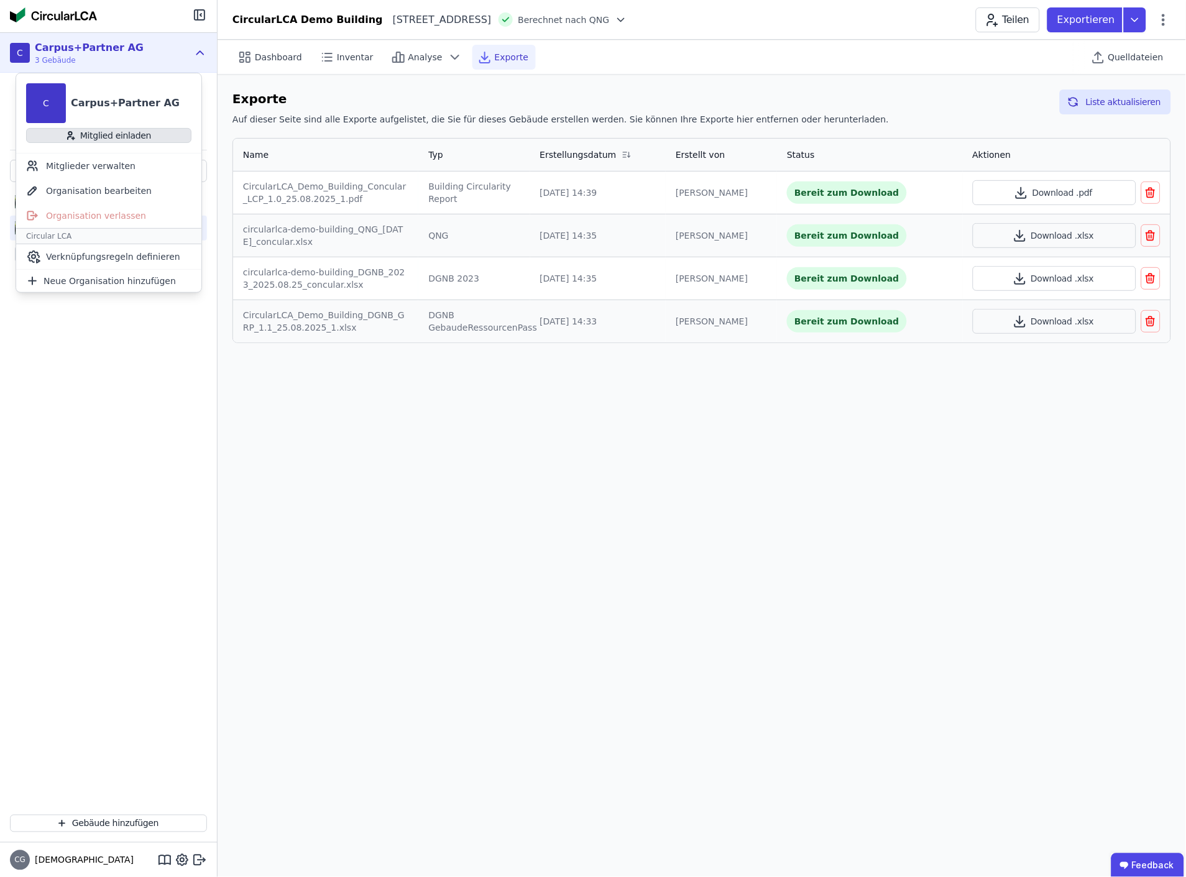
click at [110, 135] on button "Mitglied einladen" at bounding box center [108, 135] width 165 height 15
select select "*"
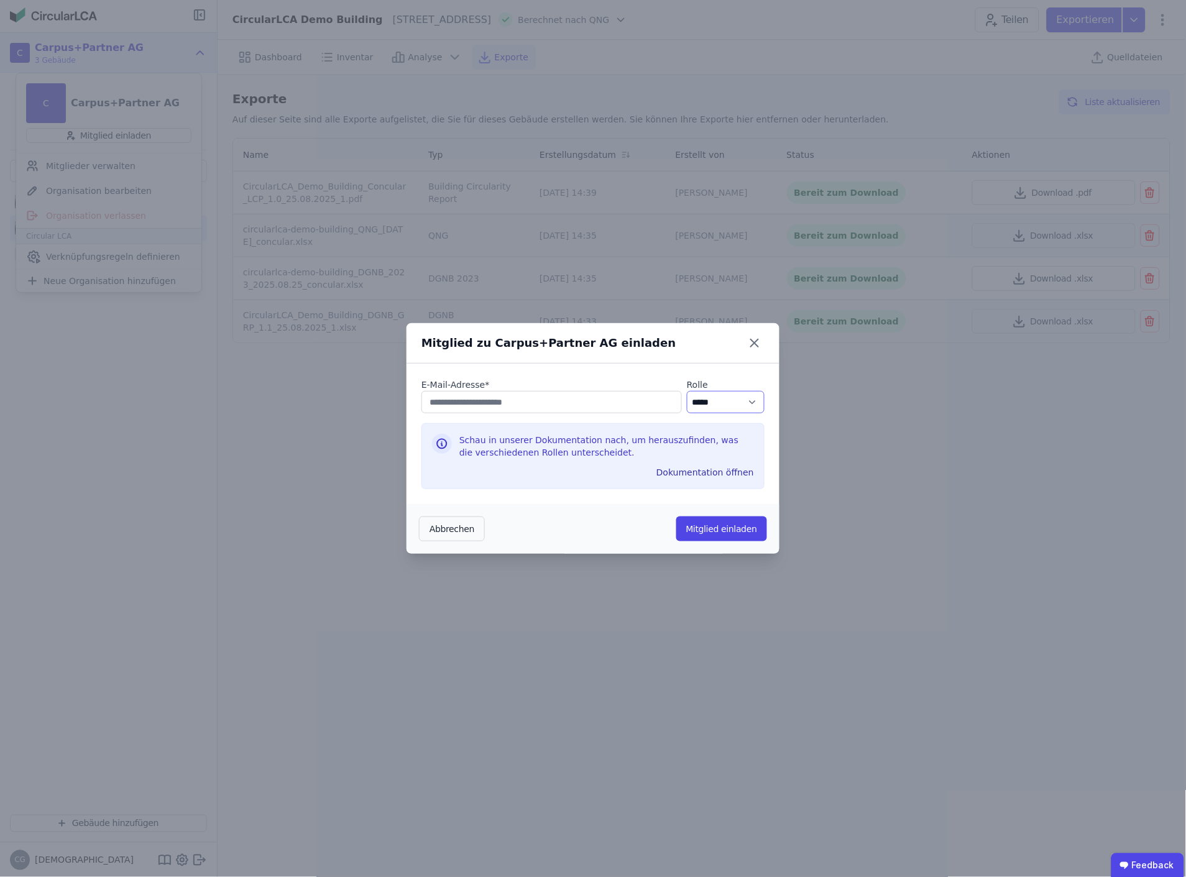
click at [726, 400] on select "********* ***** ****" at bounding box center [726, 402] width 78 height 22
click at [519, 400] on input "email" at bounding box center [552, 402] width 261 height 22
click at [473, 402] on input "email" at bounding box center [552, 402] width 261 height 22
drag, startPoint x: 465, startPoint y: 399, endPoint x: 384, endPoint y: 399, distance: 81.5
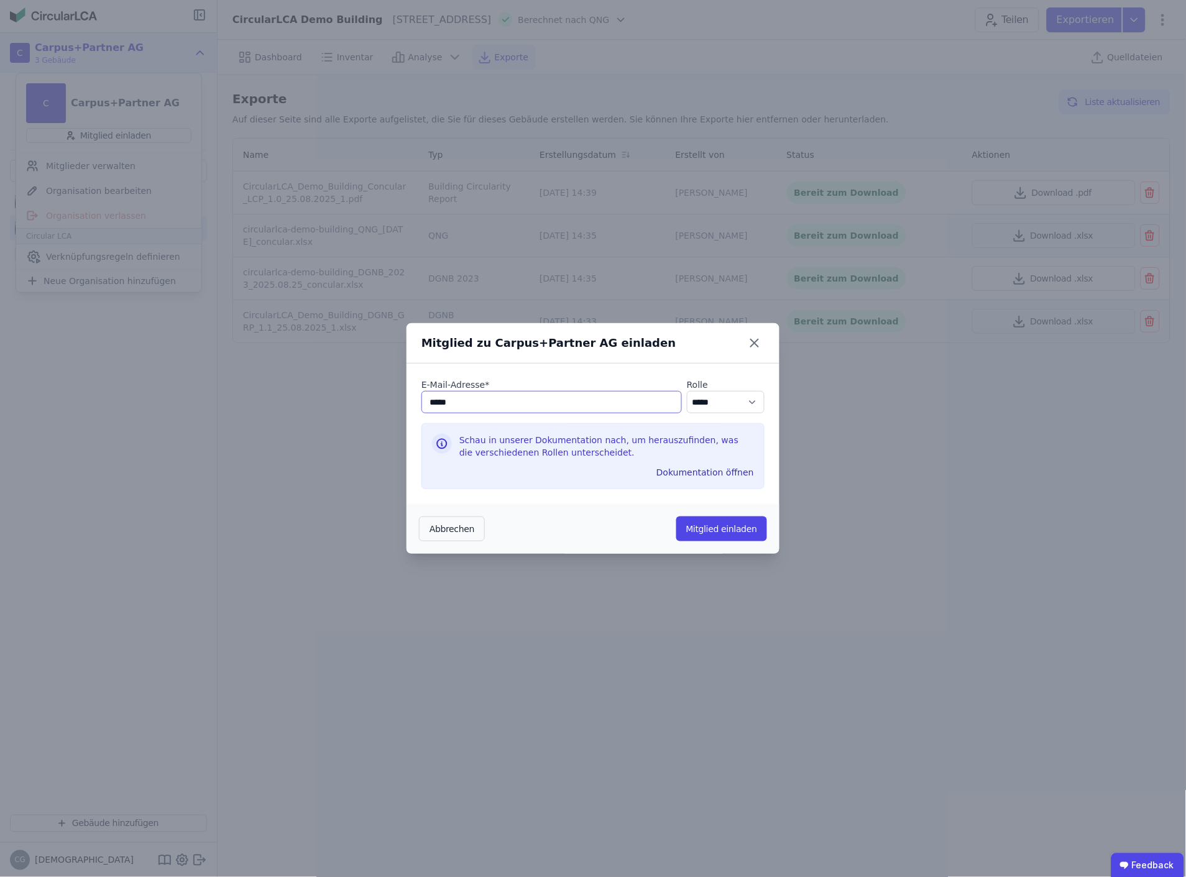
click at [384, 399] on div "Mitglied zu Carpus+Partner AG einladen E-Mail-Adresse * ***** Rolle ********* *…" at bounding box center [593, 438] width 1186 height 877
paste input "**********"
type input "**********"
click at [757, 399] on select "********* ***** ****" at bounding box center [726, 402] width 78 height 22
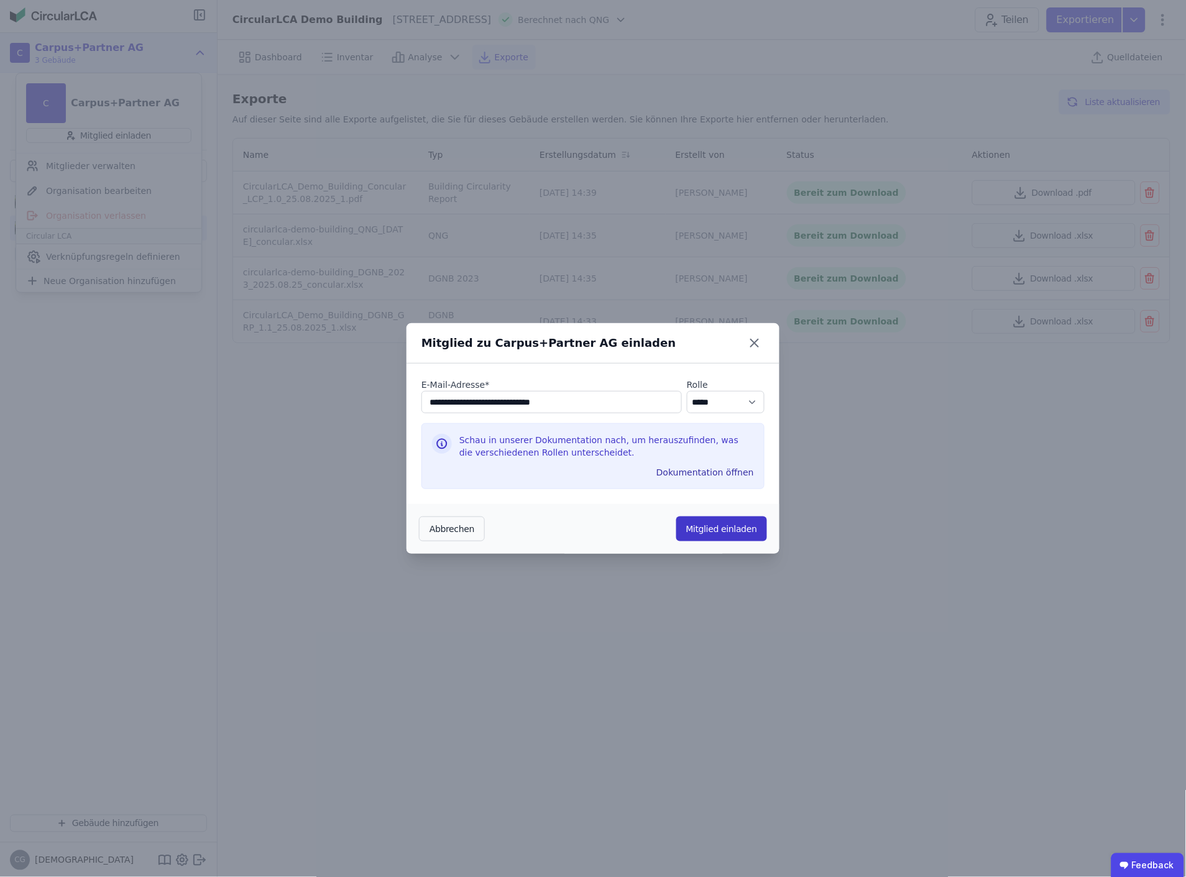
click at [716, 527] on button "Mitglied einladen" at bounding box center [722, 529] width 91 height 25
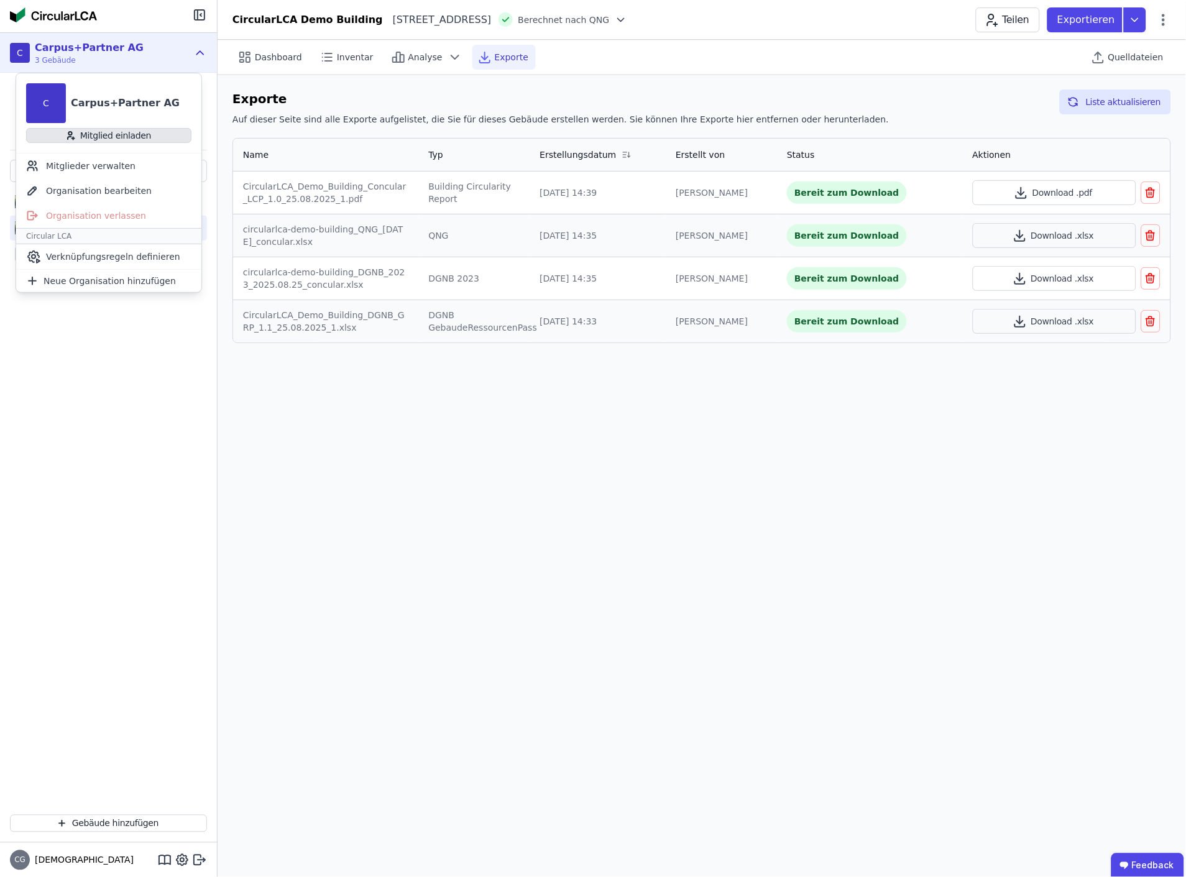
click at [99, 137] on button "Mitglied einladen" at bounding box center [108, 135] width 165 height 15
select select "*"
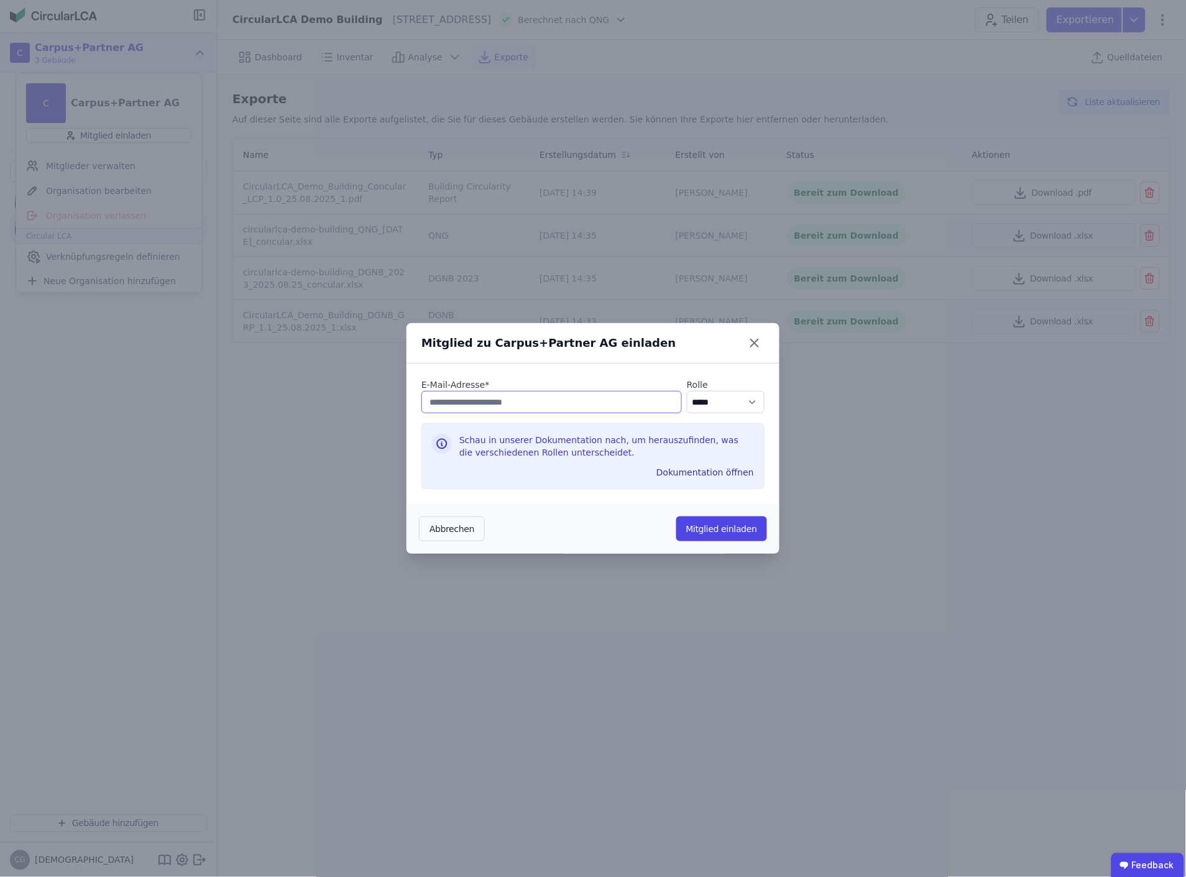
click at [518, 406] on input "email" at bounding box center [552, 402] width 261 height 22
paste input "**********"
type input "**********"
click at [732, 529] on button "Mitglied einladen" at bounding box center [722, 529] width 91 height 25
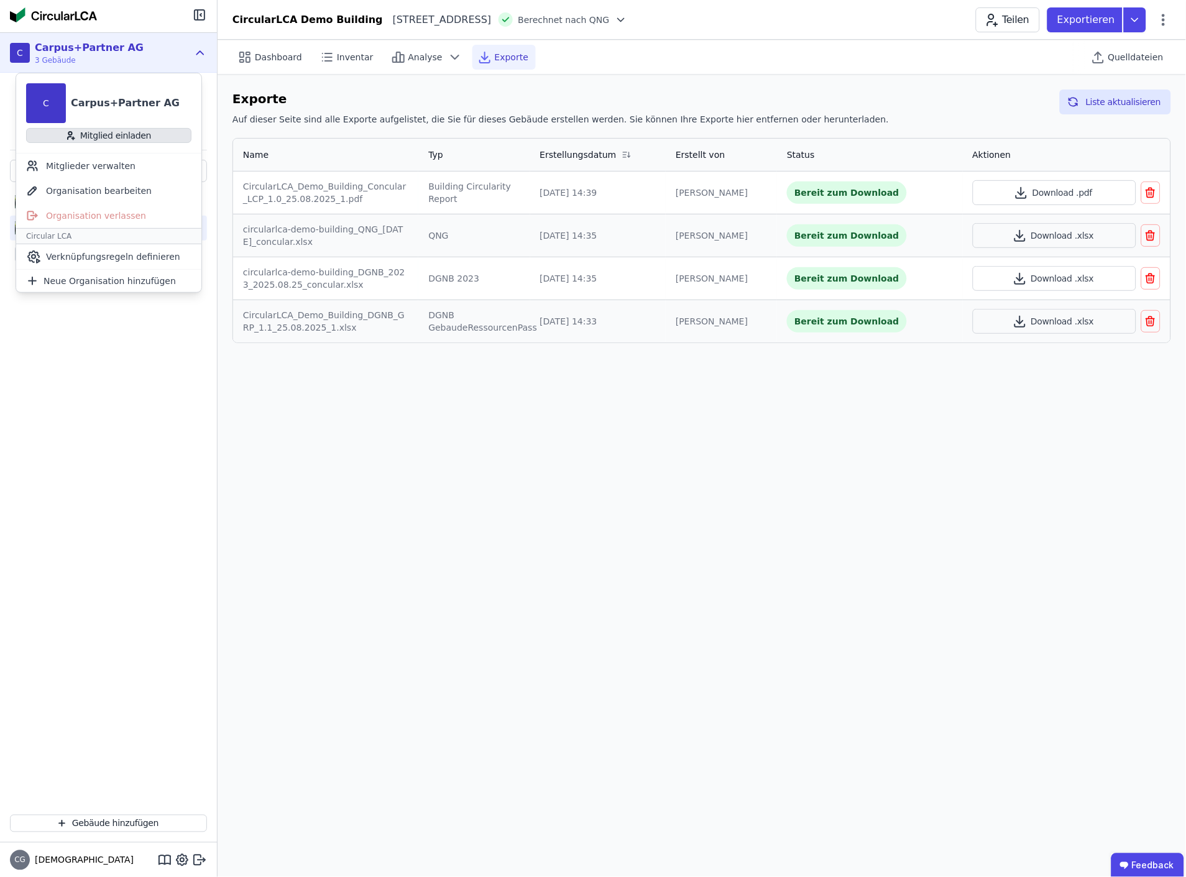
click at [96, 132] on button "Mitglied einladen" at bounding box center [108, 135] width 165 height 15
select select "*"
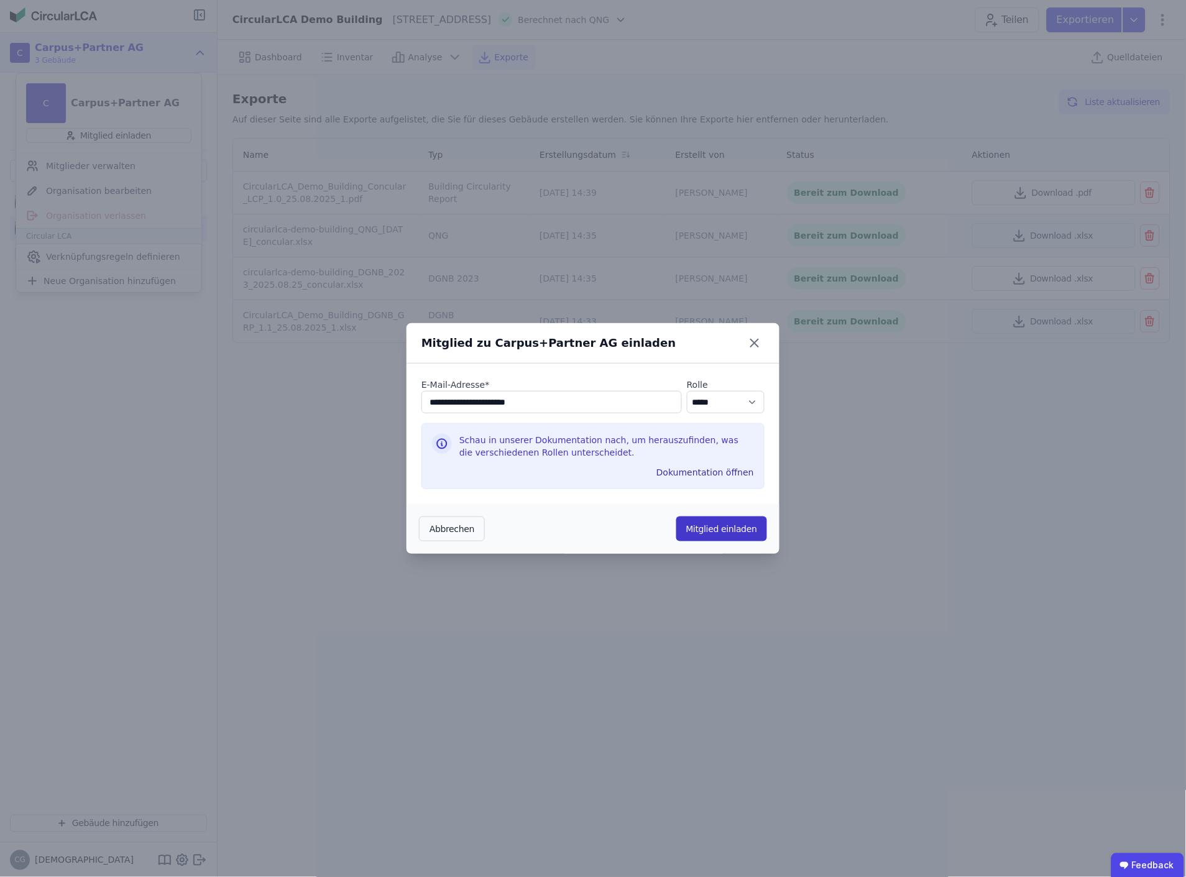
type input "**********"
click at [729, 530] on button "Mitglied einladen" at bounding box center [722, 529] width 91 height 25
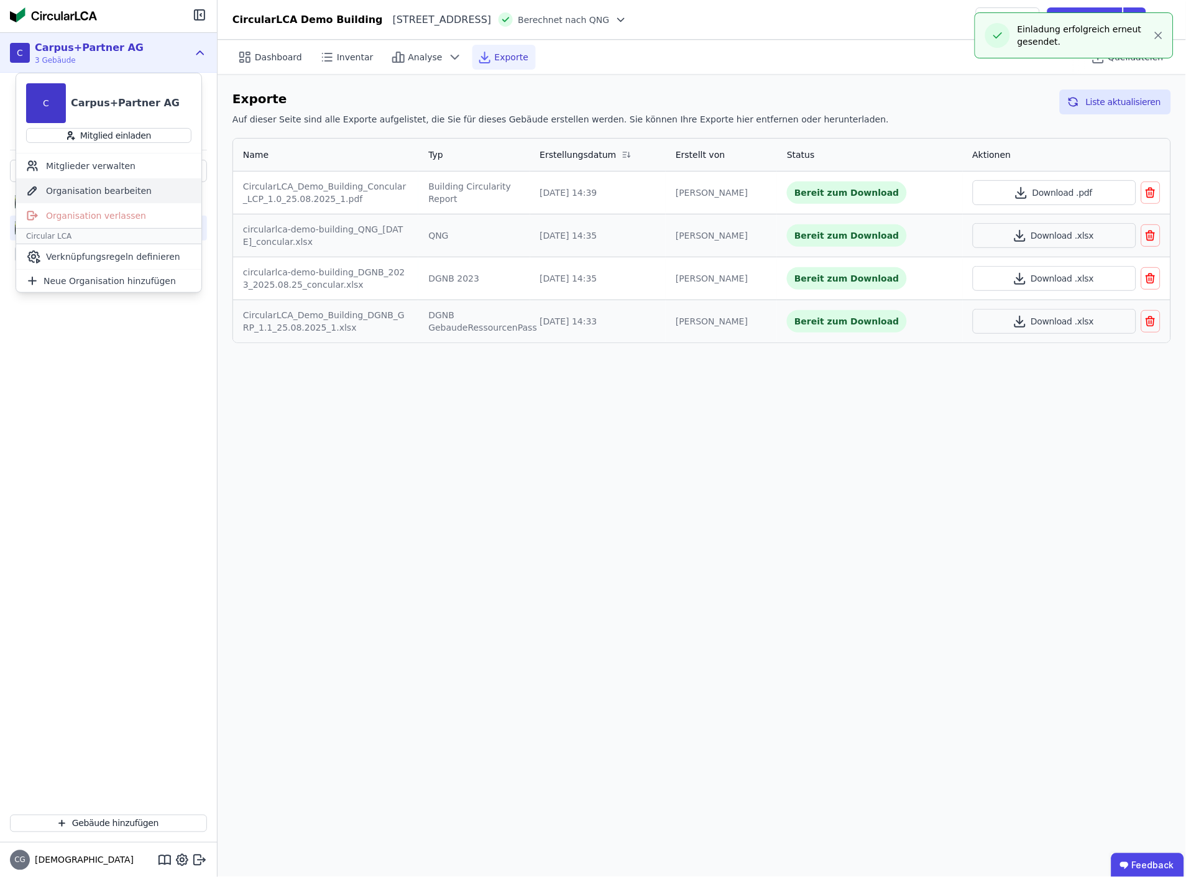
click at [78, 192] on div "Organisation bearbeiten" at bounding box center [108, 190] width 185 height 25
select select "**********"
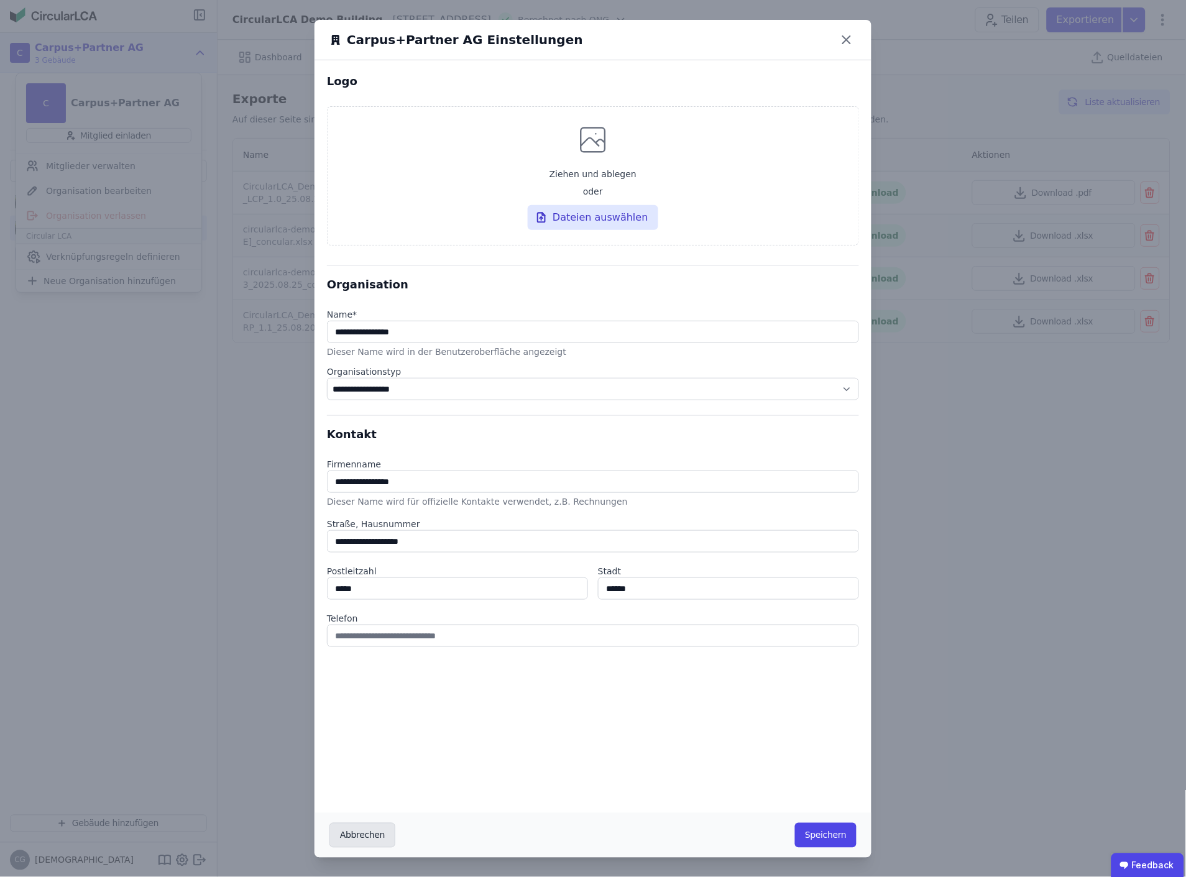
click at [356, 836] on button "Abbrechen" at bounding box center [363, 835] width 66 height 25
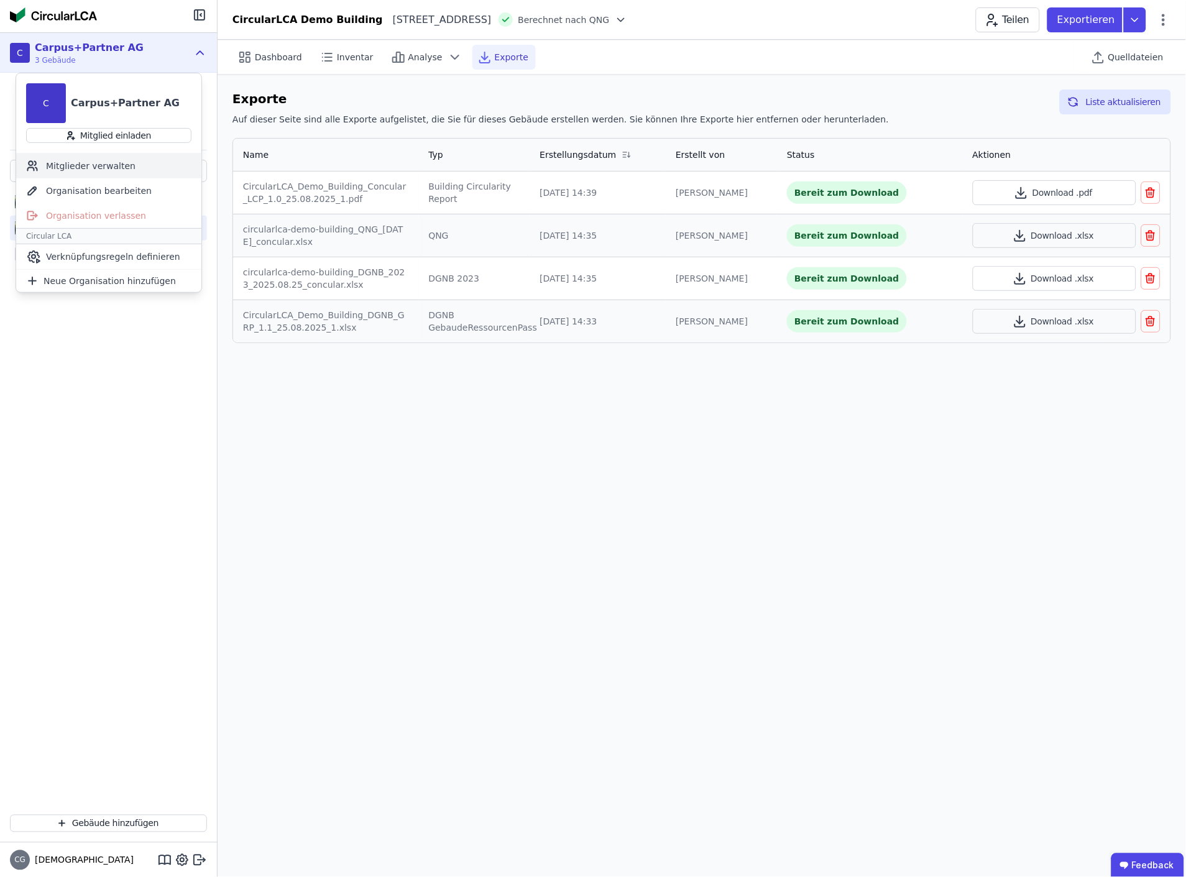
click at [88, 164] on div "Mitglieder verwalten" at bounding box center [108, 166] width 185 height 25
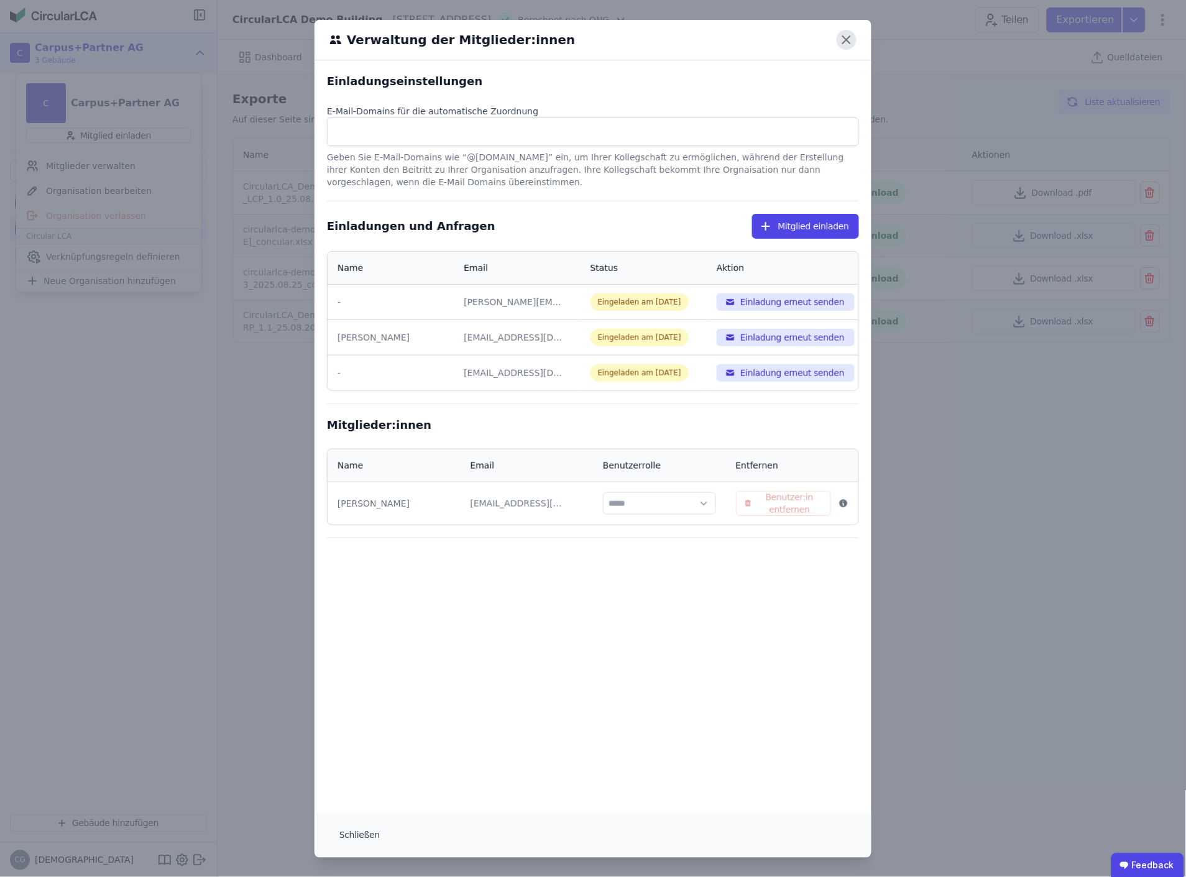
click at [843, 38] on icon at bounding box center [846, 39] width 7 height 7
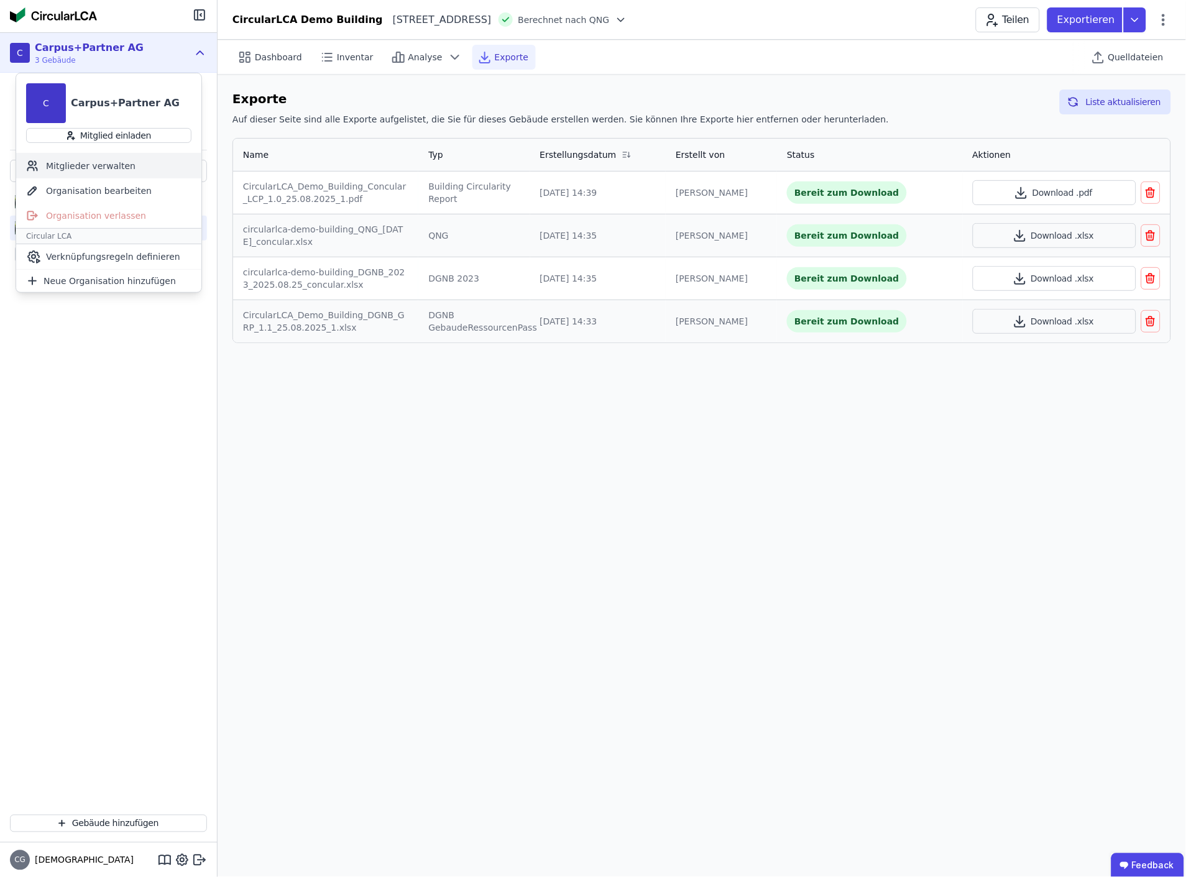
click at [72, 169] on div "Mitglieder verwalten" at bounding box center [108, 166] width 185 height 25
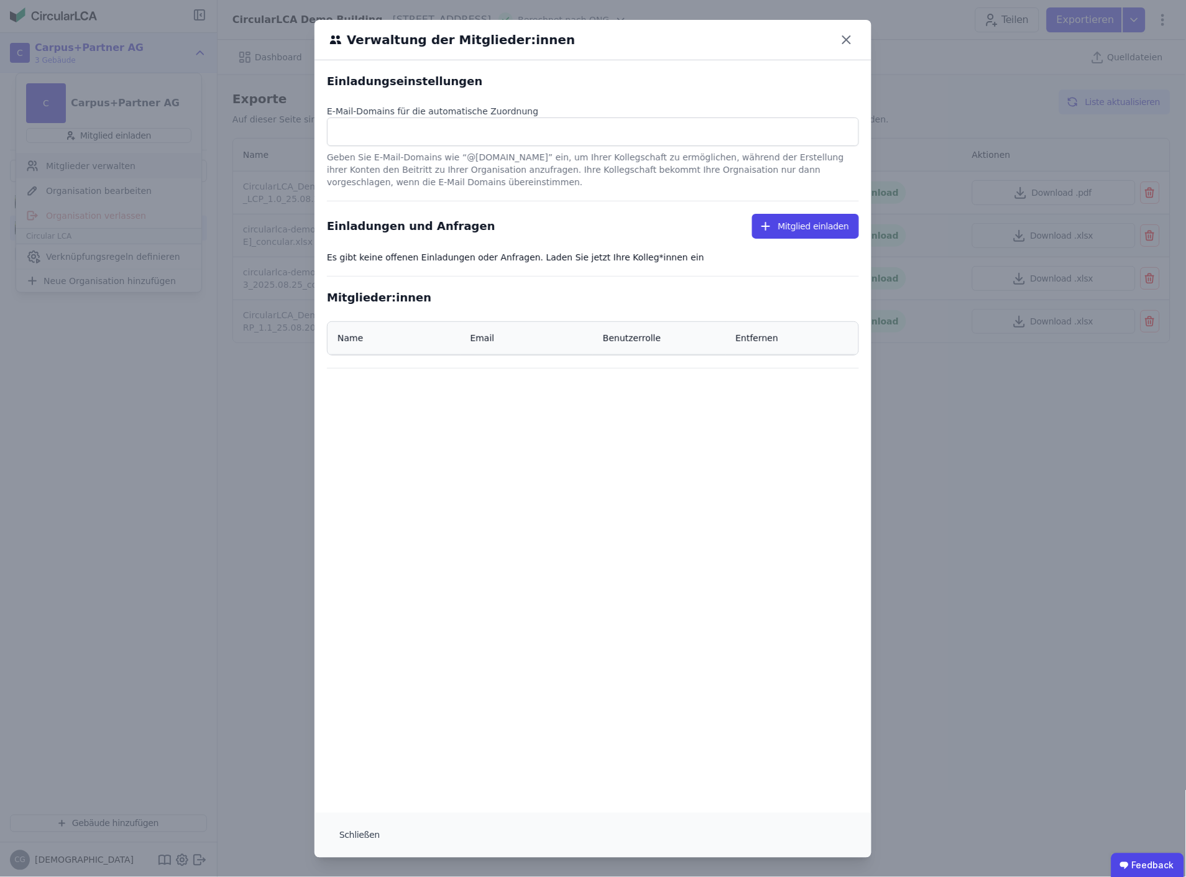
select select "*"
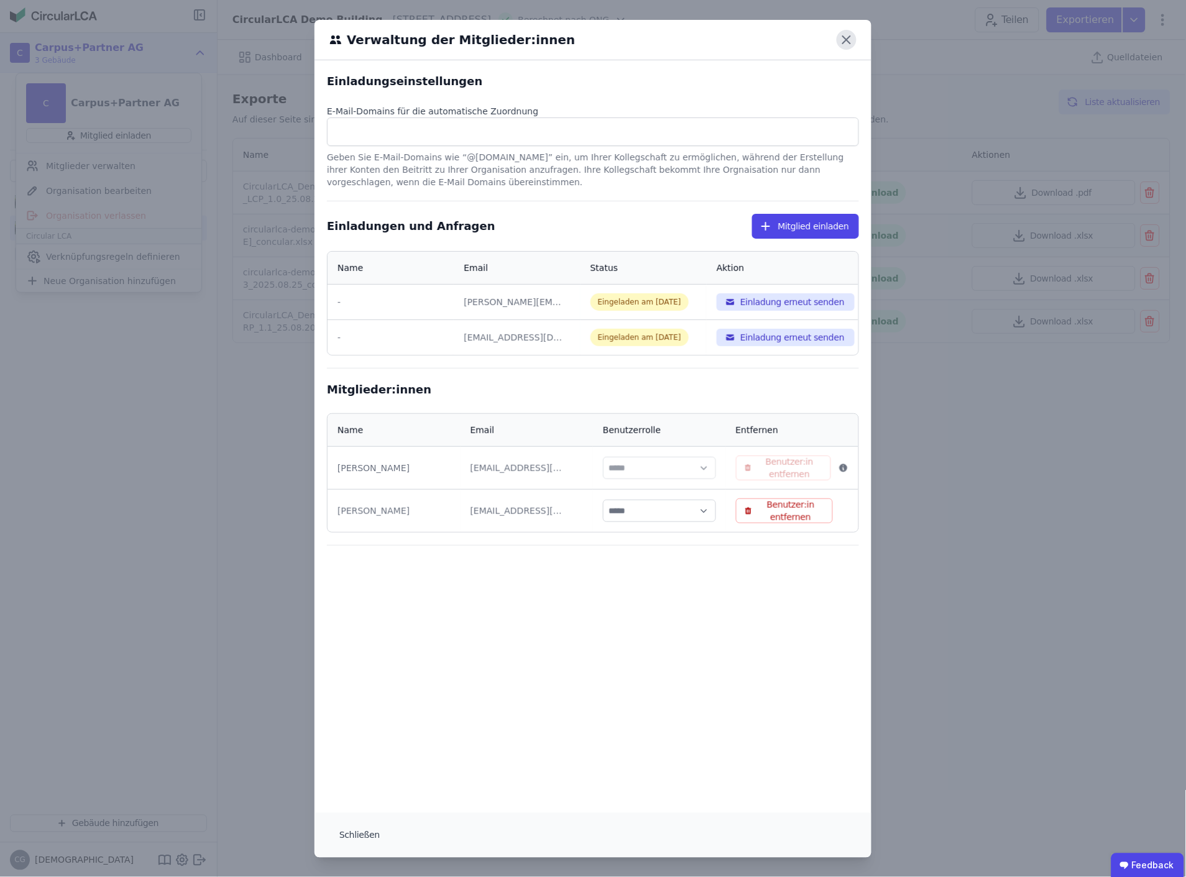
click at [843, 39] on icon at bounding box center [846, 39] width 7 height 7
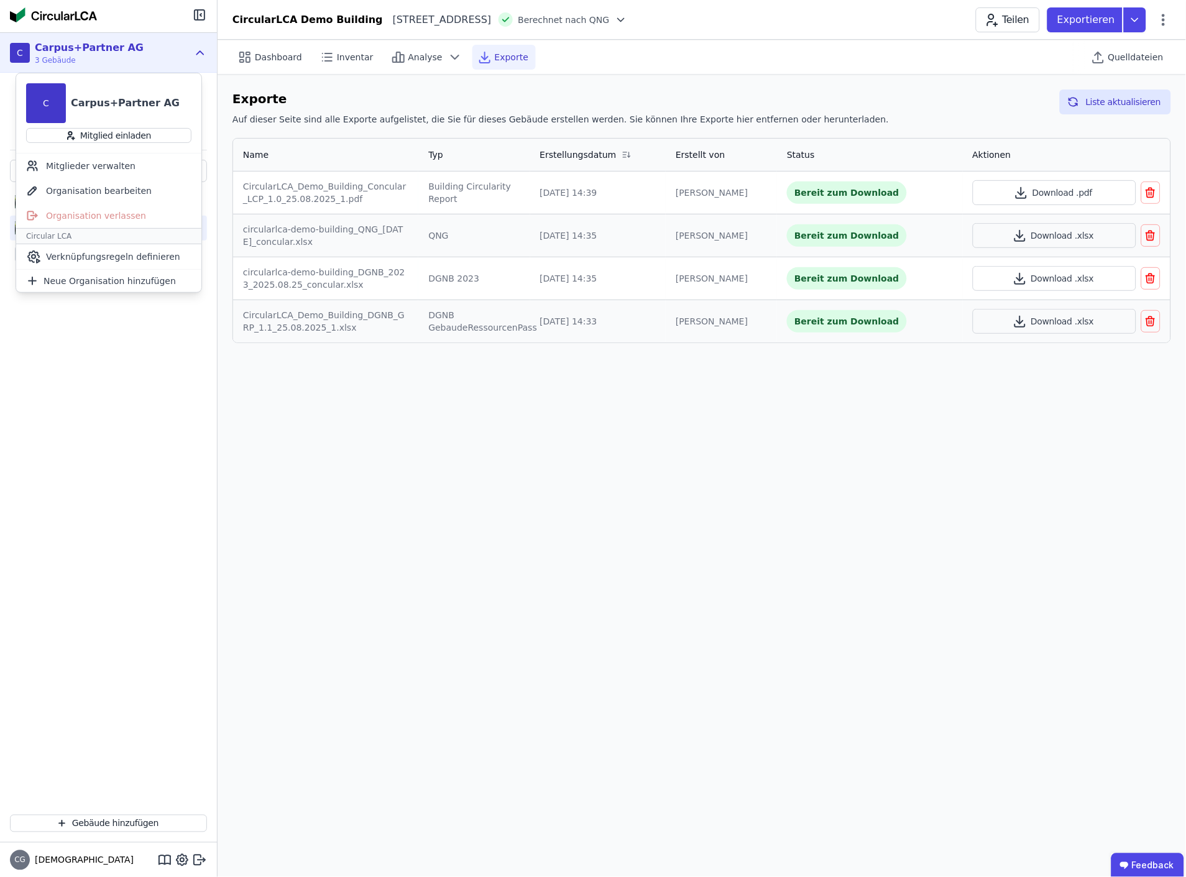
click at [85, 58] on span "3 Gebäude" at bounding box center [89, 60] width 109 height 10
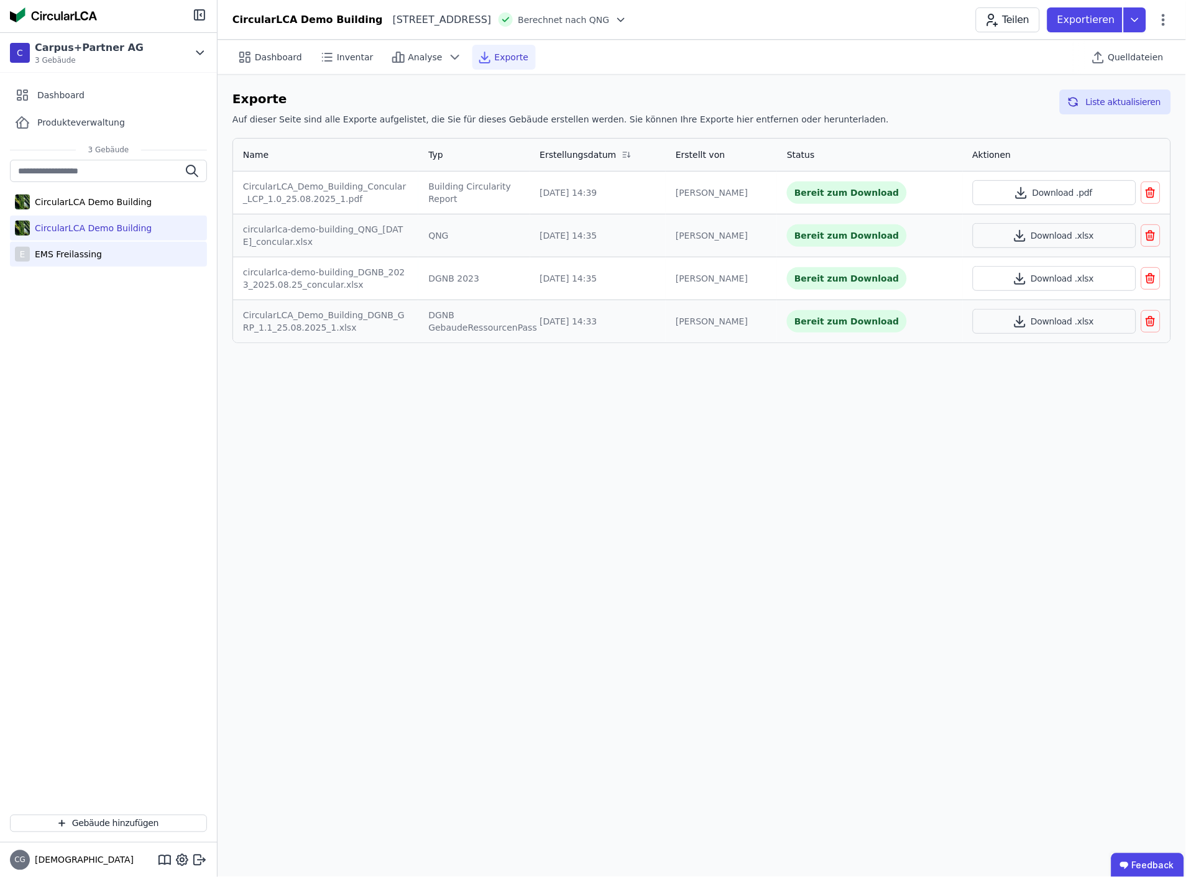
click at [64, 251] on div "EMS Freilassing" at bounding box center [66, 254] width 72 height 12
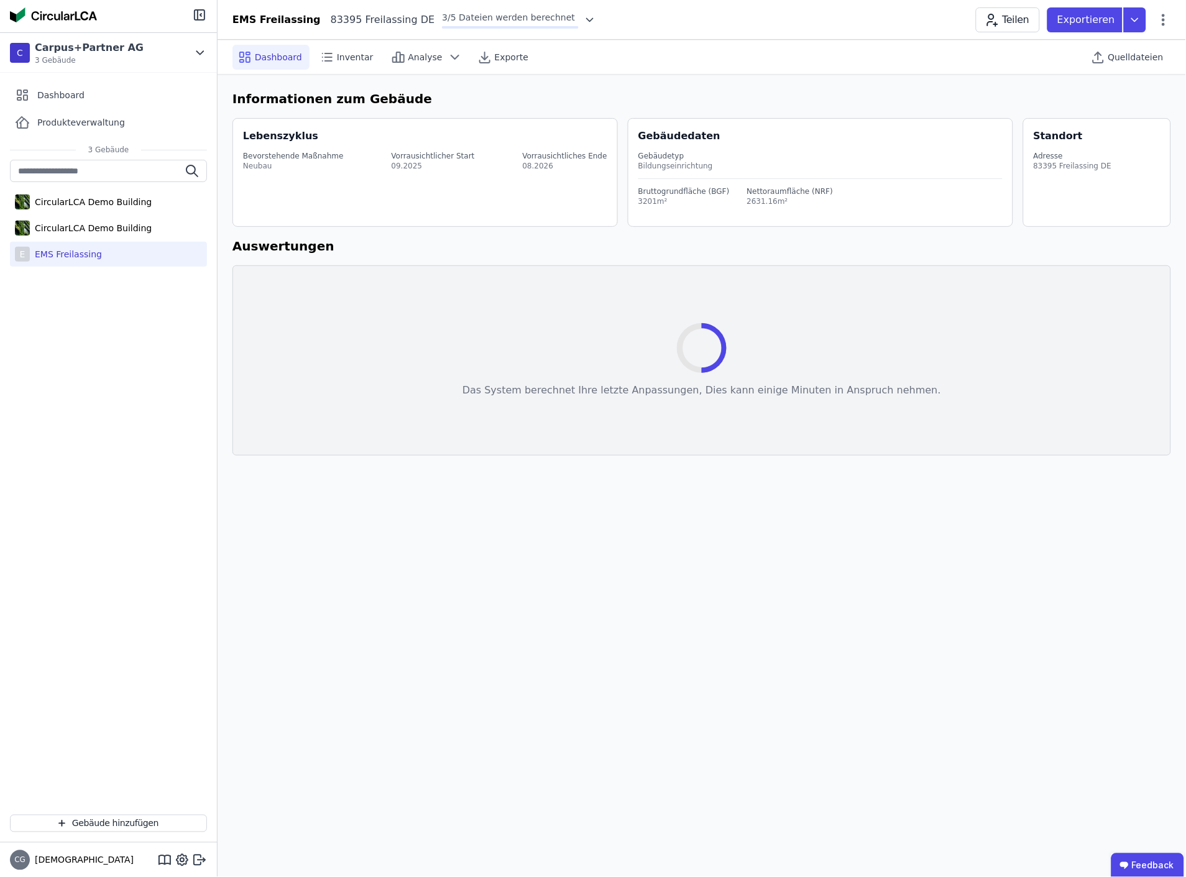
click at [87, 253] on div "EMS Freilassing" at bounding box center [66, 254] width 72 height 12
click at [65, 126] on span "Produkteverwaltung" at bounding box center [81, 122] width 88 height 12
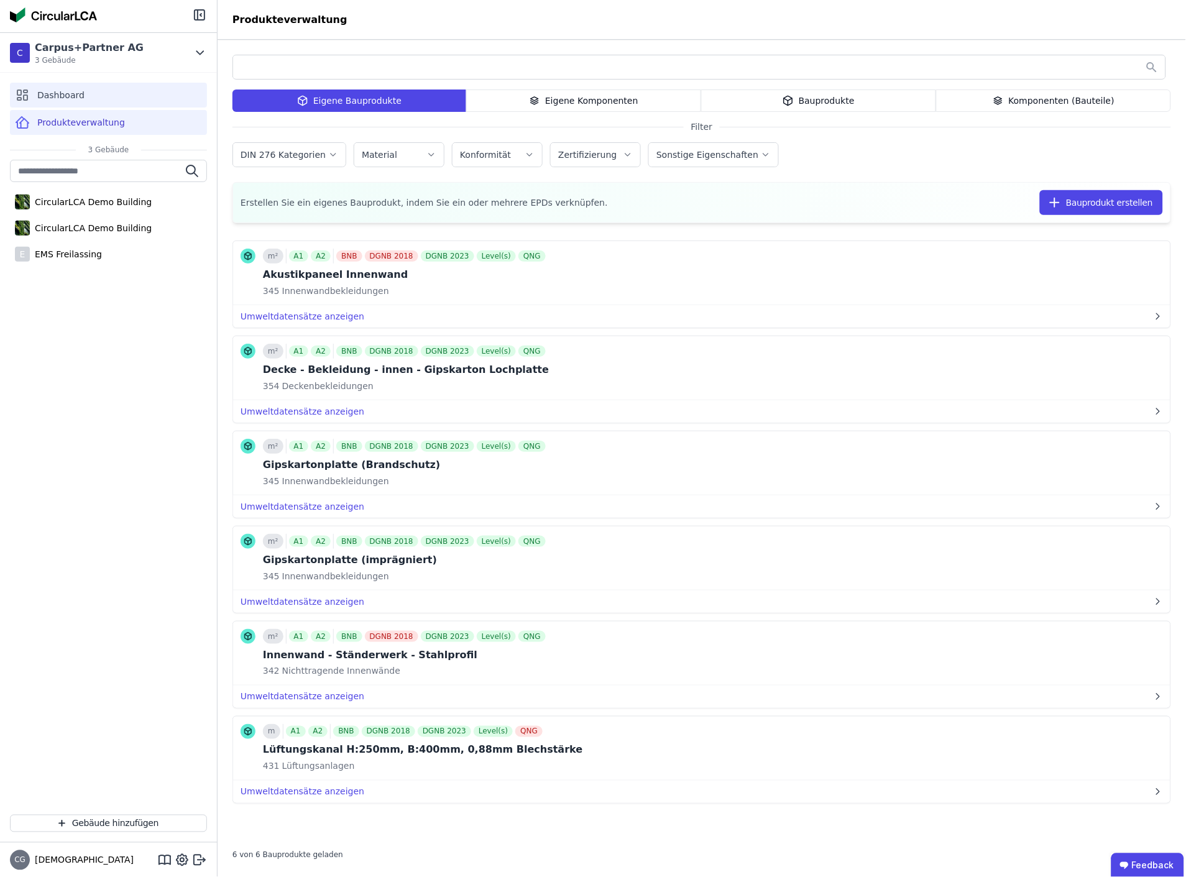
click at [67, 98] on span "Dashboard" at bounding box center [60, 95] width 47 height 12
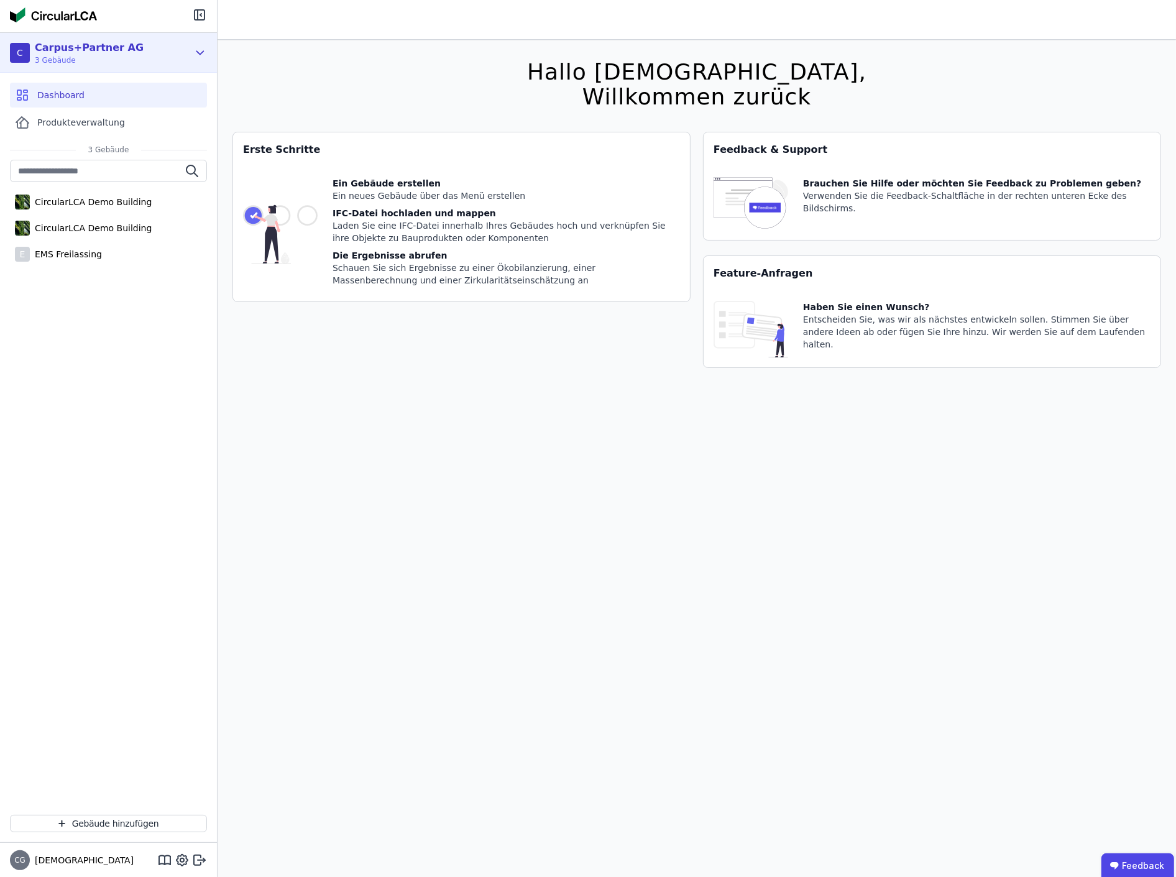
click at [197, 51] on icon at bounding box center [200, 52] width 7 height 3
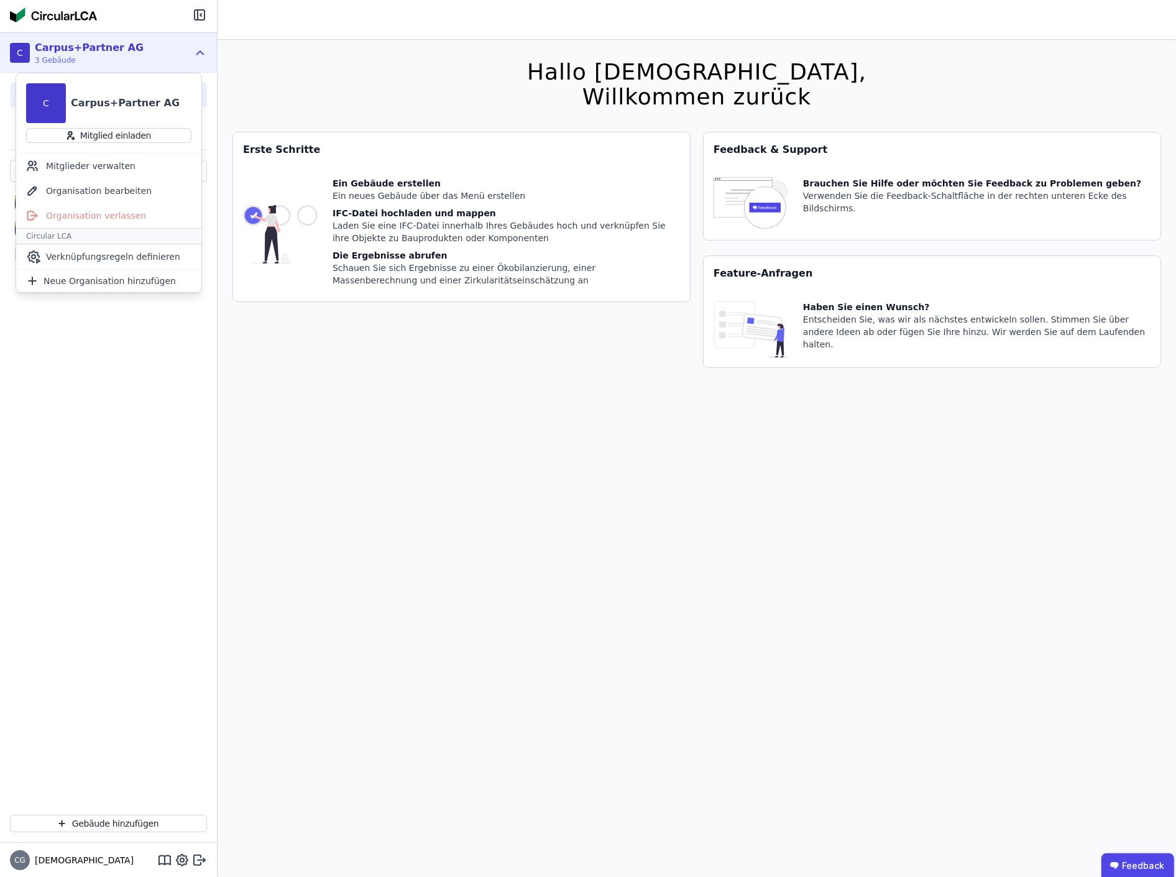
click at [197, 50] on icon at bounding box center [200, 52] width 14 height 15
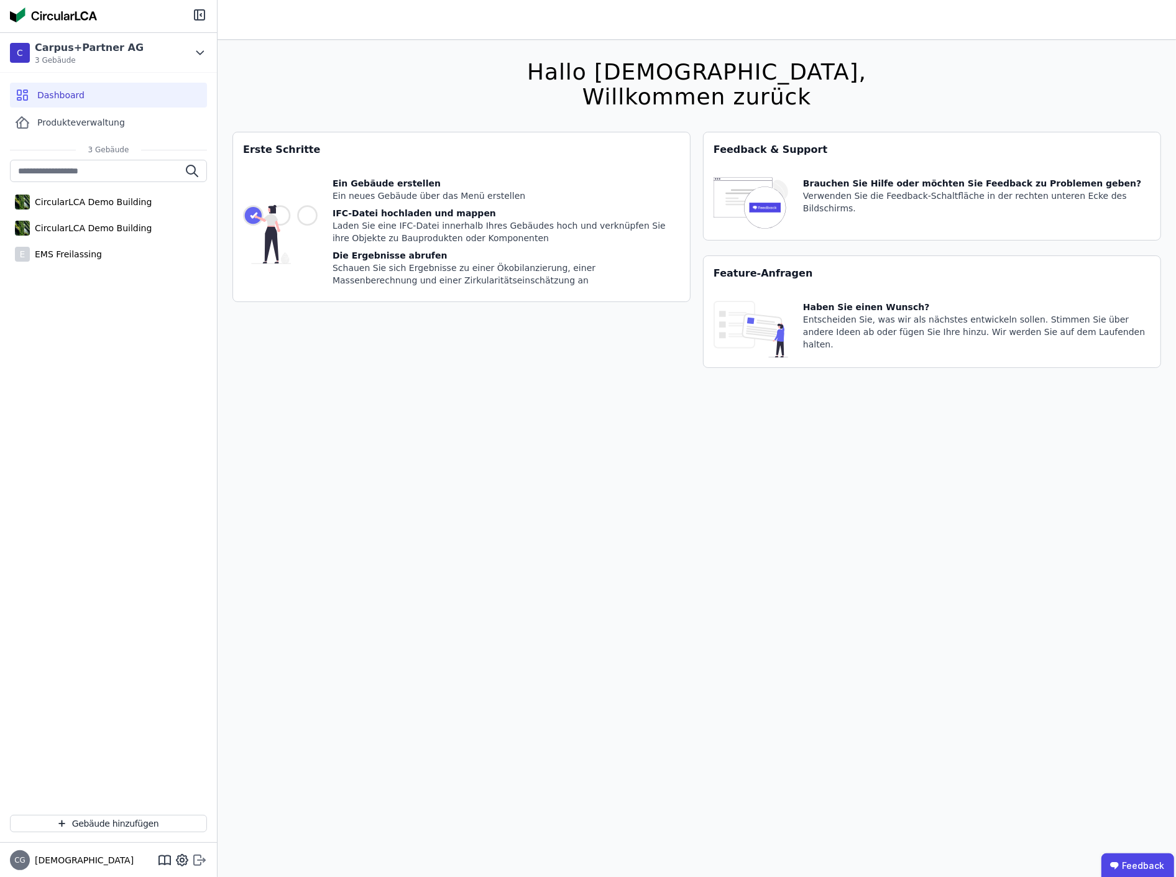
click at [203, 861] on icon at bounding box center [201, 860] width 7 height 2
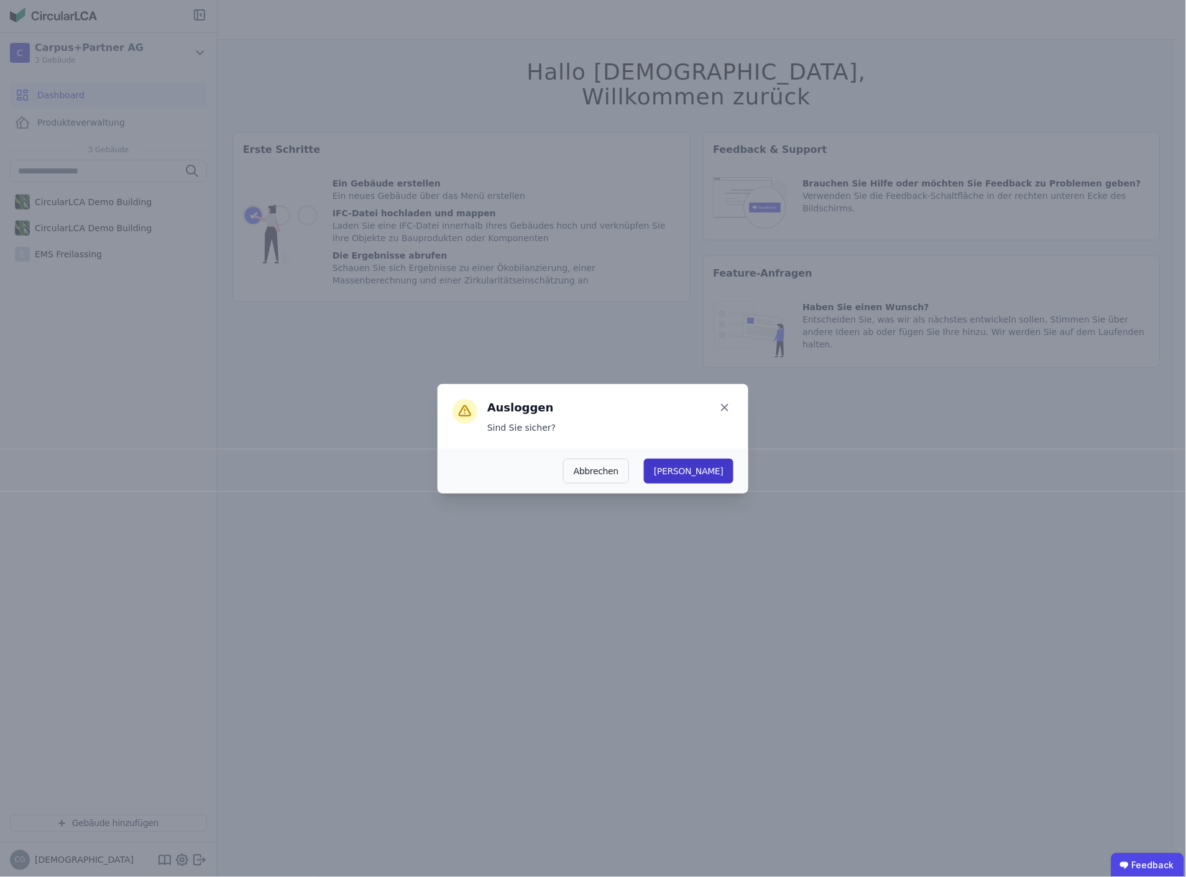
click at [724, 469] on button "Ja" at bounding box center [689, 471] width 90 height 25
